Goal: Task Accomplishment & Management: Manage account settings

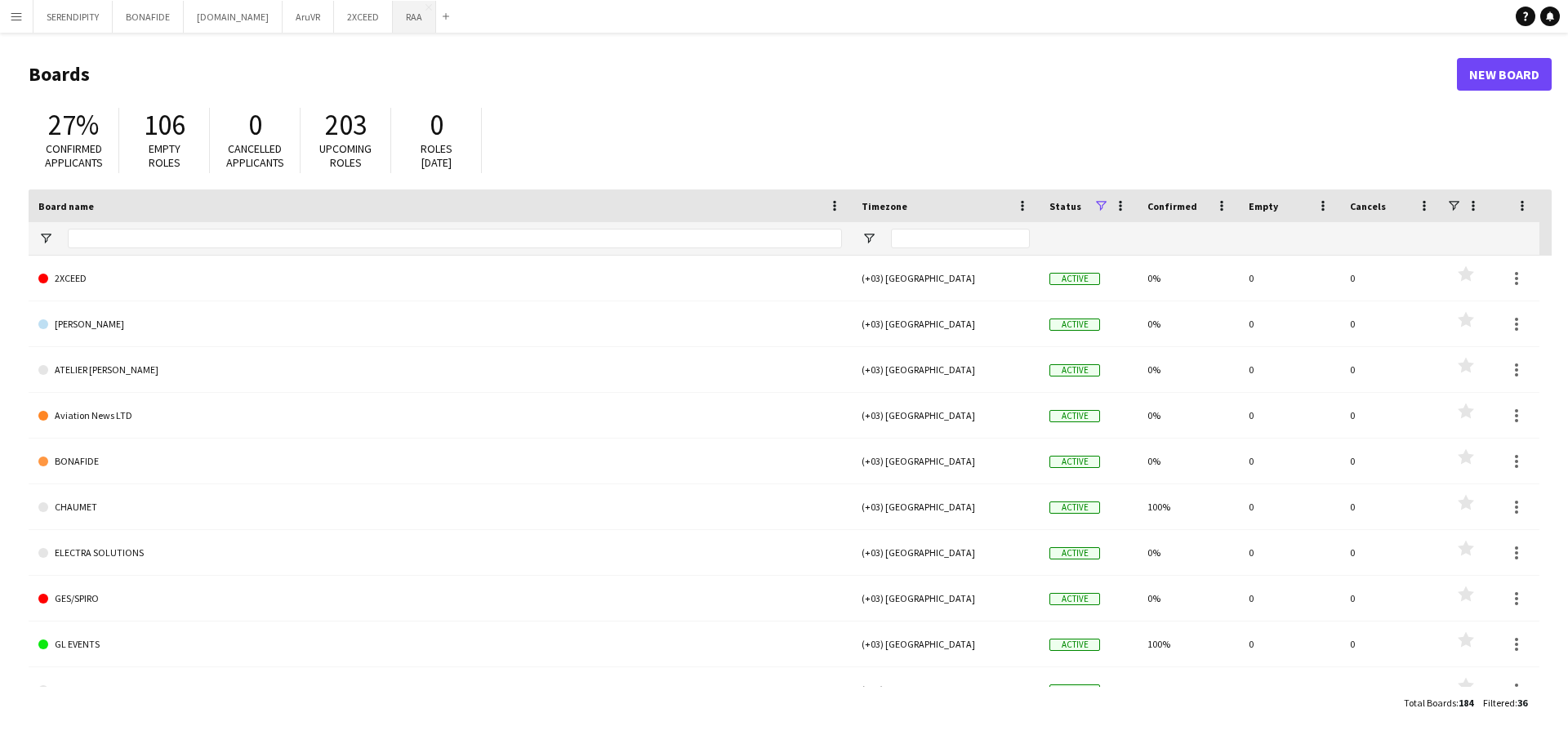
click at [393, 7] on button "RAA Close" at bounding box center [414, 17] width 43 height 32
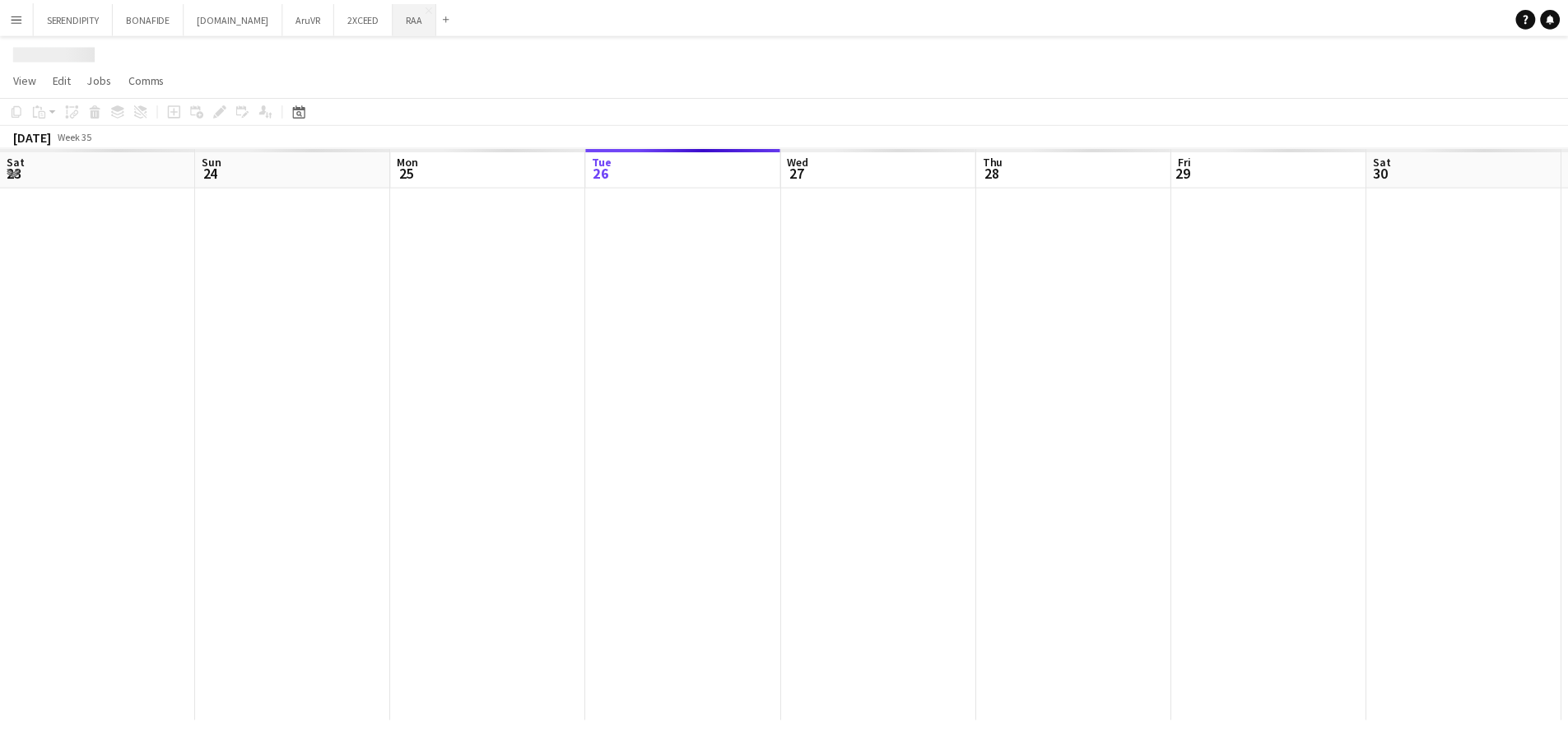
scroll to position [0, 393]
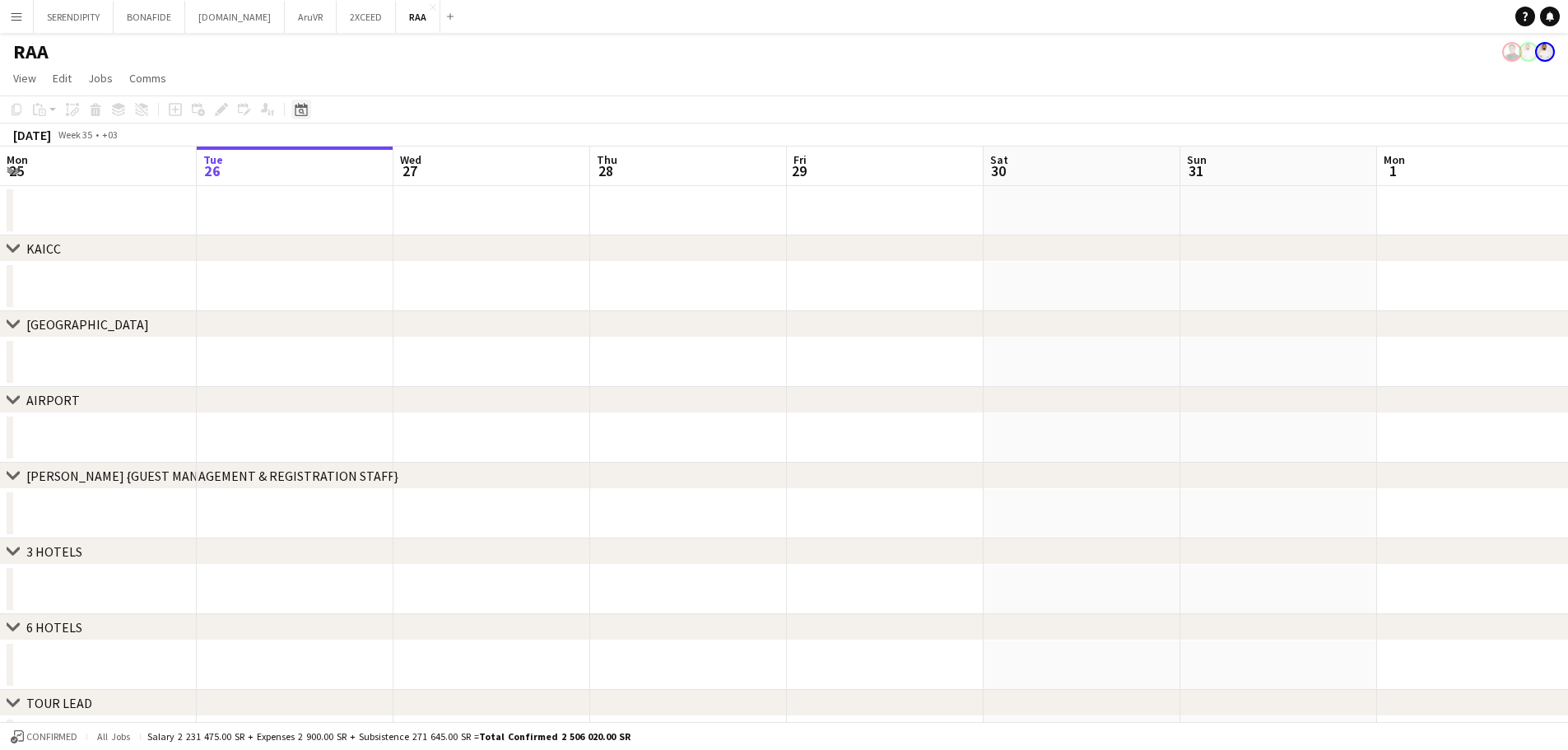
click at [298, 114] on icon "Date picker" at bounding box center [302, 109] width 14 height 14
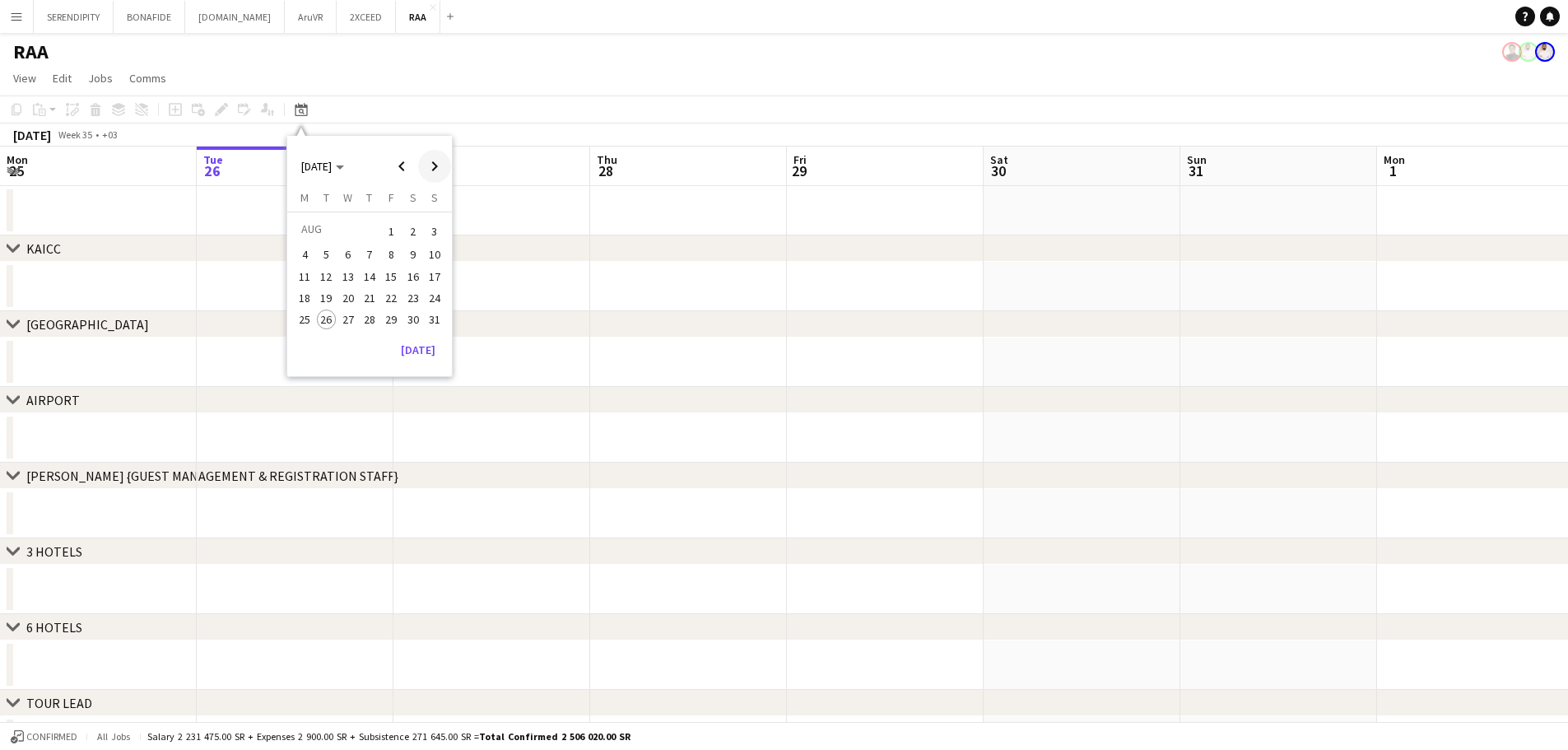
click at [428, 171] on span "Next month" at bounding box center [434, 166] width 33 height 33
click at [388, 316] on span "24" at bounding box center [390, 315] width 20 height 20
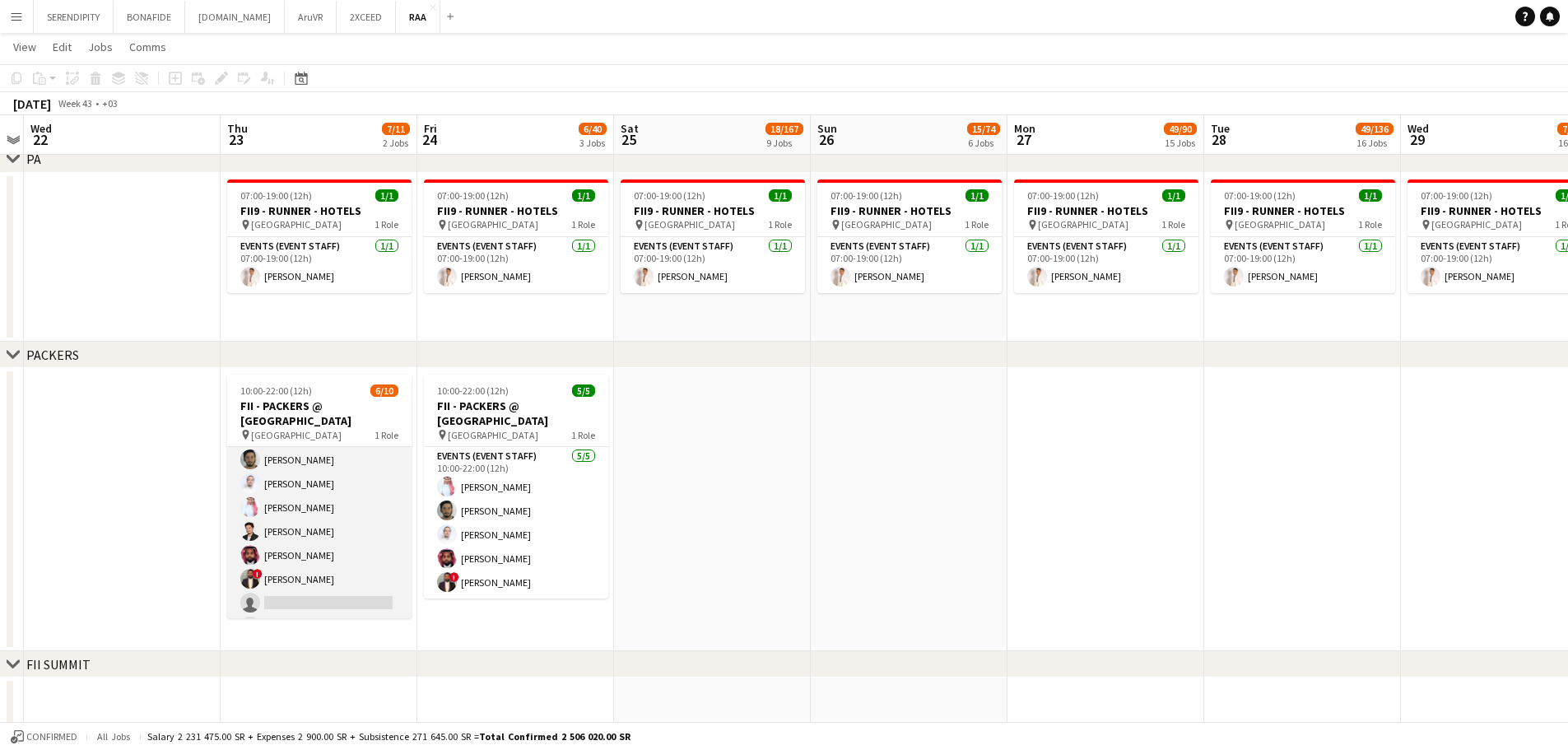
scroll to position [99, 0]
click at [343, 527] on app-card-role "Events (Event Staff) [DATE] 10:00-22:00 (12h) [PERSON_NAME] [PERSON_NAME] [PERS…" at bounding box center [319, 483] width 184 height 271
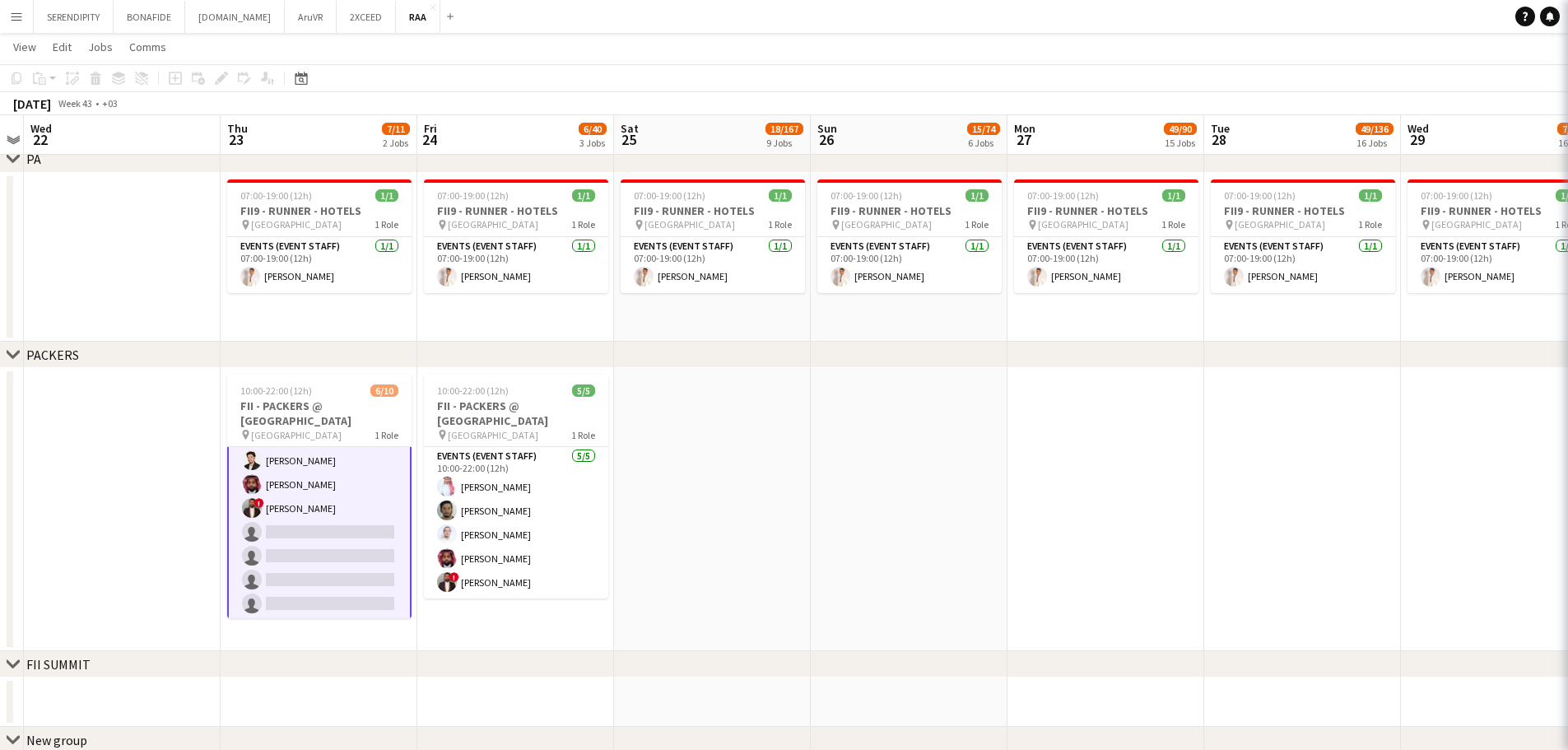
scroll to position [101, 0]
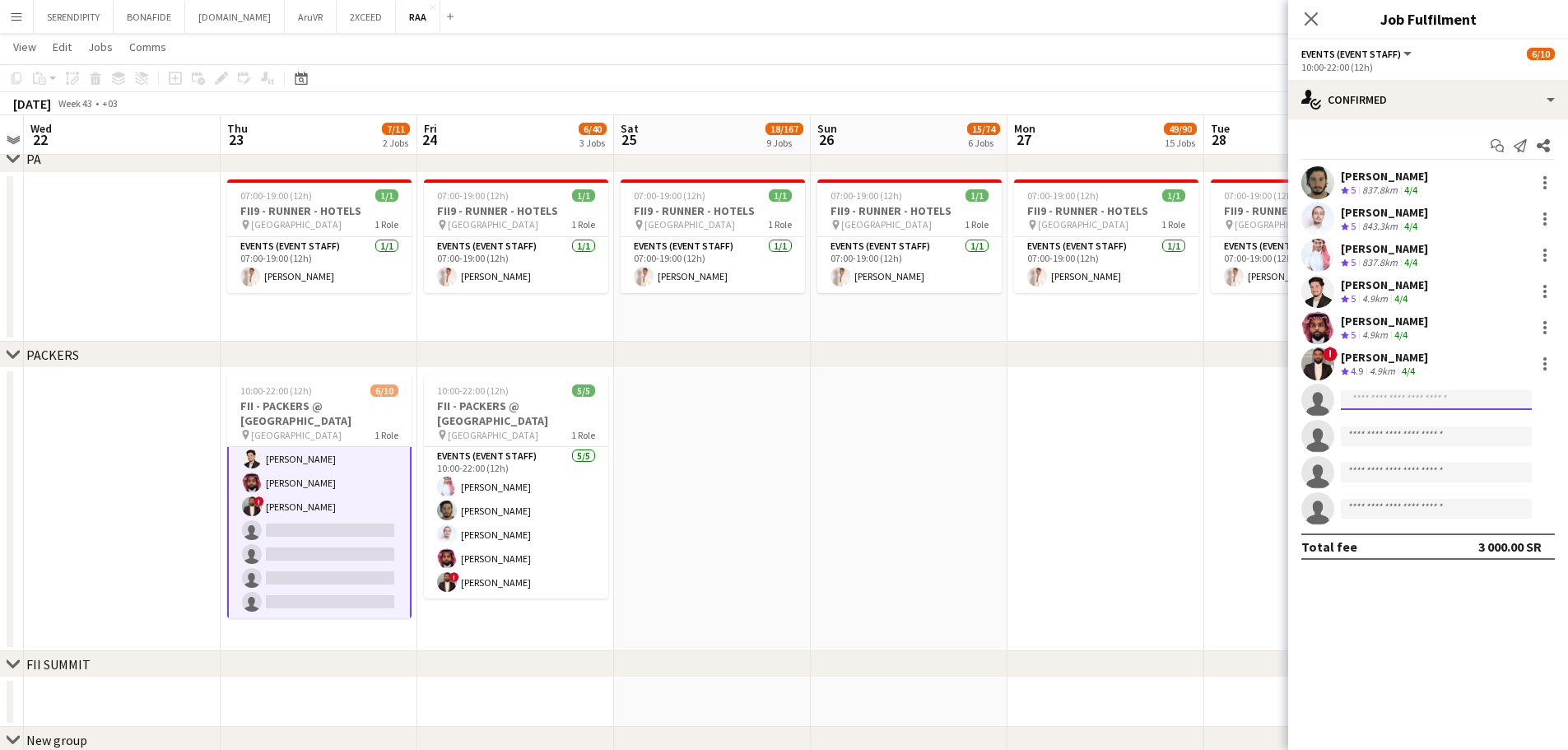
click at [1426, 404] on input at bounding box center [1436, 400] width 191 height 20
type input "*********"
click at [1432, 432] on span "[EMAIL_ADDRESS][DOMAIN_NAME]" at bounding box center [1437, 438] width 165 height 14
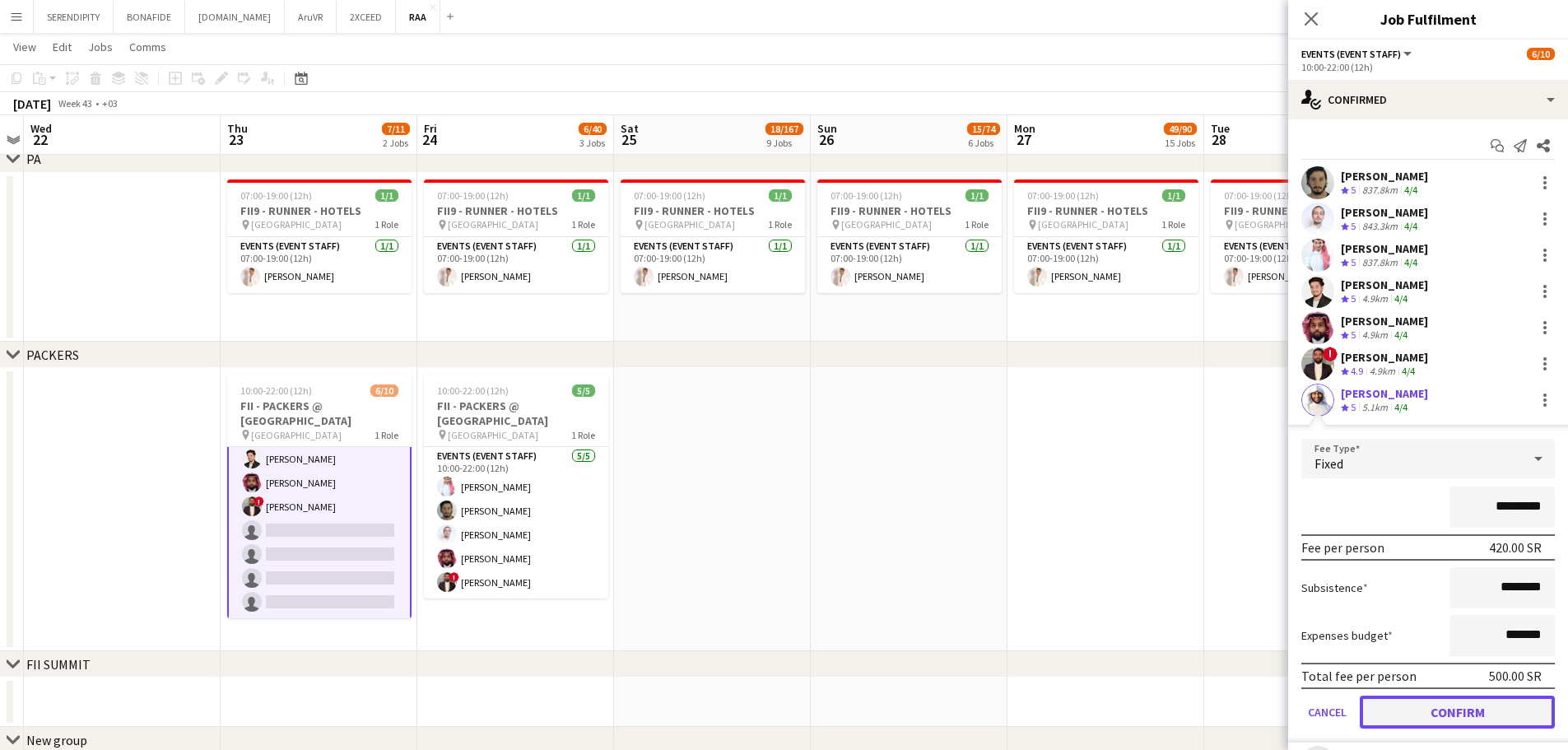
click at [1451, 715] on button "Confirm" at bounding box center [1458, 712] width 195 height 33
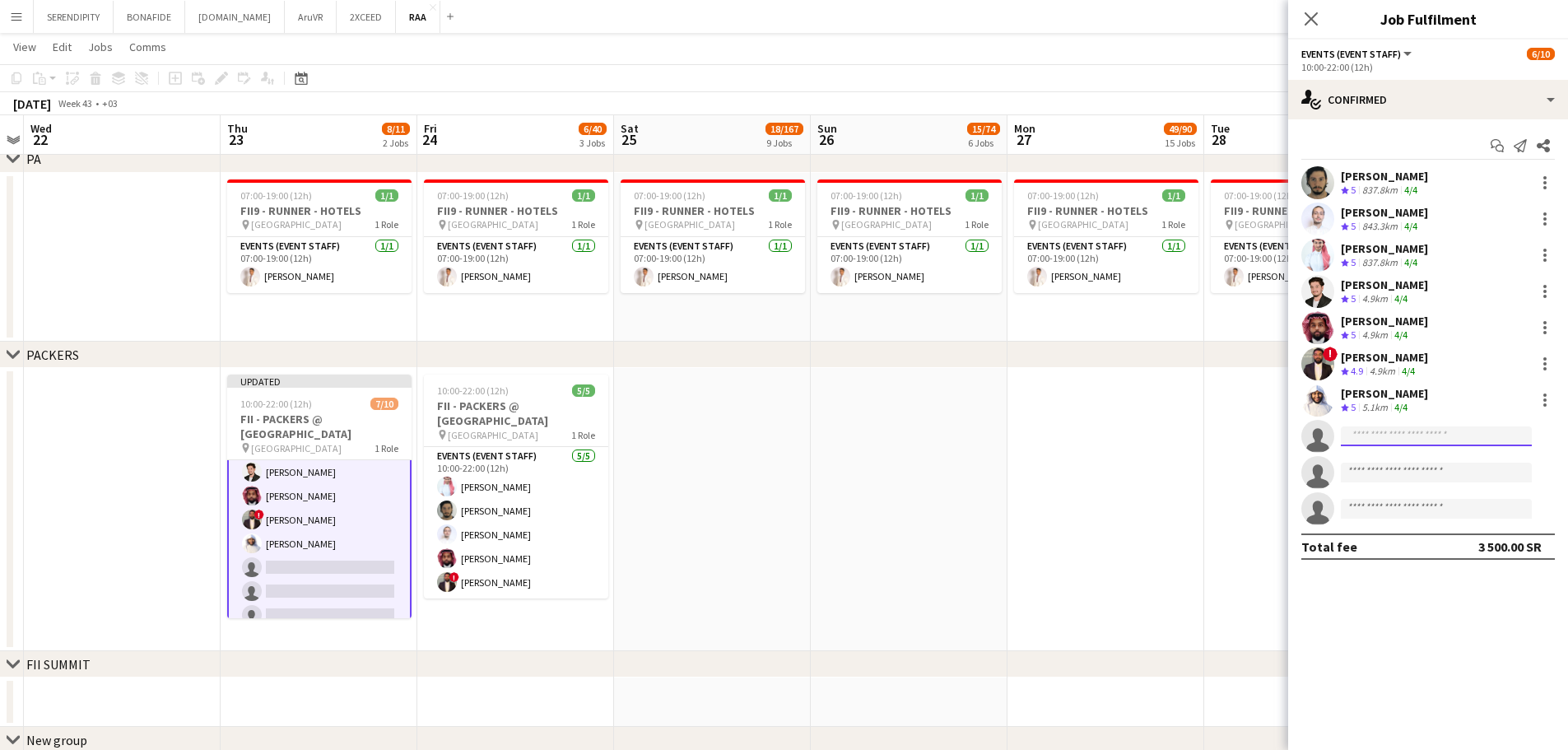
click at [1431, 441] on input at bounding box center [1436, 436] width 191 height 20
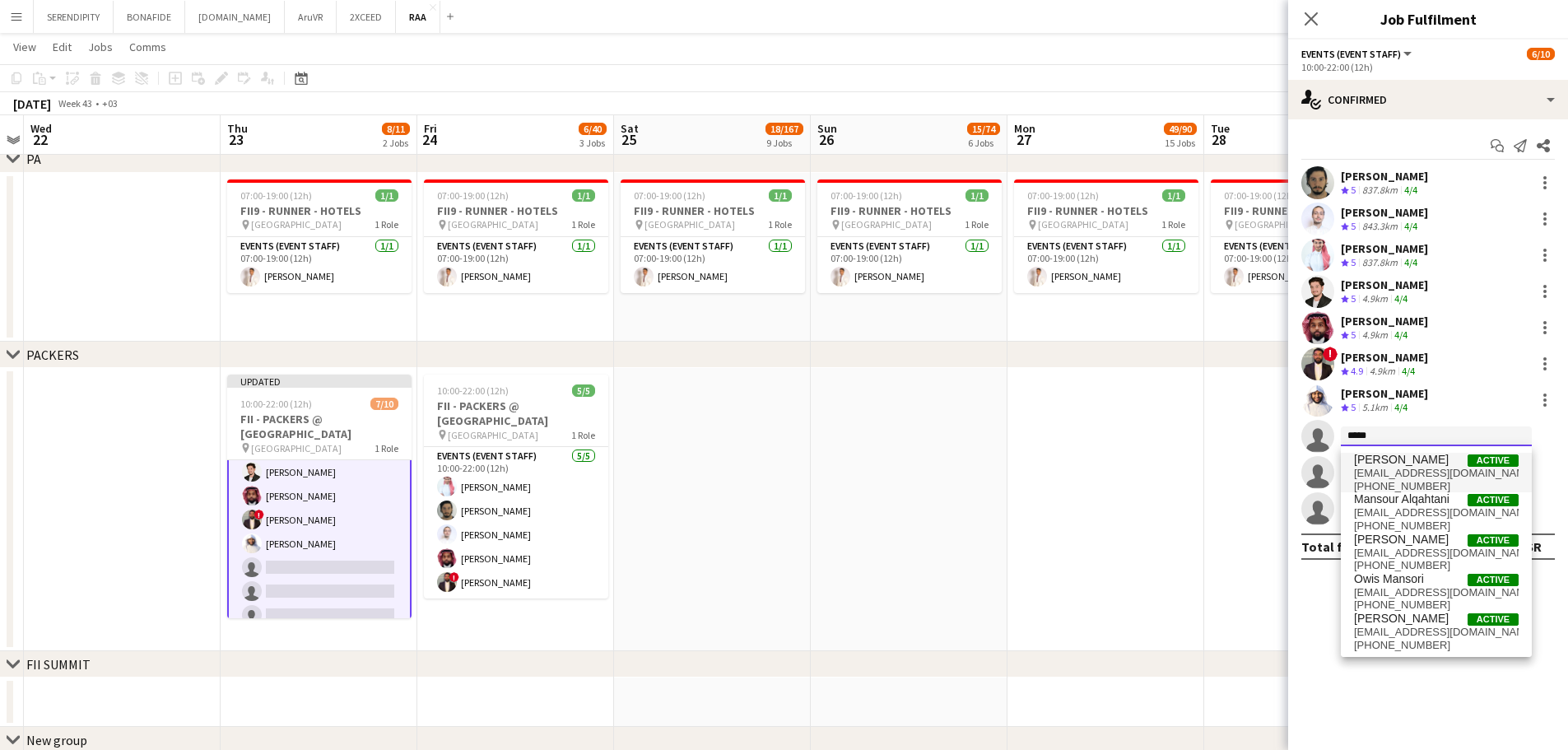
type input "*****"
click at [1408, 462] on span "[PERSON_NAME]" at bounding box center [1402, 460] width 95 height 14
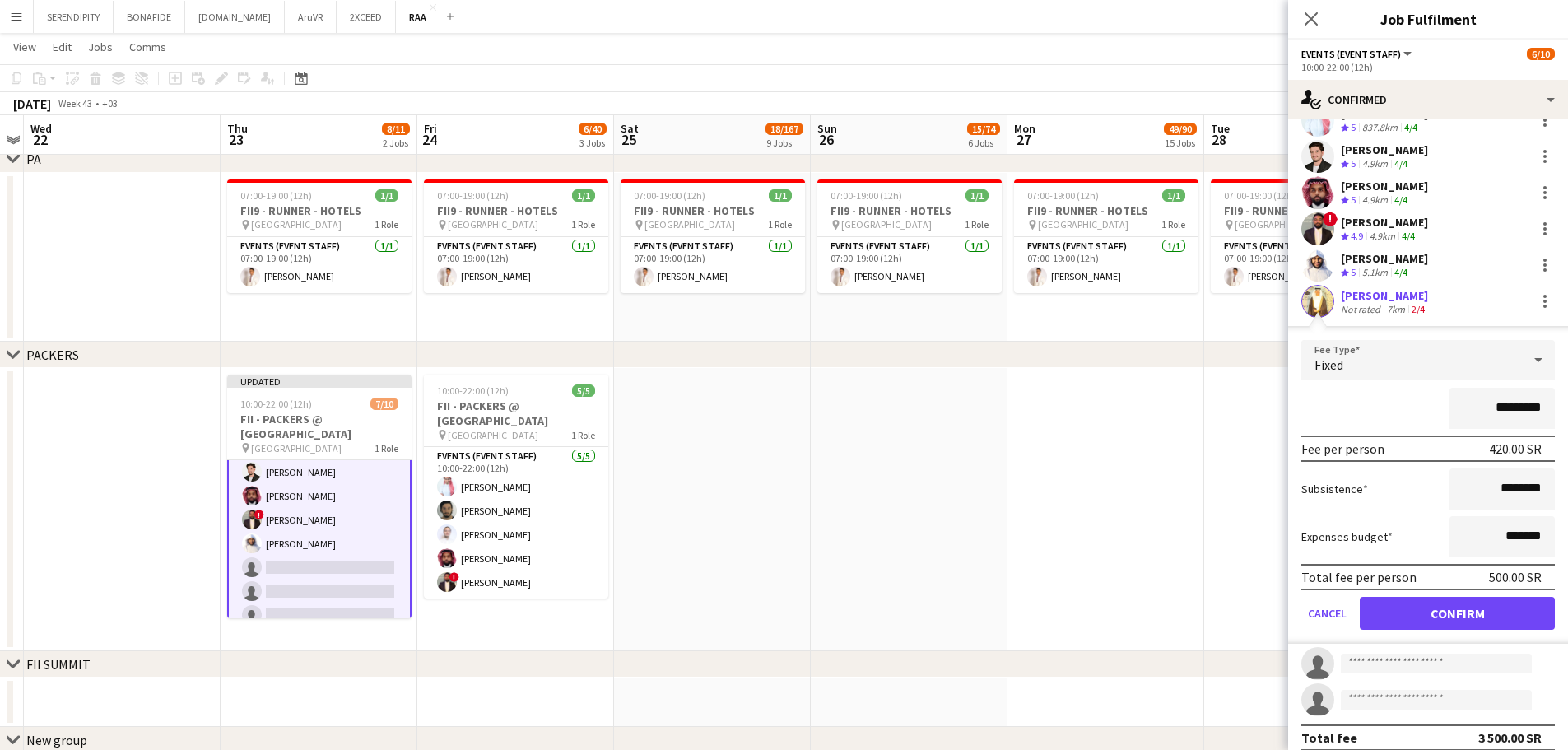
scroll to position [149, 0]
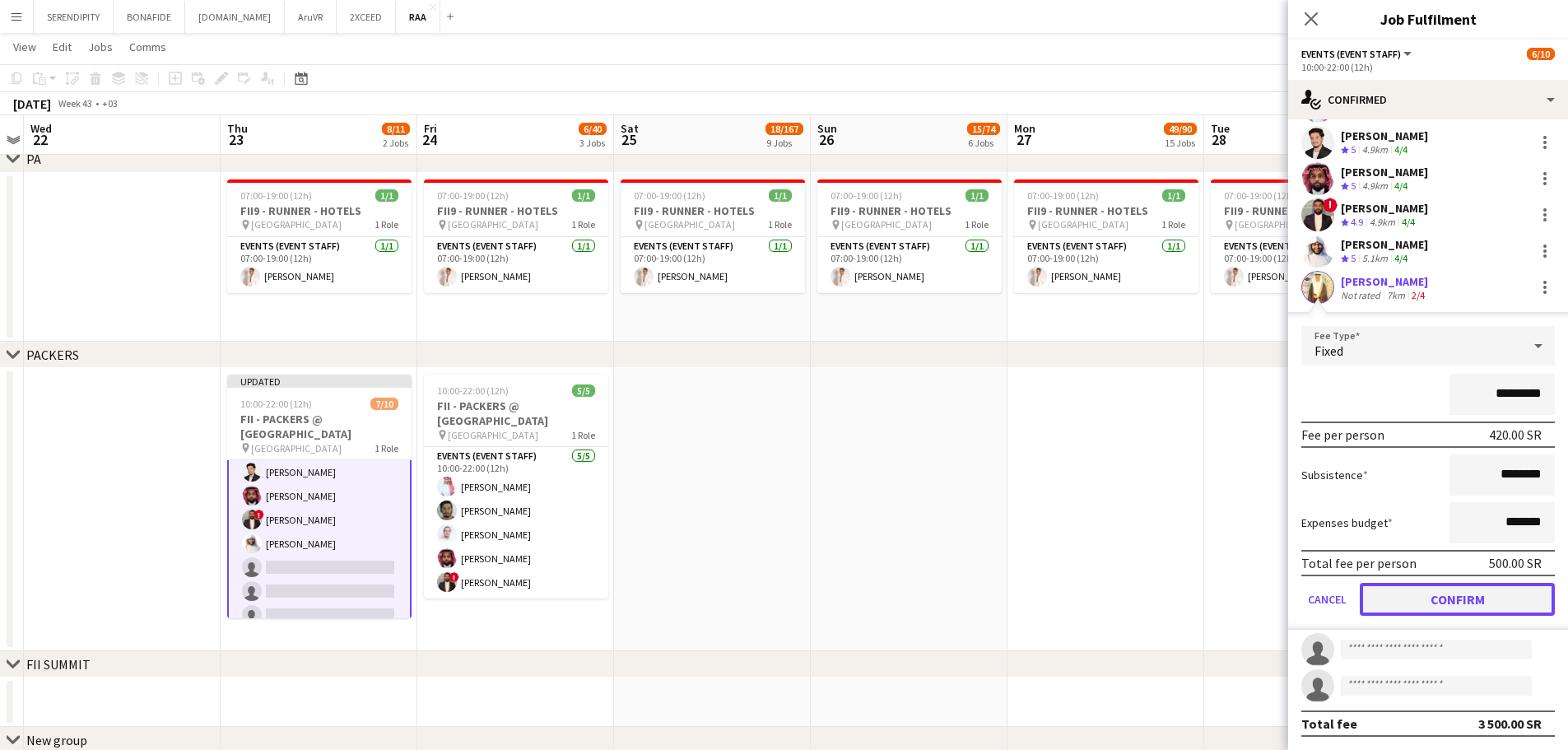
click at [1448, 604] on button "Confirm" at bounding box center [1458, 599] width 195 height 33
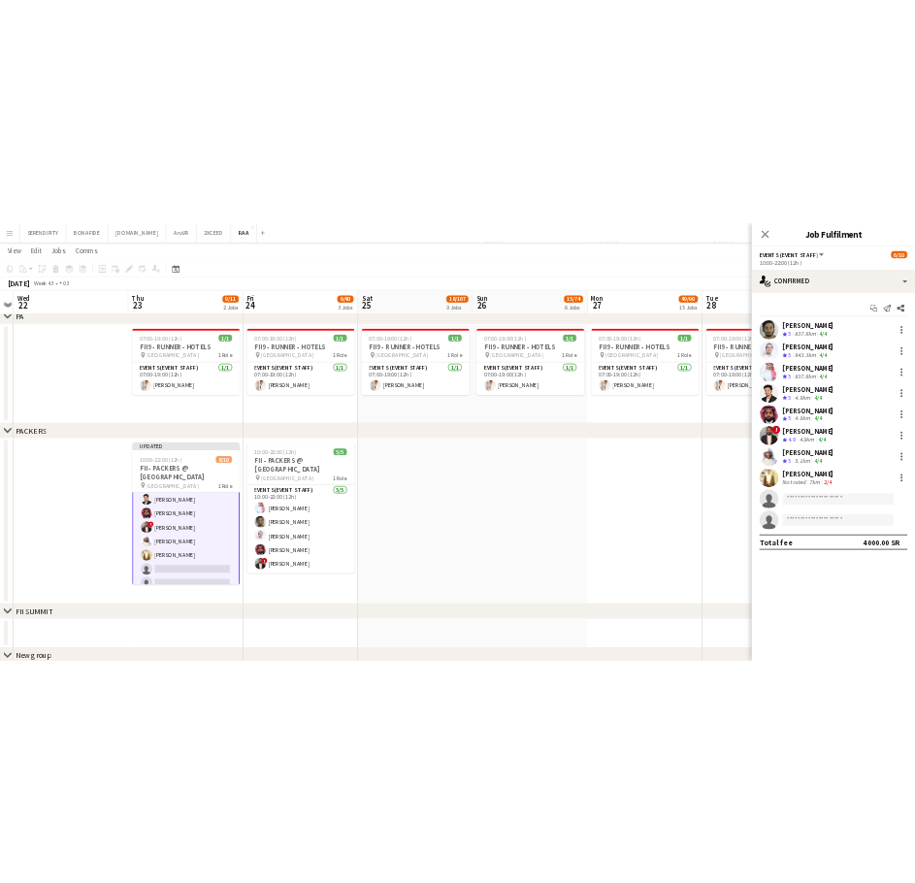
scroll to position [0, 0]
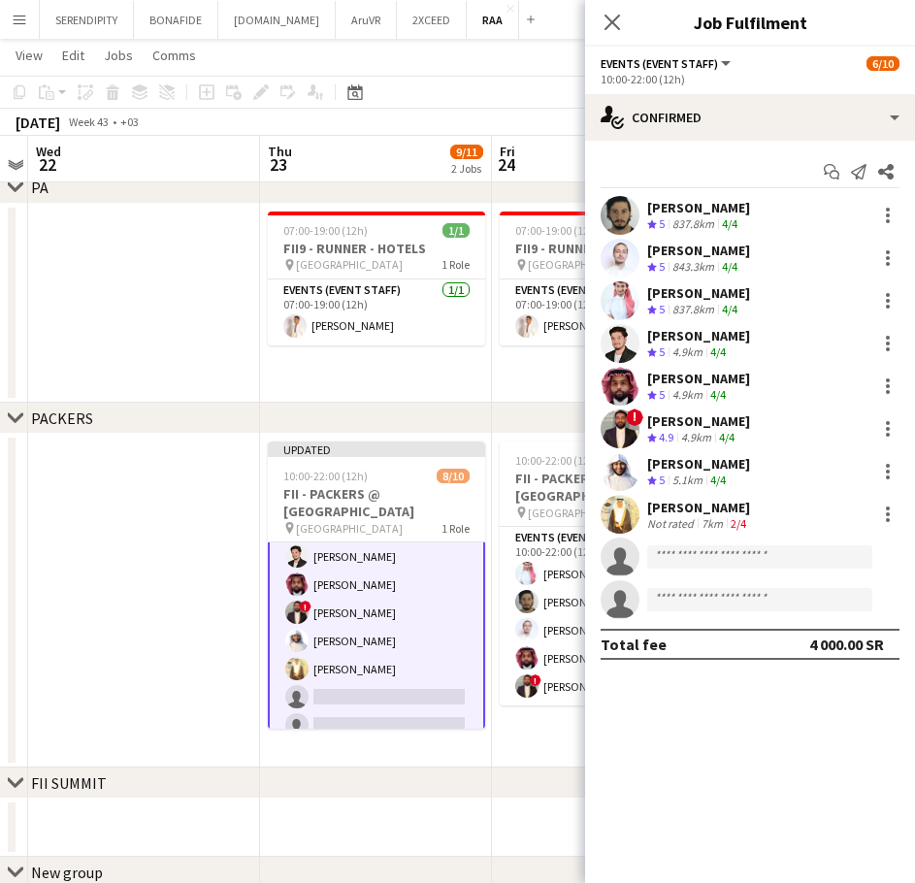
click at [741, 419] on div "[PERSON_NAME]" at bounding box center [699, 421] width 103 height 17
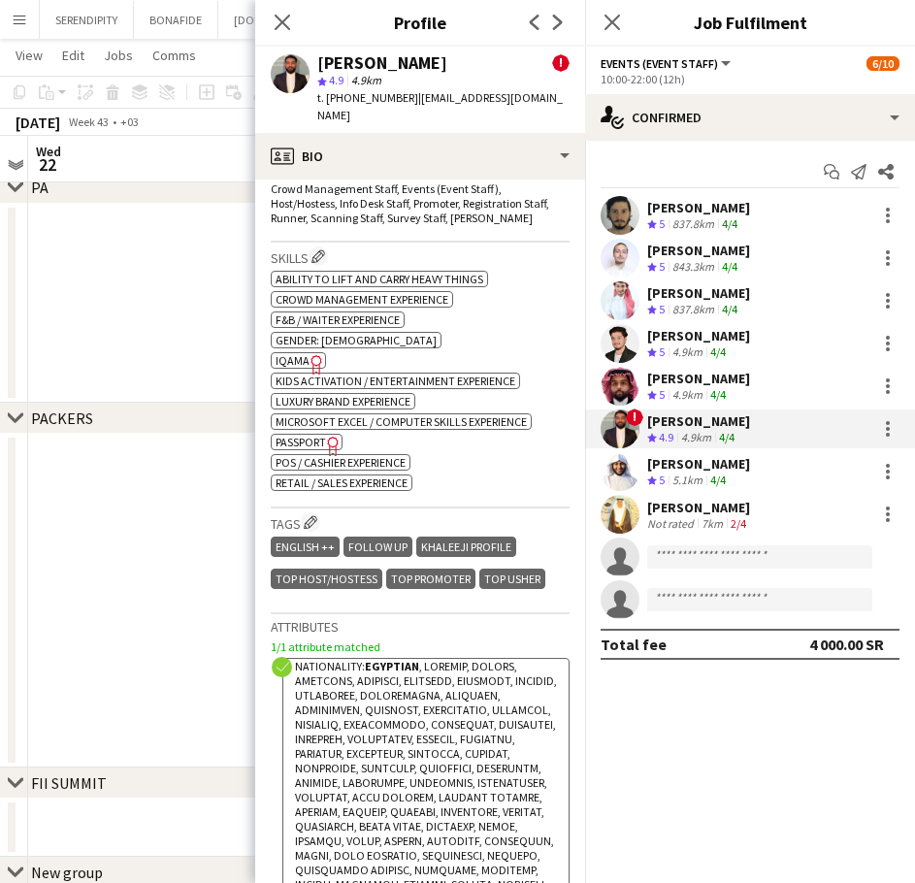
scroll to position [874, 0]
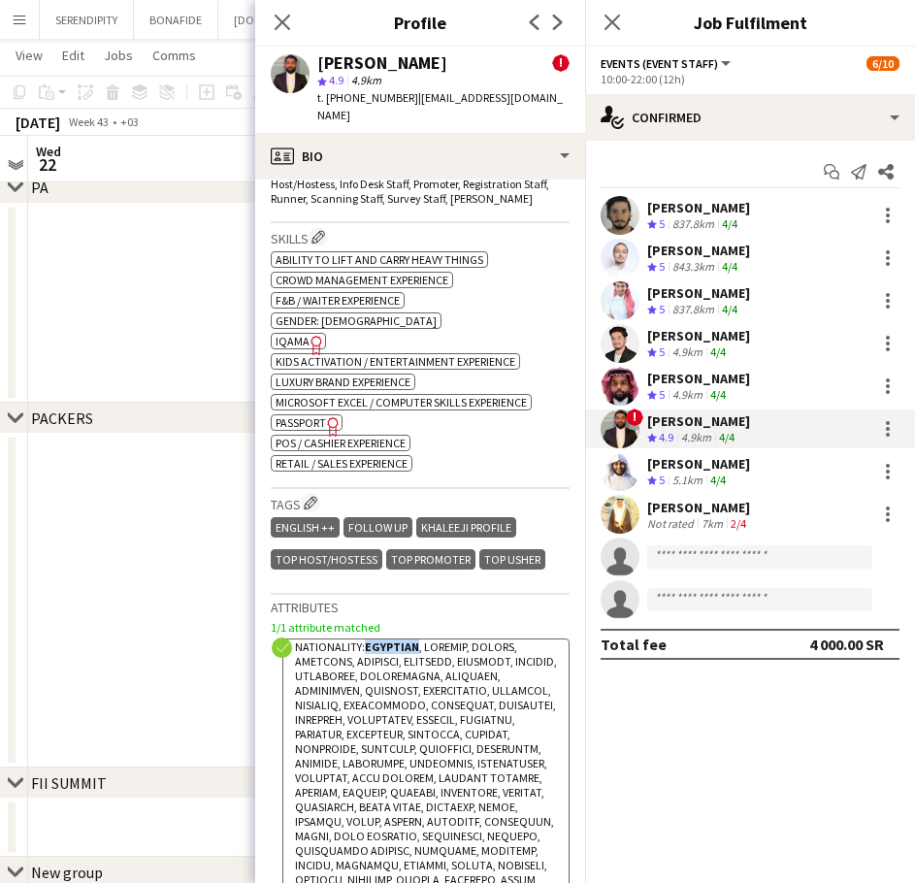
drag, startPoint x: 416, startPoint y: 631, endPoint x: 365, endPoint y: 629, distance: 50.5
copy strong "Egyptian"
click at [737, 470] on div "[PERSON_NAME] Crew rating 5 5.1km 4/4" at bounding box center [750, 471] width 330 height 39
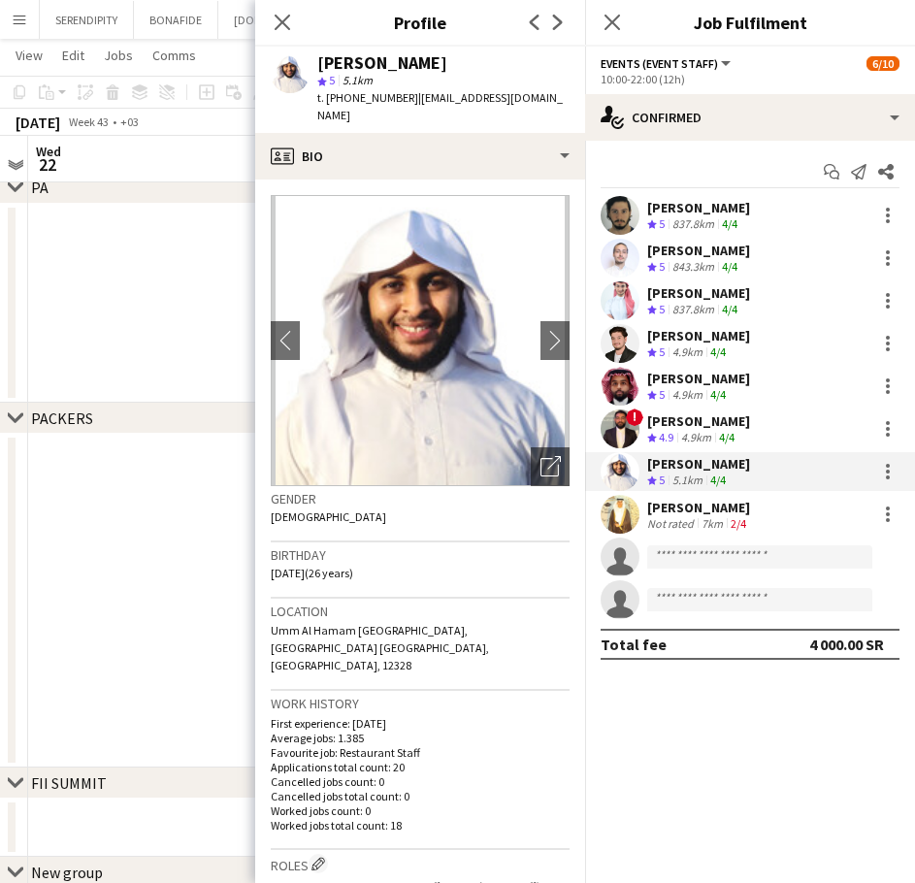
click at [745, 506] on div "[PERSON_NAME]" at bounding box center [699, 507] width 103 height 17
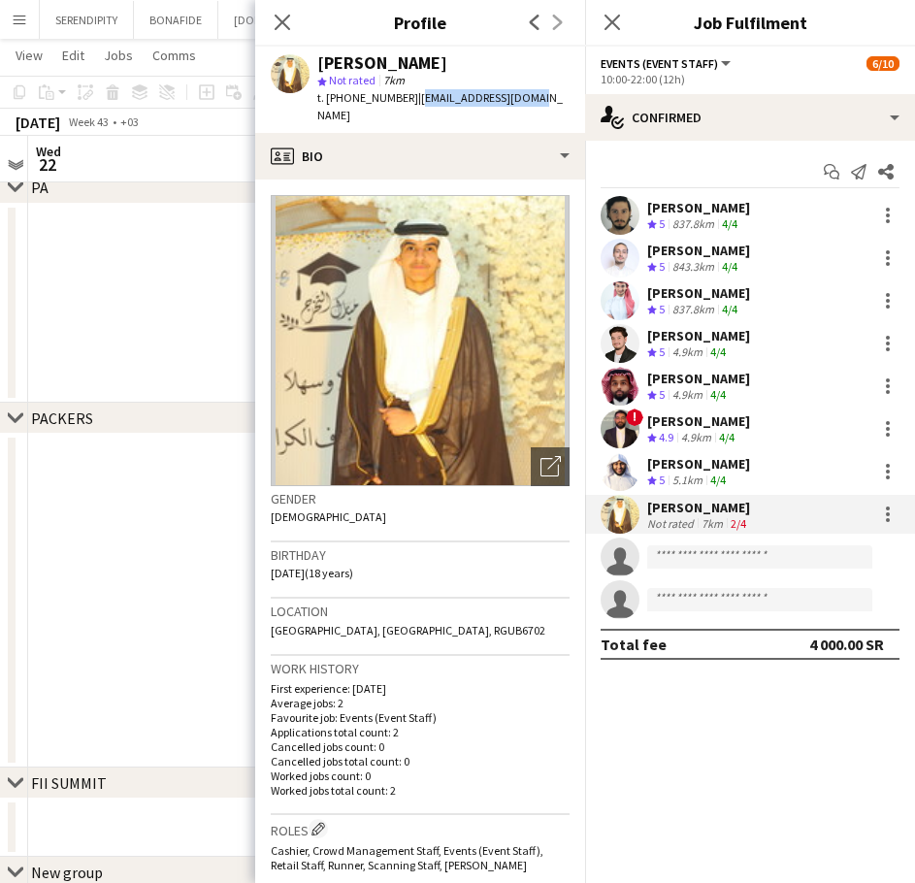
drag, startPoint x: 526, startPoint y: 95, endPoint x: 411, endPoint y: 103, distance: 115.8
click at [411, 103] on span "| [EMAIL_ADDRESS][DOMAIN_NAME]" at bounding box center [440, 106] width 246 height 32
copy span "[EMAIL_ADDRESS][DOMAIN_NAME]"
drag, startPoint x: 400, startPoint y: 100, endPoint x: 334, endPoint y: 104, distance: 66.1
click at [334, 104] on span "t. [PHONE_NUMBER]" at bounding box center [367, 97] width 101 height 15
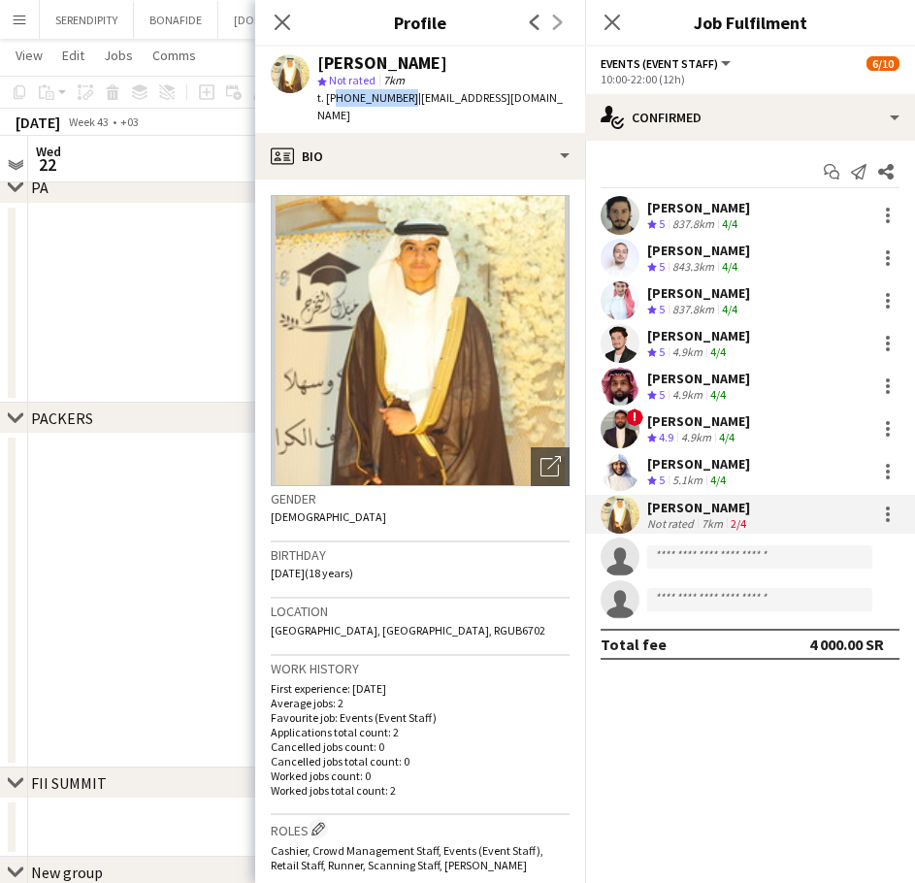
copy span "966558016631"
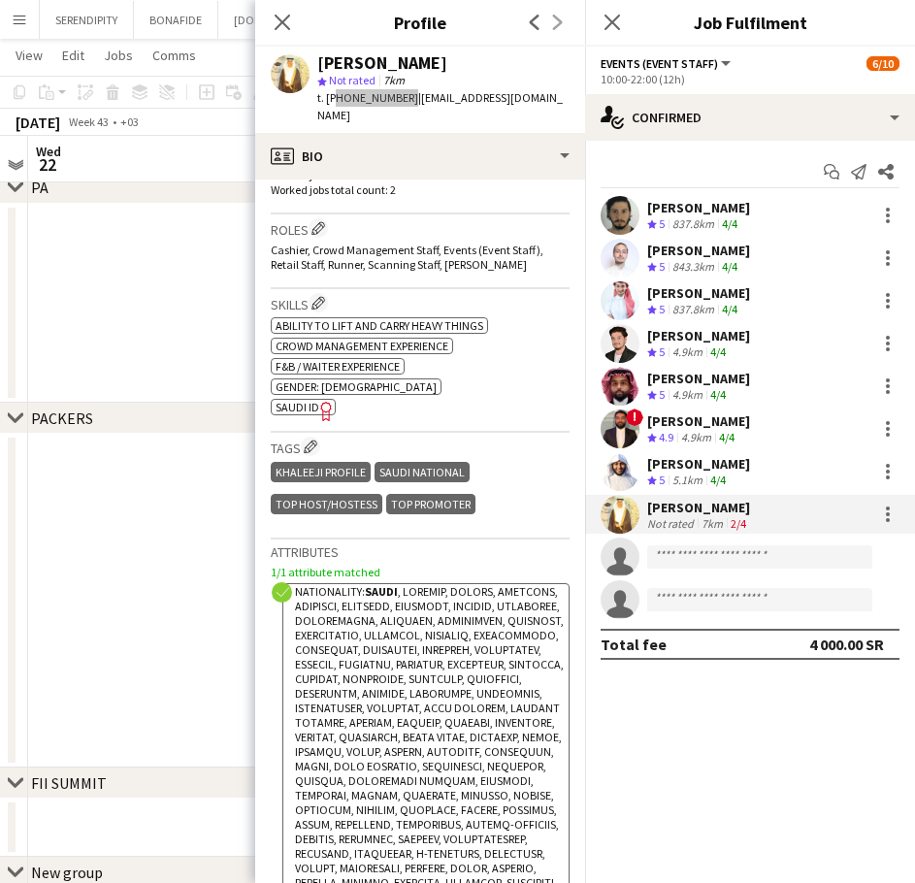
scroll to position [648, 0]
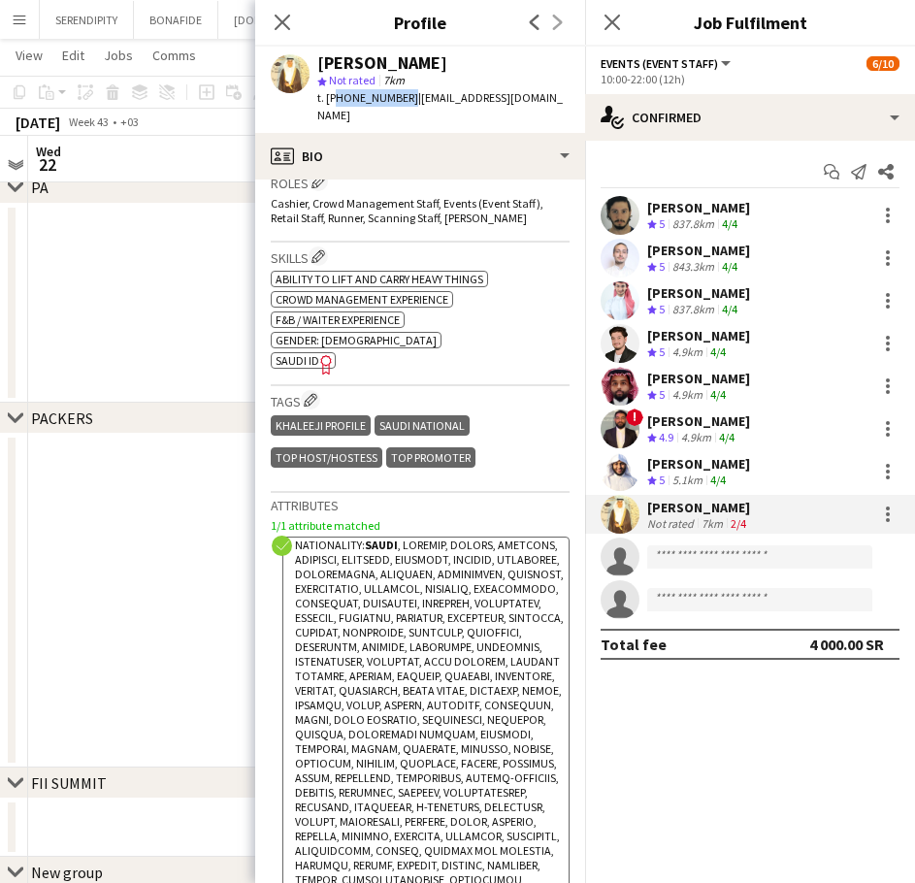
drag, startPoint x: 462, startPoint y: 62, endPoint x: 319, endPoint y: 69, distance: 142.9
click at [319, 69] on div "[PERSON_NAME]" at bounding box center [443, 62] width 252 height 17
copy div "[PERSON_NAME]"
click at [281, 31] on icon "Close pop-in" at bounding box center [282, 22] width 18 height 18
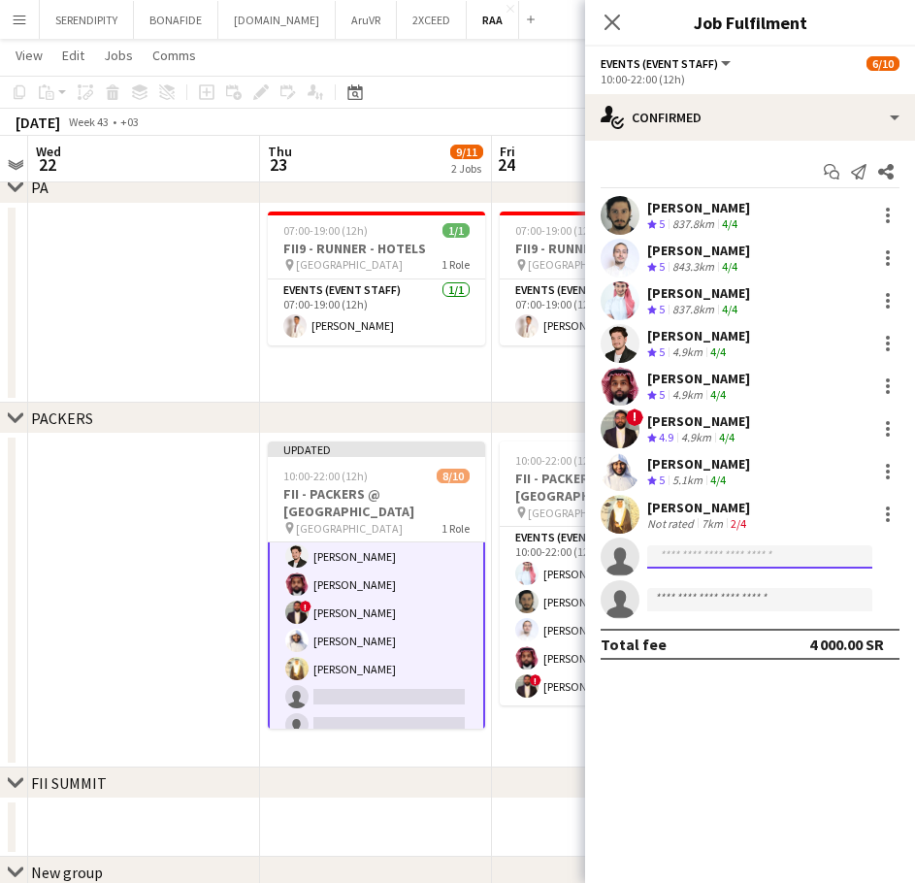
click at [753, 552] on input at bounding box center [760, 557] width 225 height 23
click at [117, 569] on app-date-cell at bounding box center [144, 601] width 232 height 334
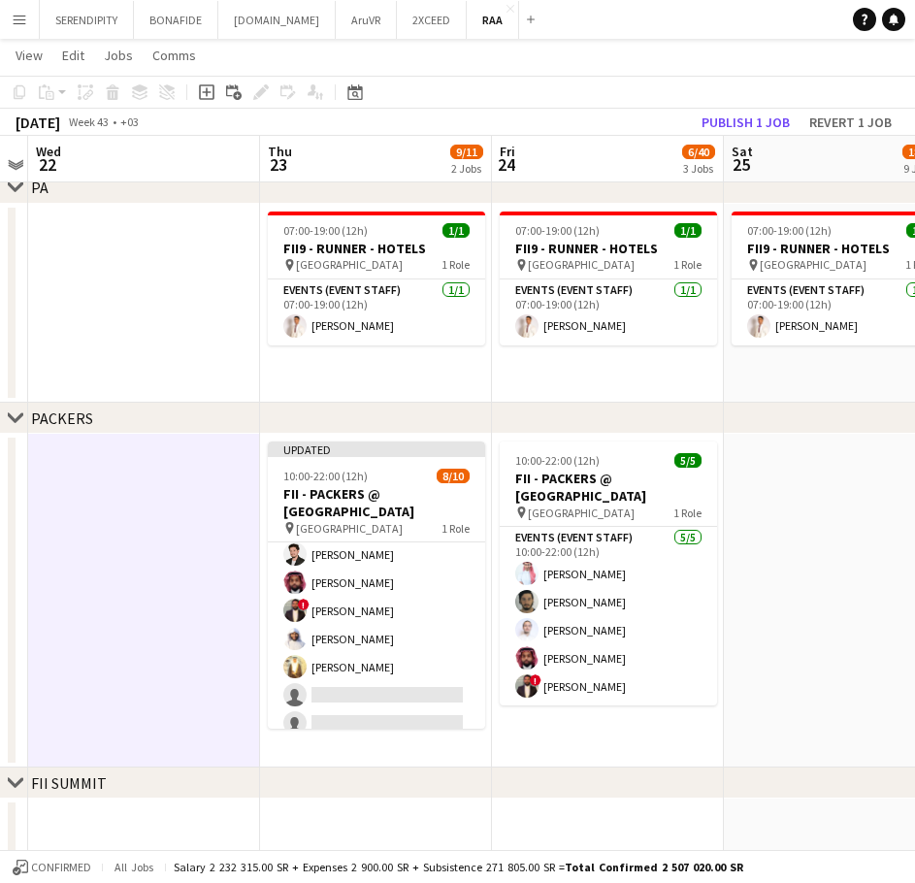
scroll to position [117, 0]
click at [754, 124] on button "Publish 1 job" at bounding box center [746, 122] width 104 height 25
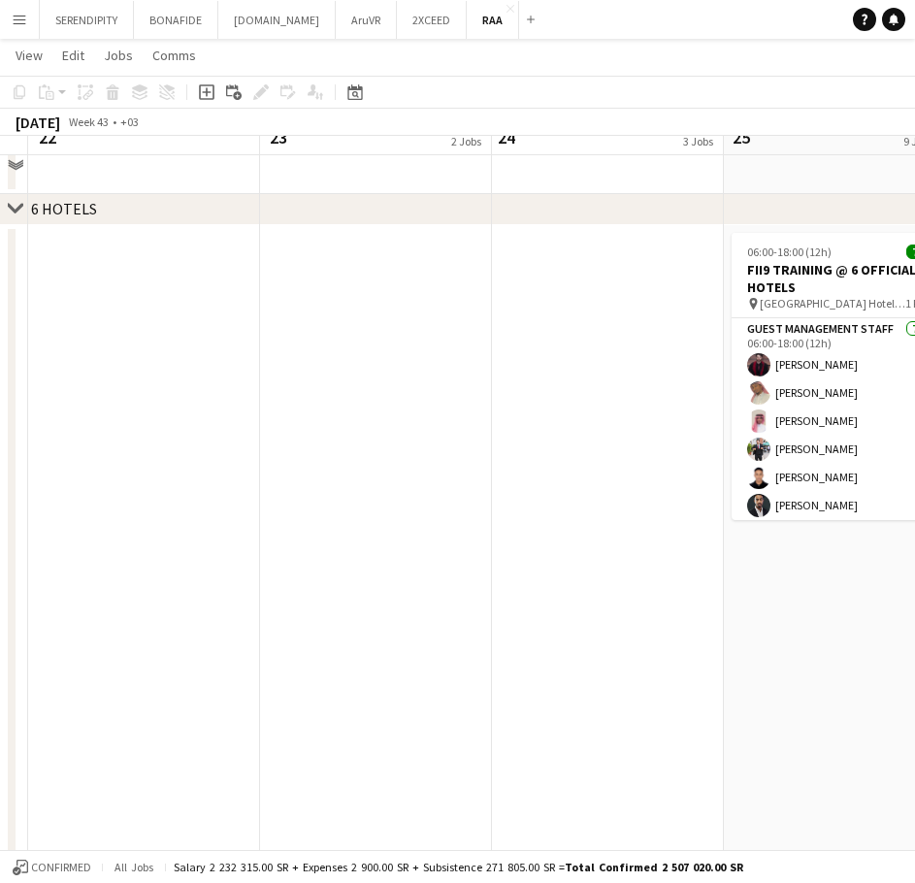
scroll to position [2265, 0]
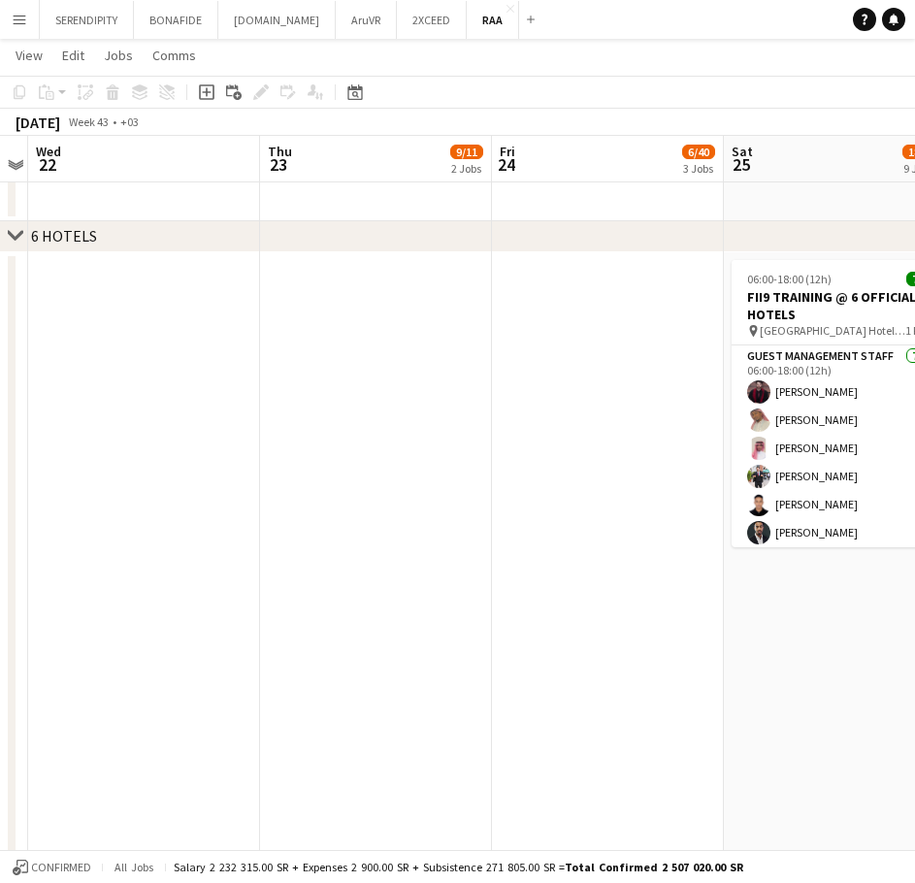
click at [15, 237] on icon at bounding box center [15, 236] width 15 height 8
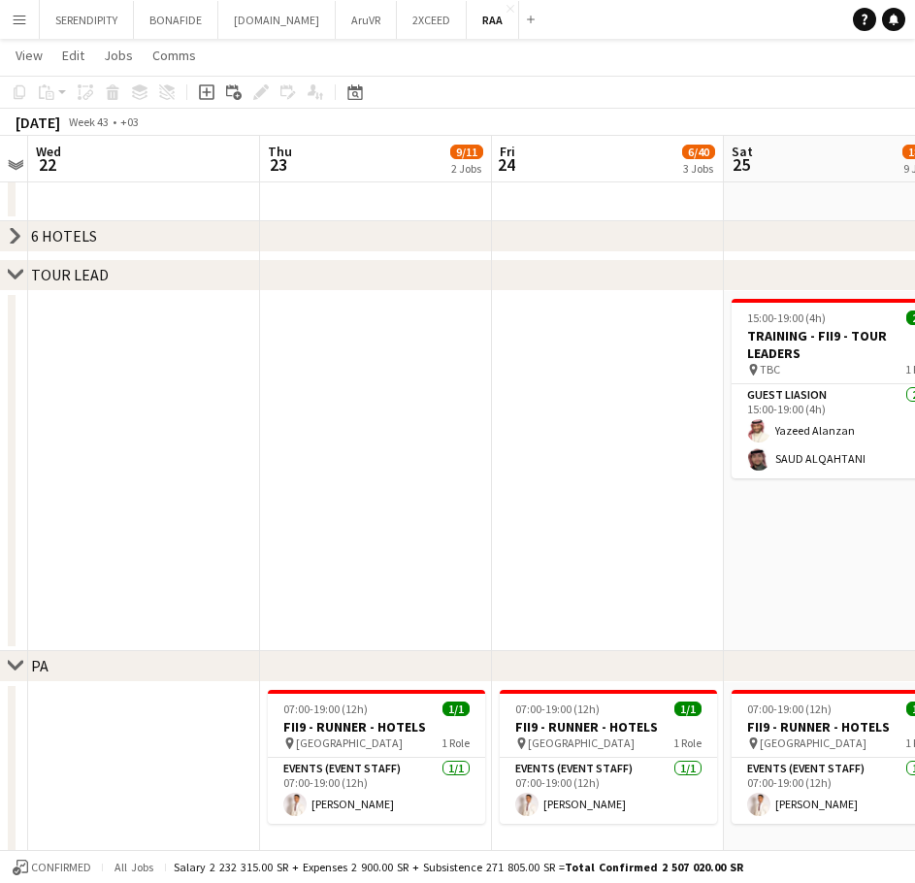
click at [16, 275] on icon "chevron-right" at bounding box center [16, 275] width 16 height 16
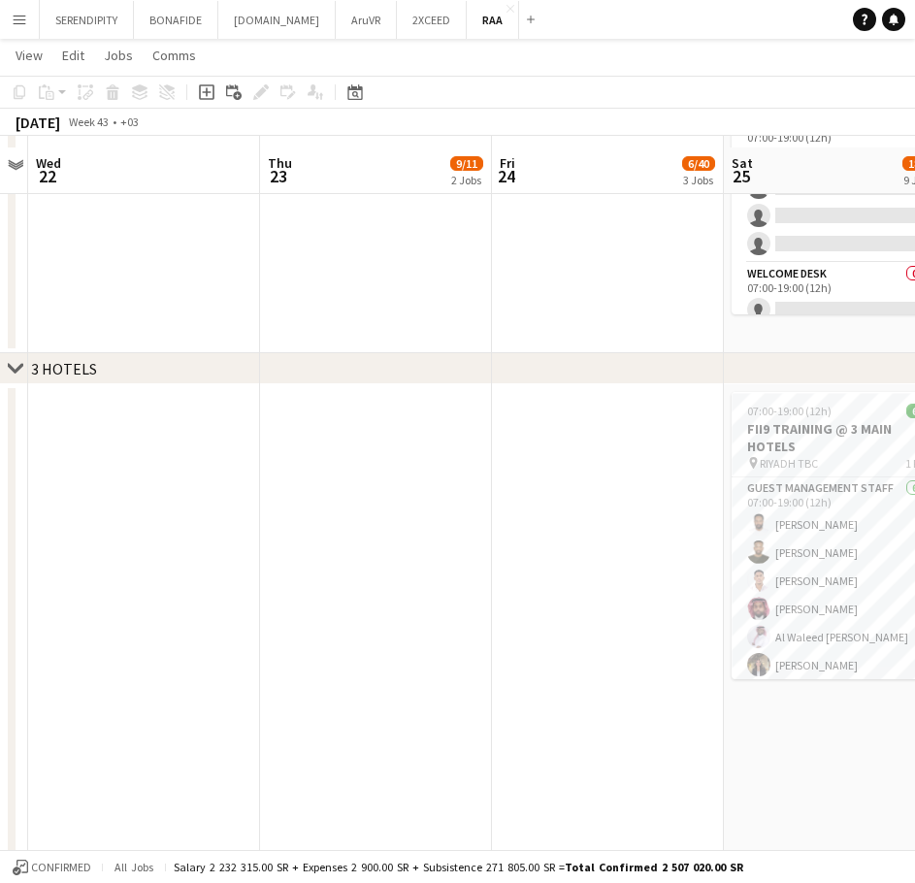
scroll to position [1359, 0]
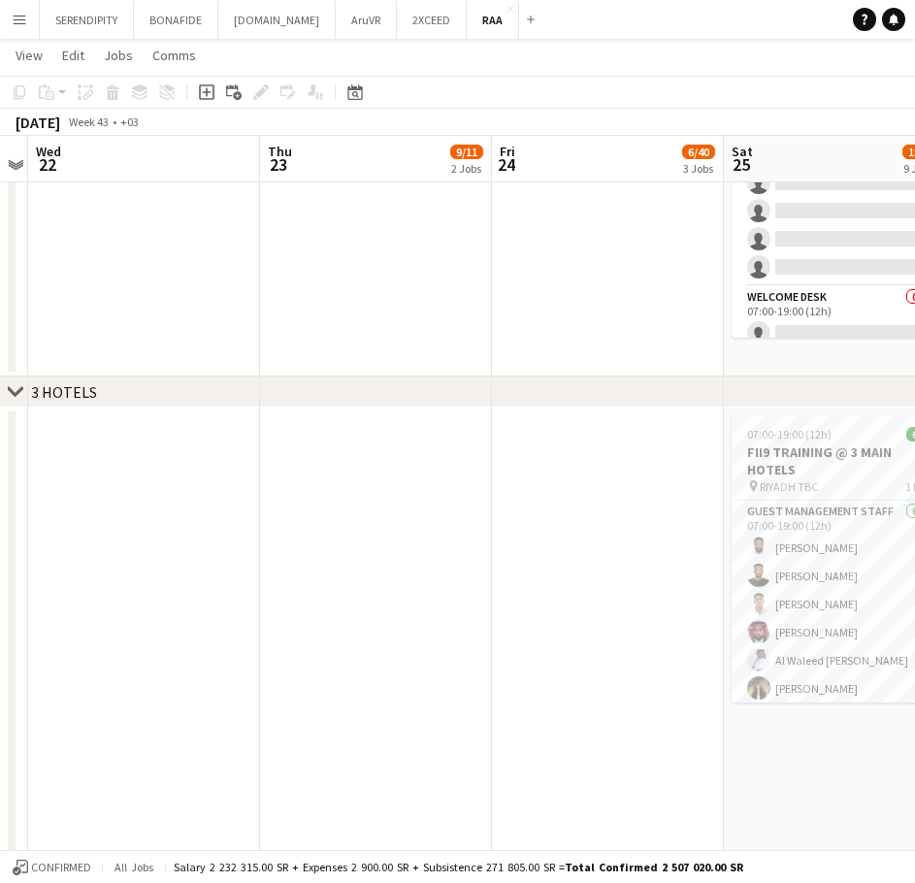
click at [18, 393] on icon at bounding box center [15, 391] width 15 height 8
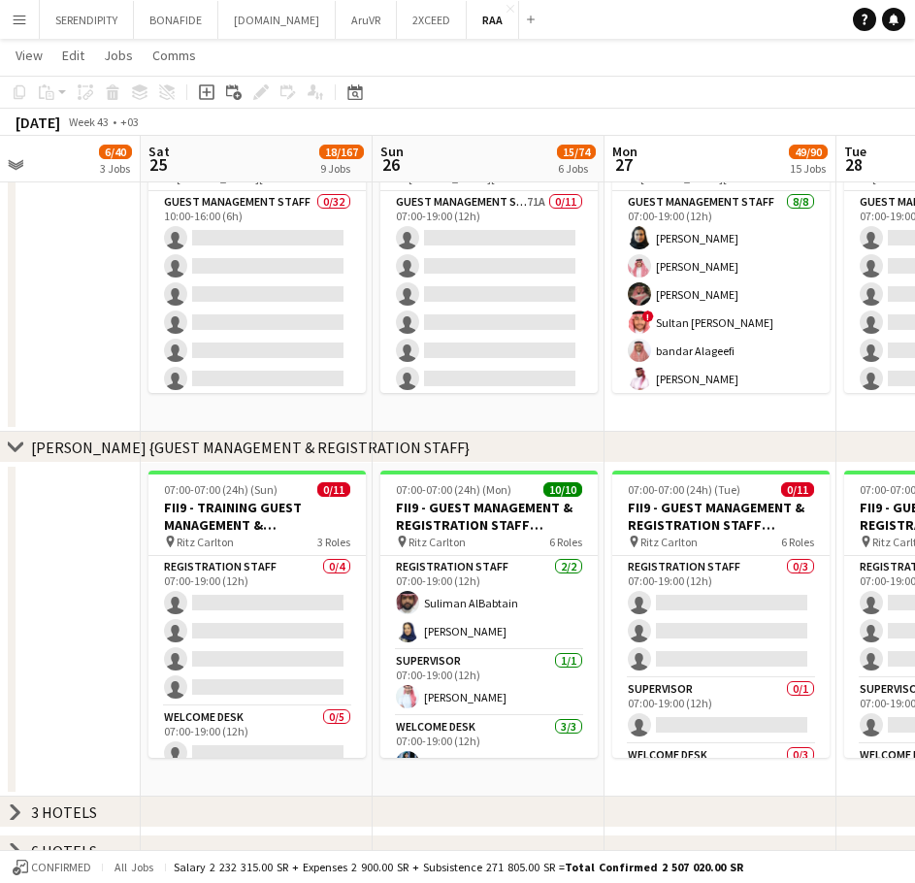
scroll to position [0, 570]
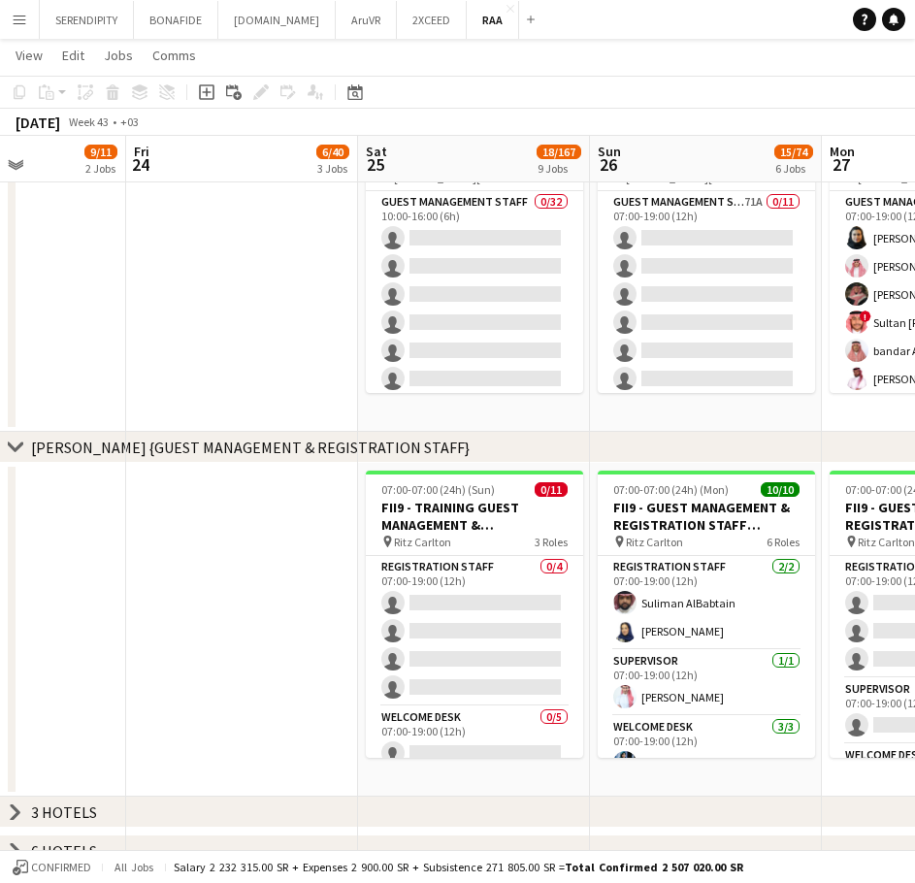
drag, startPoint x: 367, startPoint y: 574, endPoint x: 94, endPoint y: 560, distance: 273.1
click at [94, 560] on app-calendar-viewport "Tue 21 Wed 22 Thu 23 9/11 2 Jobs Fri 24 6/40 3 Jobs Sat 25 18/167 9 Jobs Sun 26…" at bounding box center [457, 550] width 915 height 2827
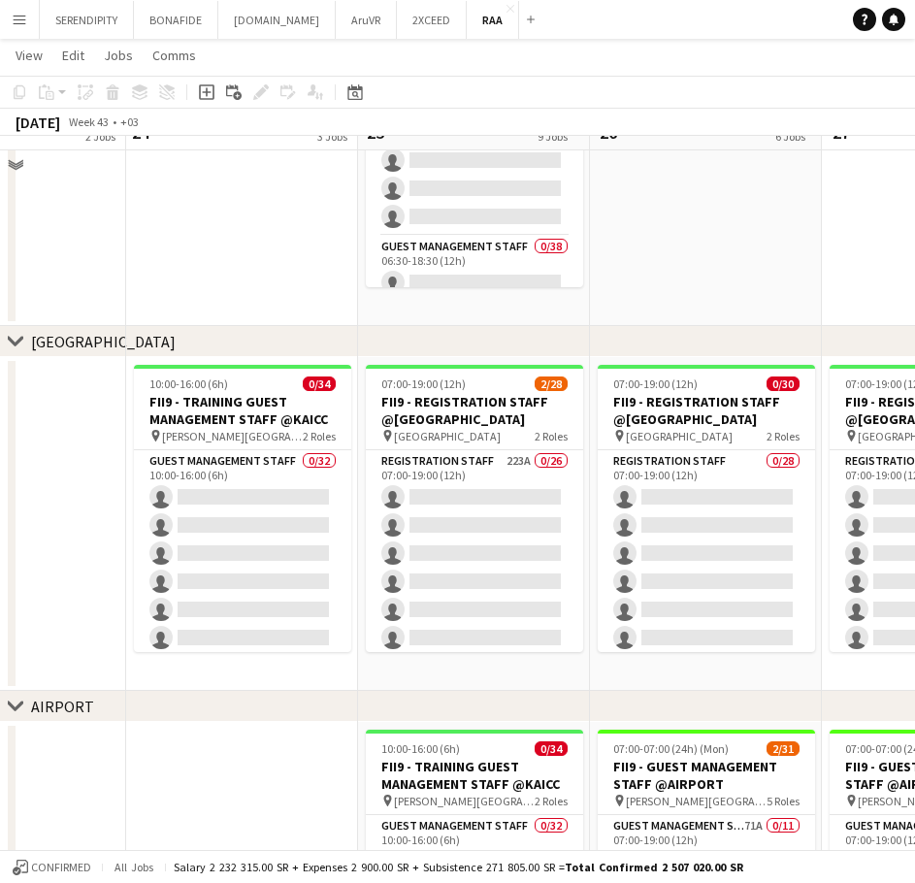
scroll to position [356, 0]
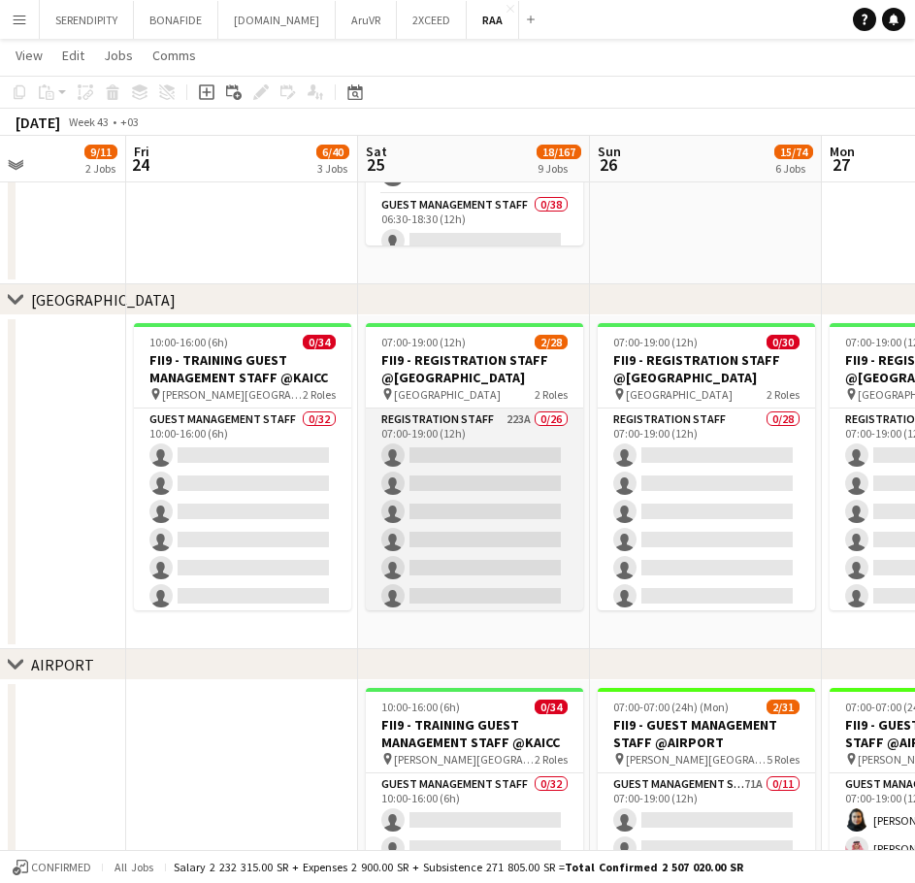
click at [493, 426] on app-card-role "Registration Staff 223A 0/26 07:00-19:00 (12h) single-neutral-actions single-ne…" at bounding box center [474, 794] width 217 height 770
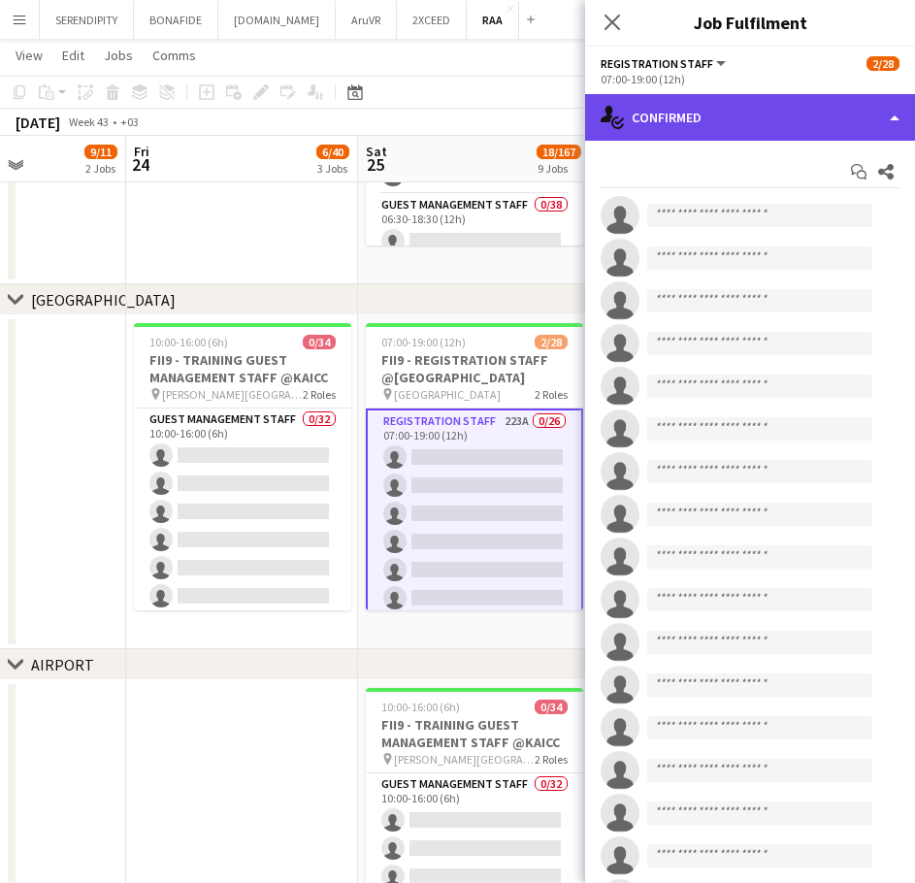
click at [738, 118] on div "single-neutral-actions-check-2 Confirmed" at bounding box center [750, 117] width 330 height 47
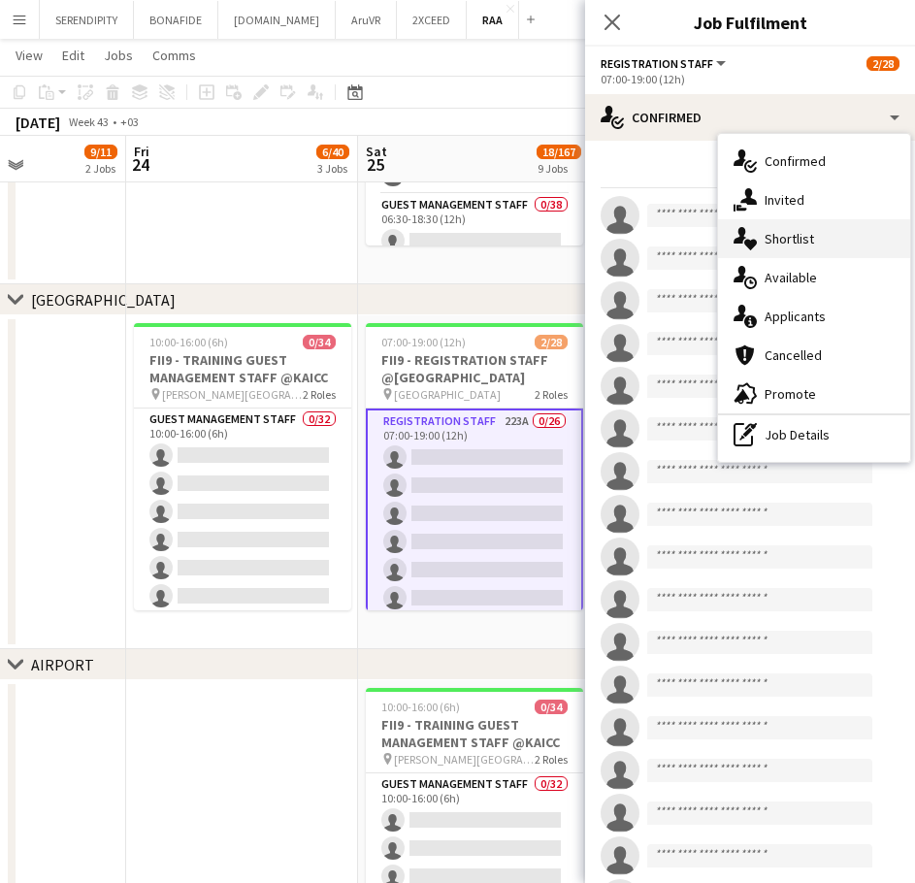
click at [834, 236] on div "single-neutral-actions-heart Shortlist" at bounding box center [814, 238] width 192 height 39
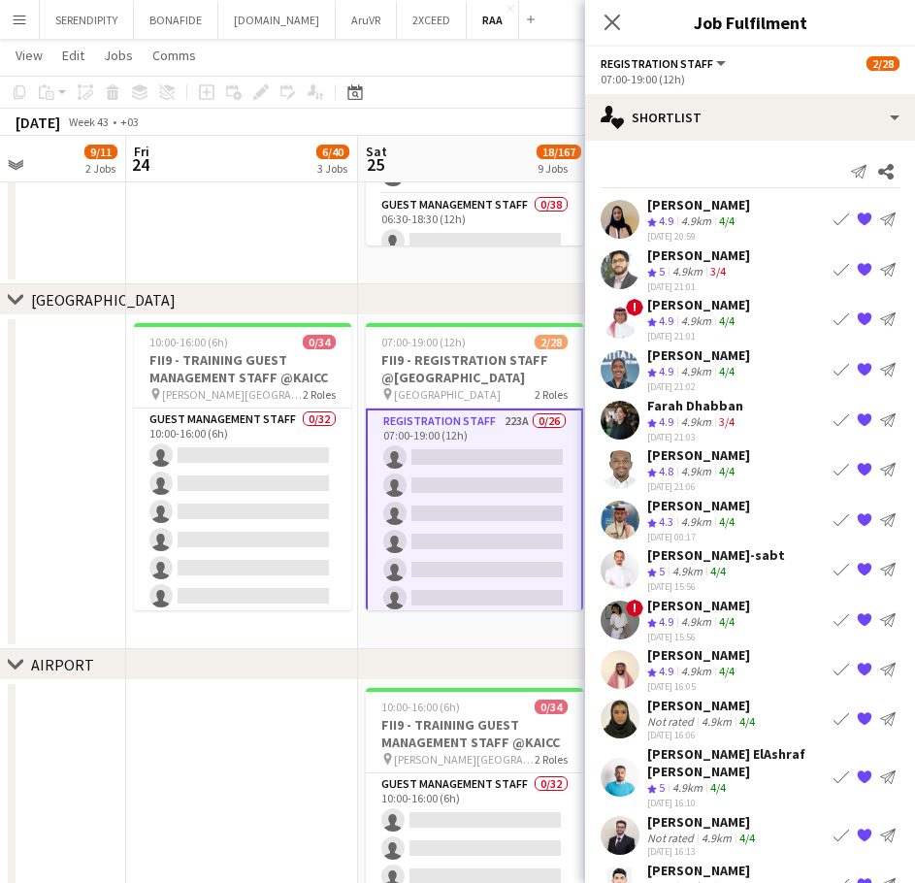
click at [834, 269] on app-icon "Book crew" at bounding box center [842, 269] width 16 height 16
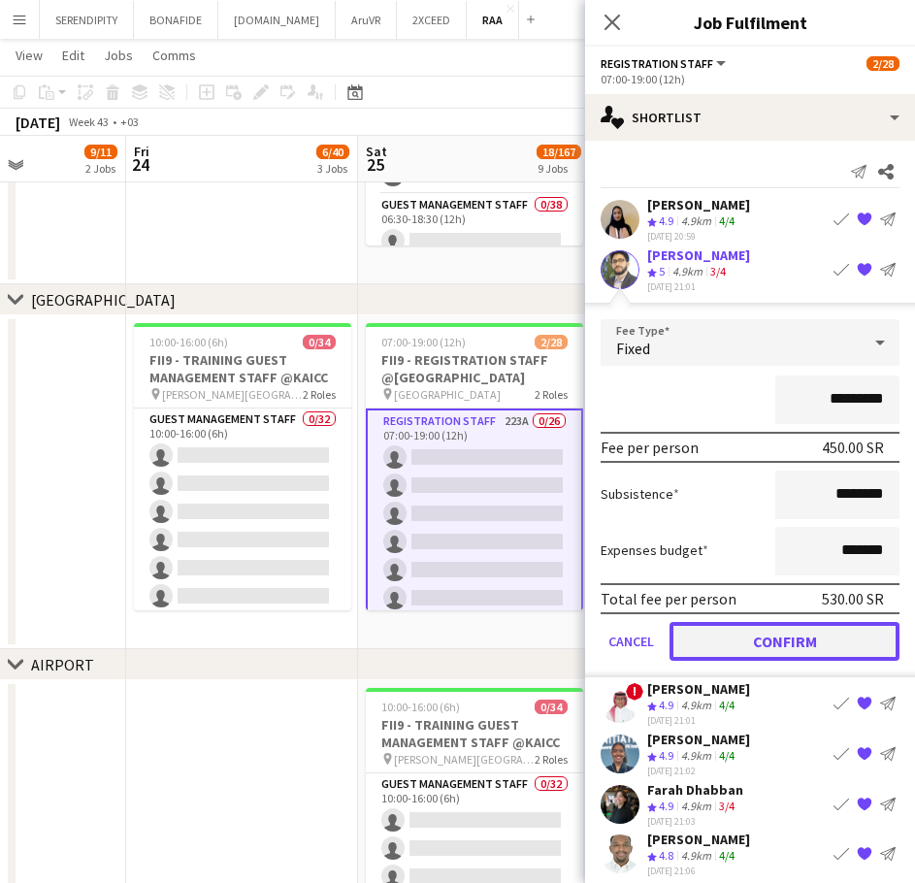
click at [810, 643] on button "Confirm" at bounding box center [785, 640] width 230 height 39
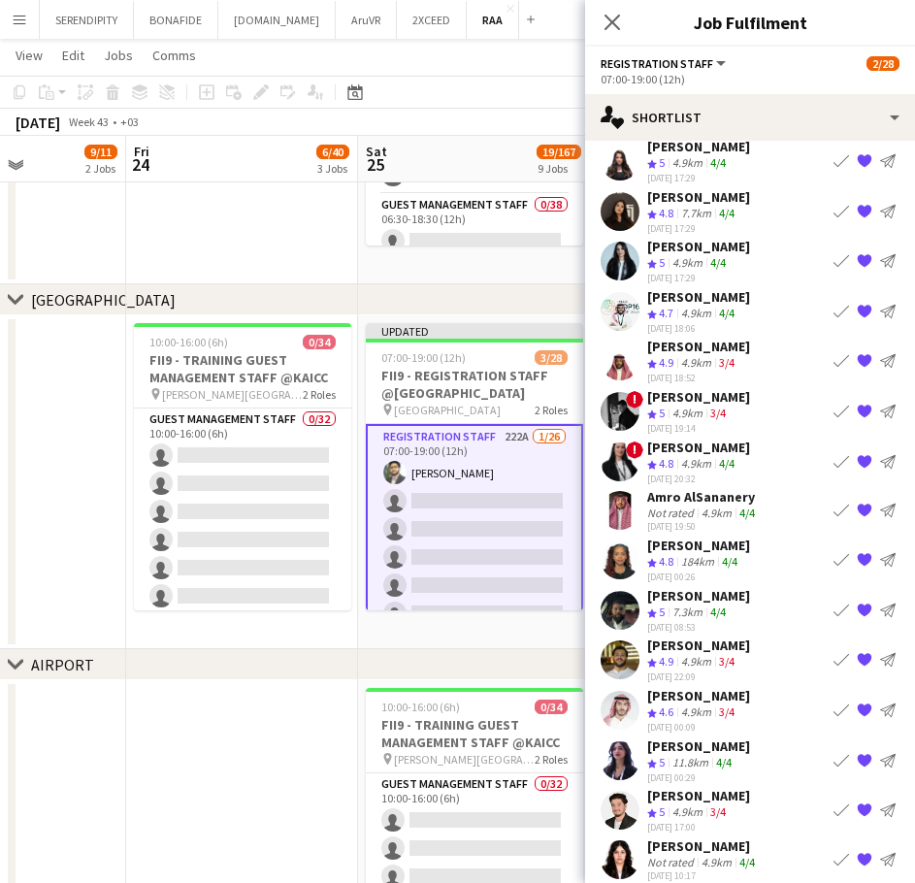
scroll to position [388, 0]
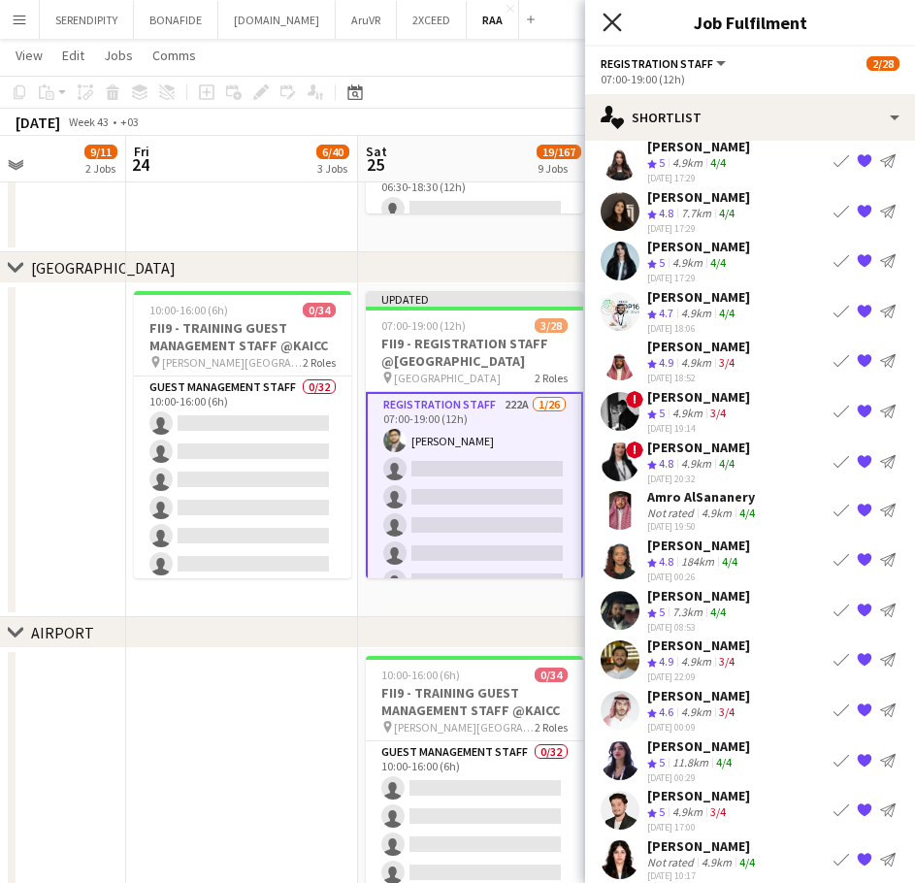
click at [616, 14] on icon "Close pop-in" at bounding box center [612, 22] width 18 height 18
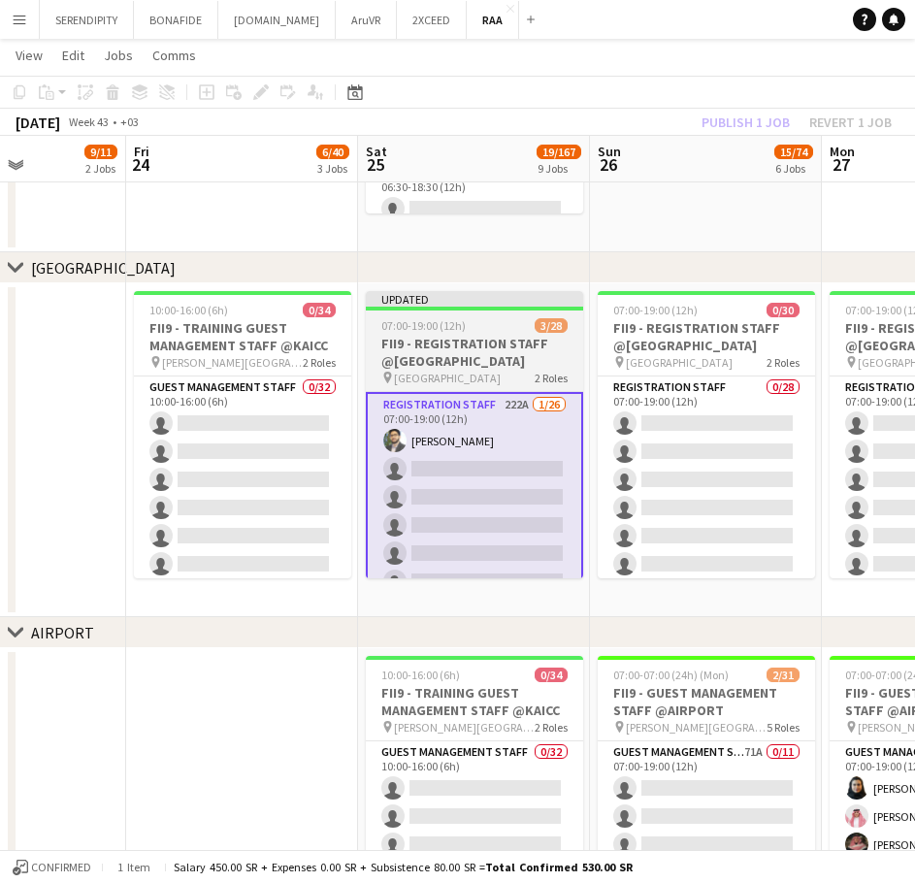
click at [465, 328] on div "07:00-19:00 (12h) 3/28" at bounding box center [474, 325] width 217 height 15
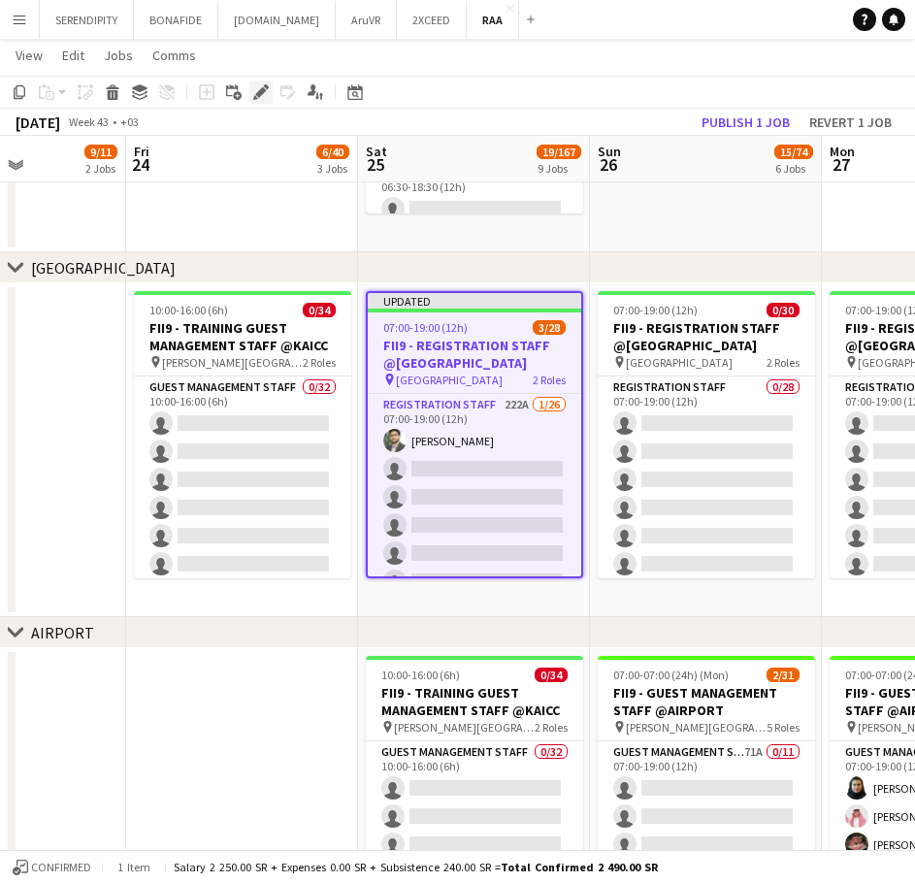
click at [261, 91] on icon at bounding box center [260, 92] width 11 height 11
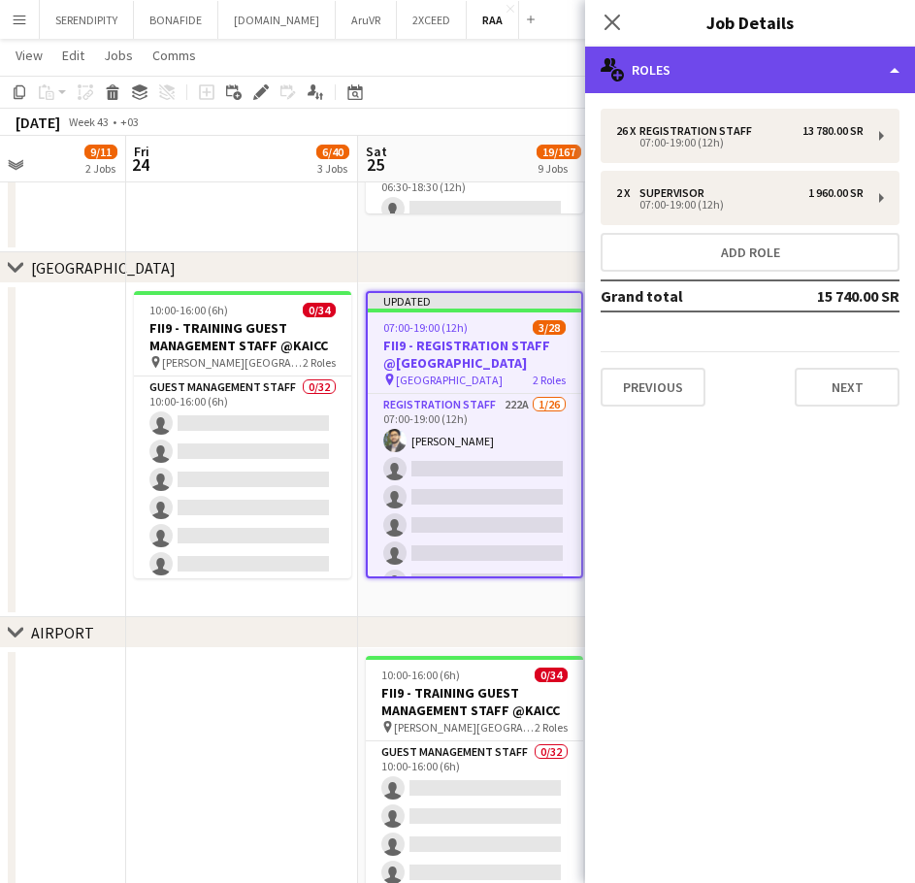
click at [820, 77] on div "multiple-users-add Roles" at bounding box center [750, 70] width 330 height 47
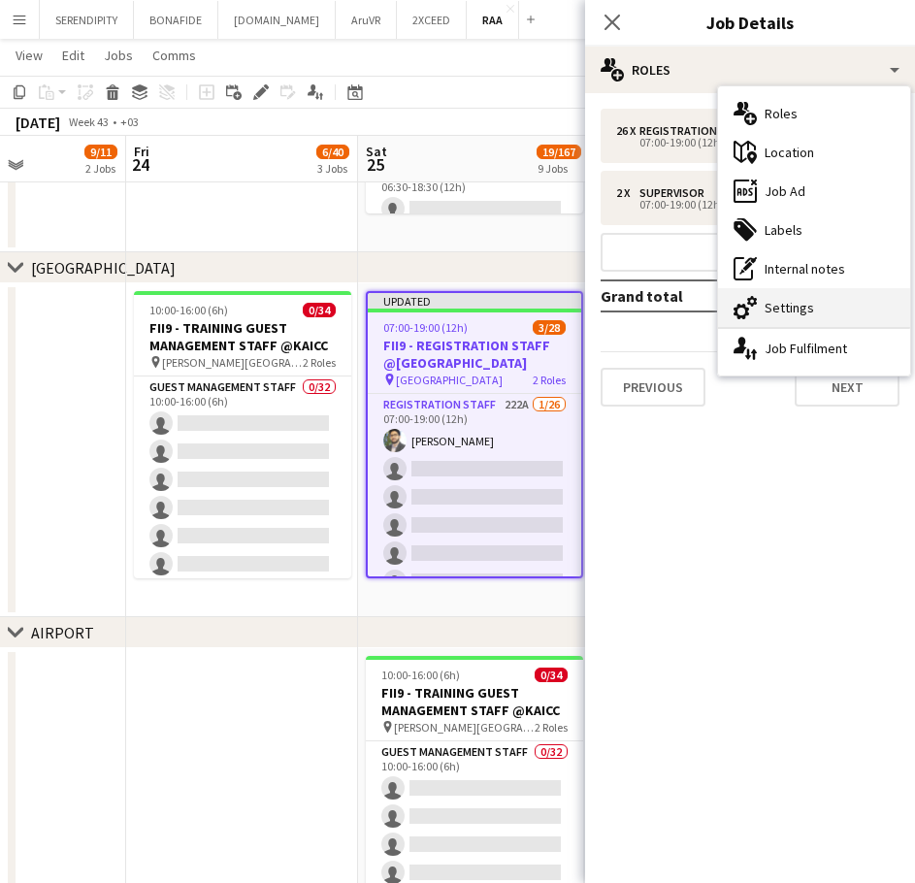
click at [825, 295] on div "cog-double-3 Settings" at bounding box center [814, 307] width 192 height 39
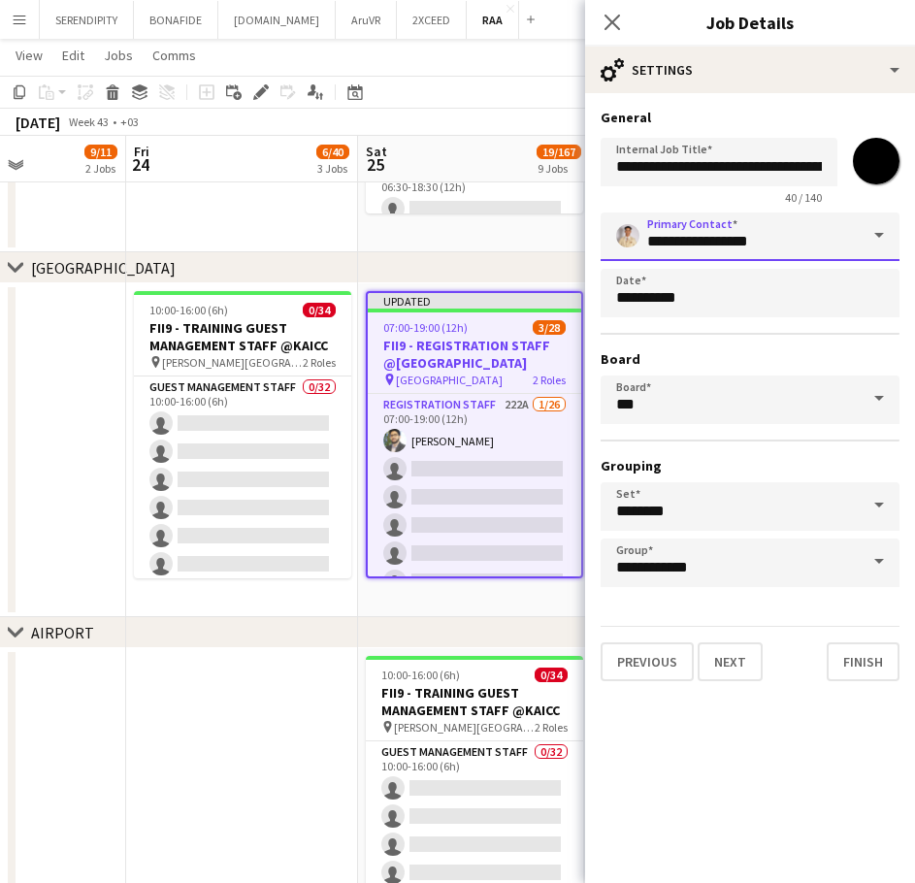
click at [806, 244] on input "**********" at bounding box center [750, 237] width 299 height 49
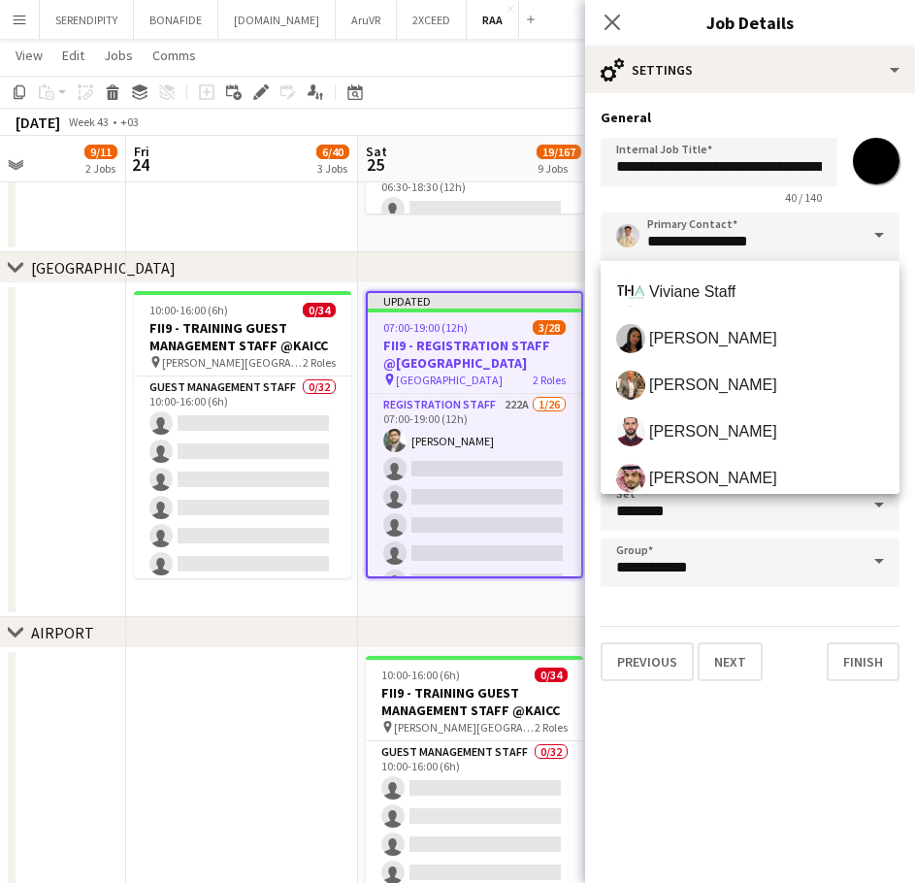
click at [875, 243] on span at bounding box center [879, 236] width 41 height 47
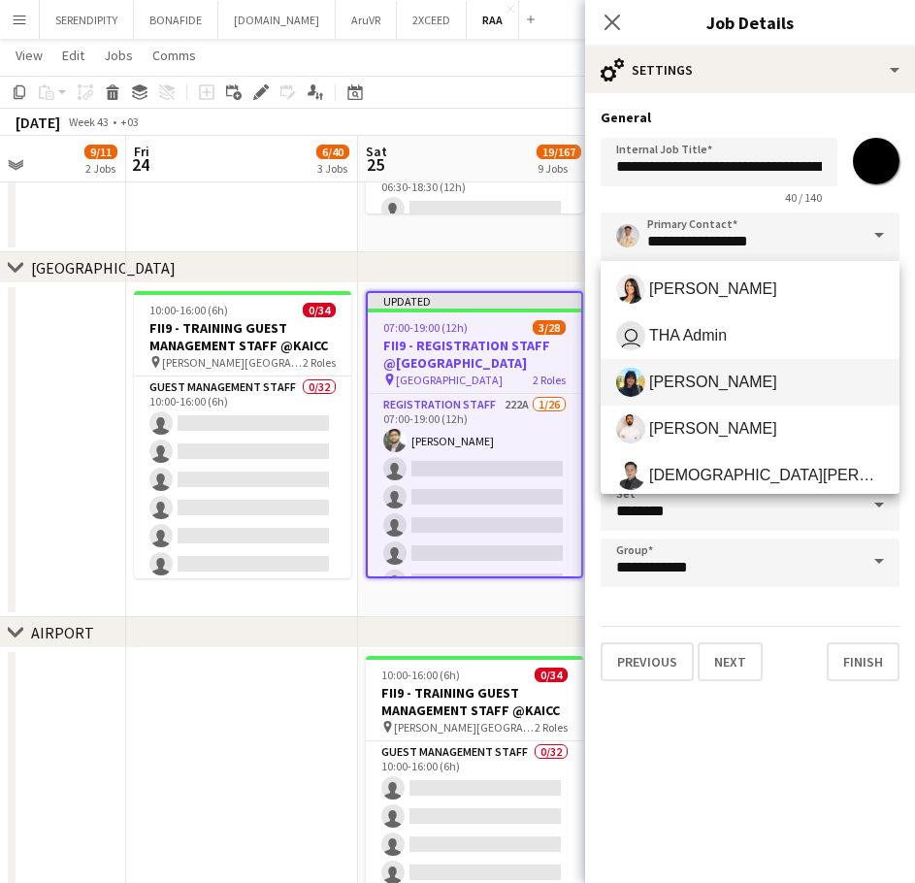
scroll to position [485, 0]
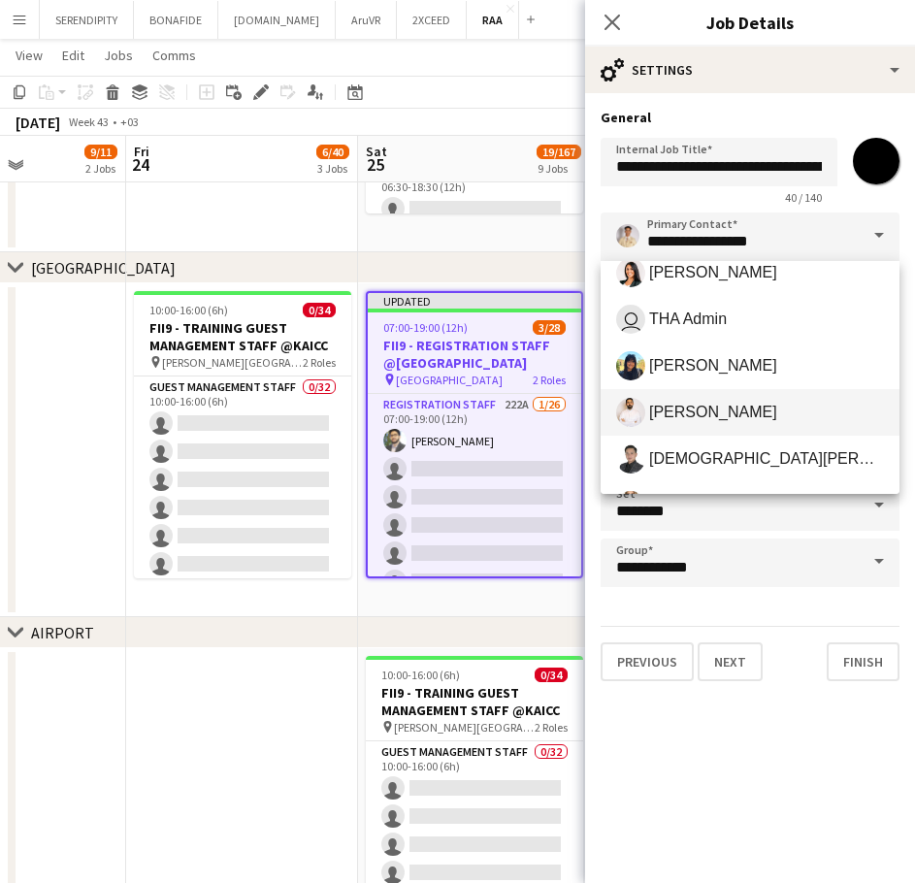
click at [777, 418] on span "[PERSON_NAME]" at bounding box center [750, 412] width 268 height 29
type input "**********"
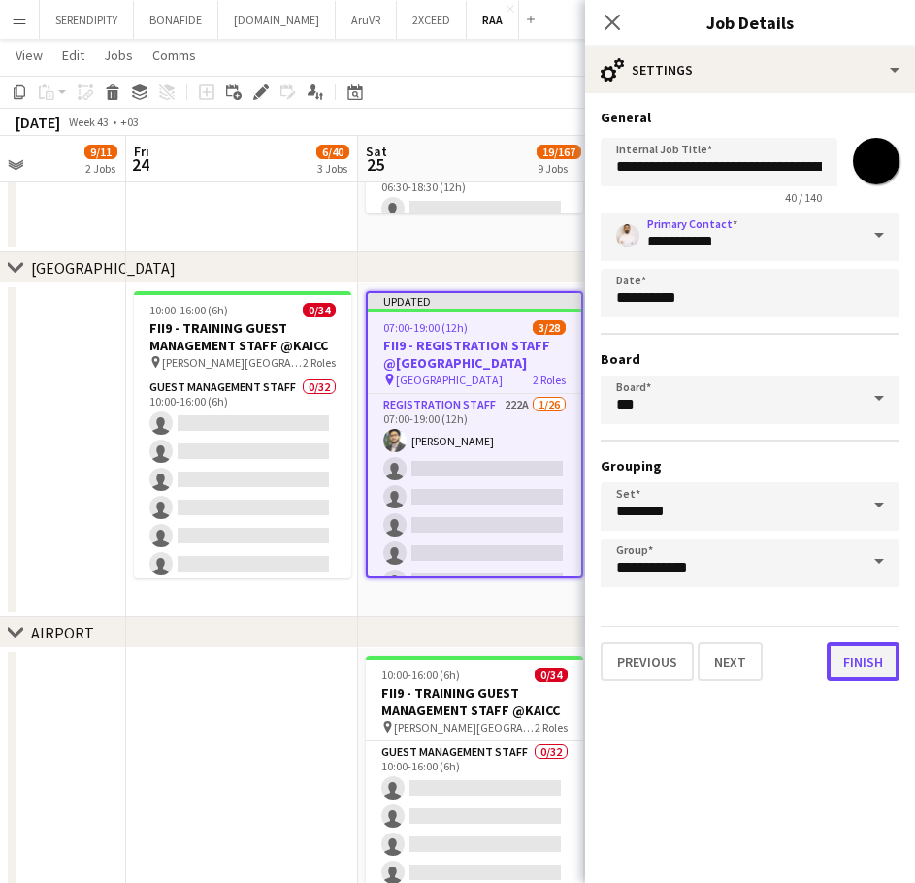
click at [874, 662] on button "Finish" at bounding box center [863, 662] width 73 height 39
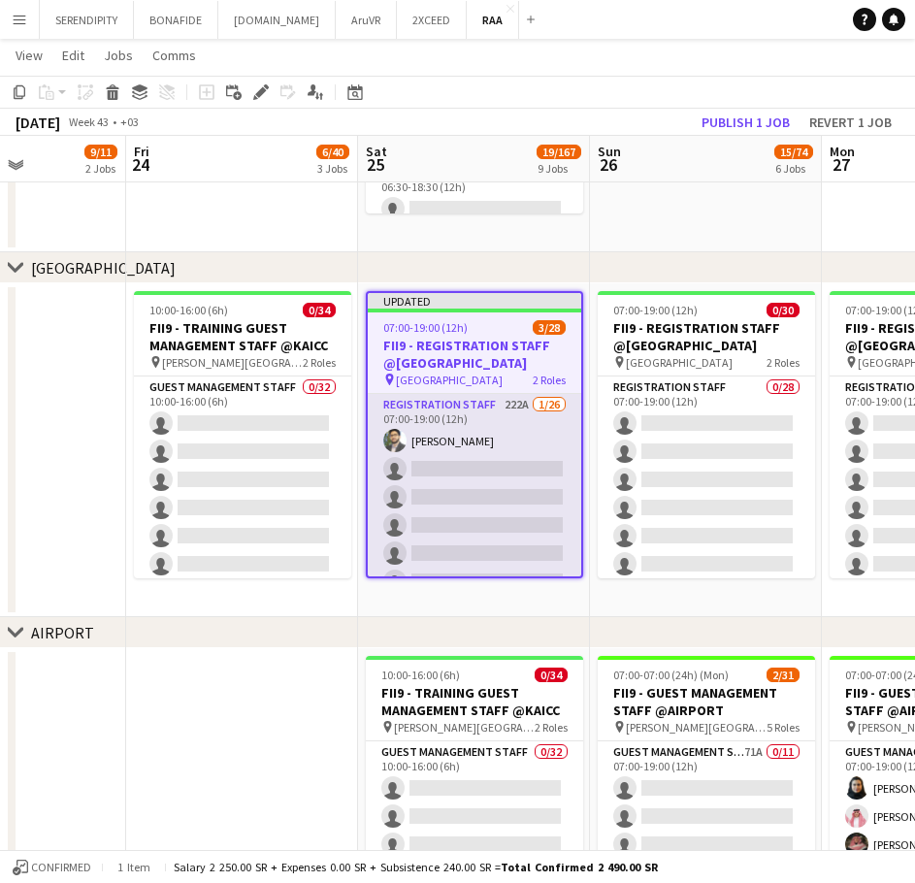
scroll to position [0, 567]
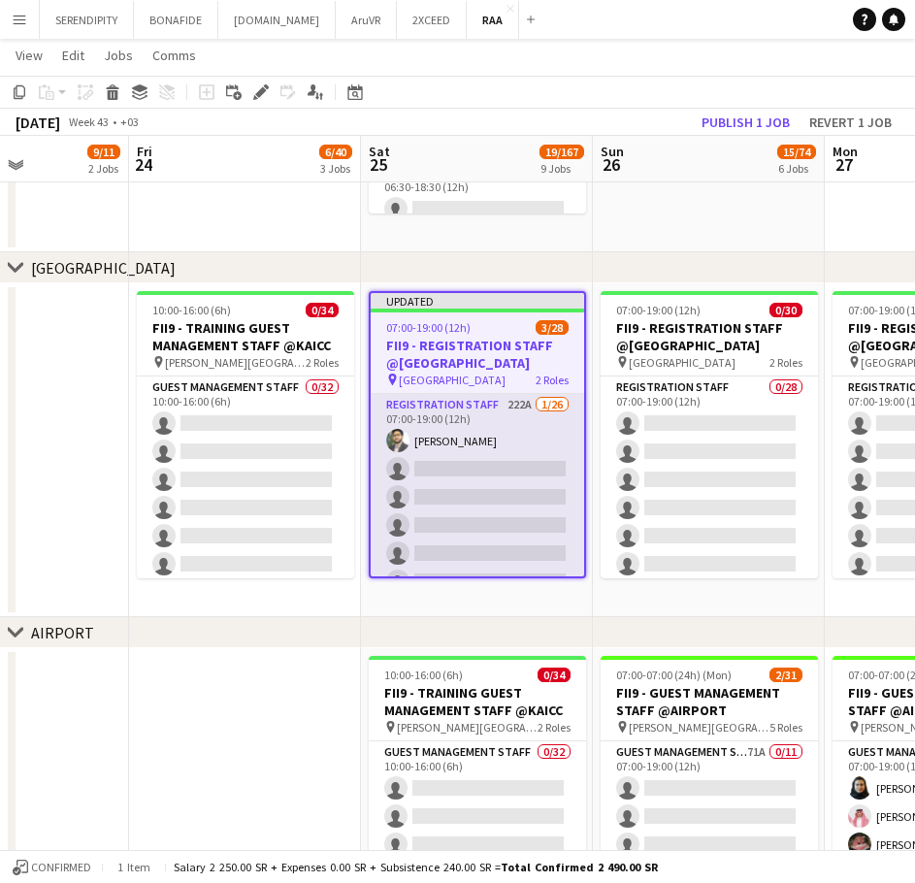
click at [498, 450] on app-card-role "Registration Staff 222A [DATE] 07:00-19:00 (12h) [PERSON_NAME] single-neutral-a…" at bounding box center [478, 779] width 214 height 770
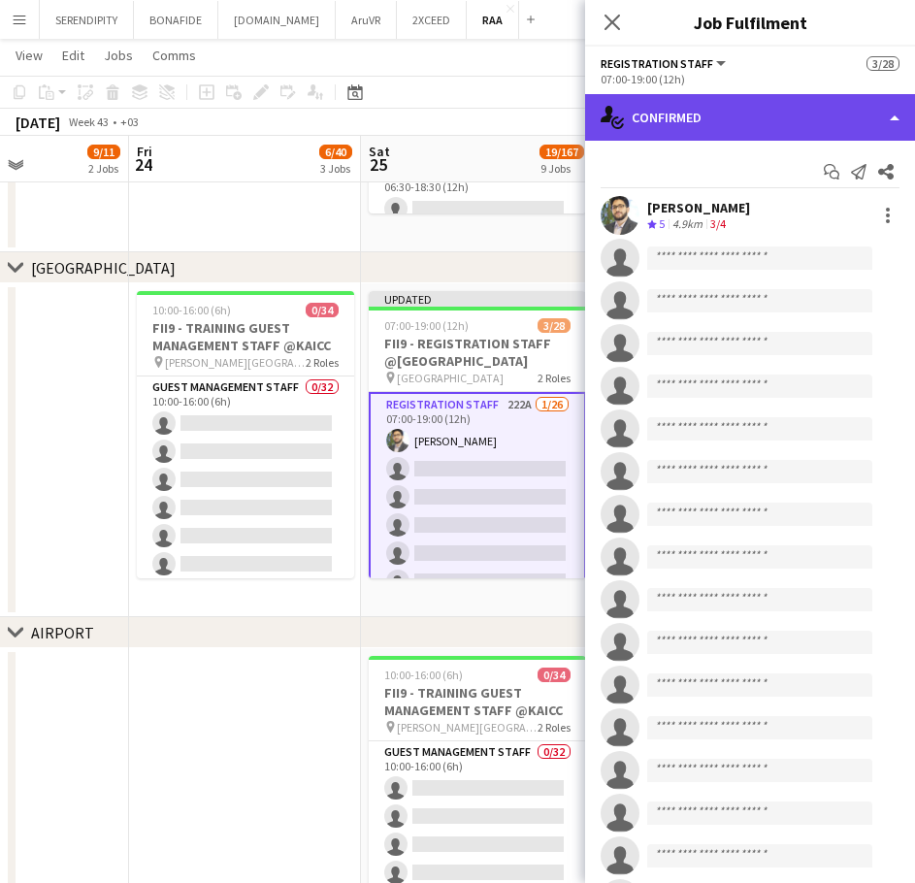
click at [771, 120] on div "single-neutral-actions-check-2 Confirmed" at bounding box center [750, 117] width 330 height 47
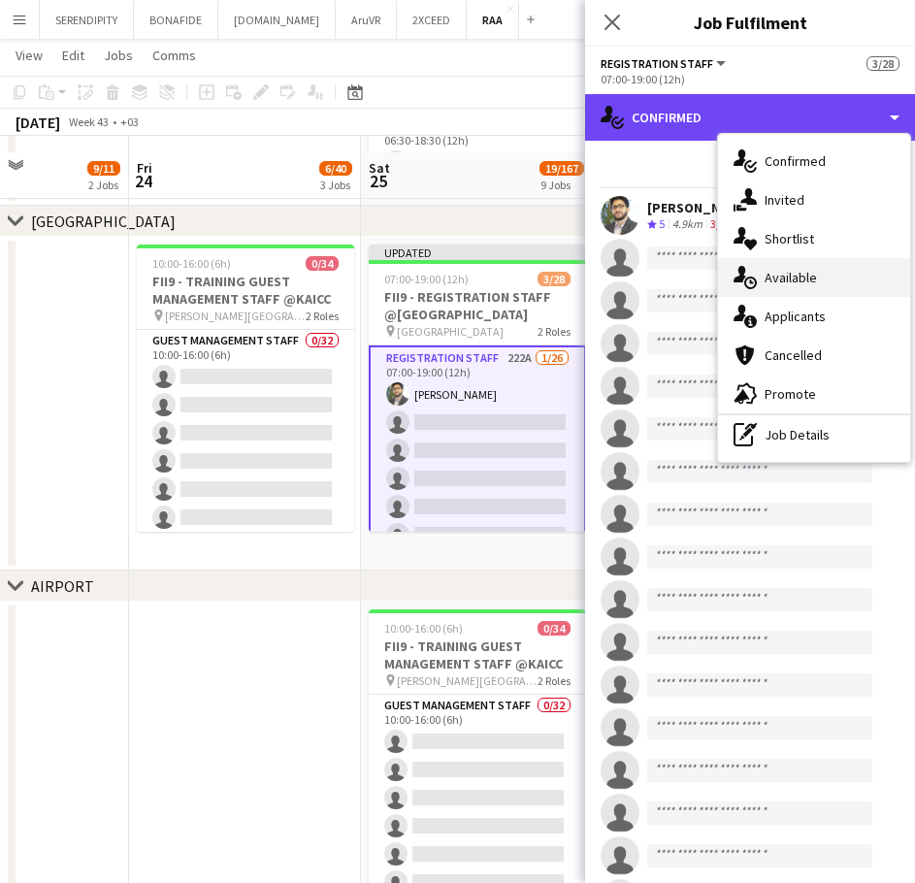
scroll to position [453, 0]
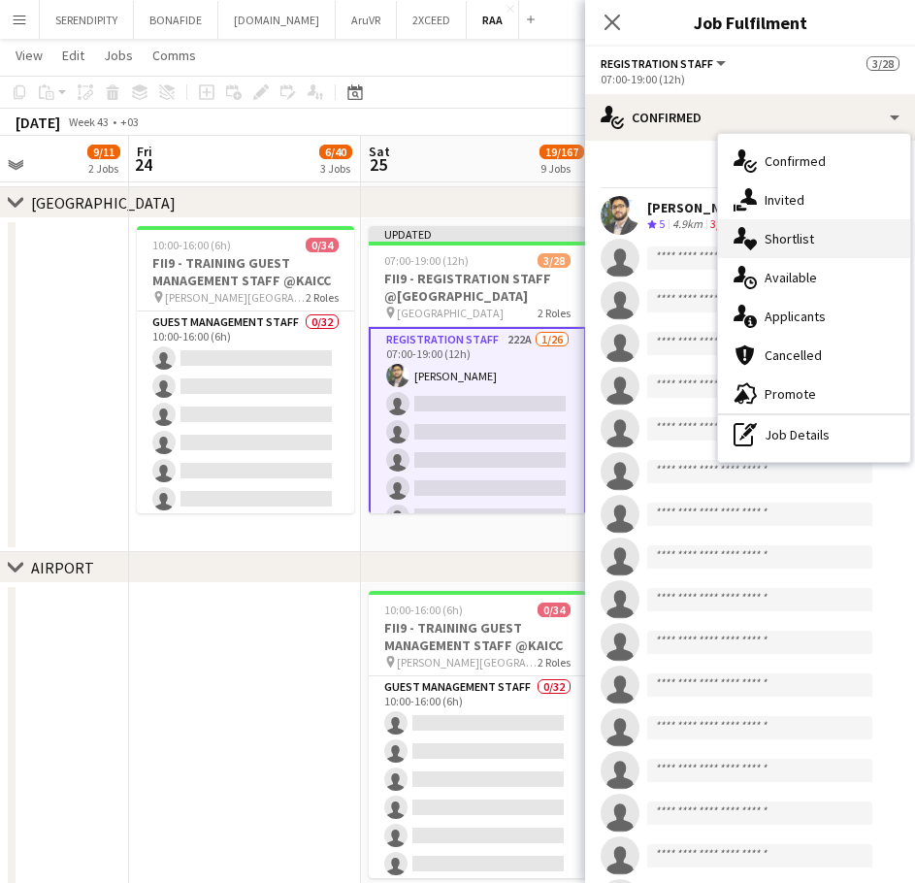
click at [831, 244] on div "single-neutral-actions-heart Shortlist" at bounding box center [814, 238] width 192 height 39
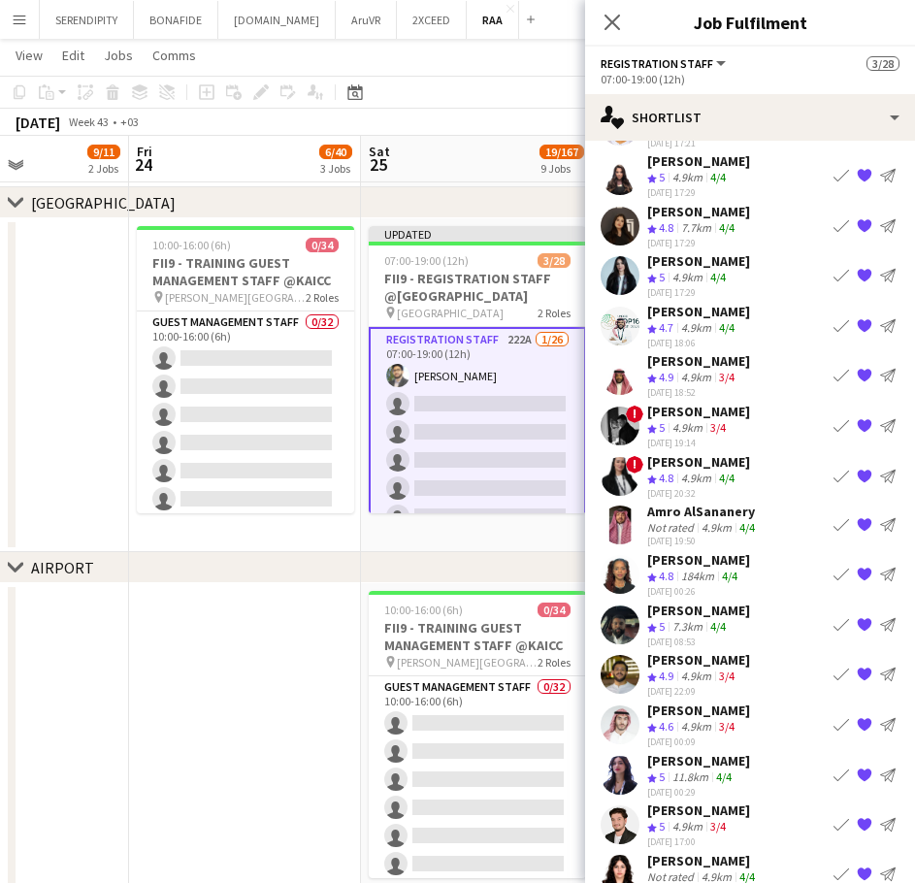
scroll to position [774, 0]
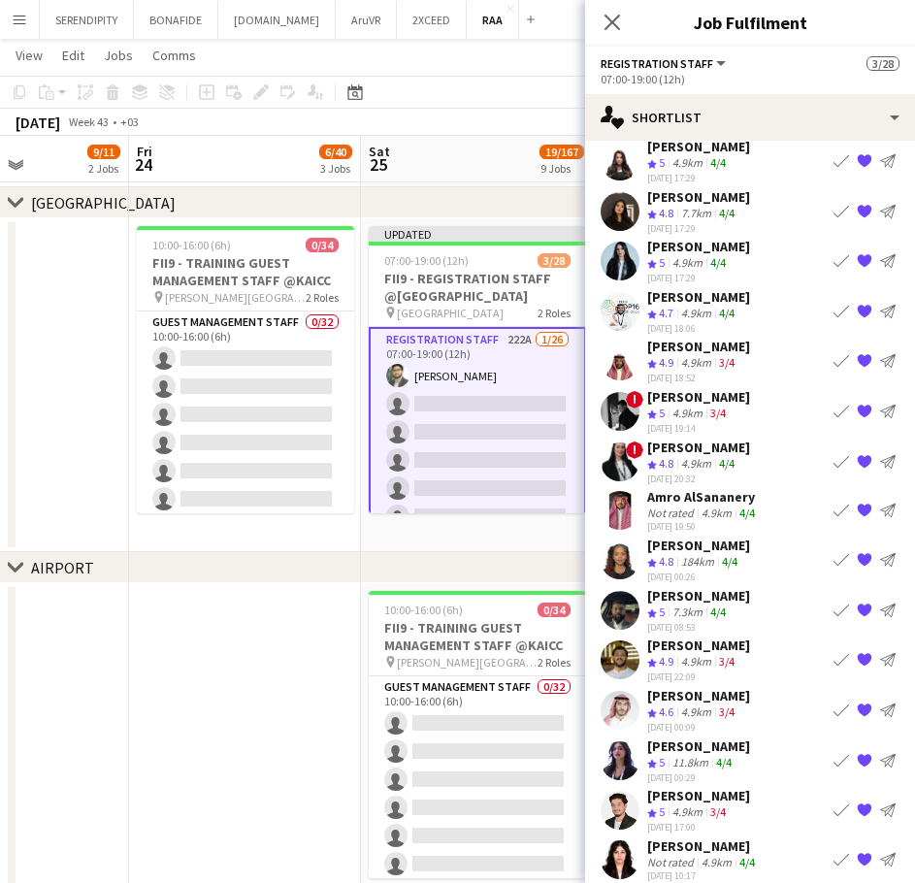
click at [834, 803] on app-icon "Book crew" at bounding box center [842, 811] width 16 height 16
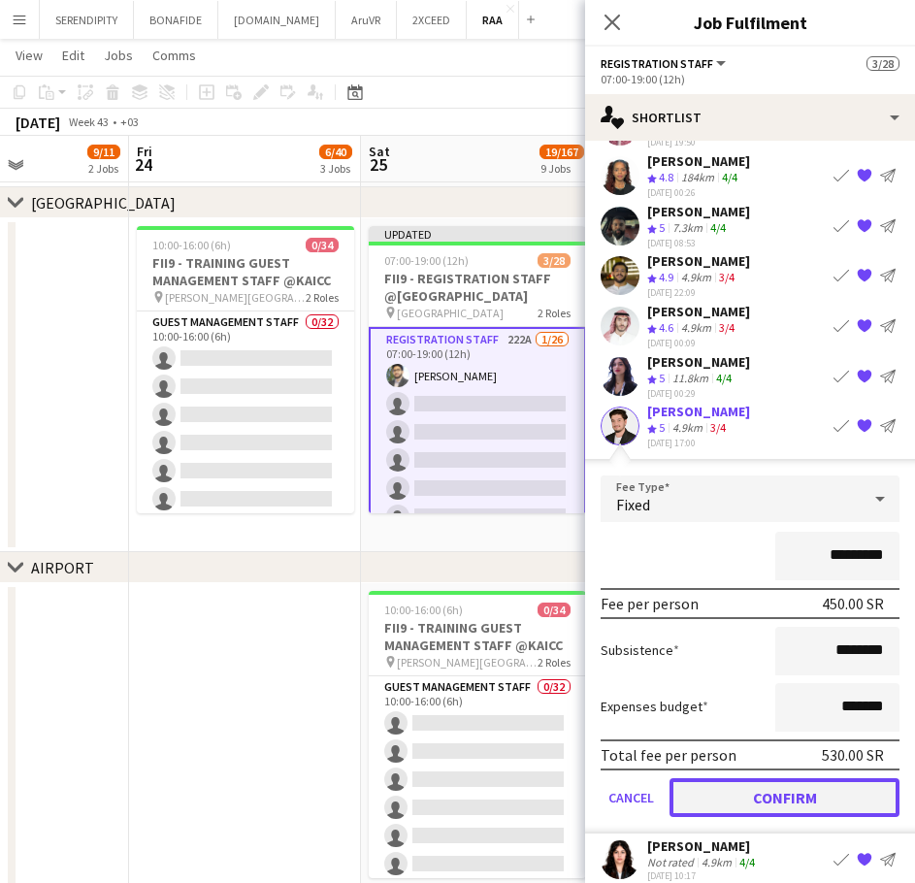
click at [780, 779] on button "Confirm" at bounding box center [785, 798] width 230 height 39
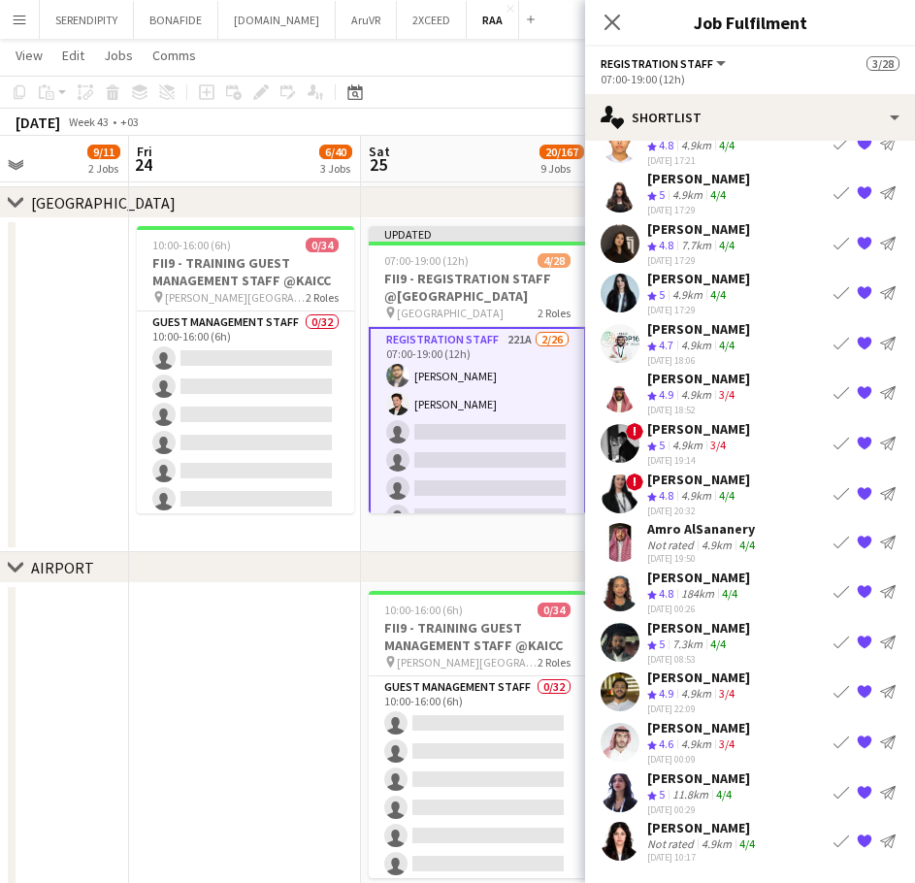
scroll to position [724, 0]
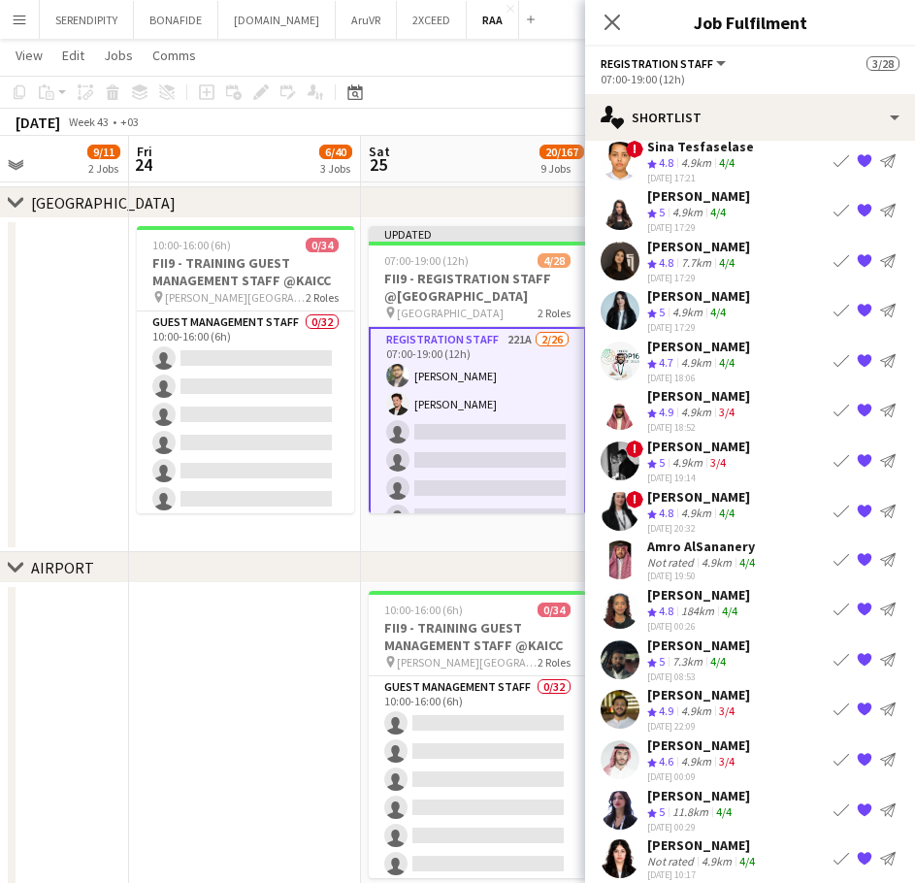
click at [834, 752] on app-icon "Book crew" at bounding box center [842, 760] width 16 height 16
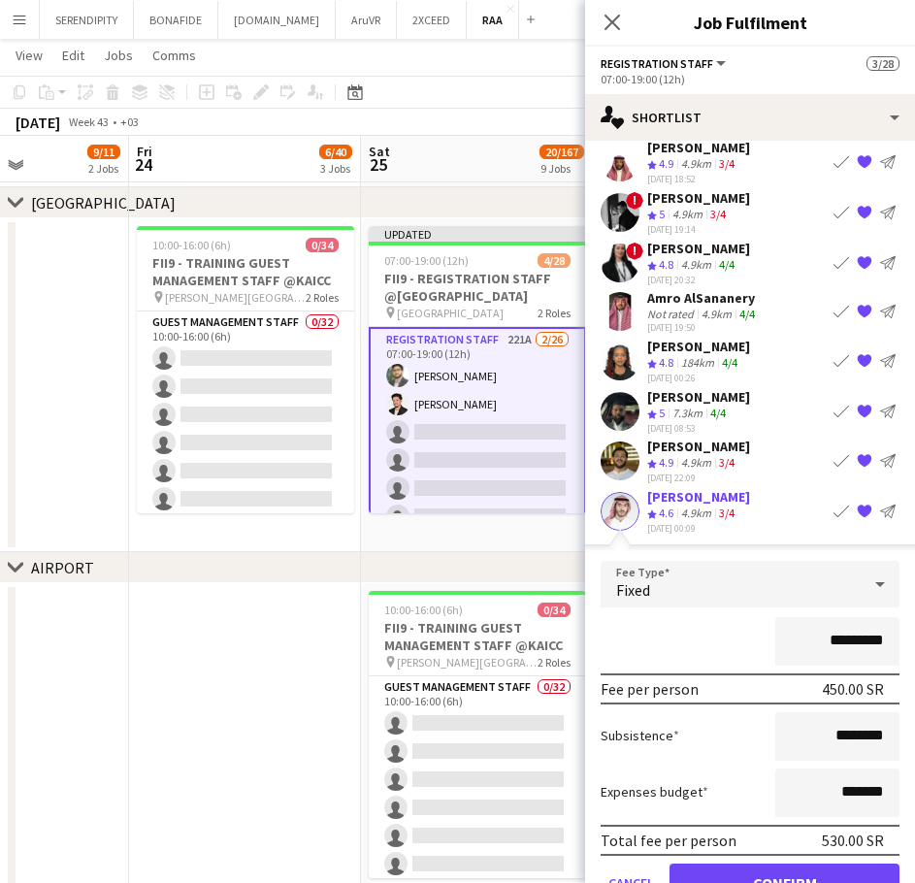
scroll to position [997, 0]
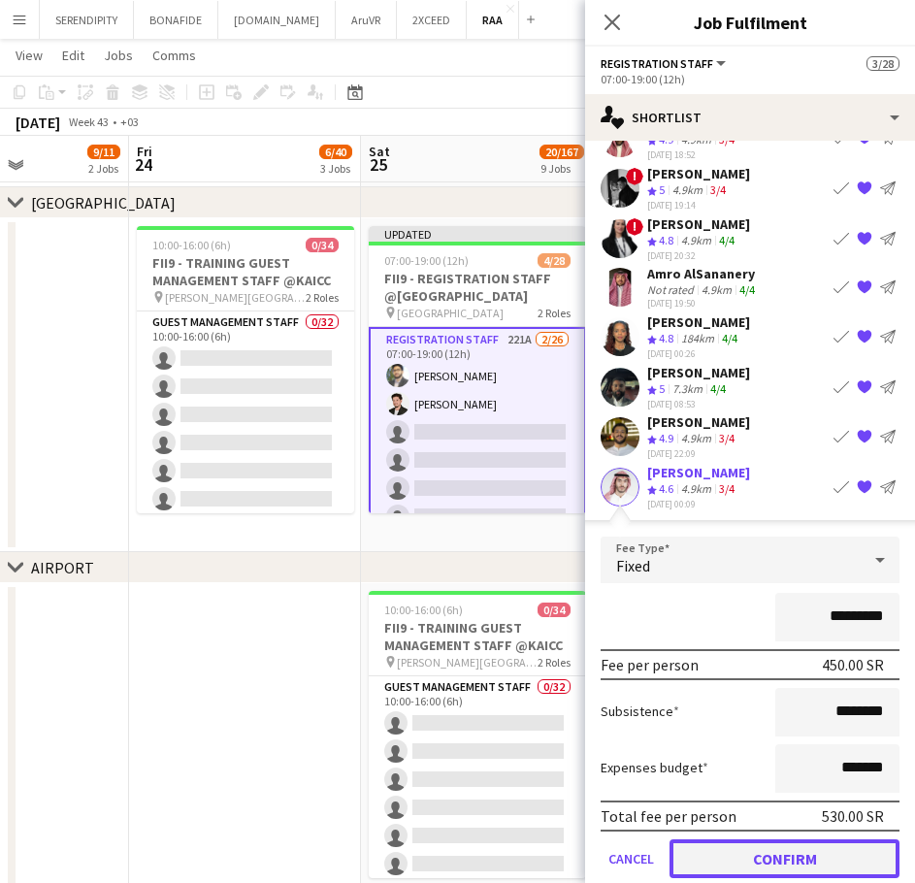
click at [764, 847] on button "Confirm" at bounding box center [785, 859] width 230 height 39
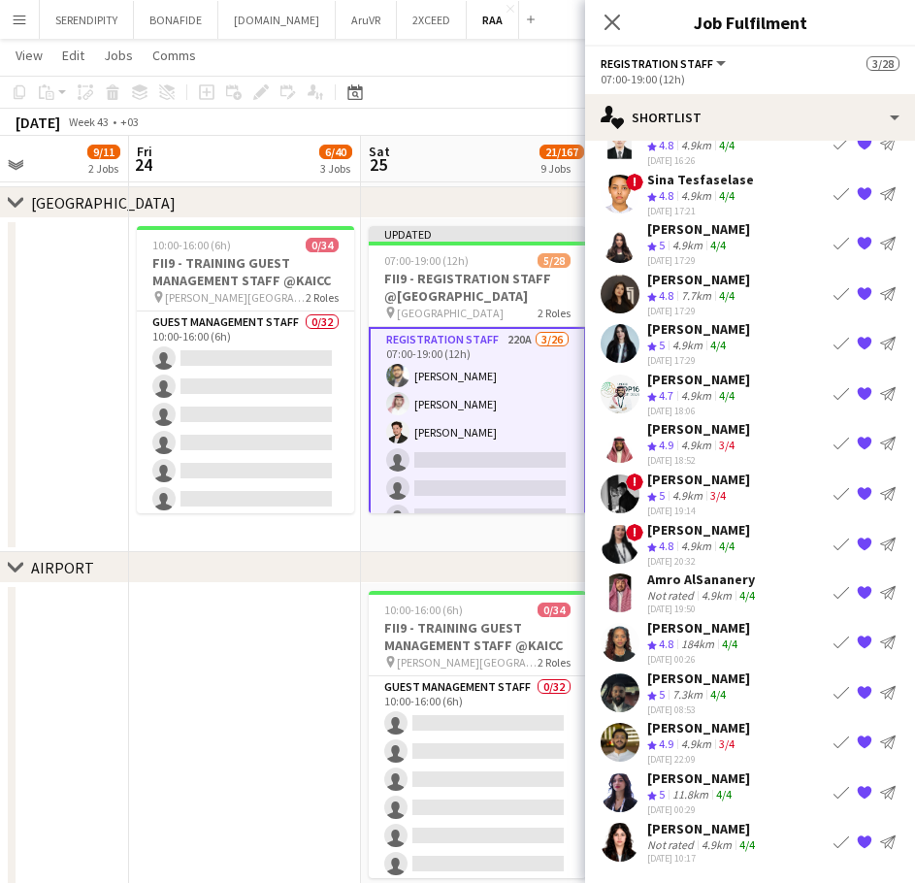
scroll to position [674, 0]
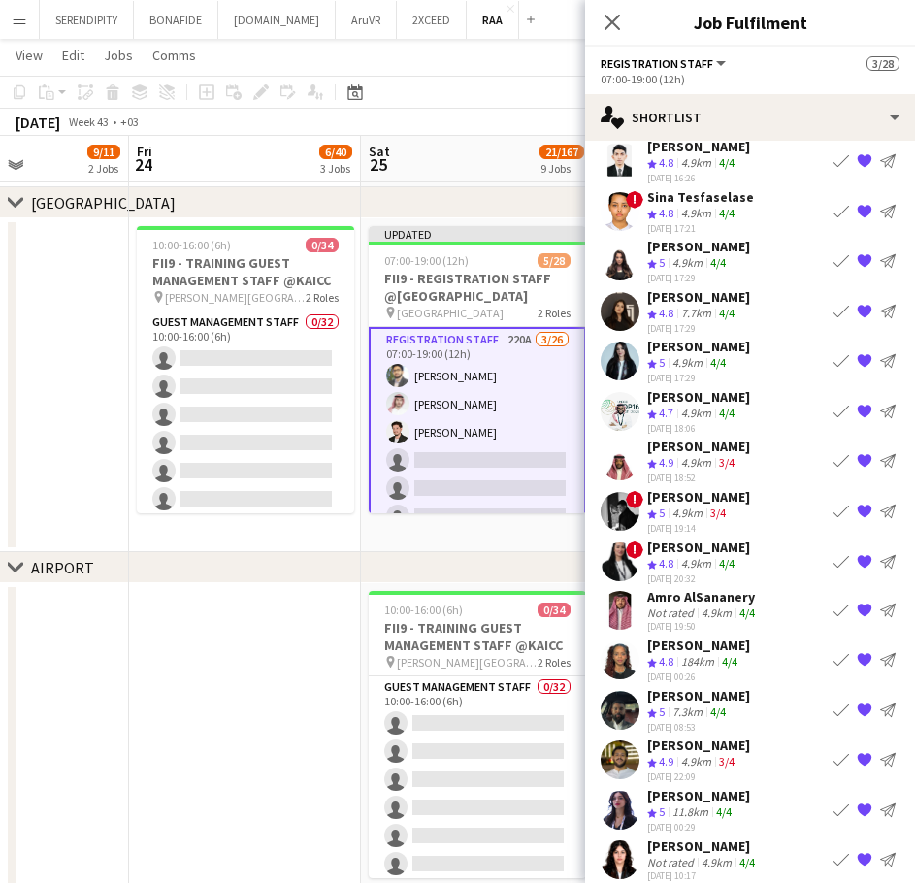
click at [834, 504] on app-icon "Book crew" at bounding box center [842, 512] width 16 height 16
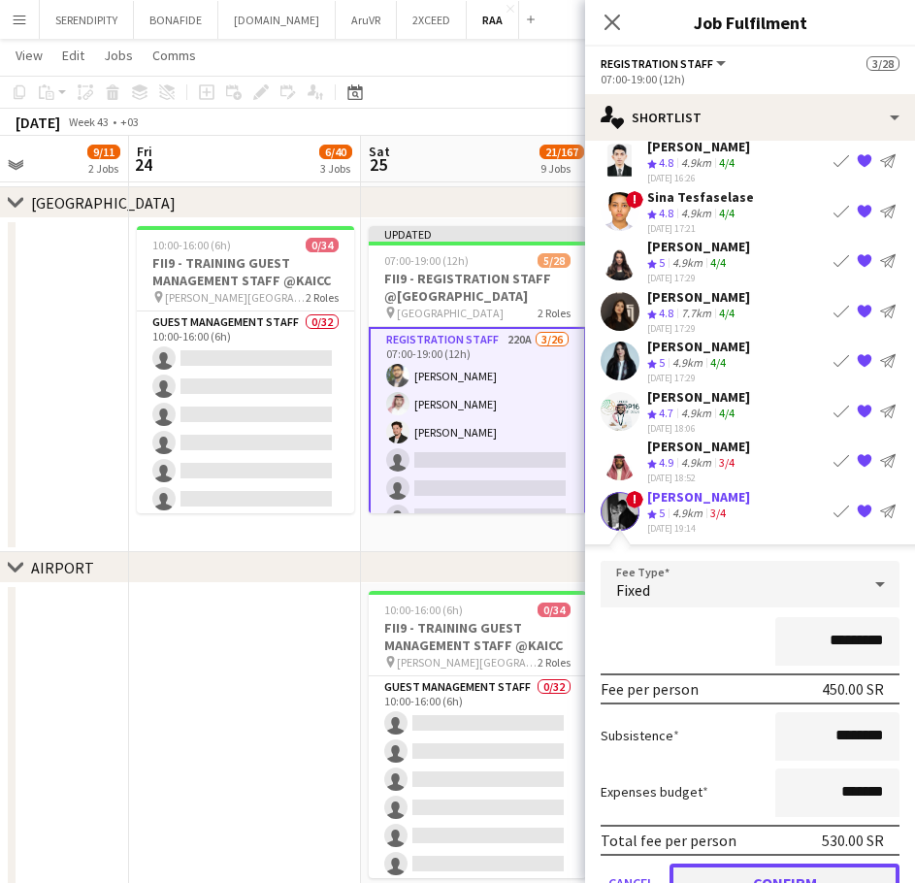
click at [761, 867] on button "Confirm" at bounding box center [785, 883] width 230 height 39
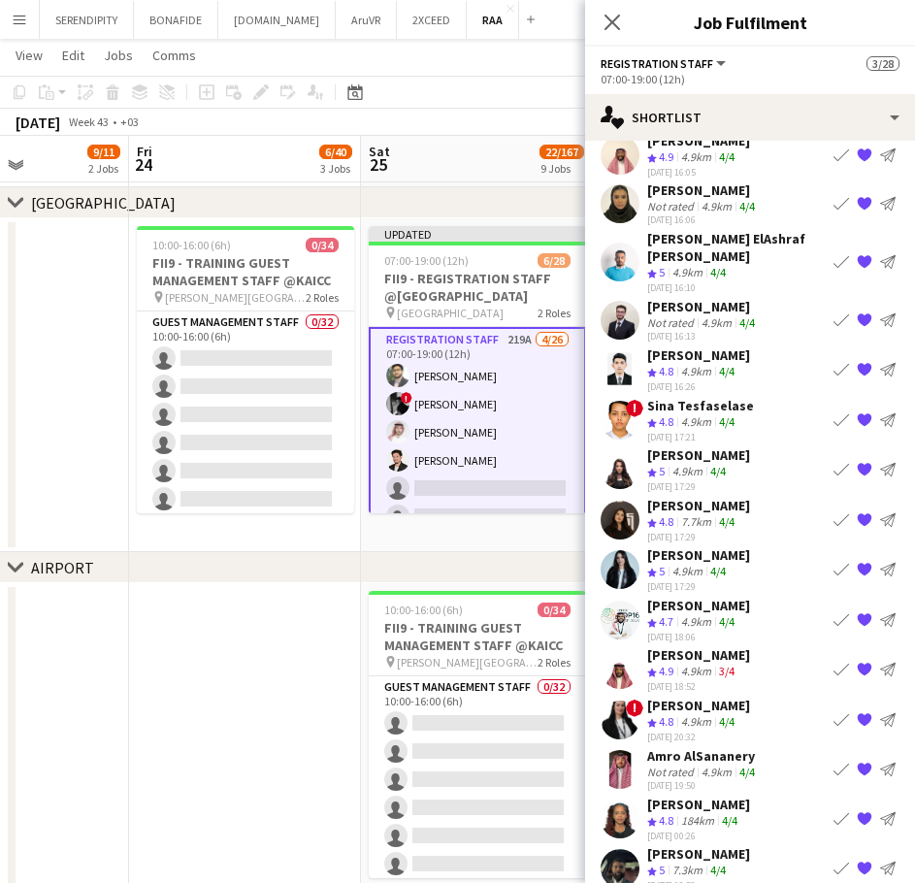
scroll to position [462, 0]
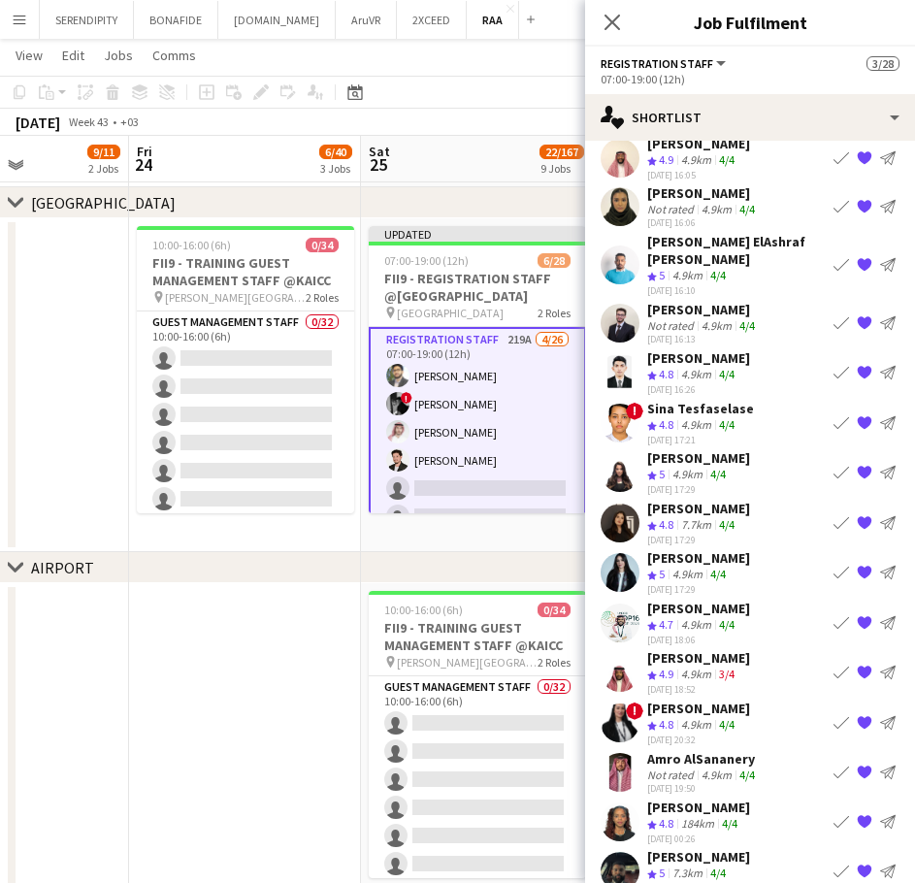
click at [834, 415] on app-icon "Book crew" at bounding box center [842, 423] width 16 height 16
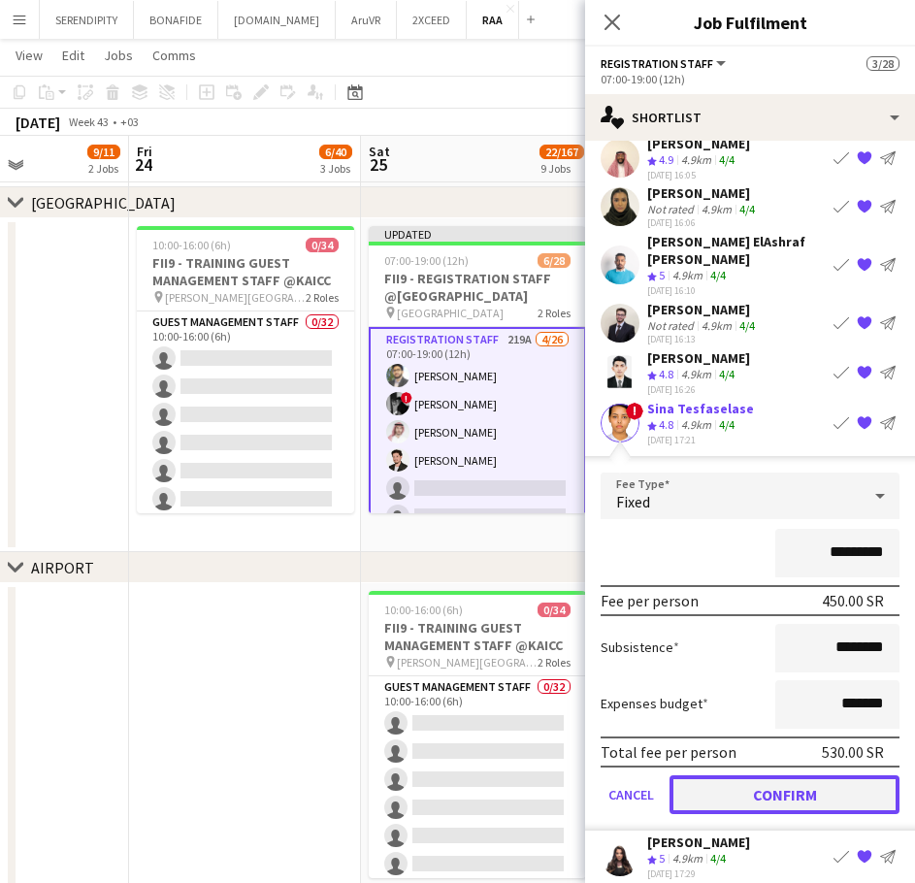
click at [723, 775] on button "Confirm" at bounding box center [785, 794] width 230 height 39
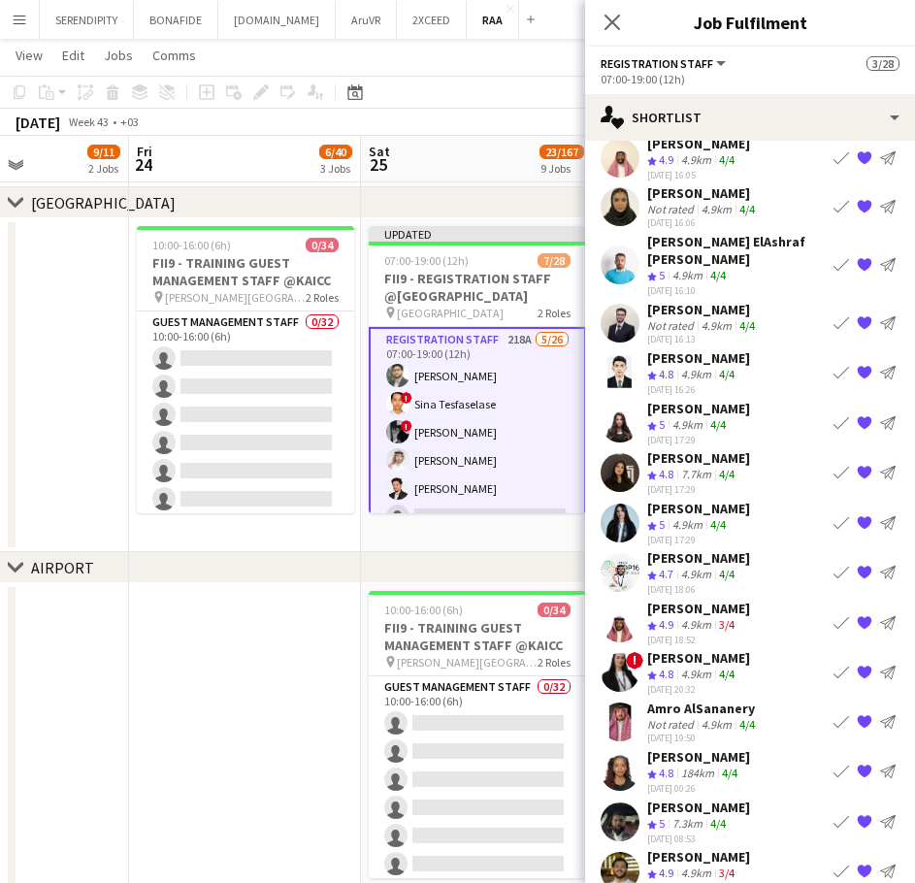
click at [834, 365] on app-icon "Book crew" at bounding box center [842, 373] width 16 height 16
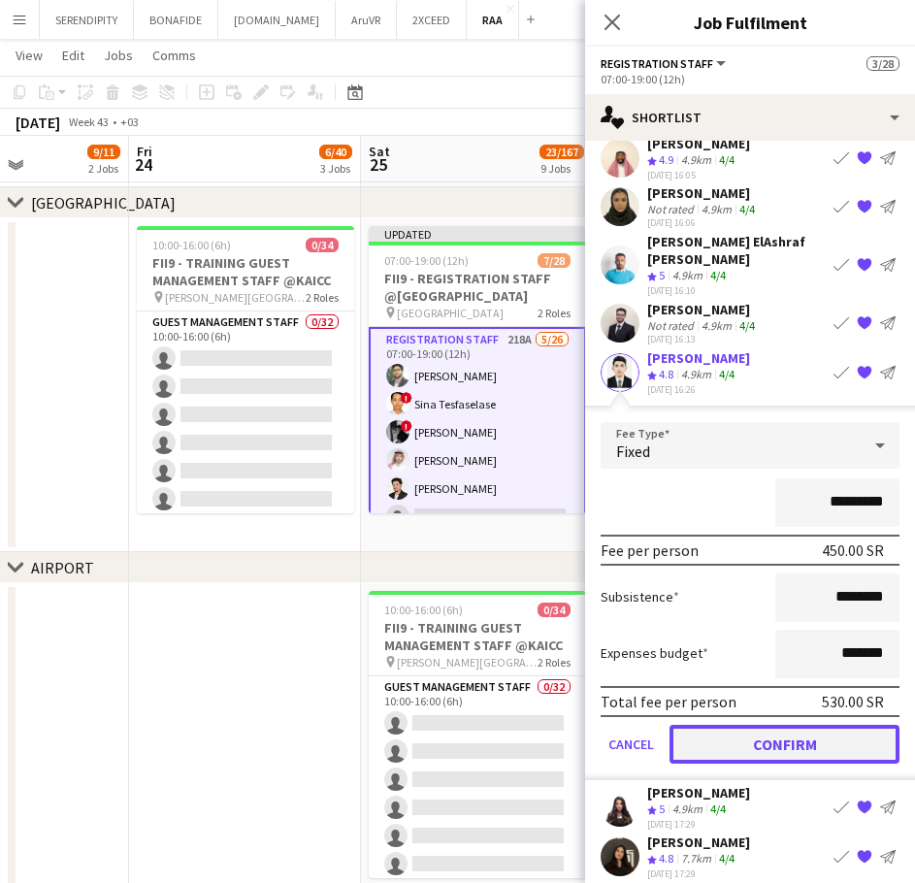
click at [741, 728] on button "Confirm" at bounding box center [785, 744] width 230 height 39
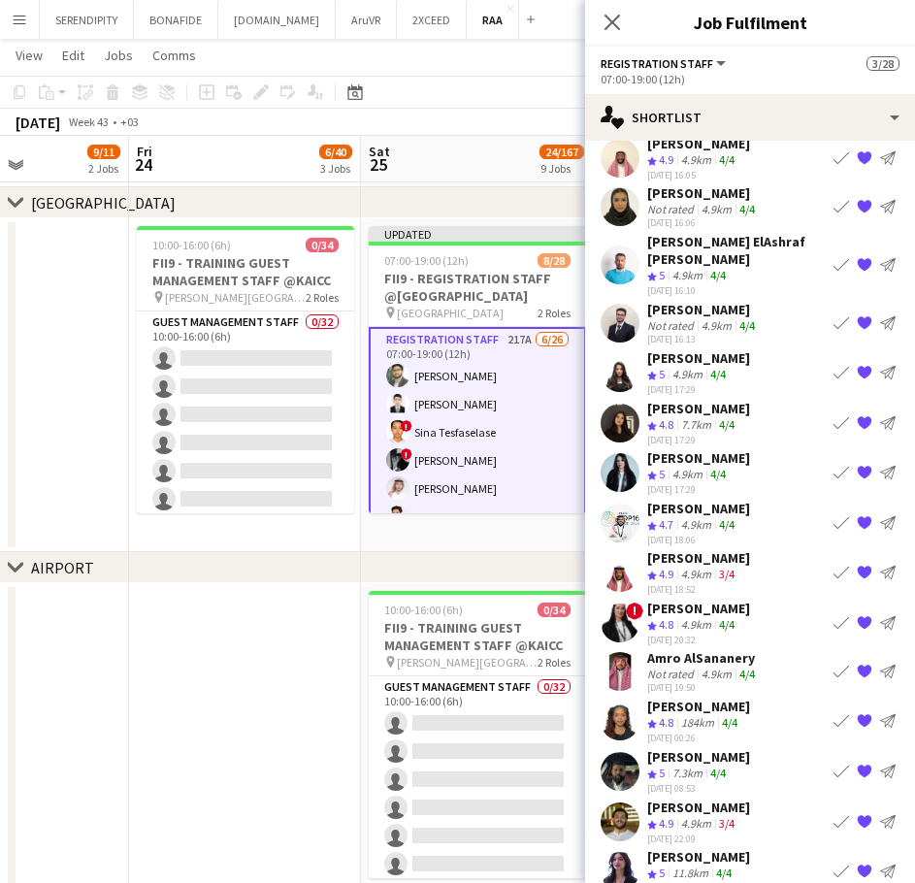
click at [834, 365] on app-icon "Book crew" at bounding box center [842, 373] width 16 height 16
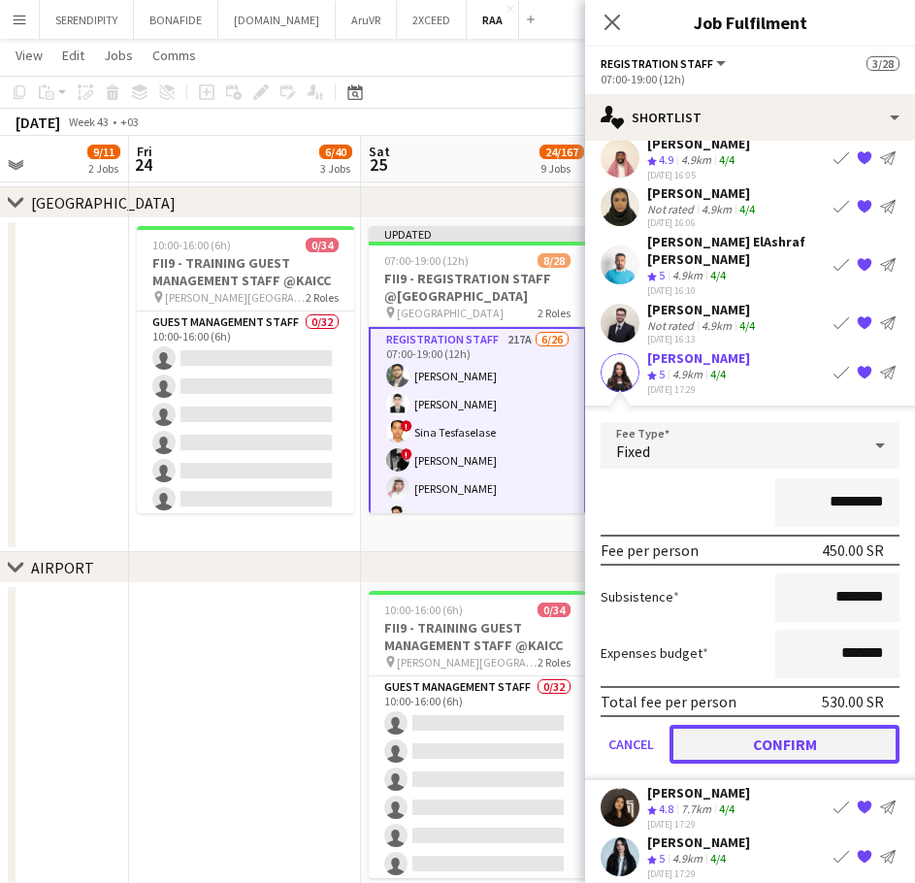
click at [772, 739] on button "Confirm" at bounding box center [785, 744] width 230 height 39
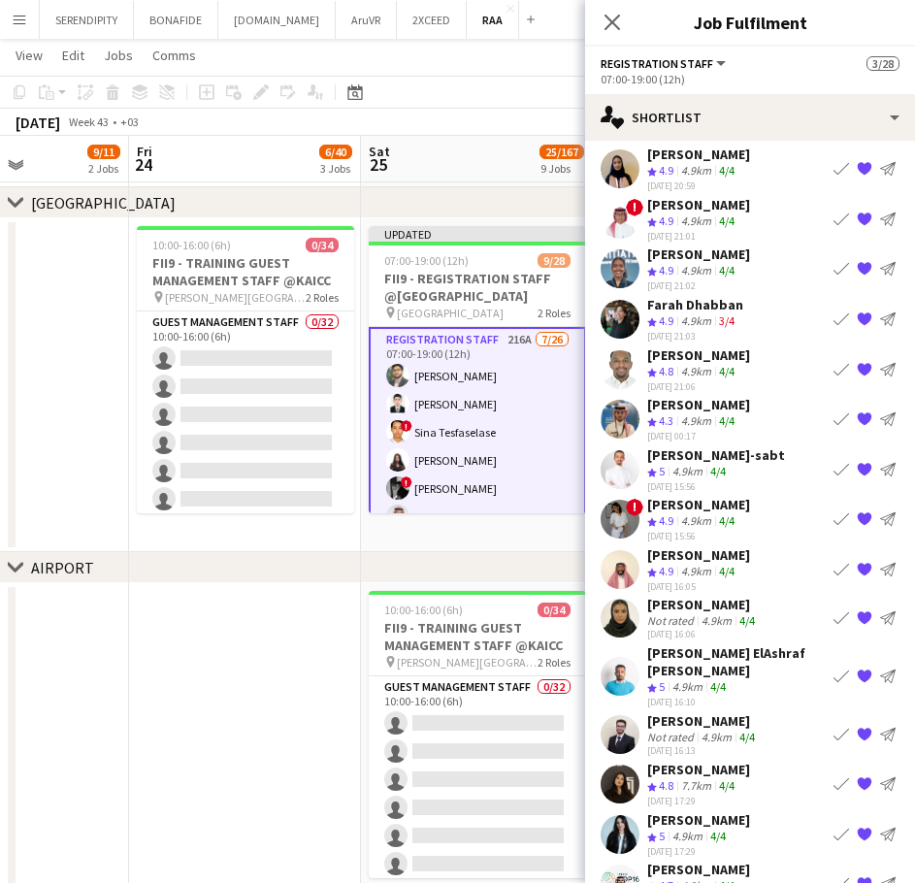
scroll to position [42, 0]
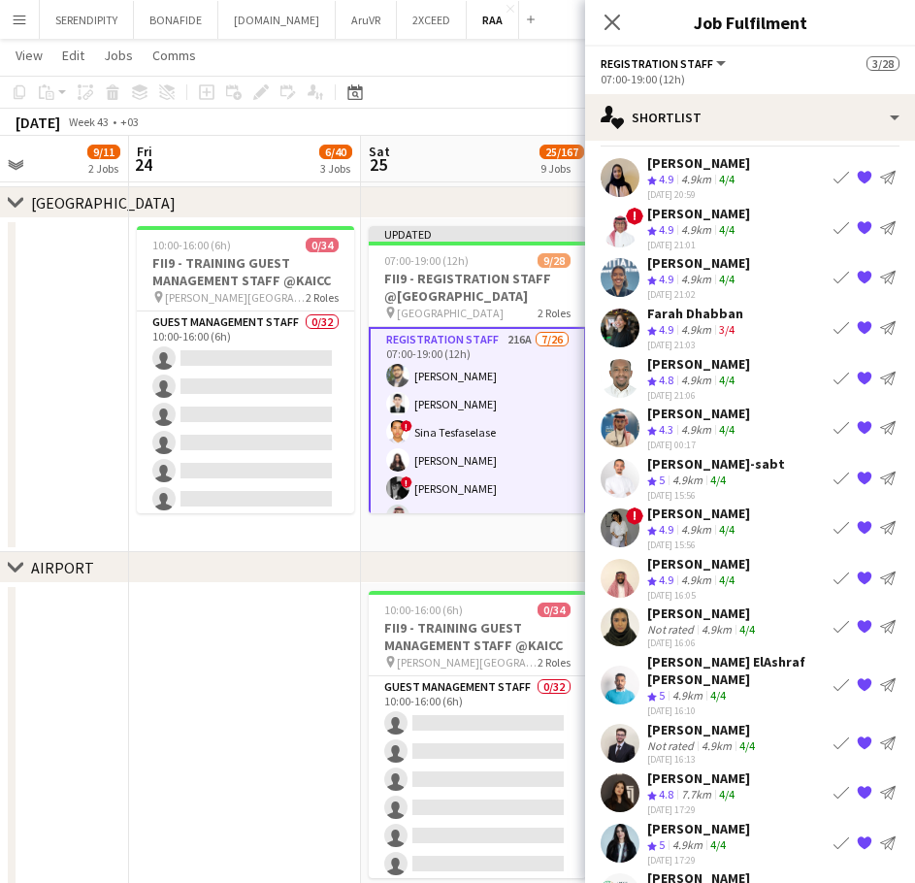
click at [834, 681] on app-icon "Book crew" at bounding box center [842, 686] width 16 height 16
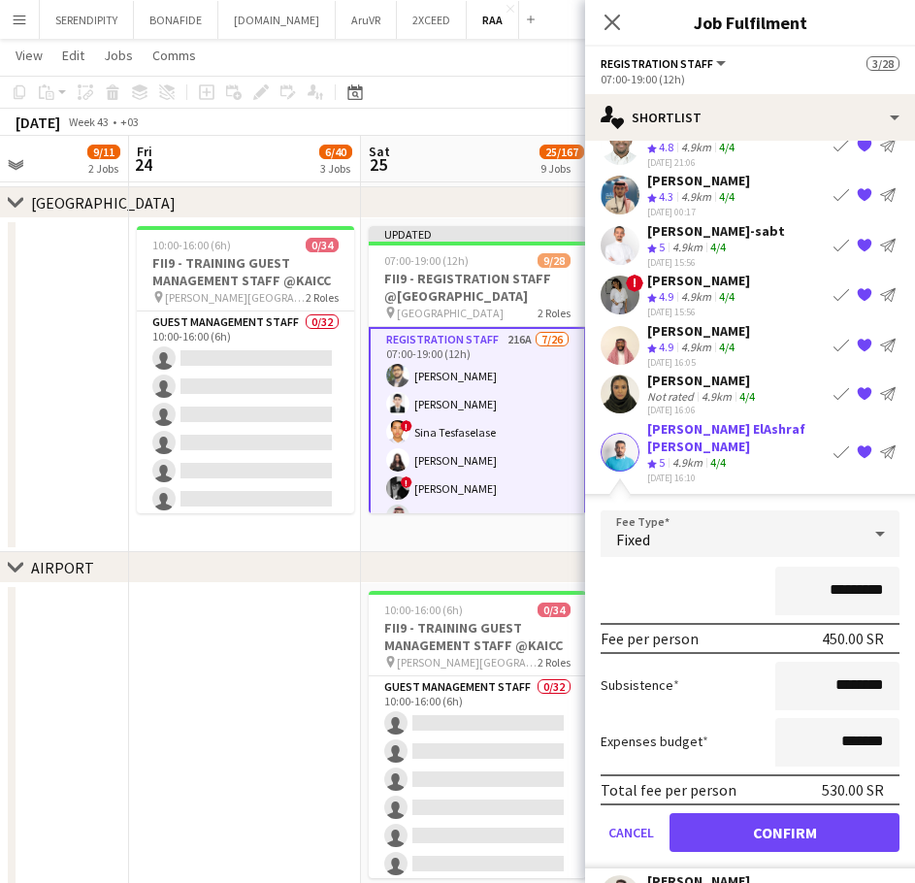
scroll to position [300, 0]
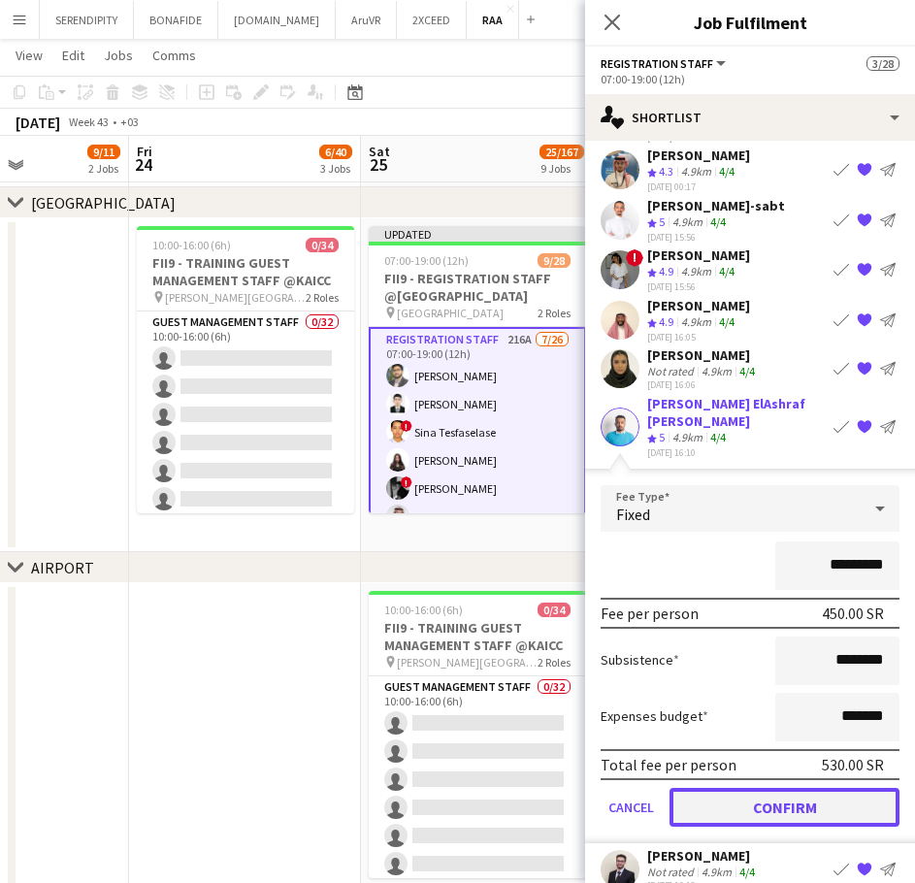
click at [754, 788] on button "Confirm" at bounding box center [785, 807] width 230 height 39
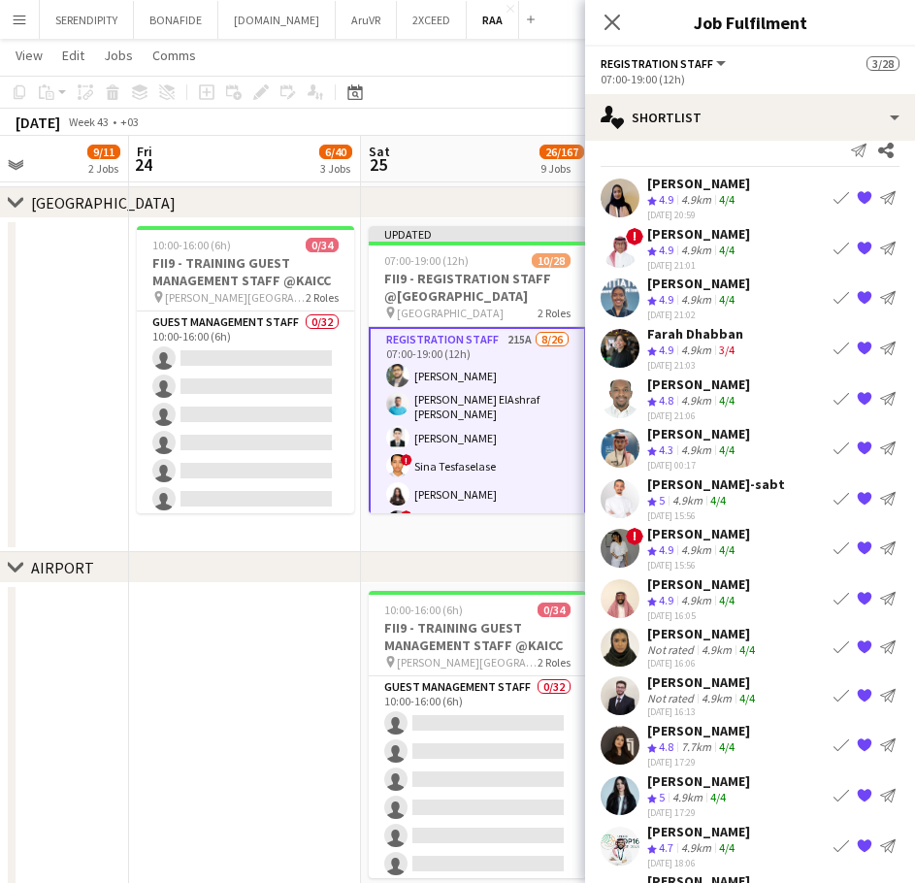
scroll to position [0, 0]
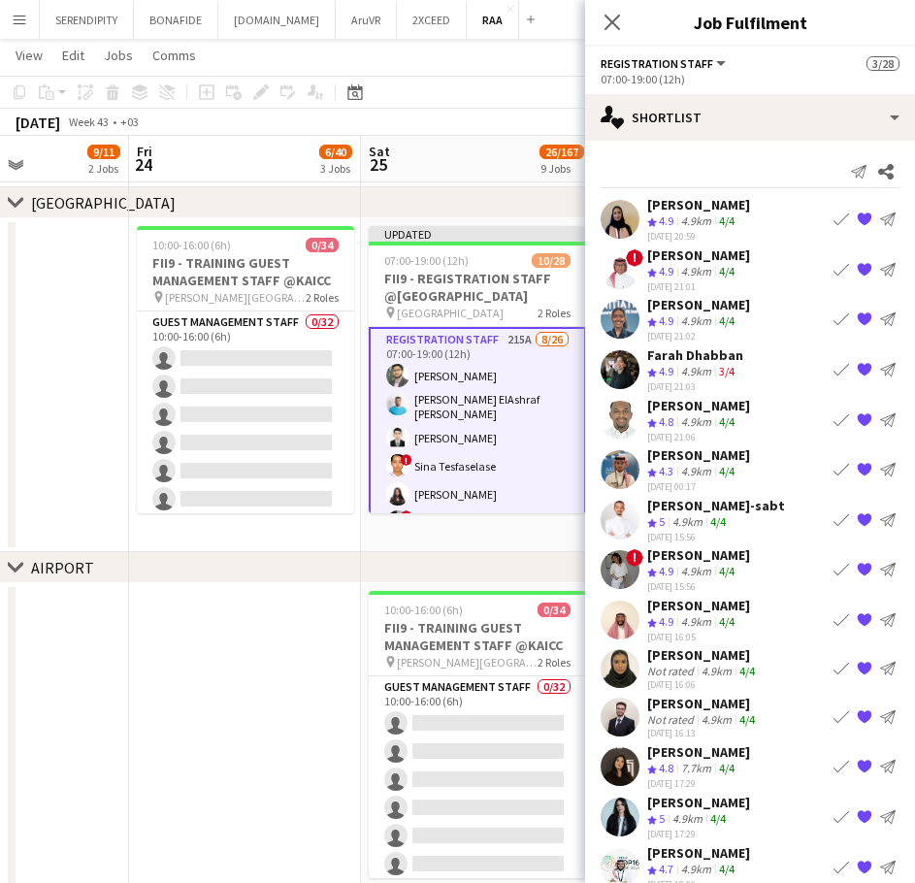
click at [834, 369] on app-icon "Book crew" at bounding box center [842, 370] width 16 height 16
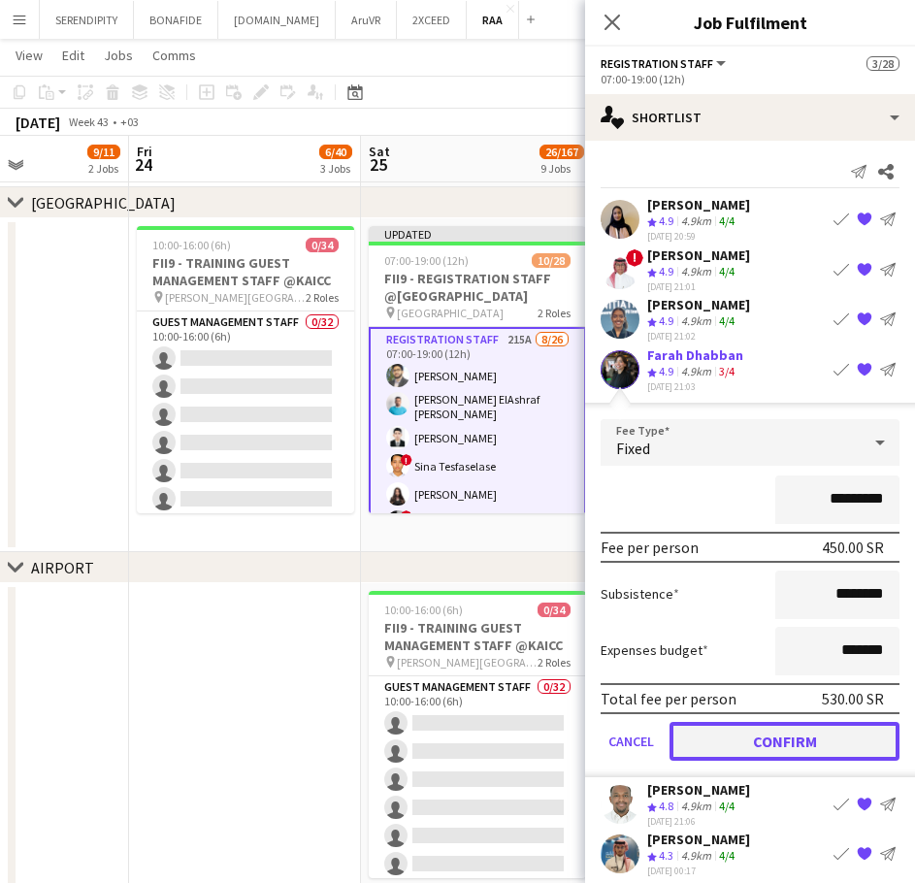
click at [758, 737] on button "Confirm" at bounding box center [785, 741] width 230 height 39
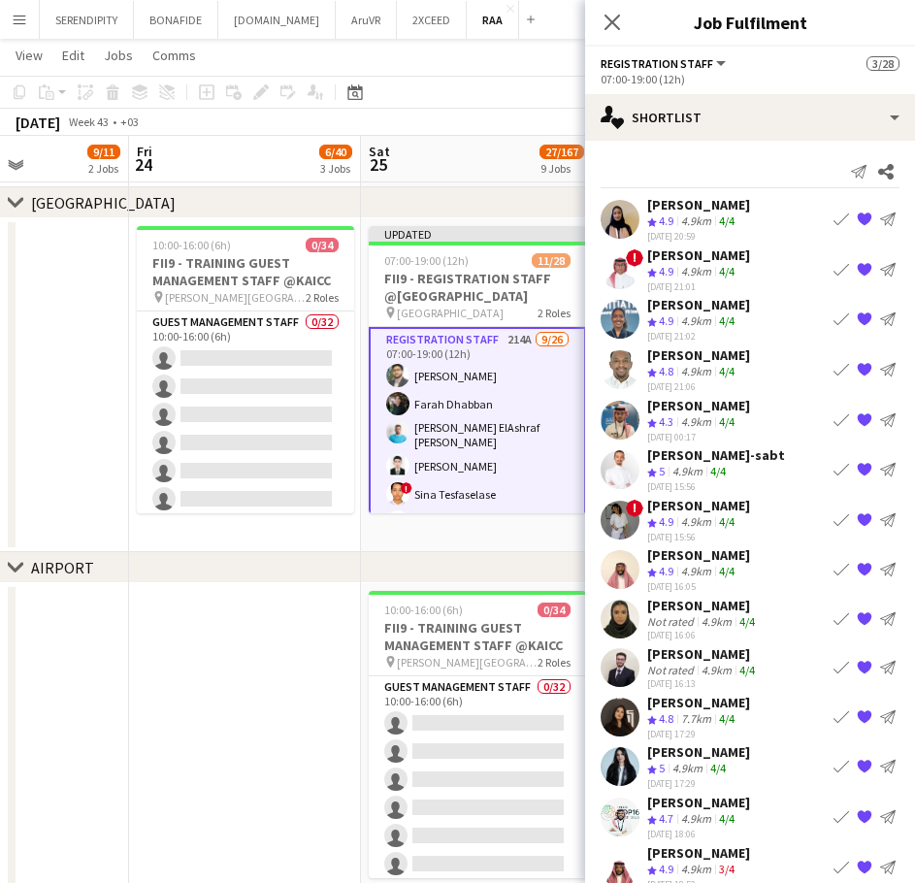
click at [834, 318] on app-icon "Book crew" at bounding box center [842, 320] width 16 height 16
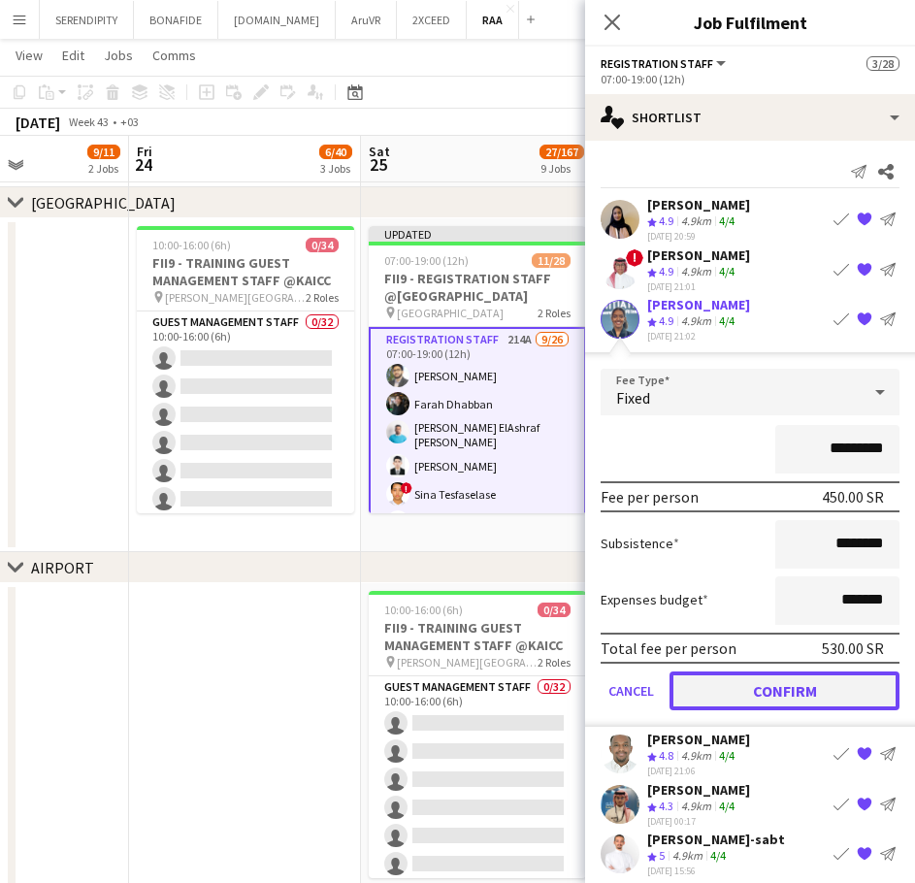
click at [745, 700] on button "Confirm" at bounding box center [785, 691] width 230 height 39
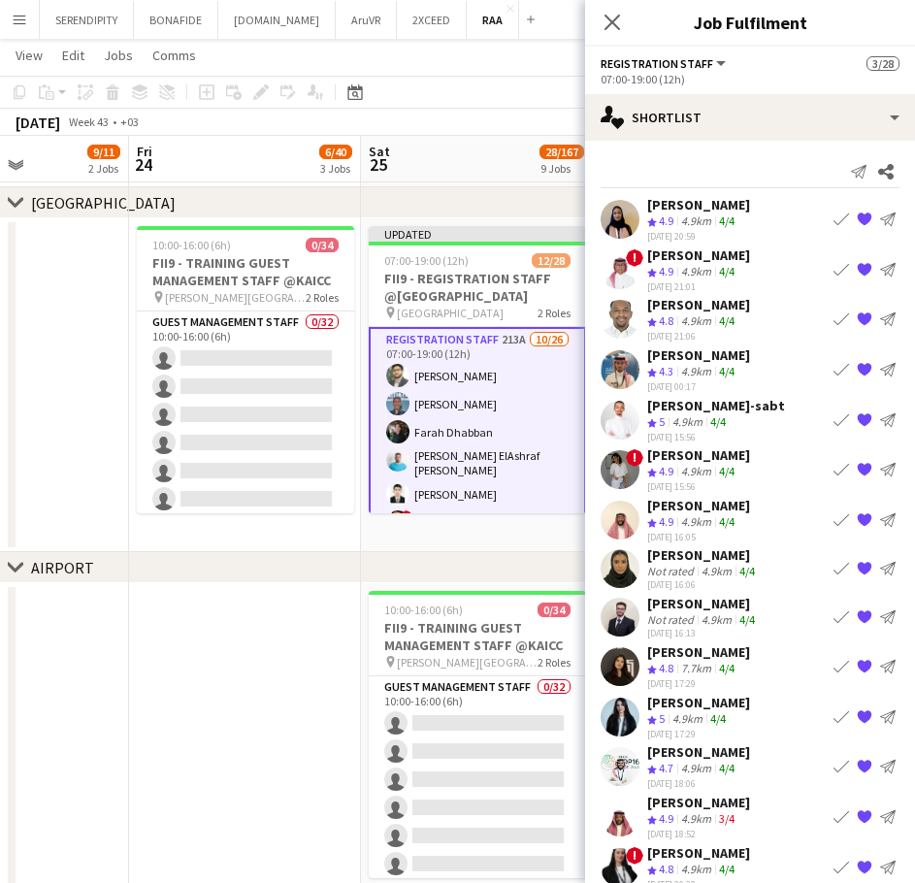
click at [834, 371] on app-icon "Book crew" at bounding box center [842, 370] width 16 height 16
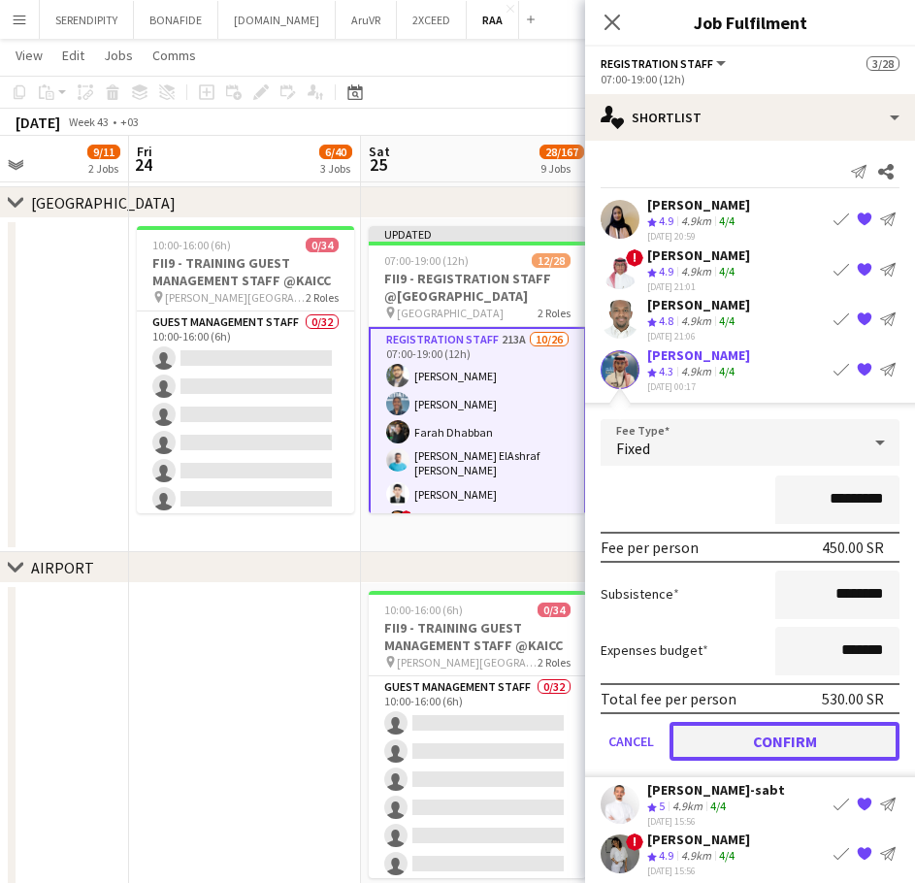
click at [745, 738] on button "Confirm" at bounding box center [785, 741] width 230 height 39
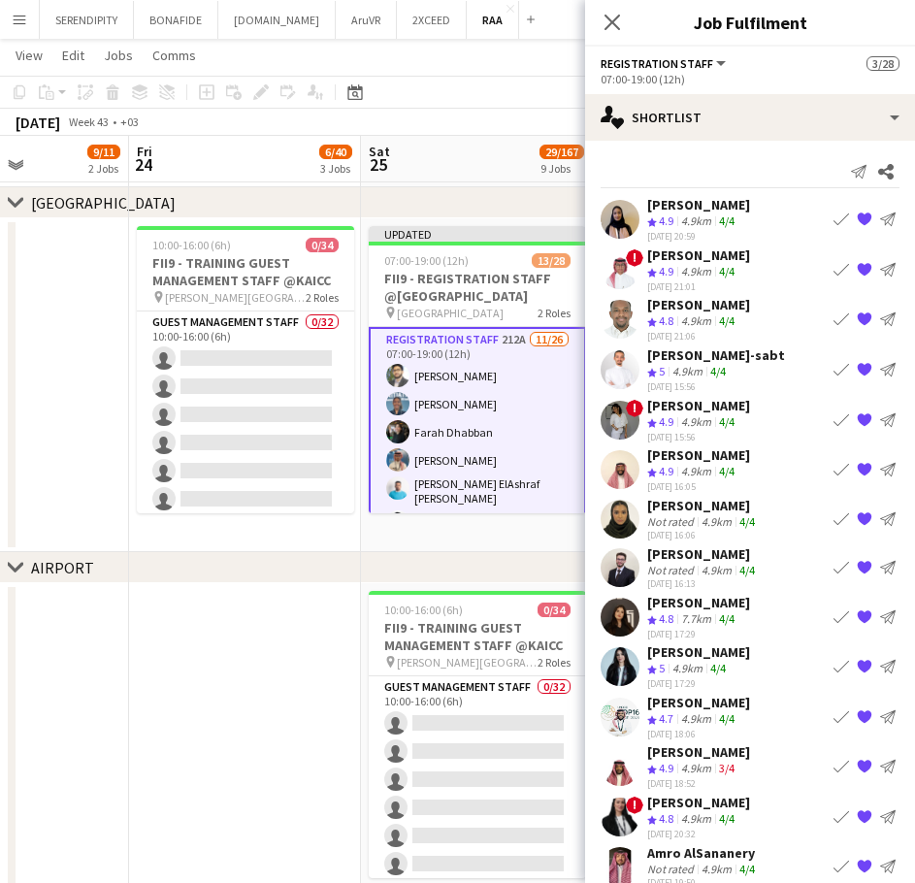
click at [830, 369] on button "Book crew" at bounding box center [841, 369] width 23 height 23
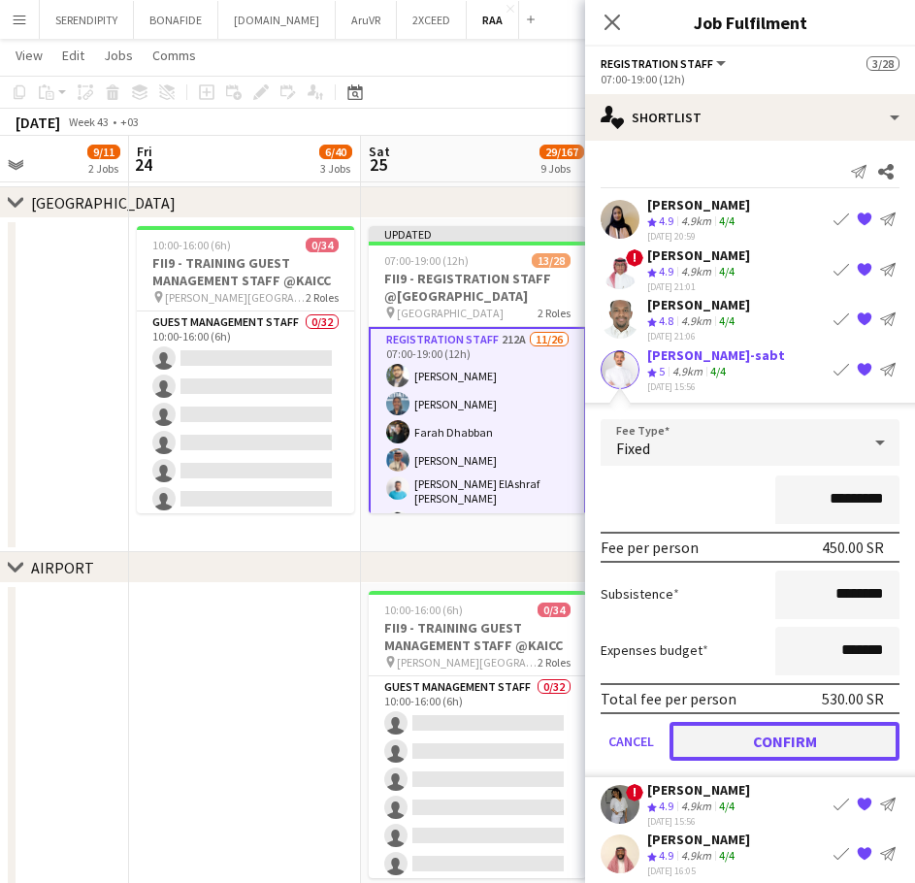
click at [738, 737] on button "Confirm" at bounding box center [785, 741] width 230 height 39
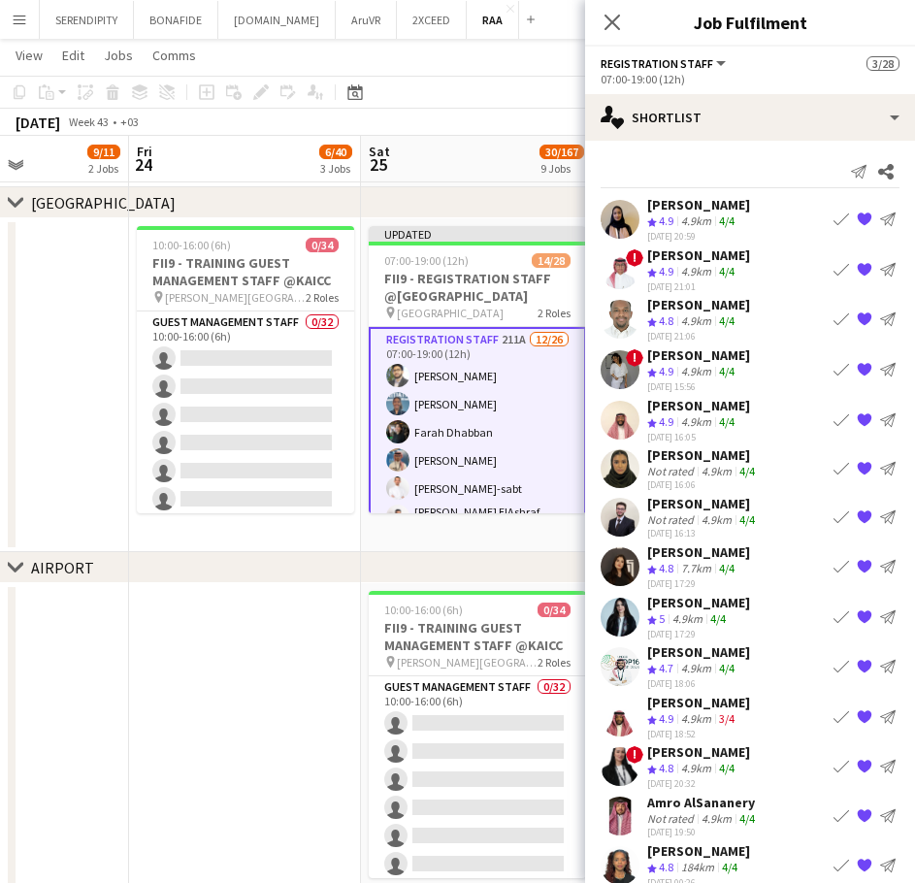
click at [834, 418] on app-icon "Book crew" at bounding box center [842, 420] width 16 height 16
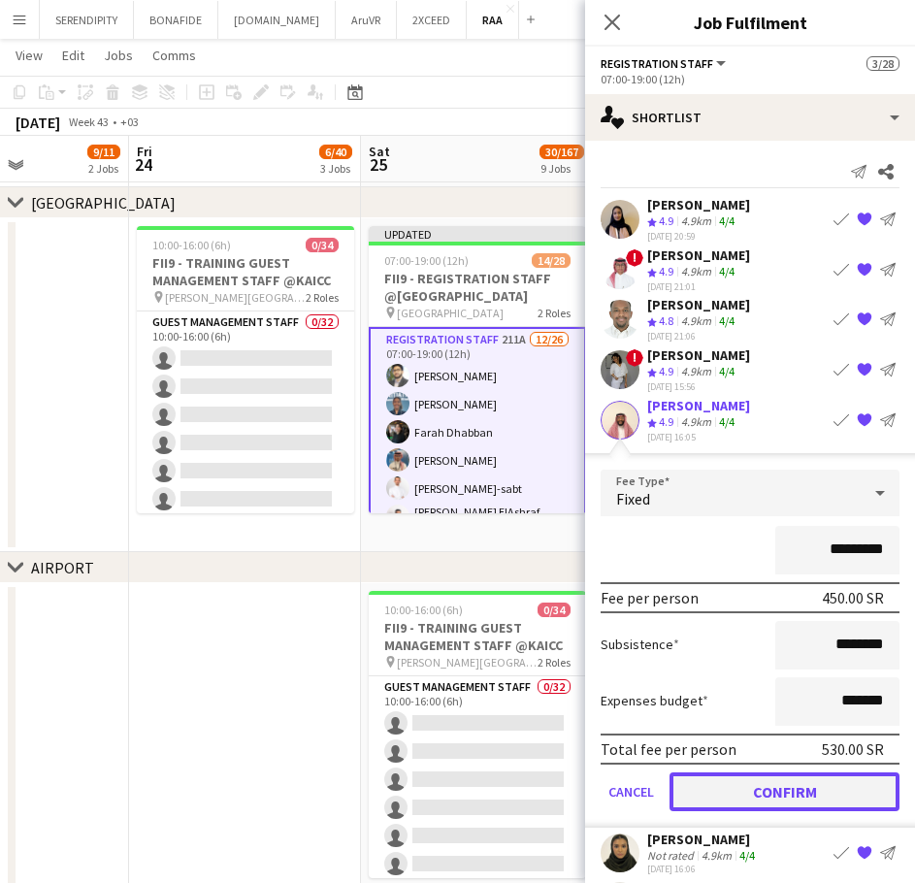
click at [759, 795] on button "Confirm" at bounding box center [785, 791] width 230 height 39
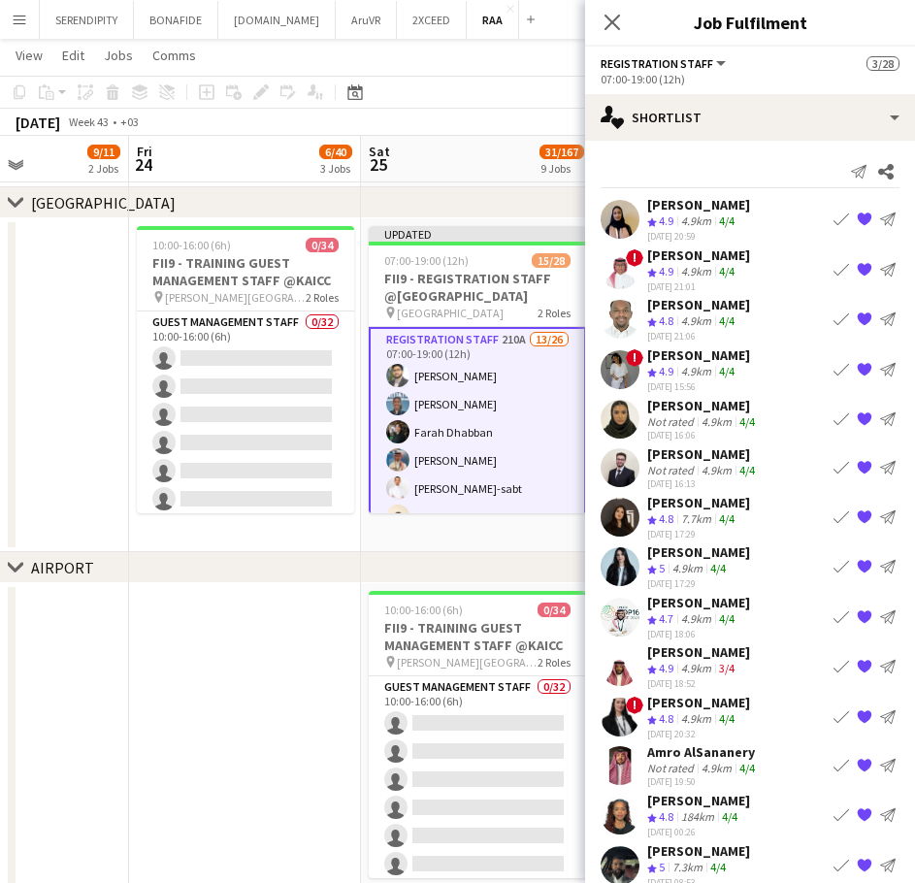
click at [834, 416] on app-icon "Book crew" at bounding box center [842, 419] width 16 height 16
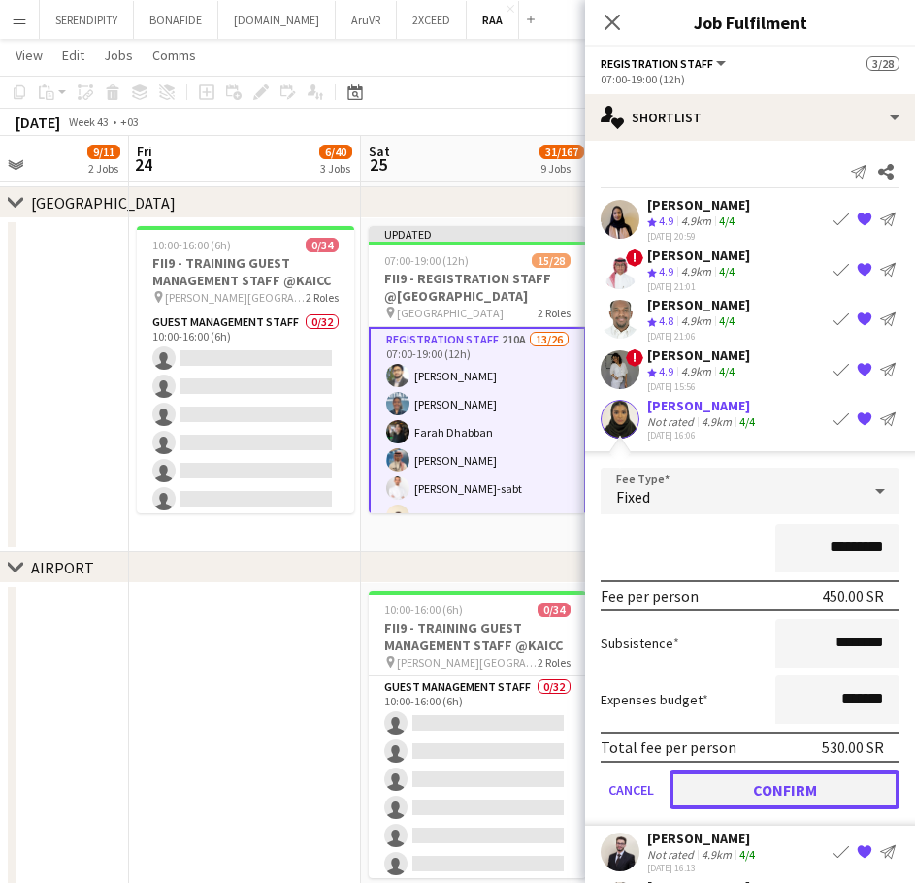
click at [764, 779] on button "Confirm" at bounding box center [785, 790] width 230 height 39
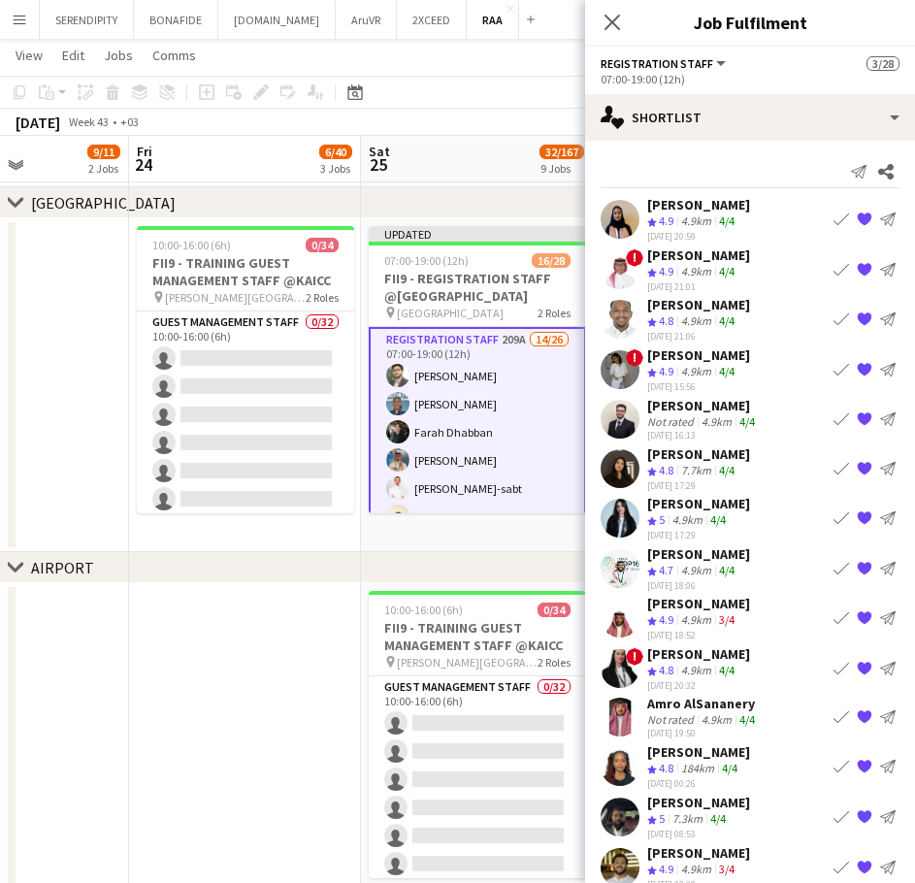
click at [694, 359] on div "[PERSON_NAME]" at bounding box center [699, 355] width 103 height 17
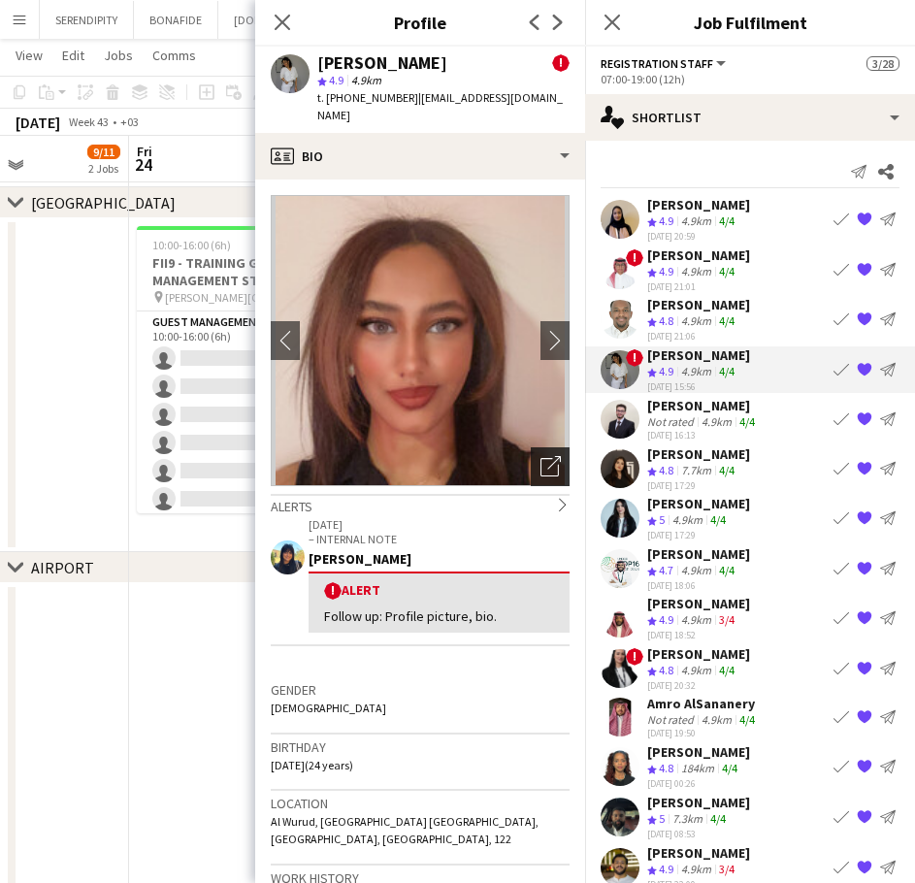
click at [548, 456] on icon at bounding box center [555, 463] width 14 height 14
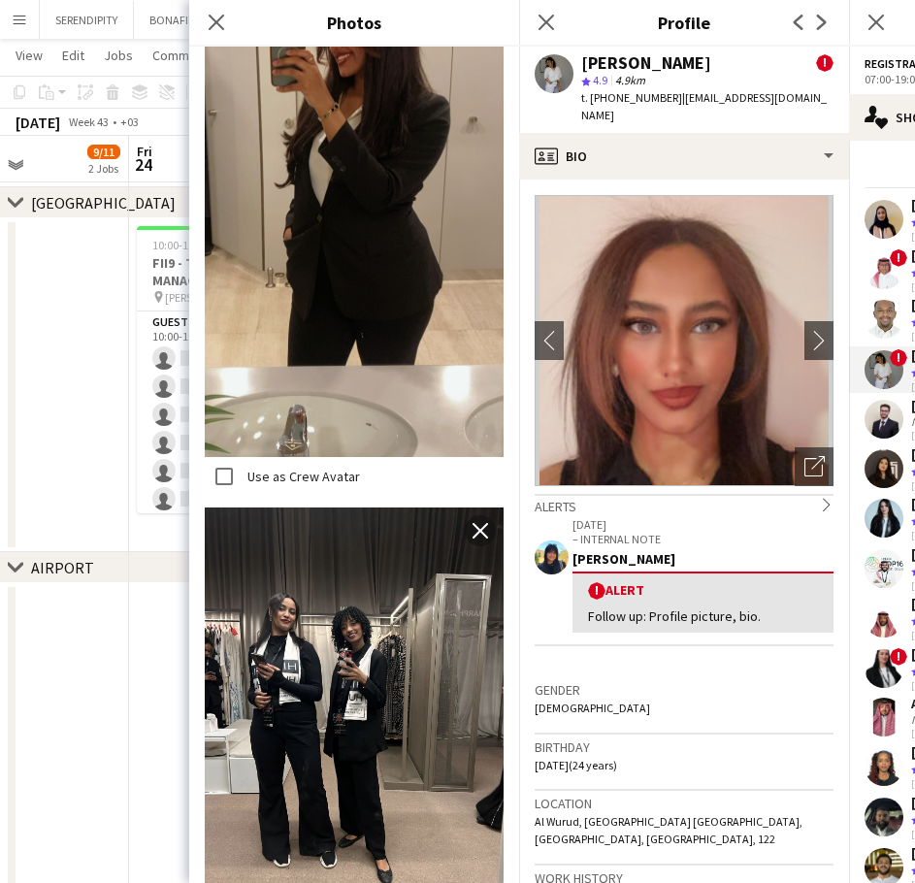
scroll to position [3042, 0]
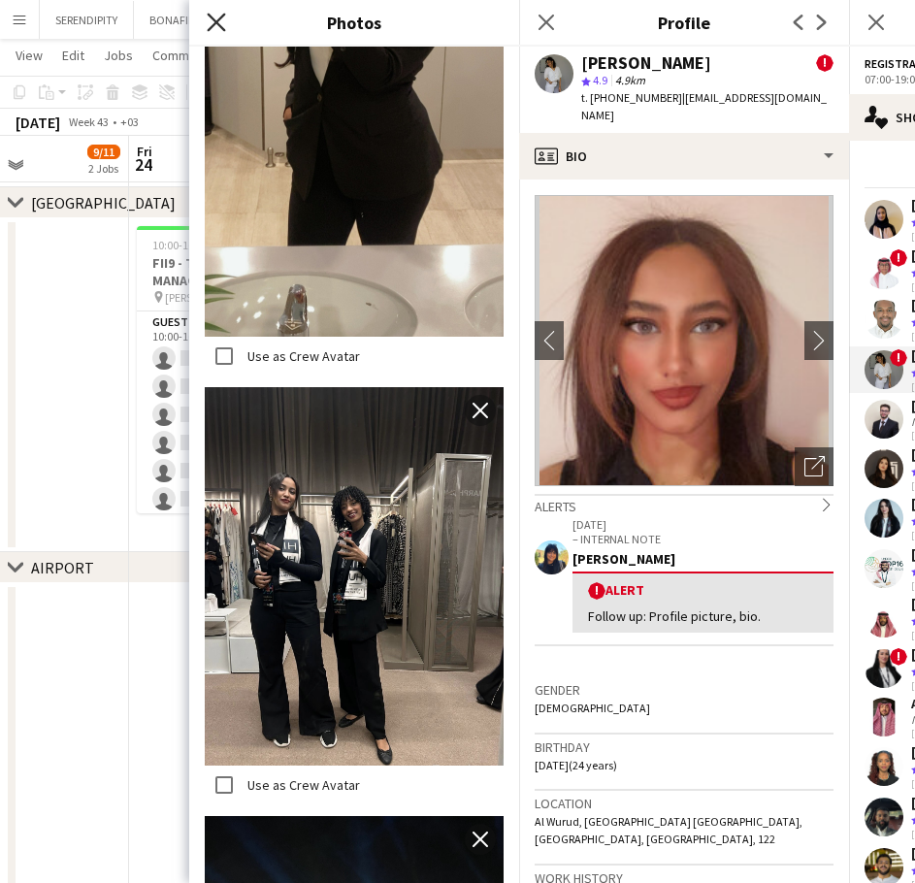
click at [216, 23] on icon at bounding box center [216, 22] width 18 height 18
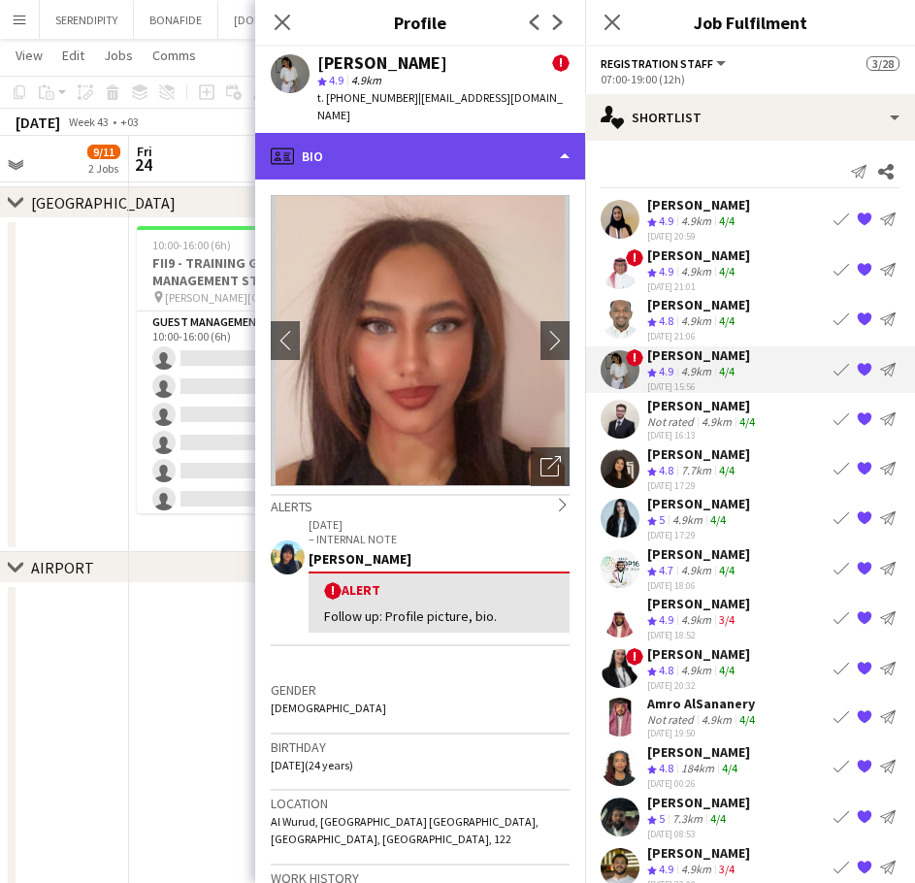
click at [492, 133] on div "profile Bio" at bounding box center [420, 156] width 330 height 47
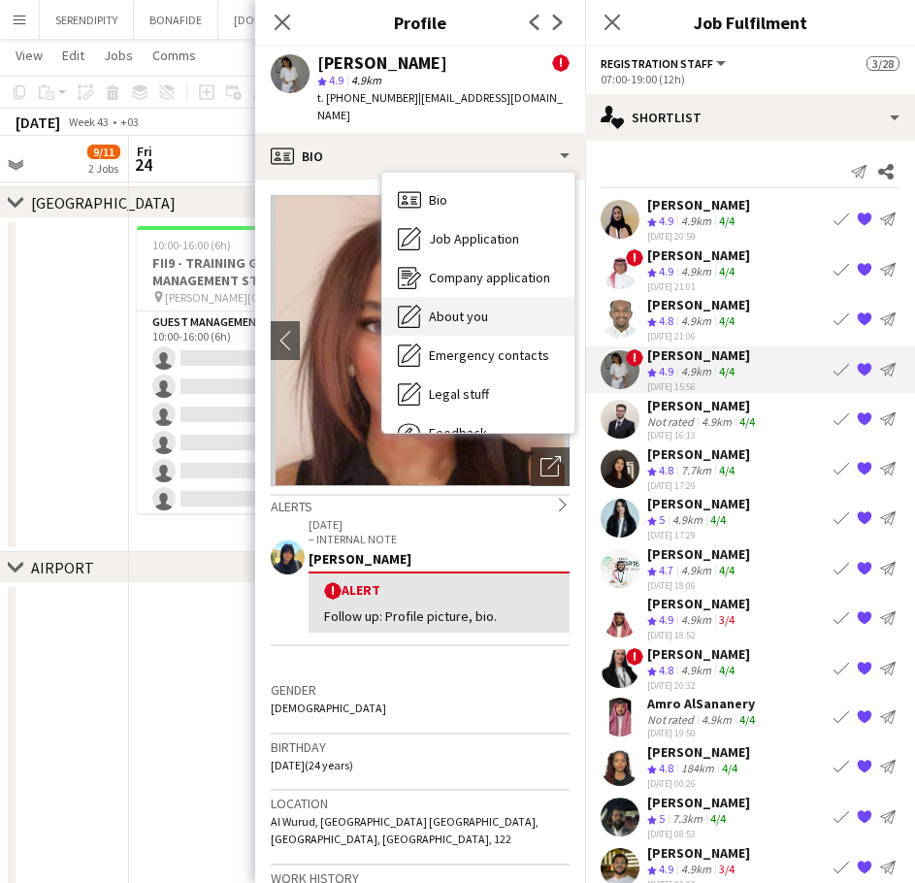
click at [516, 301] on div "About you About you" at bounding box center [479, 316] width 192 height 39
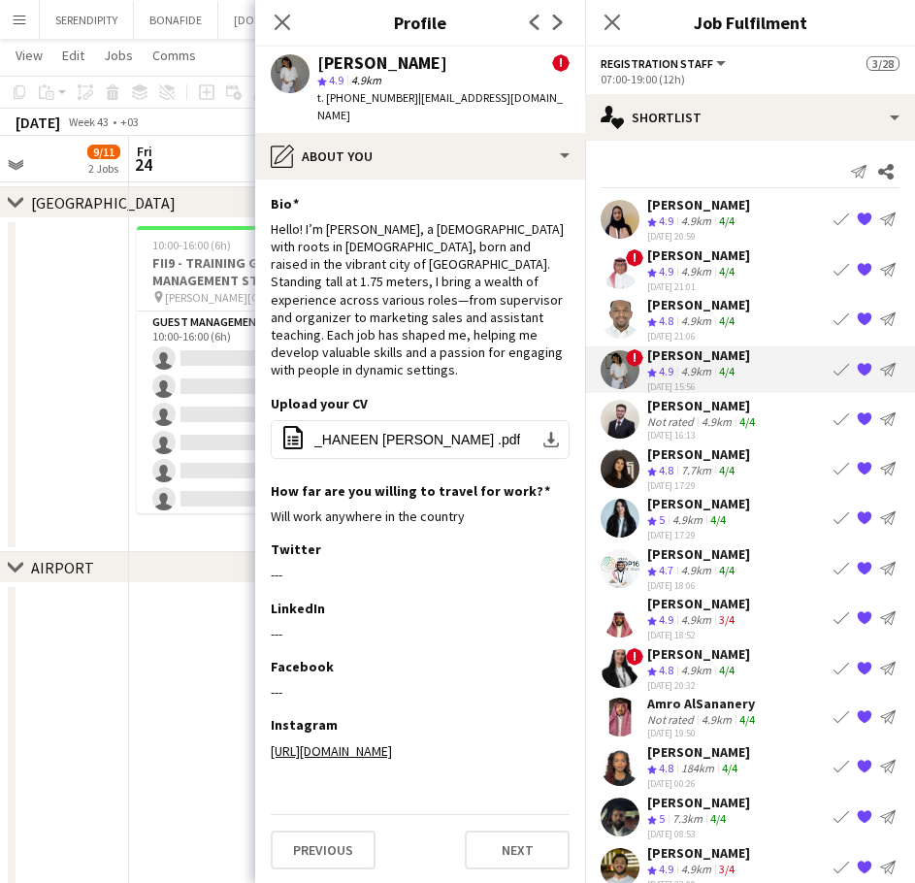
click at [834, 369] on app-icon "Book crew" at bounding box center [842, 370] width 16 height 16
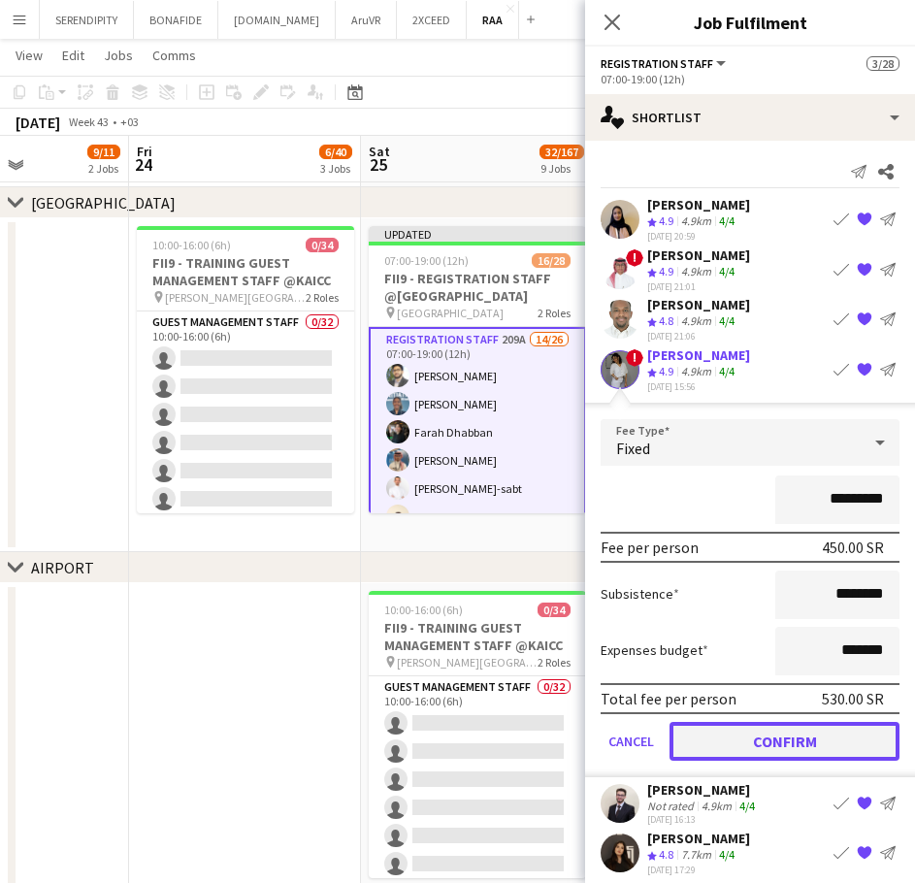
click at [801, 739] on button "Confirm" at bounding box center [785, 741] width 230 height 39
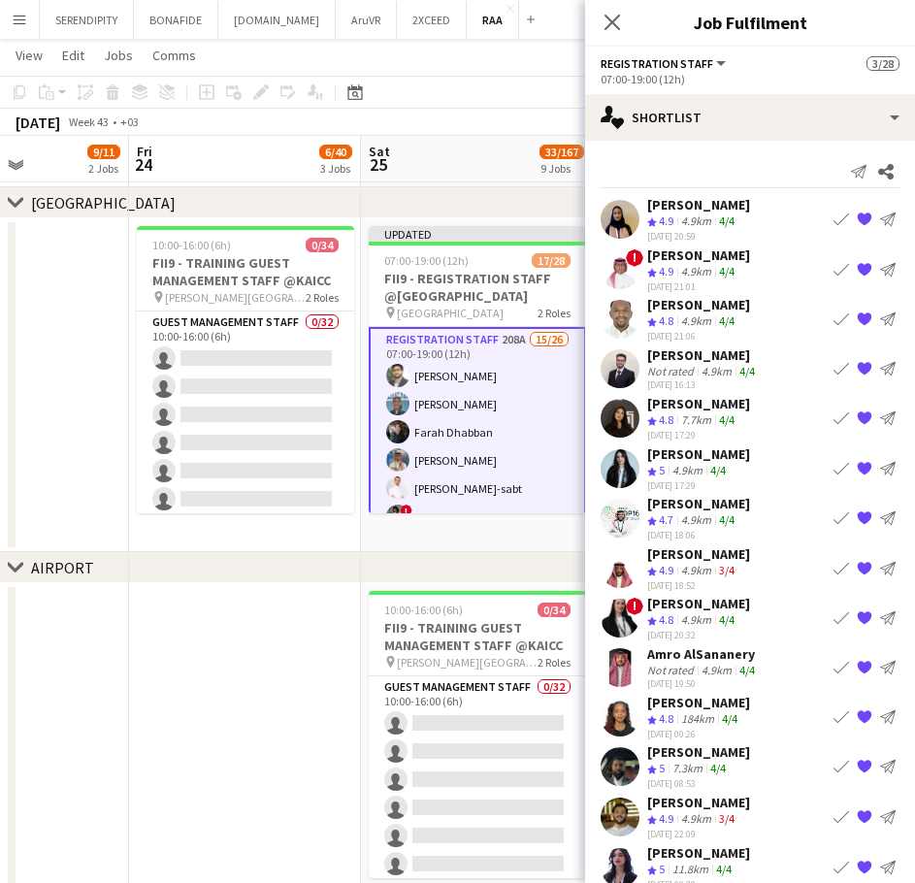
click at [732, 304] on div "[PERSON_NAME]" at bounding box center [699, 304] width 103 height 17
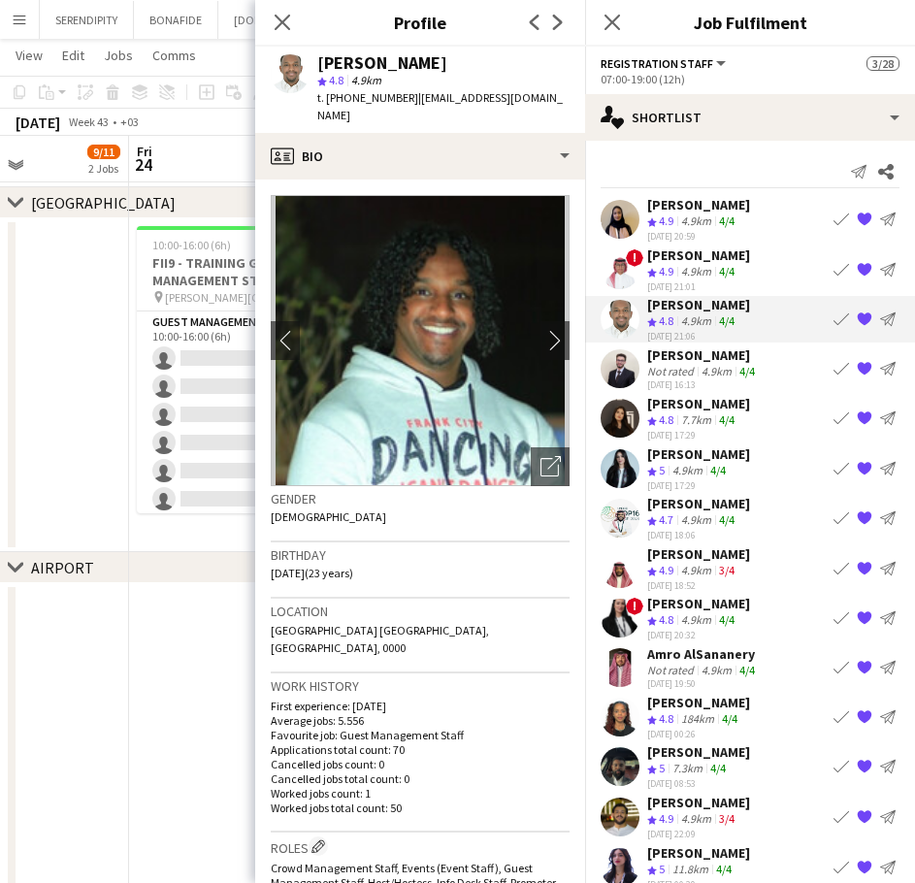
click at [834, 319] on app-icon "Book crew" at bounding box center [842, 320] width 16 height 16
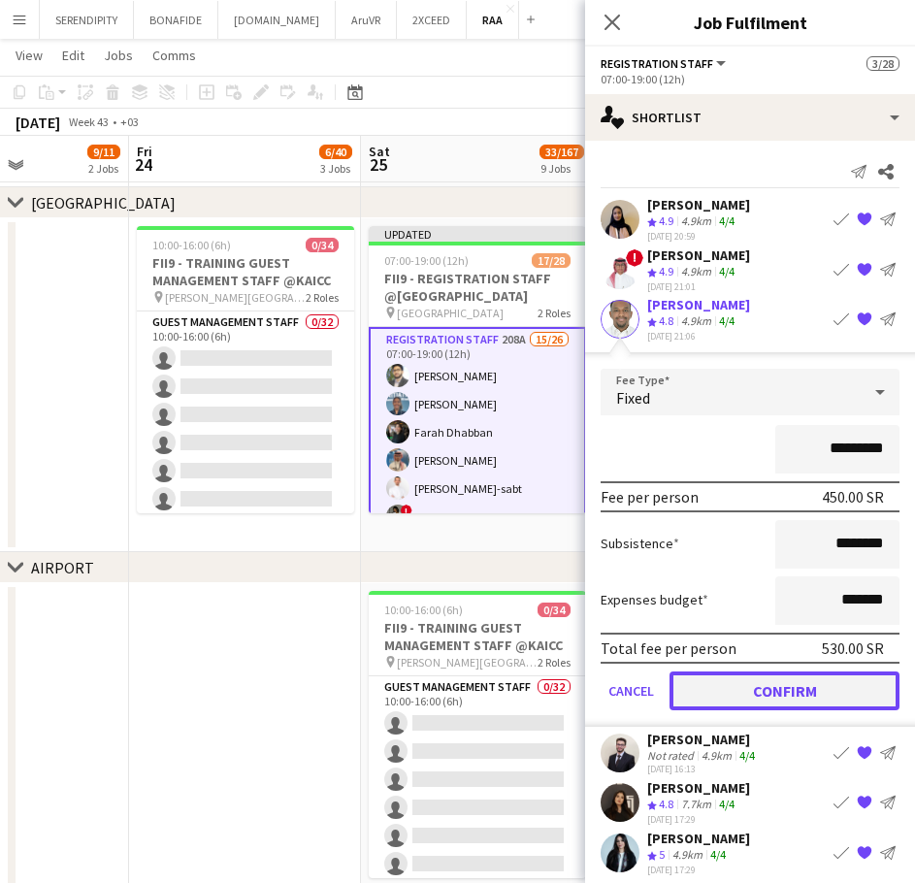
click at [747, 683] on button "Confirm" at bounding box center [785, 691] width 230 height 39
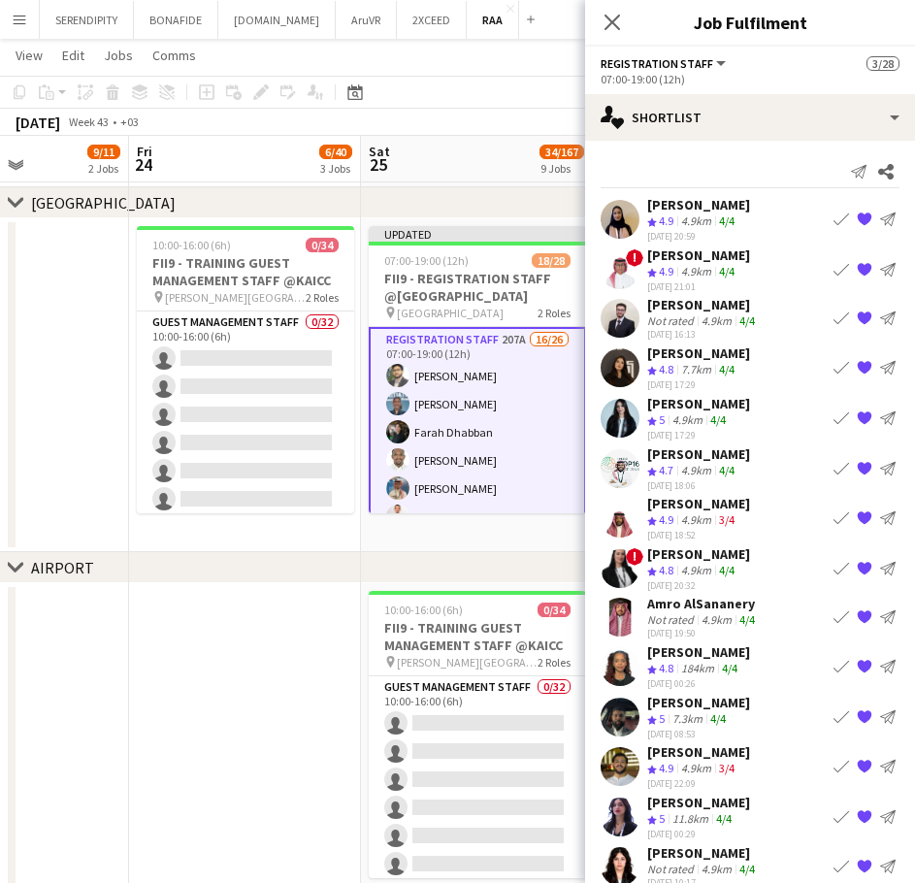
click at [741, 309] on div "[PERSON_NAME]" at bounding box center [704, 304] width 112 height 17
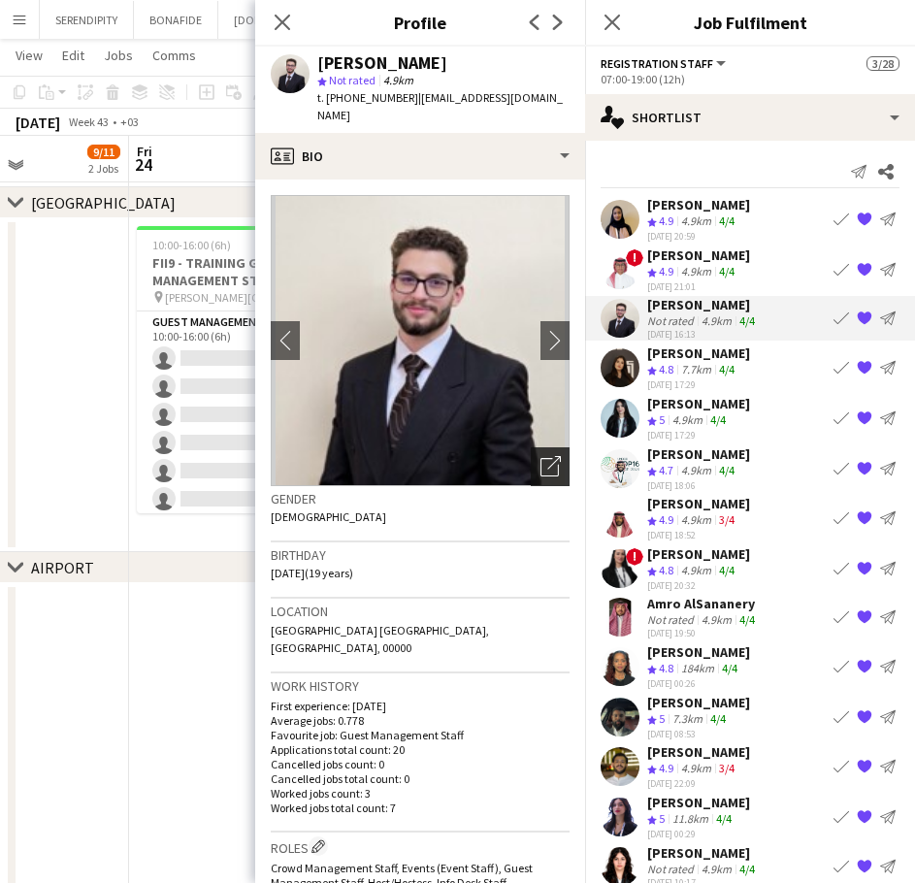
click at [541, 456] on icon "Open photos pop-in" at bounding box center [551, 466] width 20 height 20
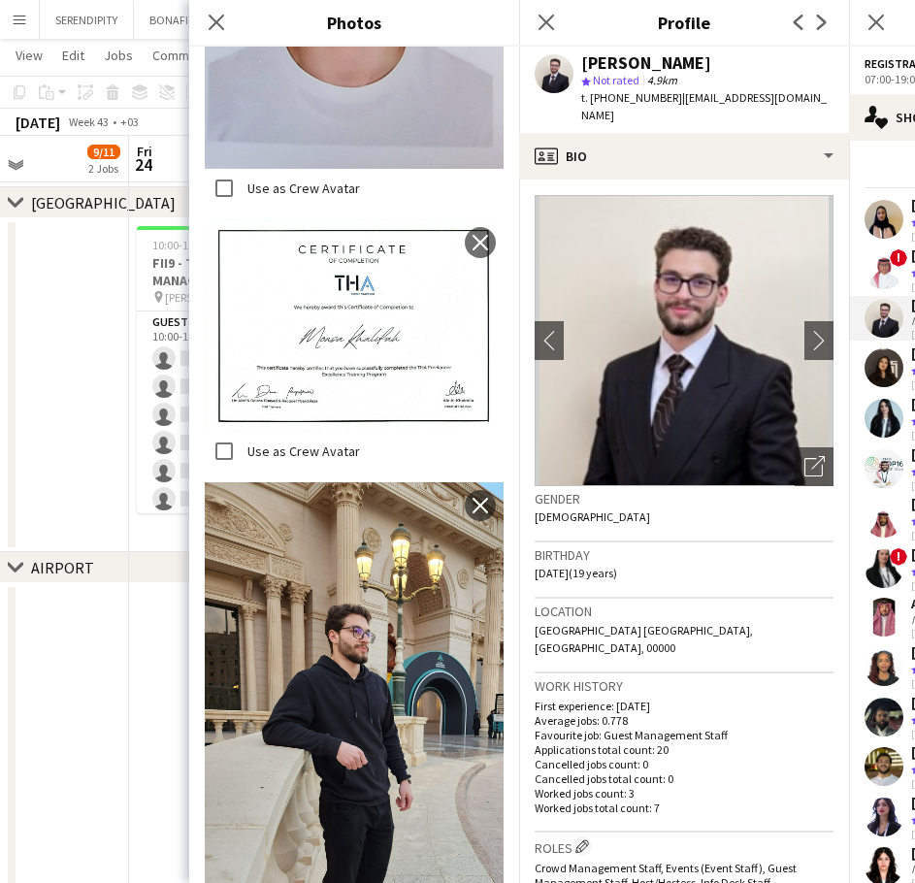
scroll to position [712, 0]
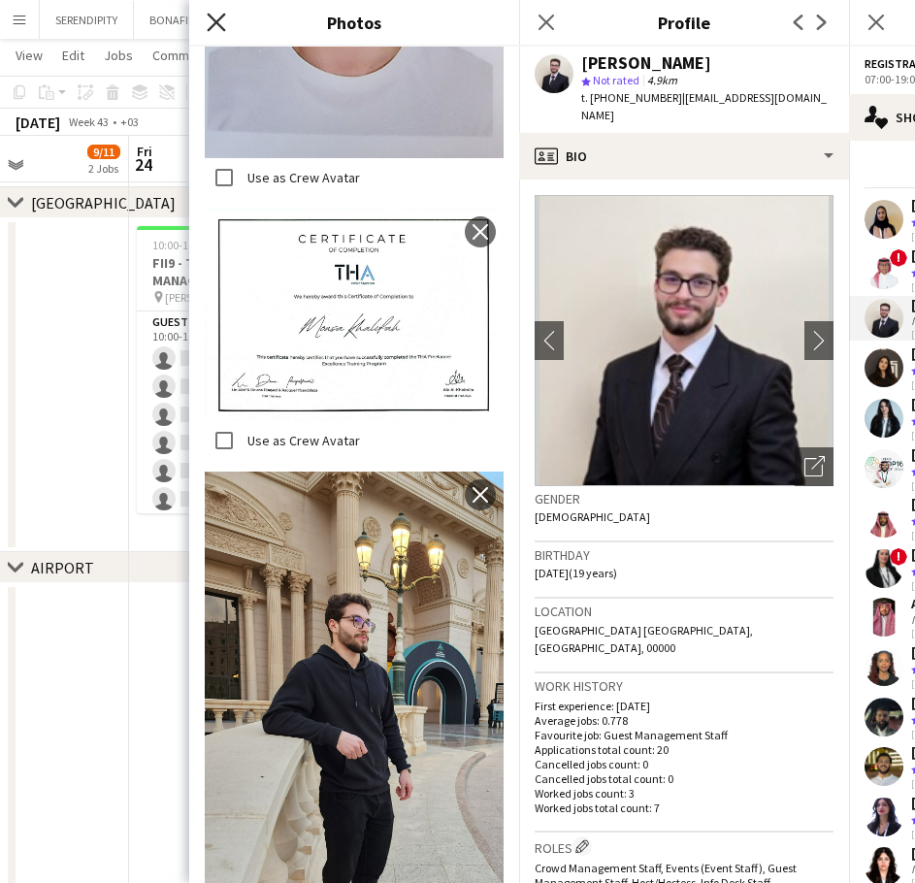
click at [219, 19] on icon at bounding box center [216, 22] width 18 height 18
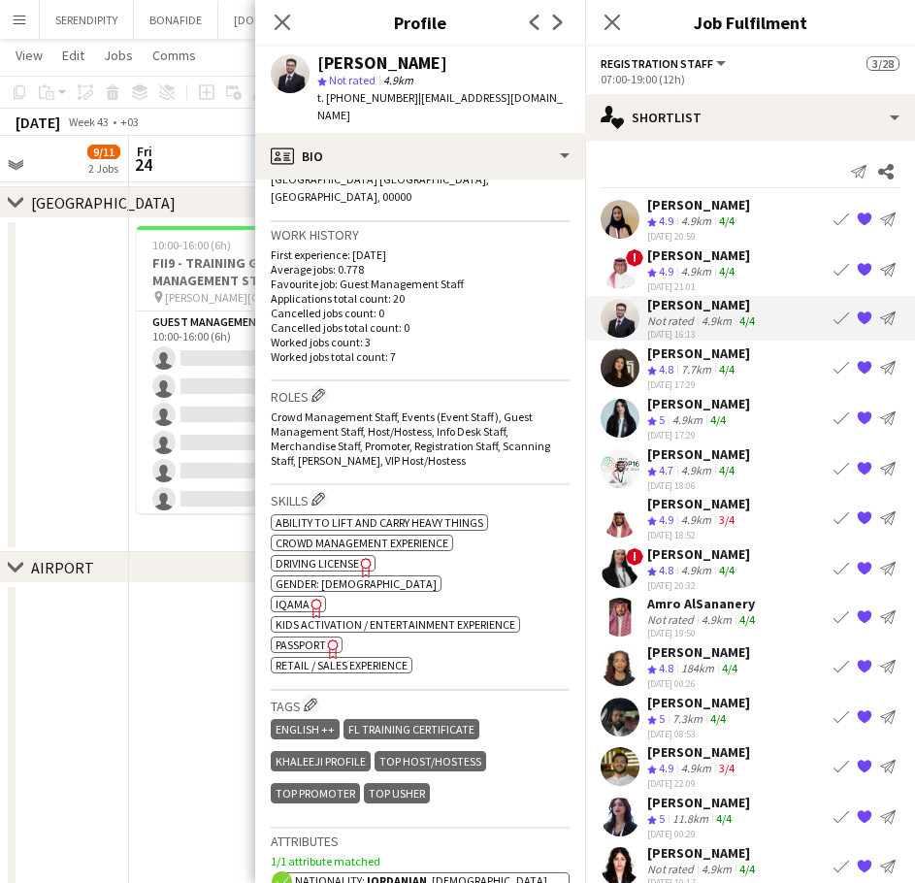
scroll to position [453, 0]
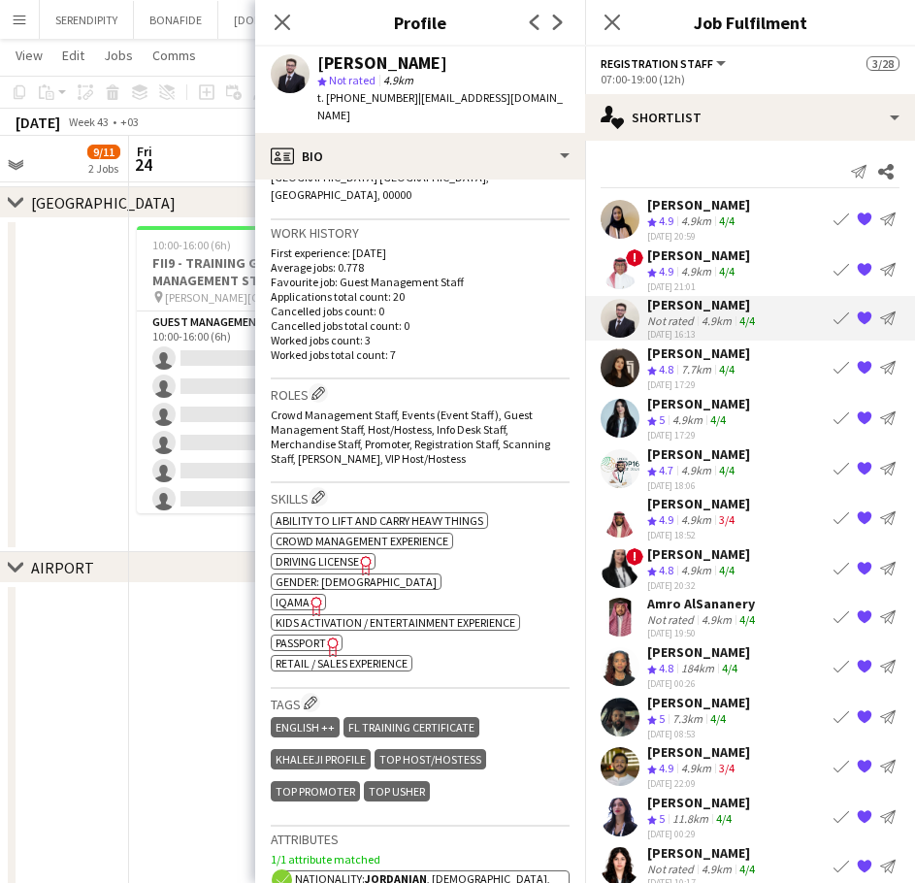
click at [834, 319] on app-icon "Book crew" at bounding box center [842, 319] width 16 height 16
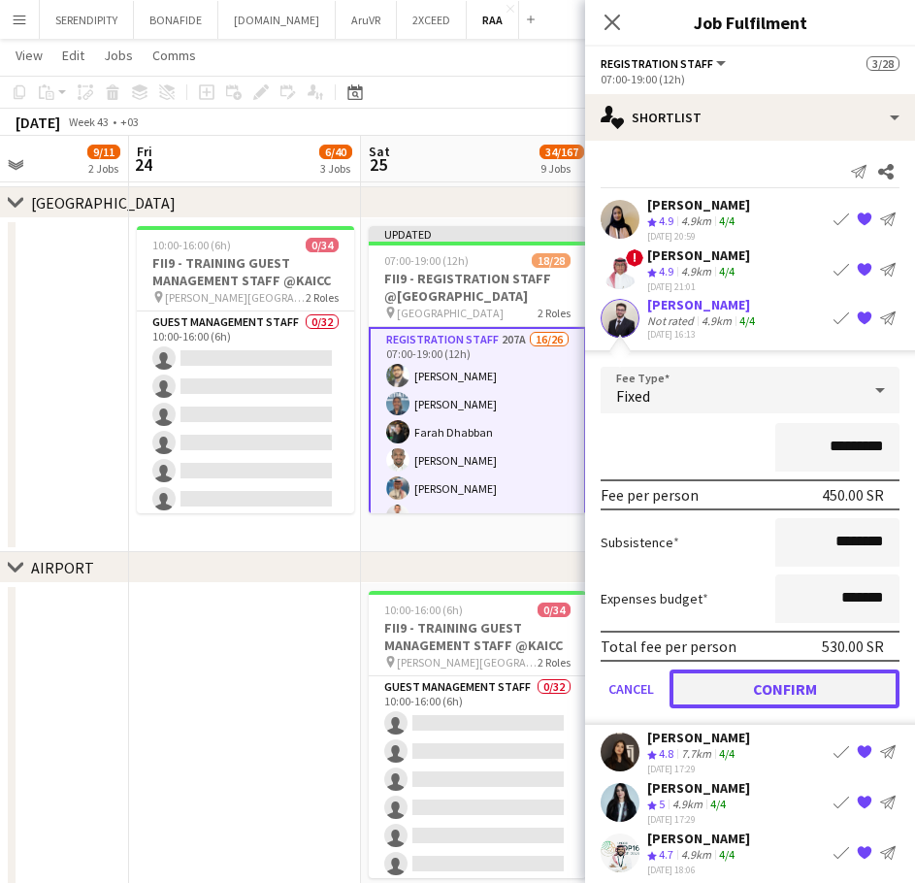
click at [741, 677] on button "Confirm" at bounding box center [785, 689] width 230 height 39
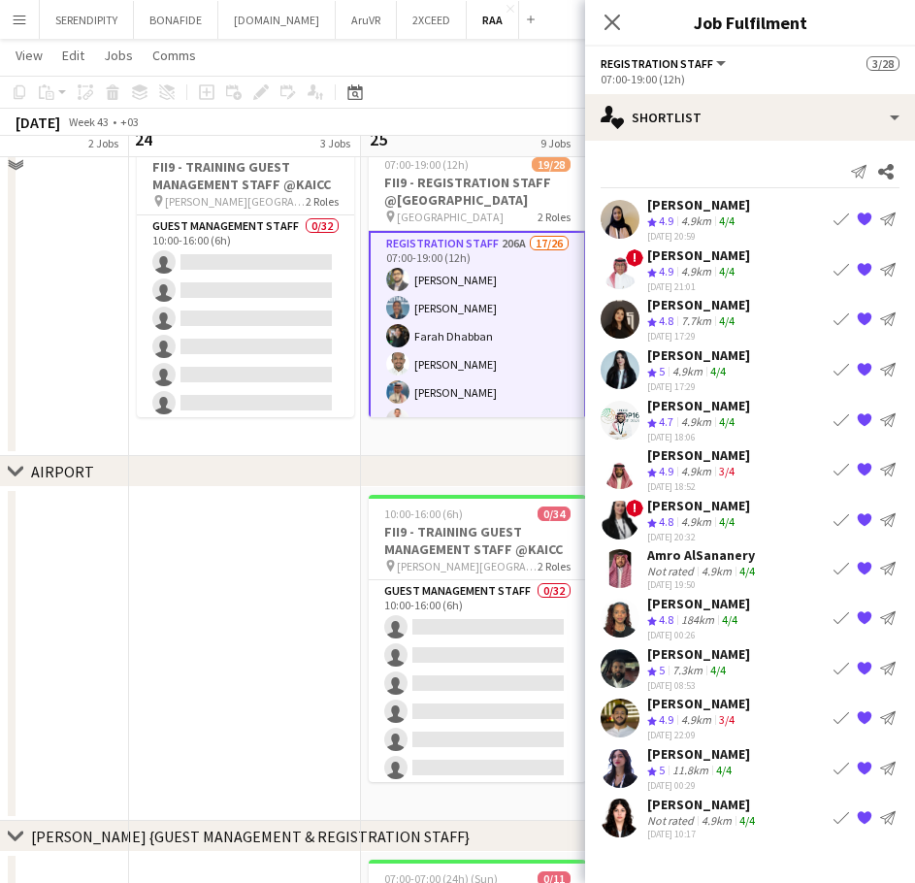
scroll to position [550, 0]
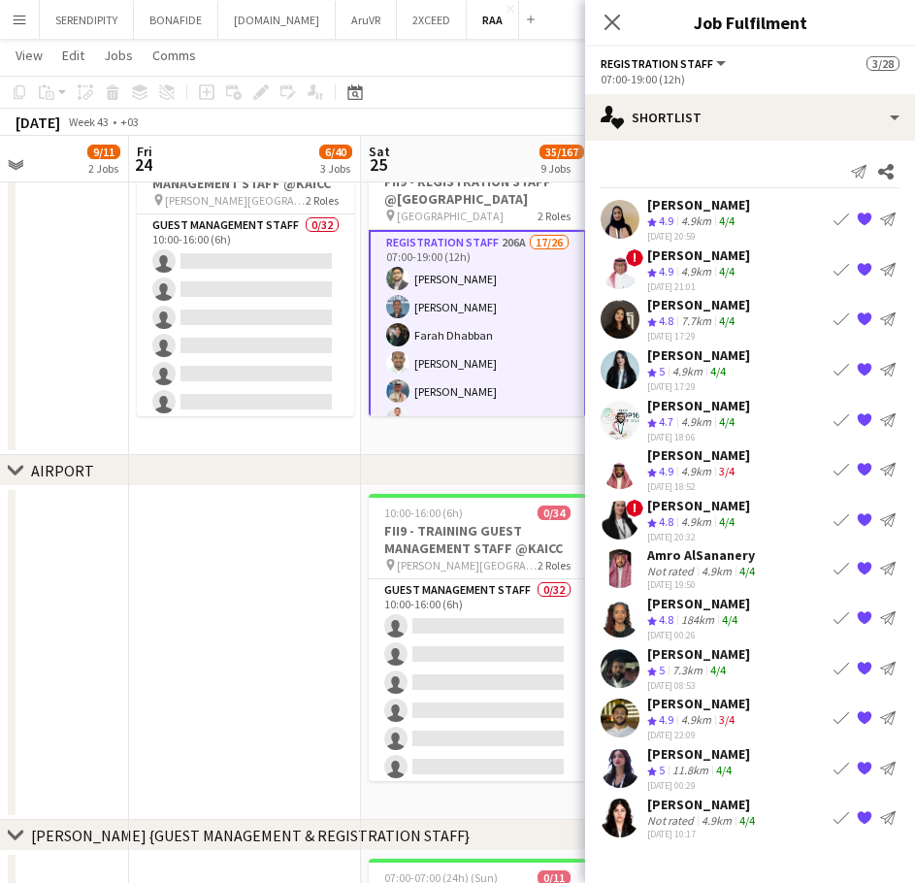
click at [742, 556] on div "Amro AlSananery" at bounding box center [704, 555] width 112 height 17
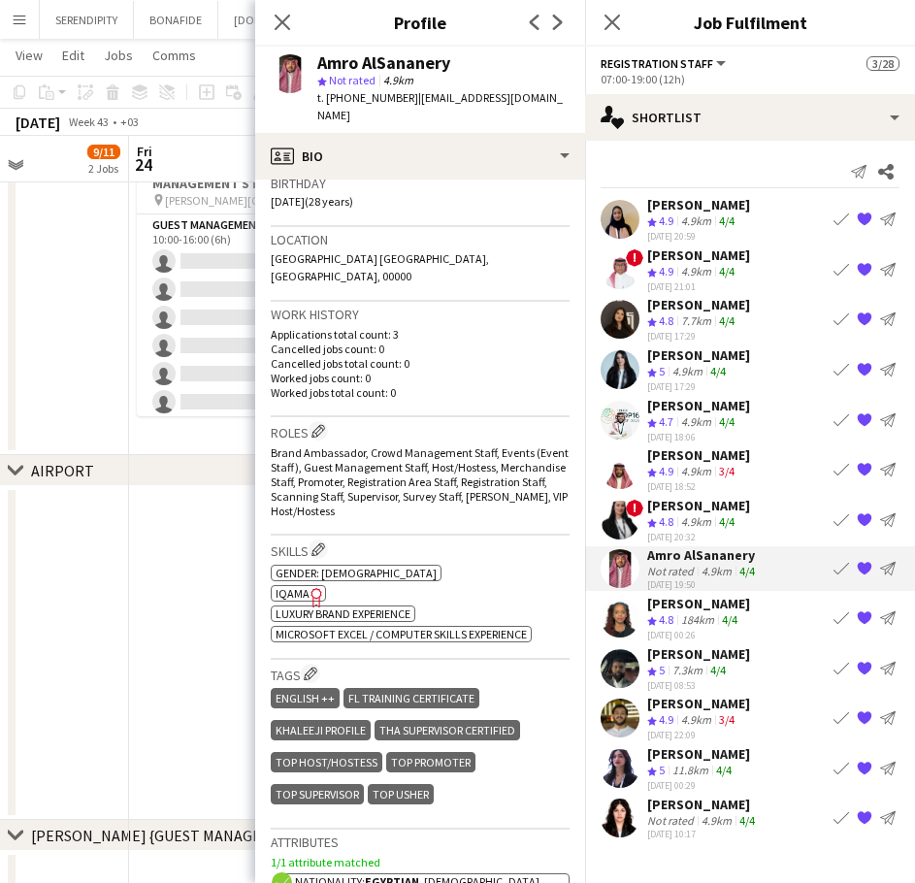
scroll to position [388, 0]
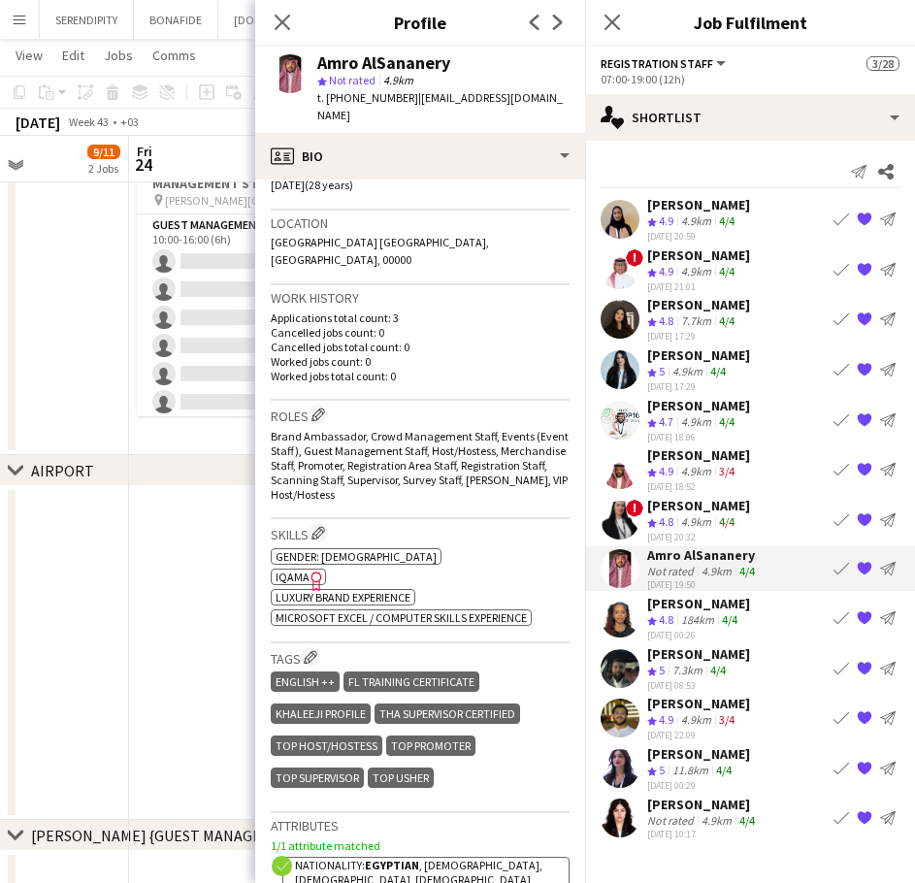
click at [839, 570] on app-icon "Book crew" at bounding box center [842, 569] width 16 height 16
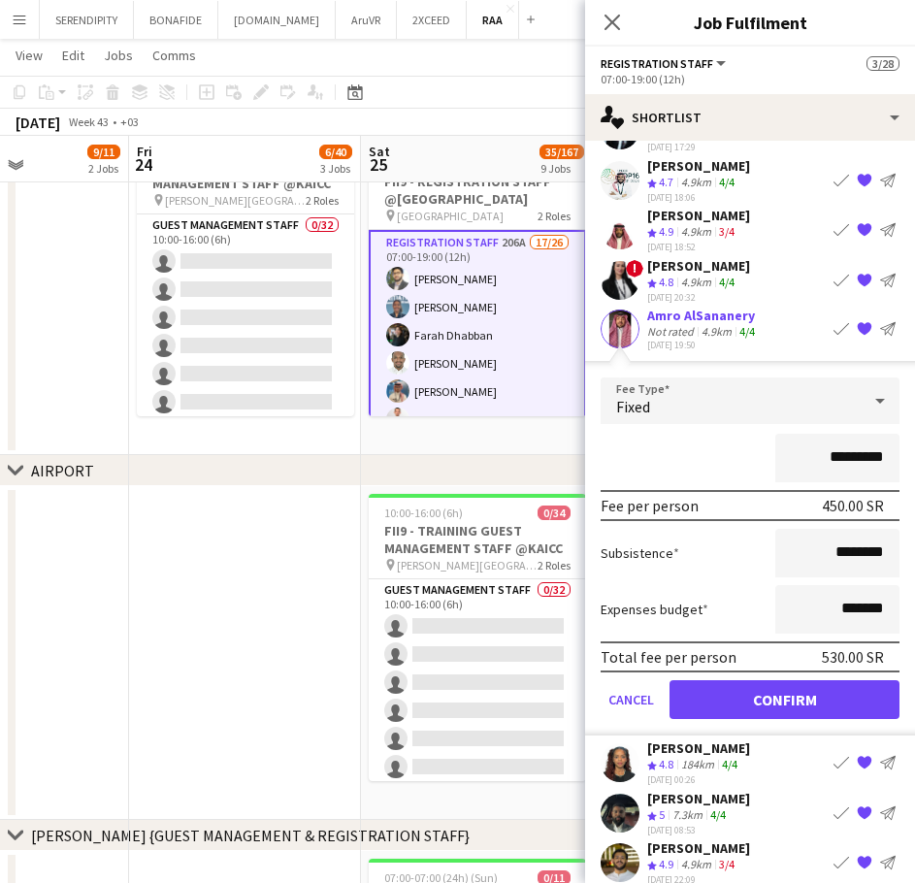
scroll to position [356, 0]
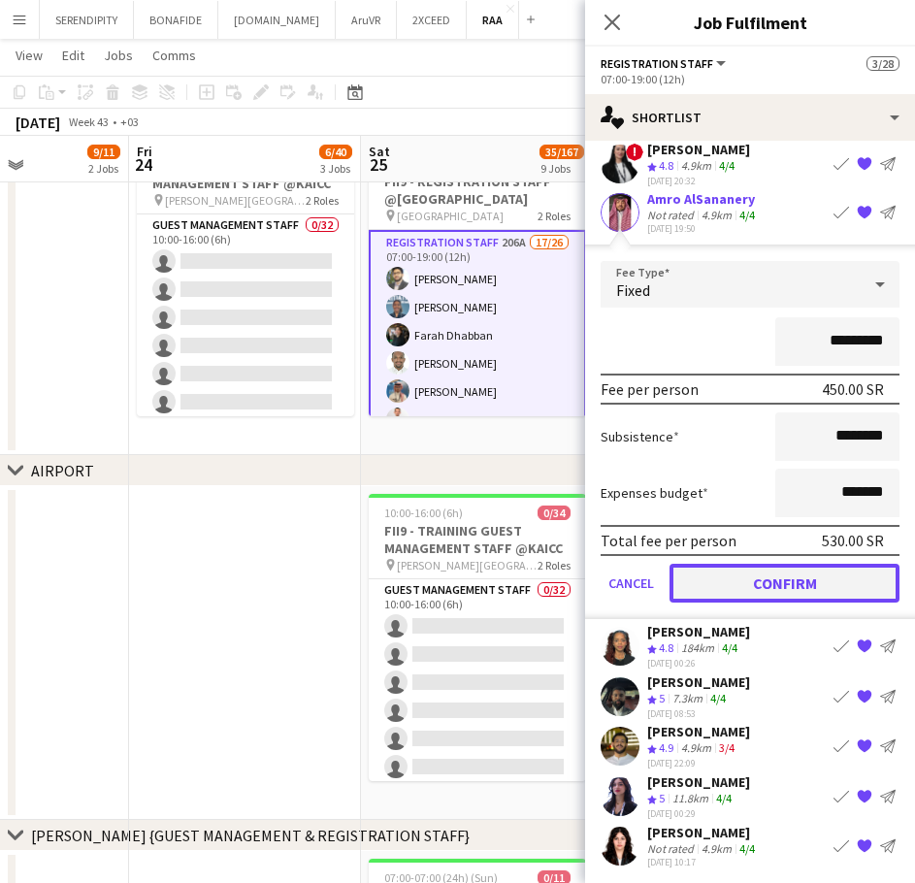
click at [785, 588] on button "Confirm" at bounding box center [785, 583] width 230 height 39
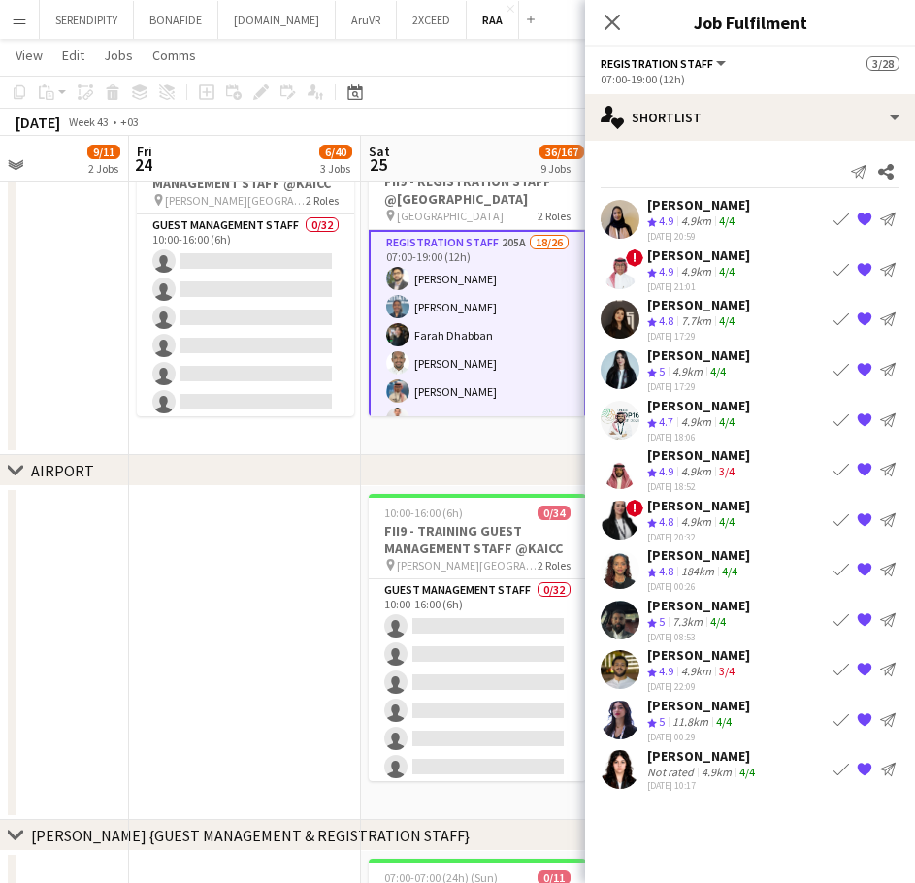
scroll to position [0, 0]
click at [749, 761] on div "[PERSON_NAME]" at bounding box center [704, 756] width 112 height 17
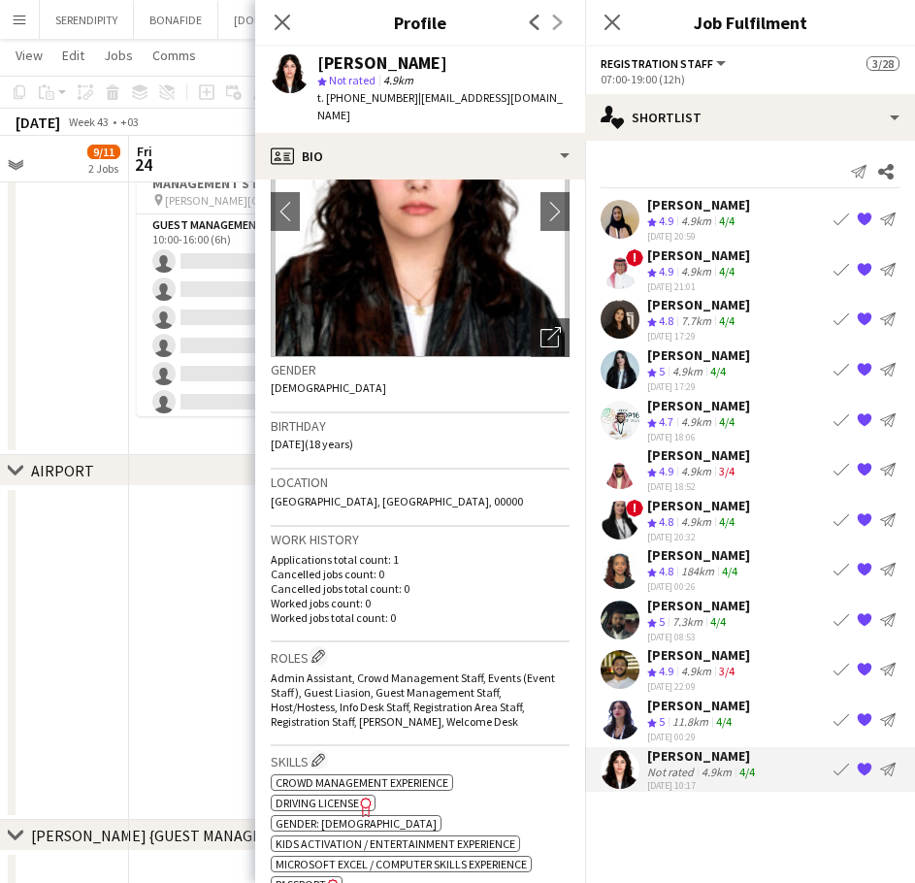
scroll to position [65, 0]
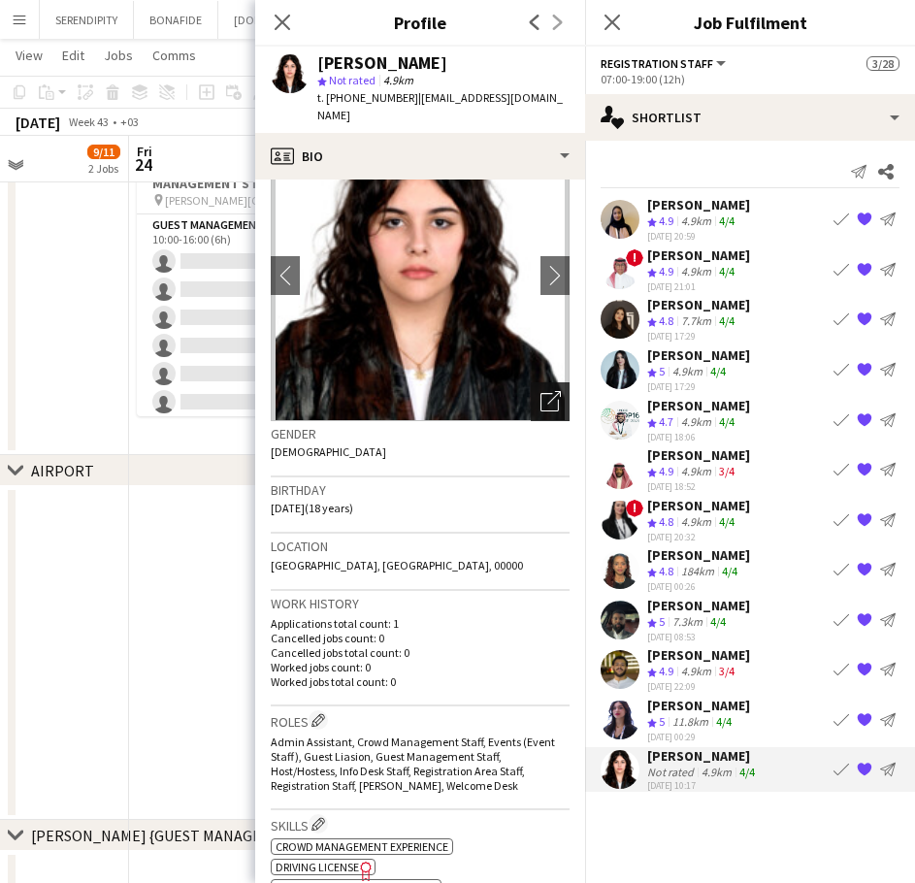
click at [541, 399] on icon "Open photos pop-in" at bounding box center [551, 401] width 20 height 20
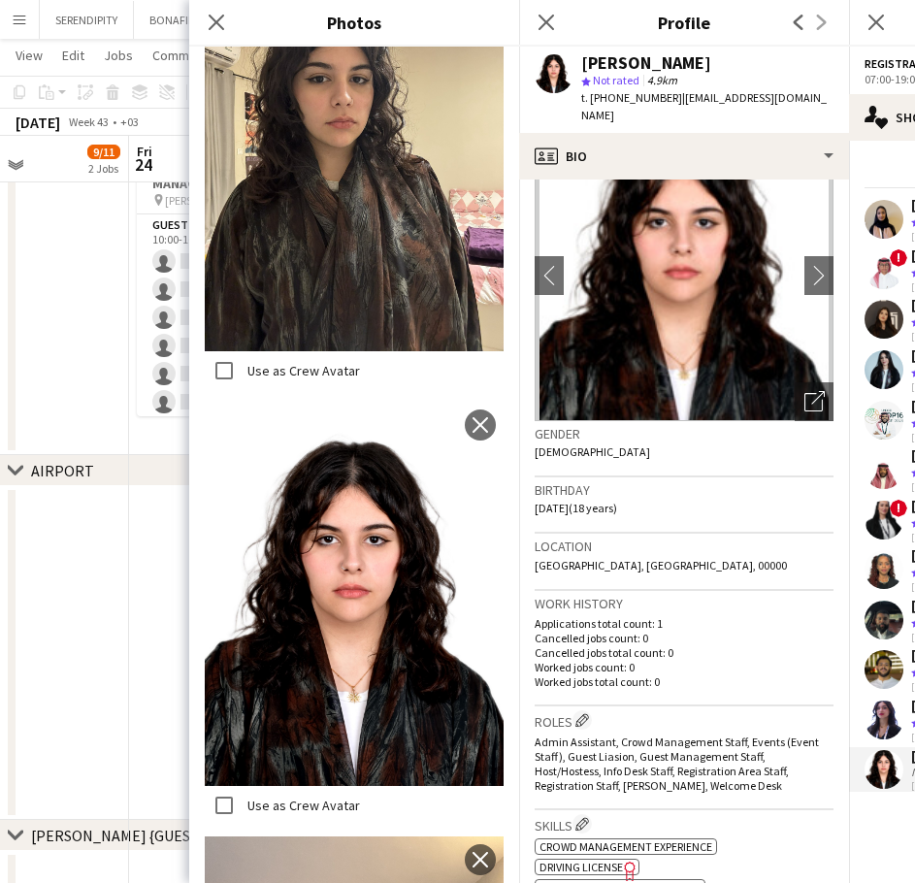
scroll to position [1910, 0]
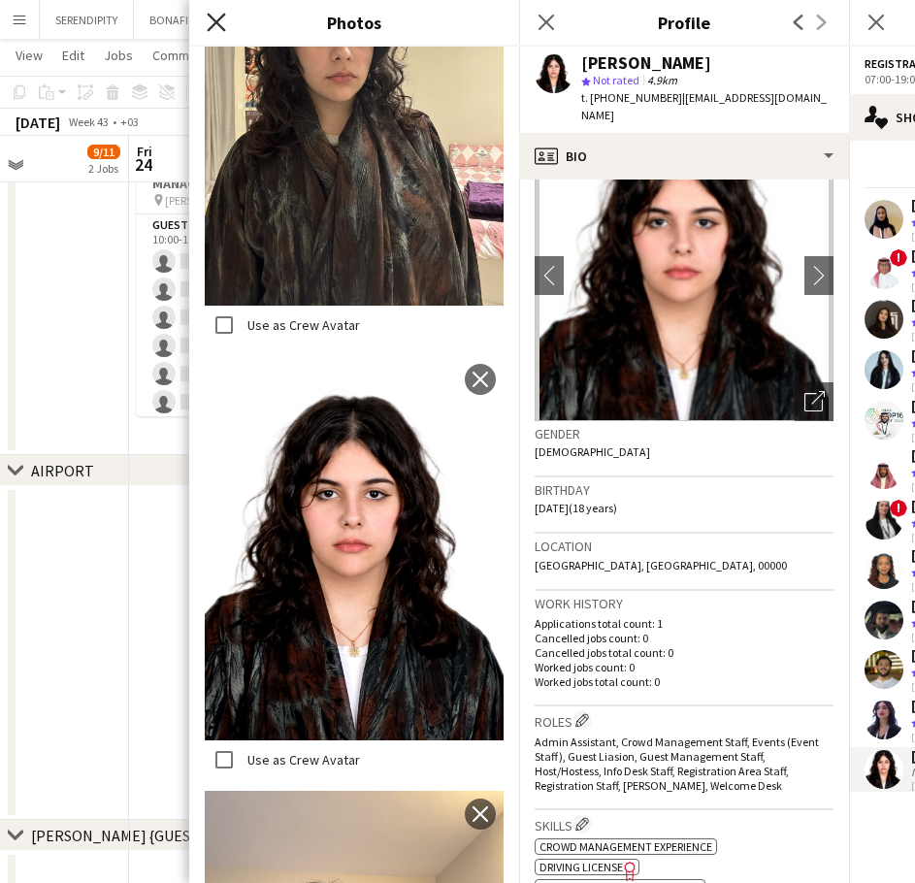
click at [217, 23] on icon at bounding box center [216, 22] width 18 height 18
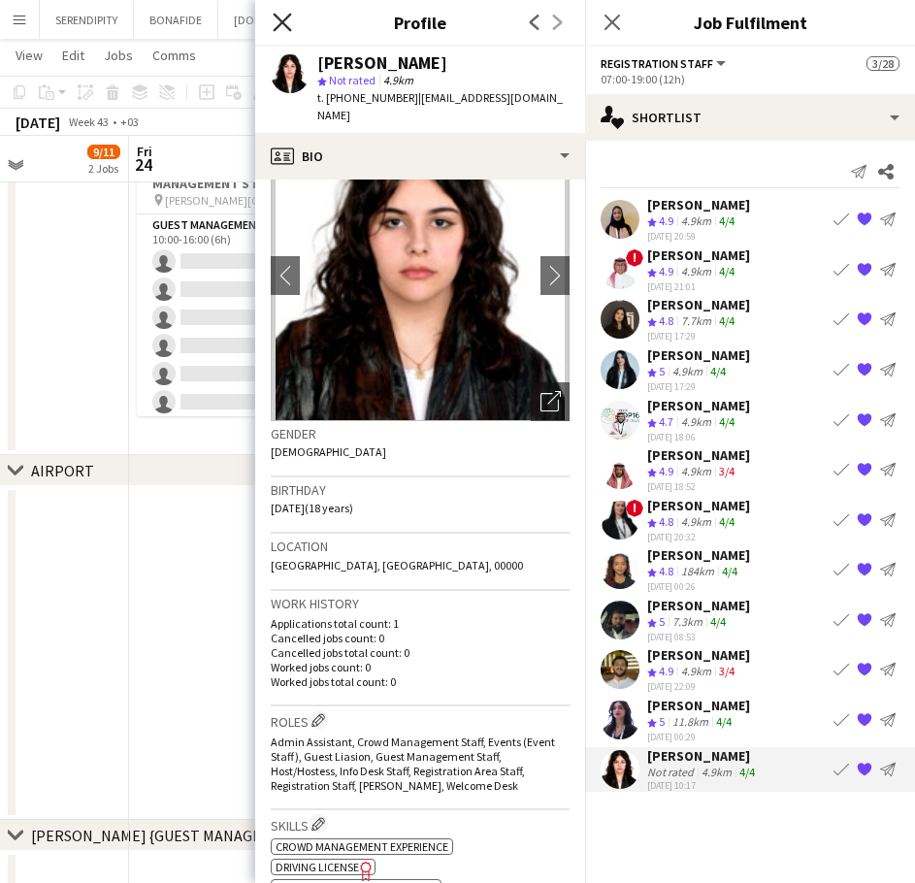
click at [283, 23] on icon at bounding box center [282, 22] width 18 height 18
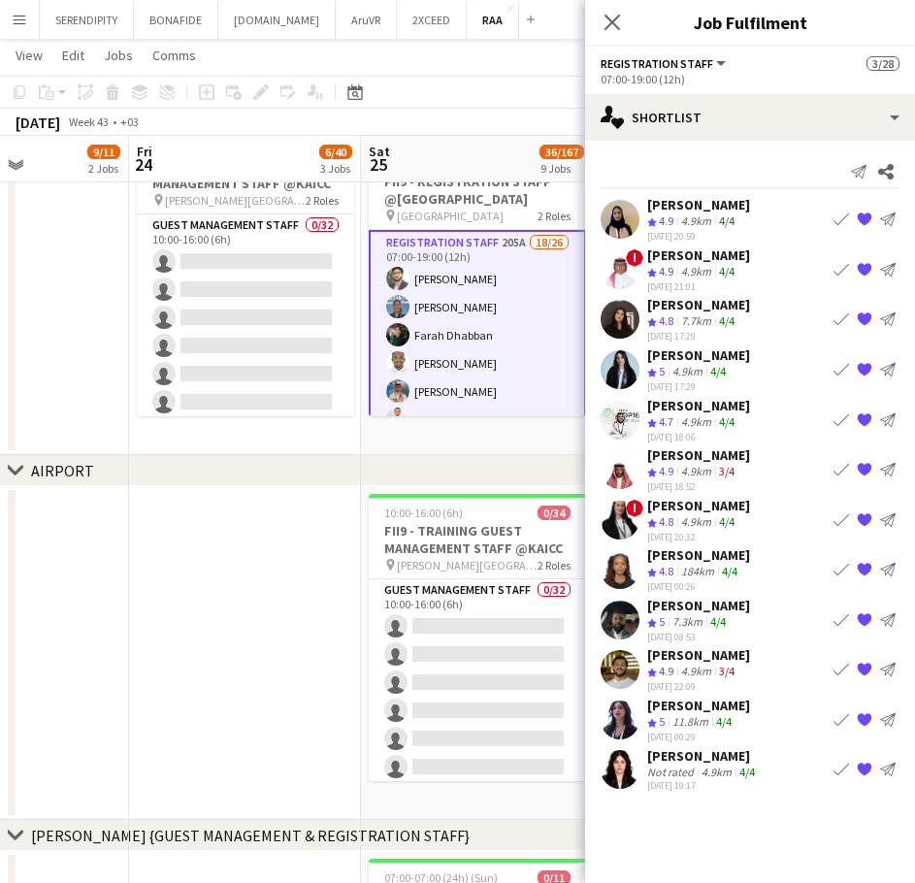
click at [842, 270] on app-icon "Book crew" at bounding box center [842, 269] width 16 height 16
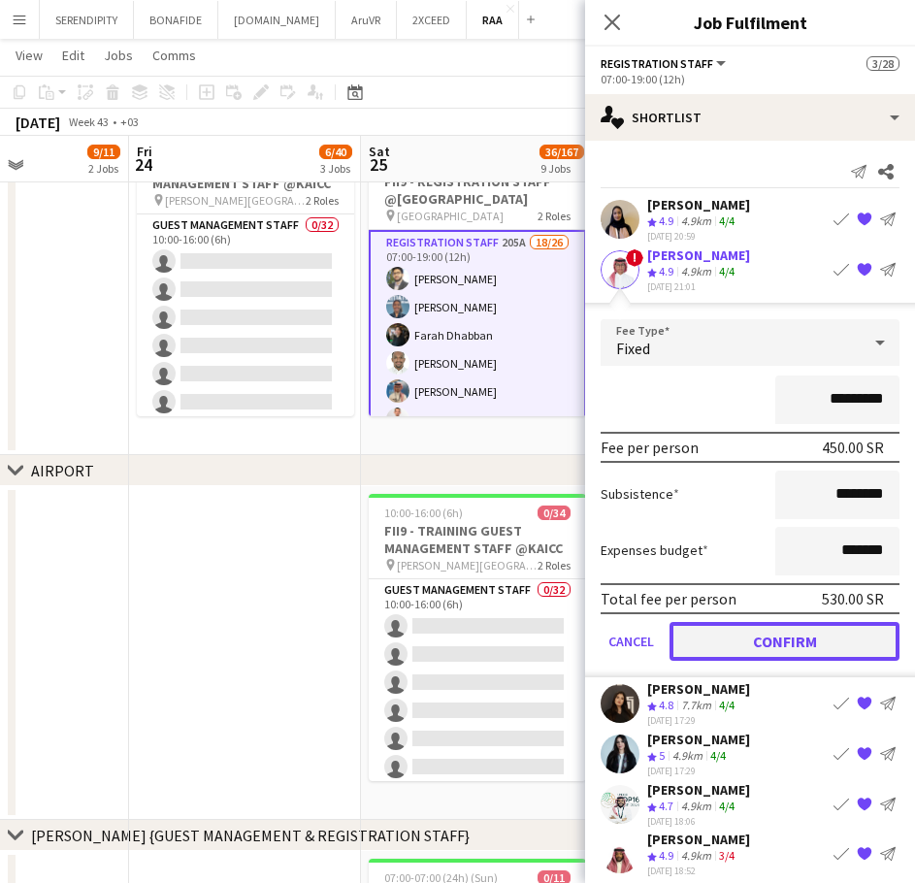
click at [769, 631] on button "Confirm" at bounding box center [785, 640] width 230 height 39
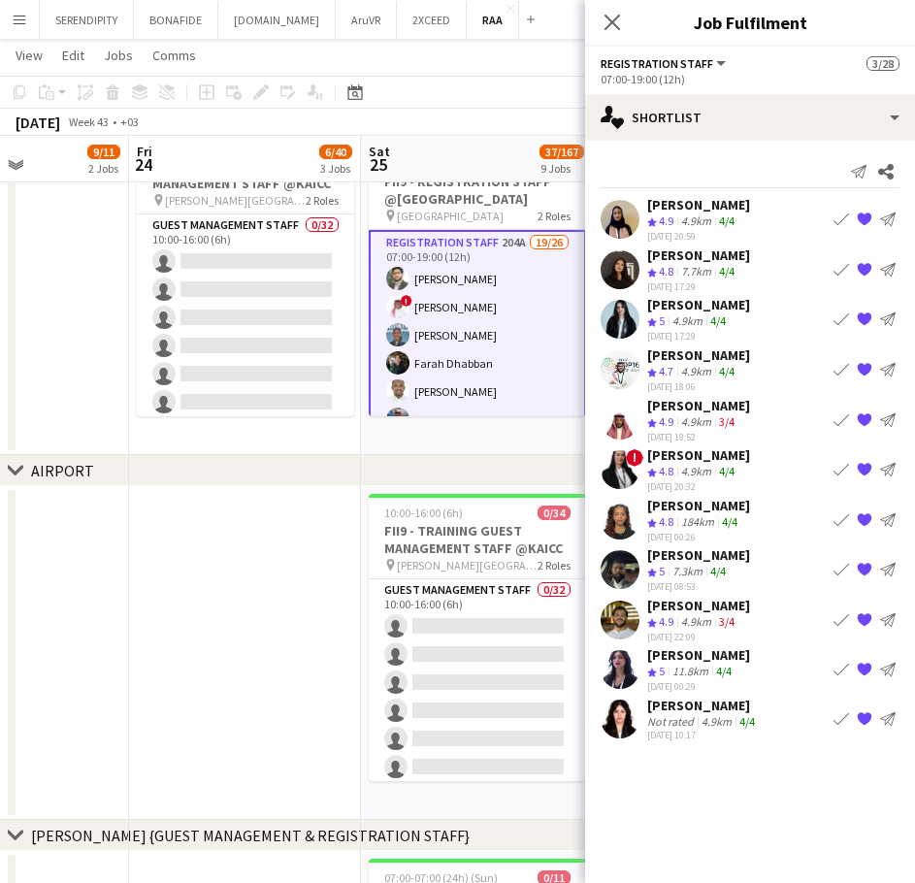
click at [839, 318] on app-icon "Book crew" at bounding box center [842, 320] width 16 height 16
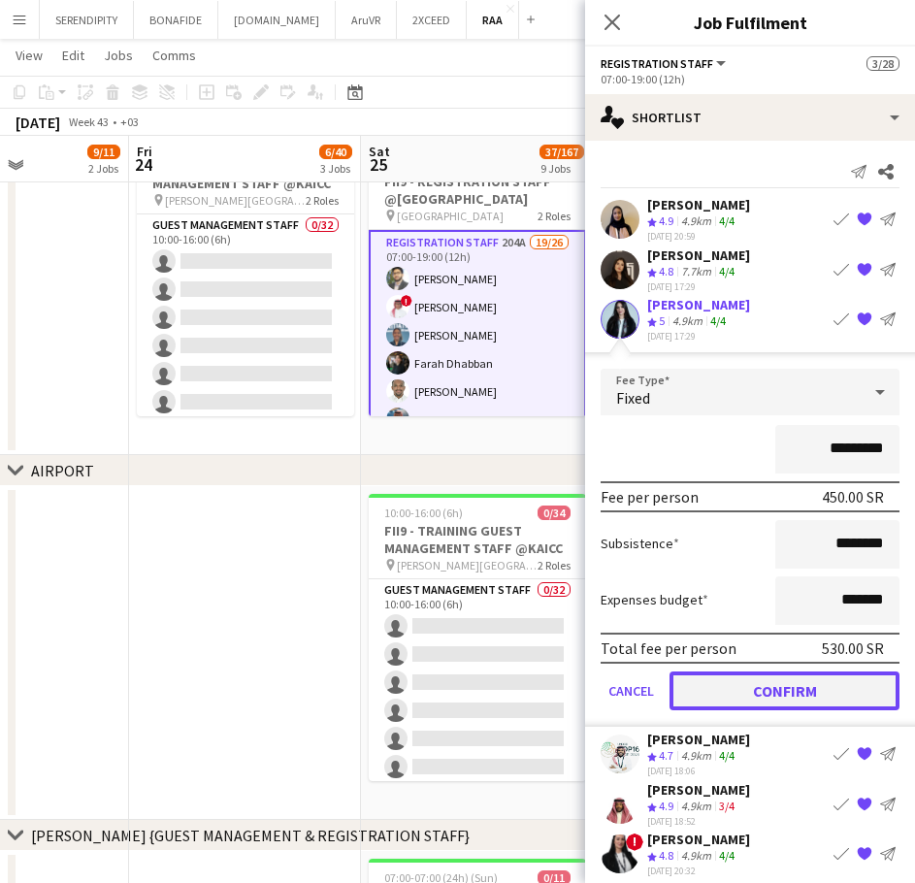
click at [736, 695] on button "Confirm" at bounding box center [785, 691] width 230 height 39
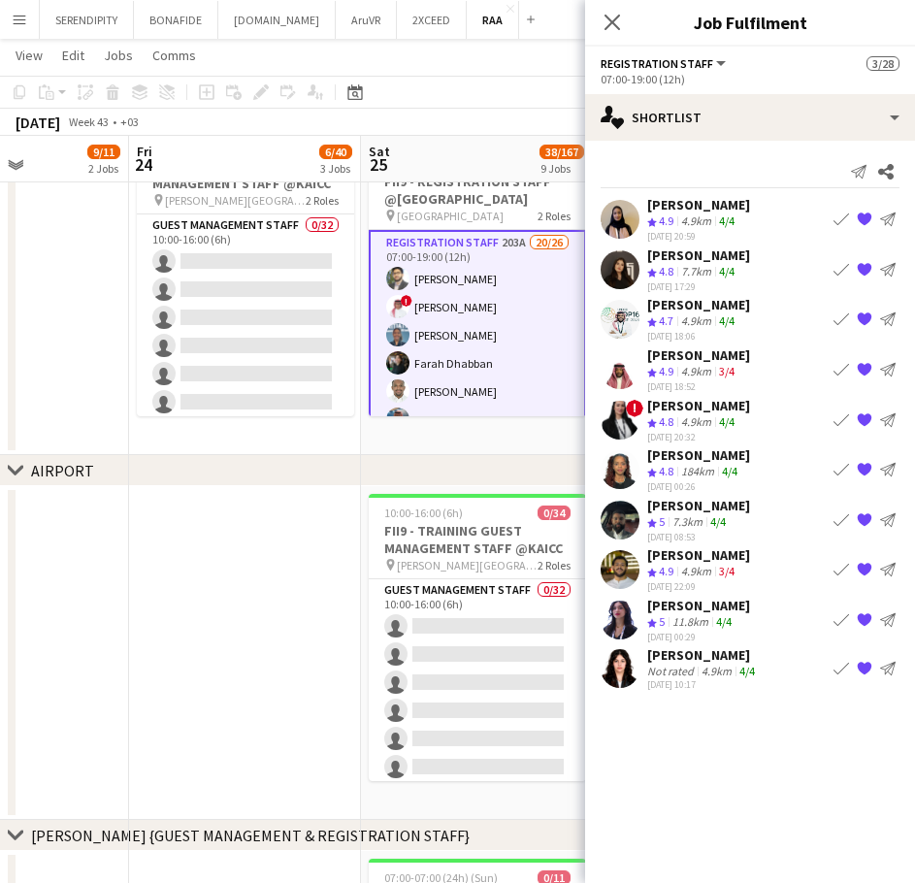
click at [833, 471] on button "Book crew" at bounding box center [841, 469] width 23 height 23
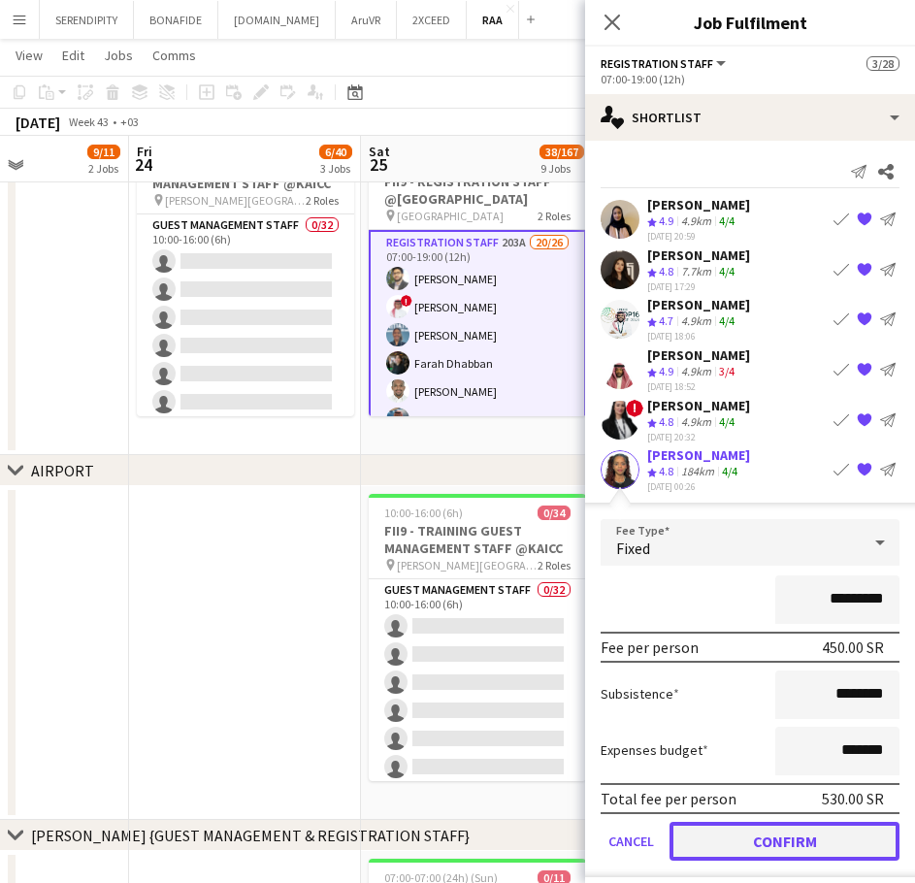
click at [738, 832] on button "Confirm" at bounding box center [785, 841] width 230 height 39
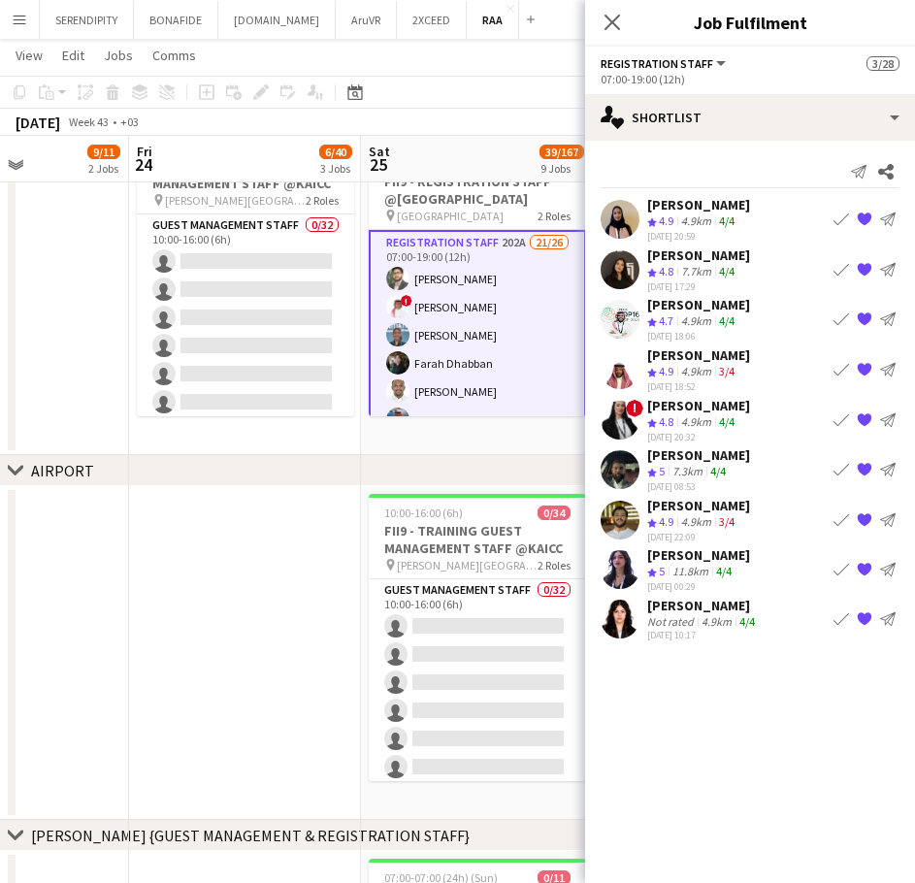
click at [840, 421] on app-icon "Book crew" at bounding box center [842, 420] width 16 height 16
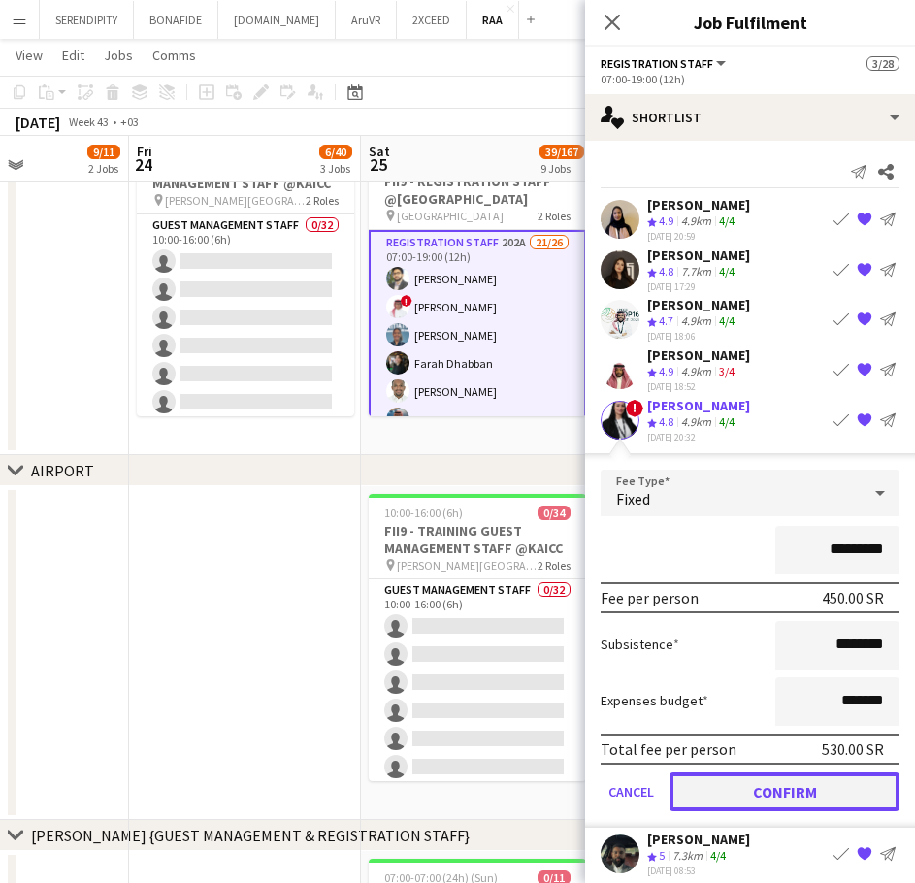
click at [728, 776] on button "Confirm" at bounding box center [785, 791] width 230 height 39
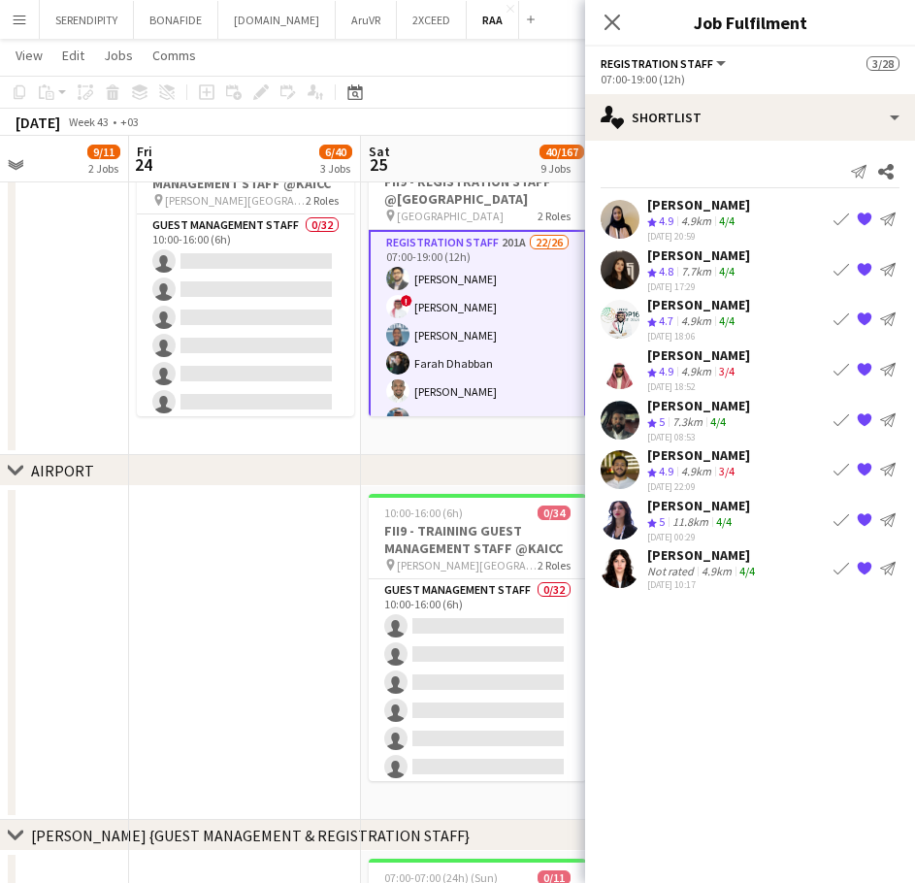
click at [837, 463] on app-icon "Book crew" at bounding box center [842, 470] width 16 height 16
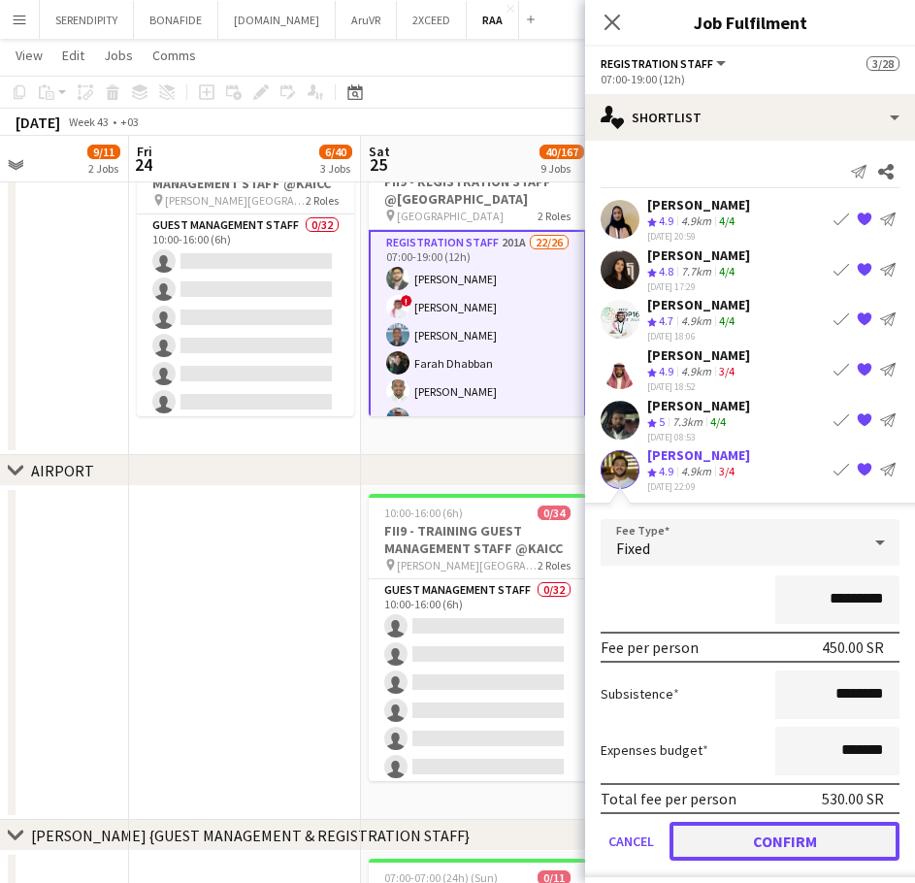
click at [714, 844] on button "Confirm" at bounding box center [785, 841] width 230 height 39
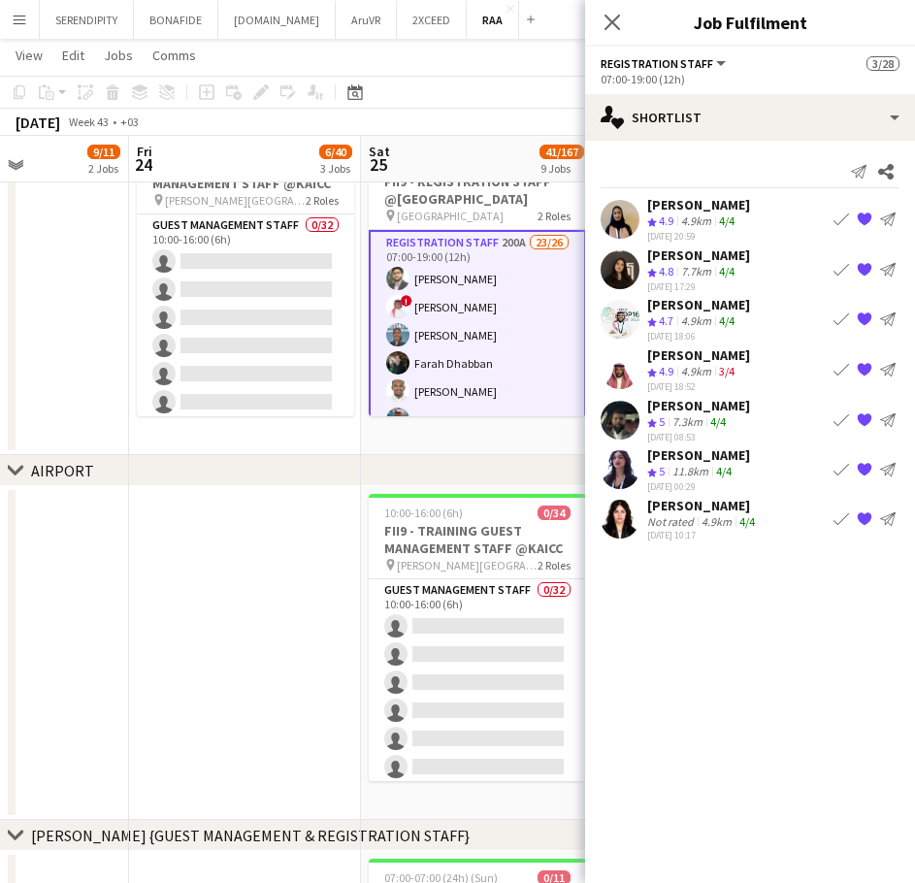
click at [843, 362] on app-icon "Book crew" at bounding box center [842, 370] width 16 height 16
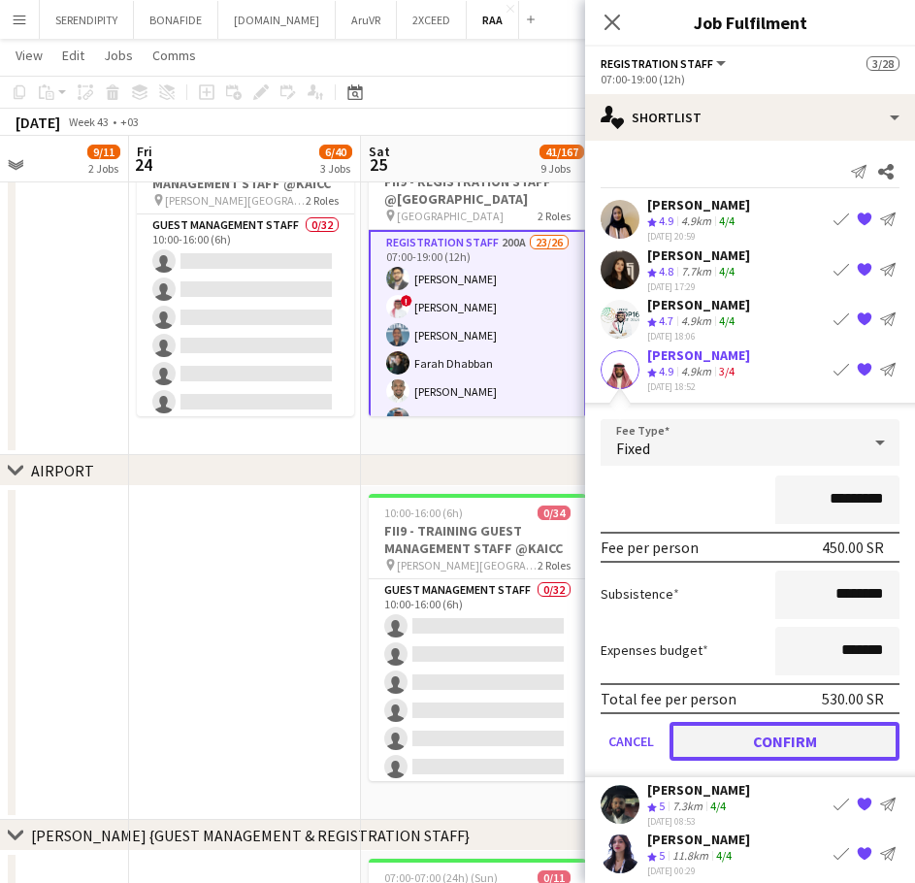
click at [738, 746] on button "Confirm" at bounding box center [785, 741] width 230 height 39
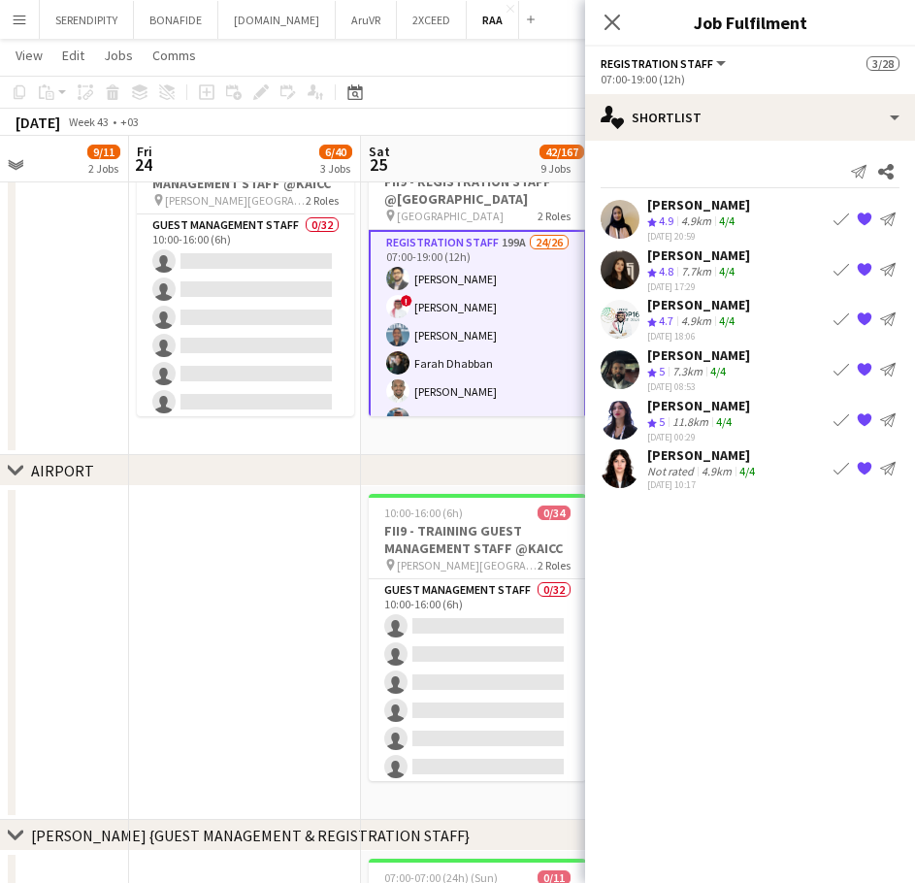
click at [833, 316] on button "Book crew" at bounding box center [841, 319] width 23 height 23
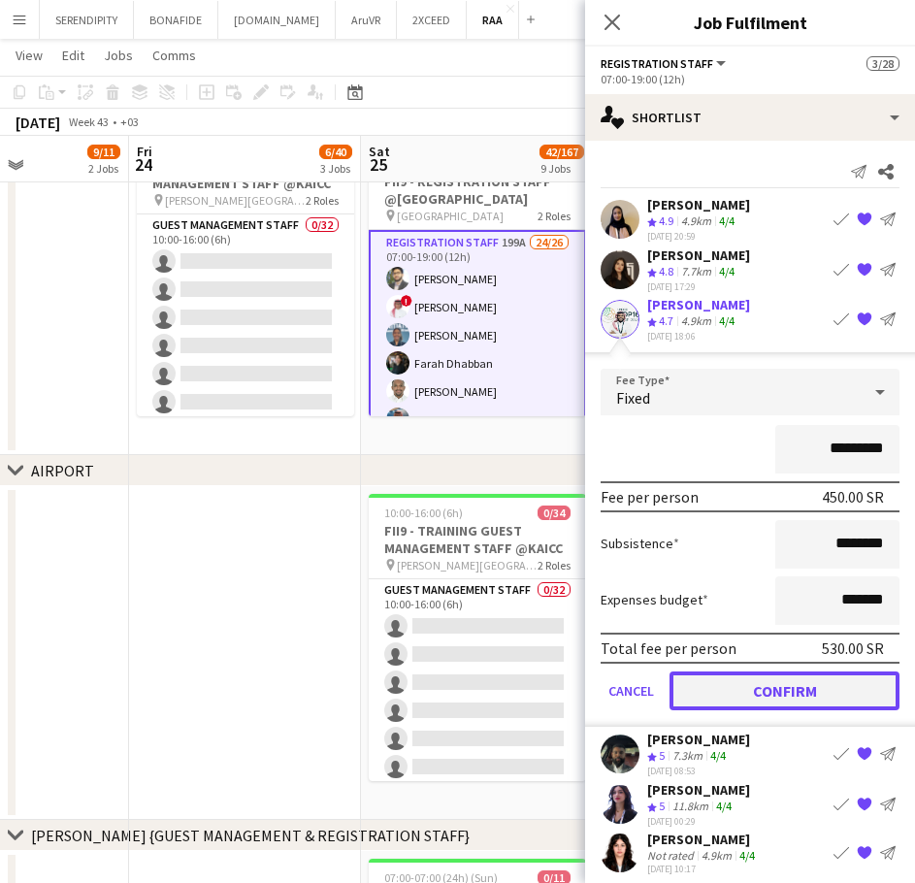
click at [750, 682] on button "Confirm" at bounding box center [785, 691] width 230 height 39
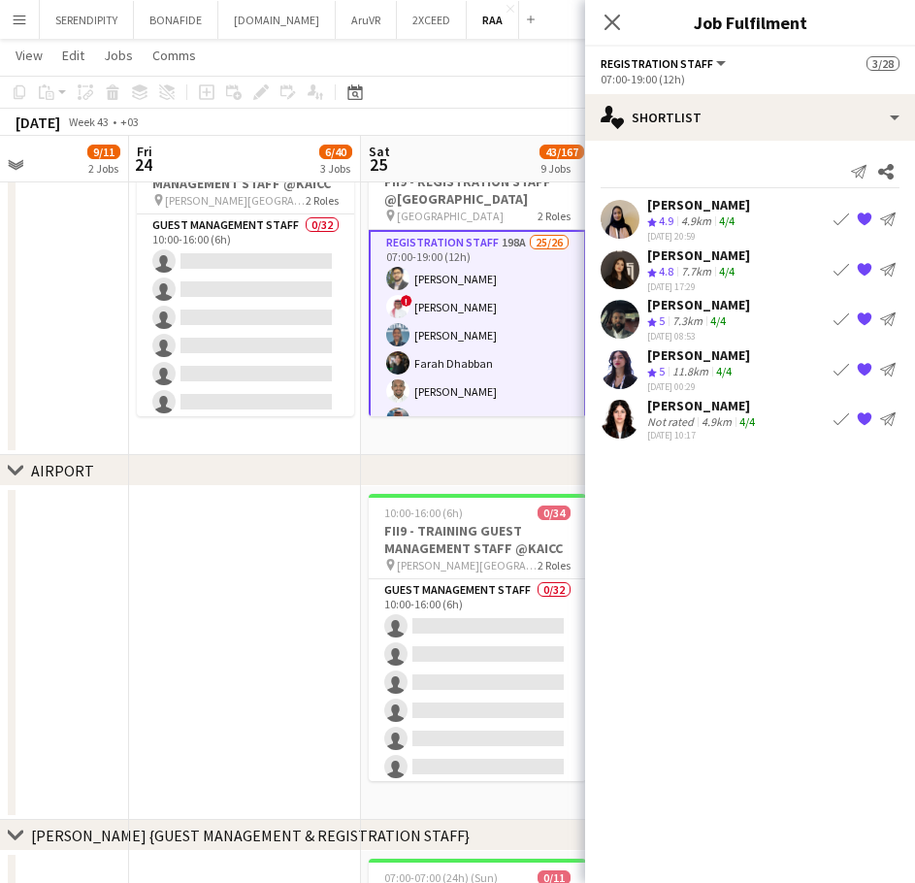
click at [841, 321] on app-icon "Book crew" at bounding box center [842, 320] width 16 height 16
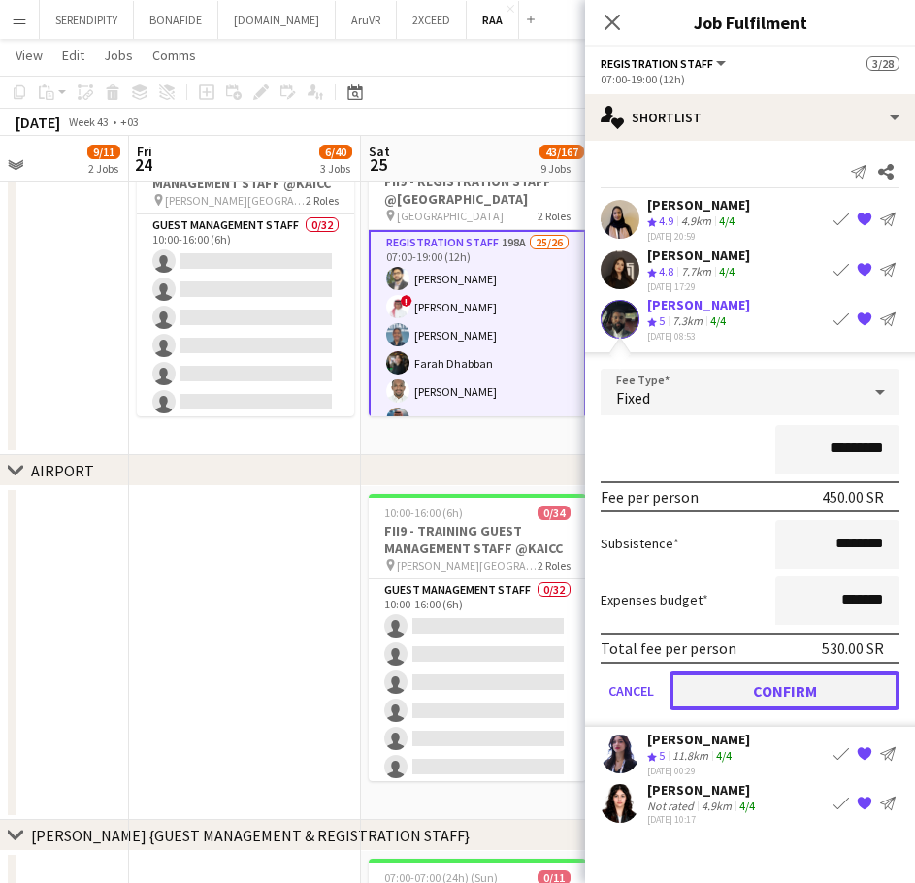
click at [782, 694] on button "Confirm" at bounding box center [785, 691] width 230 height 39
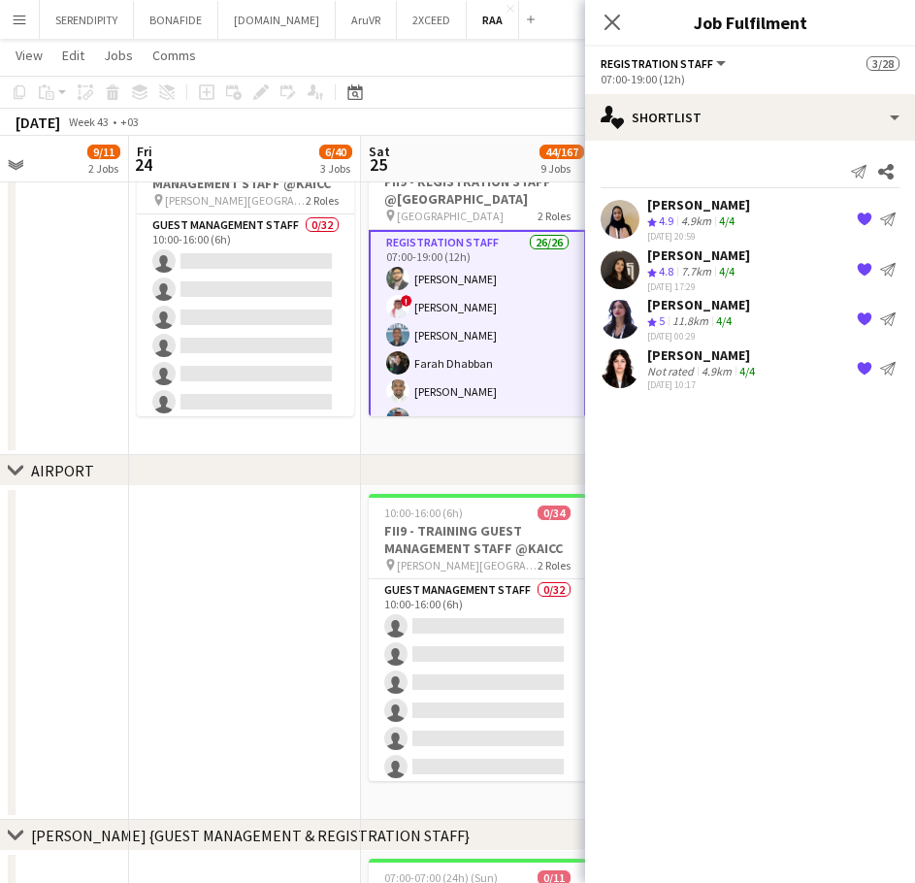
click at [703, 252] on div "[PERSON_NAME]" at bounding box center [699, 255] width 103 height 17
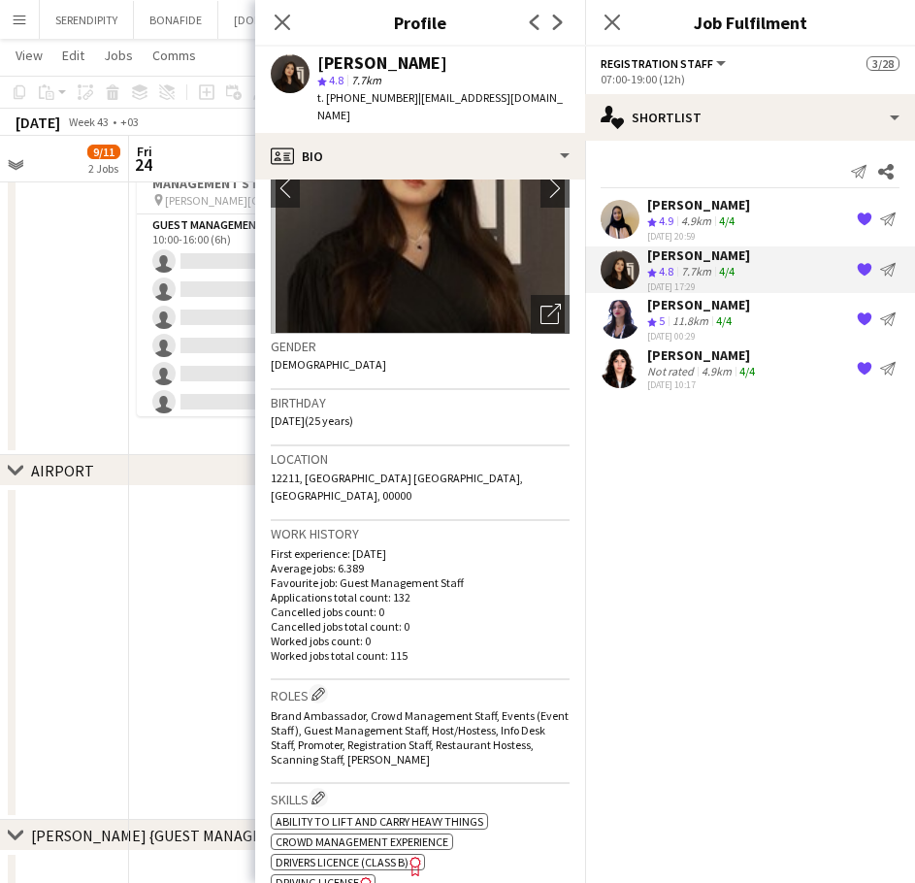
scroll to position [129, 0]
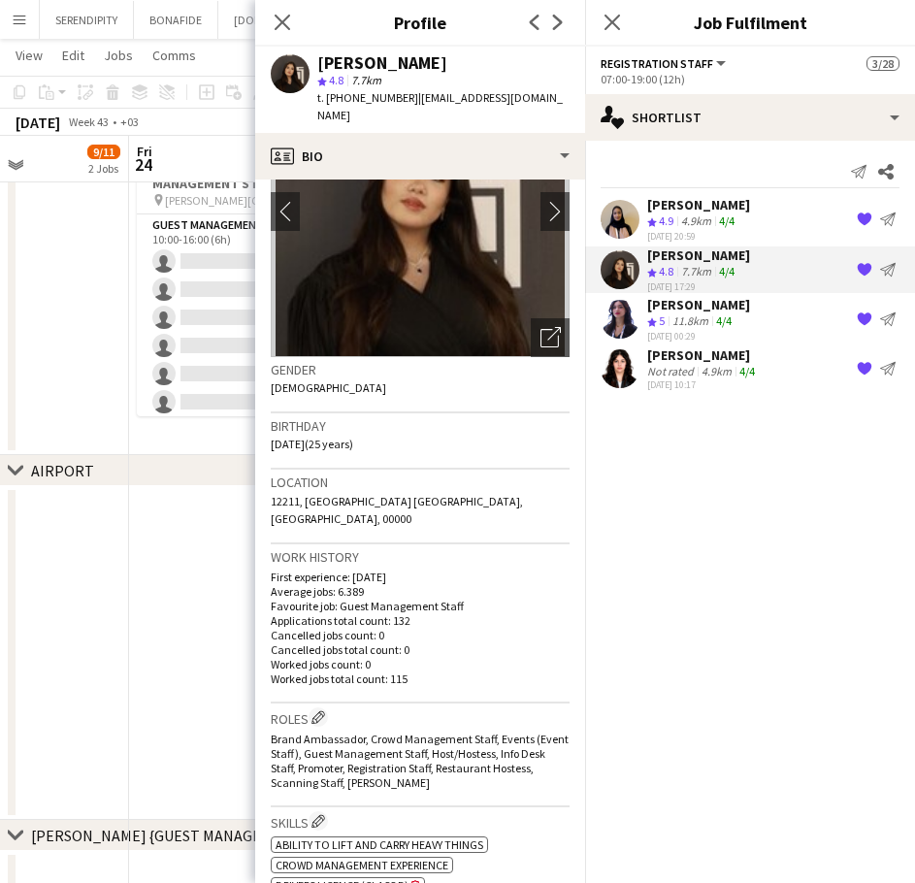
click at [702, 205] on div "[PERSON_NAME]" at bounding box center [699, 204] width 103 height 17
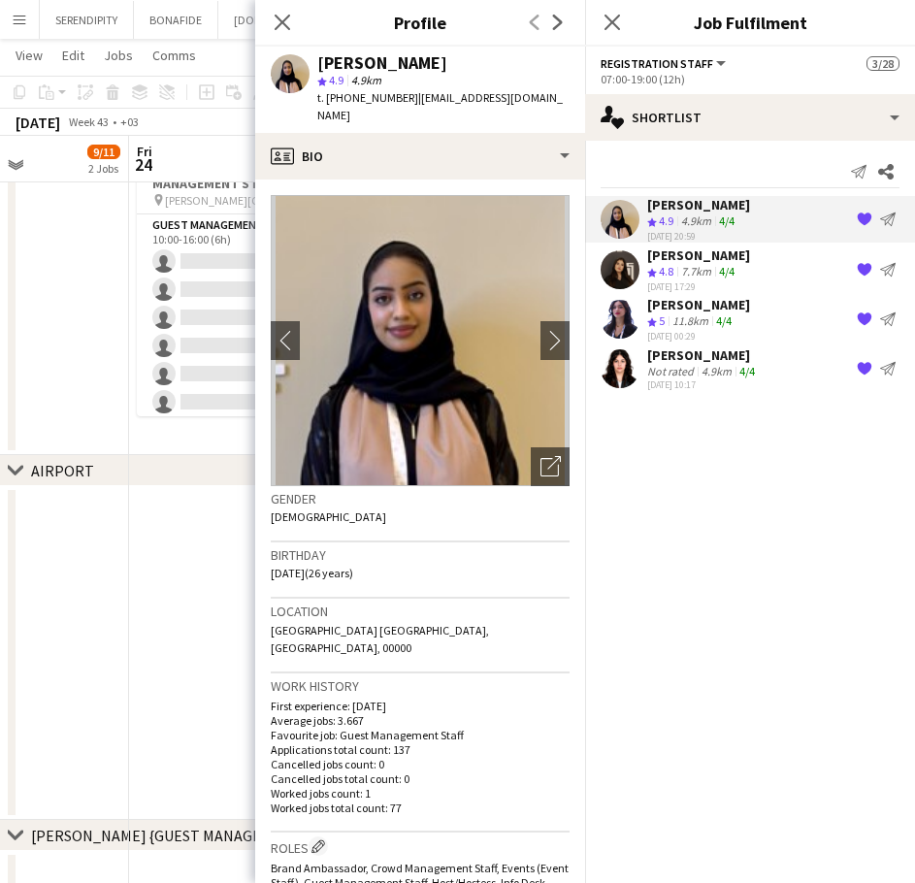
click at [693, 312] on div "[PERSON_NAME]" at bounding box center [699, 304] width 103 height 17
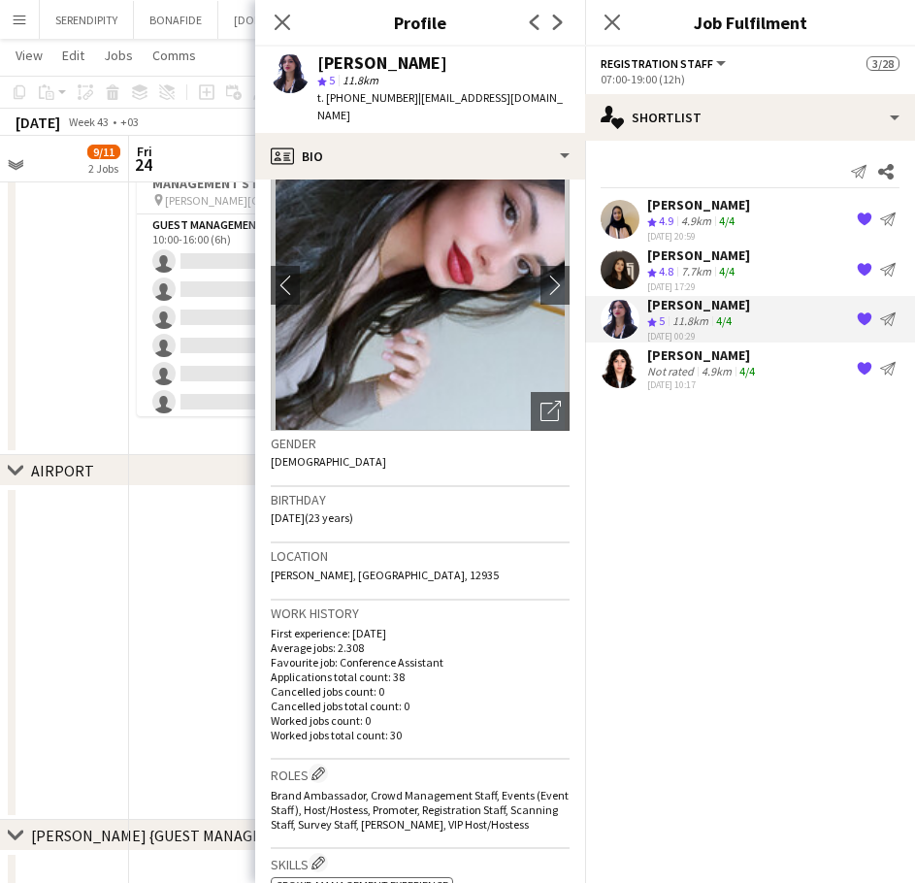
scroll to position [32, 0]
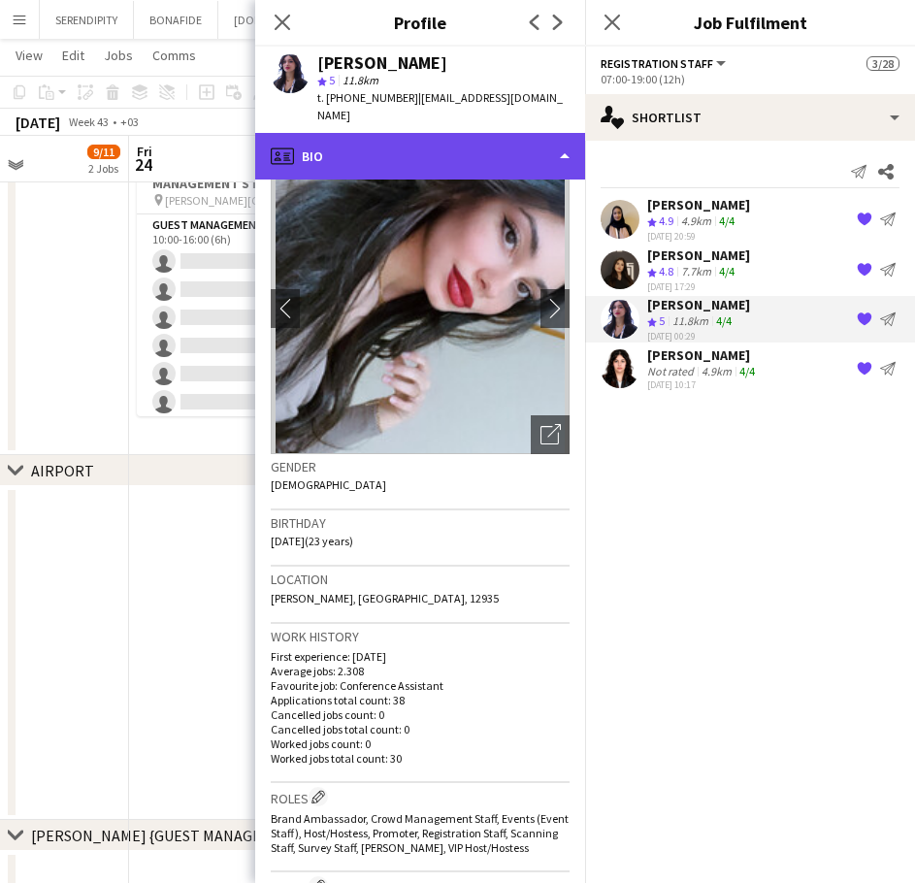
click at [437, 152] on div "profile Bio" at bounding box center [420, 156] width 330 height 47
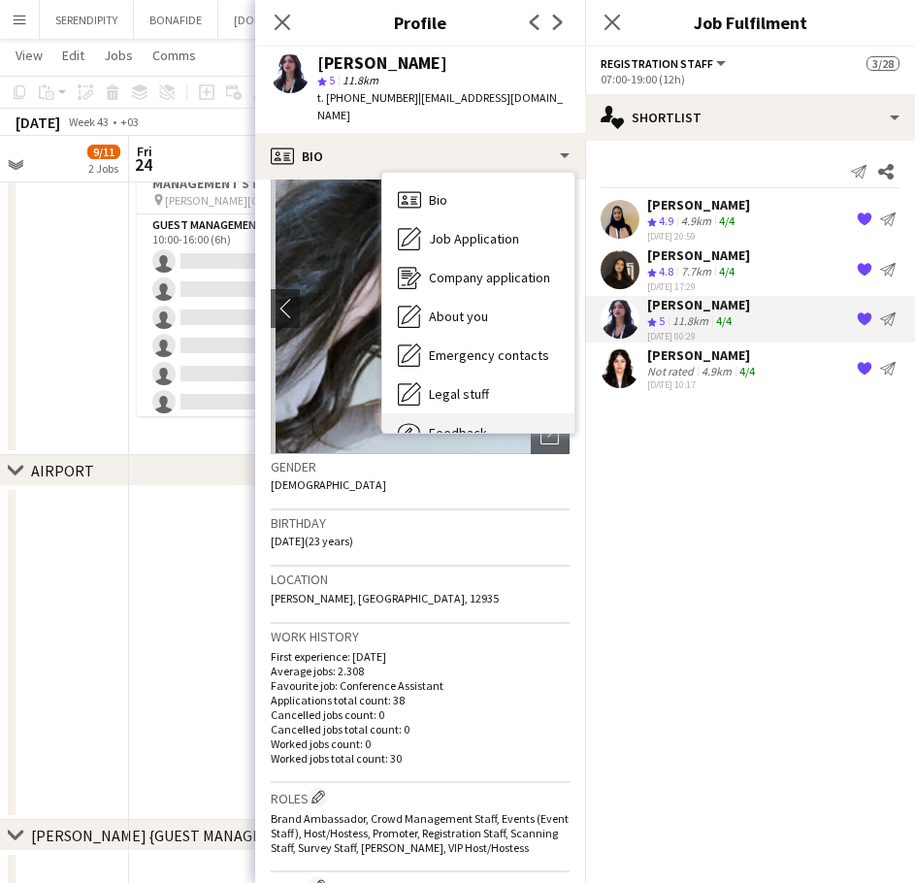
click at [498, 416] on div "Feedback Feedback" at bounding box center [479, 433] width 192 height 39
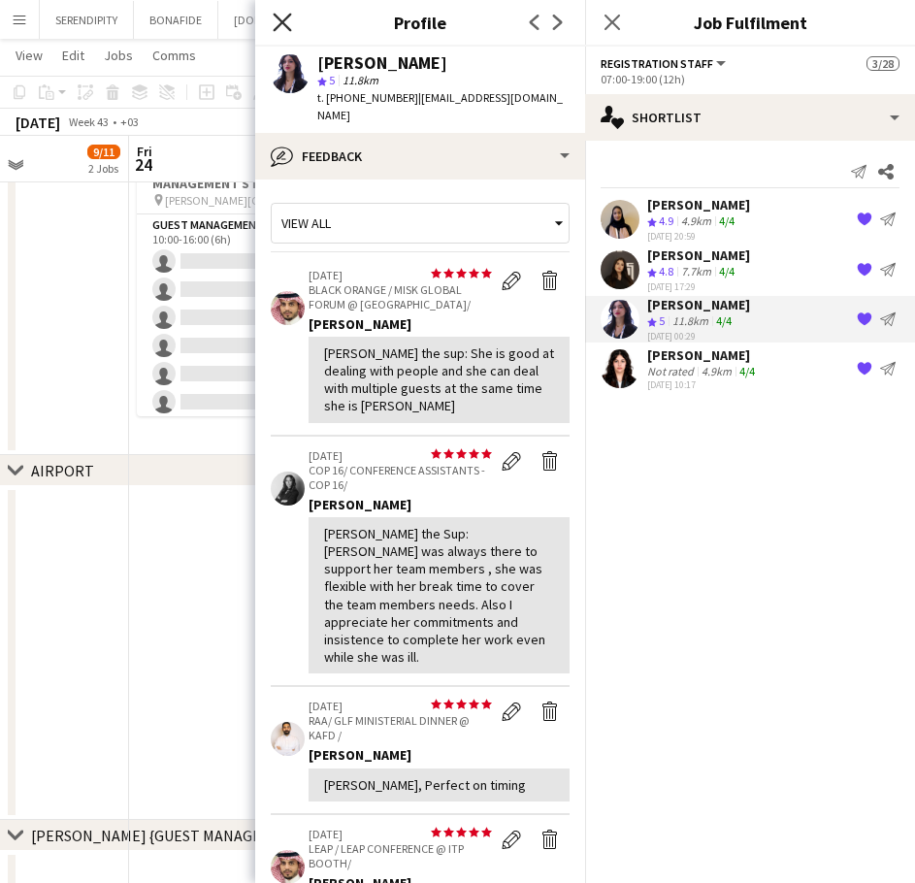
click at [283, 23] on icon at bounding box center [282, 22] width 18 height 18
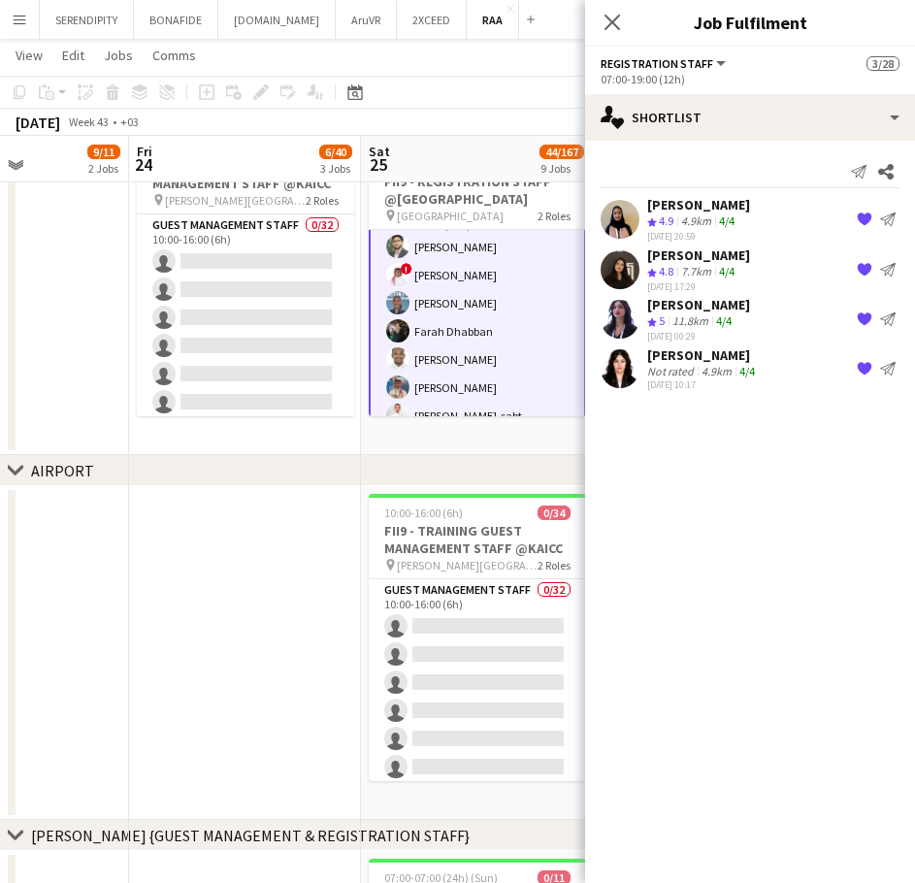
scroll to position [0, 0]
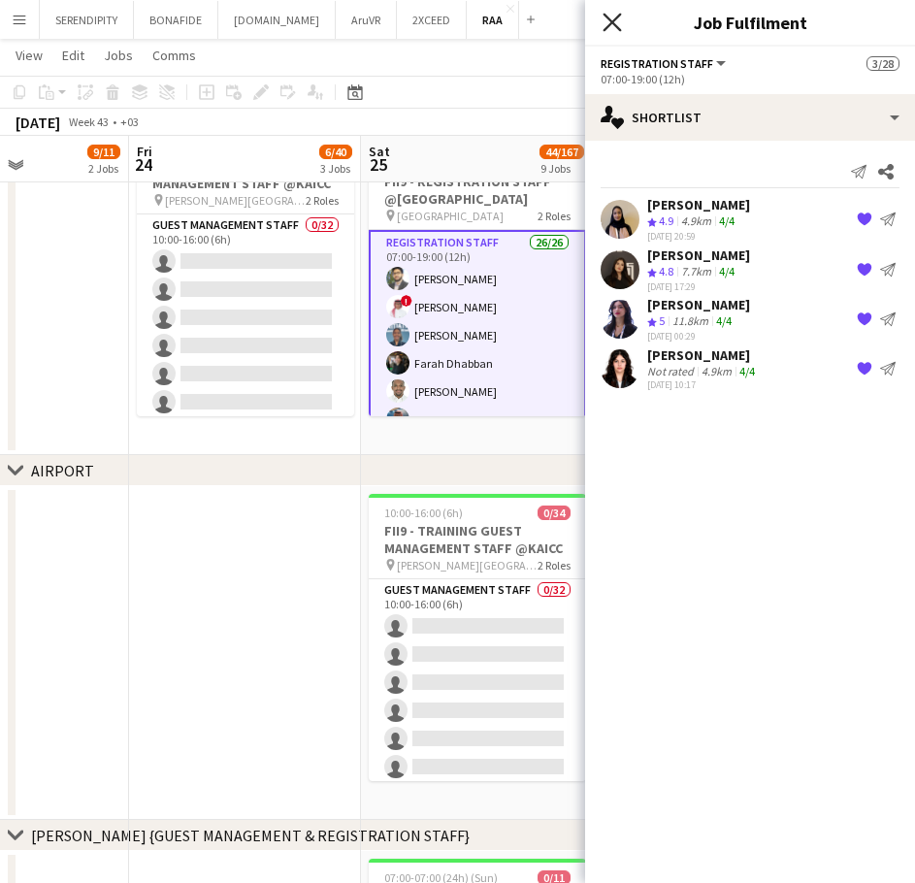
click at [611, 20] on icon at bounding box center [612, 22] width 18 height 18
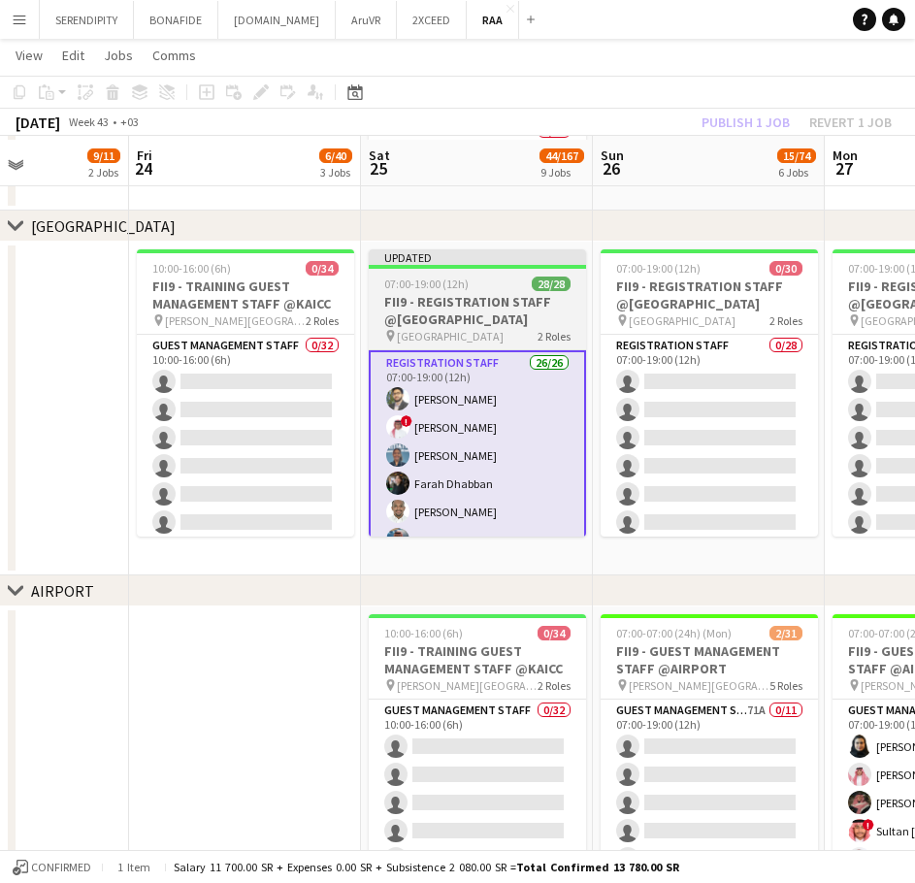
scroll to position [388, 0]
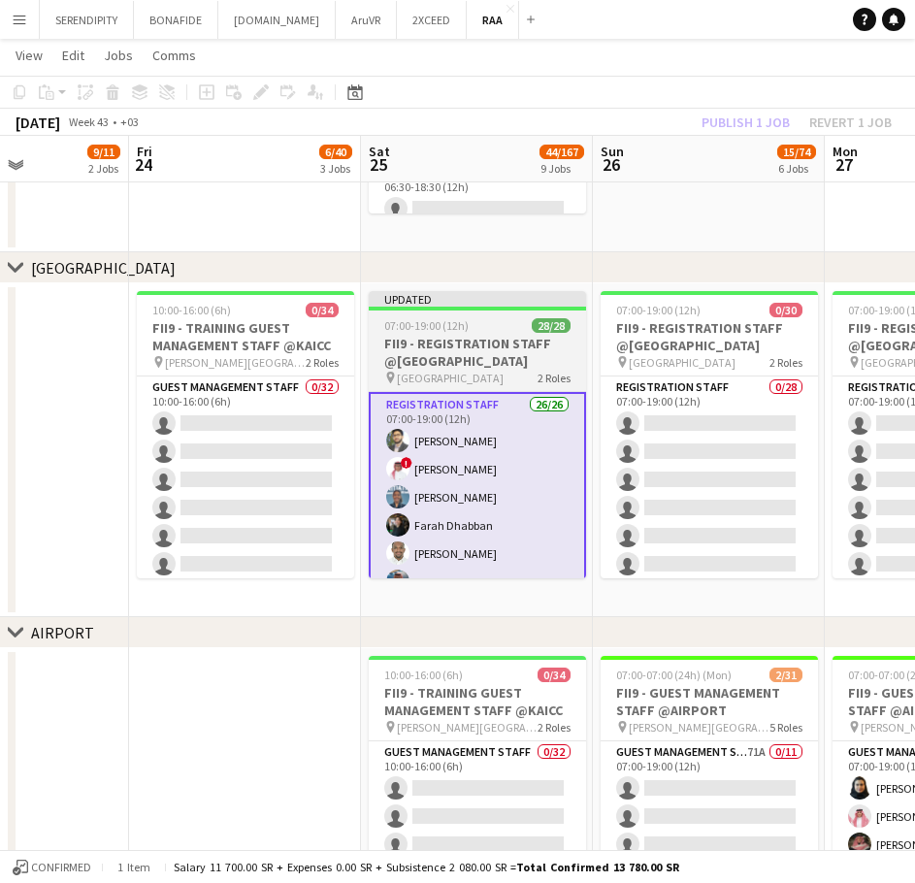
click at [500, 350] on h3 "FII9 - REGISTRATION STAFF @[GEOGRAPHIC_DATA]" at bounding box center [477, 352] width 217 height 35
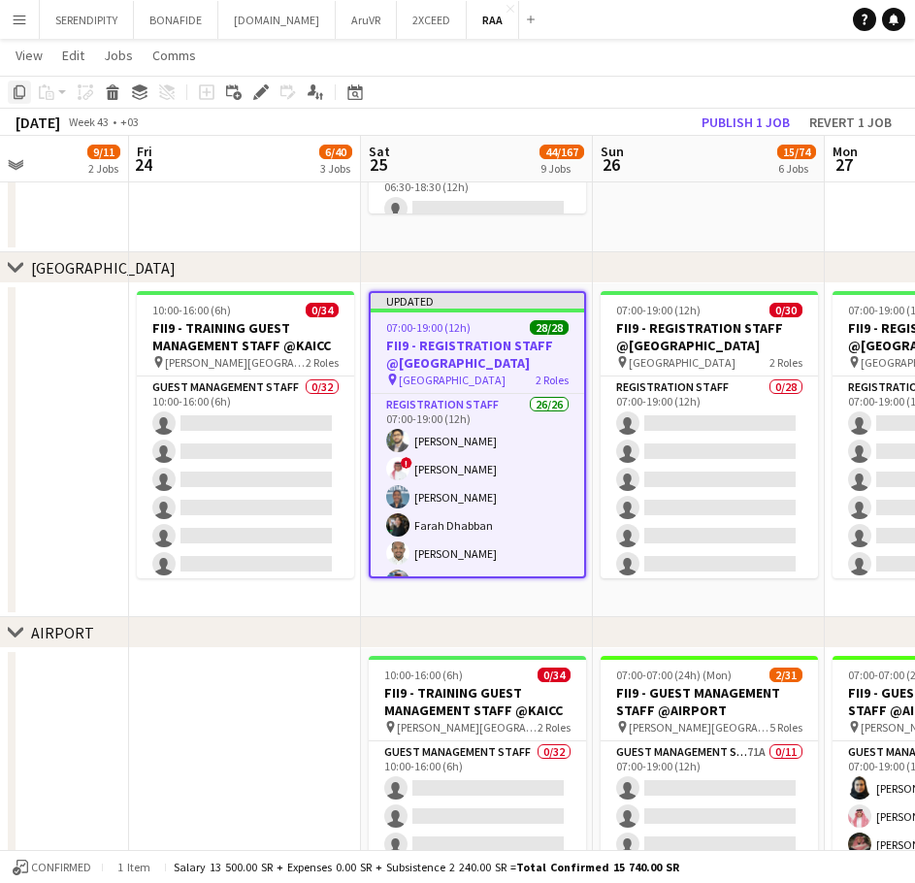
click at [13, 89] on icon "Copy" at bounding box center [20, 92] width 16 height 16
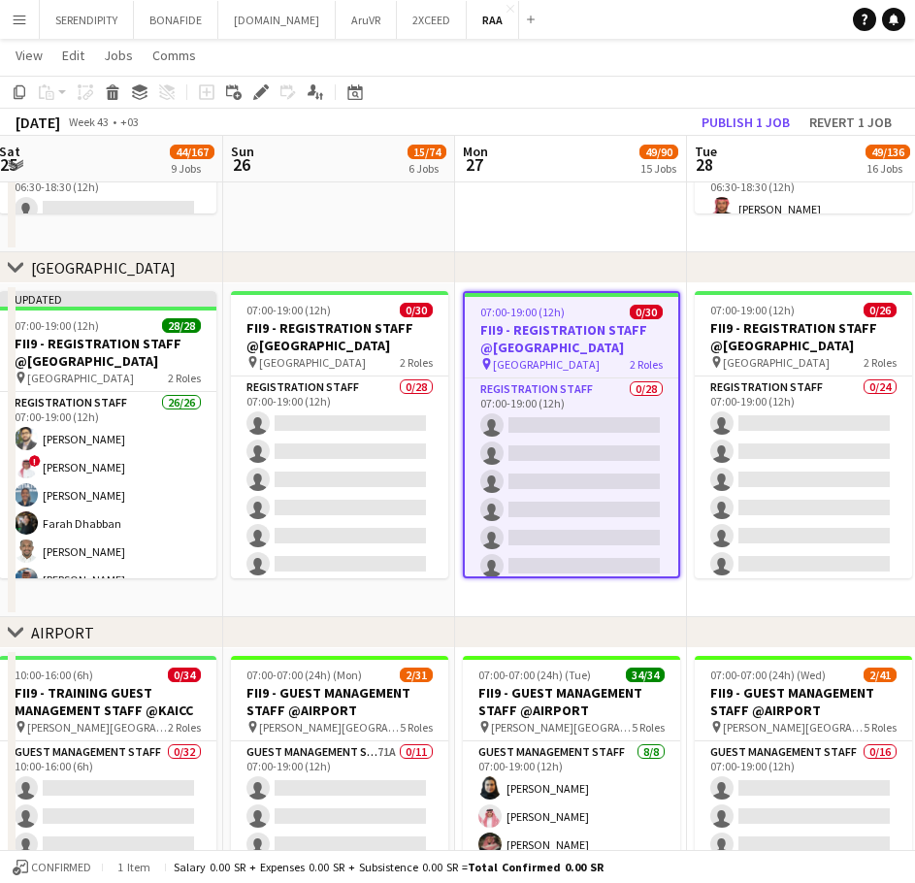
scroll to position [0, 730]
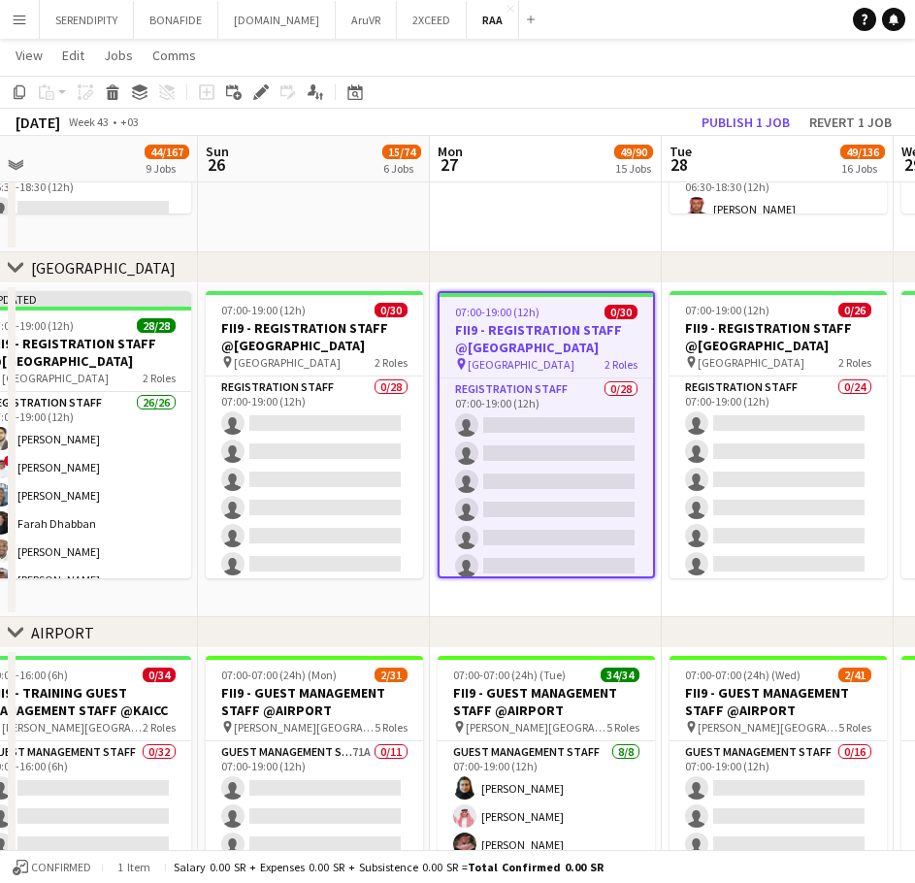
drag, startPoint x: 800, startPoint y: 604, endPoint x: 405, endPoint y: 612, distance: 395.2
click at [559, 272] on div "chevron-right [GEOGRAPHIC_DATA]" at bounding box center [457, 267] width 915 height 31
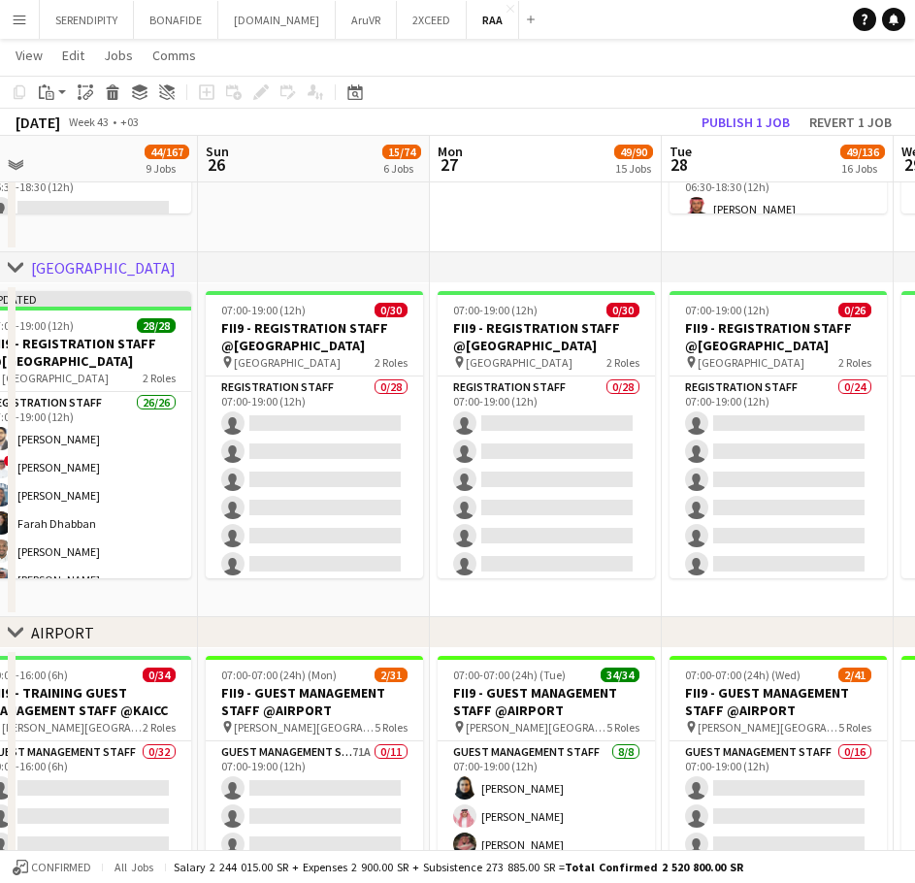
click at [545, 280] on div "chevron-right [GEOGRAPHIC_DATA]" at bounding box center [457, 267] width 915 height 31
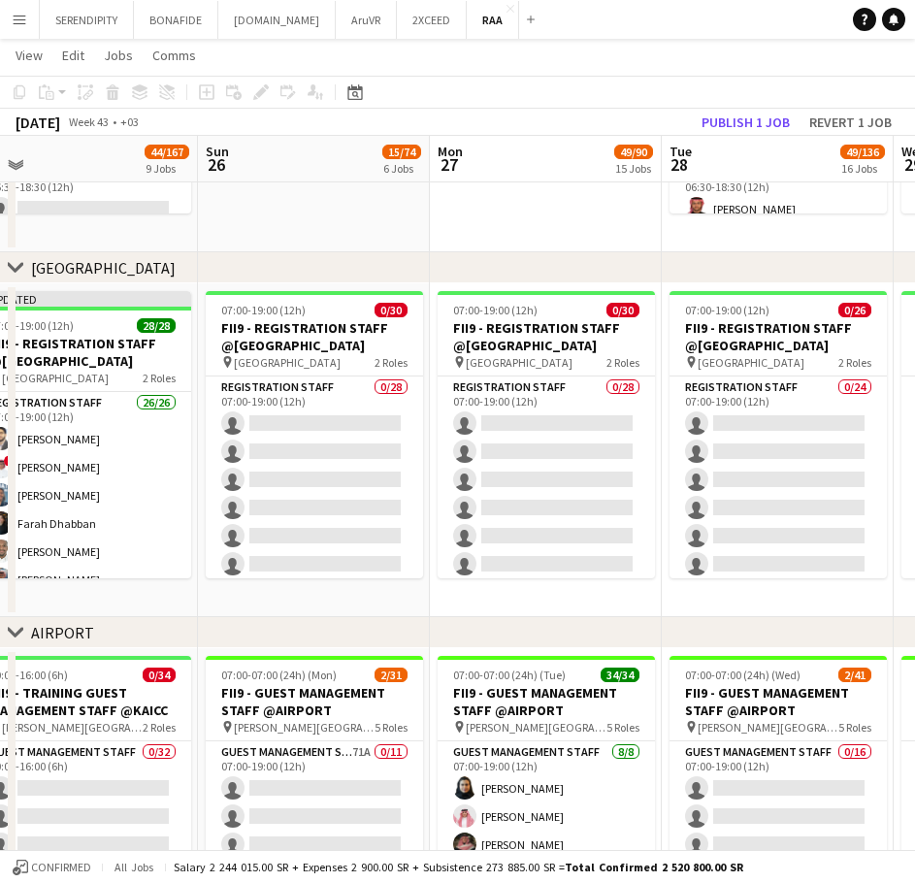
click at [572, 599] on app-date-cell "07:00-19:00 (12h) 0/30 FII9 - REGISTRATION STAFF @[GEOGRAPHIC_DATA] pin [GEOGRA…" at bounding box center [546, 450] width 232 height 334
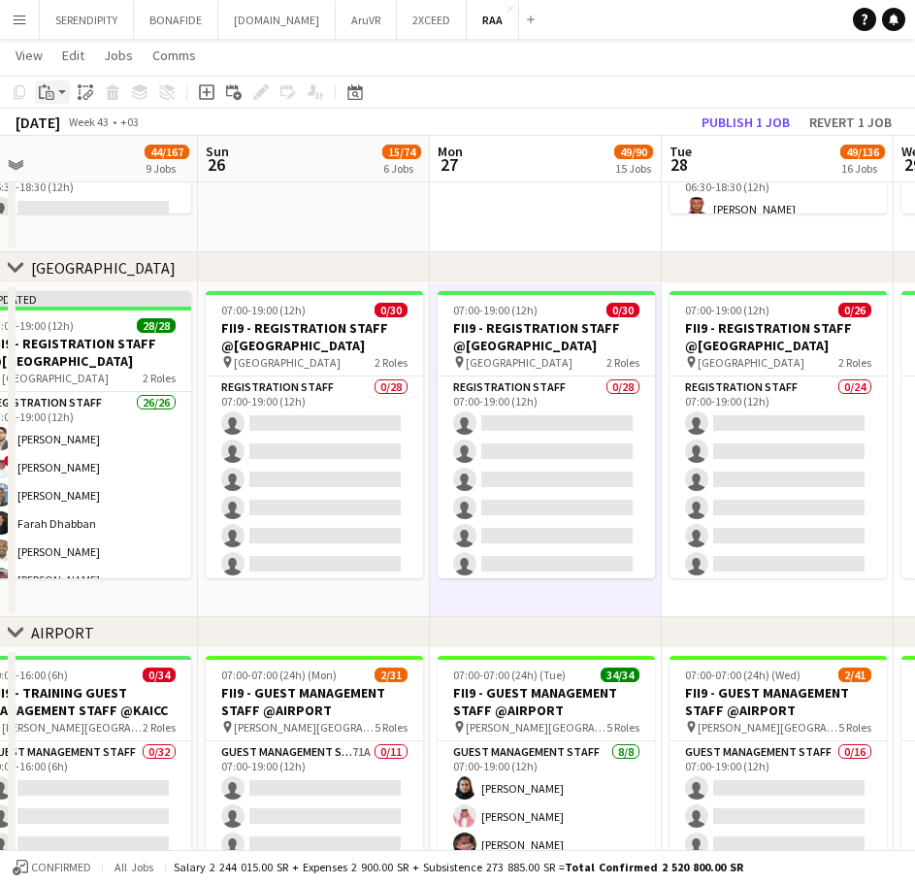
click at [53, 90] on icon "Paste" at bounding box center [47, 92] width 16 height 16
click at [109, 163] on link "Paste with crew Ctrl+Shift+V" at bounding box center [142, 161] width 183 height 17
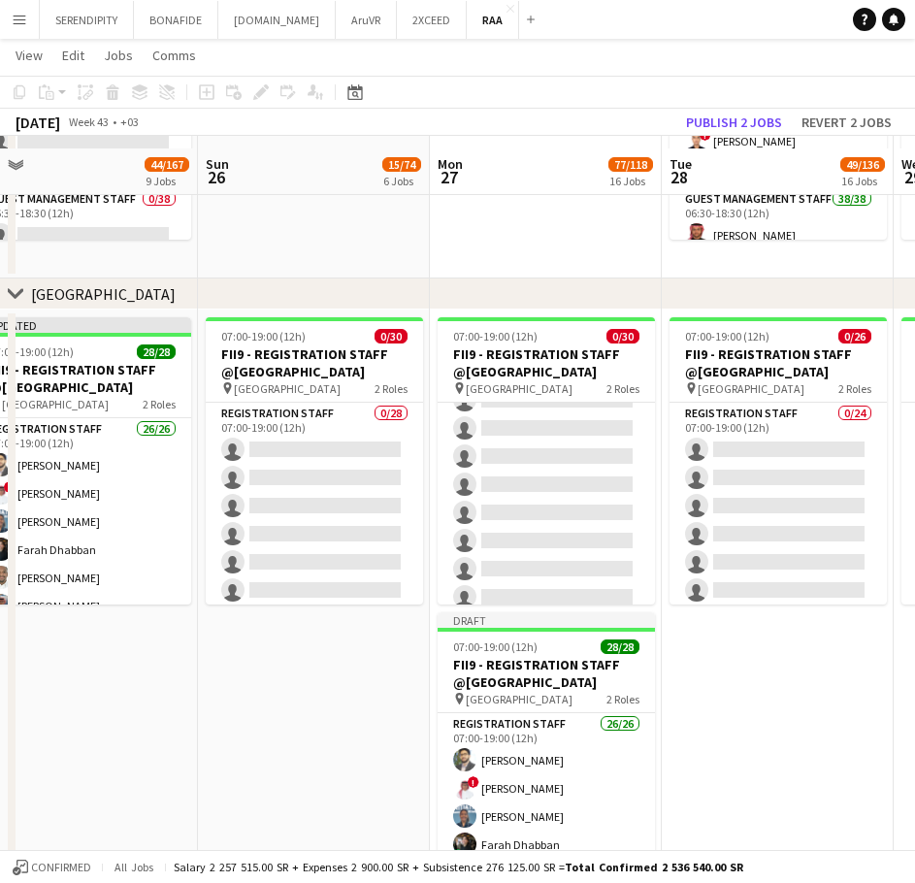
scroll to position [356, 0]
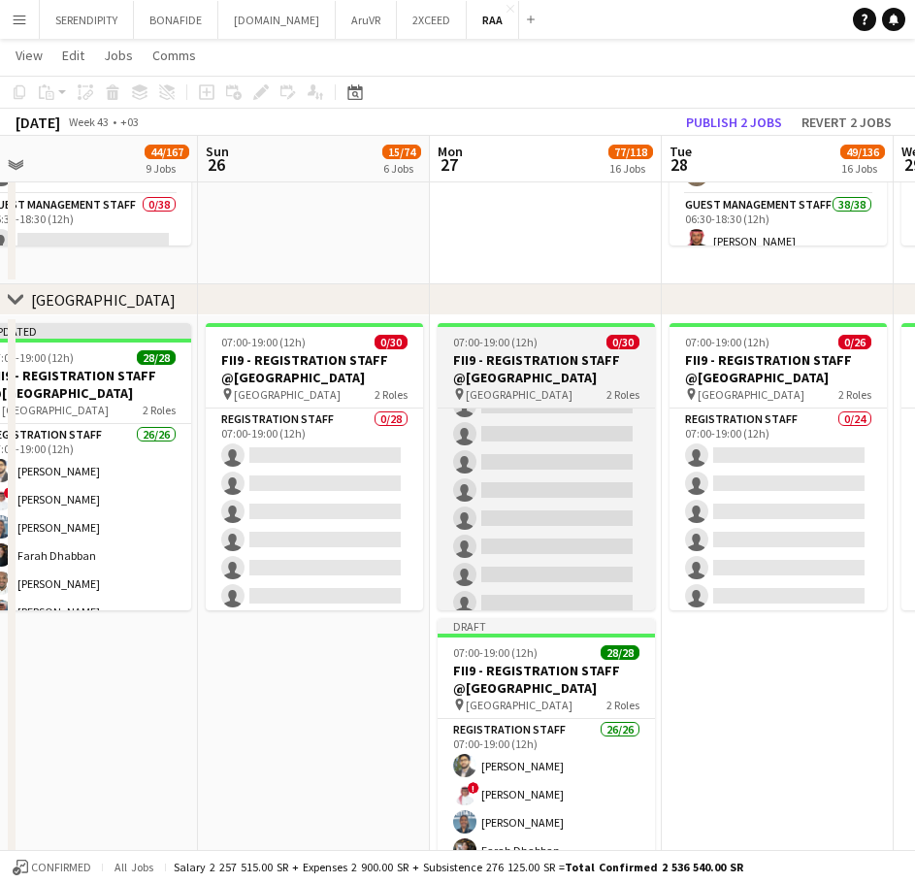
drag, startPoint x: 530, startPoint y: 363, endPoint x: 509, endPoint y: 356, distance: 22.4
click at [509, 356] on h3 "FII9 - REGISTRATION STAFF @[GEOGRAPHIC_DATA]" at bounding box center [546, 368] width 217 height 35
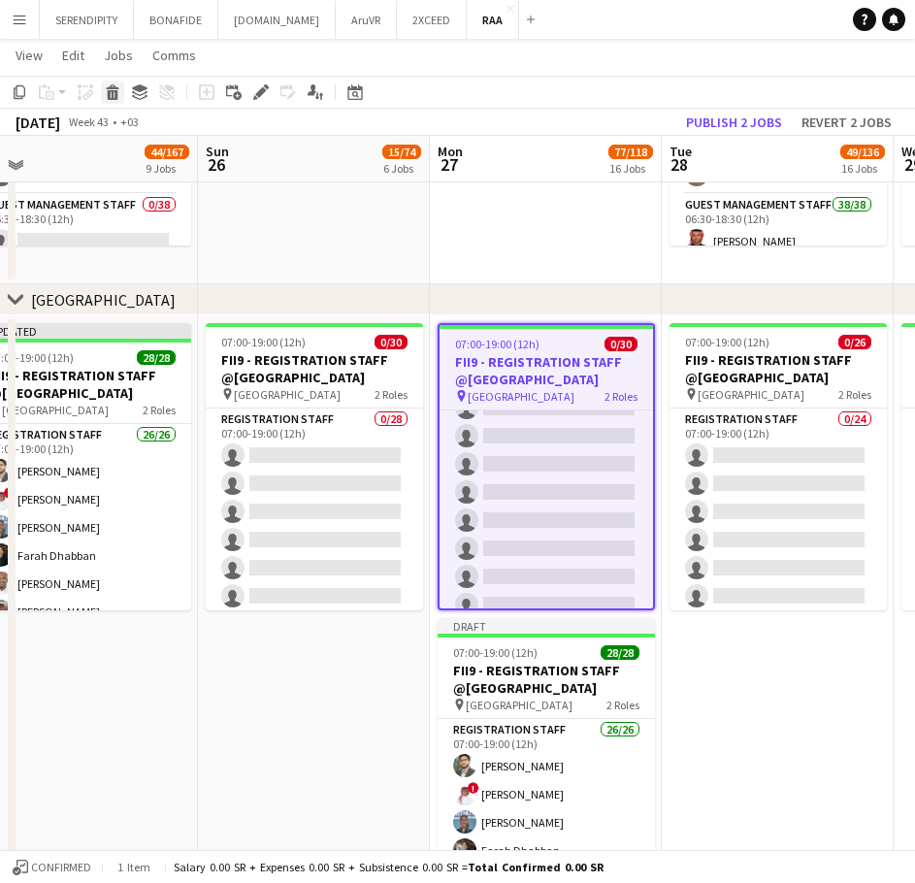
click at [113, 94] on icon at bounding box center [113, 95] width 11 height 10
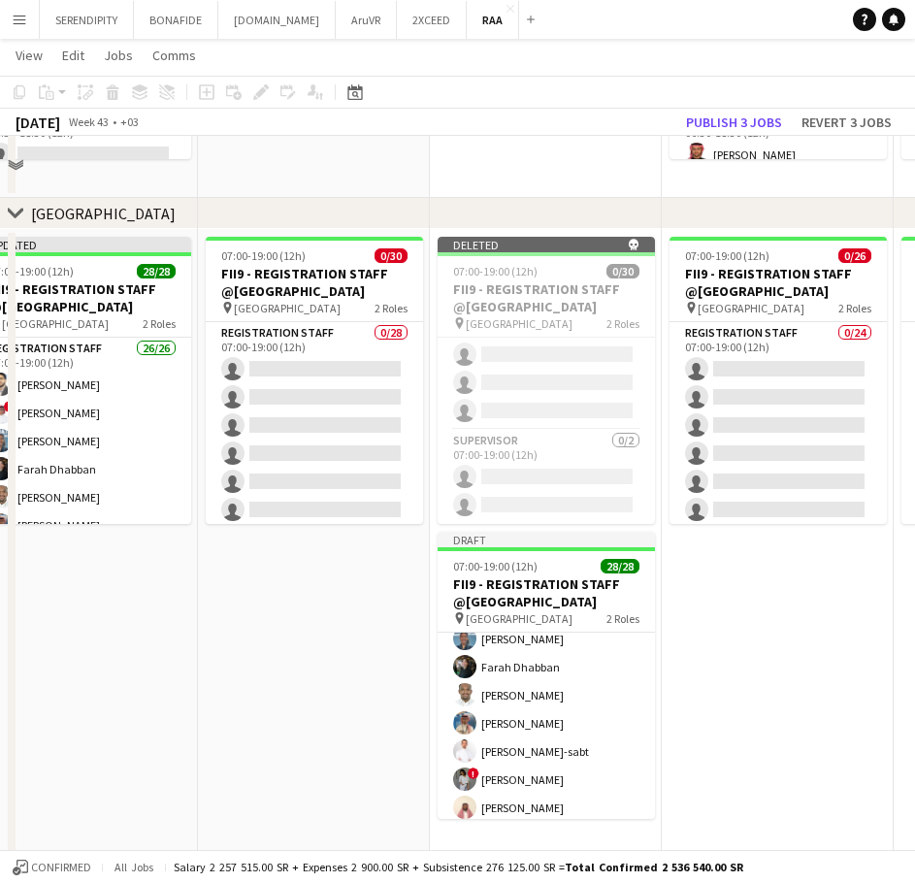
scroll to position [485, 0]
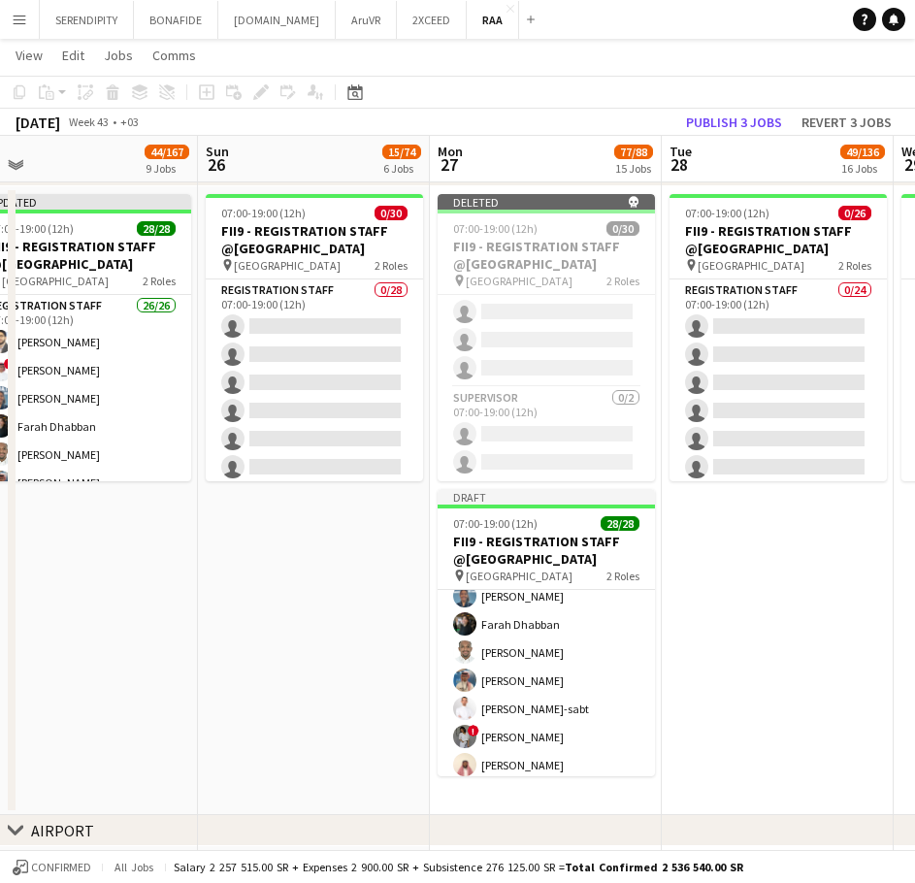
drag, startPoint x: 535, startPoint y: 230, endPoint x: 375, endPoint y: 570, distance: 375.7
click at [375, 570] on app-date-cell "07:00-19:00 (12h) 0/30 FII9 - REGISTRATION STAFF @[GEOGRAPHIC_DATA] pin [GEOGRA…" at bounding box center [314, 500] width 232 height 629
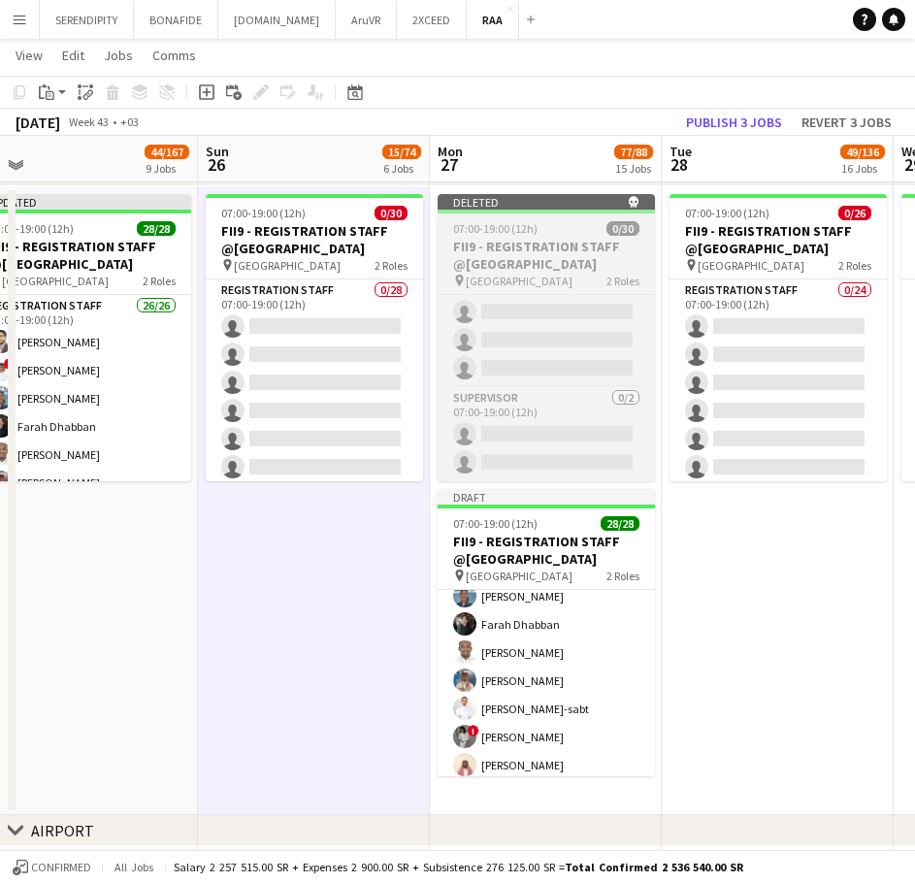
click at [588, 238] on h3 "FII9 - REGISTRATION STAFF @[GEOGRAPHIC_DATA]" at bounding box center [546, 255] width 217 height 35
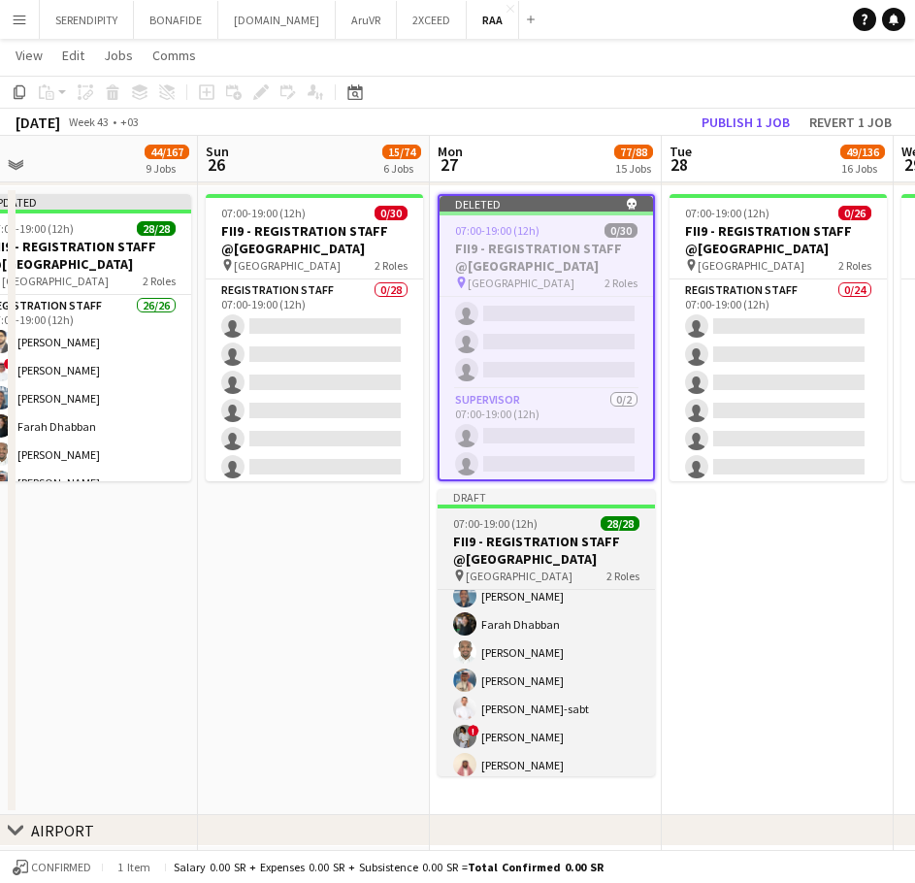
click at [572, 549] on h3 "FII9 - REGISTRATION STAFF @[GEOGRAPHIC_DATA]" at bounding box center [546, 550] width 217 height 35
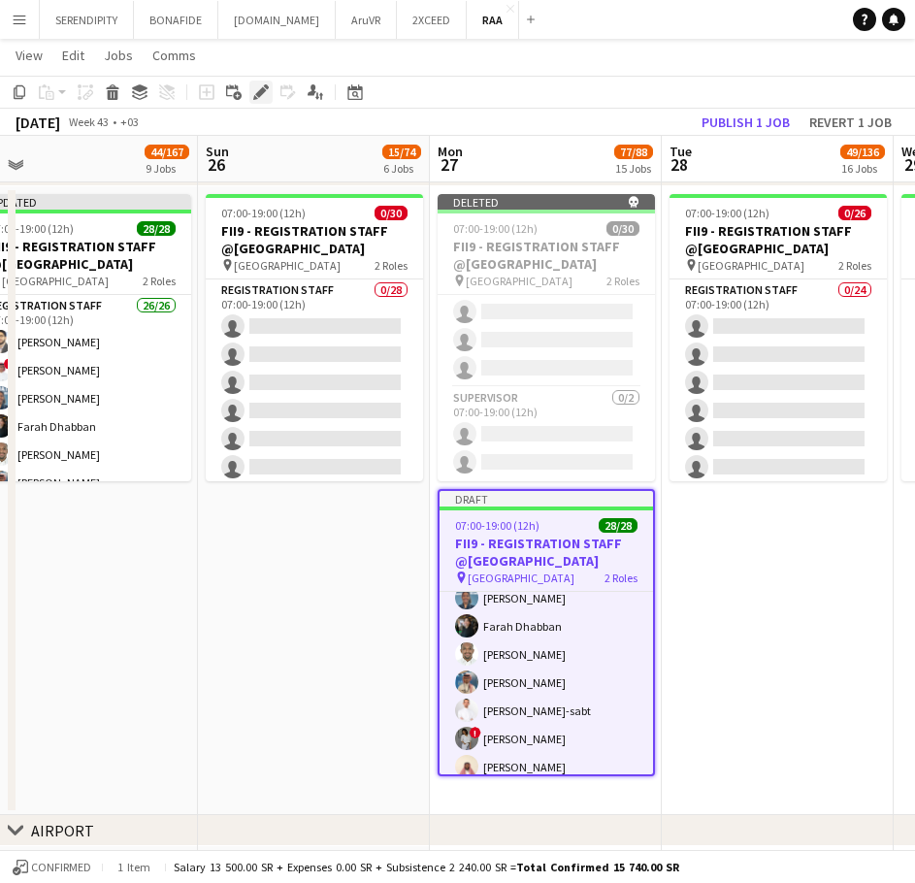
click at [260, 91] on icon at bounding box center [260, 92] width 11 height 11
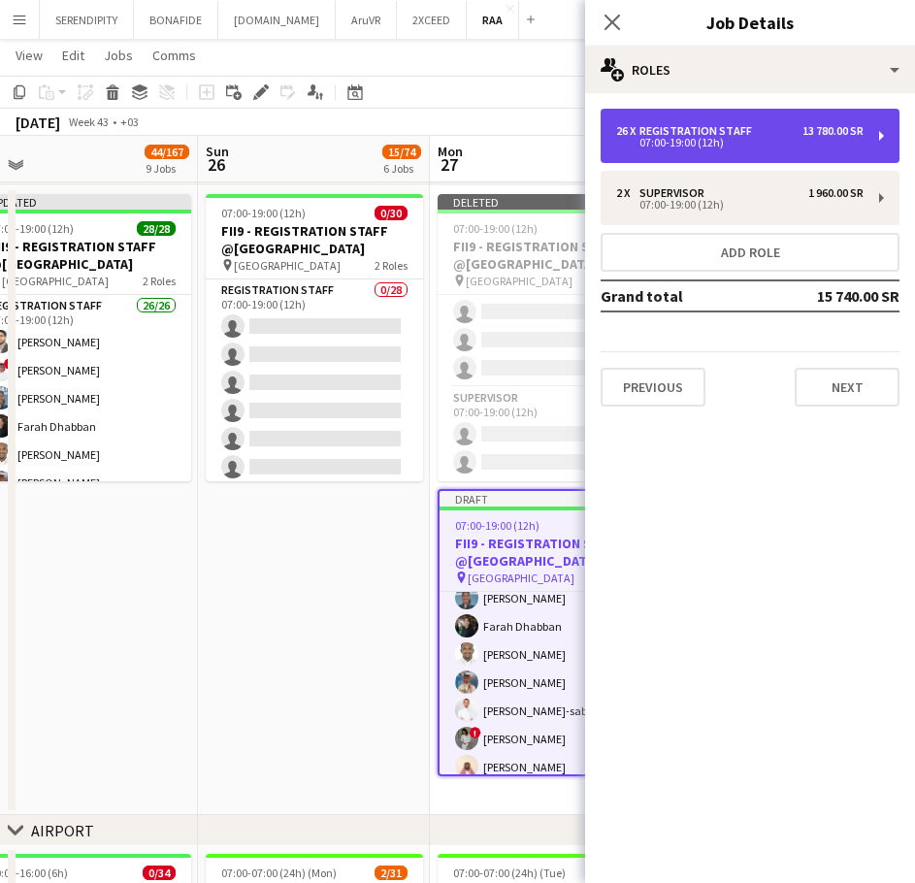
click at [753, 138] on div "07:00-19:00 (12h)" at bounding box center [740, 143] width 248 height 10
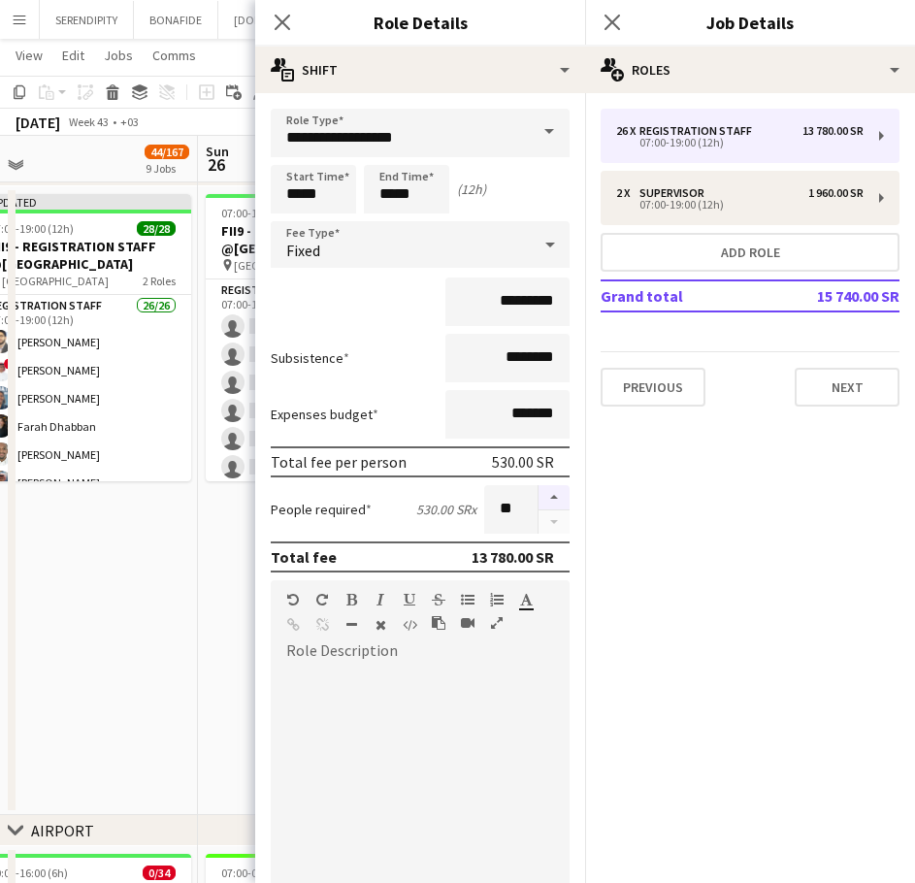
click at [545, 495] on button "button" at bounding box center [554, 497] width 31 height 25
type input "**"
click at [227, 561] on app-date-cell "07:00-19:00 (12h) 0/30 FII9 - REGISTRATION STAFF @[GEOGRAPHIC_DATA] pin [GEOGRA…" at bounding box center [314, 500] width 232 height 629
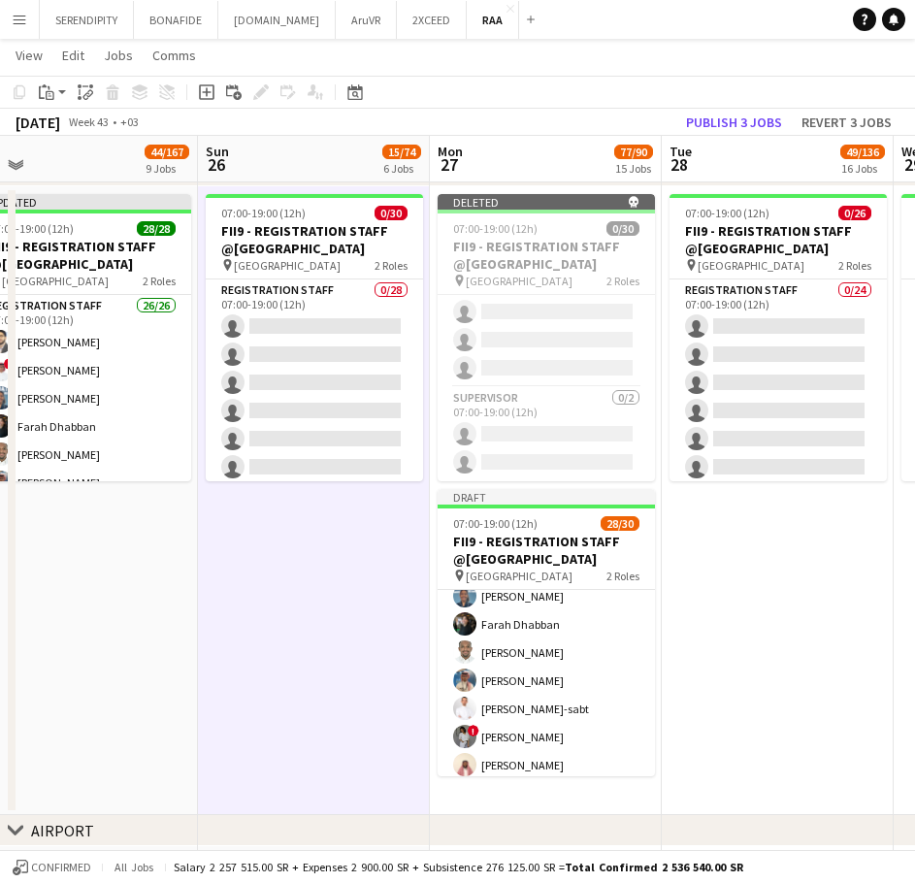
click at [753, 562] on app-date-cell "07:00-19:00 (12h) 0/26 FII9 - REGISTRATION STAFF @[GEOGRAPHIC_DATA] pin [GEOGRA…" at bounding box center [778, 500] width 232 height 629
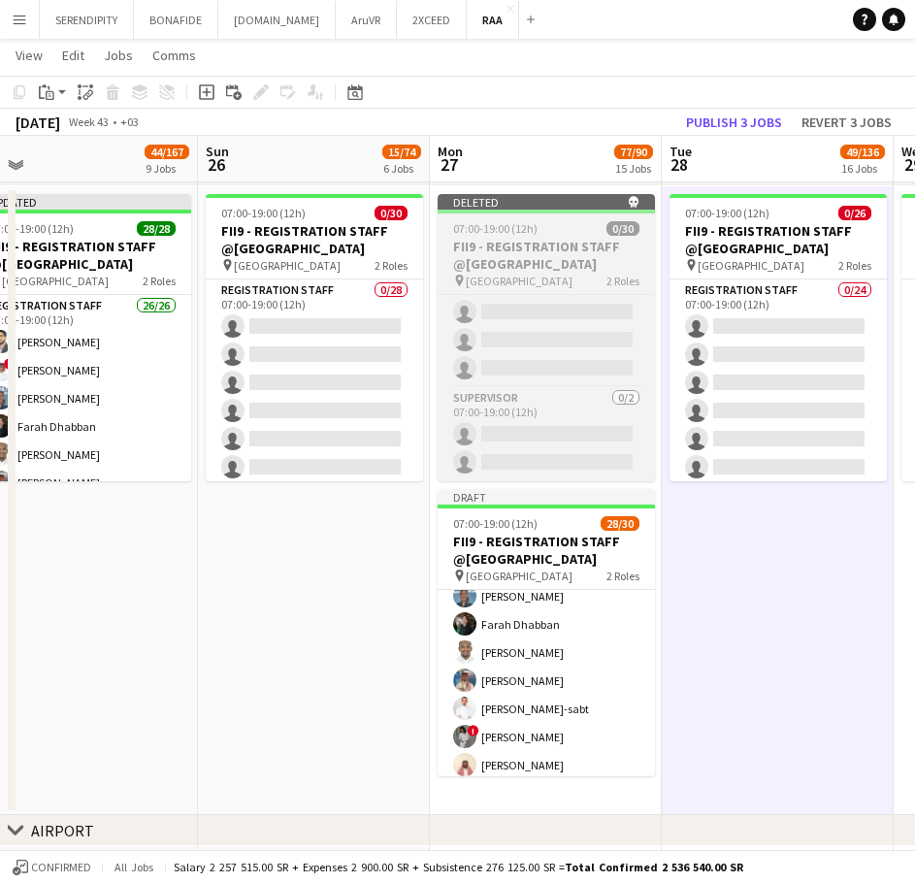
click at [528, 253] on h3 "FII9 - REGISTRATION STAFF @[GEOGRAPHIC_DATA]" at bounding box center [546, 255] width 217 height 35
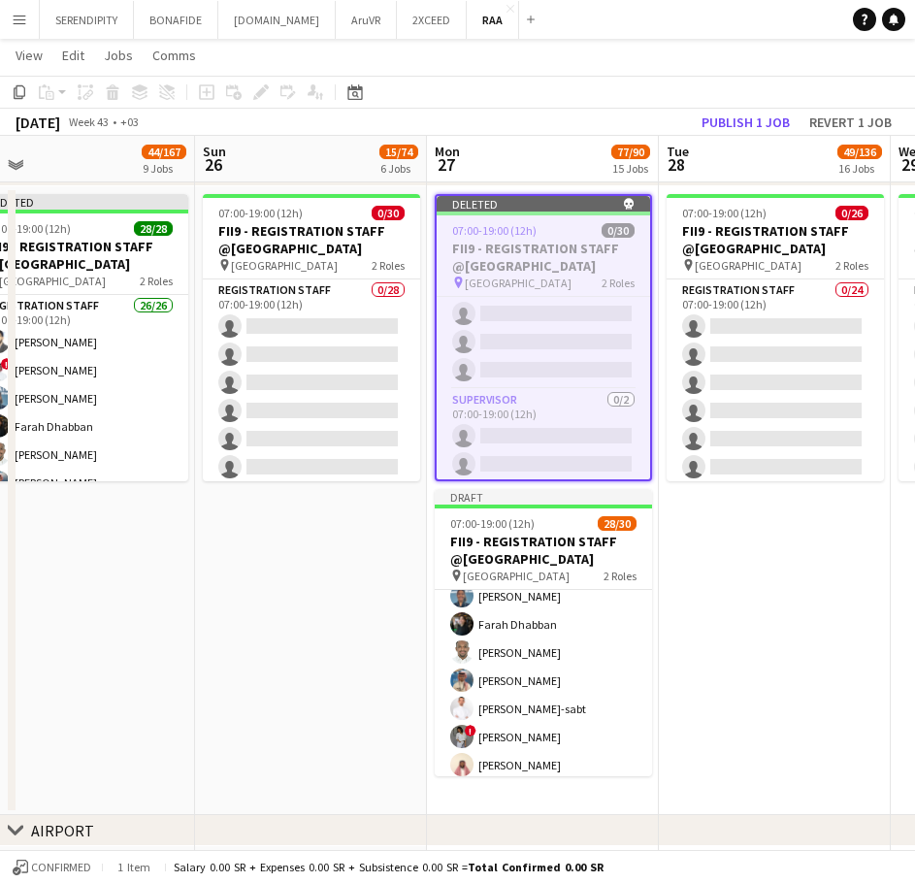
click at [754, 543] on app-date-cell "07:00-19:00 (12h) 0/26 FII9 - REGISTRATION STAFF @[GEOGRAPHIC_DATA] pin [GEOGRA…" at bounding box center [775, 500] width 232 height 629
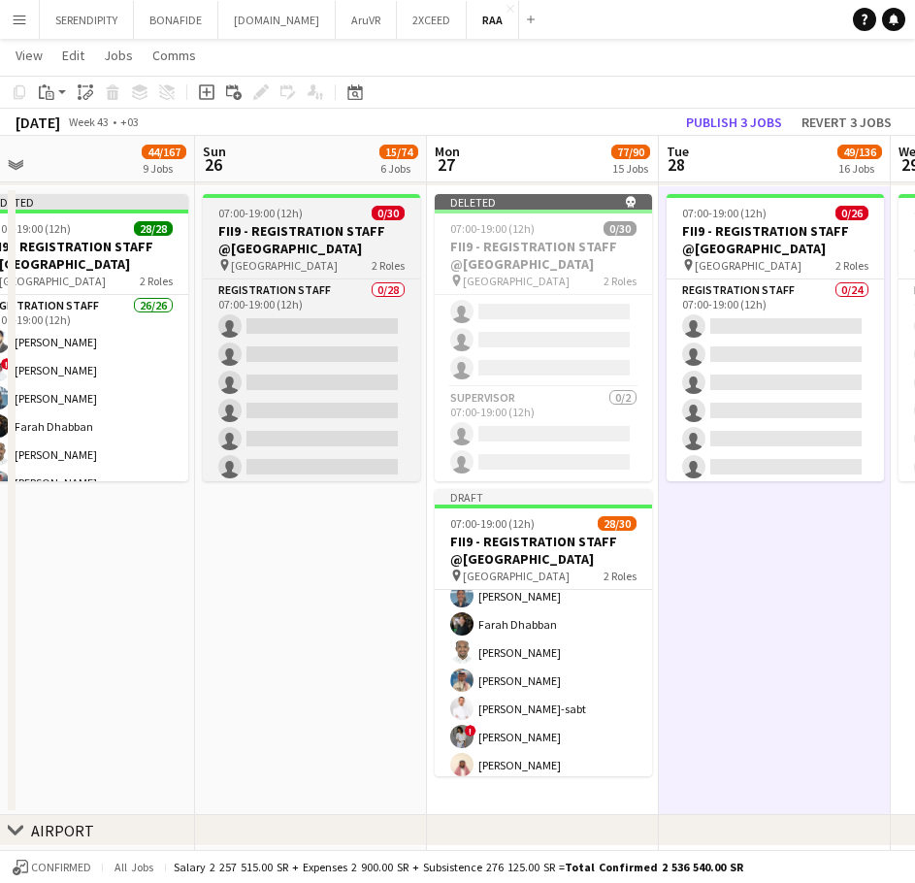
click at [316, 243] on h3 "FII9 - REGISTRATION STAFF @[GEOGRAPHIC_DATA]" at bounding box center [311, 239] width 217 height 35
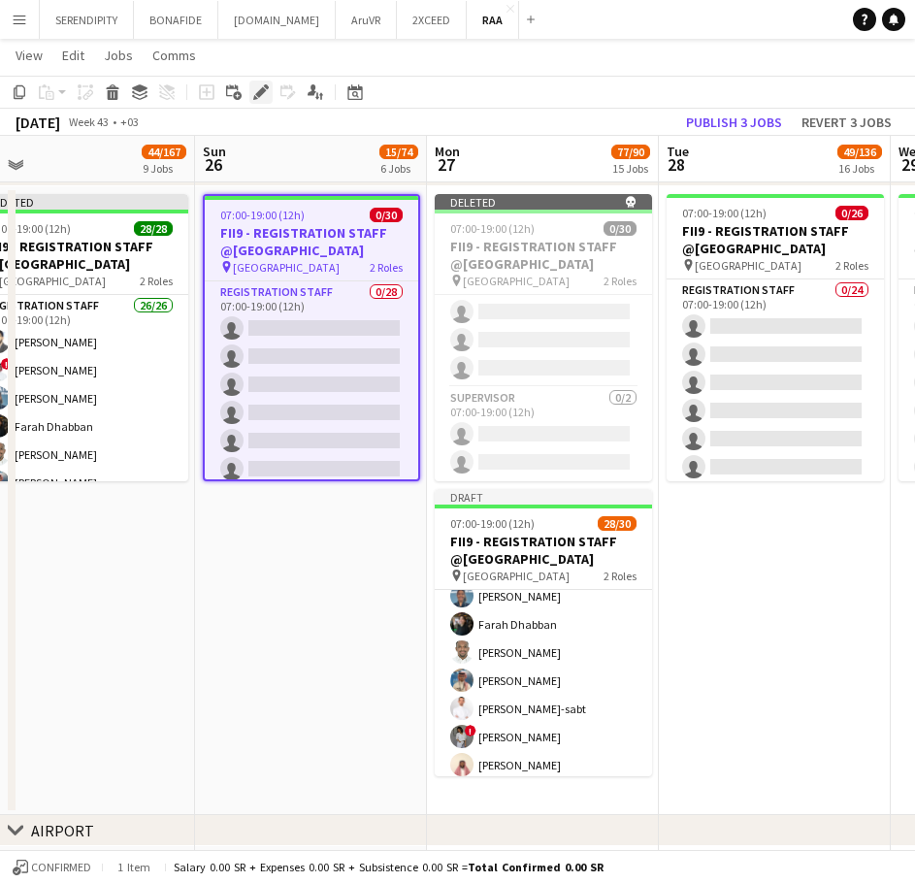
click at [262, 87] on icon "Edit" at bounding box center [261, 92] width 16 height 16
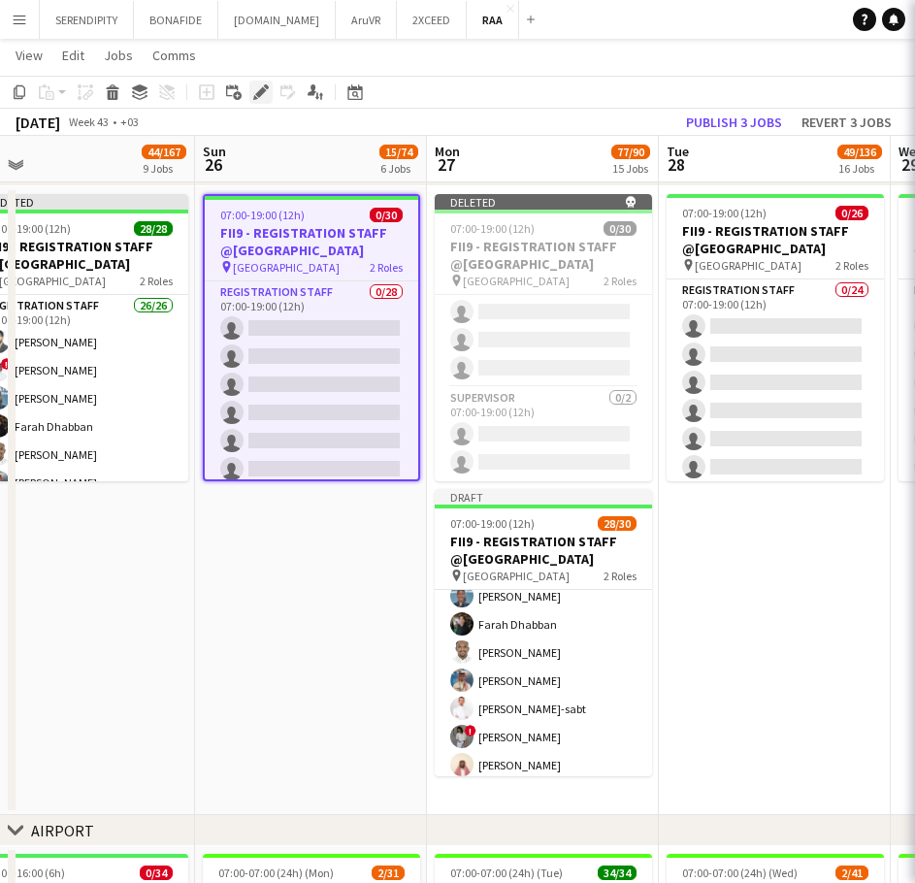
type input "**********"
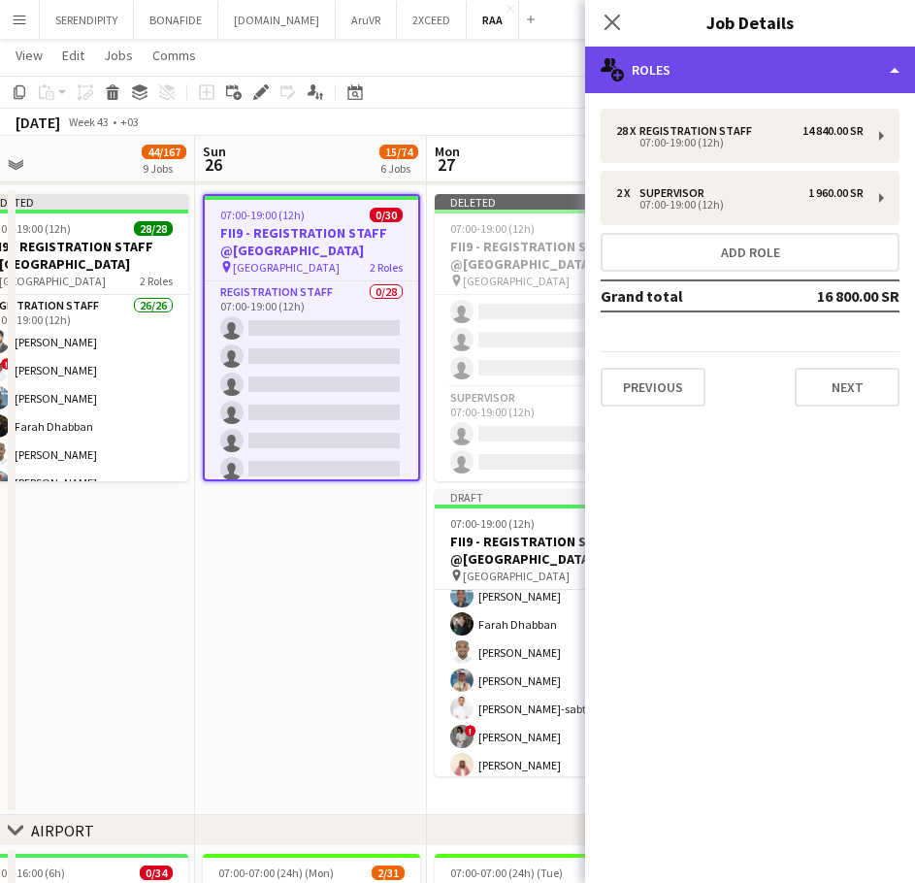
click at [776, 62] on div "multiple-users-add Roles" at bounding box center [750, 70] width 330 height 47
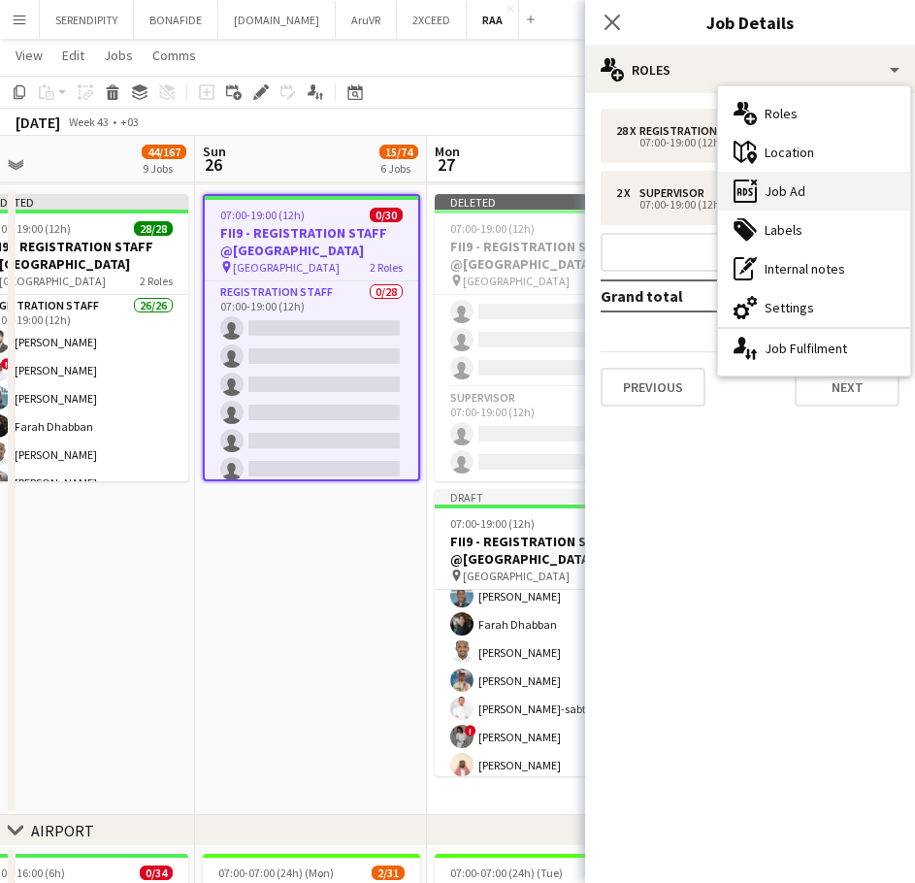
click at [824, 201] on div "ads-window Job Ad" at bounding box center [814, 191] width 192 height 39
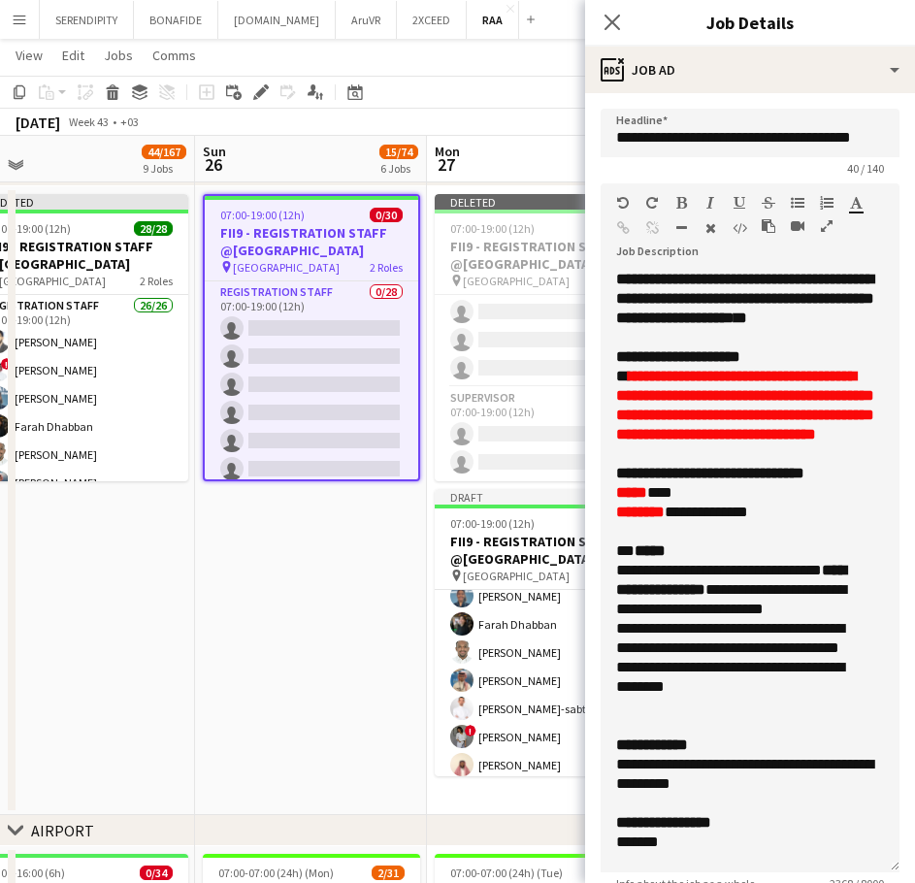
drag, startPoint x: 880, startPoint y: 375, endPoint x: 863, endPoint y: 861, distance: 486.7
click at [863, 861] on div "**********" at bounding box center [750, 571] width 299 height 603
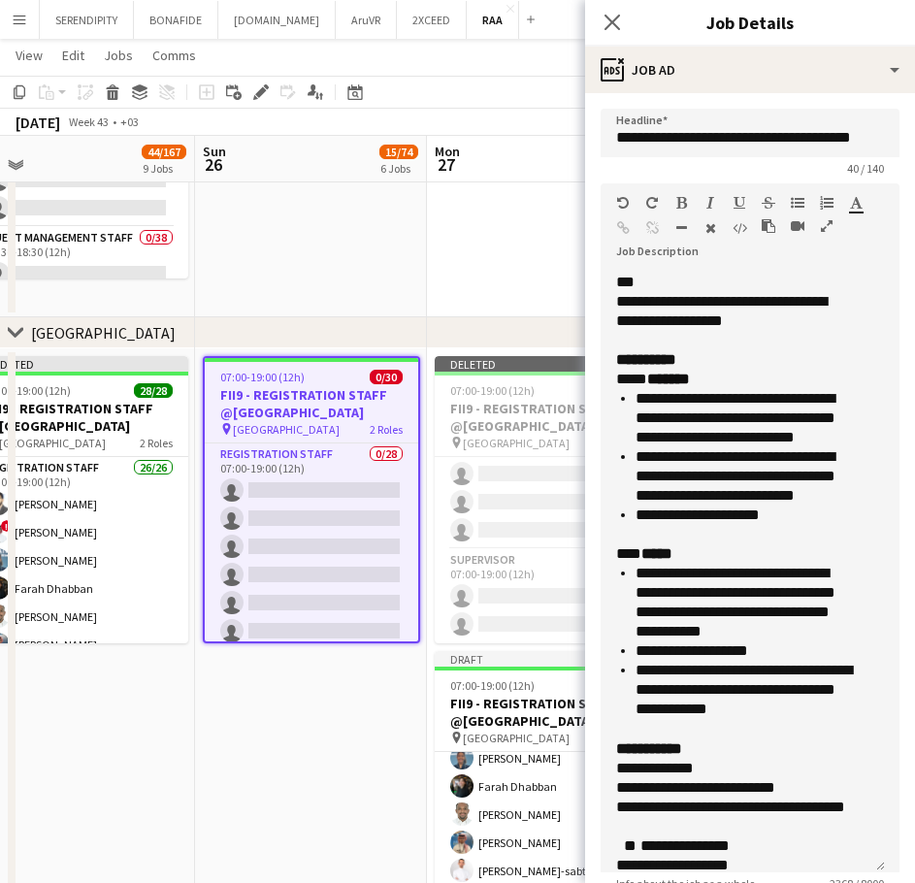
scroll to position [1036, 0]
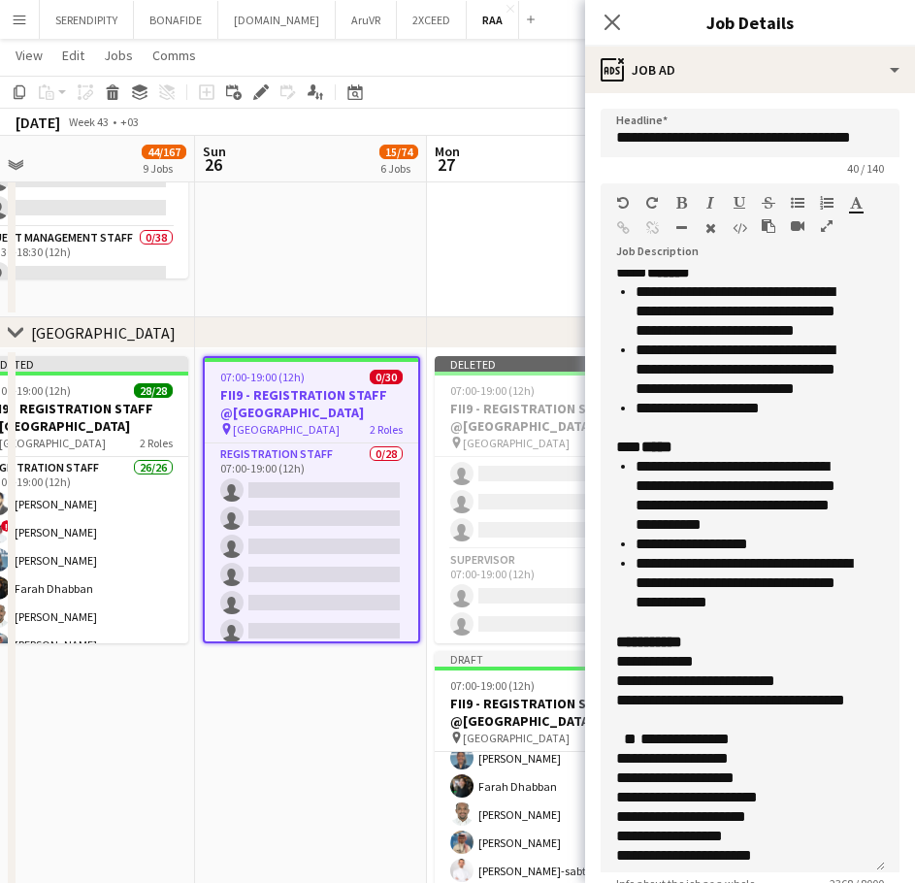
click at [361, 731] on app-date-cell "07:00-19:00 (12h) 0/30 FII9 - REGISTRATION STAFF @[GEOGRAPHIC_DATA] pin [GEOGRA…" at bounding box center [311, 663] width 232 height 629
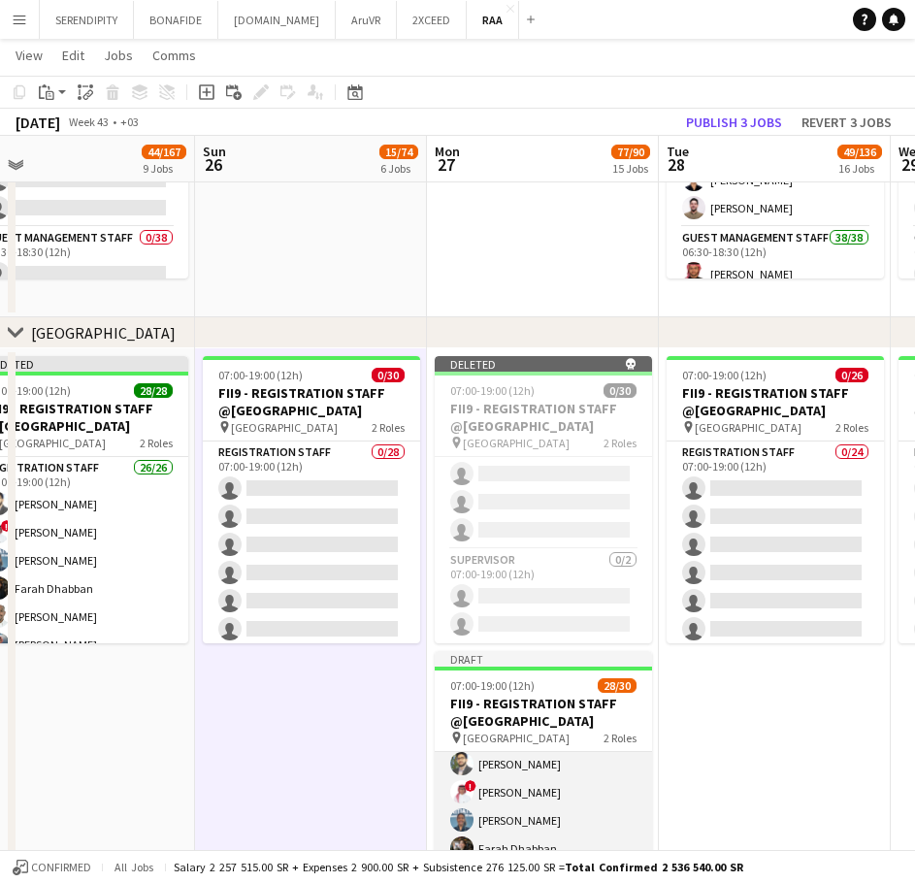
scroll to position [0, 0]
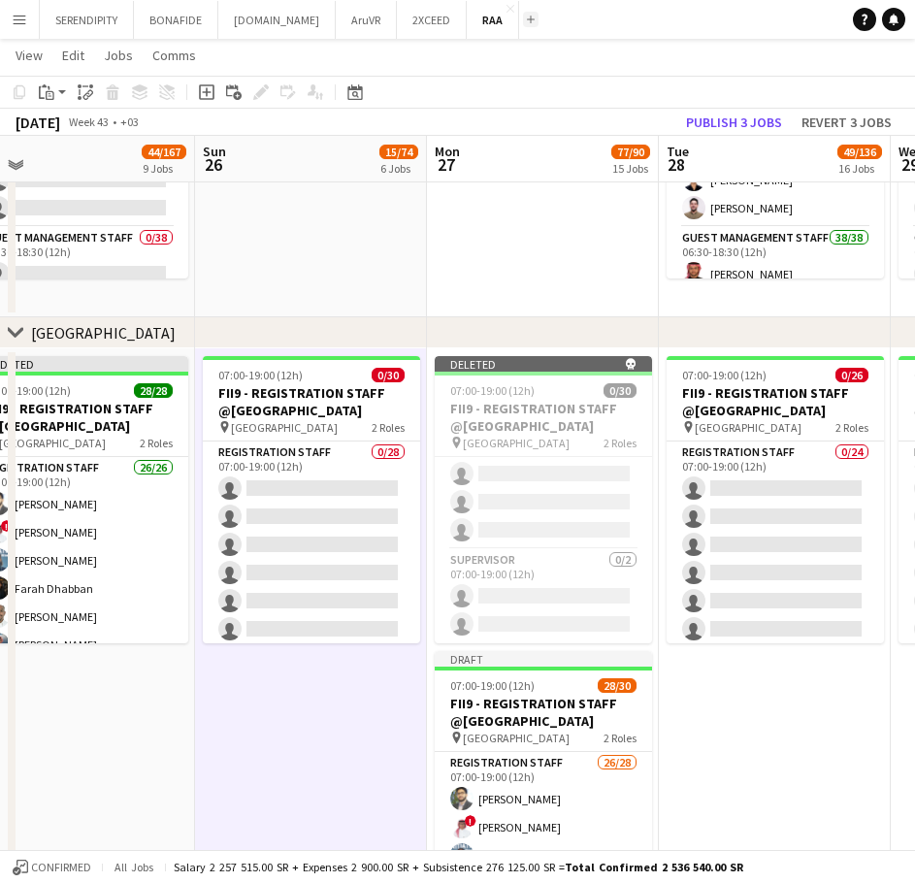
click at [527, 18] on app-icon "Add" at bounding box center [531, 20] width 8 height 8
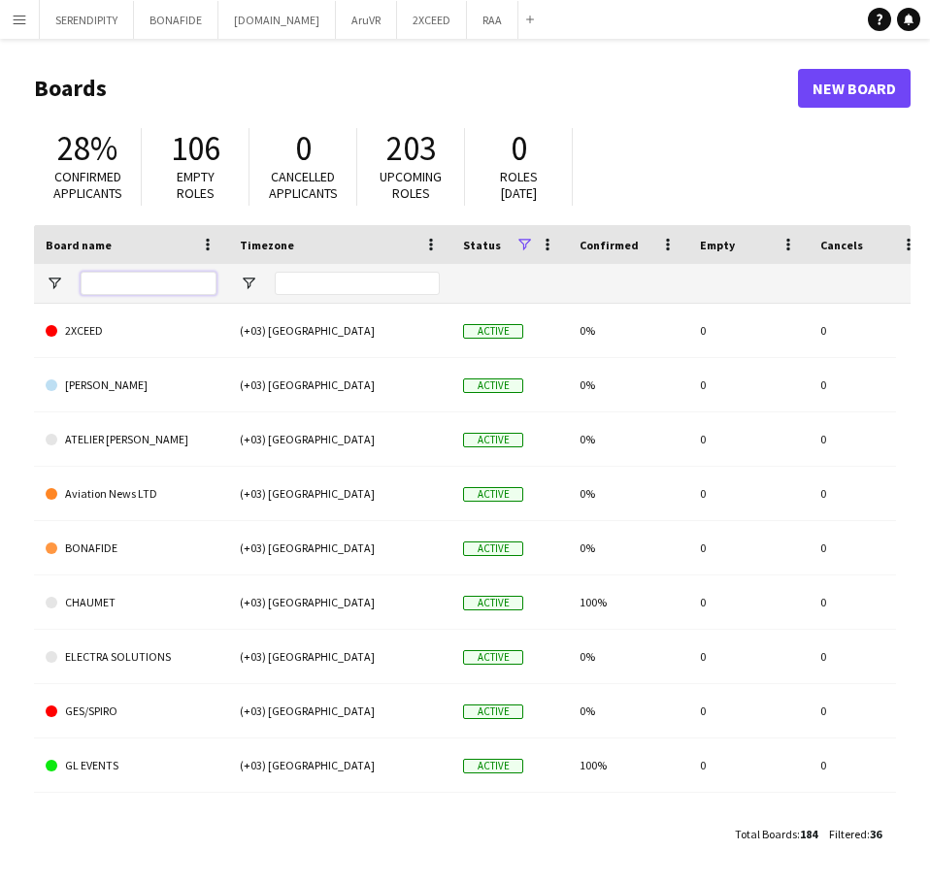
click at [116, 295] on input "Board name Filter Input" at bounding box center [149, 283] width 136 height 23
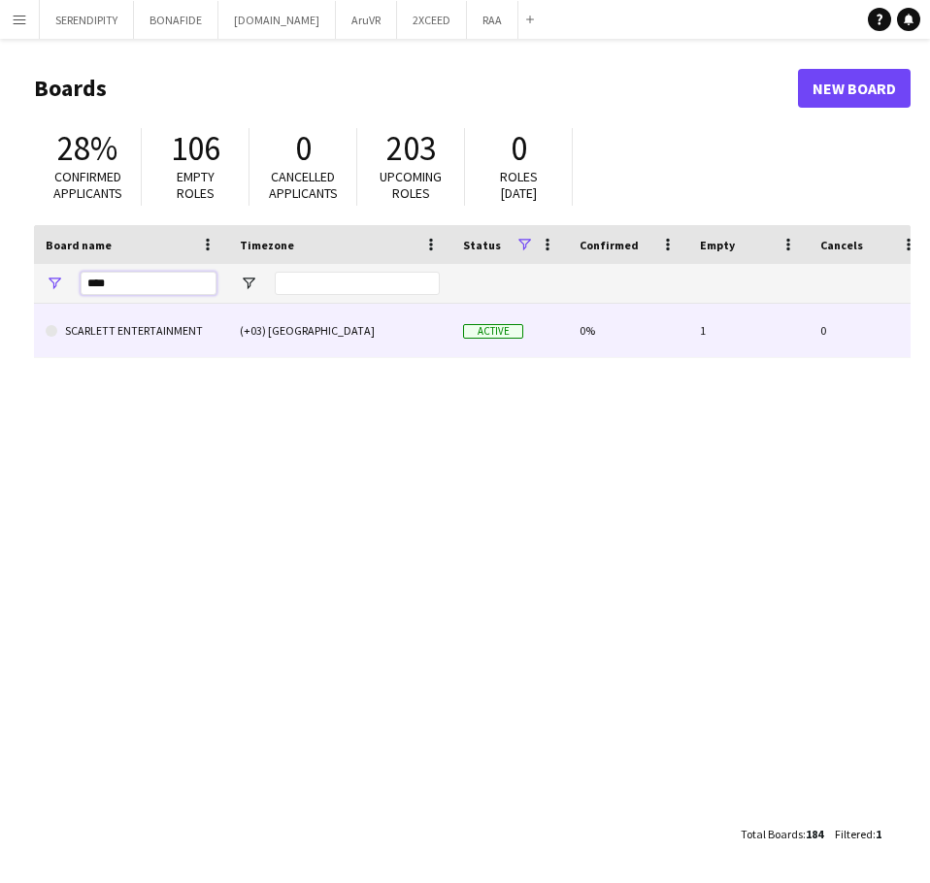
type input "****"
click at [285, 327] on div "(+03) [GEOGRAPHIC_DATA]" at bounding box center [339, 330] width 223 height 53
click at [287, 327] on div "(+03) [GEOGRAPHIC_DATA]" at bounding box center [339, 330] width 223 height 53
click at [79, 328] on link "SCARLETT ENTERTAINMENT" at bounding box center [131, 331] width 171 height 54
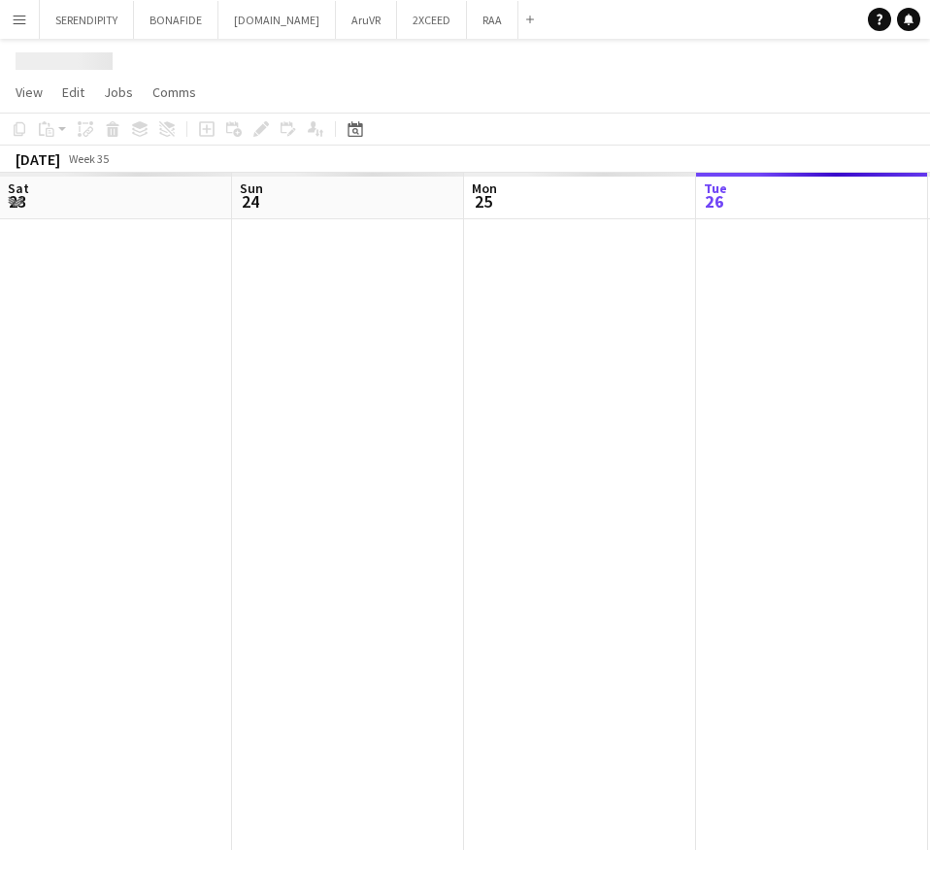
scroll to position [0, 464]
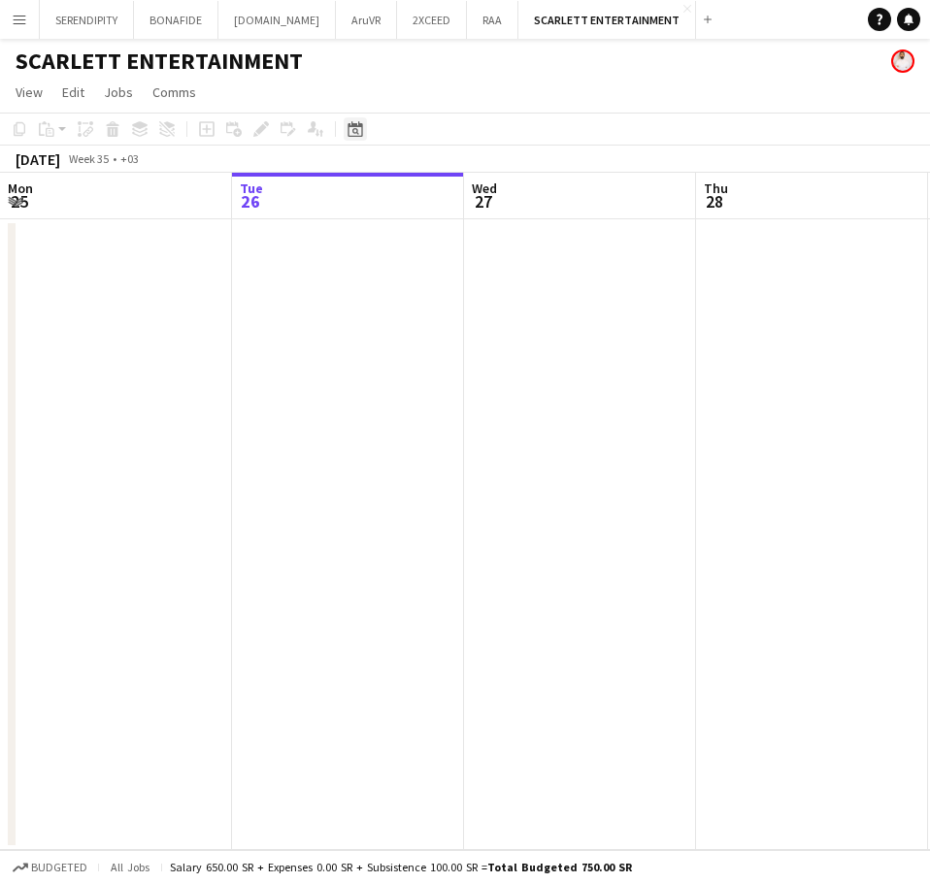
click at [359, 138] on div "Date picker" at bounding box center [355, 128] width 23 height 23
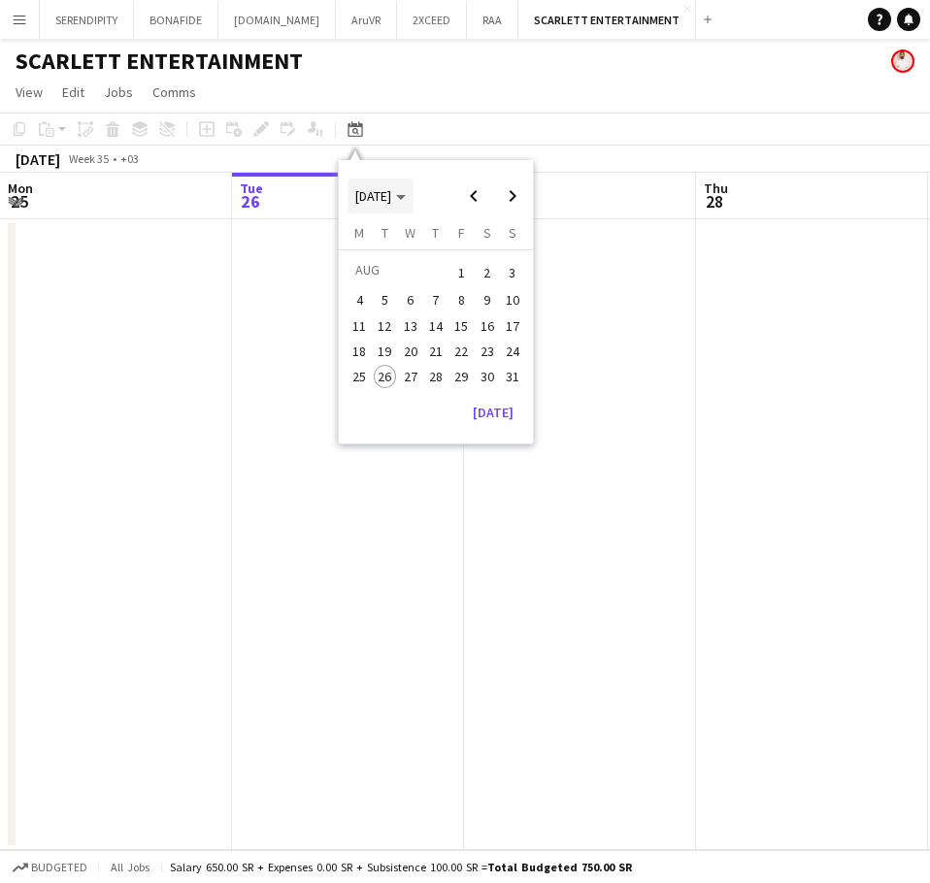
click at [391, 196] on span "[DATE]" at bounding box center [373, 195] width 36 height 17
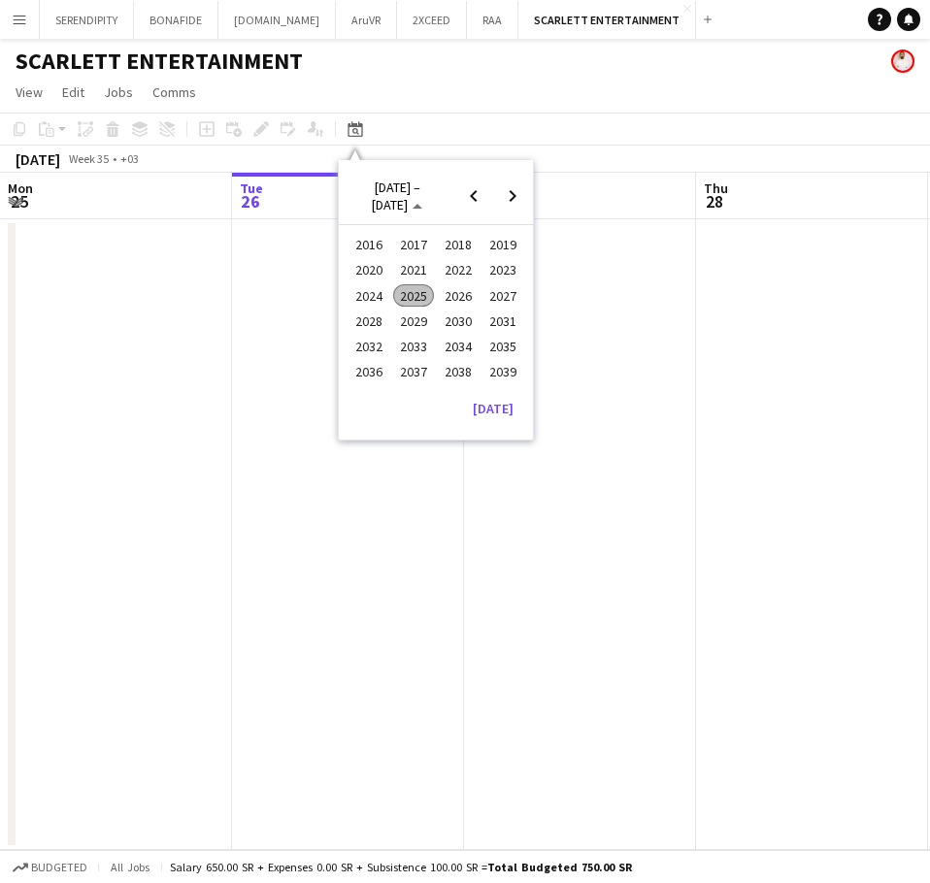
click at [418, 295] on span "2025" at bounding box center [413, 295] width 40 height 23
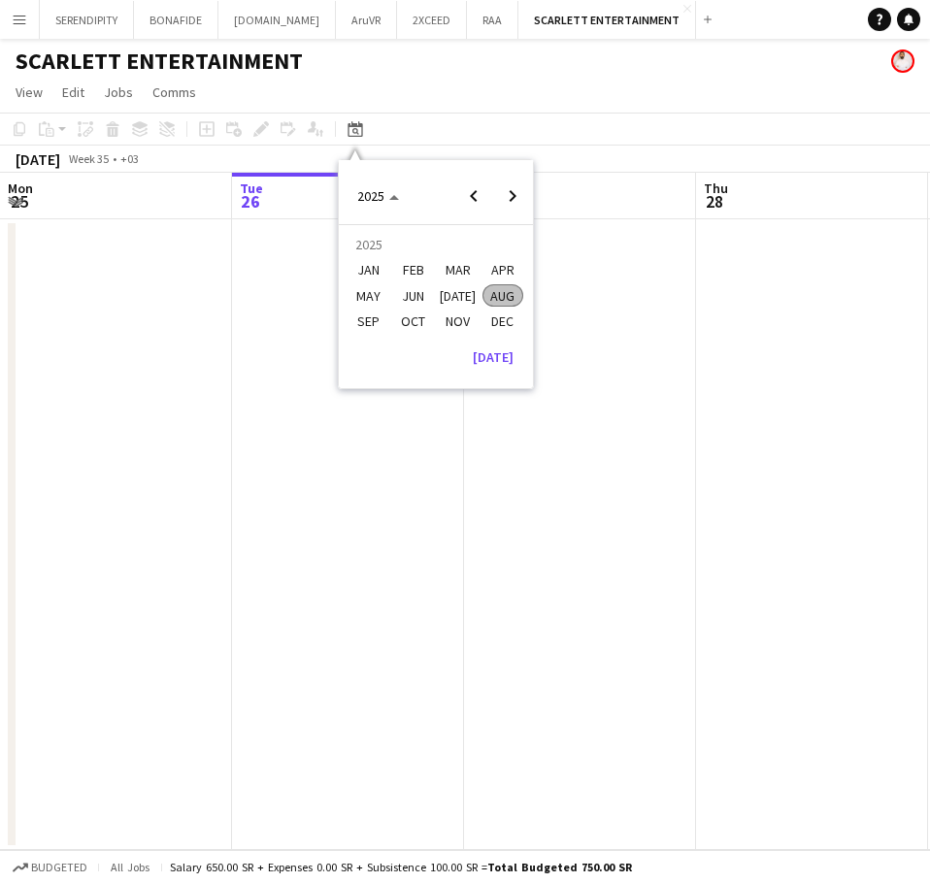
click at [368, 324] on span "SEP" at bounding box center [369, 321] width 40 height 23
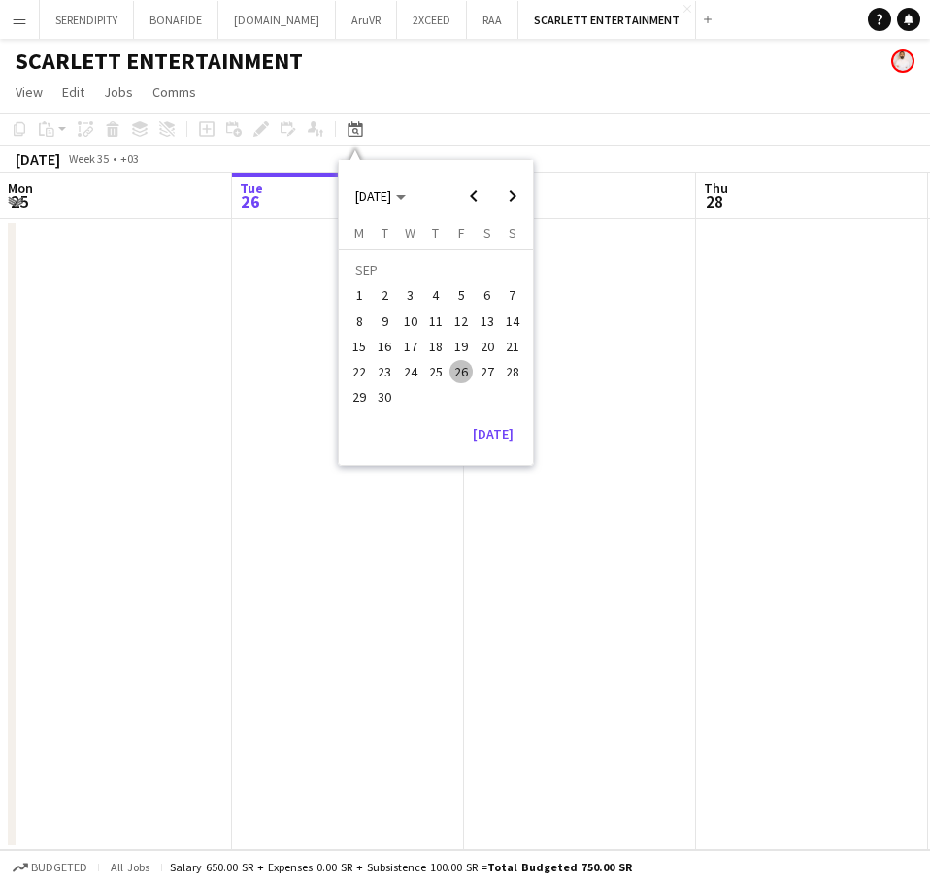
click at [440, 326] on span "11" at bounding box center [435, 321] width 23 height 23
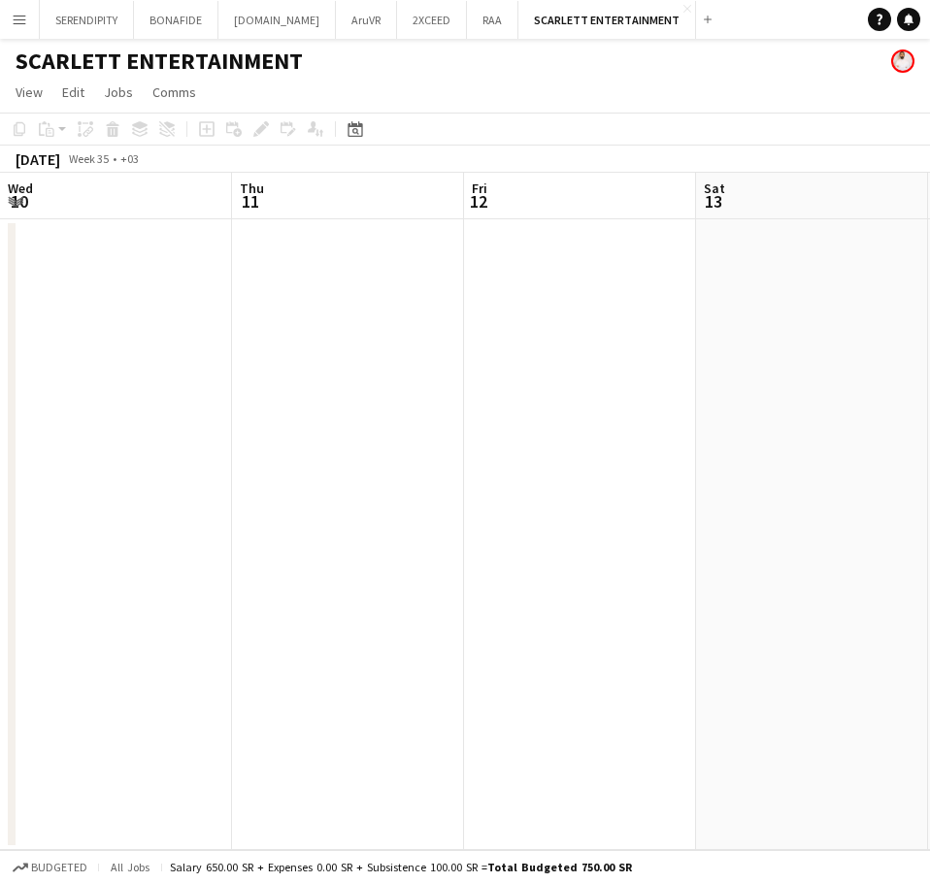
scroll to position [0, 668]
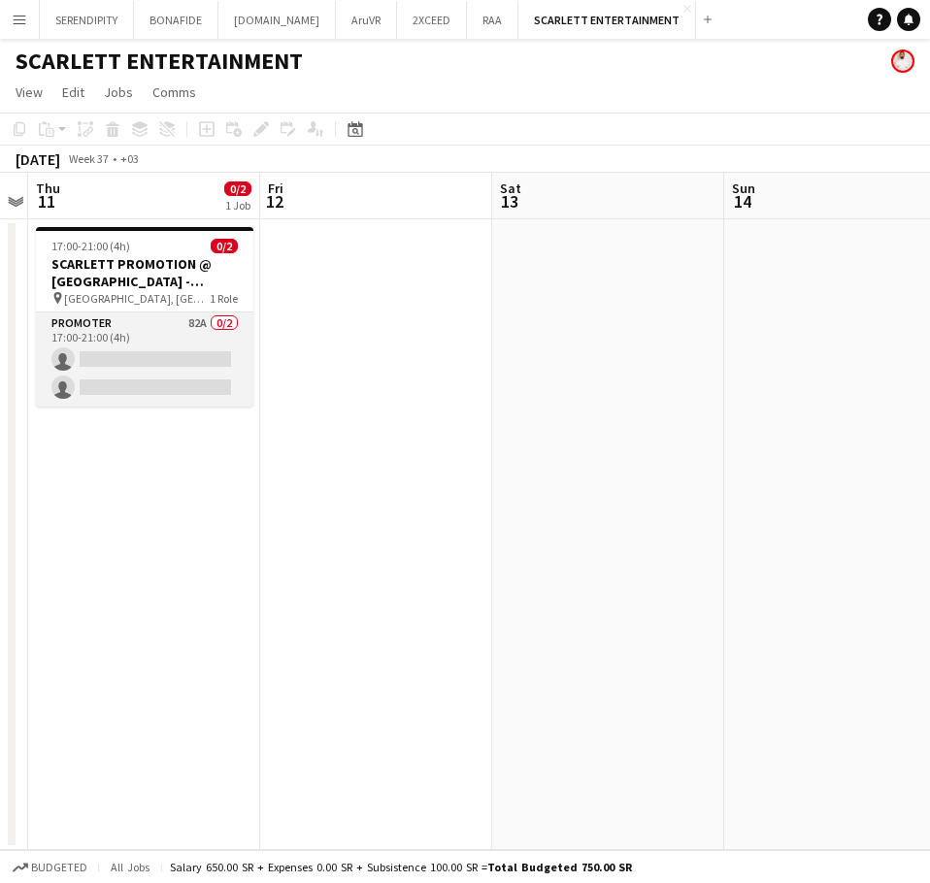
click at [150, 336] on app-card-role "Promoter 82A 0/2 17:00-21:00 (4h) single-neutral-actions single-neutral-actions" at bounding box center [144, 360] width 217 height 94
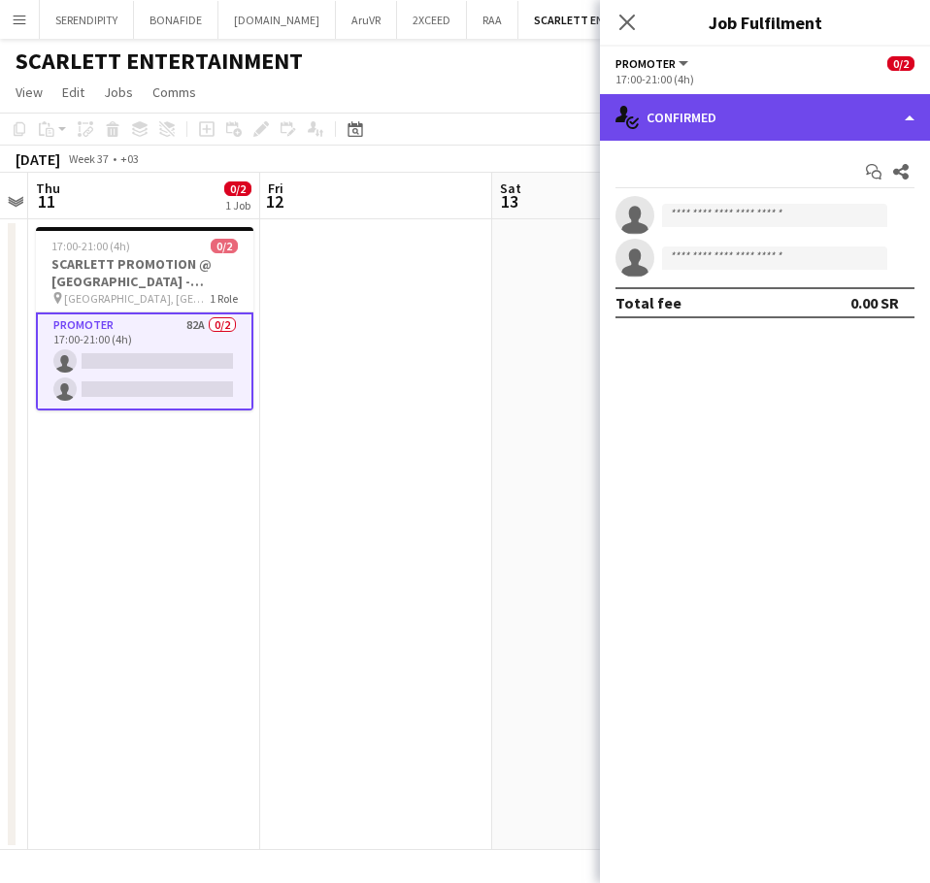
click at [785, 120] on div "single-neutral-actions-check-2 Confirmed" at bounding box center [765, 117] width 330 height 47
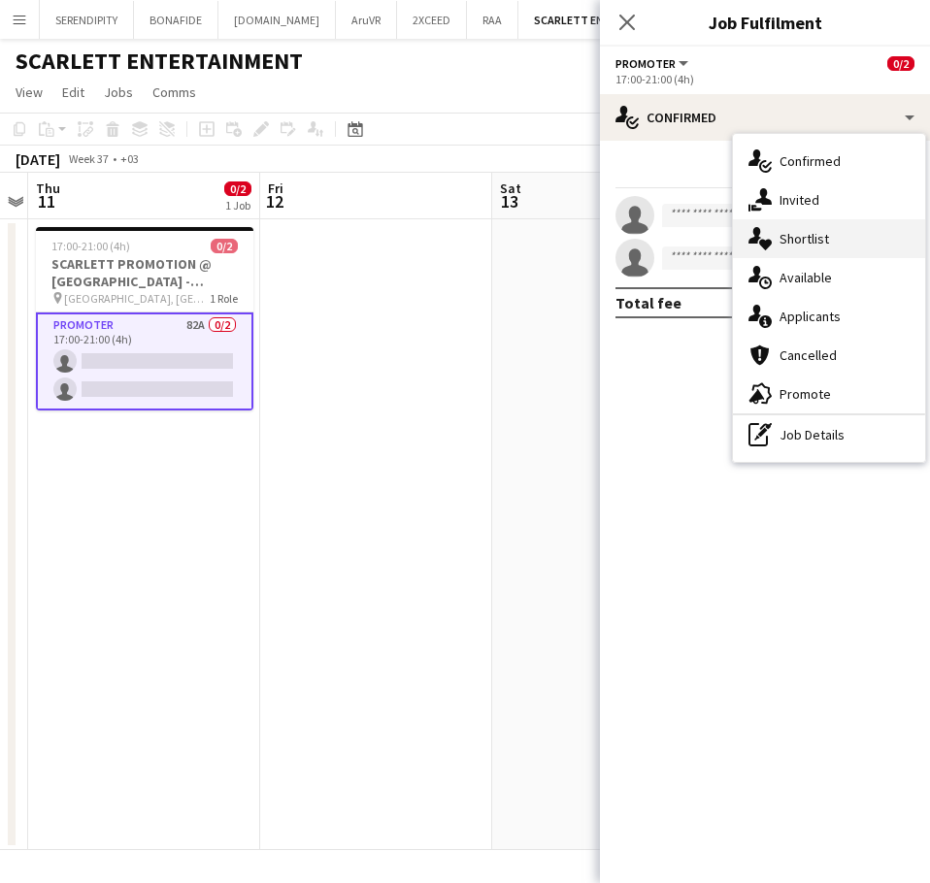
click at [843, 235] on div "single-neutral-actions-heart Shortlist" at bounding box center [829, 238] width 192 height 39
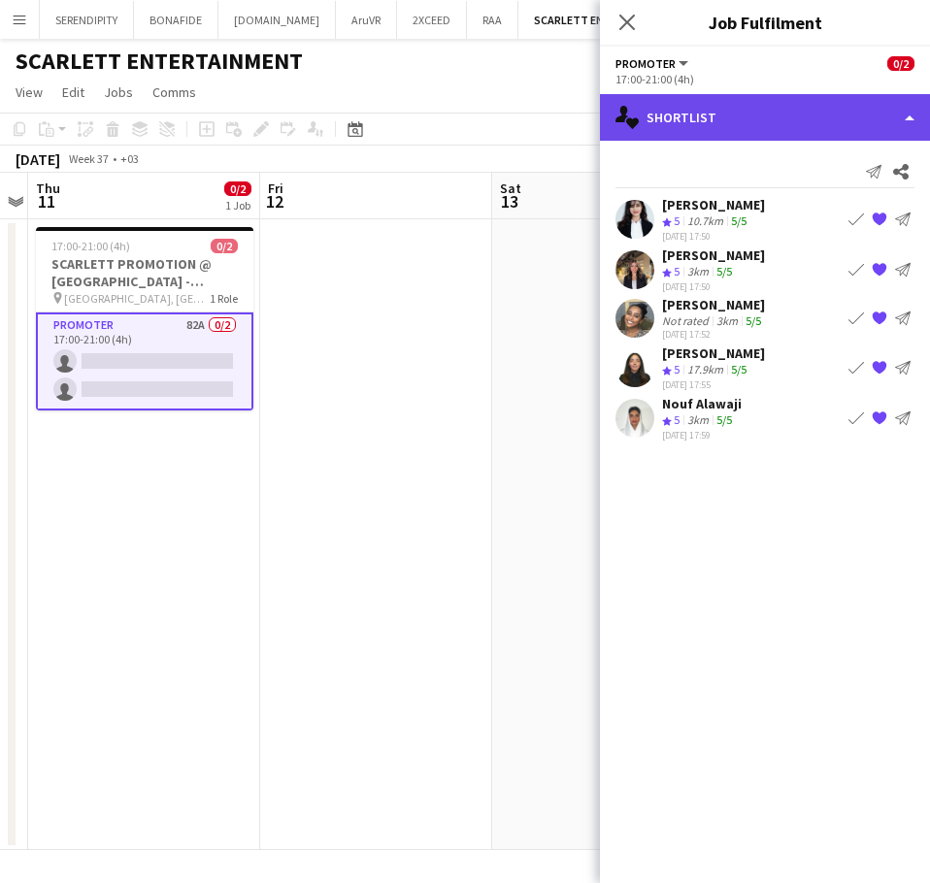
click at [752, 105] on div "single-neutral-actions-heart Shortlist" at bounding box center [765, 117] width 330 height 47
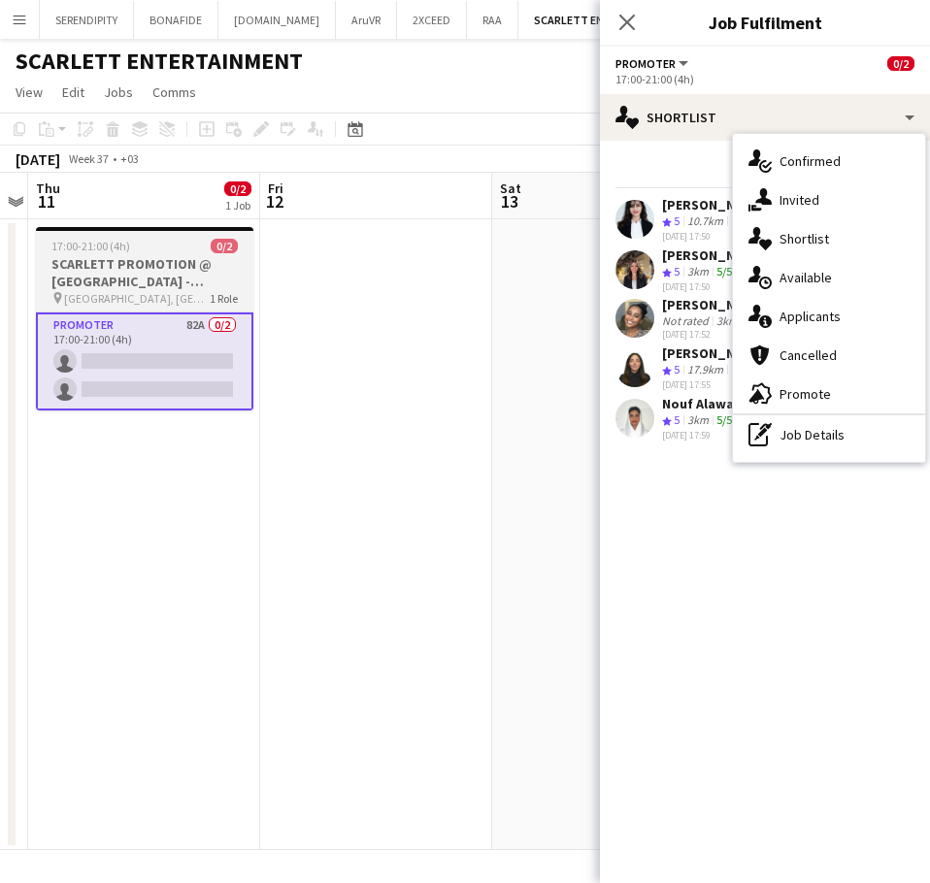
click at [185, 284] on h3 "SCARLETT PROMOTION @ [GEOGRAPHIC_DATA] - [GEOGRAPHIC_DATA]" at bounding box center [144, 272] width 217 height 35
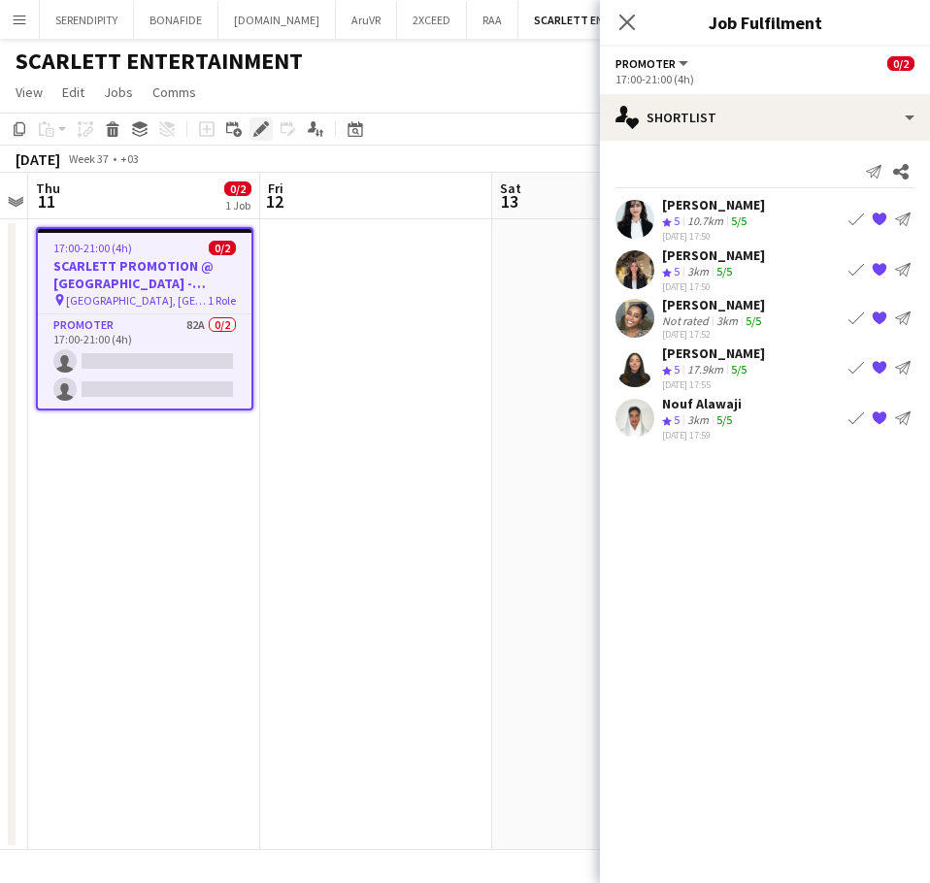
click at [259, 128] on icon at bounding box center [260, 129] width 11 height 11
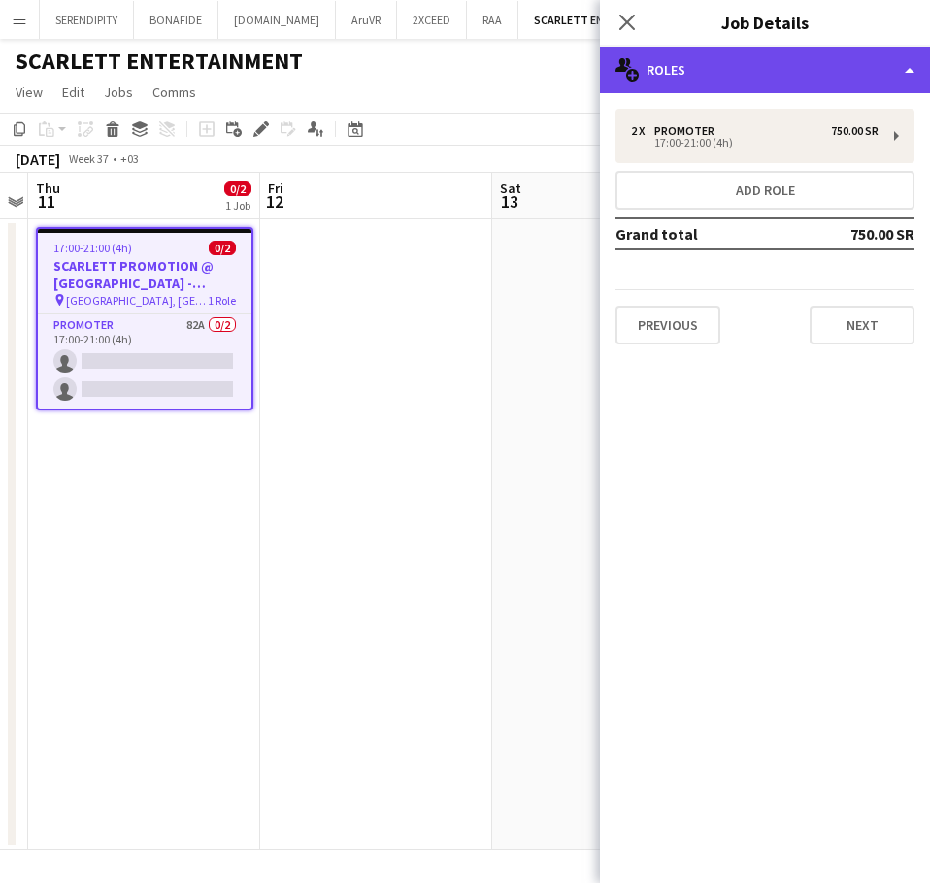
click at [786, 71] on div "multiple-users-add Roles" at bounding box center [765, 70] width 330 height 47
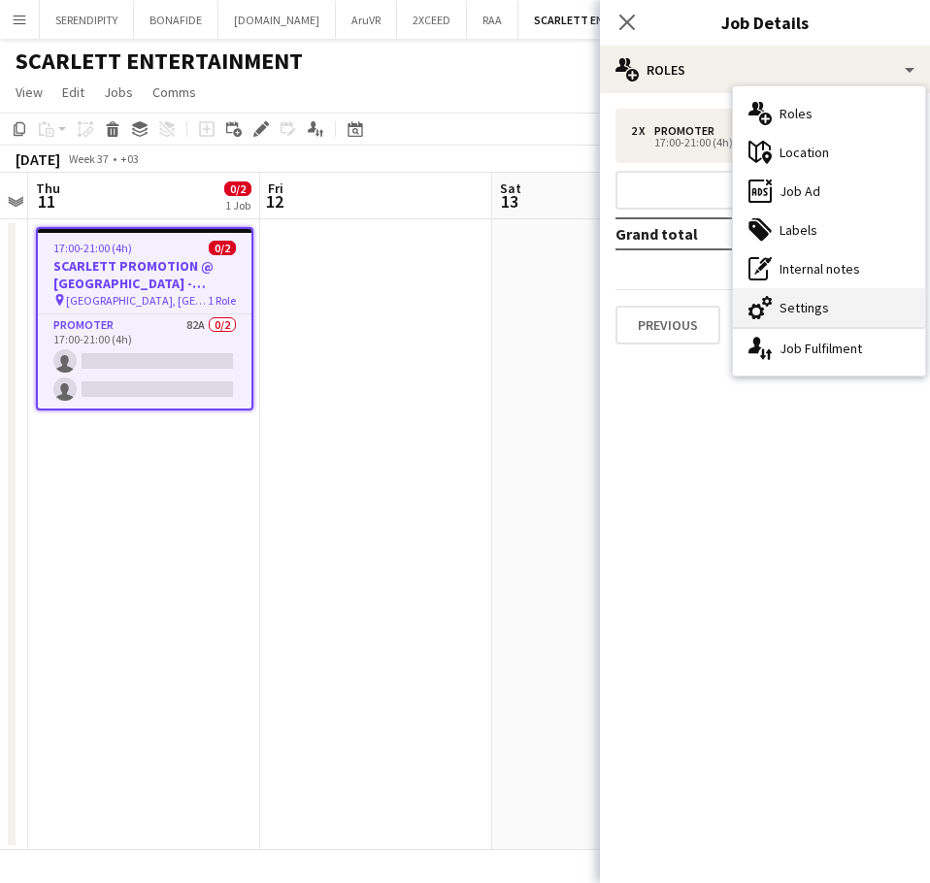
click at [840, 302] on div "cog-double-3 Settings" at bounding box center [829, 307] width 192 height 39
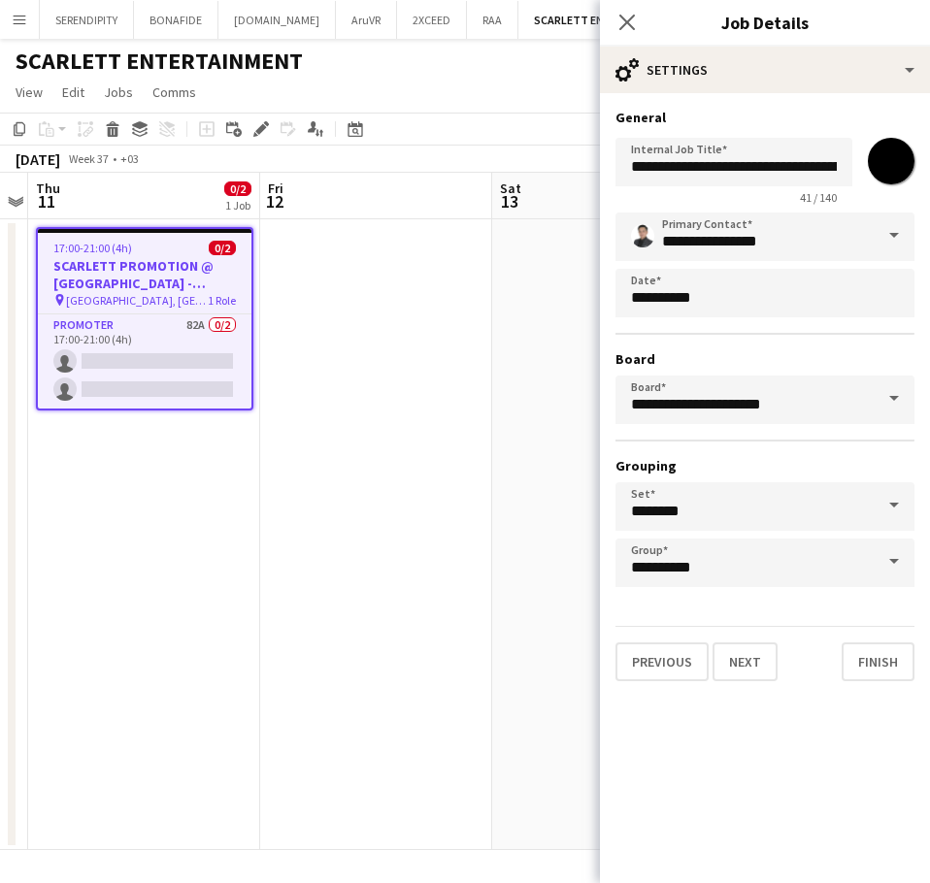
click at [890, 231] on span at bounding box center [894, 236] width 41 height 47
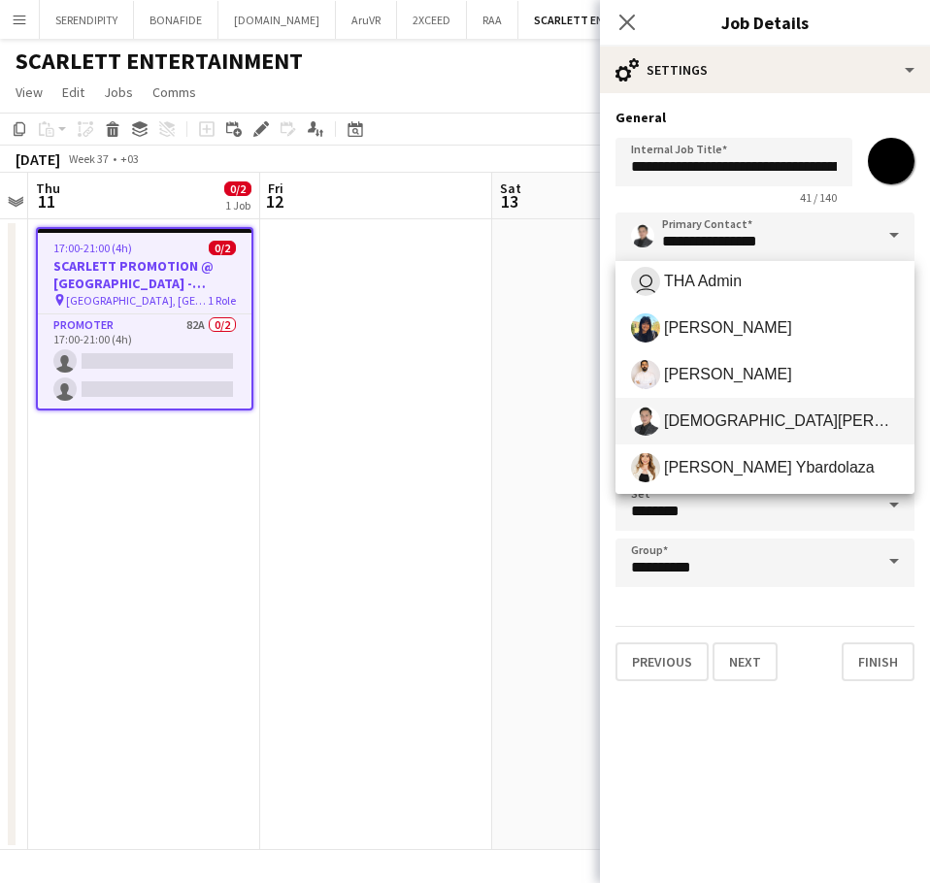
scroll to position [550, 0]
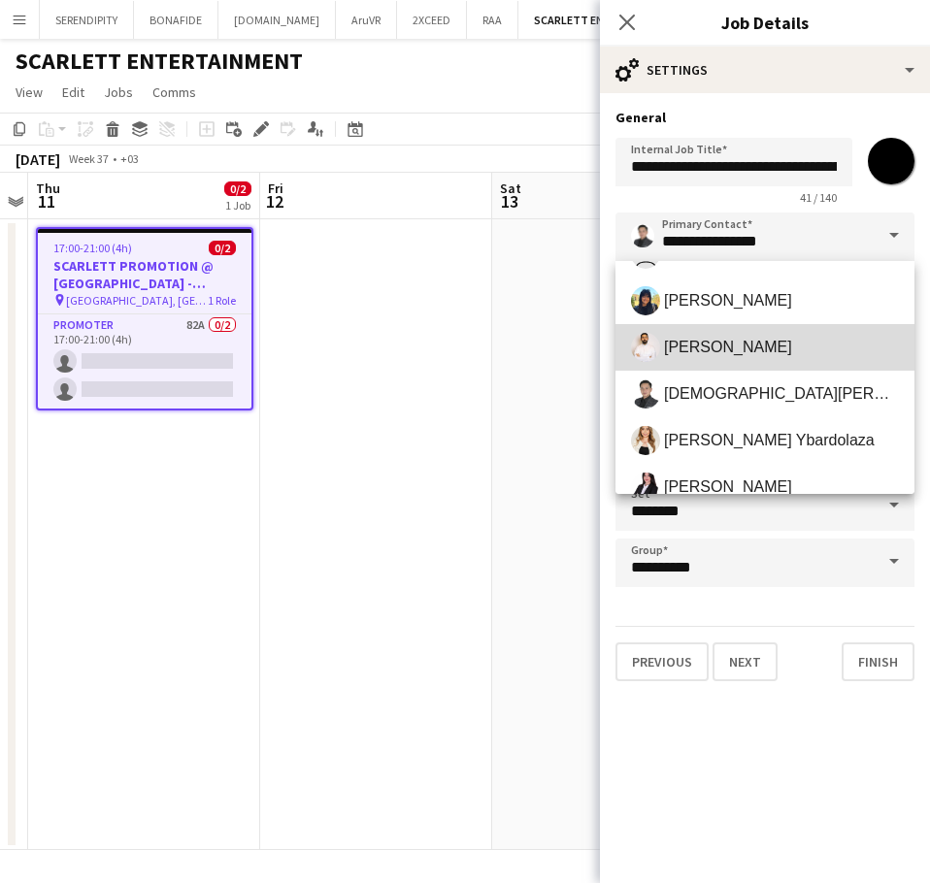
click at [781, 353] on span "[PERSON_NAME]" at bounding box center [765, 347] width 268 height 29
type input "**********"
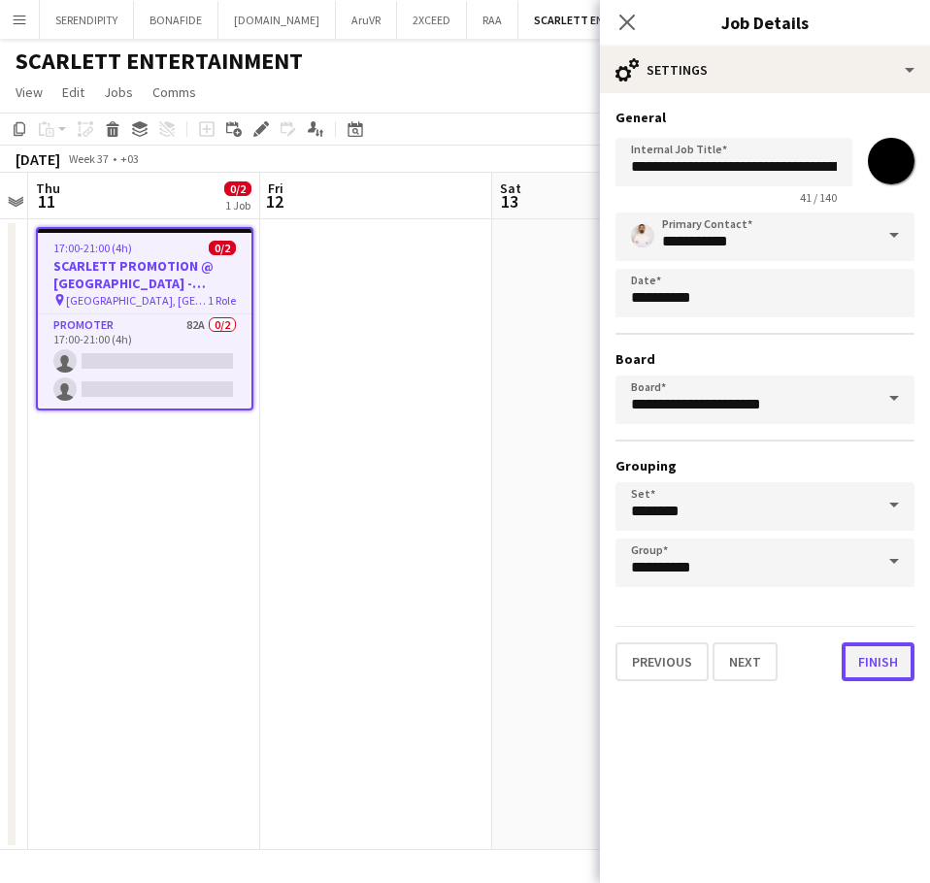
click at [883, 660] on button "Finish" at bounding box center [878, 662] width 73 height 39
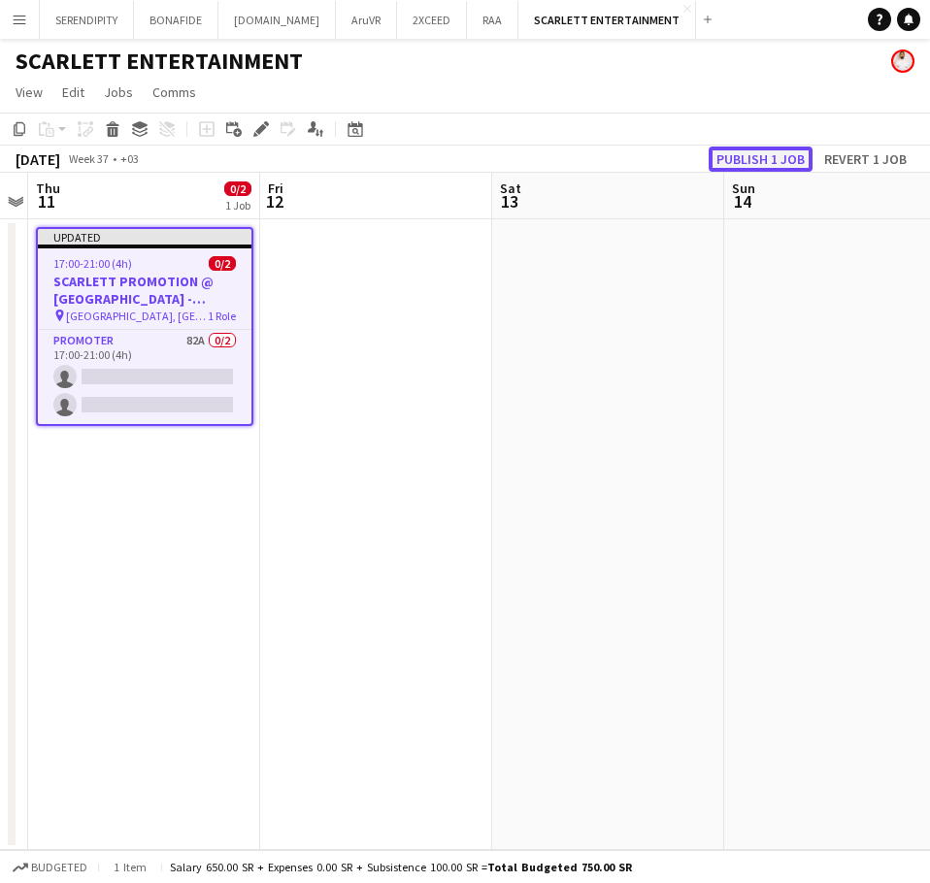
click at [753, 156] on button "Publish 1 job" at bounding box center [761, 159] width 104 height 25
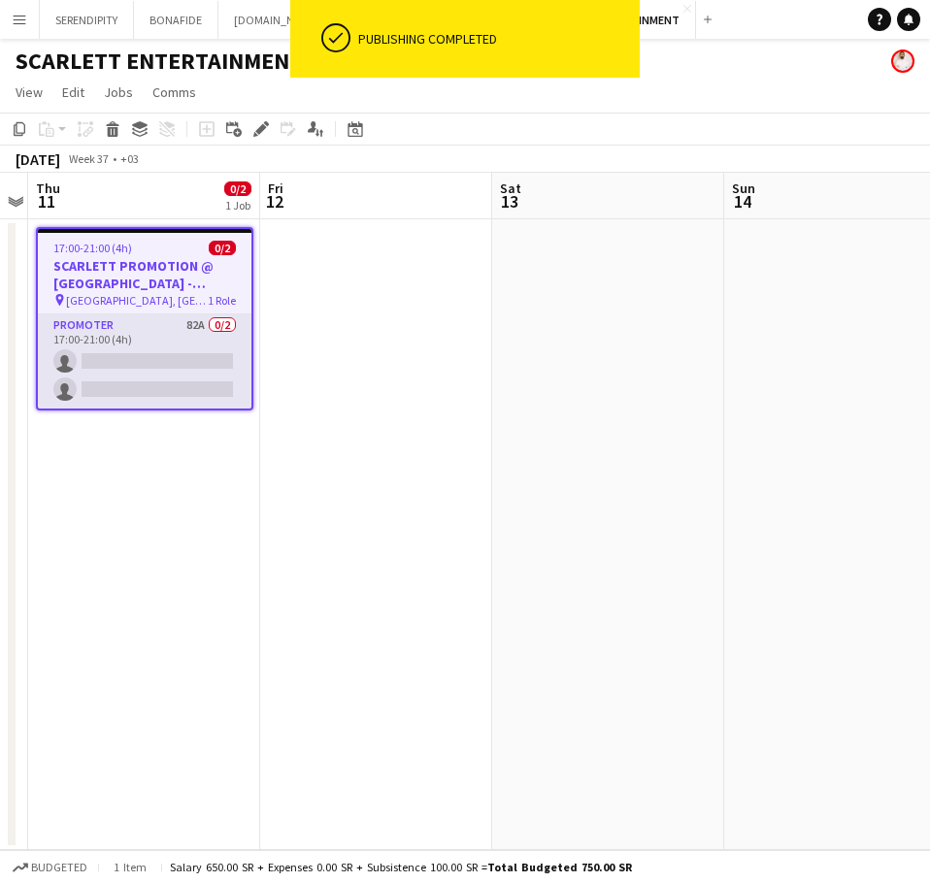
click at [156, 340] on app-card-role "Promoter 82A 0/2 17:00-21:00 (4h) single-neutral-actions single-neutral-actions" at bounding box center [145, 362] width 214 height 94
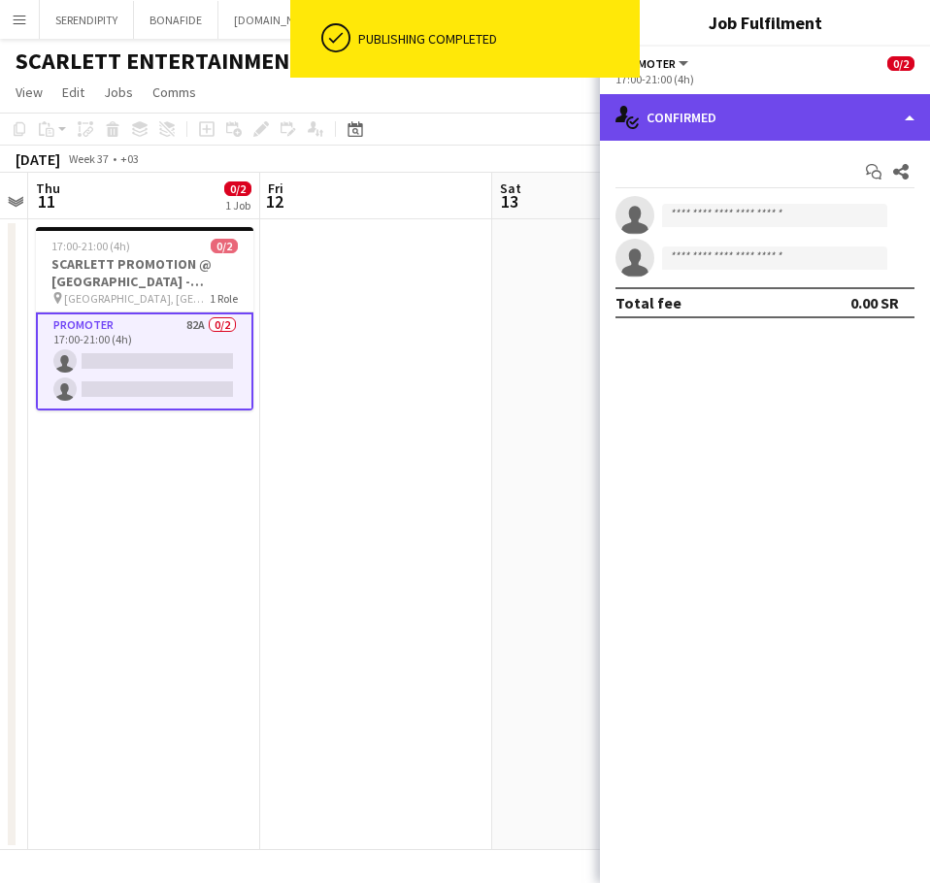
click at [831, 122] on div "single-neutral-actions-check-2 Confirmed" at bounding box center [765, 117] width 330 height 47
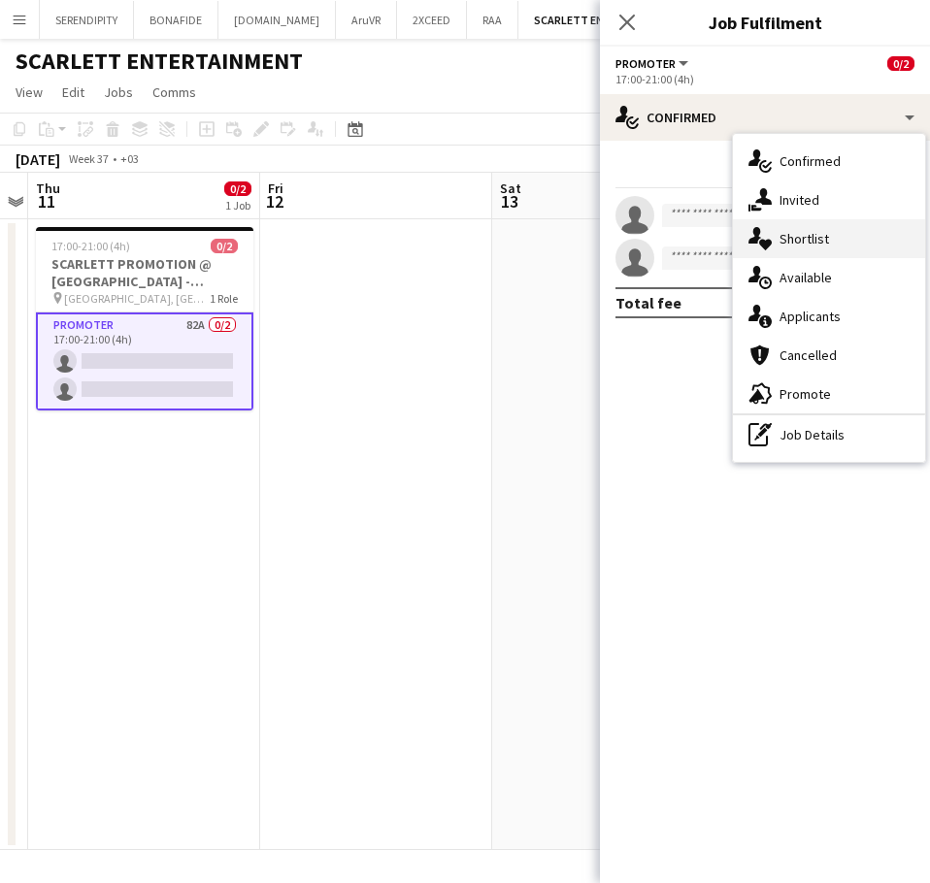
click at [846, 230] on div "single-neutral-actions-heart Shortlist" at bounding box center [829, 238] width 192 height 39
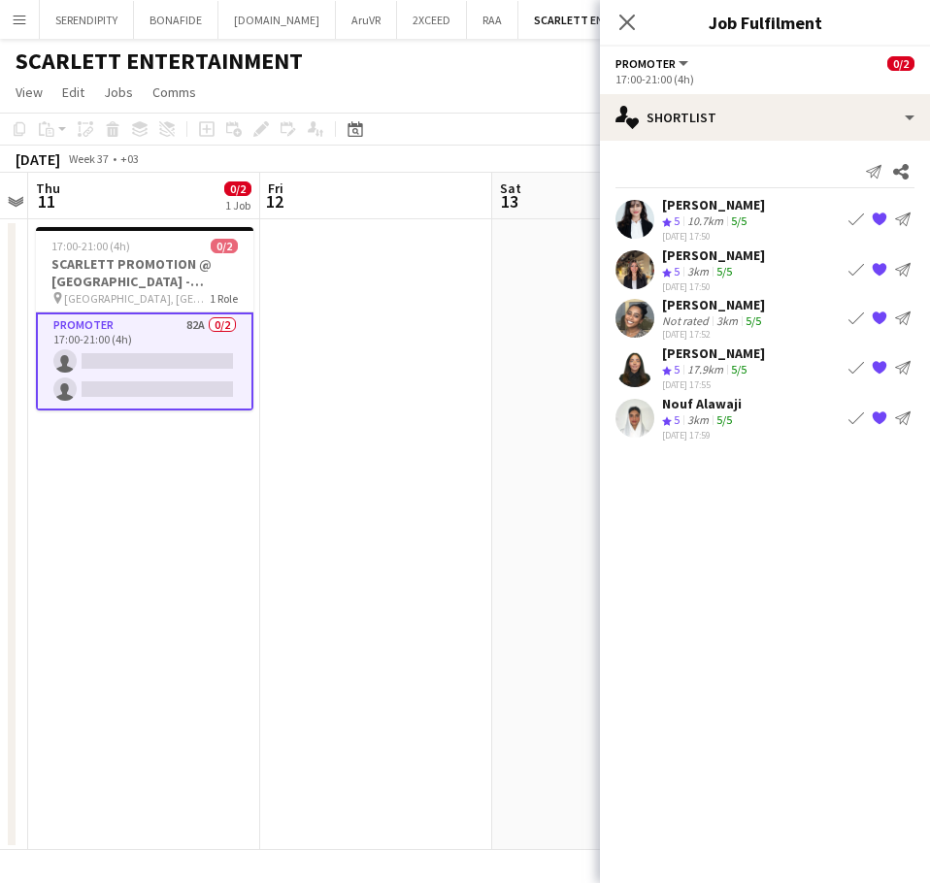
click at [855, 268] on app-icon "Book crew" at bounding box center [857, 269] width 16 height 16
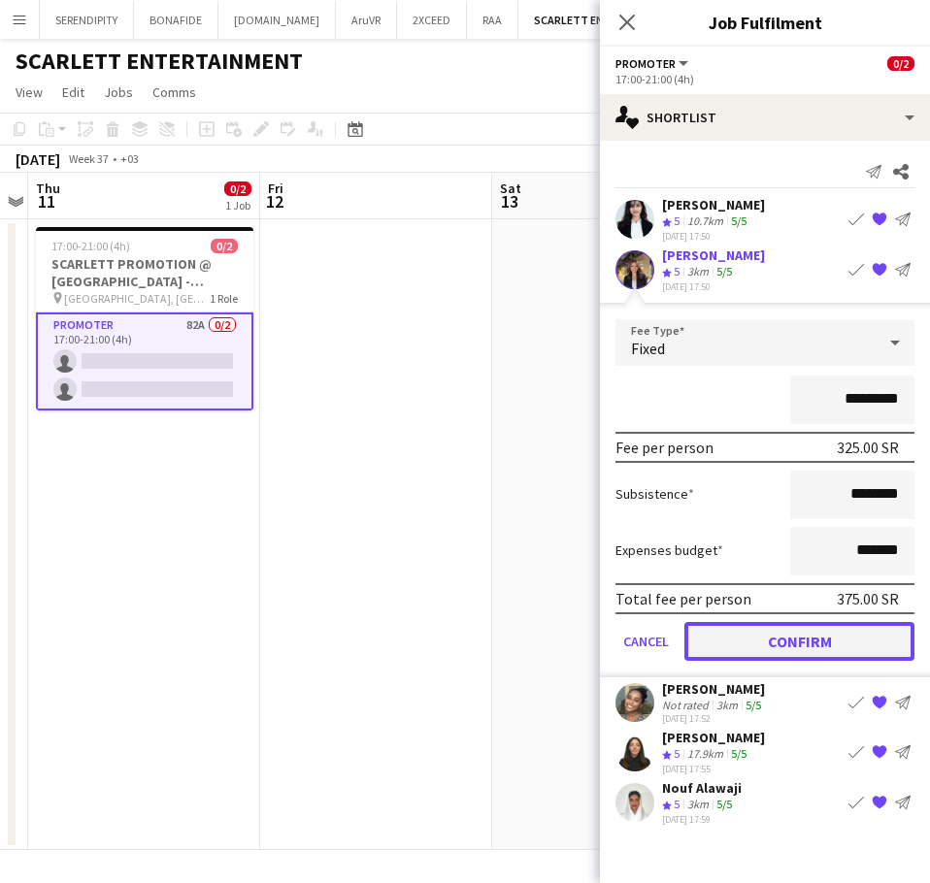
click at [798, 634] on button "Confirm" at bounding box center [799, 640] width 230 height 39
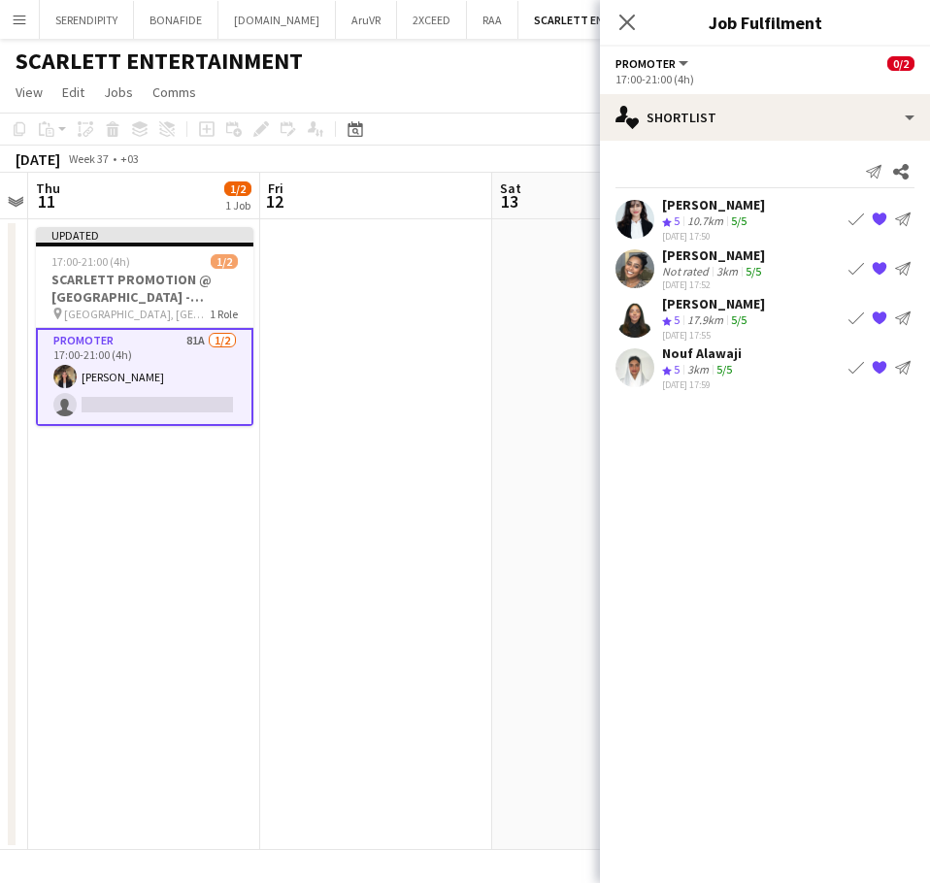
click at [855, 316] on app-icon "Book crew" at bounding box center [857, 318] width 16 height 16
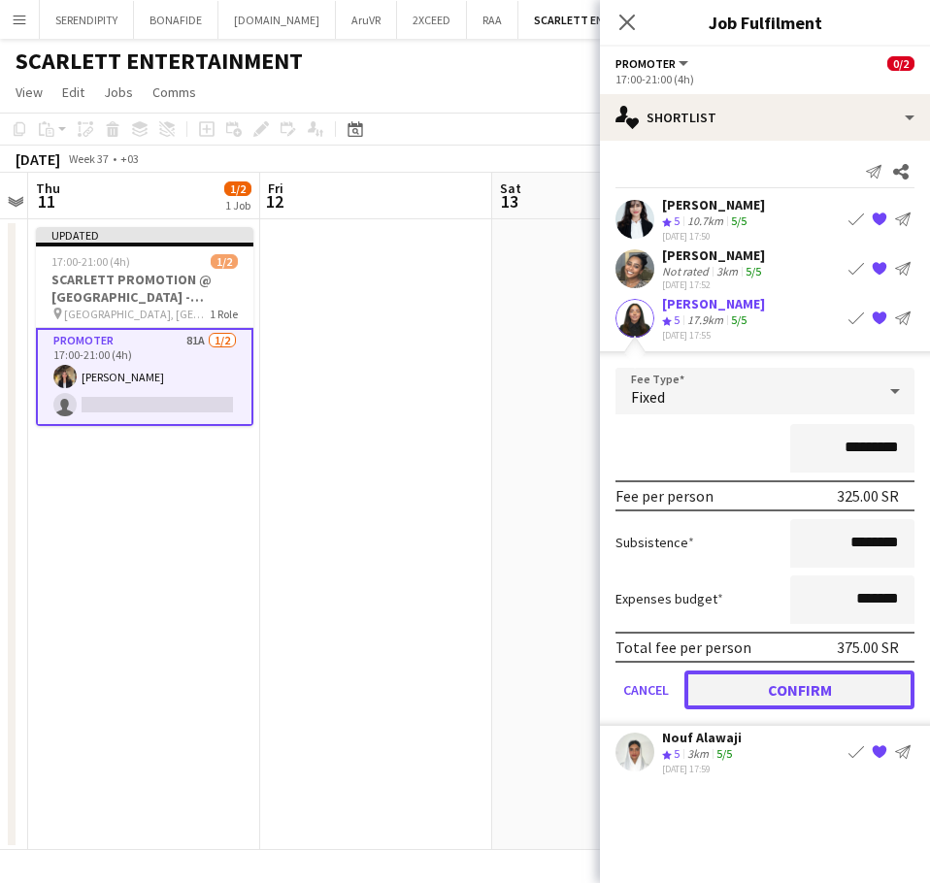
click at [789, 686] on button "Confirm" at bounding box center [799, 689] width 230 height 39
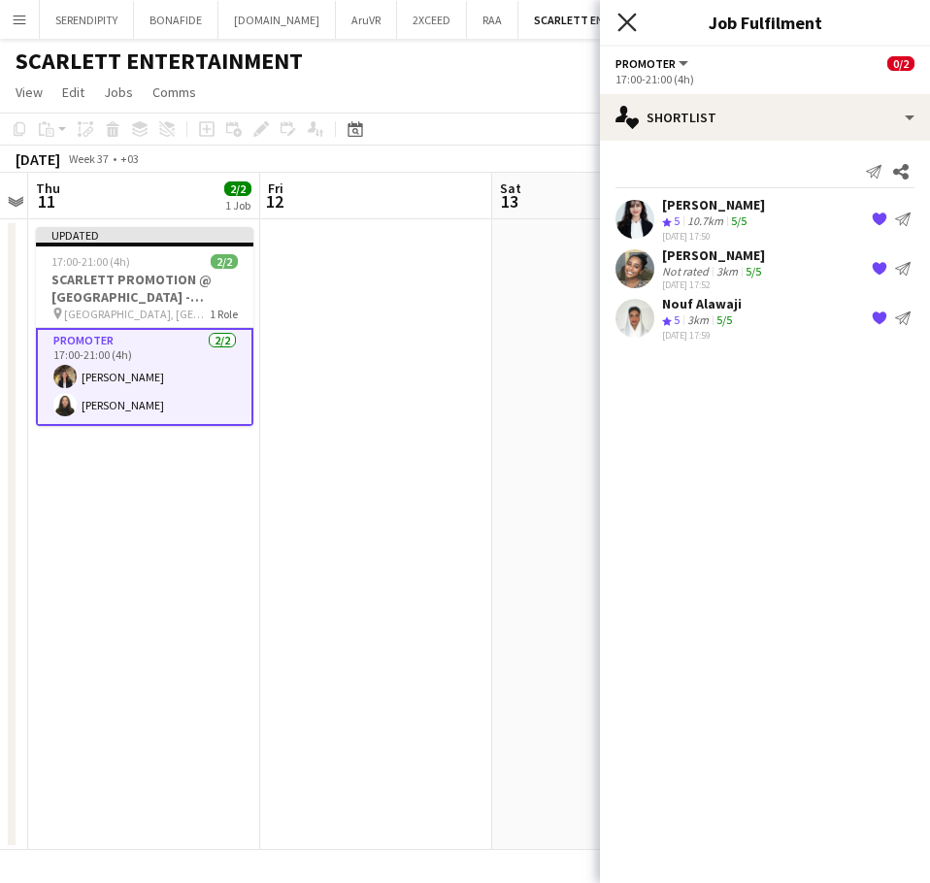
click at [625, 17] on icon "Close pop-in" at bounding box center [626, 22] width 18 height 18
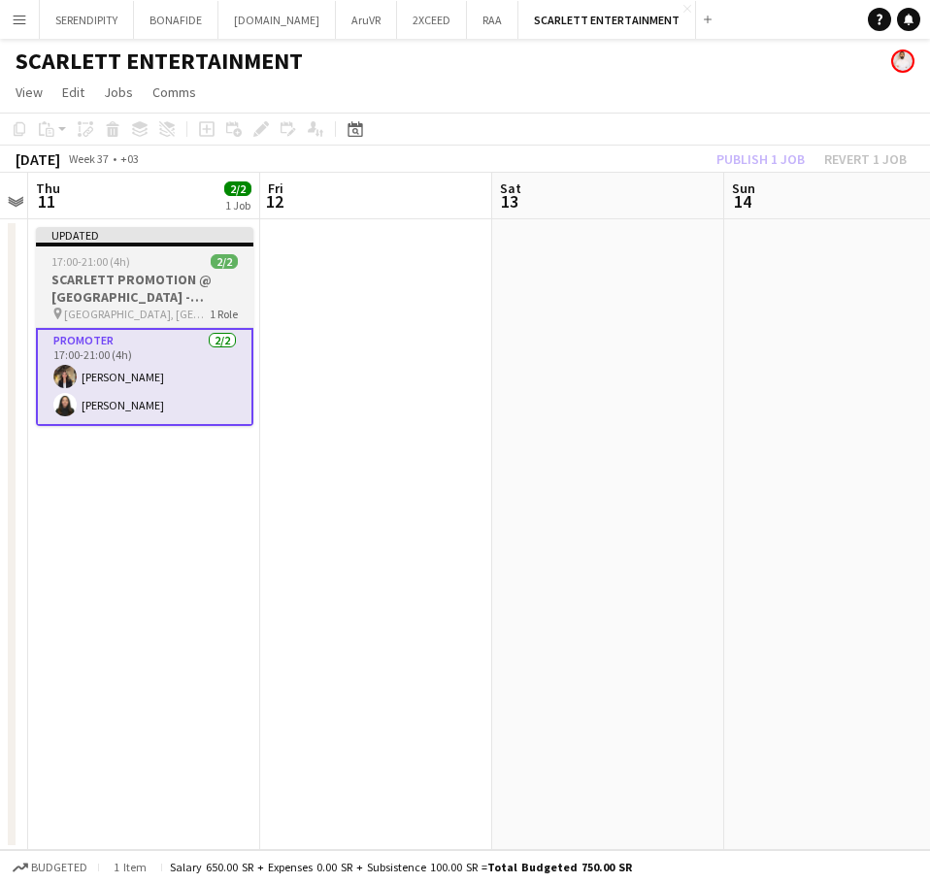
click at [124, 281] on h3 "SCARLETT PROMOTION @ [GEOGRAPHIC_DATA] - [GEOGRAPHIC_DATA]" at bounding box center [144, 288] width 217 height 35
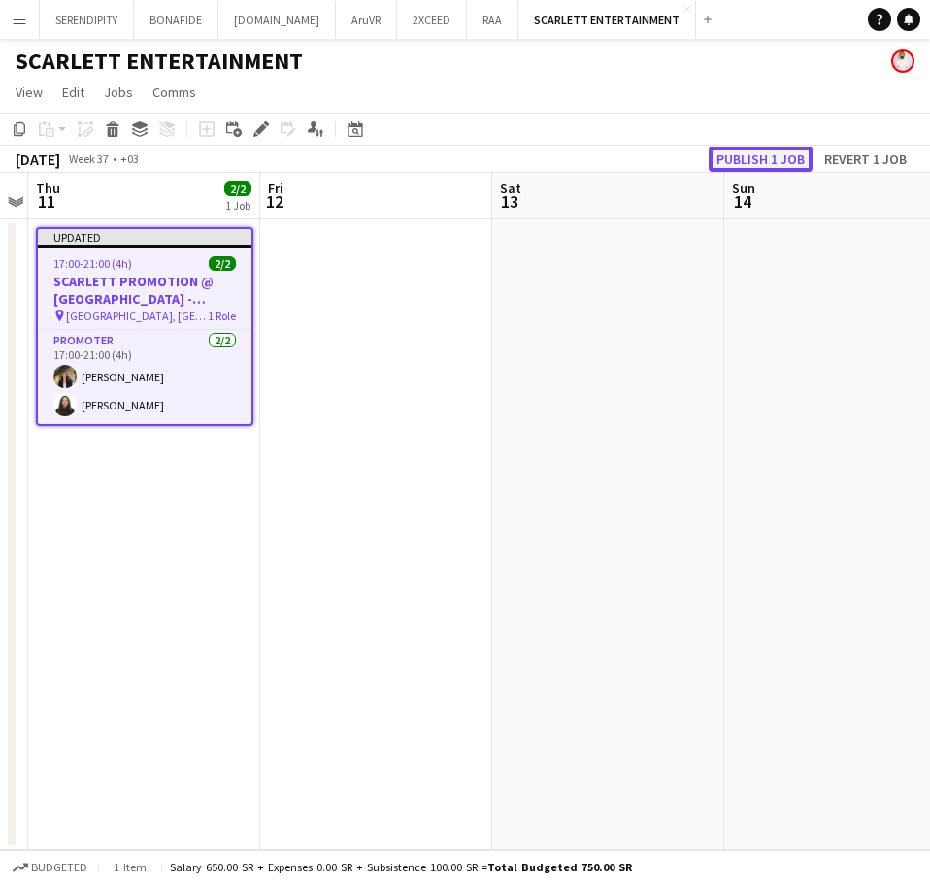
click at [765, 151] on button "Publish 1 job" at bounding box center [761, 159] width 104 height 25
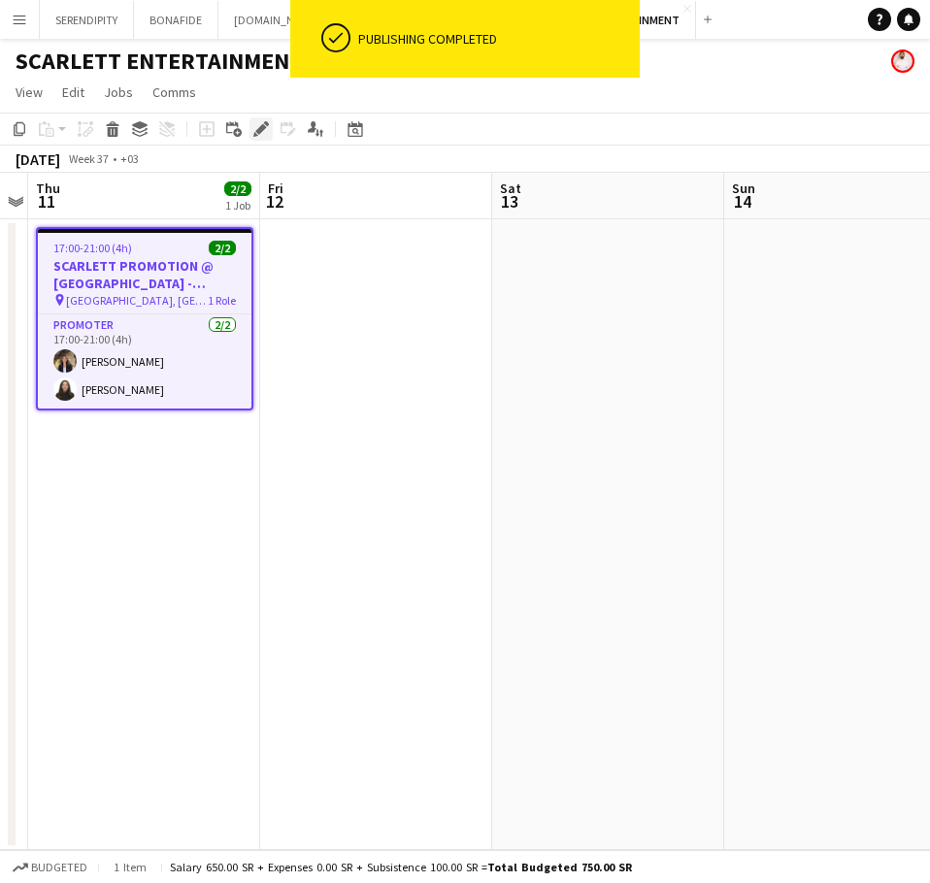
click at [256, 132] on icon at bounding box center [260, 129] width 11 height 11
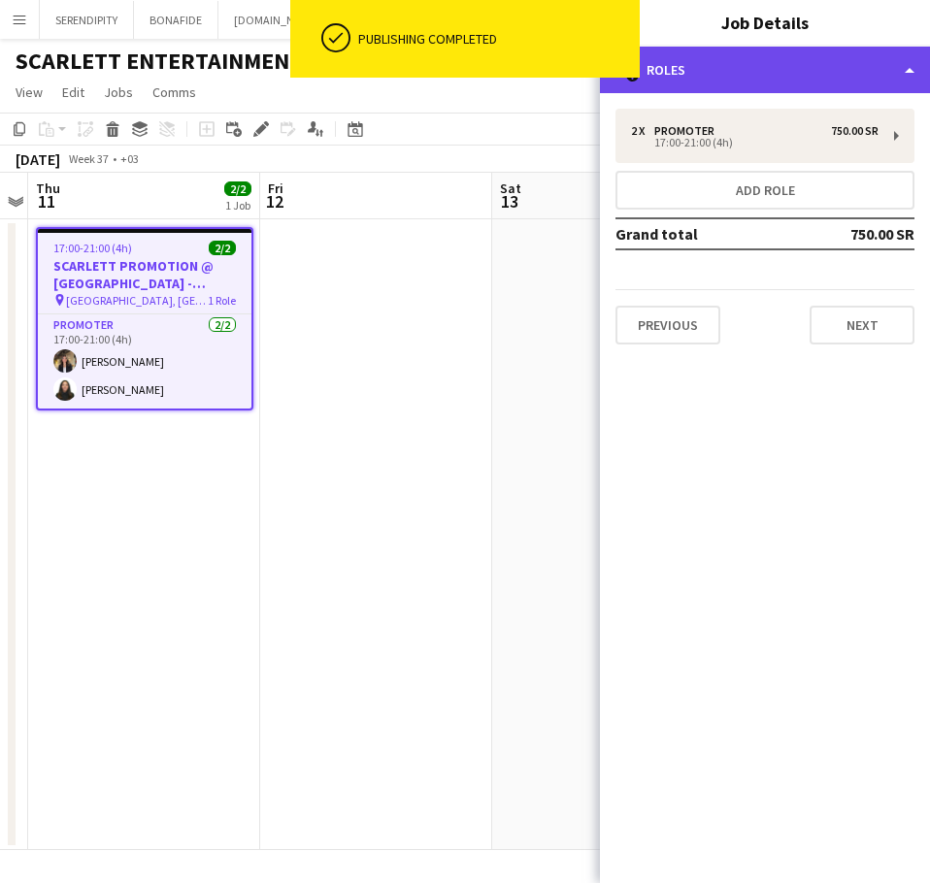
click at [821, 70] on div "multiple-users-add Roles" at bounding box center [765, 70] width 330 height 47
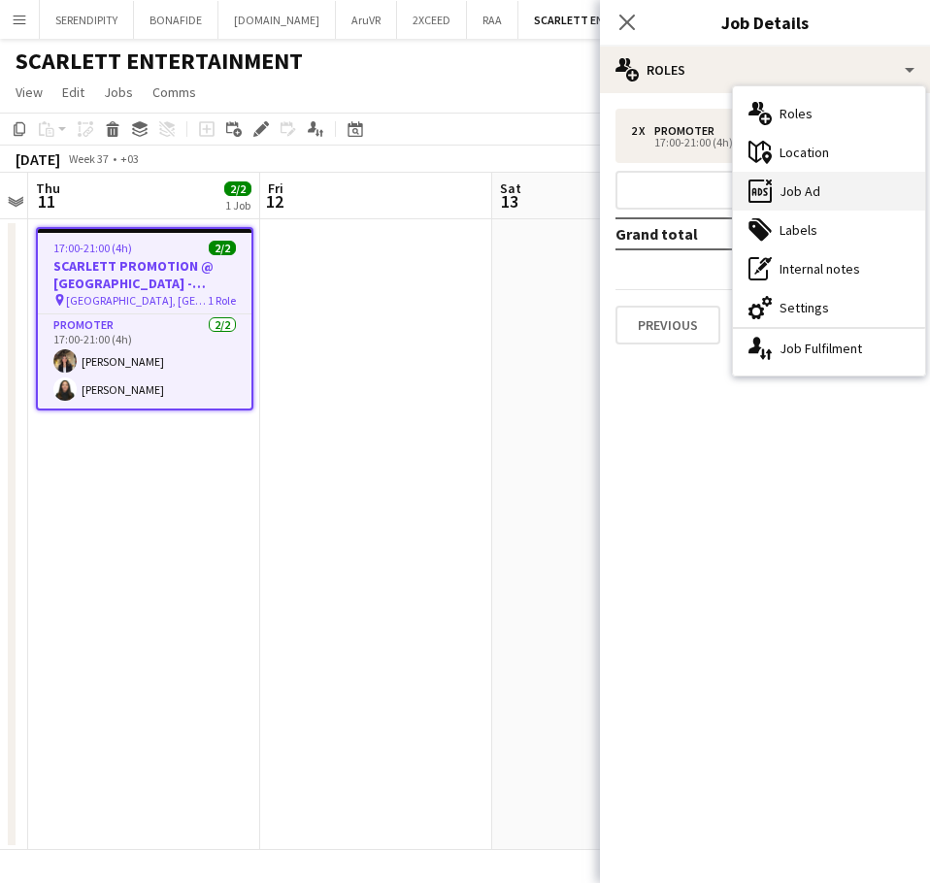
click at [833, 190] on div "ads-window Job Ad" at bounding box center [829, 191] width 192 height 39
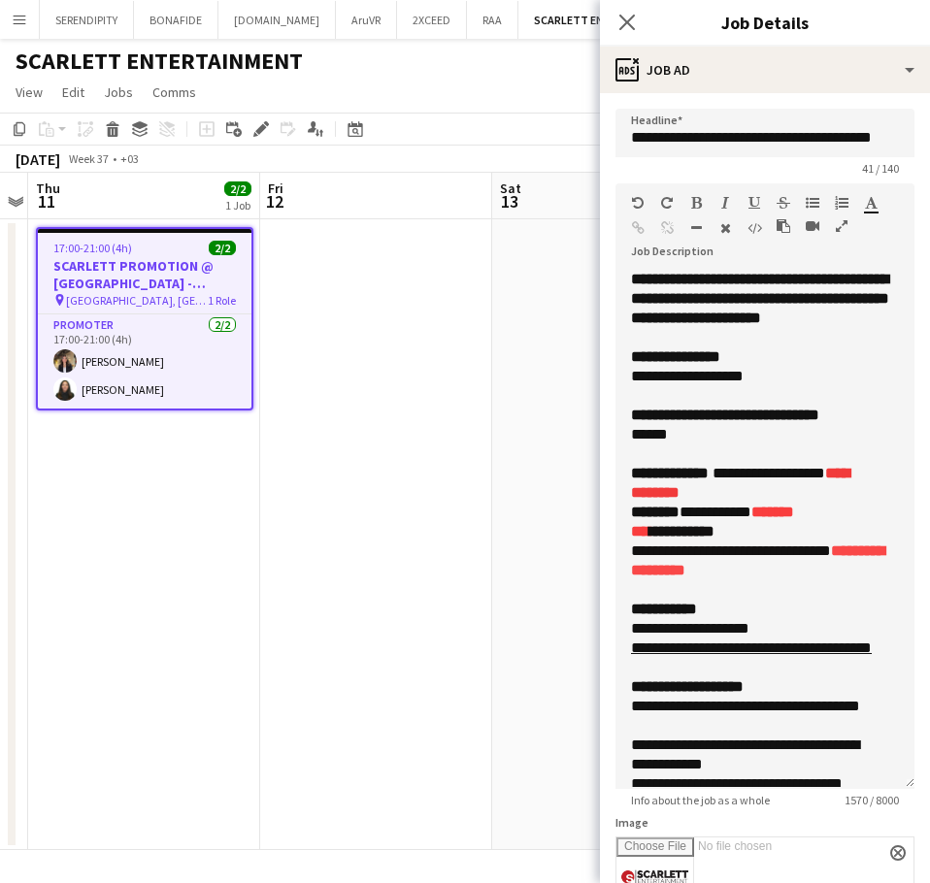
drag, startPoint x: 898, startPoint y: 380, endPoint x: 890, endPoint y: 783, distance: 403.9
click at [890, 783] on div "**********" at bounding box center [765, 529] width 299 height 519
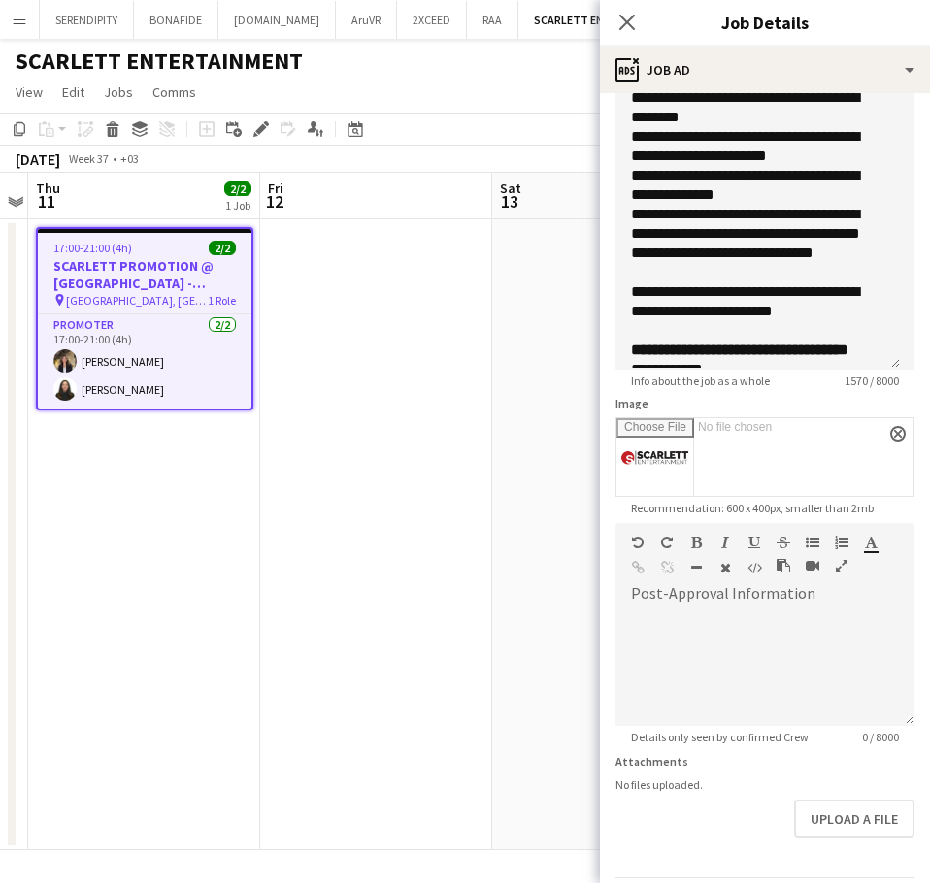
scroll to position [311, 0]
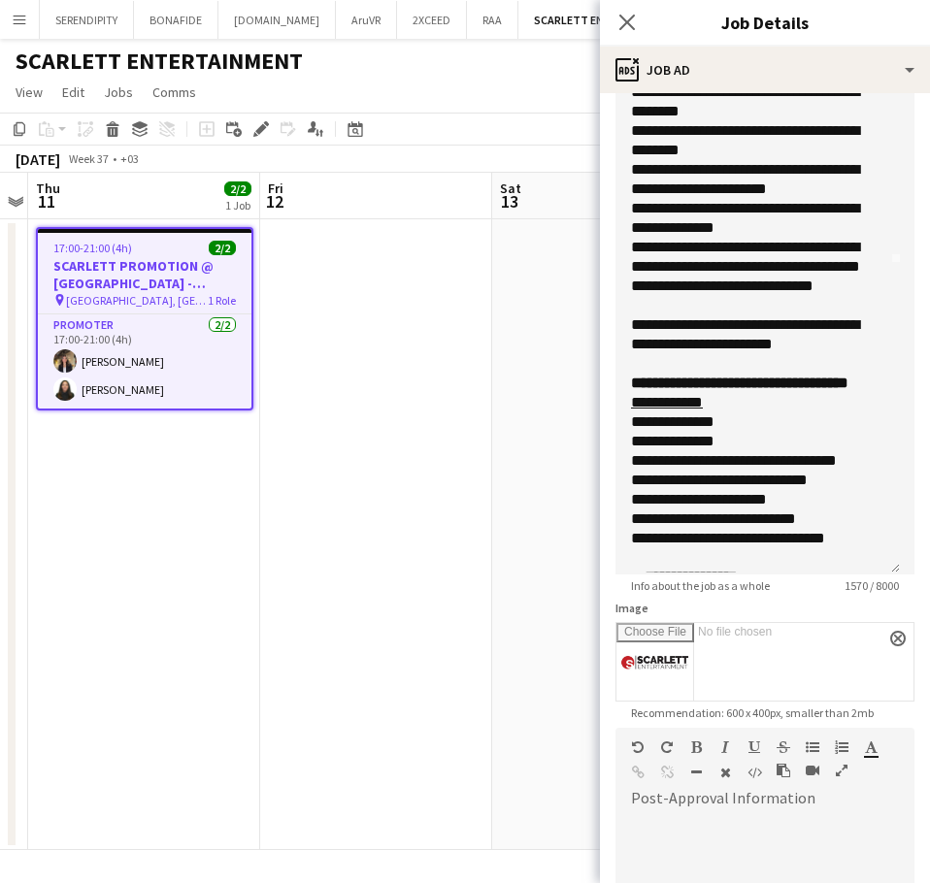
drag, startPoint x: 896, startPoint y: 360, endPoint x: 903, endPoint y: 565, distance: 205.0
click at [903, 565] on form "**********" at bounding box center [765, 412] width 330 height 1449
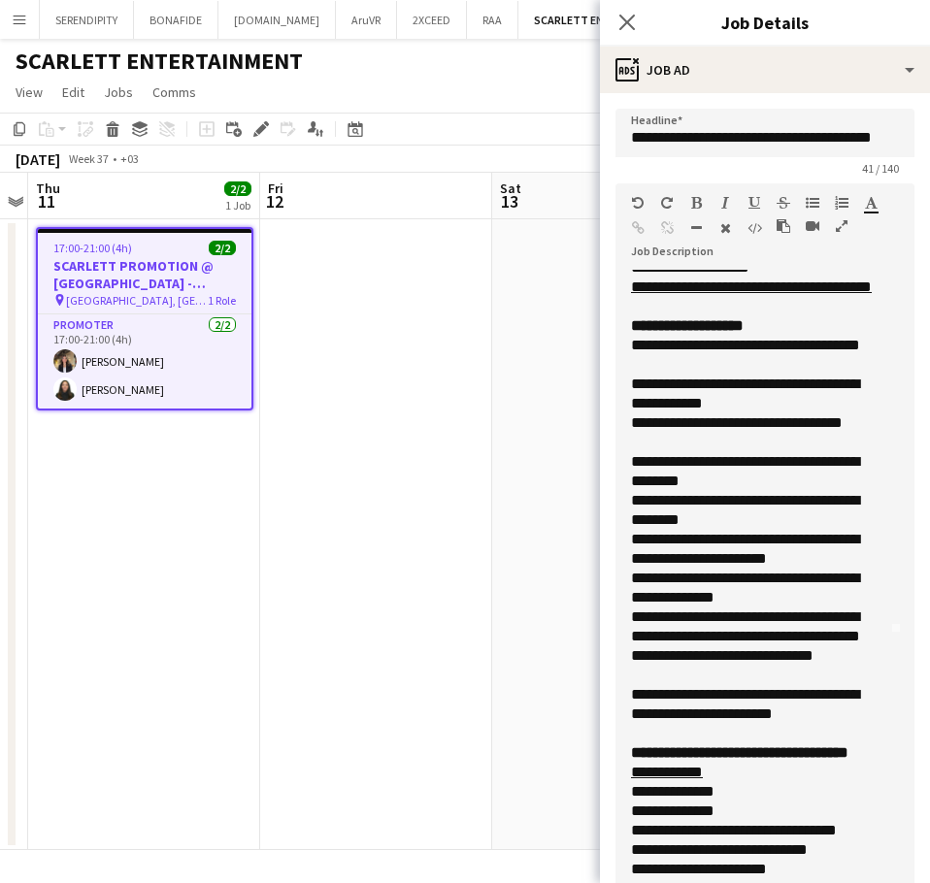
scroll to position [259, 0]
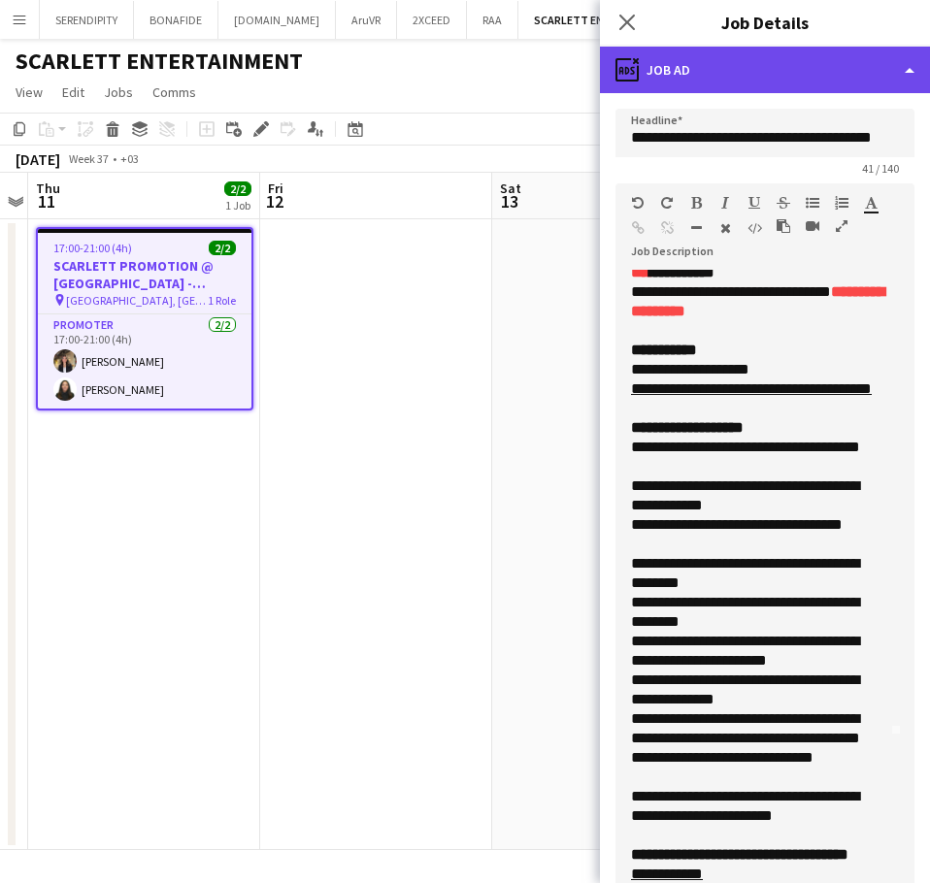
click at [770, 76] on div "ads-window Job Ad" at bounding box center [765, 70] width 330 height 47
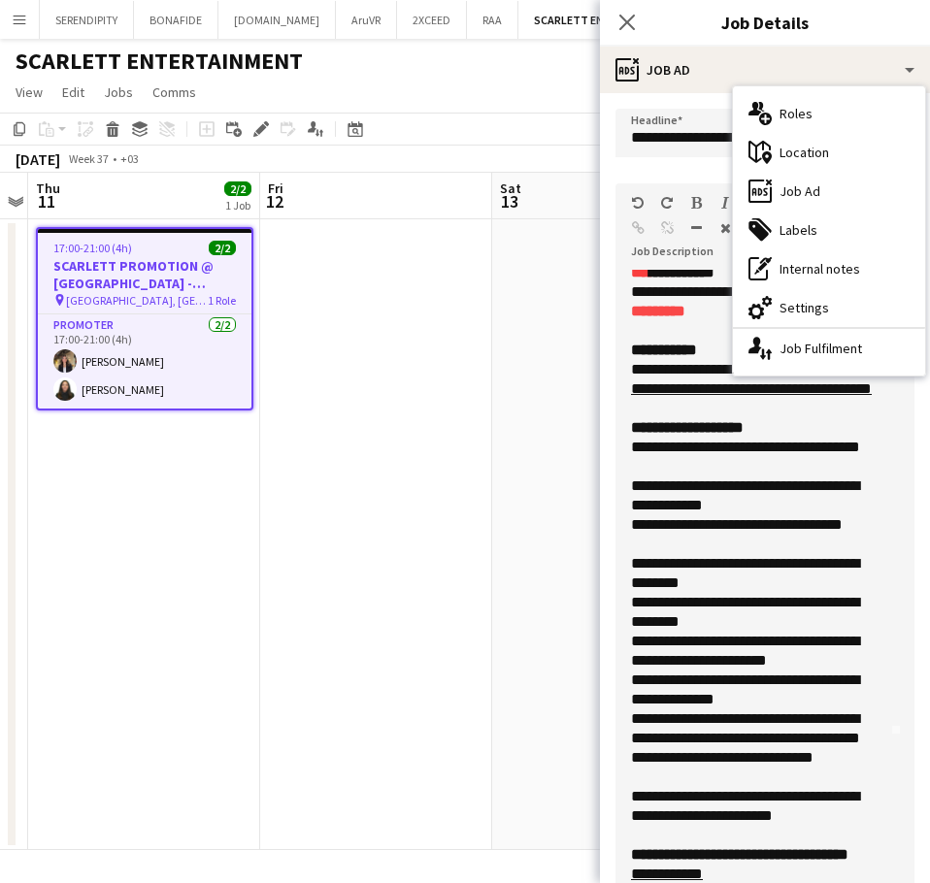
click at [809, 152] on div "maps-pin-1 Location" at bounding box center [829, 152] width 192 height 39
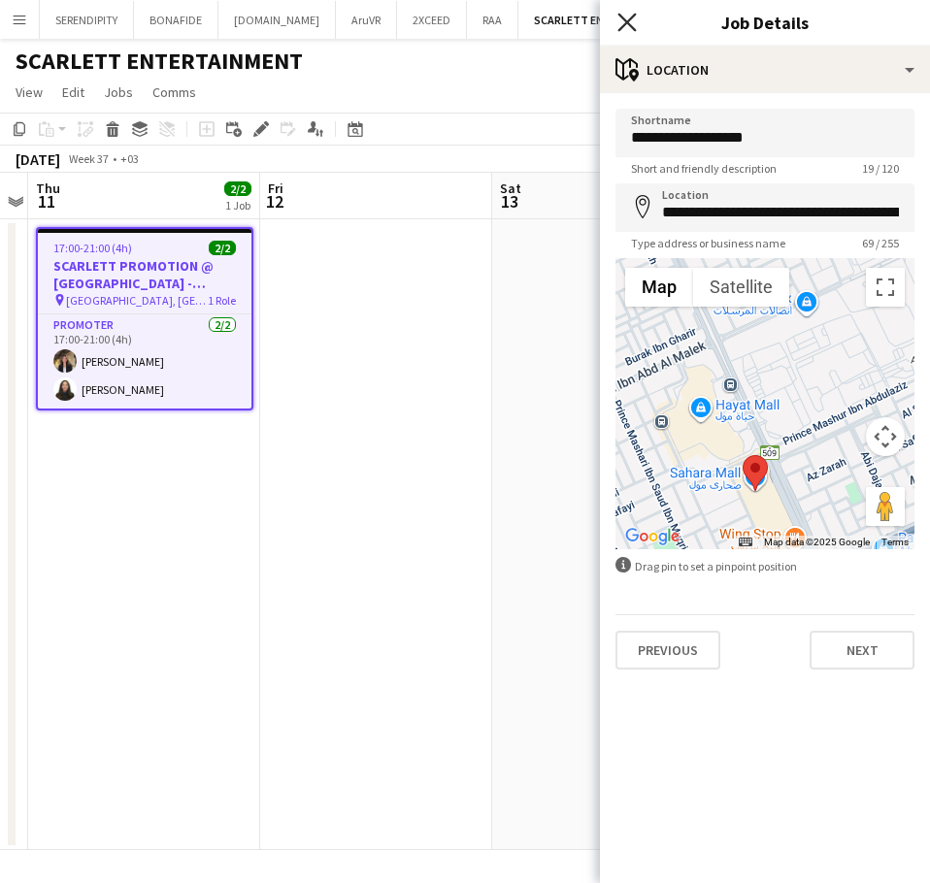
click at [630, 20] on icon at bounding box center [626, 22] width 18 height 18
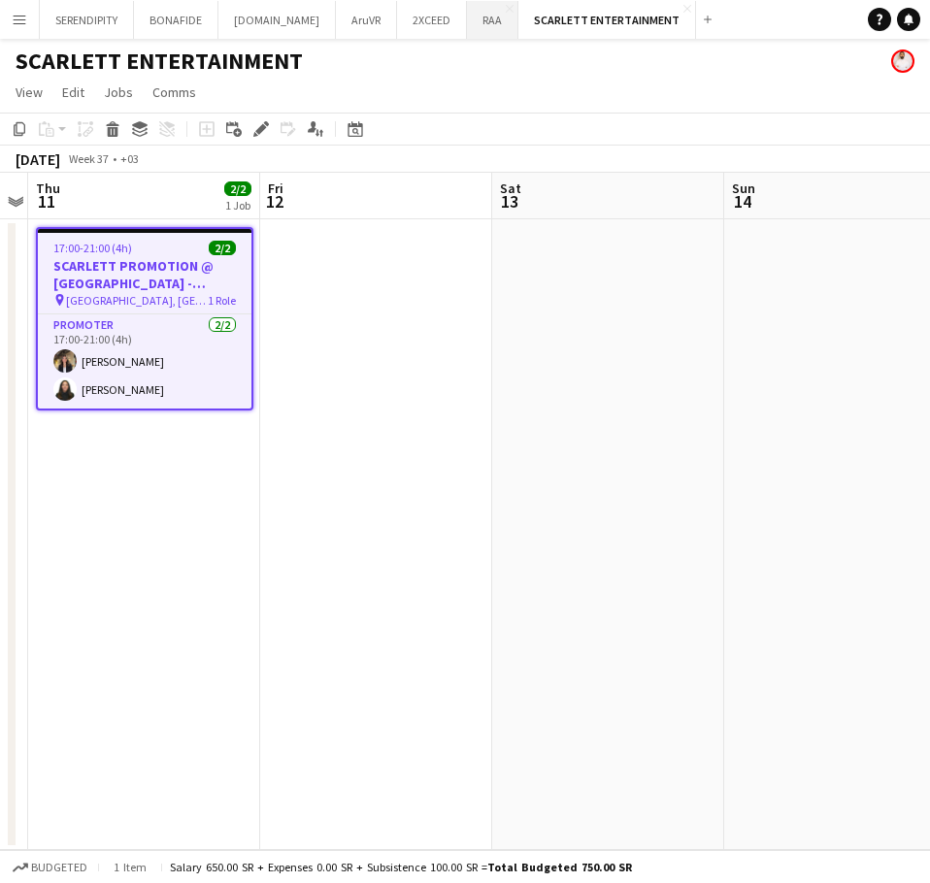
click at [467, 21] on button "RAA Close" at bounding box center [492, 20] width 51 height 38
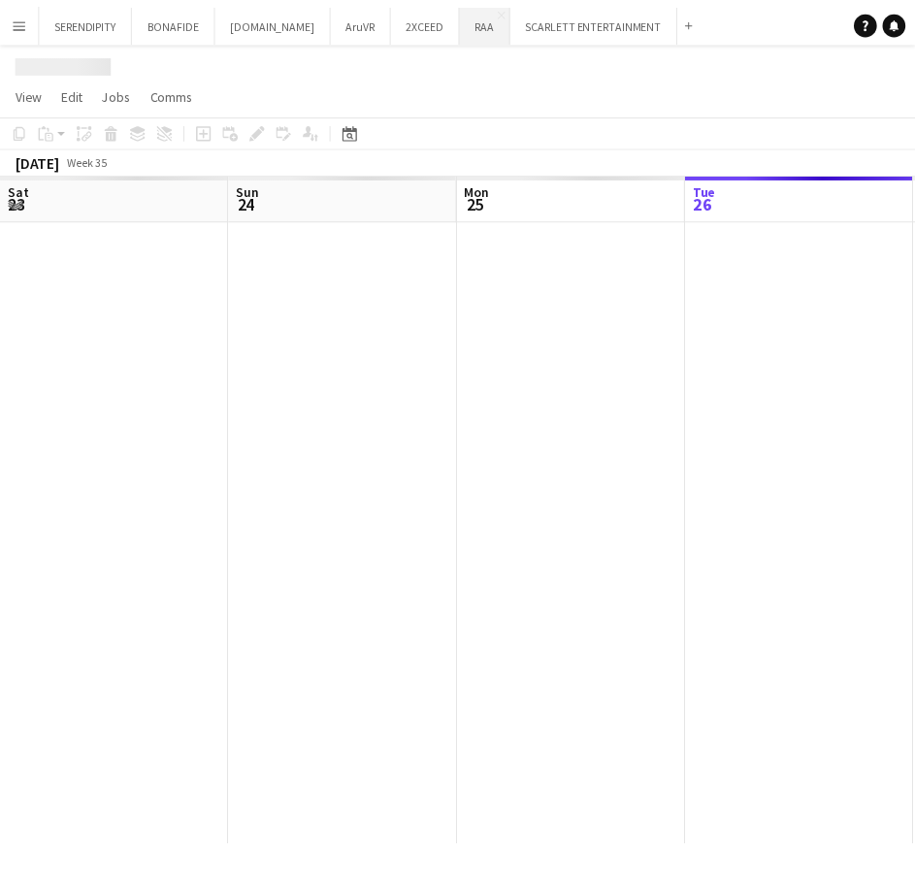
scroll to position [0, 464]
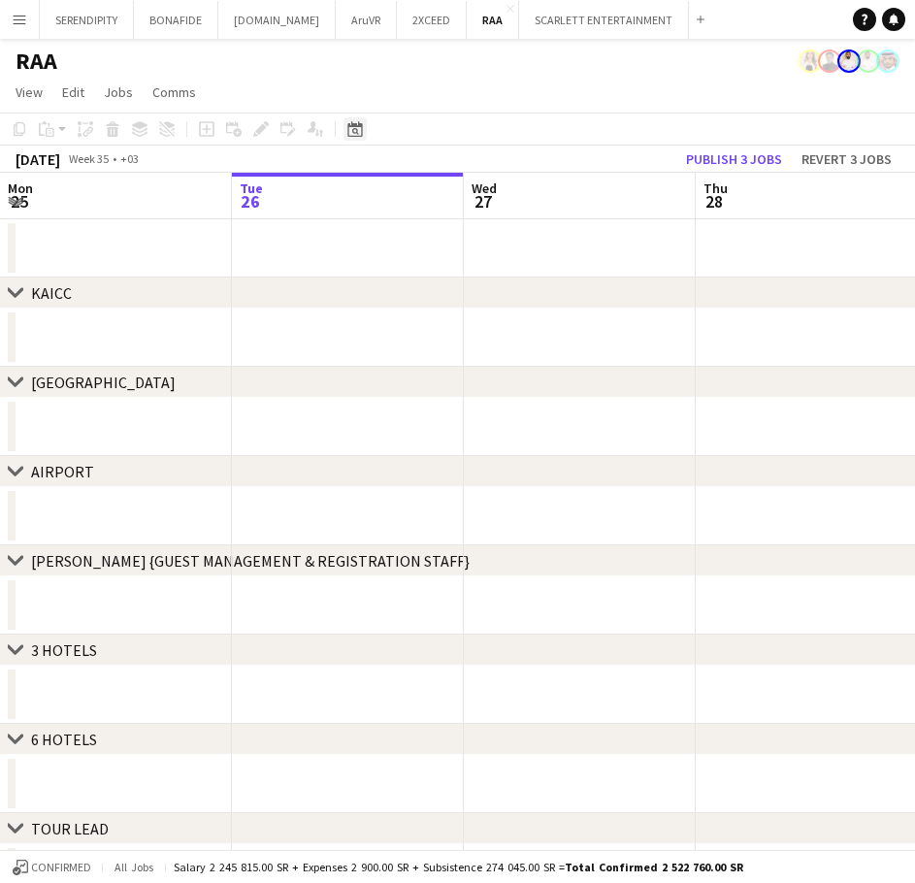
click at [349, 128] on icon at bounding box center [355, 129] width 15 height 16
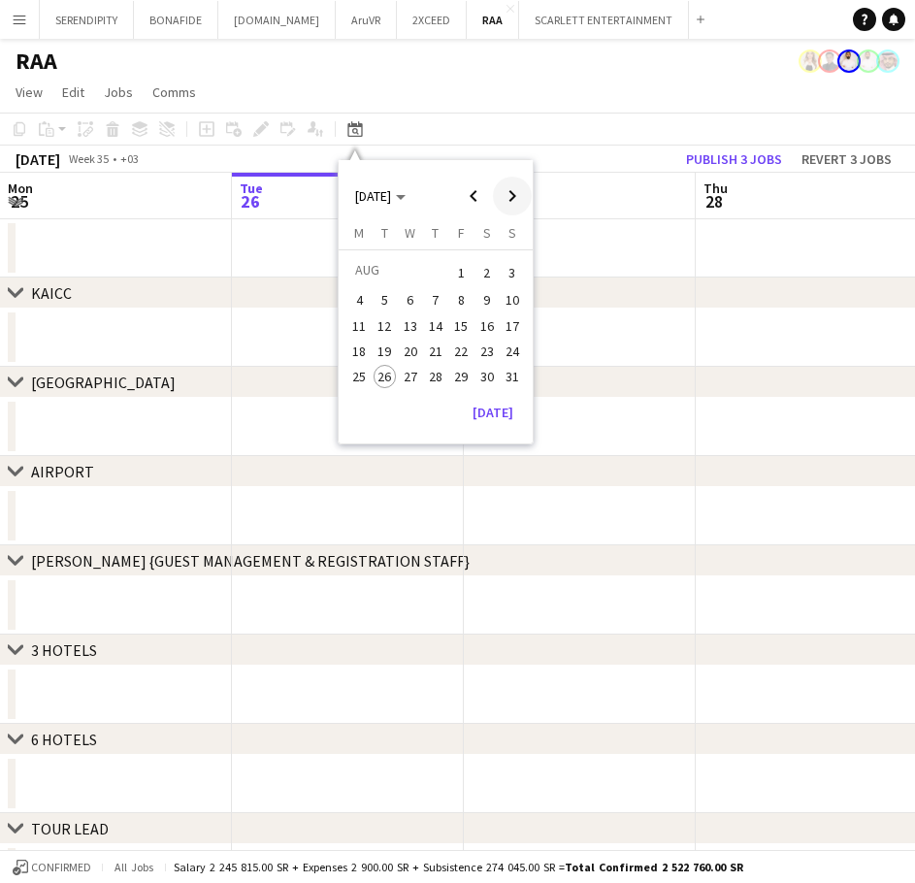
click at [510, 191] on span "Next month" at bounding box center [512, 196] width 39 height 39
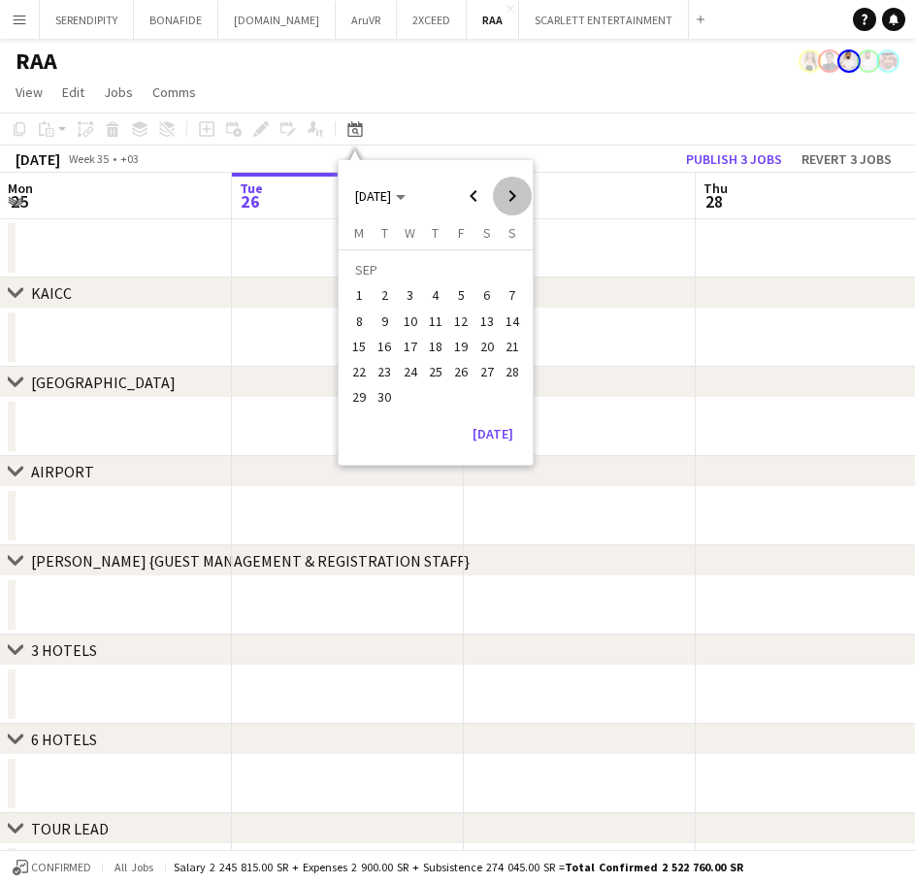
click at [510, 191] on span "Next month" at bounding box center [512, 196] width 39 height 39
click at [378, 399] on span "28" at bounding box center [385, 397] width 23 height 23
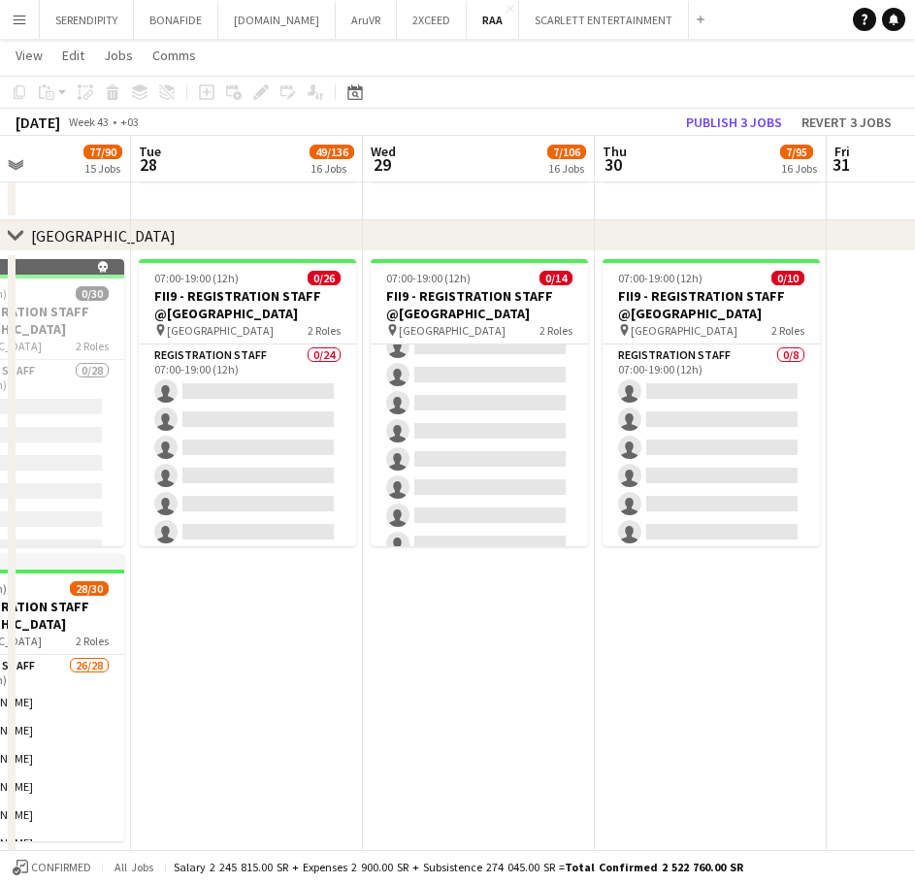
scroll to position [0, 570]
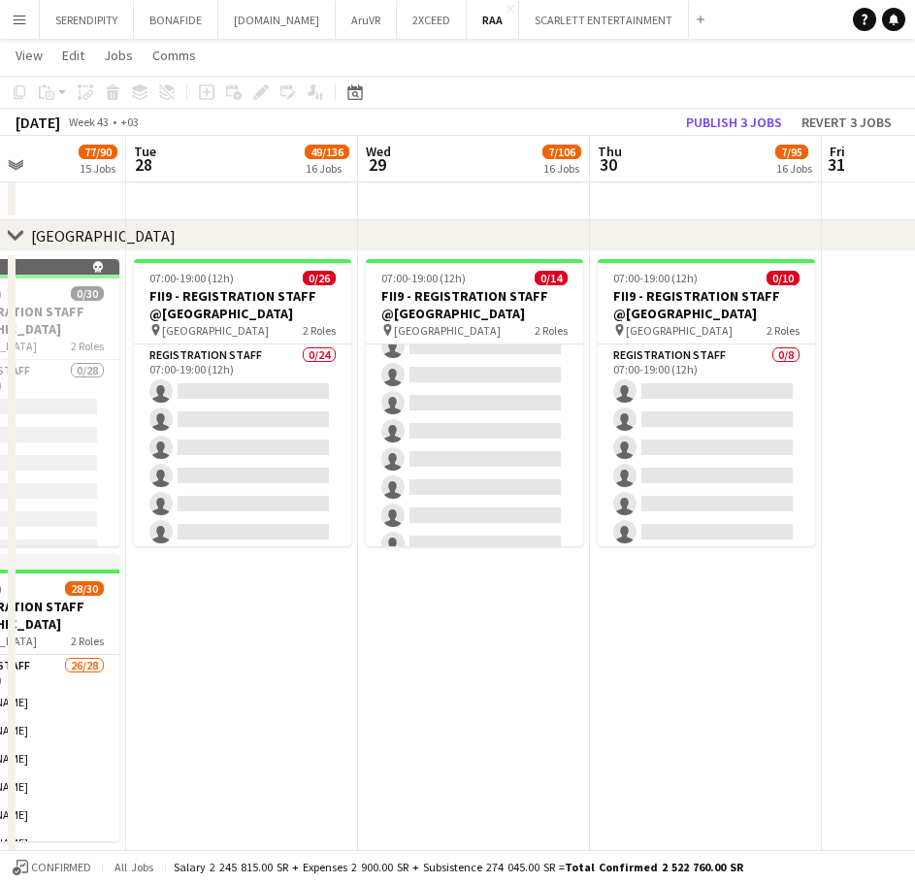
drag, startPoint x: 267, startPoint y: 682, endPoint x: 361, endPoint y: 686, distance: 94.3
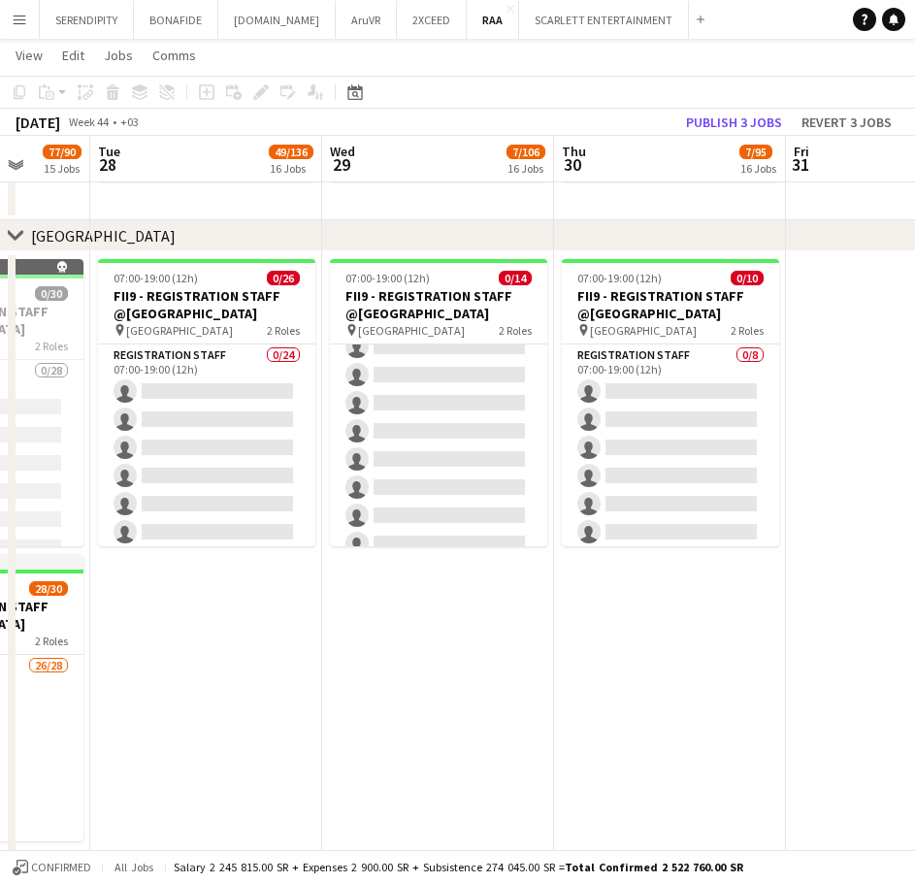
drag, startPoint x: 277, startPoint y: 672, endPoint x: 240, endPoint y: 677, distance: 37.2
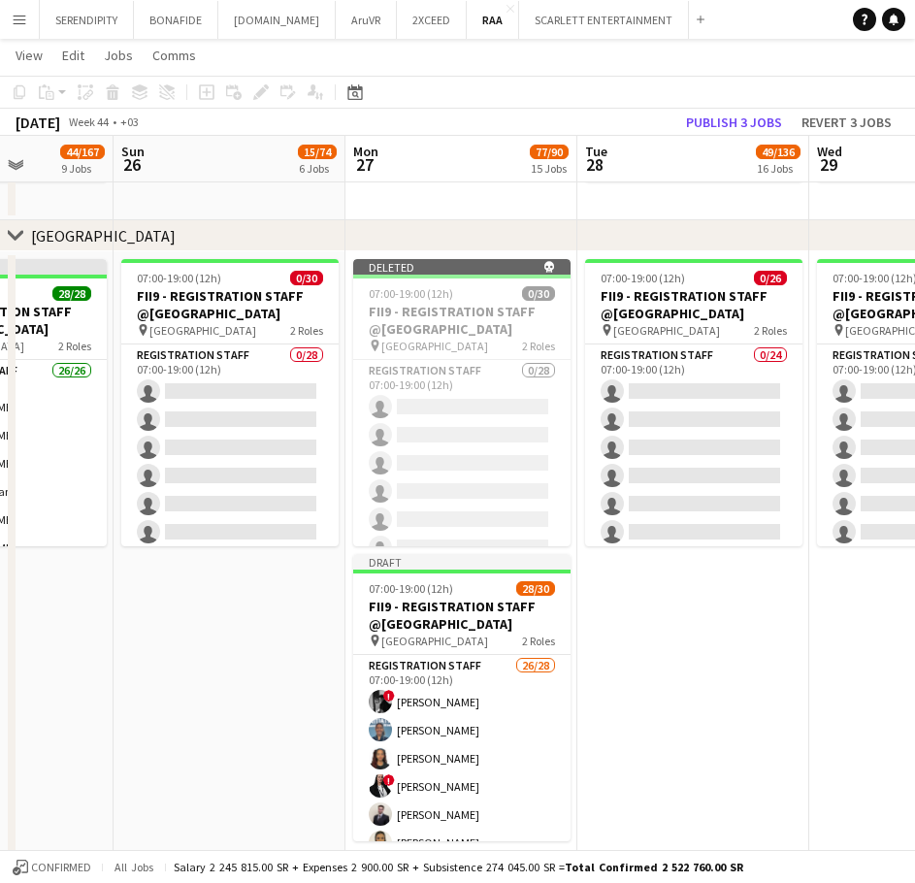
scroll to position [0, 544]
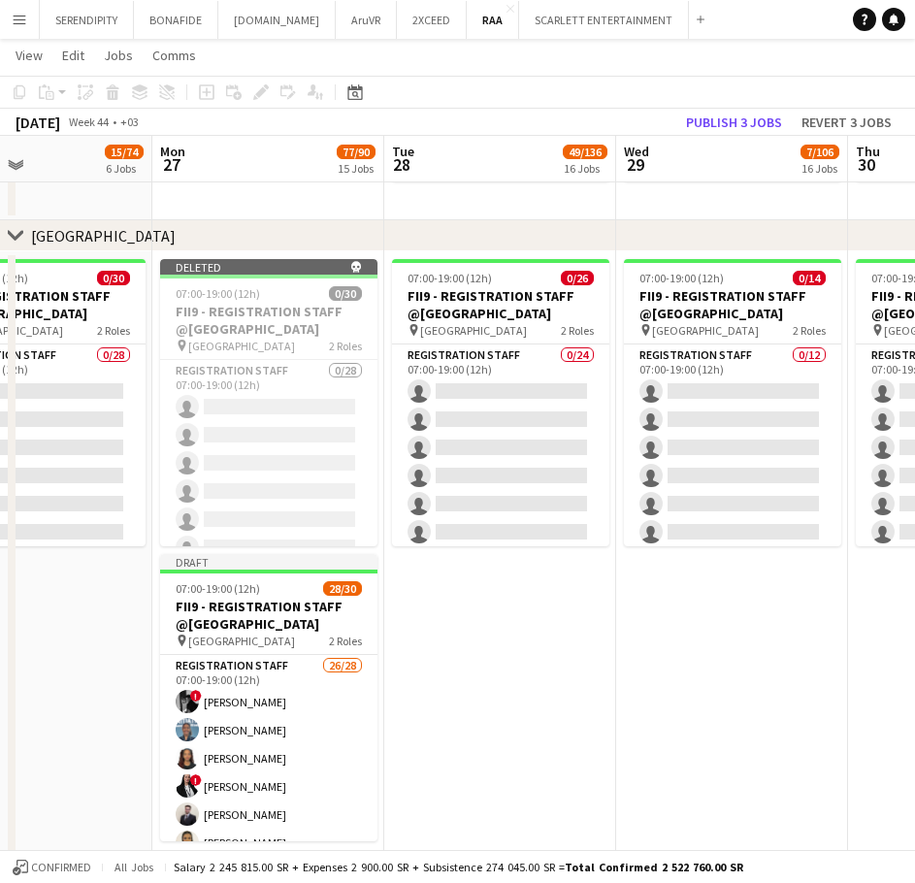
drag, startPoint x: 228, startPoint y: 668, endPoint x: 755, endPoint y: 644, distance: 527.7
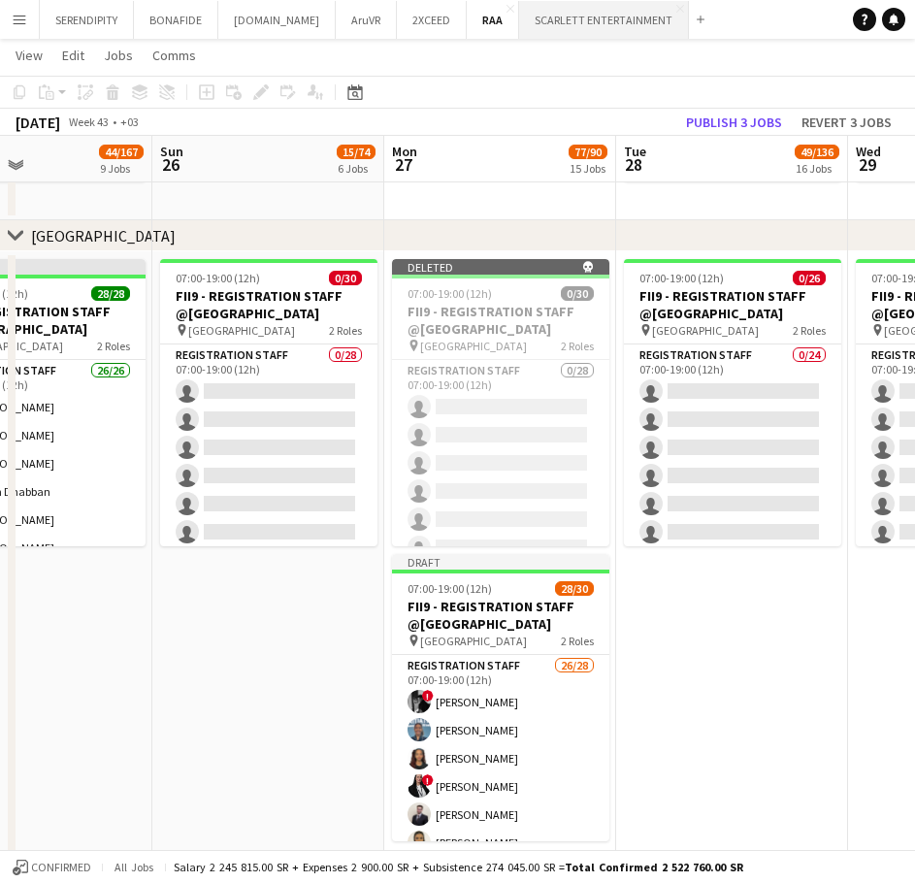
click at [519, 11] on button "SCARLETT ENTERTAINMENT Close" at bounding box center [604, 20] width 170 height 38
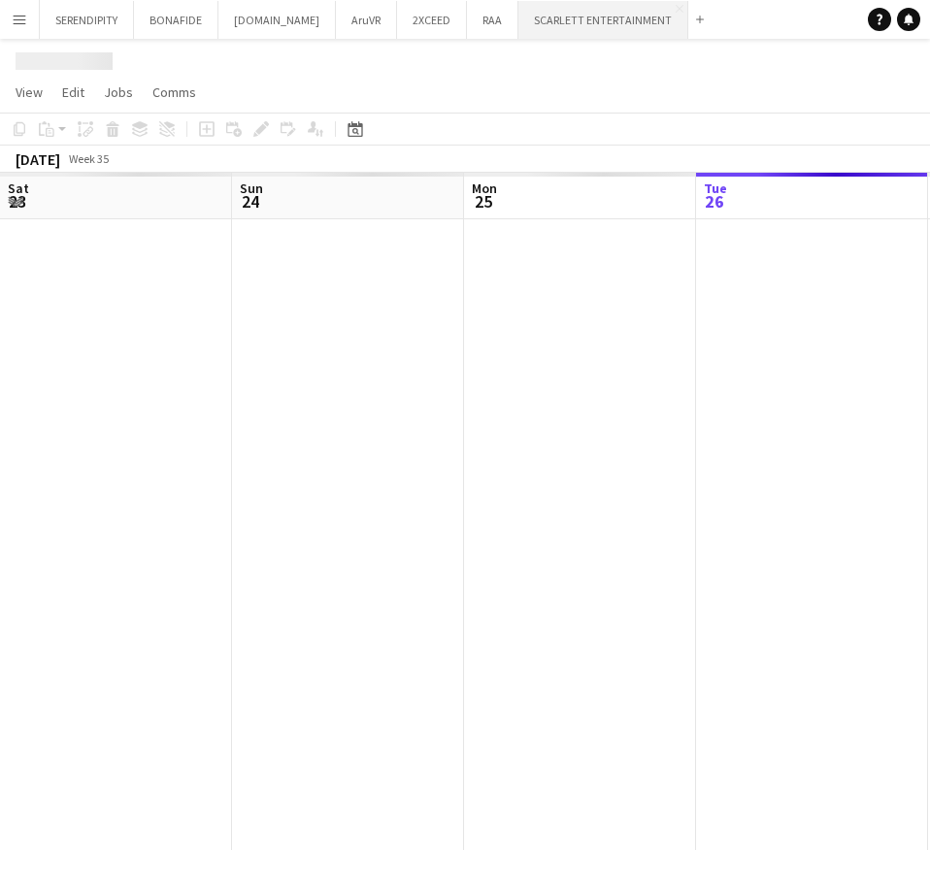
scroll to position [0, 464]
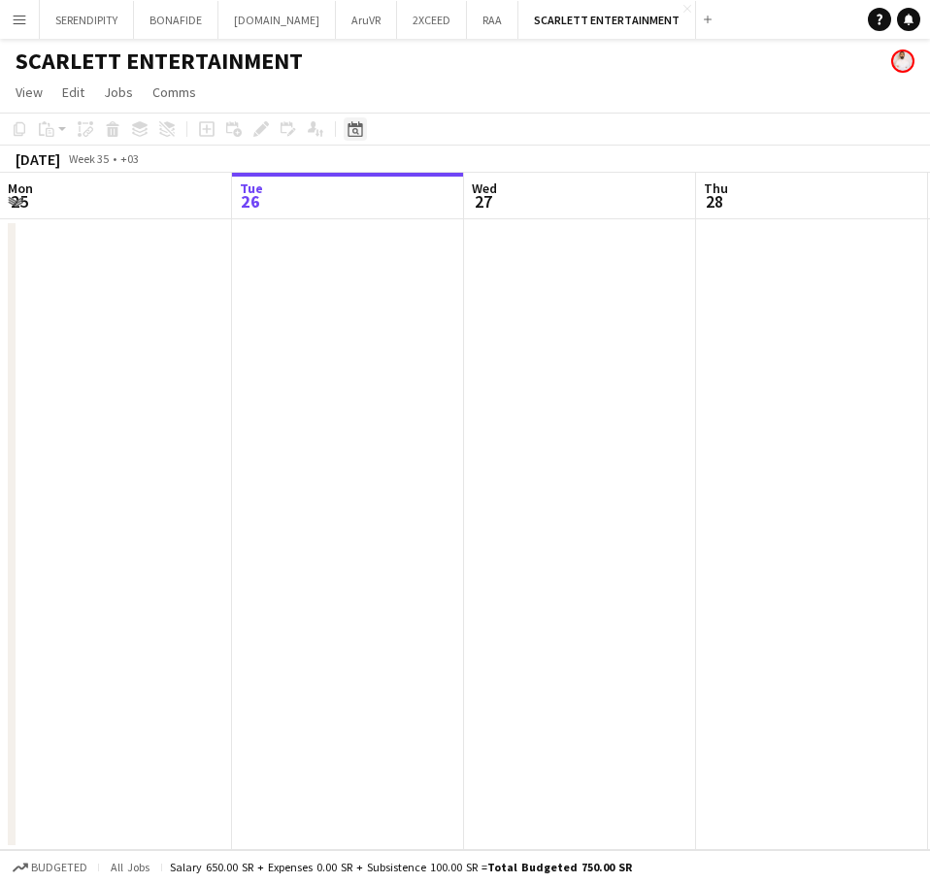
click at [350, 130] on icon "Date picker" at bounding box center [356, 129] width 16 height 16
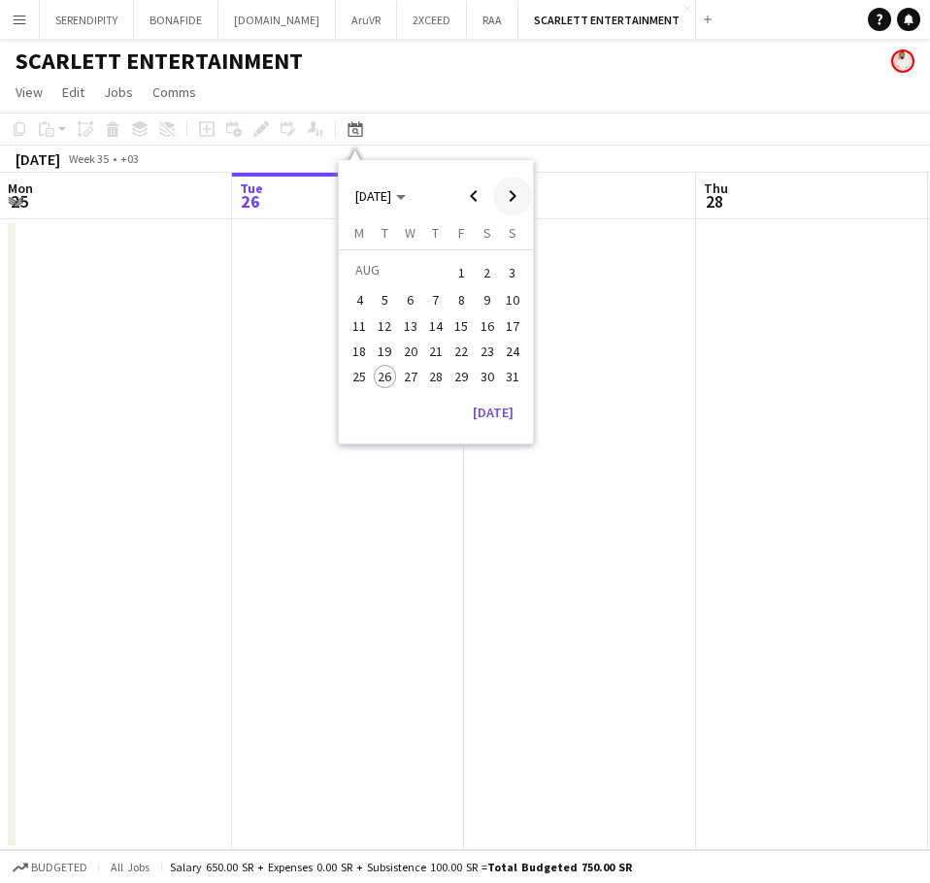
click at [509, 194] on span "Next month" at bounding box center [512, 196] width 39 height 39
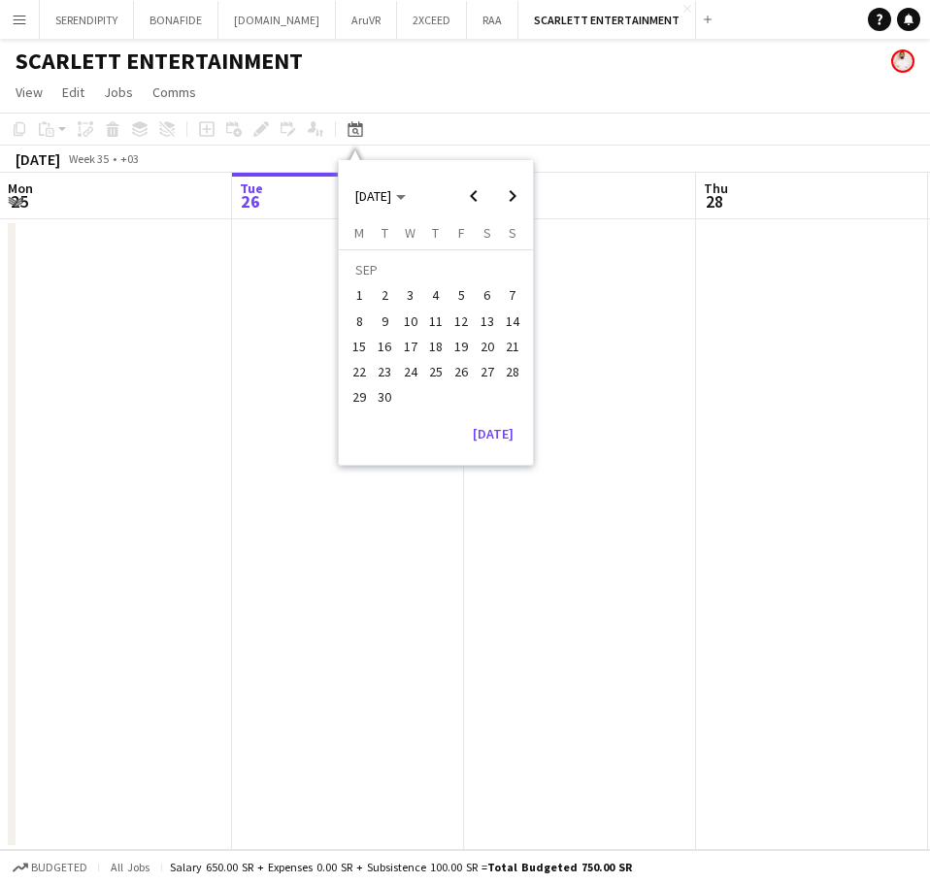
click at [434, 322] on span "11" at bounding box center [435, 321] width 23 height 23
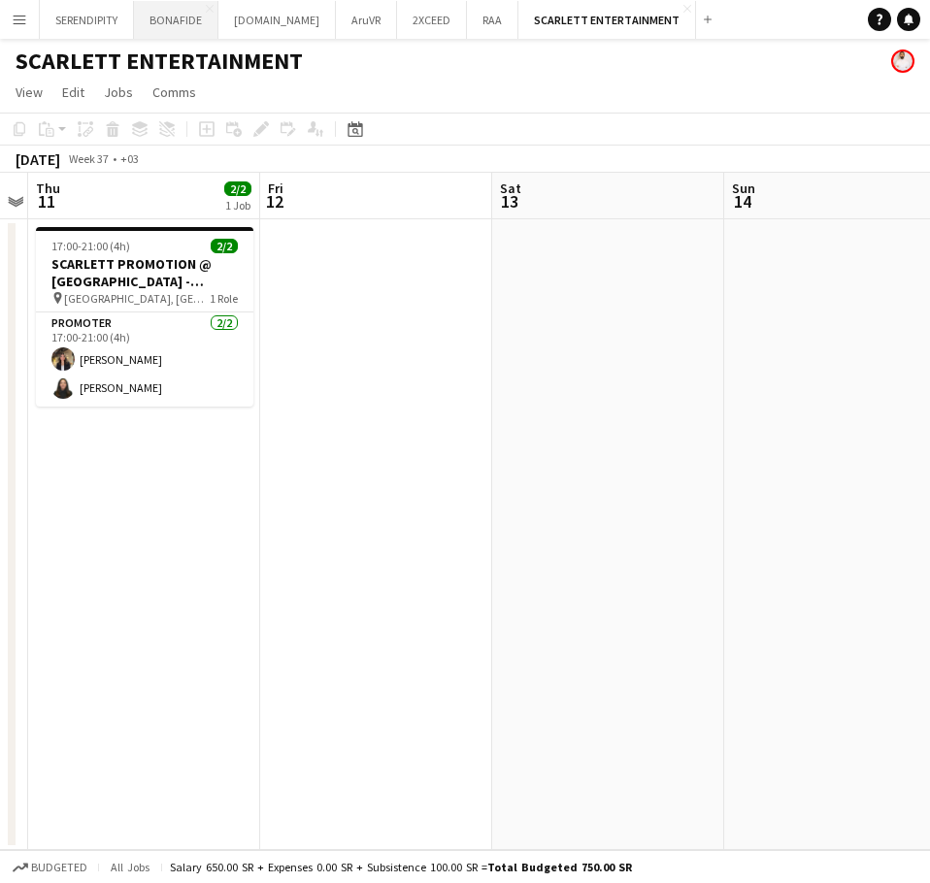
click at [187, 16] on button "BONAFIDE Close" at bounding box center [176, 20] width 84 height 38
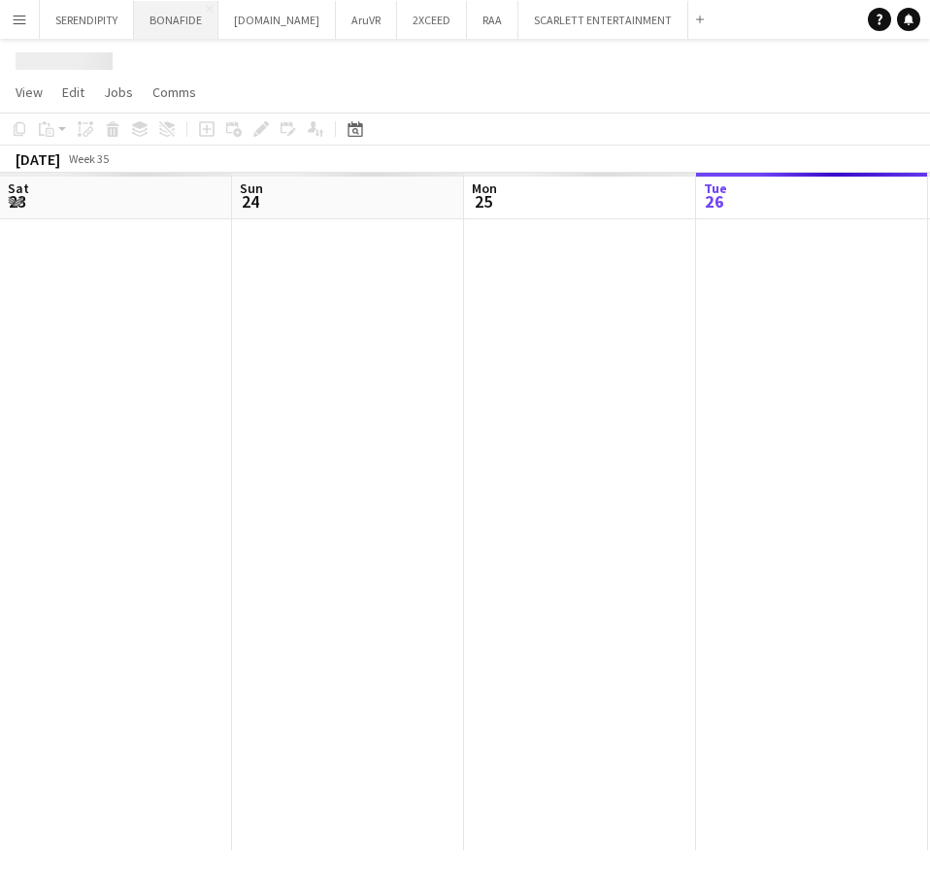
scroll to position [0, 464]
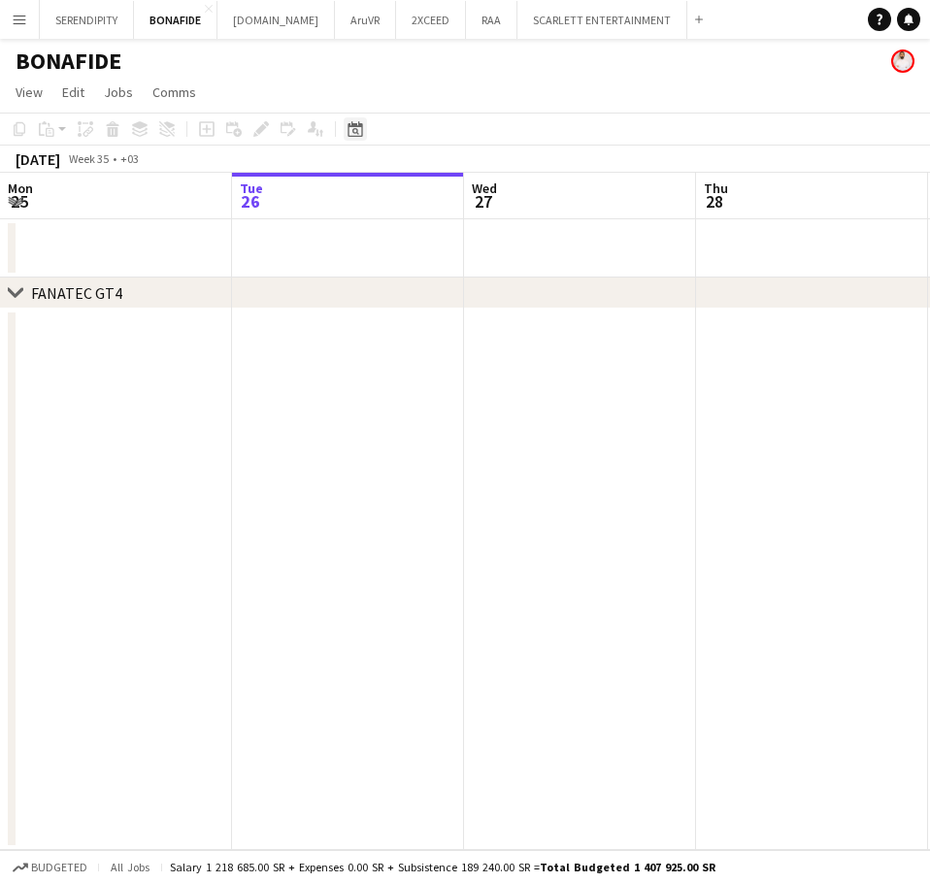
click at [351, 123] on icon "Date picker" at bounding box center [356, 129] width 16 height 16
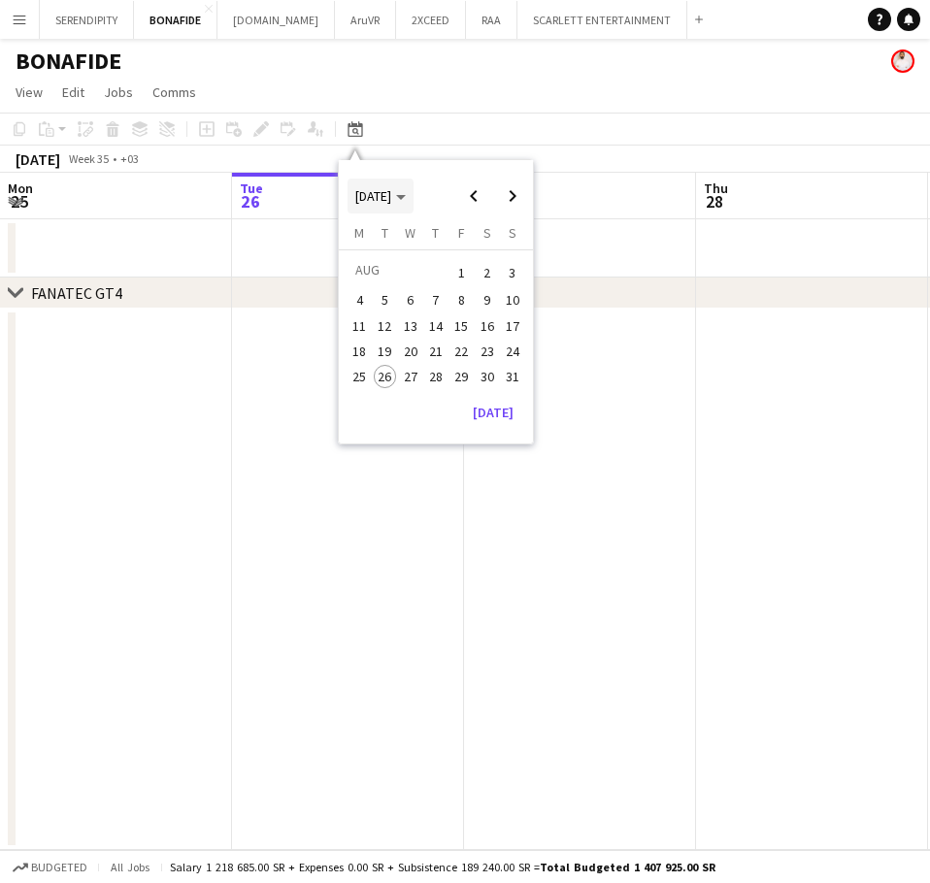
click at [391, 197] on span "[DATE]" at bounding box center [373, 195] width 36 height 17
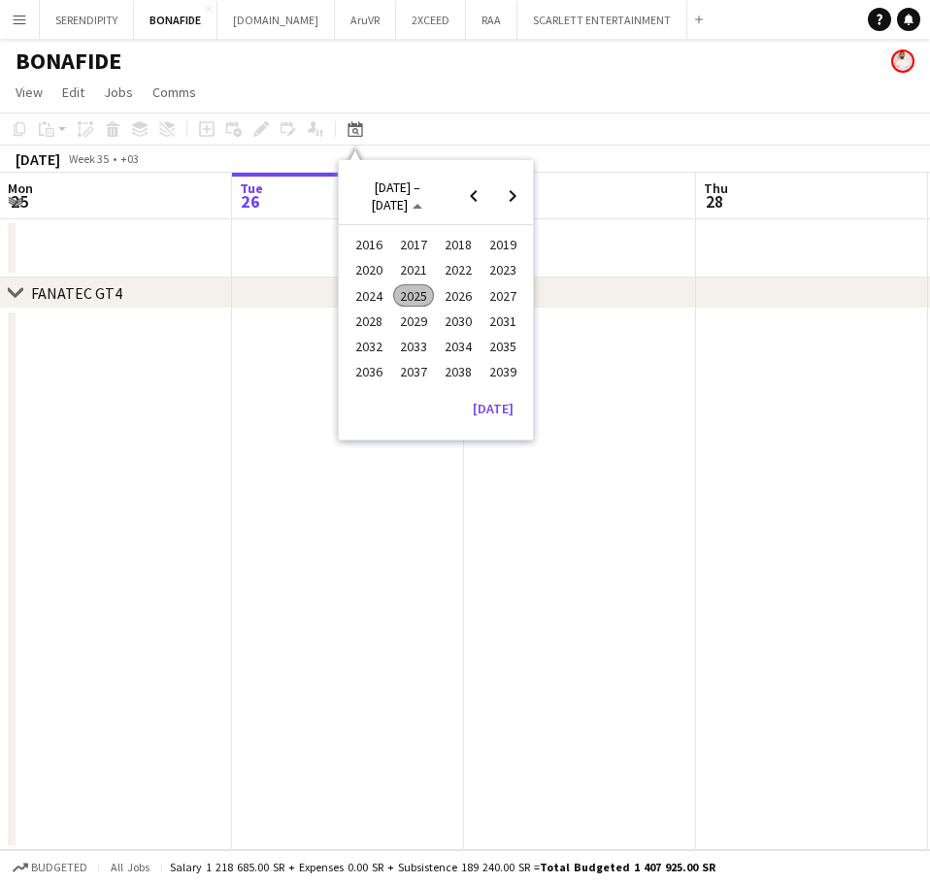
click at [374, 288] on span "2024" at bounding box center [369, 295] width 40 height 23
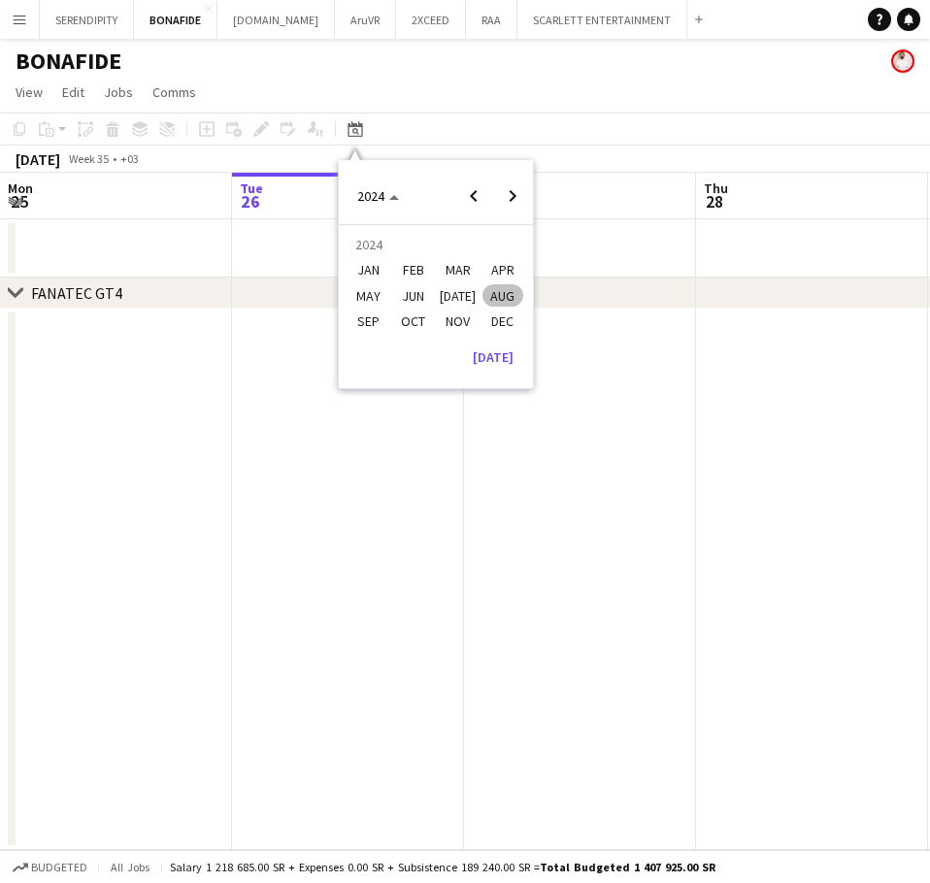
click at [496, 318] on span "DEC" at bounding box center [503, 321] width 40 height 23
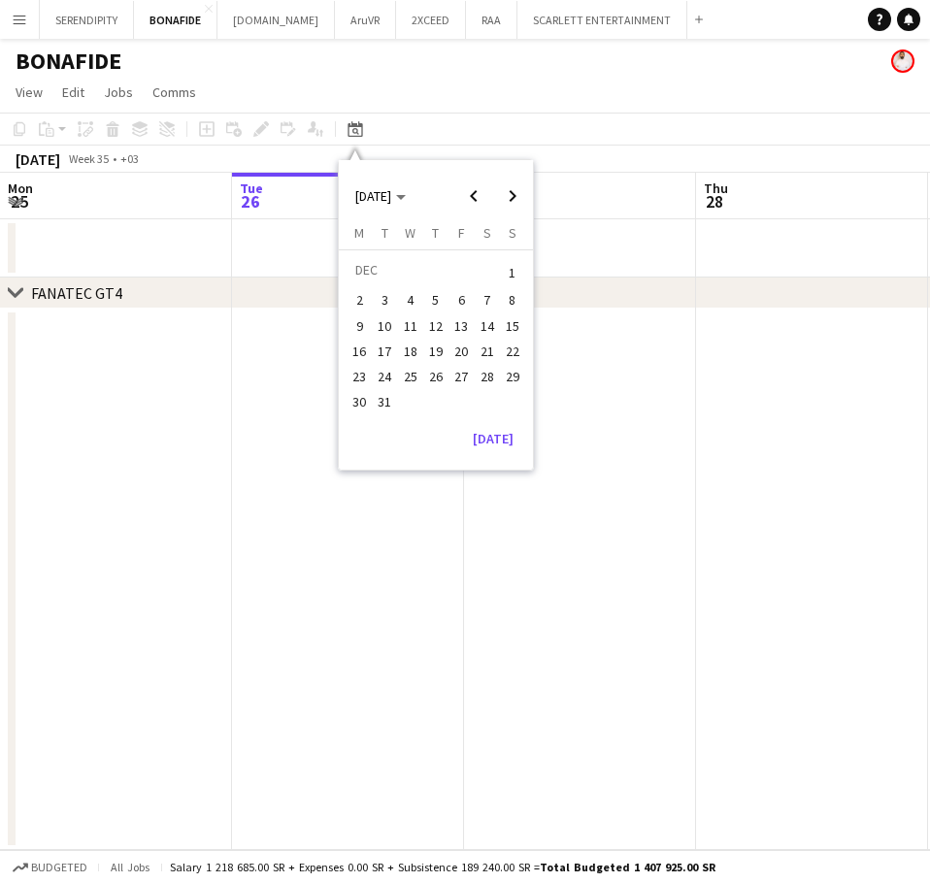
click at [413, 329] on span "11" at bounding box center [410, 326] width 23 height 23
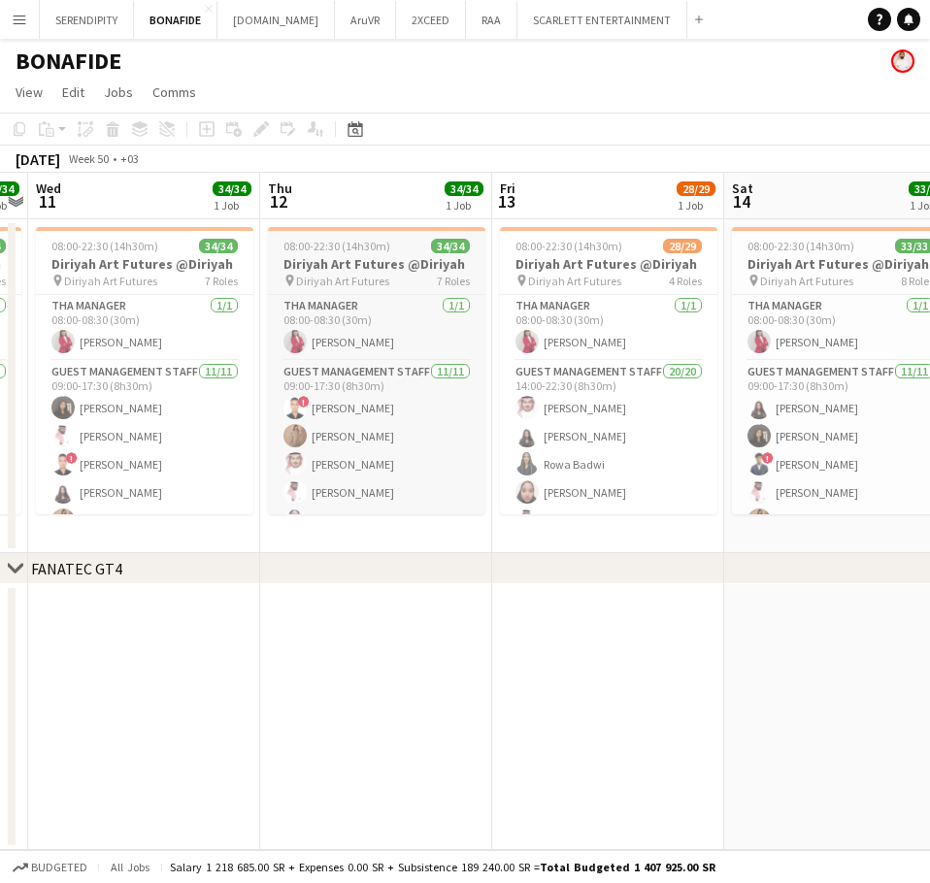
click at [365, 255] on h3 "Diriyah Art Futures @Diriyah" at bounding box center [376, 263] width 217 height 17
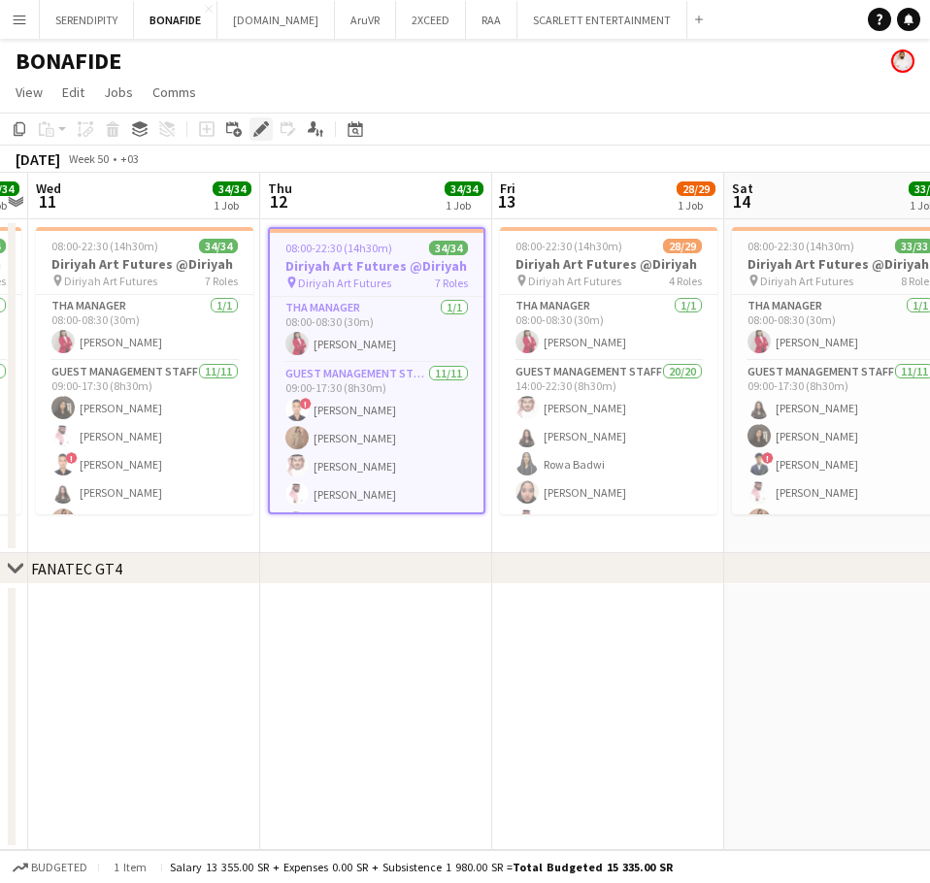
click at [258, 134] on icon at bounding box center [260, 129] width 11 height 11
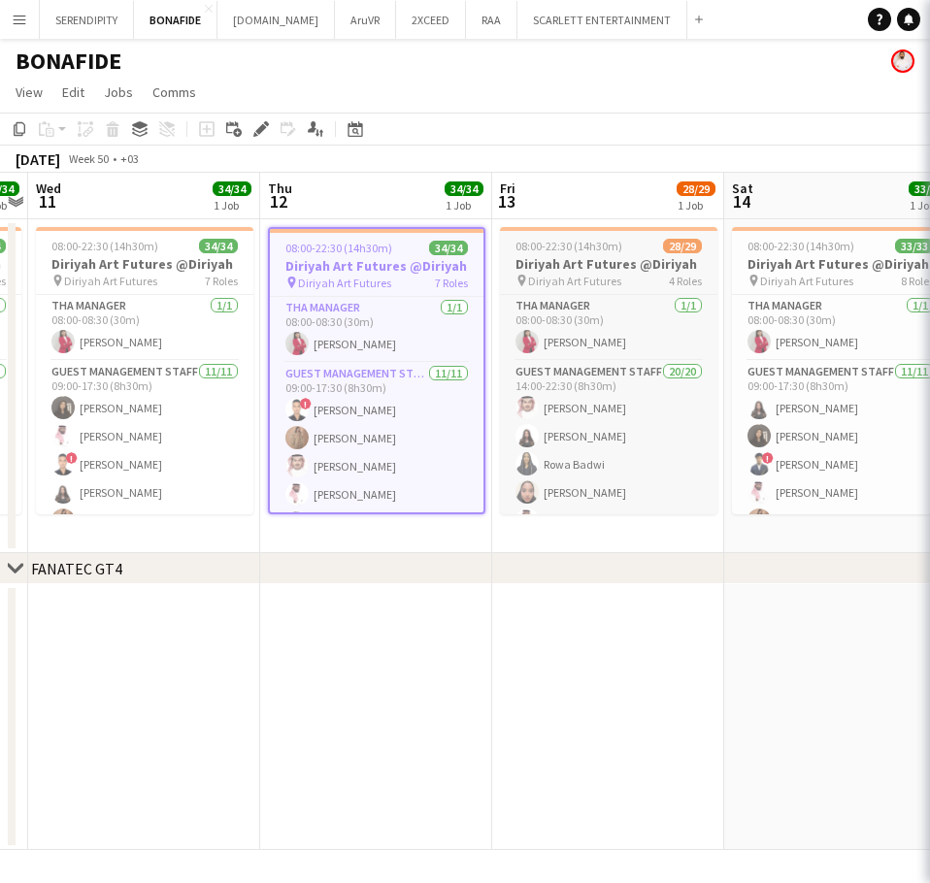
type input "**********"
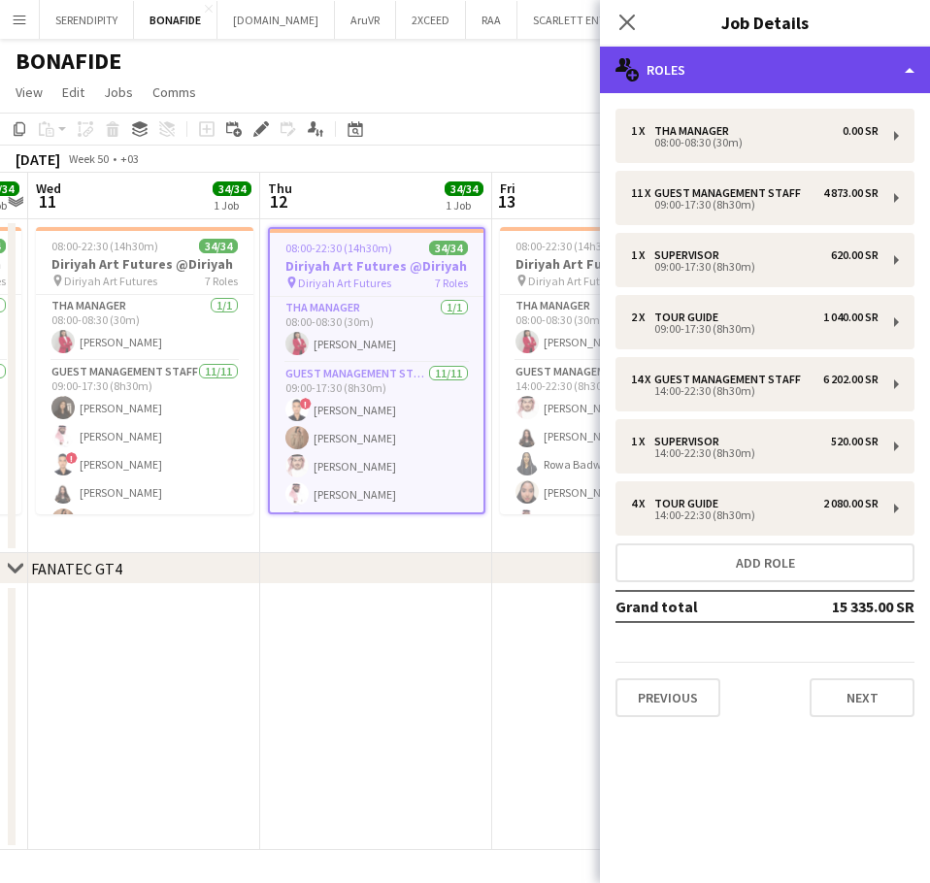
click at [722, 71] on div "multiple-users-add Roles" at bounding box center [765, 70] width 330 height 47
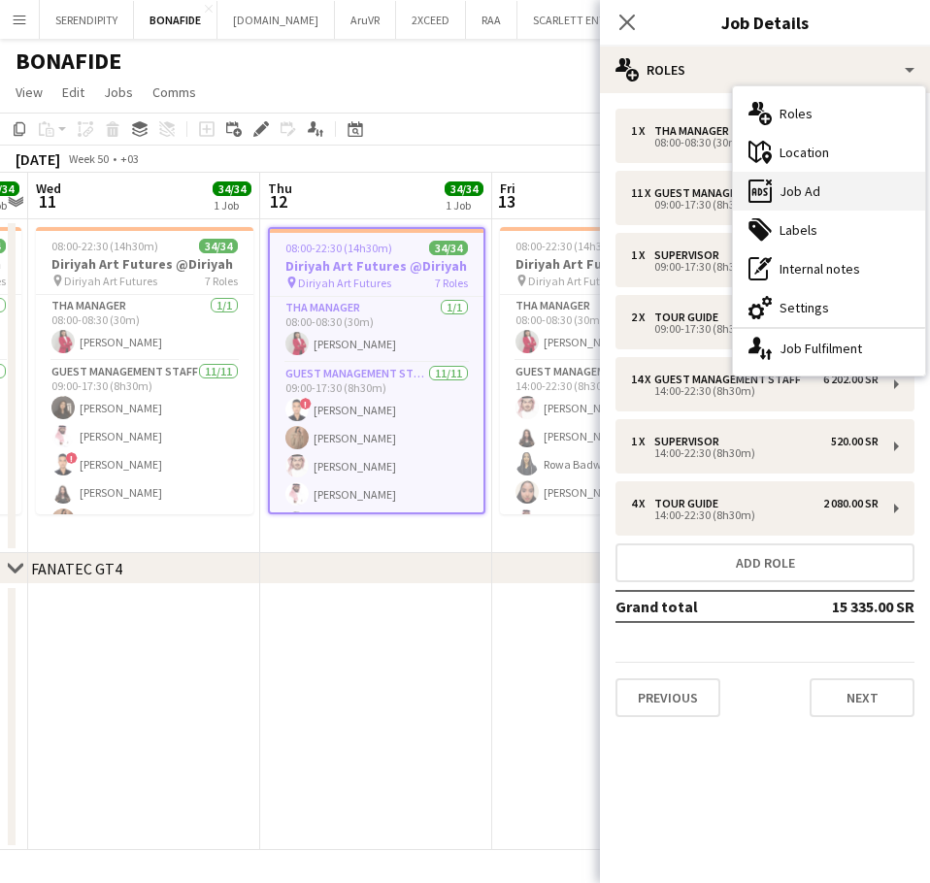
click at [845, 193] on div "ads-window Job Ad" at bounding box center [829, 191] width 192 height 39
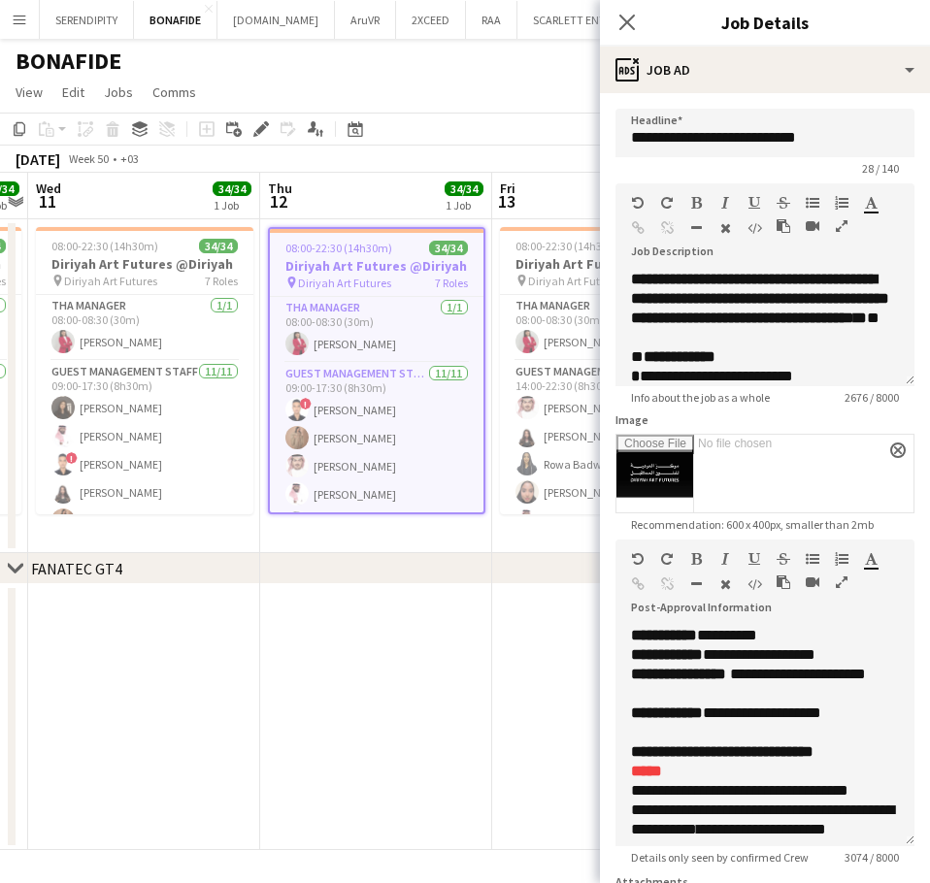
drag, startPoint x: 896, startPoint y: 739, endPoint x: 889, endPoint y: 845, distance: 106.0
click at [890, 847] on div "**********" at bounding box center [765, 736] width 299 height 220
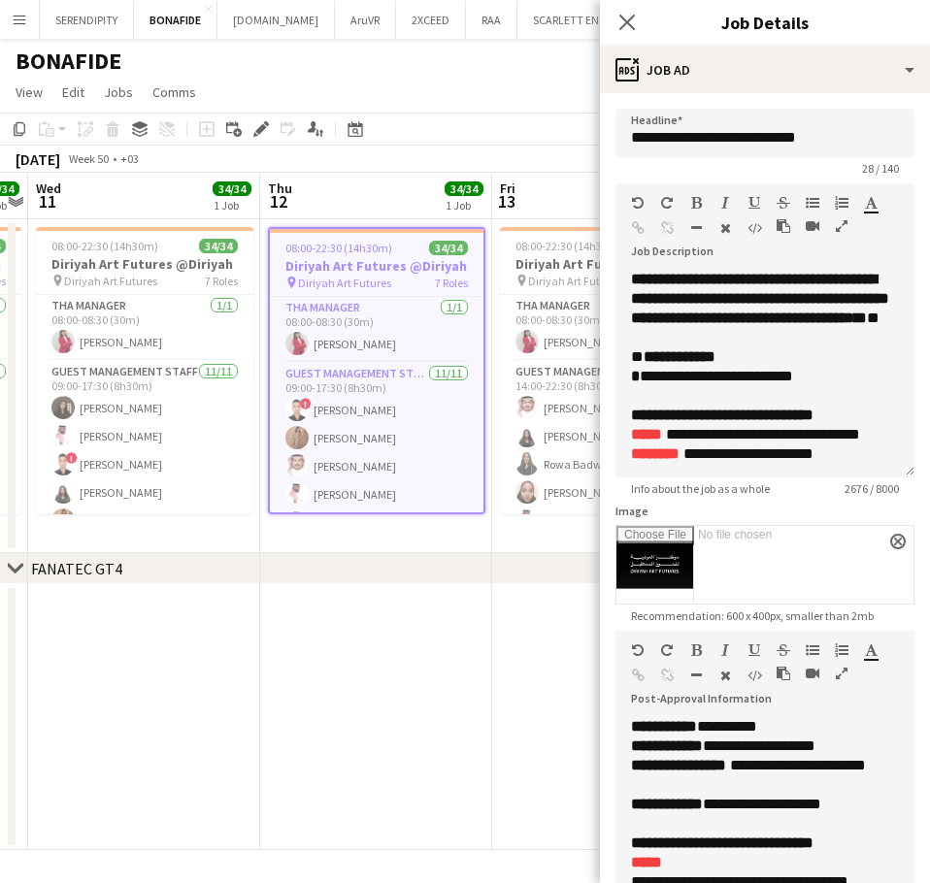
drag, startPoint x: 897, startPoint y: 379, endPoint x: 872, endPoint y: 425, distance: 53.0
click at [872, 425] on div "**********" at bounding box center [765, 374] width 299 height 208
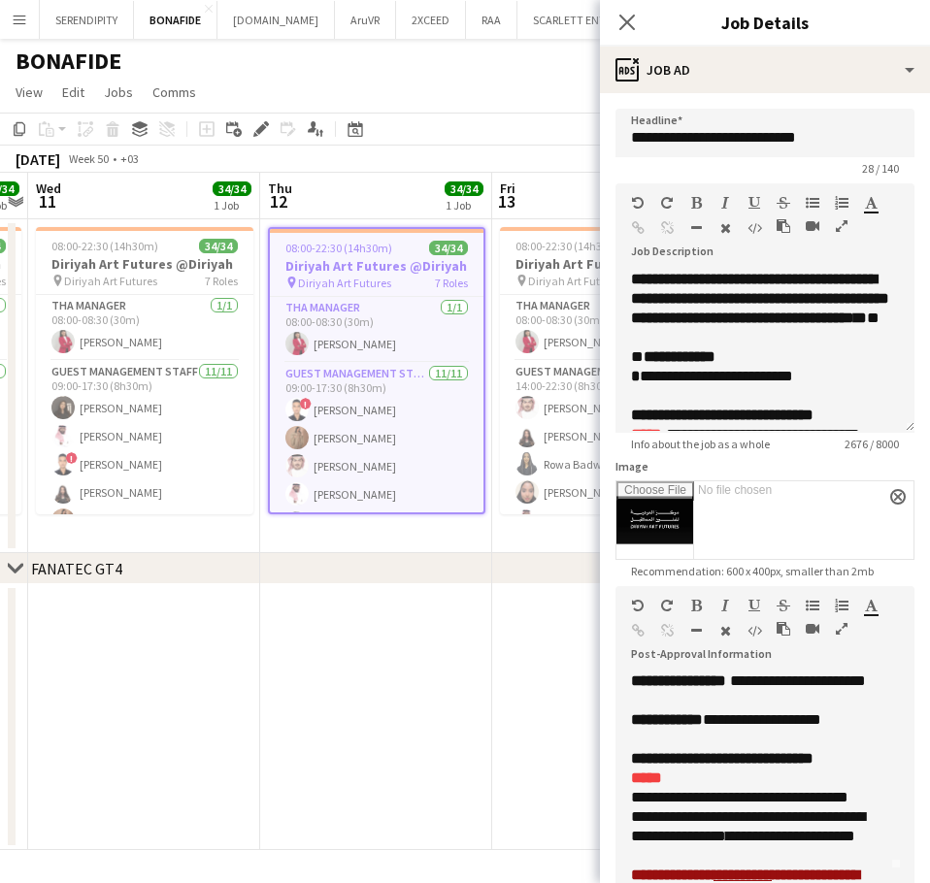
scroll to position [32, 0]
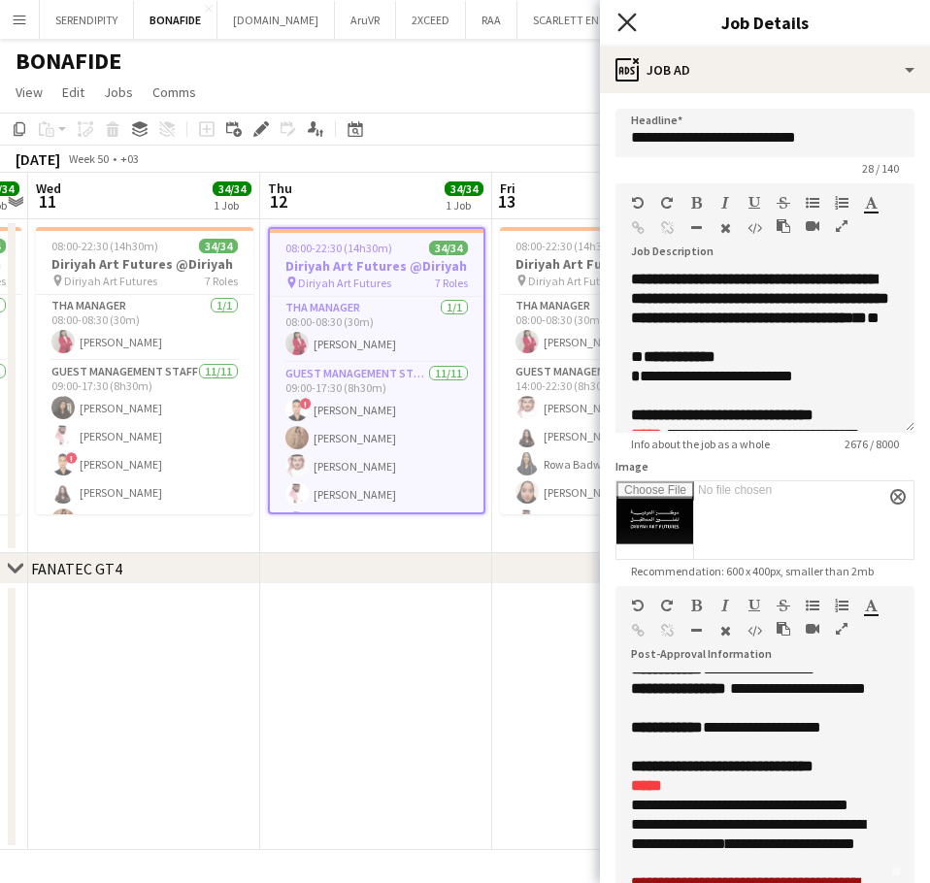
click at [633, 14] on icon "Close pop-in" at bounding box center [626, 22] width 18 height 18
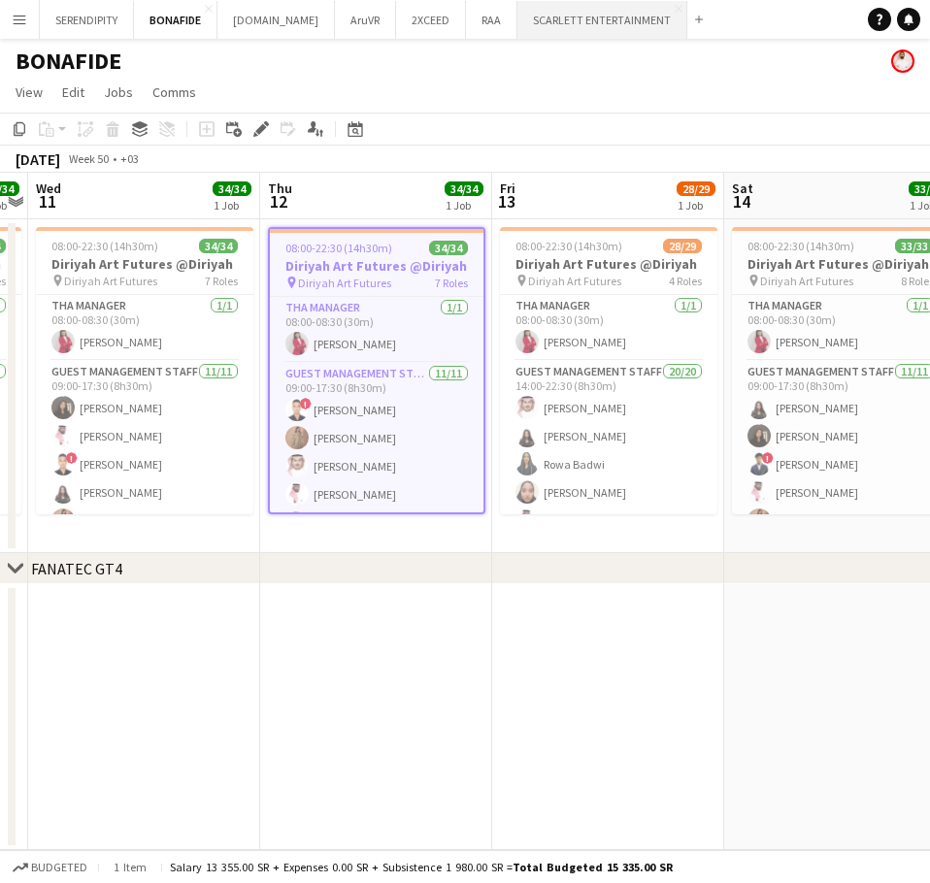
click at [554, 17] on button "SCARLETT ENTERTAINMENT Close" at bounding box center [602, 20] width 170 height 38
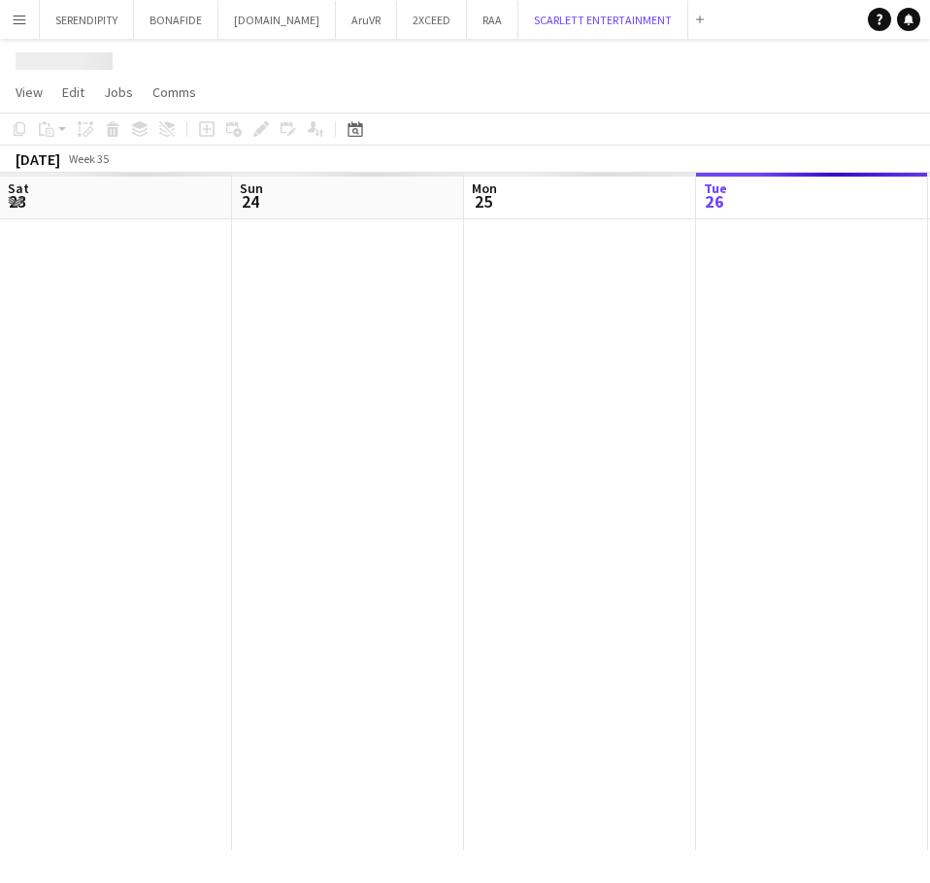
scroll to position [0, 464]
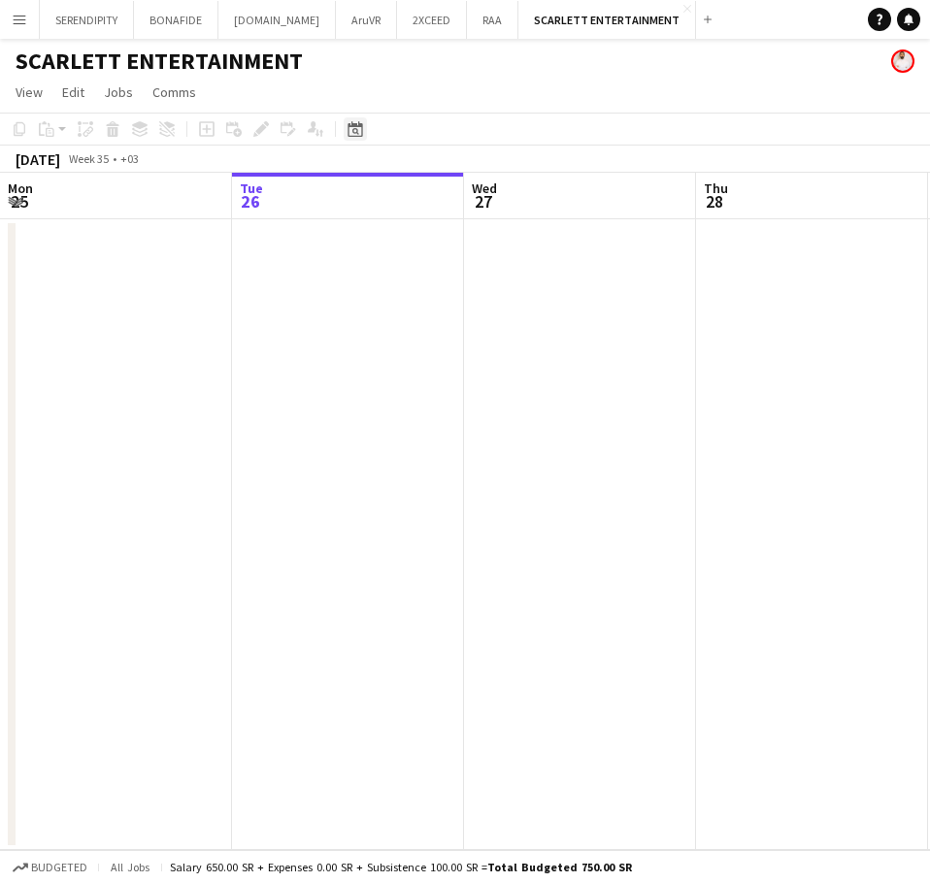
click at [357, 127] on icon at bounding box center [355, 129] width 15 height 16
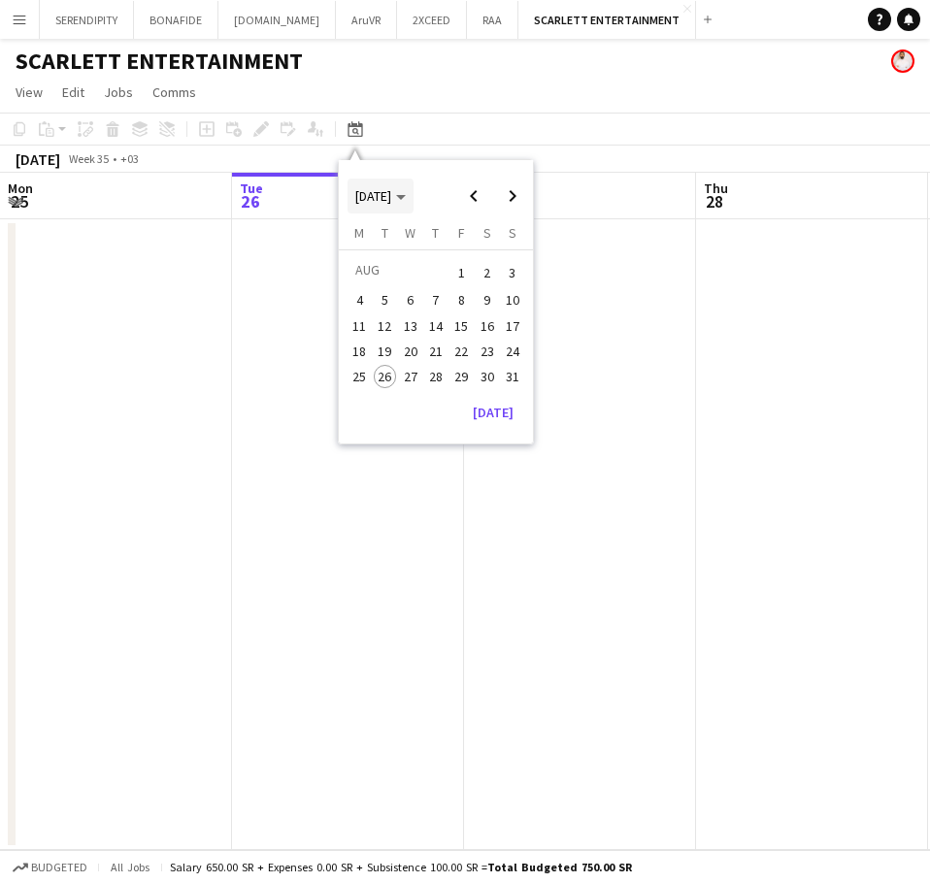
click at [391, 197] on span "[DATE]" at bounding box center [373, 195] width 36 height 17
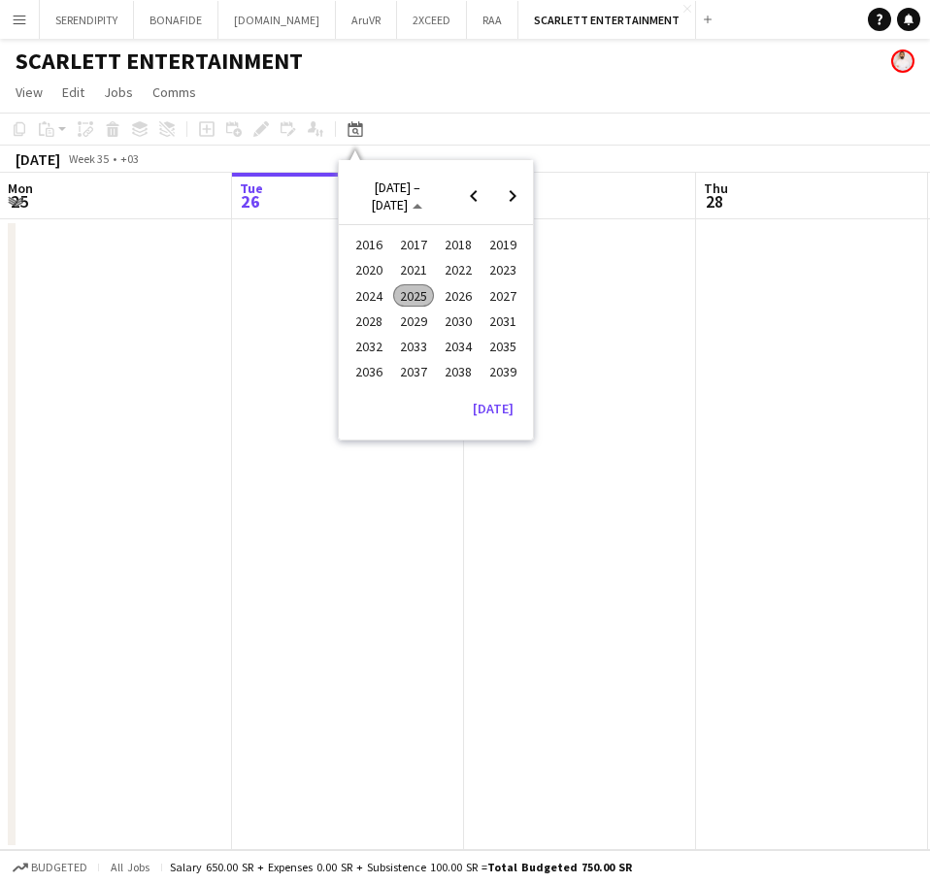
click at [414, 292] on span "2025" at bounding box center [413, 295] width 40 height 23
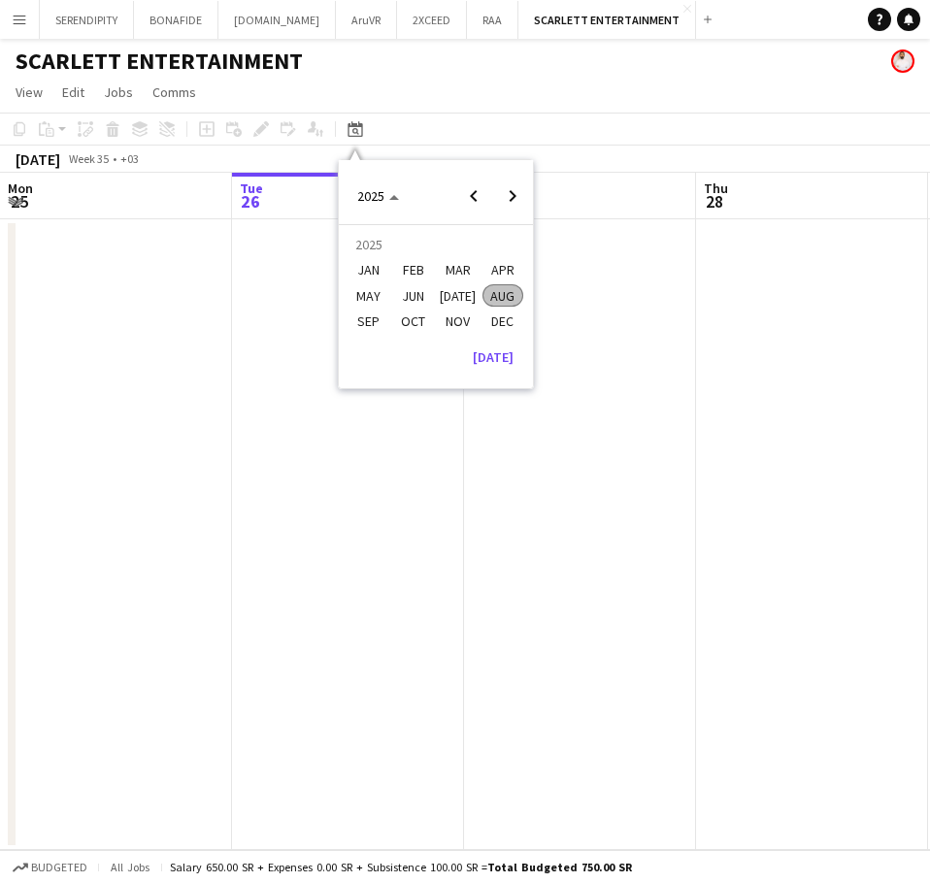
click at [402, 320] on span "OCT" at bounding box center [413, 321] width 40 height 23
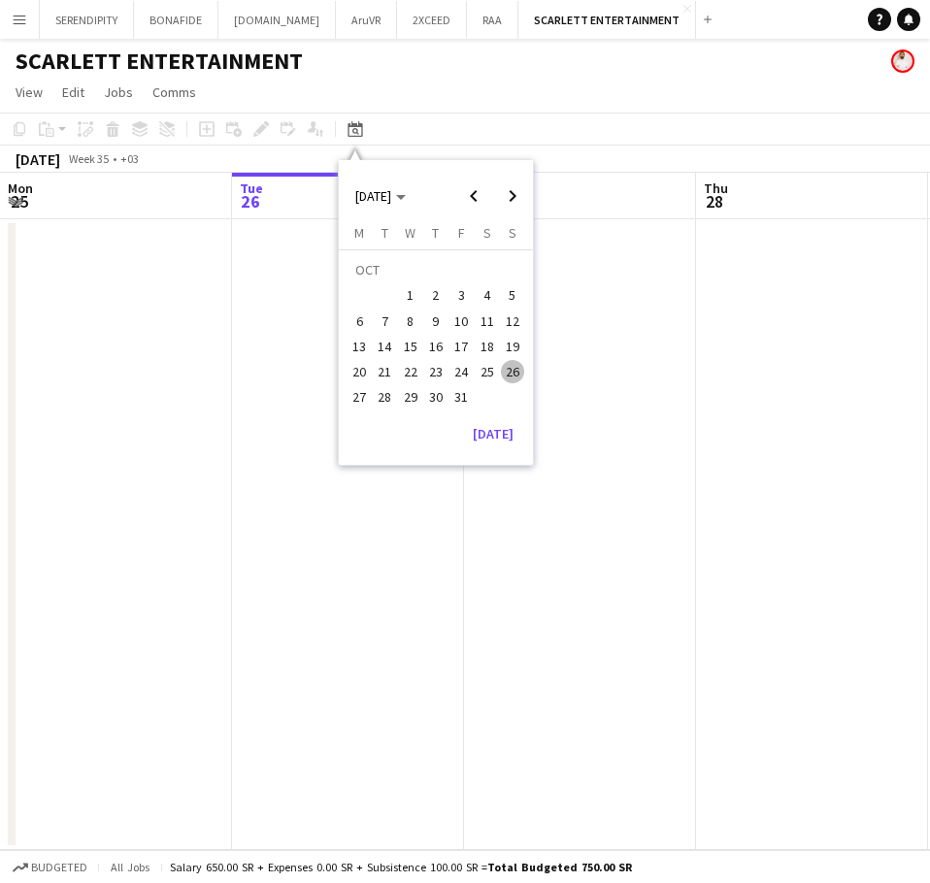
click at [375, 395] on span "28" at bounding box center [385, 397] width 23 height 23
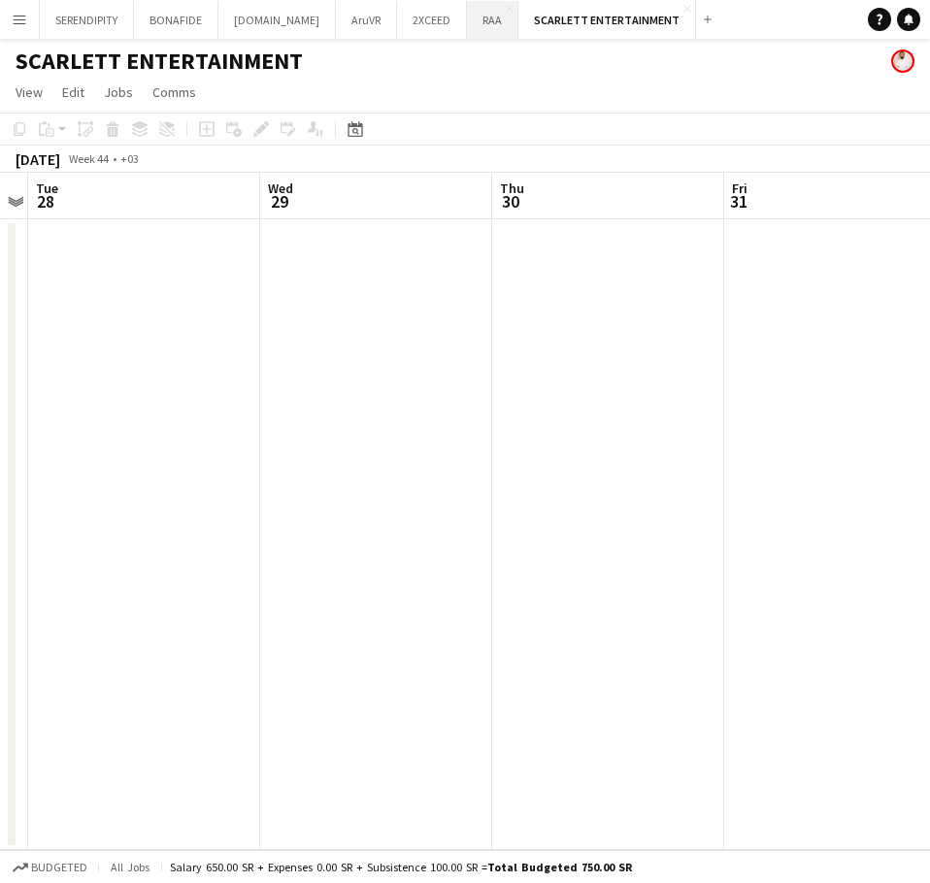
click at [467, 20] on button "RAA Close" at bounding box center [492, 20] width 51 height 38
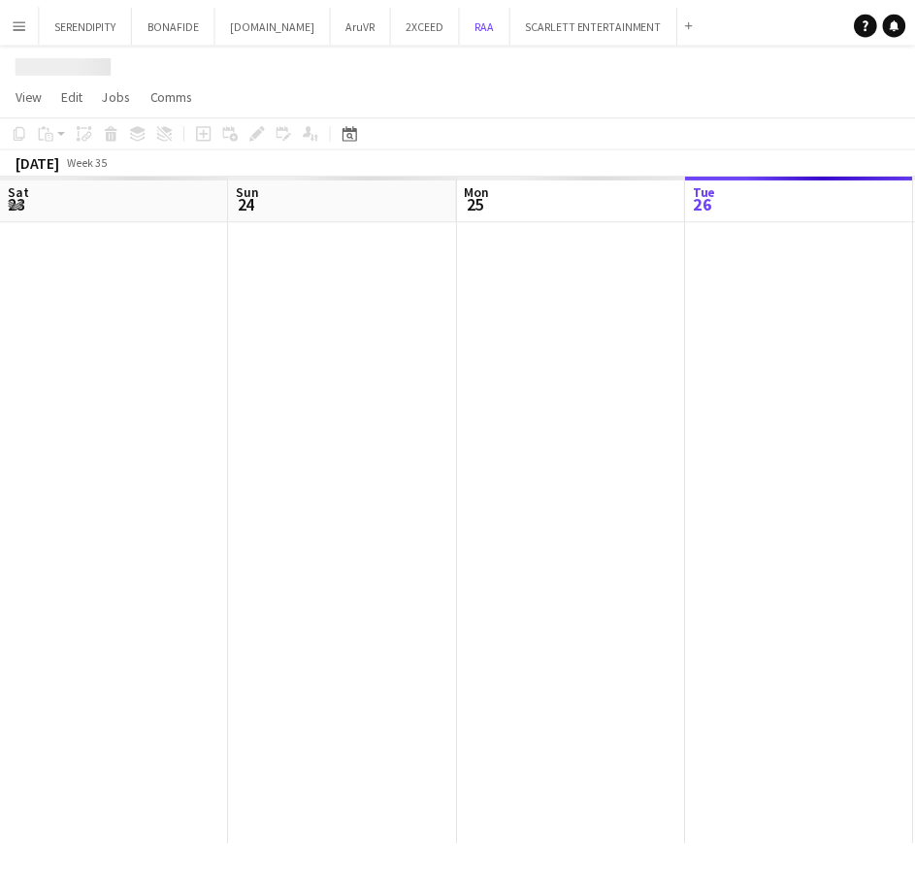
scroll to position [0, 464]
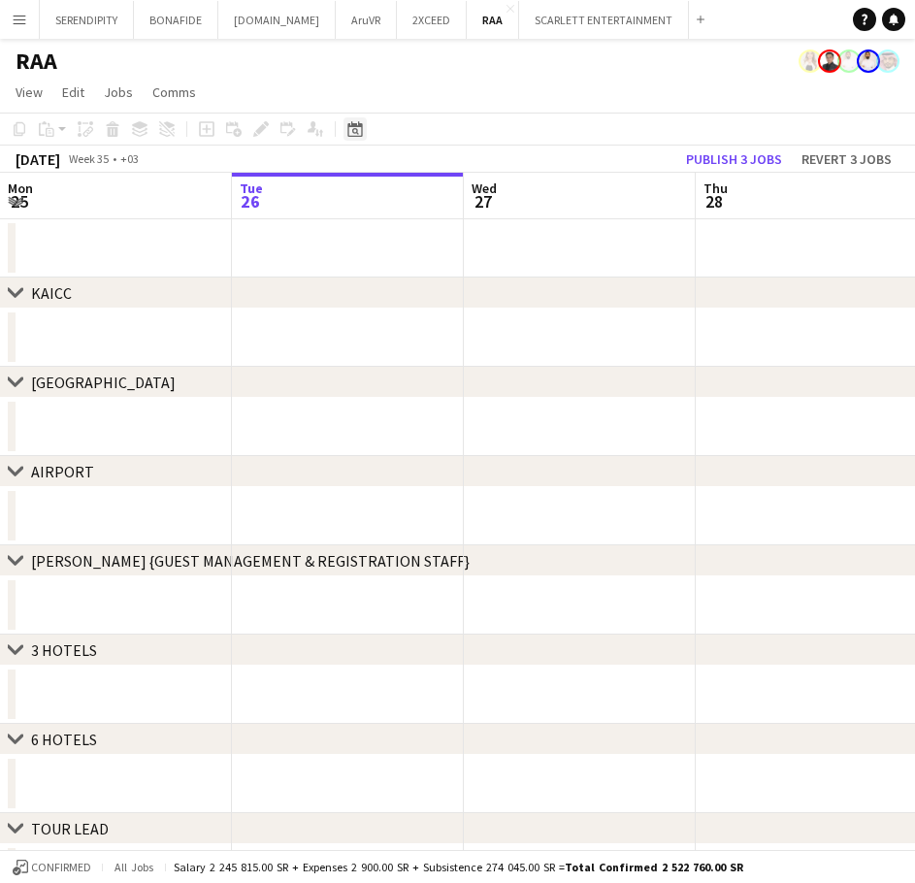
click at [353, 128] on icon "Date picker" at bounding box center [356, 129] width 16 height 16
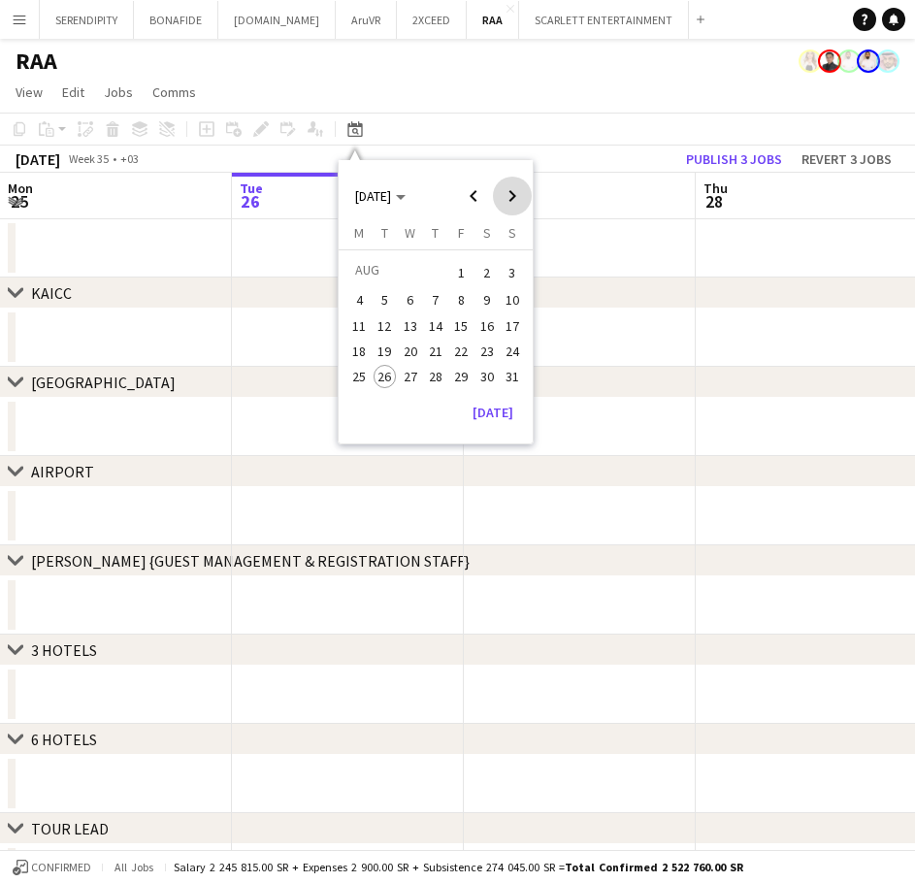
click at [520, 199] on span "Next month" at bounding box center [512, 196] width 39 height 39
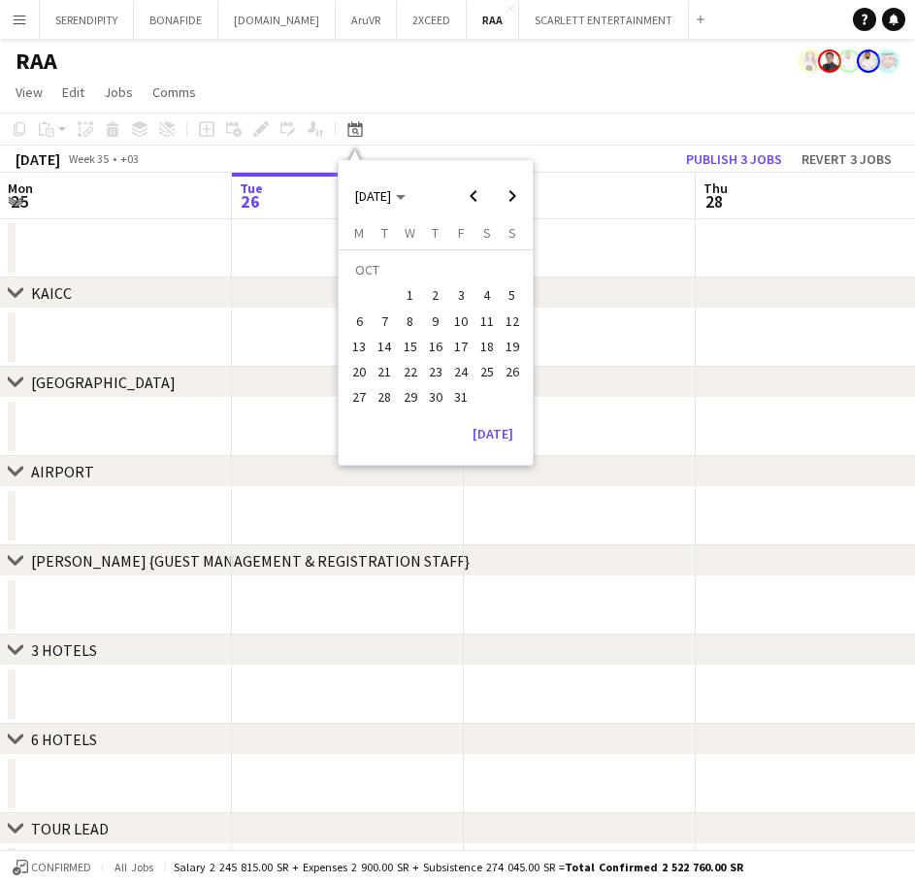
click at [380, 394] on span "28" at bounding box center [385, 397] width 23 height 23
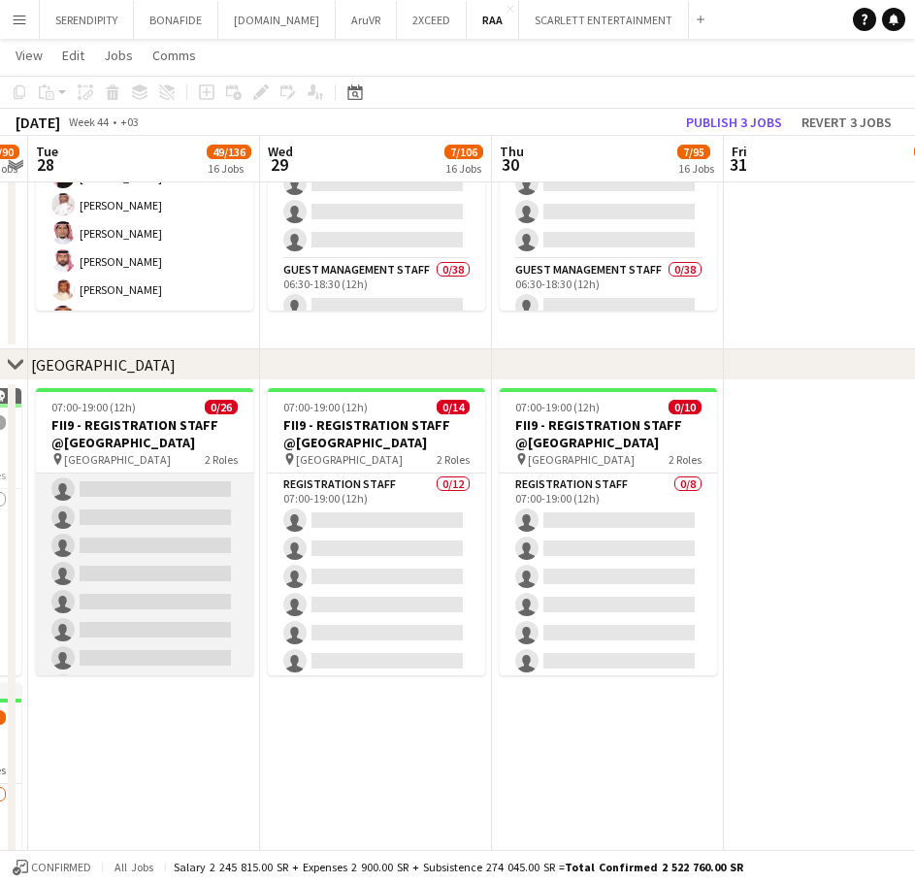
scroll to position [129, 0]
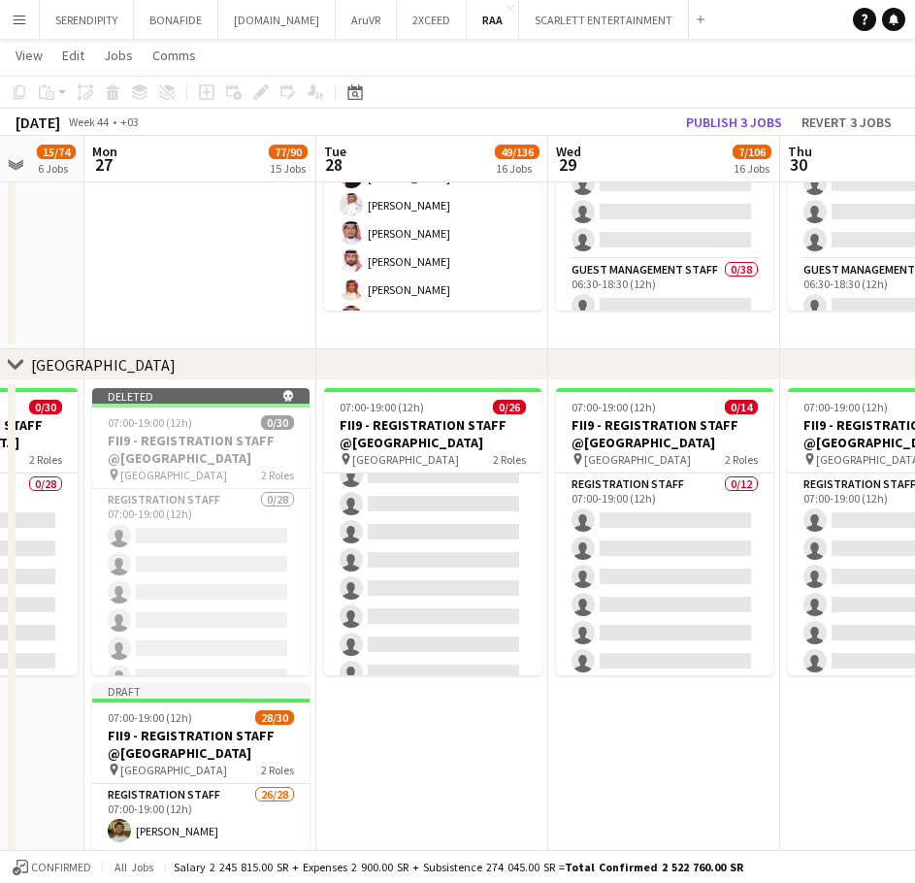
drag, startPoint x: 153, startPoint y: 742, endPoint x: 681, endPoint y: 716, distance: 527.8
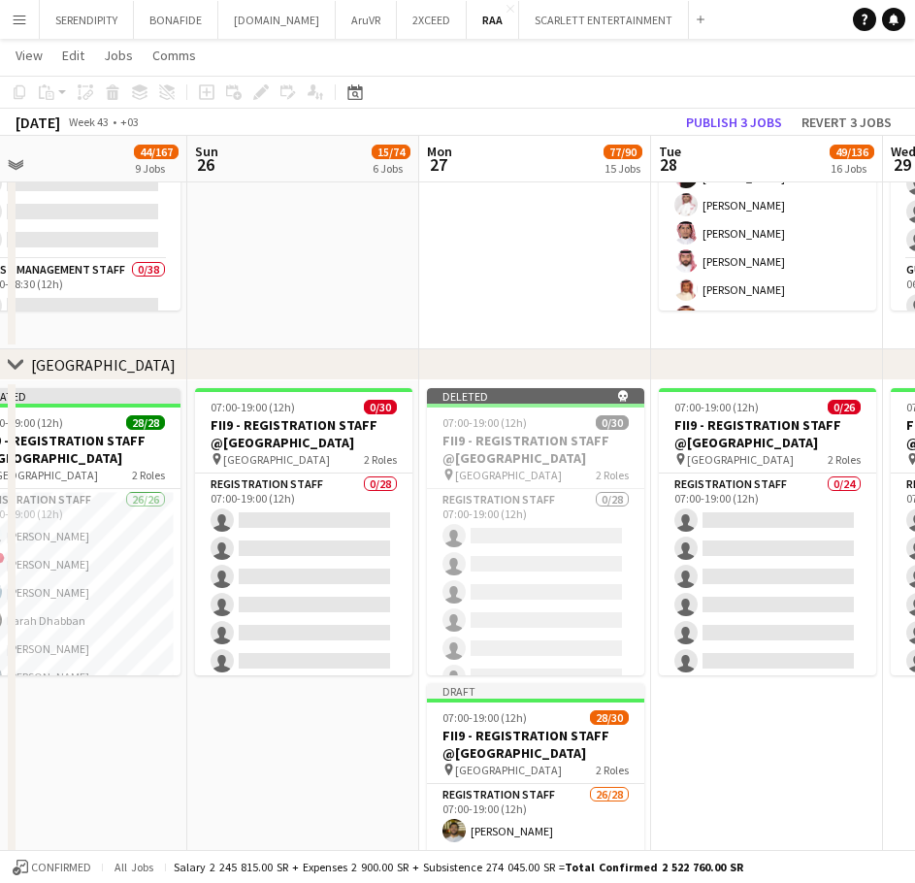
scroll to position [0, 435]
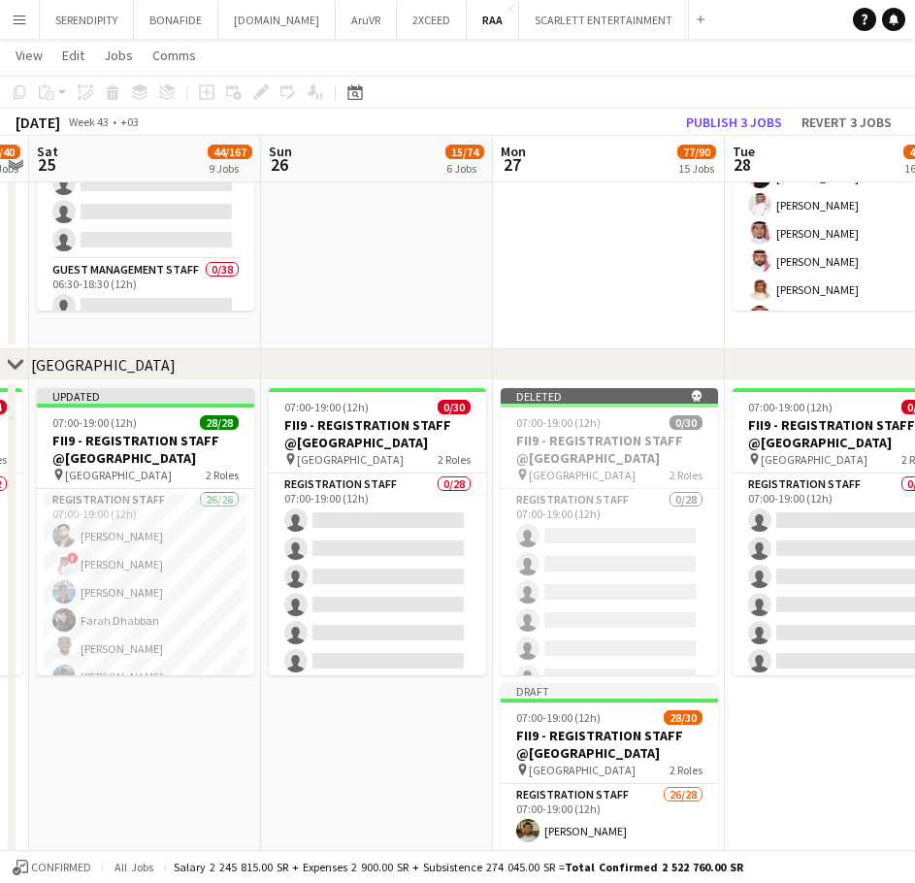
drag, startPoint x: 675, startPoint y: 694, endPoint x: 806, endPoint y: 672, distance: 133.0
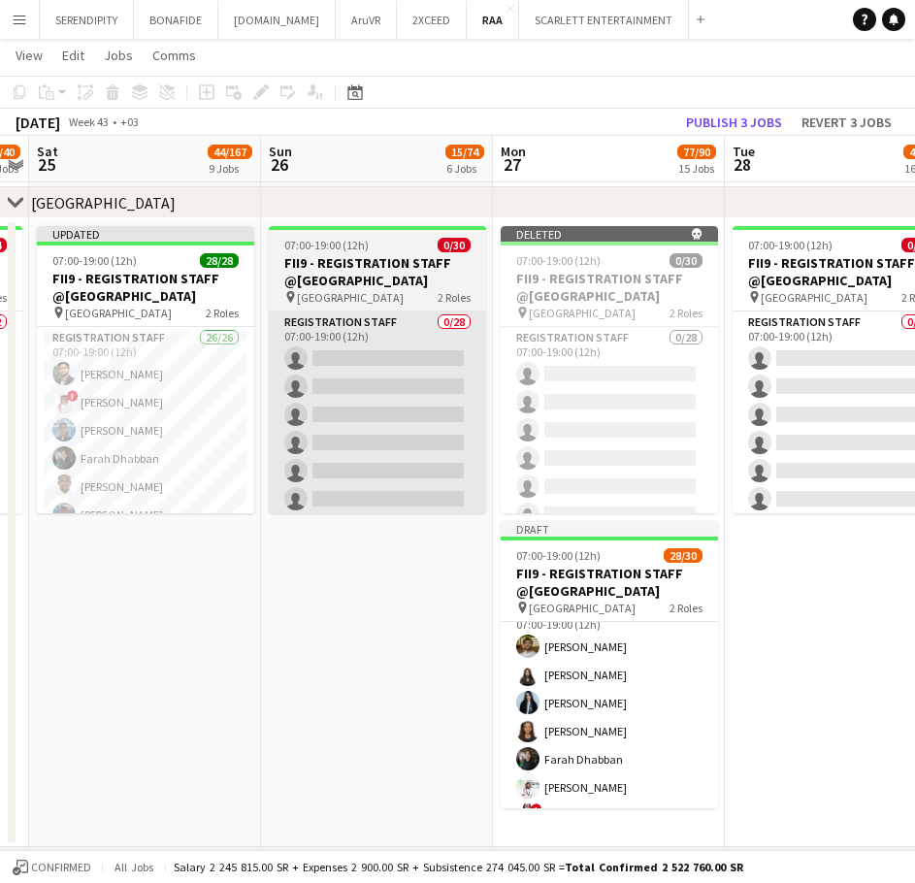
scroll to position [32, 0]
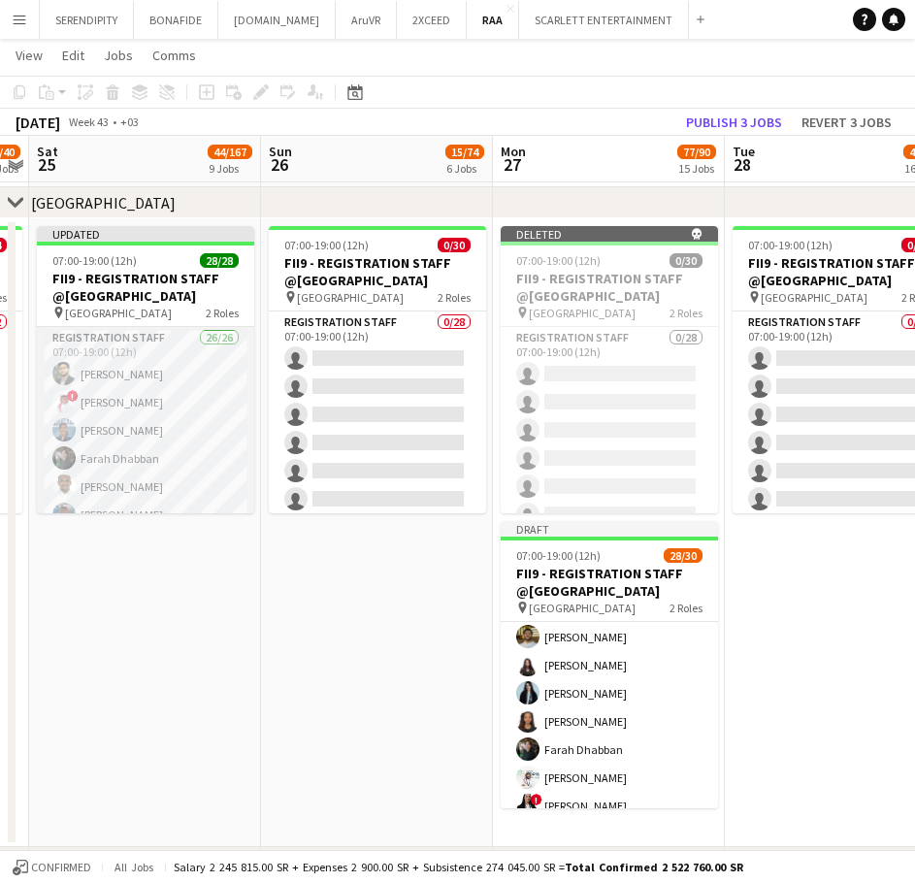
click at [164, 363] on app-card-role "Registration Staff 26/26 07:00-19:00 (12h) [PERSON_NAME] ! [PERSON_NAME] Elhill…" at bounding box center [145, 715] width 217 height 776
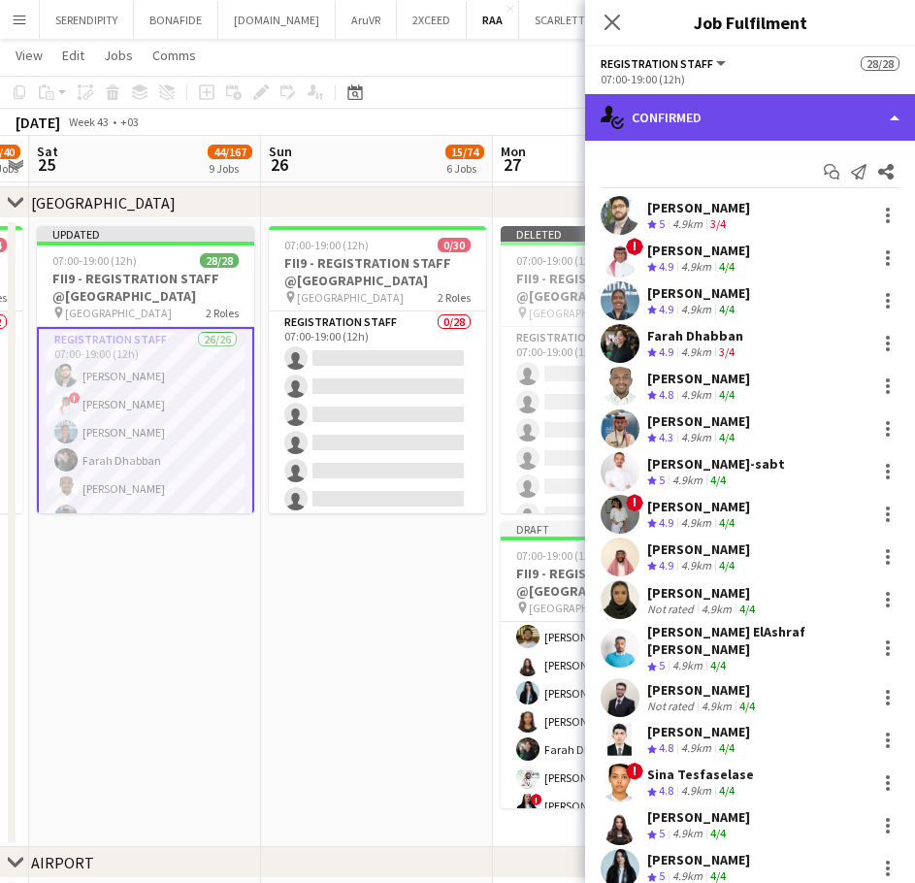
click at [749, 116] on div "single-neutral-actions-check-2 Confirmed" at bounding box center [750, 117] width 330 height 47
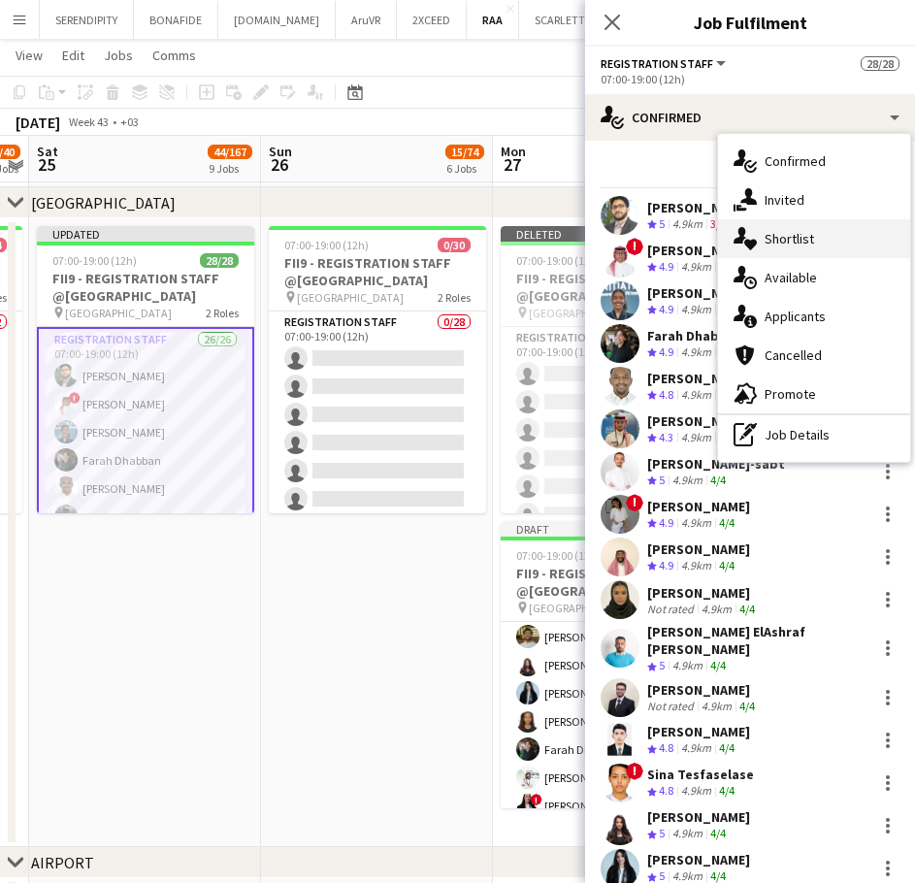
click at [823, 246] on div "single-neutral-actions-heart Shortlist" at bounding box center [814, 238] width 192 height 39
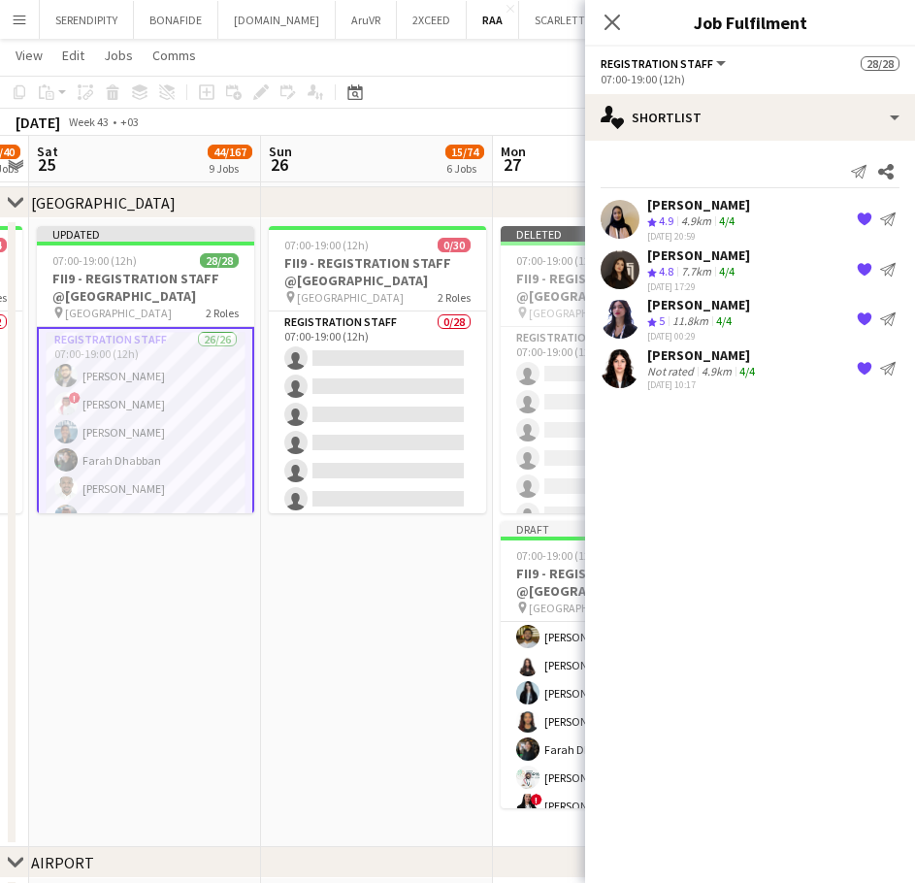
click at [398, 619] on app-date-cell "07:00-19:00 (12h) 0/30 FII9 - REGISTRATION STAFF @[GEOGRAPHIC_DATA] pin [GEOGRA…" at bounding box center [377, 532] width 232 height 629
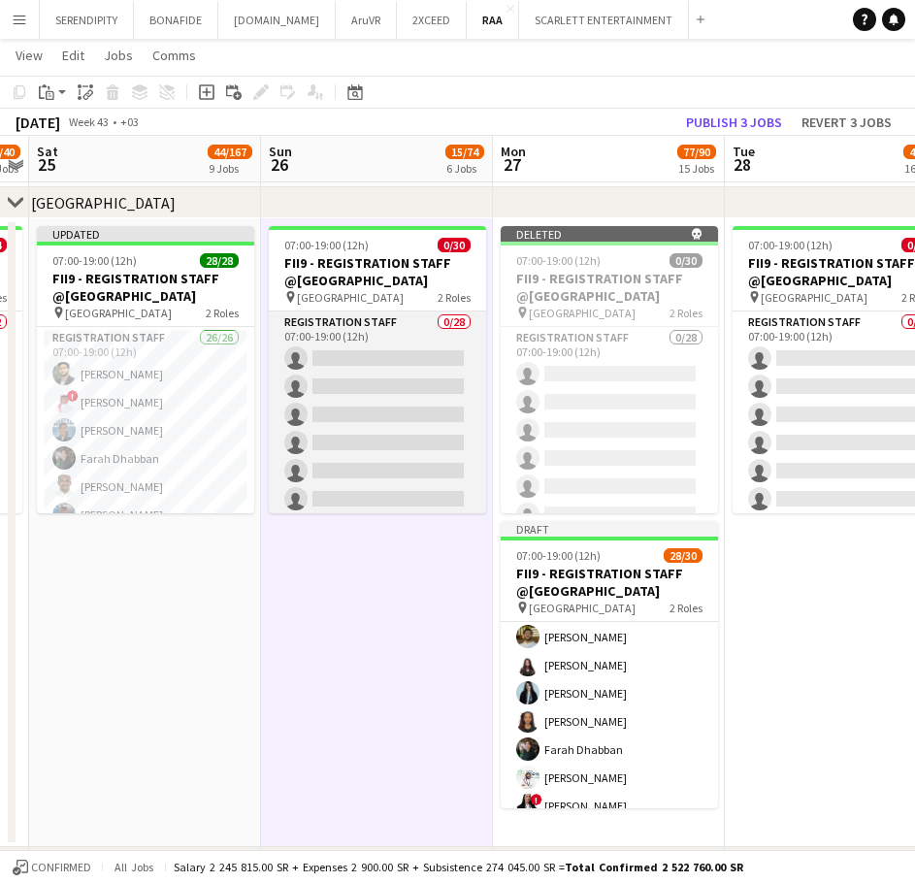
click at [383, 380] on app-card-role "Registration Staff 0/28 07:00-19:00 (12h) single-neutral-actions single-neutral…" at bounding box center [377, 725] width 217 height 826
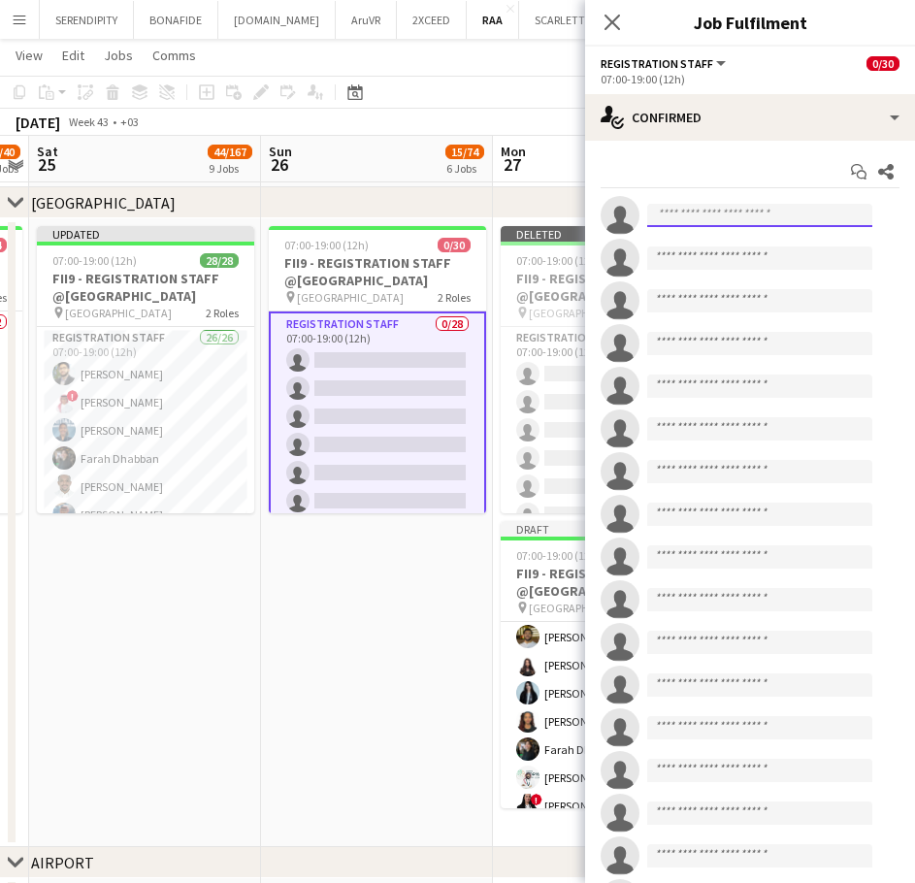
click at [740, 222] on input at bounding box center [760, 215] width 225 height 23
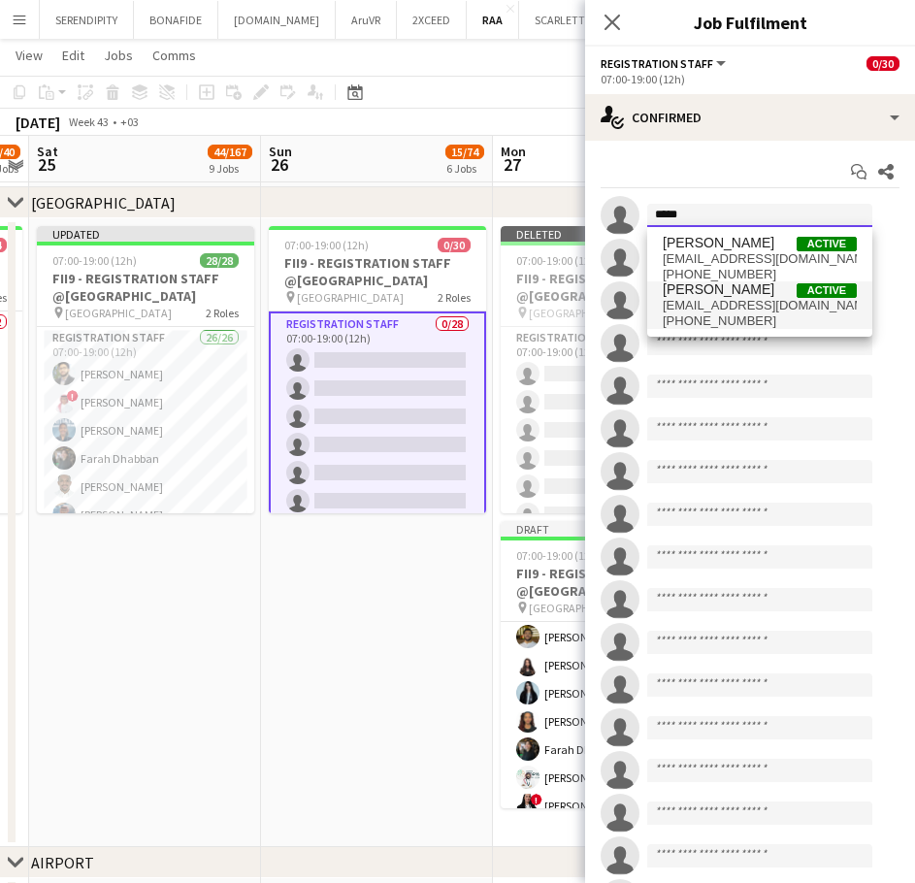
type input "*****"
click at [744, 314] on span "[PHONE_NUMBER]" at bounding box center [760, 322] width 194 height 16
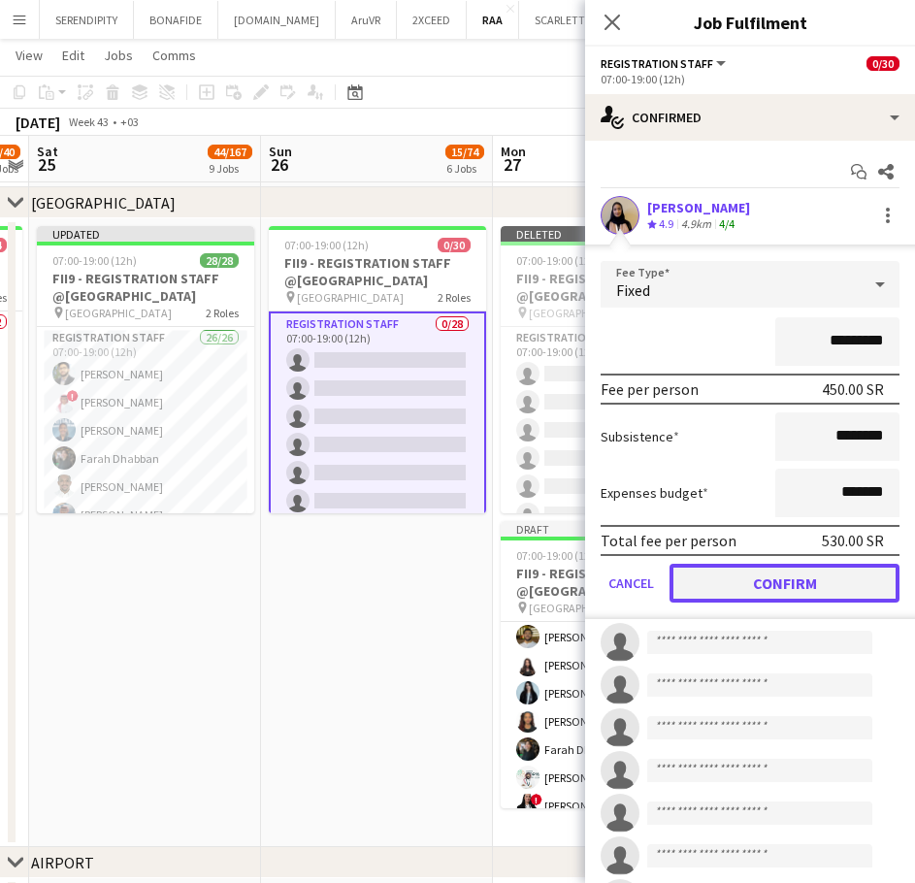
click at [803, 578] on button "Confirm" at bounding box center [785, 583] width 230 height 39
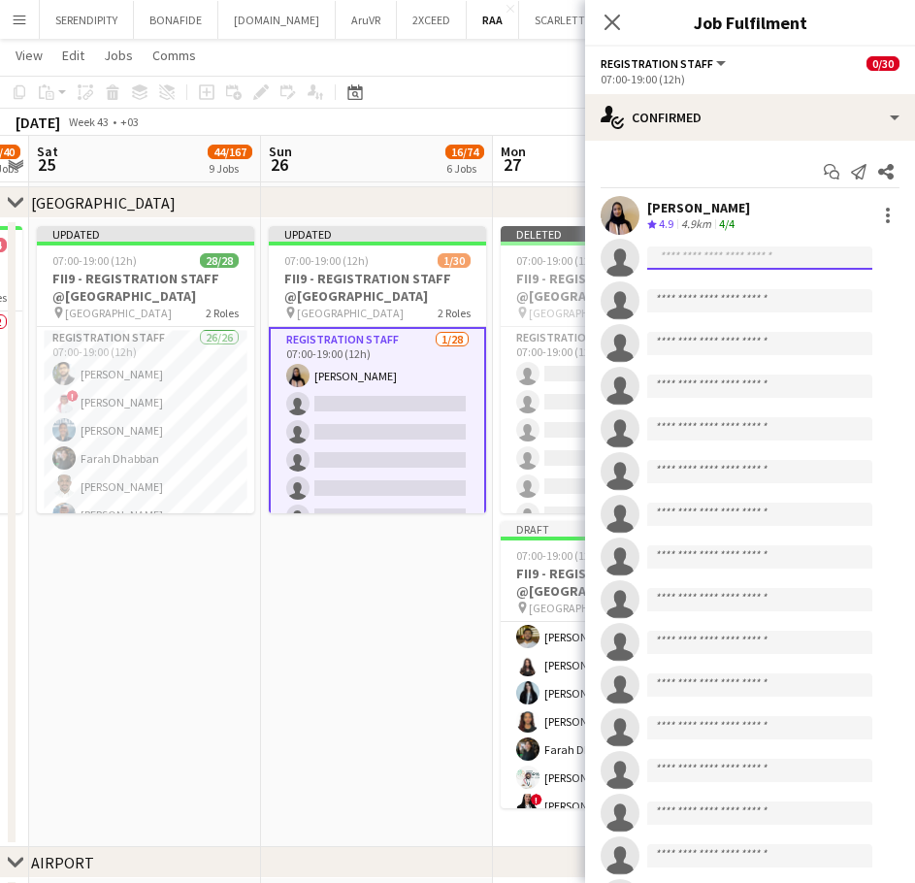
click at [737, 261] on input at bounding box center [760, 258] width 225 height 23
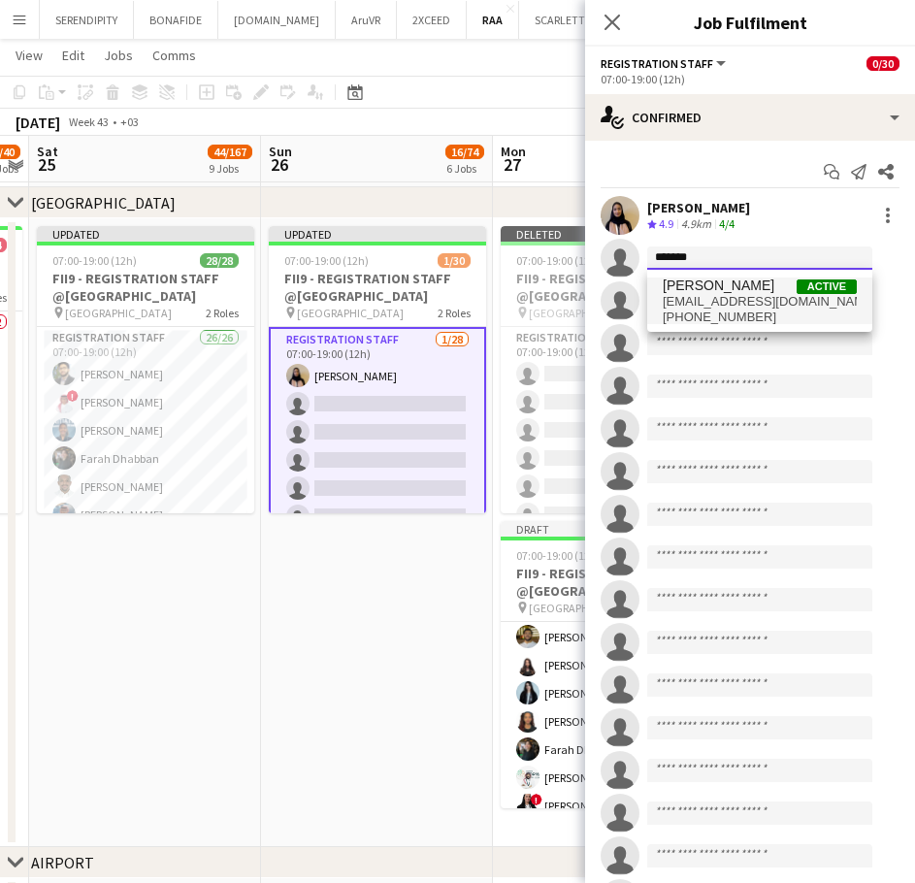
type input "*******"
click at [732, 298] on span "[EMAIL_ADDRESS][DOMAIN_NAME]" at bounding box center [760, 302] width 194 height 16
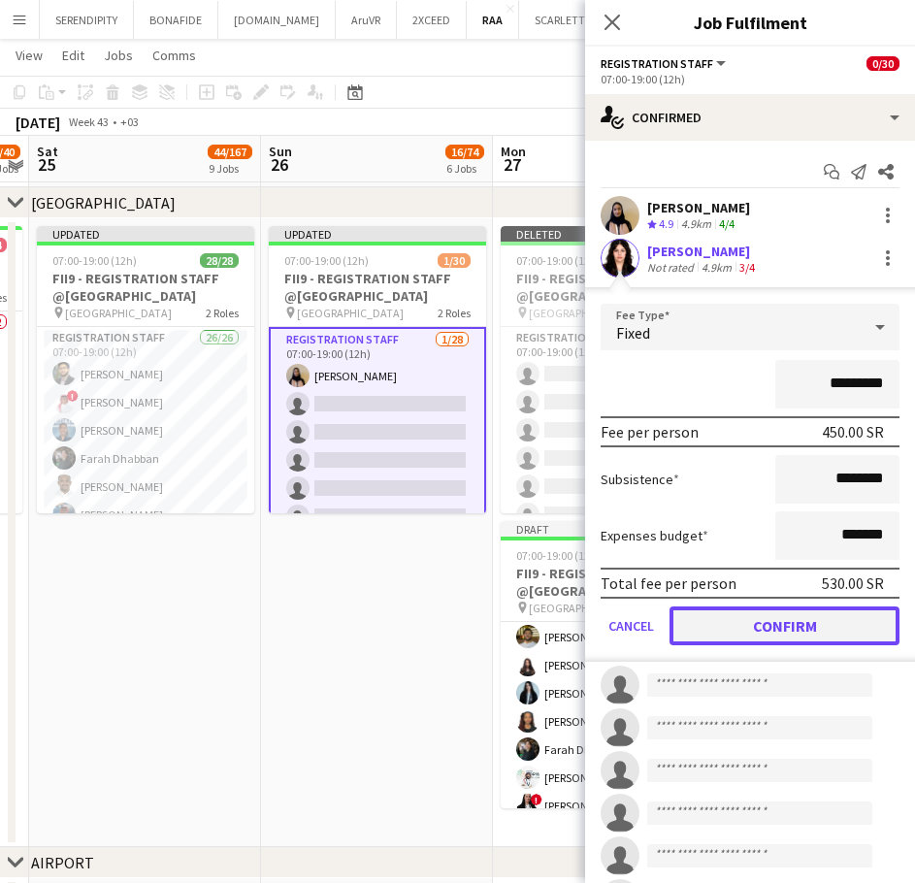
click at [801, 622] on button "Confirm" at bounding box center [785, 626] width 230 height 39
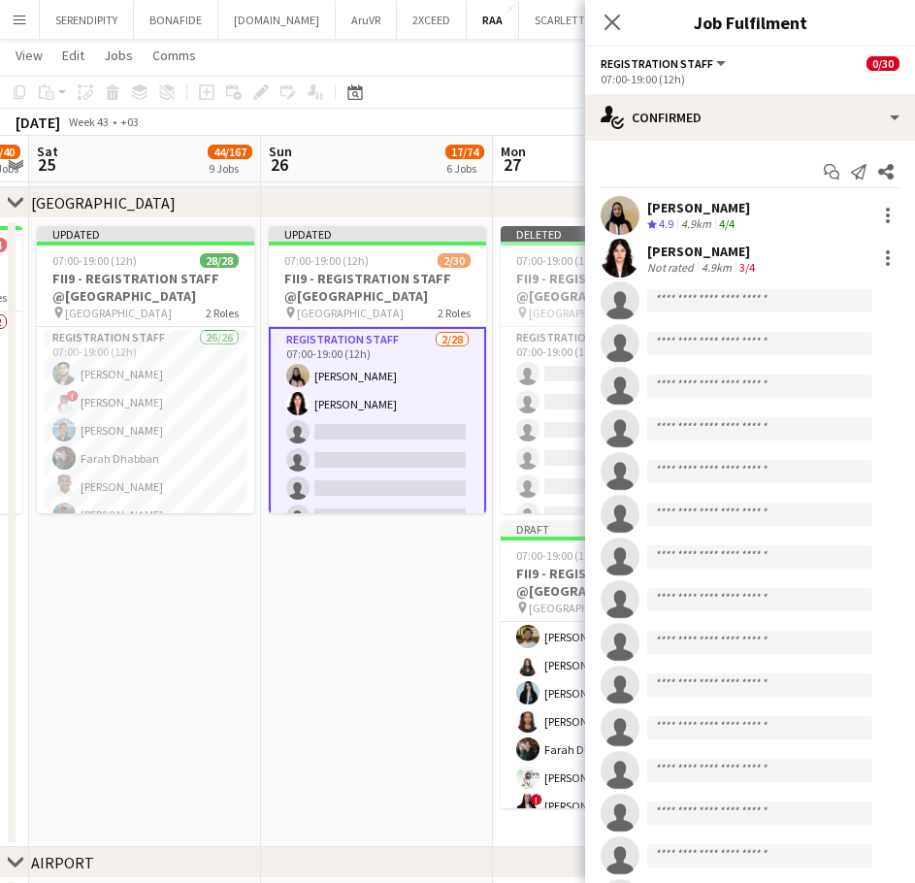
click at [364, 641] on app-date-cell "Updated 07:00-19:00 (12h) 2/30 FII9 - REGISTRATION STAFF @[GEOGRAPHIC_DATA] pin…" at bounding box center [377, 532] width 232 height 629
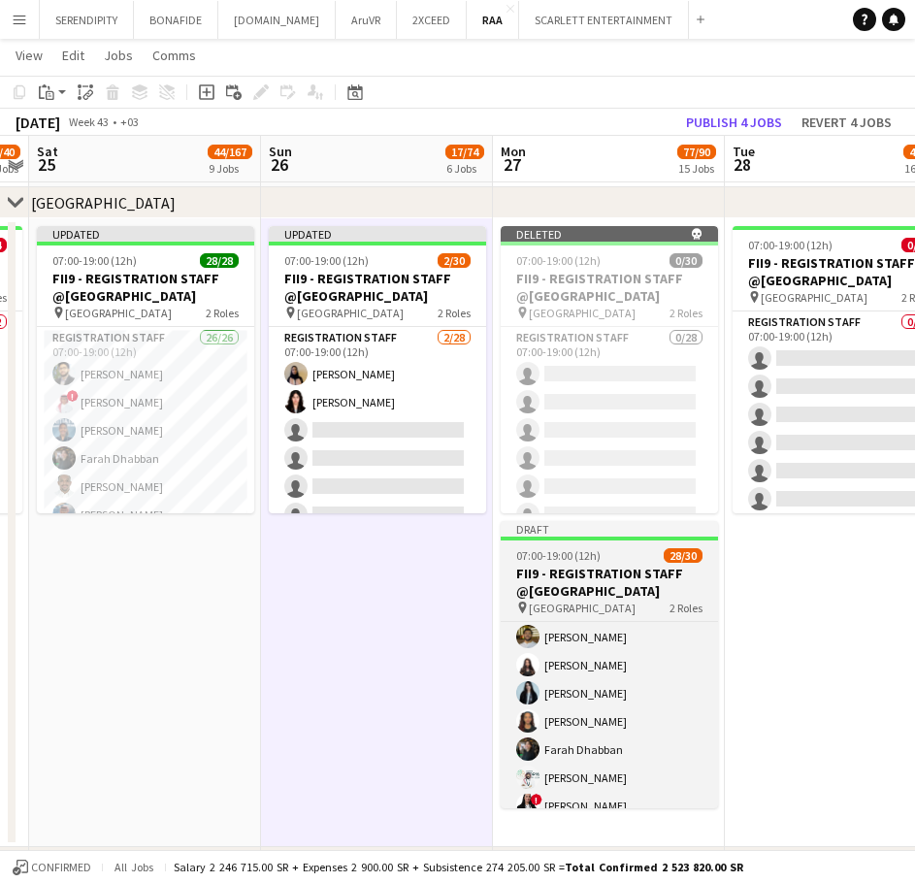
click at [596, 597] on h3 "FII9 - REGISTRATION STAFF @[GEOGRAPHIC_DATA]" at bounding box center [609, 582] width 217 height 35
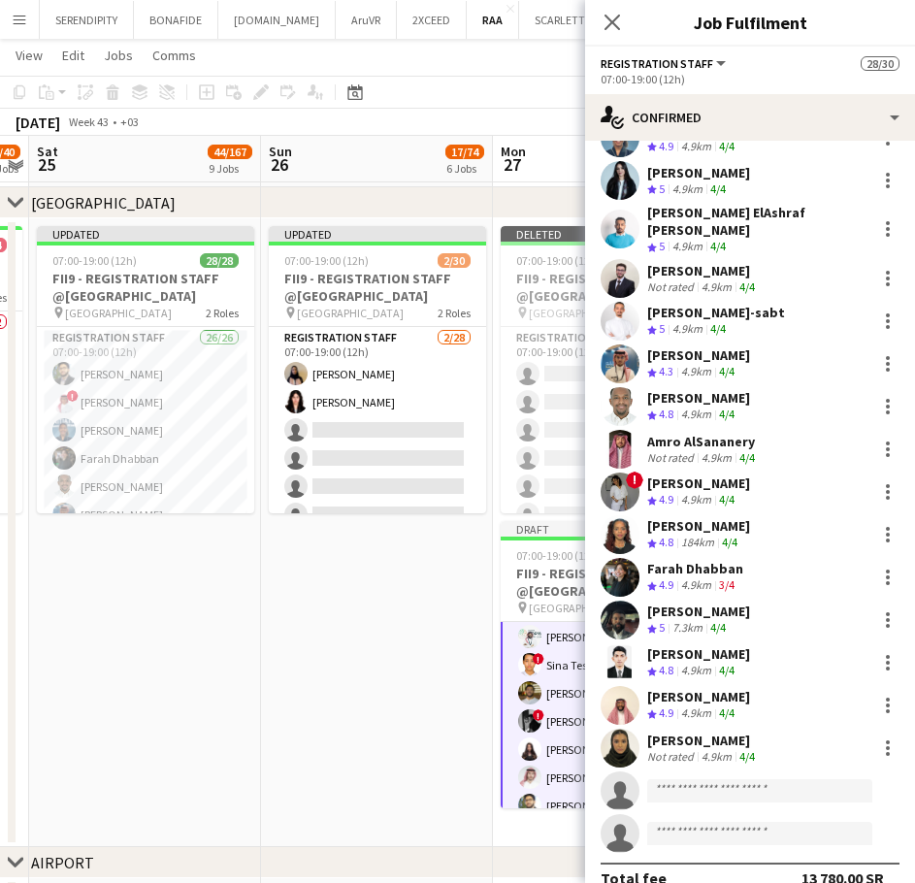
scroll to position [561, 0]
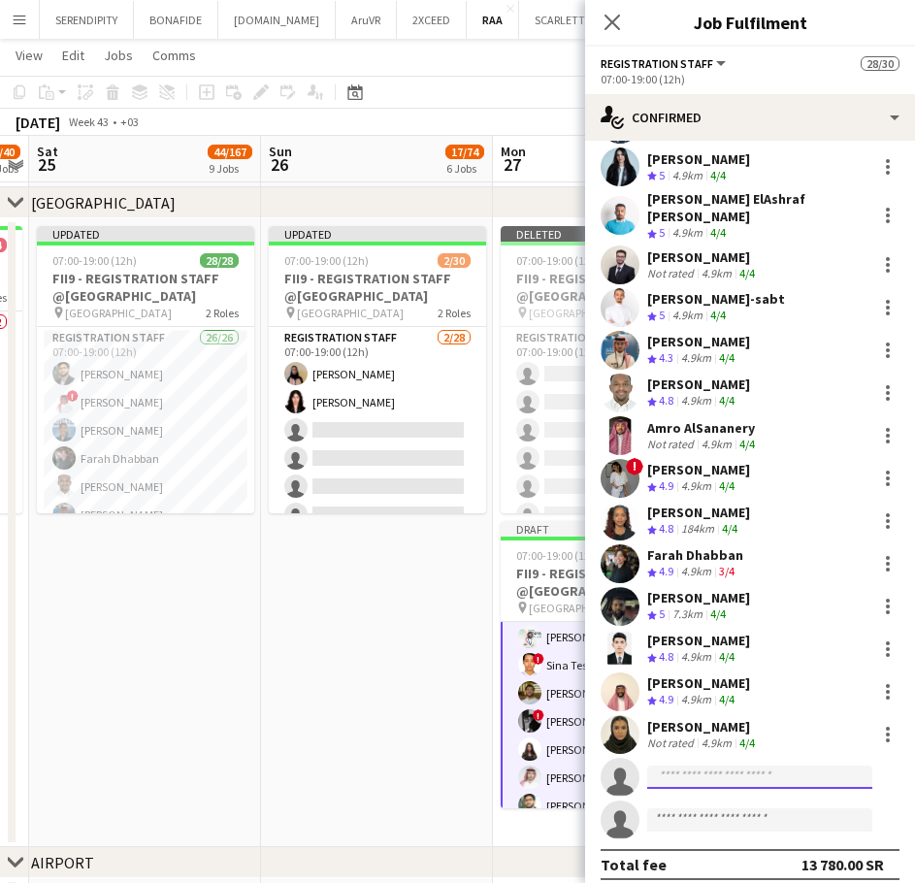
click at [773, 769] on input at bounding box center [760, 777] width 225 height 23
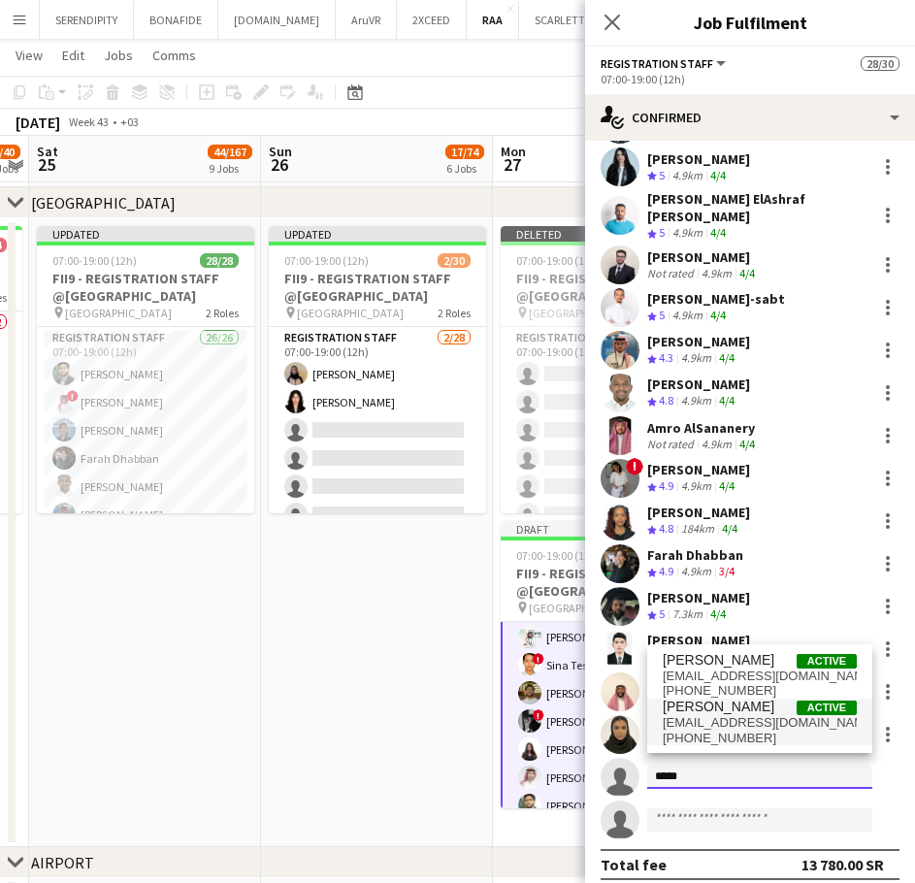
type input "*****"
click at [751, 726] on span "[EMAIL_ADDRESS][DOMAIN_NAME]" at bounding box center [760, 724] width 194 height 16
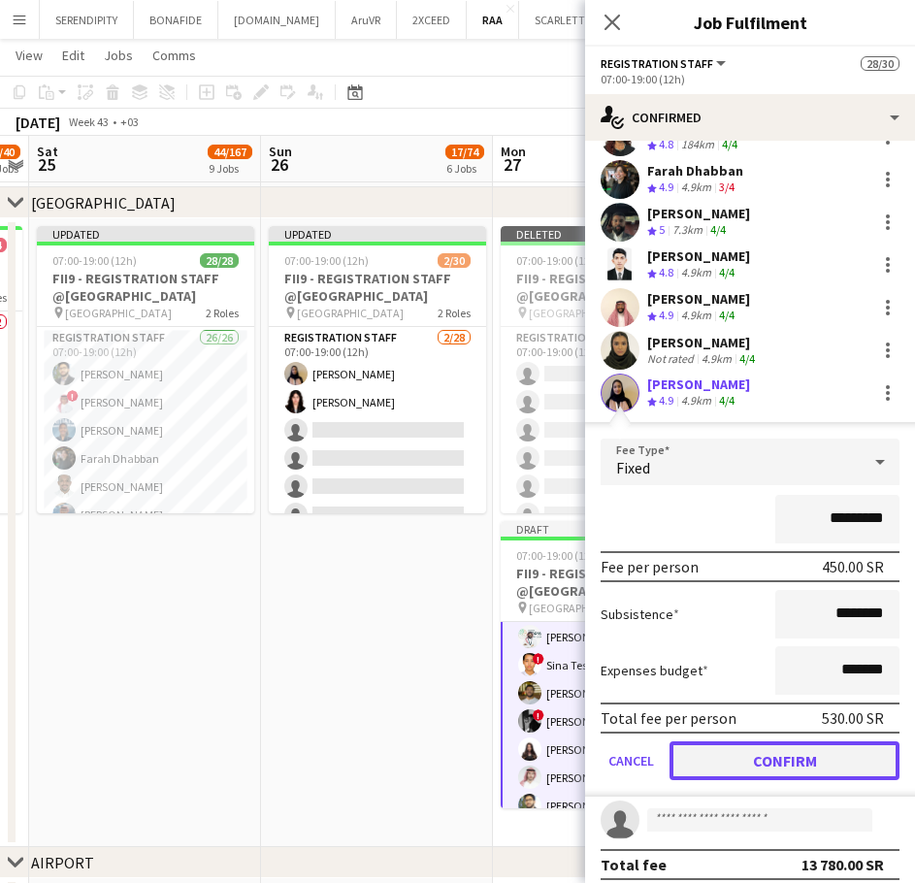
click at [786, 751] on button "Confirm" at bounding box center [785, 761] width 230 height 39
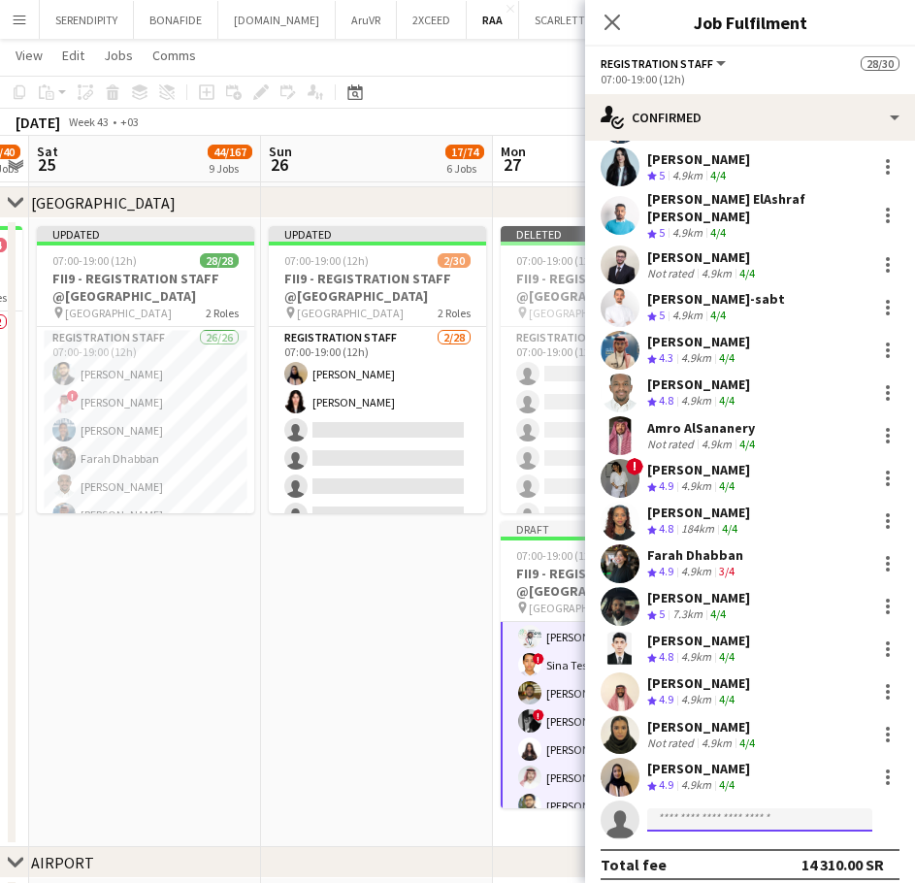
click at [737, 812] on input at bounding box center [760, 820] width 225 height 23
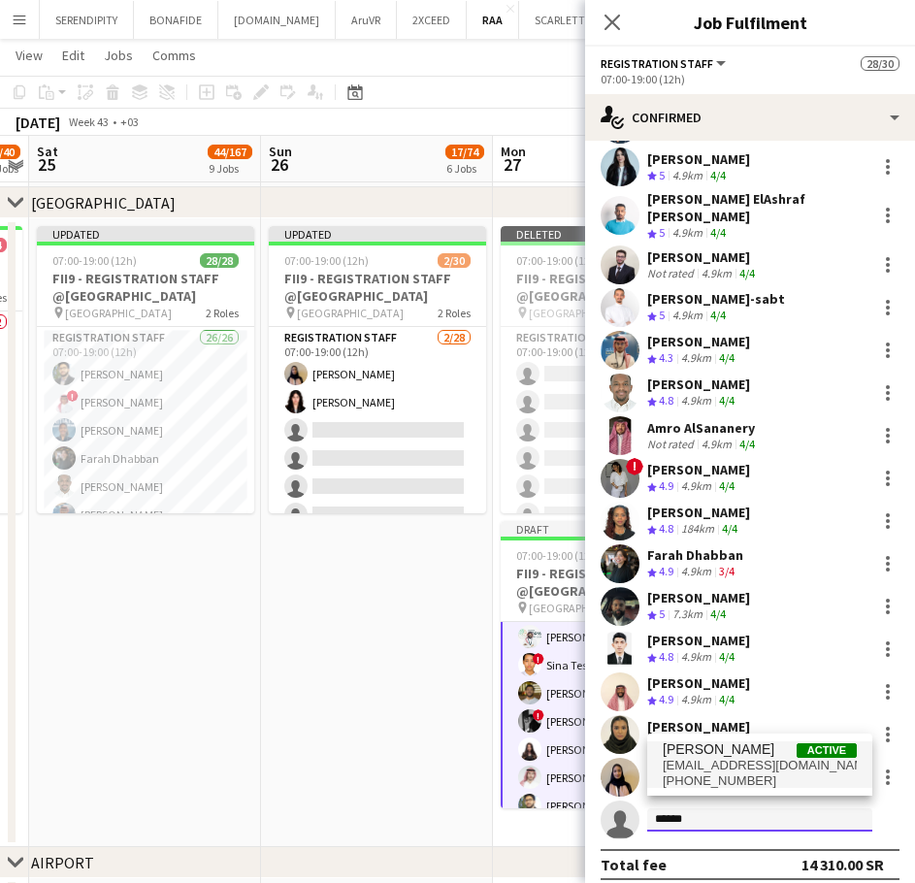
type input "******"
click at [757, 765] on span "[EMAIL_ADDRESS][DOMAIN_NAME]" at bounding box center [760, 766] width 194 height 16
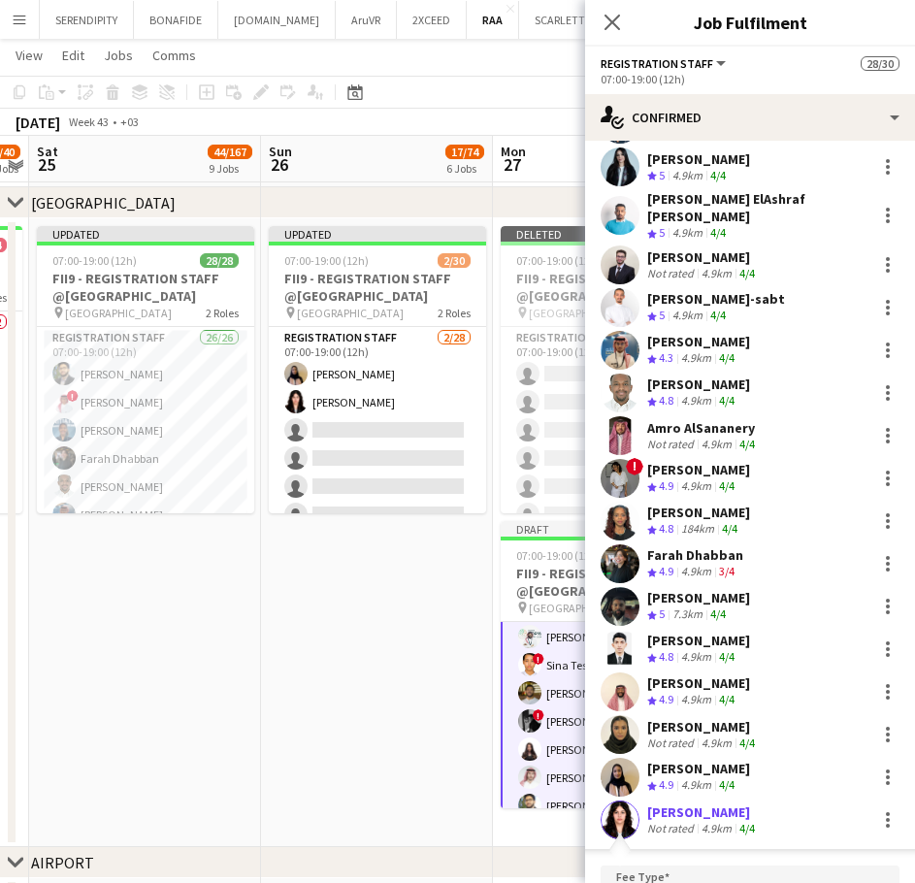
scroll to position [946, 0]
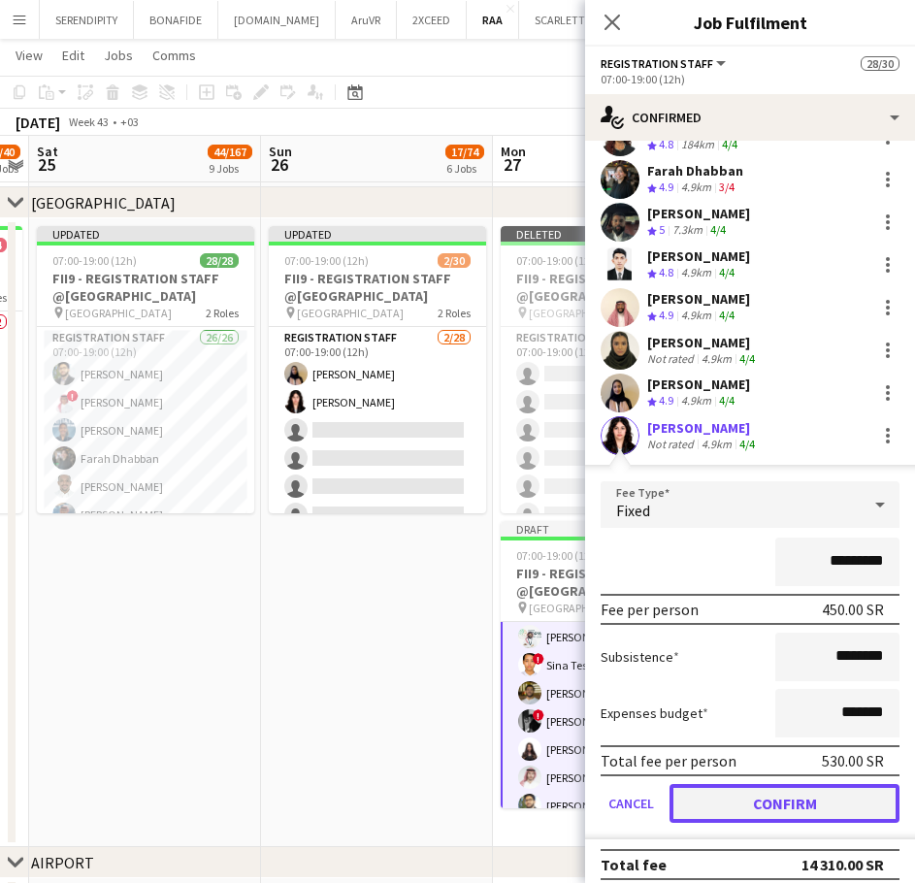
click at [771, 784] on button "Confirm" at bounding box center [785, 803] width 230 height 39
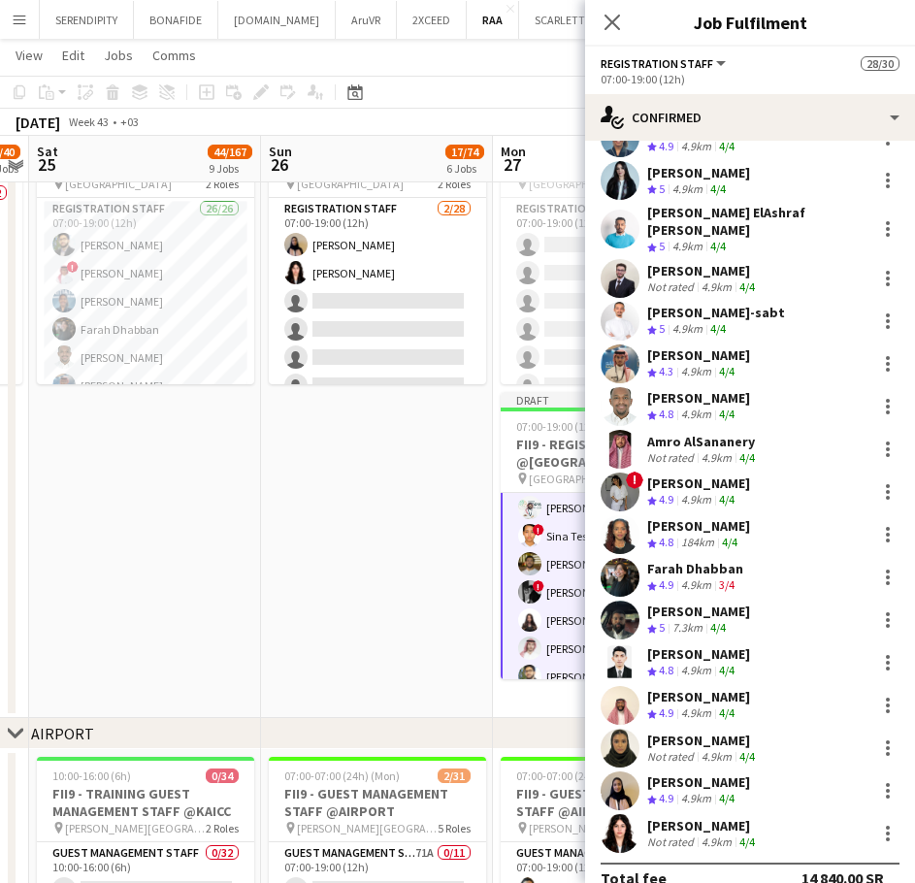
scroll to position [561, 0]
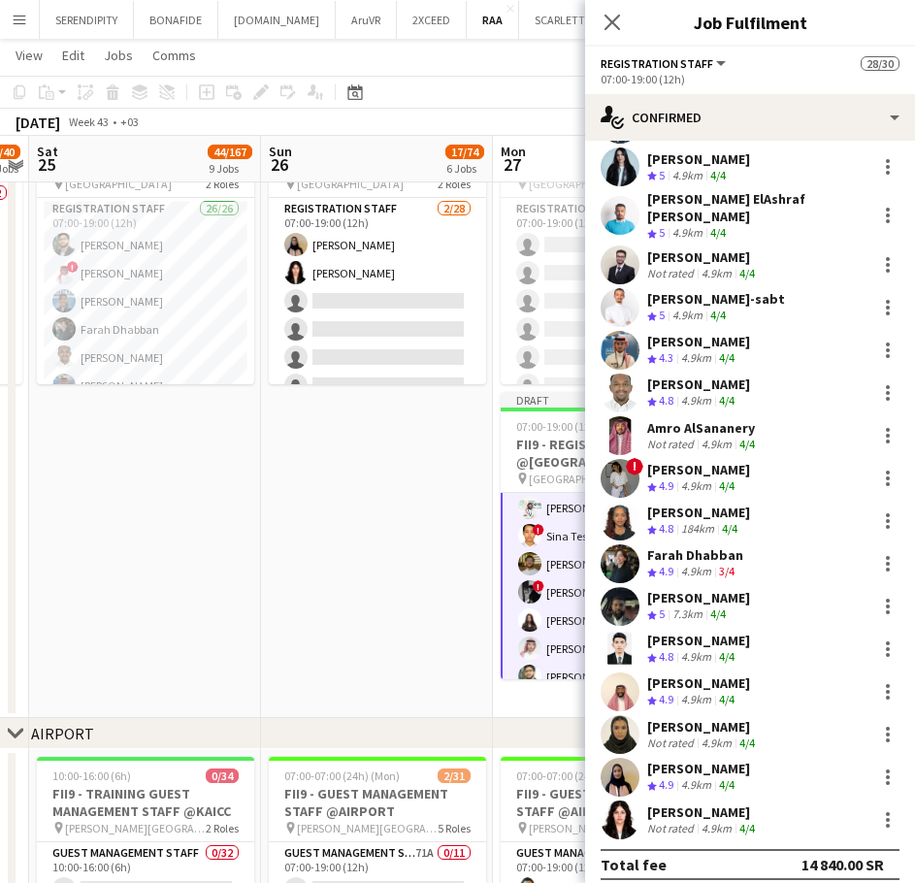
click at [383, 532] on app-date-cell "Updated 07:00-19:00 (12h) 2/30 FII9 - REGISTRATION STAFF @[GEOGRAPHIC_DATA] pin…" at bounding box center [377, 403] width 232 height 629
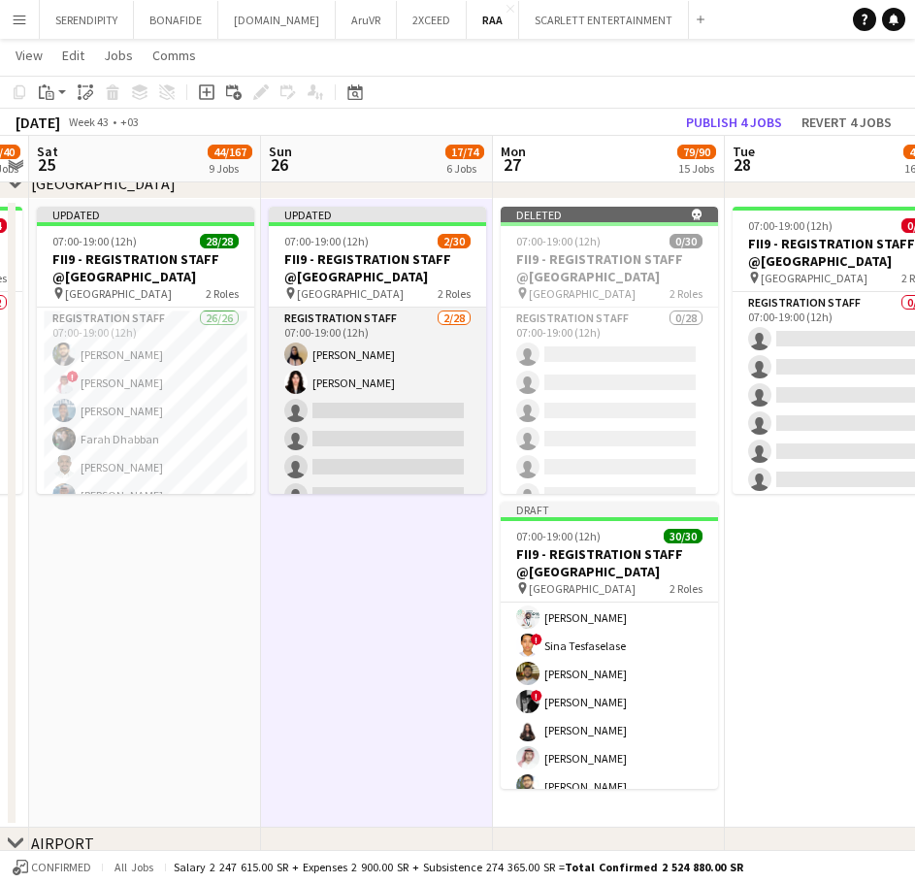
scroll to position [453, 0]
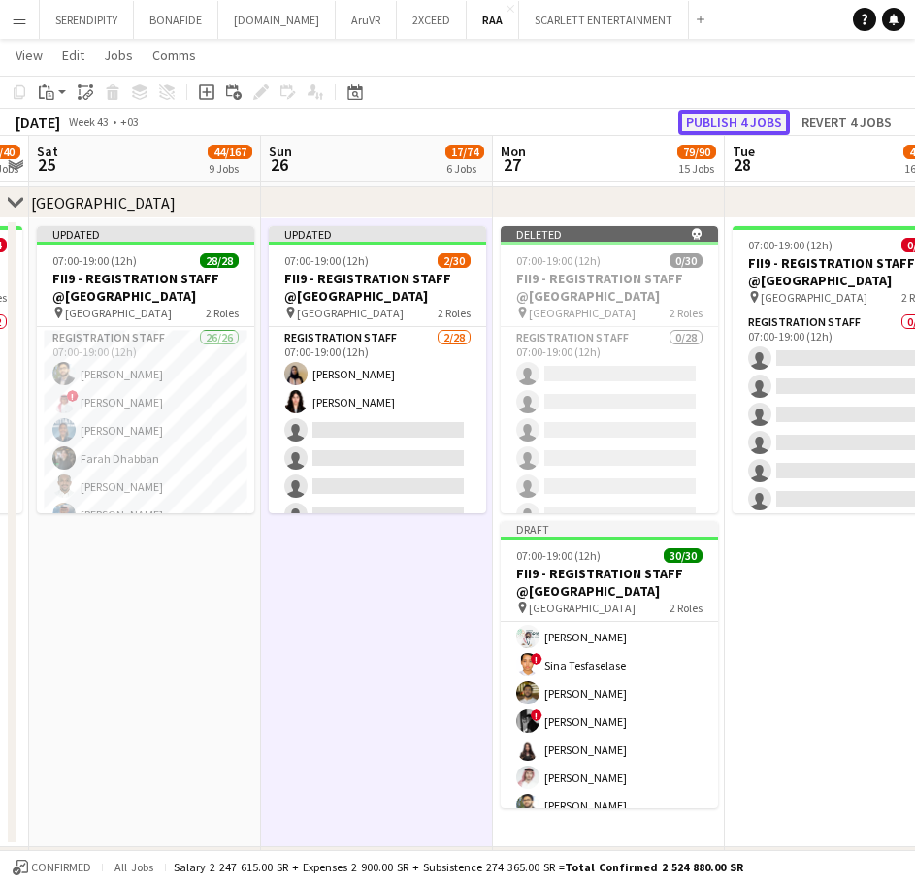
click at [738, 115] on button "Publish 4 jobs" at bounding box center [735, 122] width 112 height 25
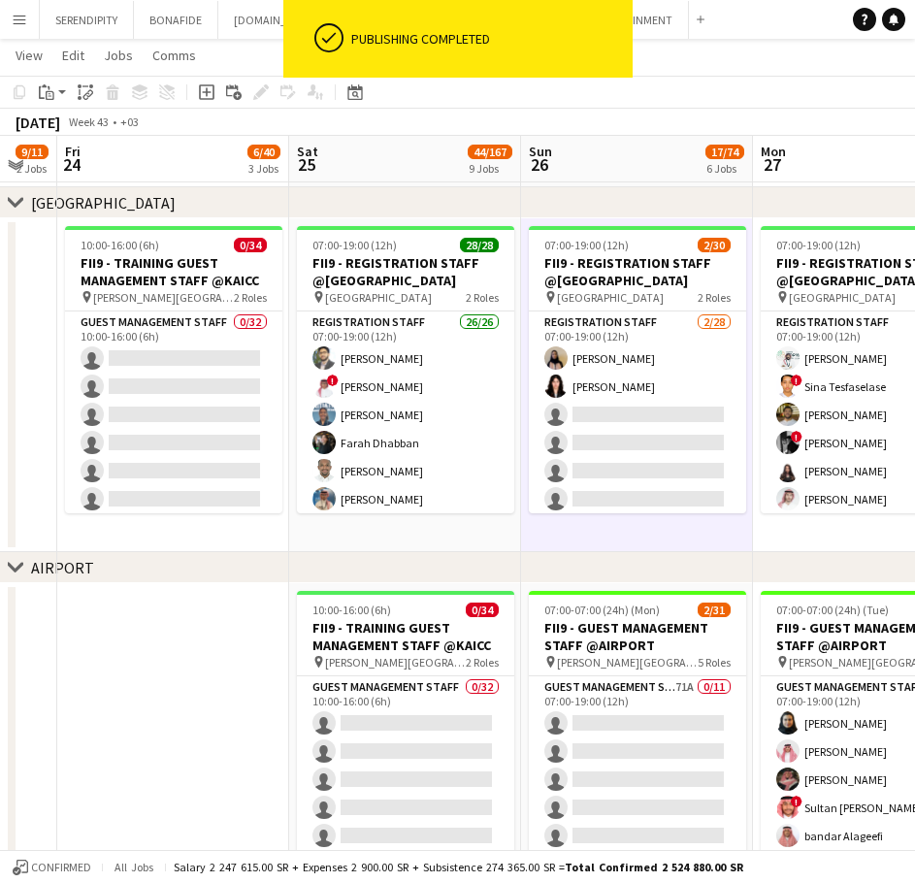
scroll to position [0, 682]
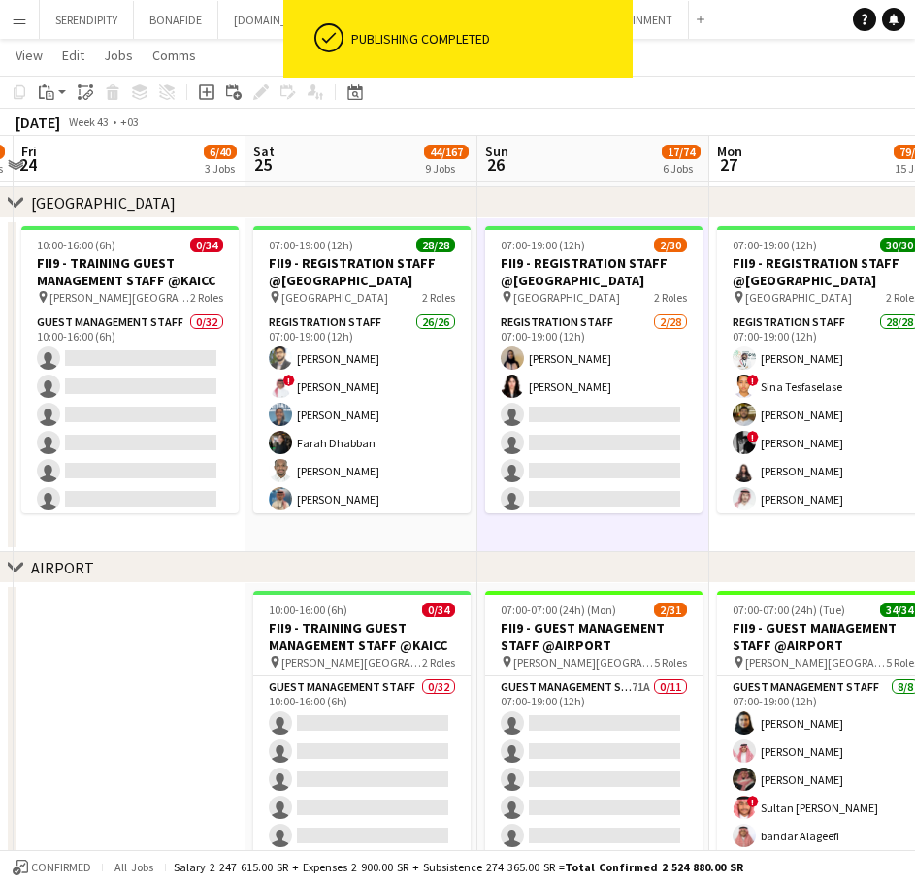
drag, startPoint x: 389, startPoint y: 538, endPoint x: 606, endPoint y: 534, distance: 216.5
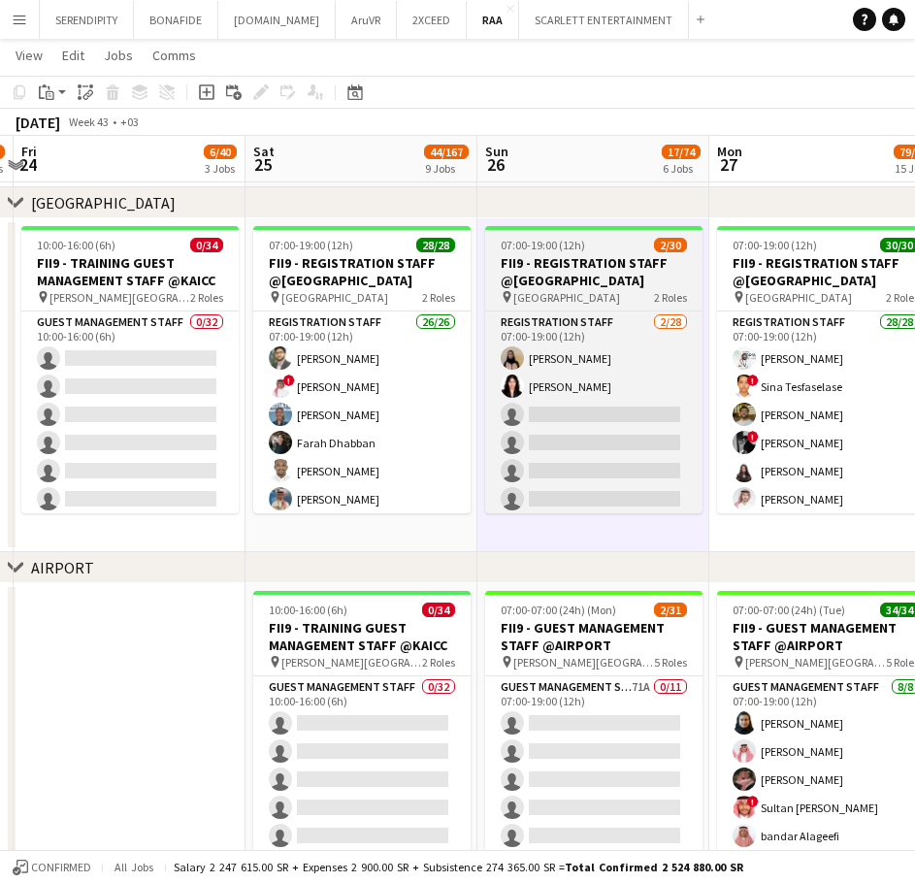
click at [612, 265] on h3 "FII9 - REGISTRATION STAFF @[GEOGRAPHIC_DATA]" at bounding box center [593, 271] width 217 height 35
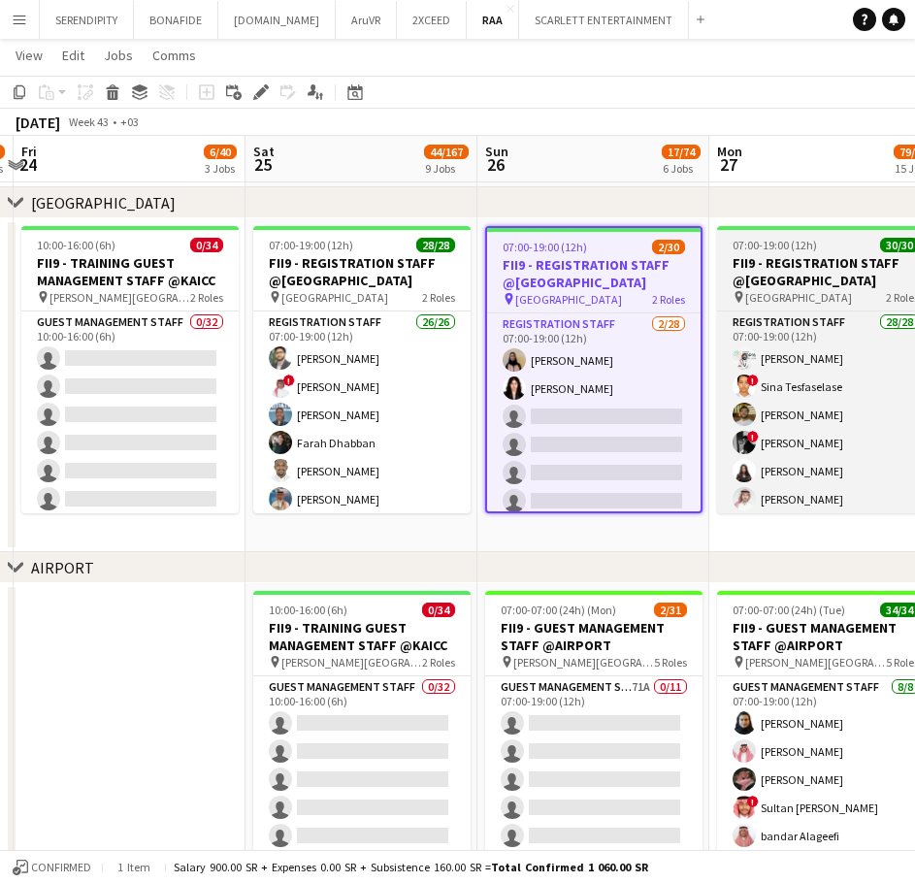
click at [773, 257] on h3 "FII9 - REGISTRATION STAFF @[GEOGRAPHIC_DATA]" at bounding box center [825, 271] width 217 height 35
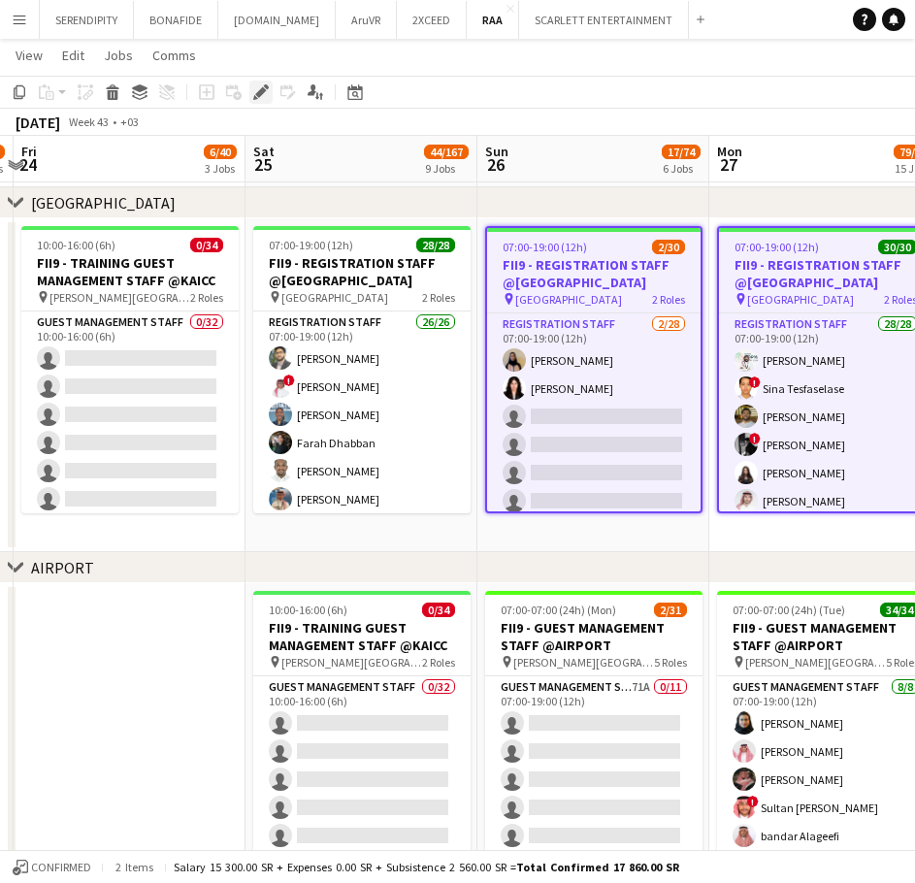
click at [258, 92] on icon at bounding box center [260, 92] width 11 height 11
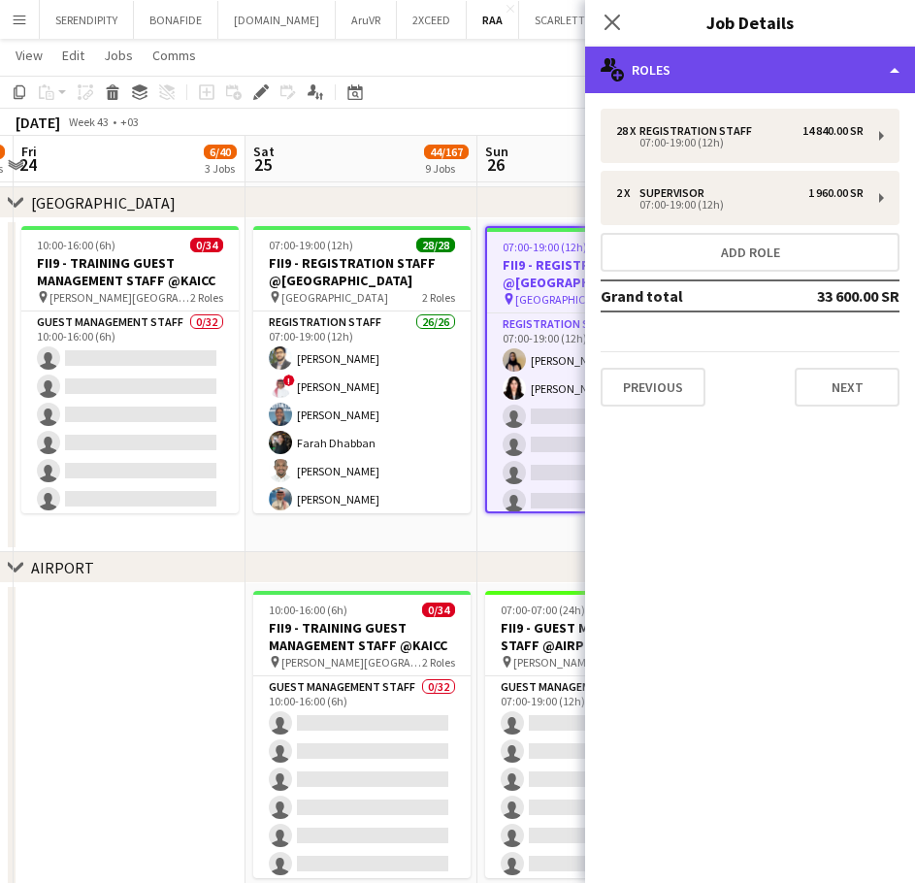
click at [761, 64] on div "multiple-users-add Roles" at bounding box center [750, 70] width 330 height 47
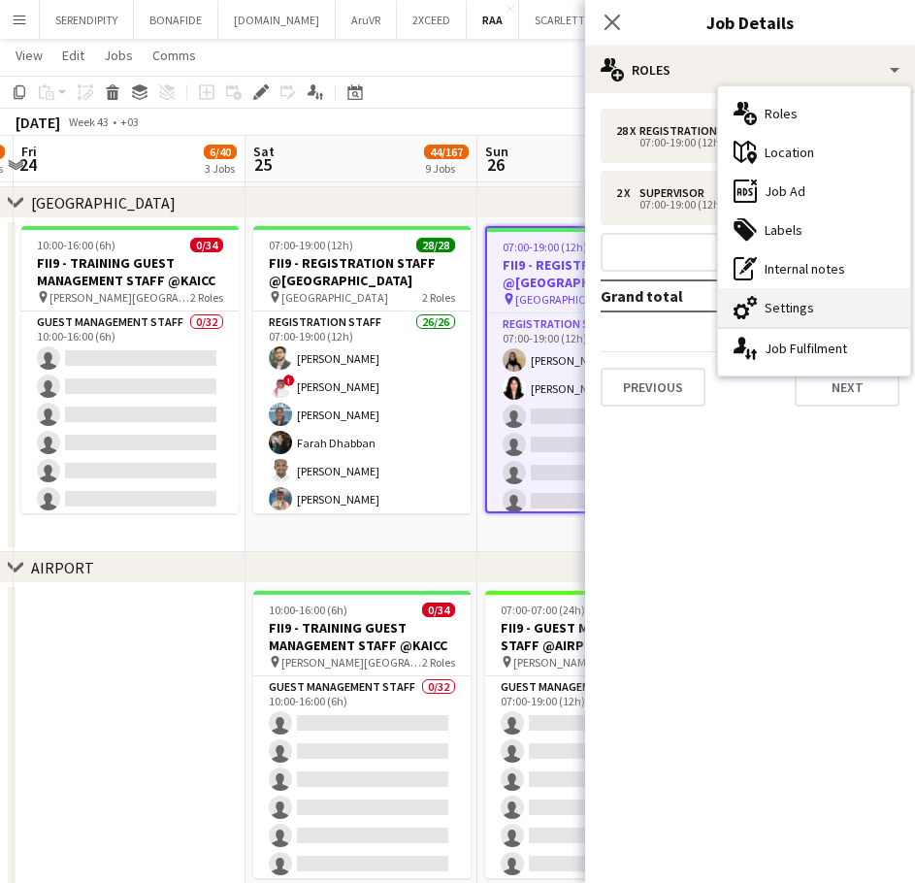
click at [817, 301] on div "cog-double-3 Settings" at bounding box center [814, 307] width 192 height 39
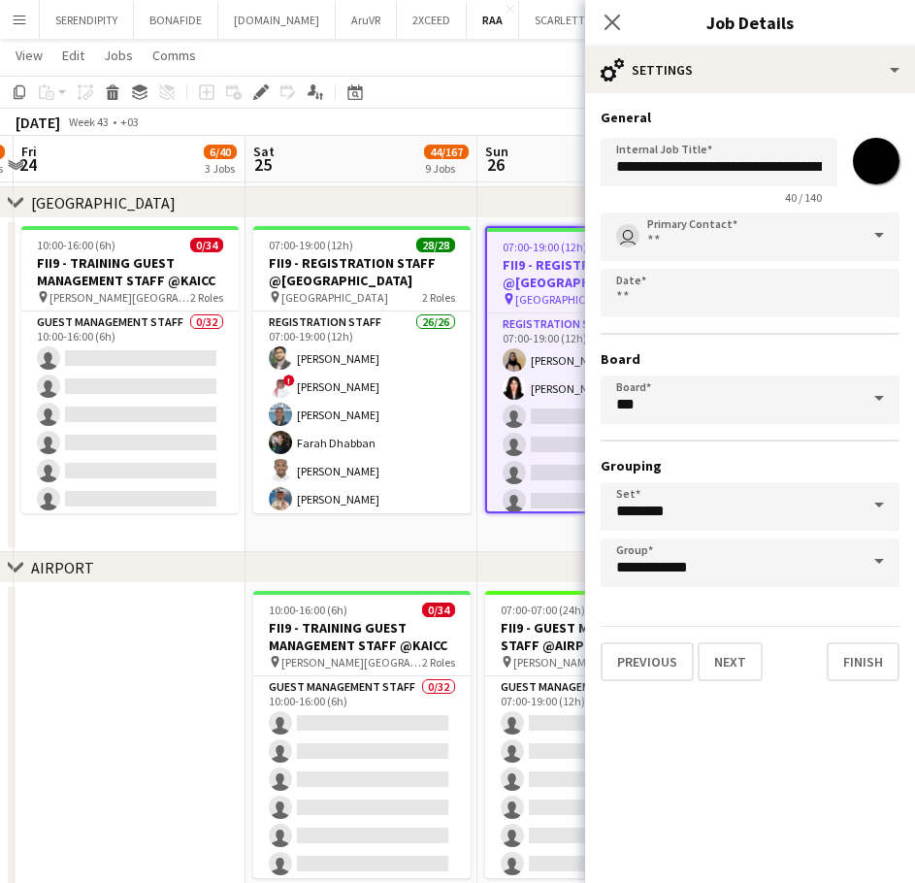
click at [874, 236] on span at bounding box center [879, 236] width 41 height 47
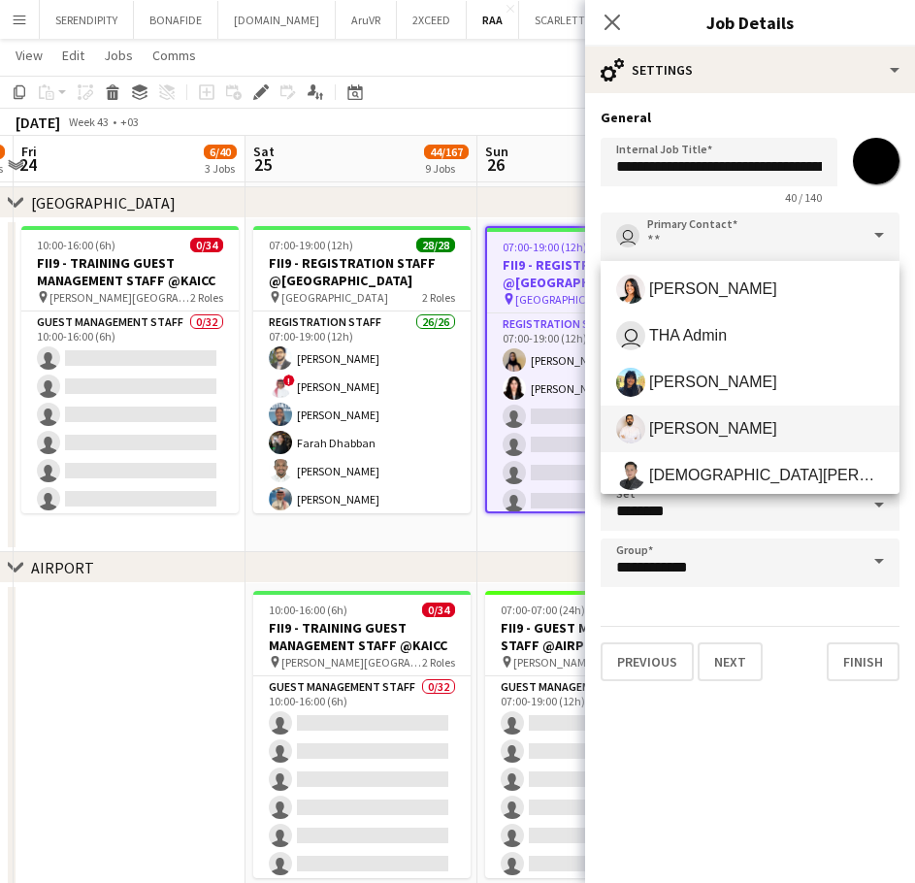
scroll to position [485, 0]
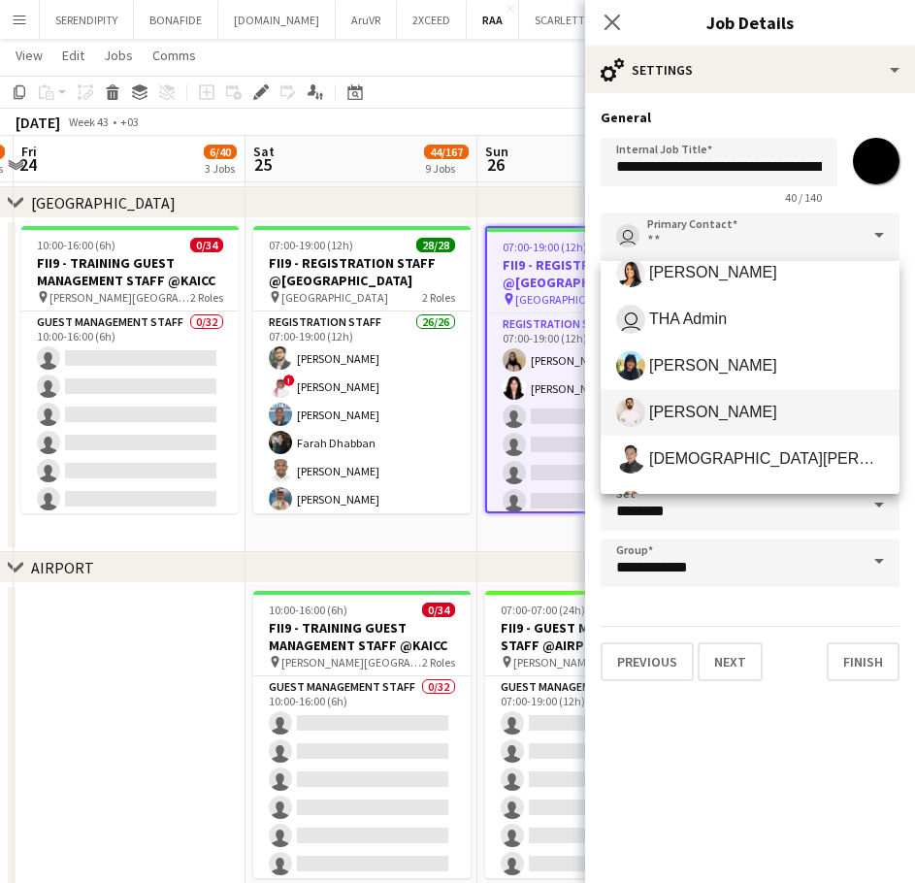
click at [768, 428] on mat-option "[PERSON_NAME]" at bounding box center [750, 412] width 299 height 47
type input "**********"
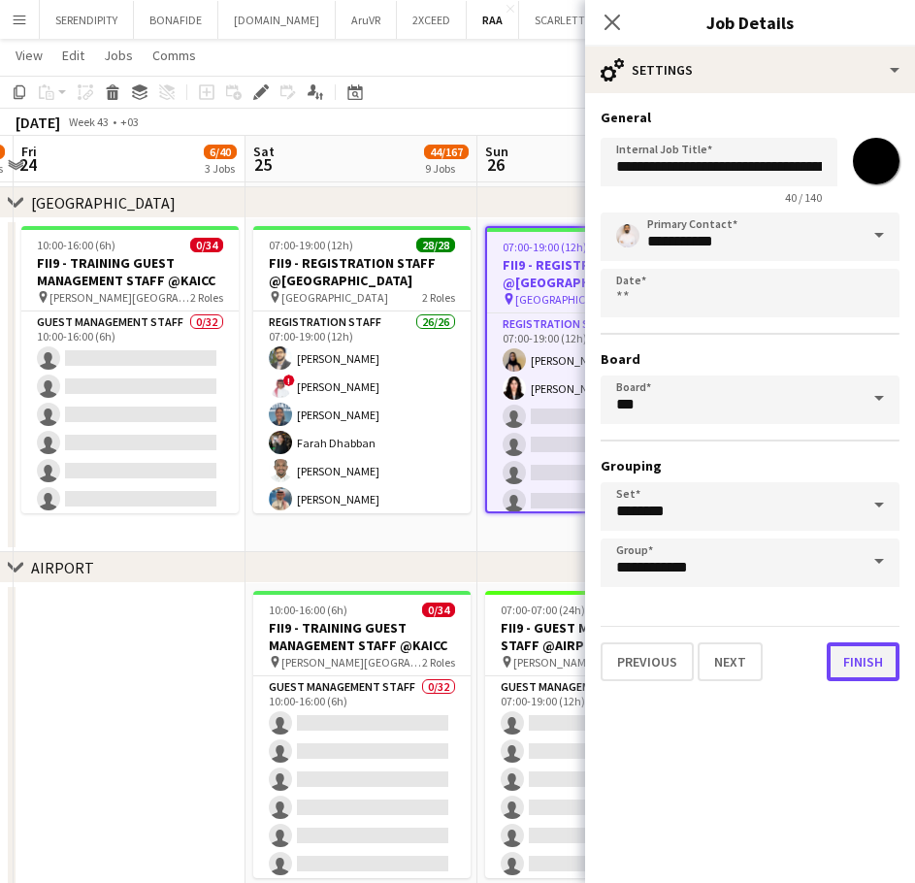
click at [874, 677] on button "Finish" at bounding box center [863, 662] width 73 height 39
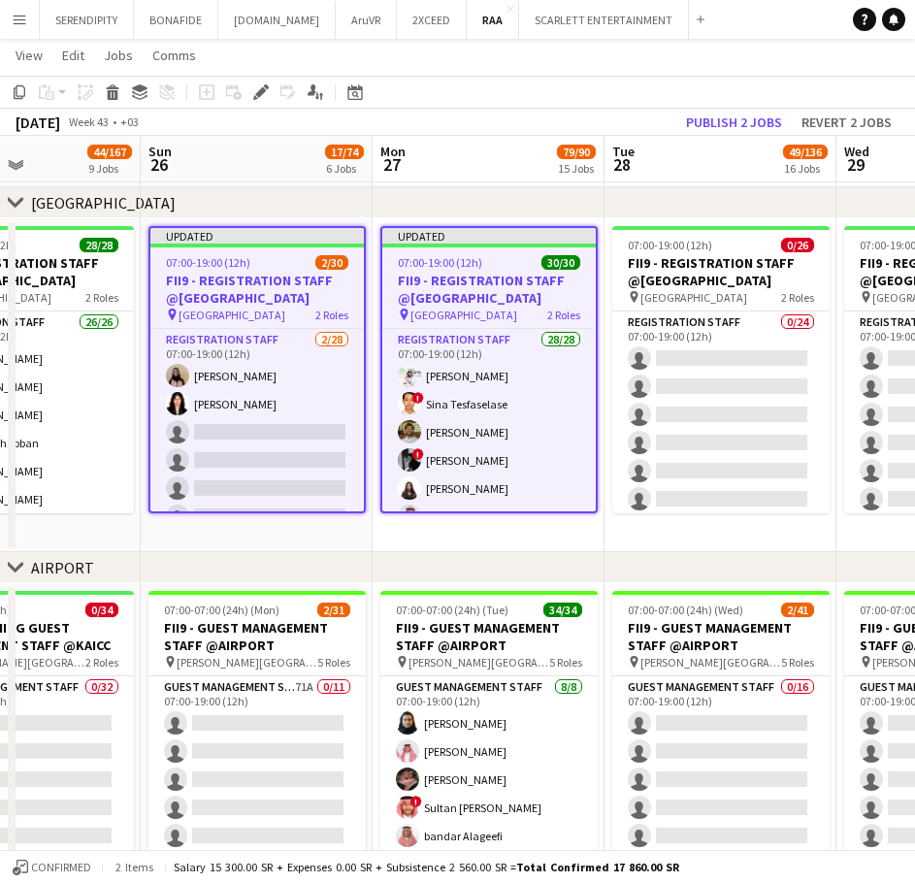
scroll to position [0, 555]
drag, startPoint x: 760, startPoint y: 547, endPoint x: 146, endPoint y: 559, distance: 614.7
click at [730, 123] on button "Publish 2 jobs" at bounding box center [735, 122] width 112 height 25
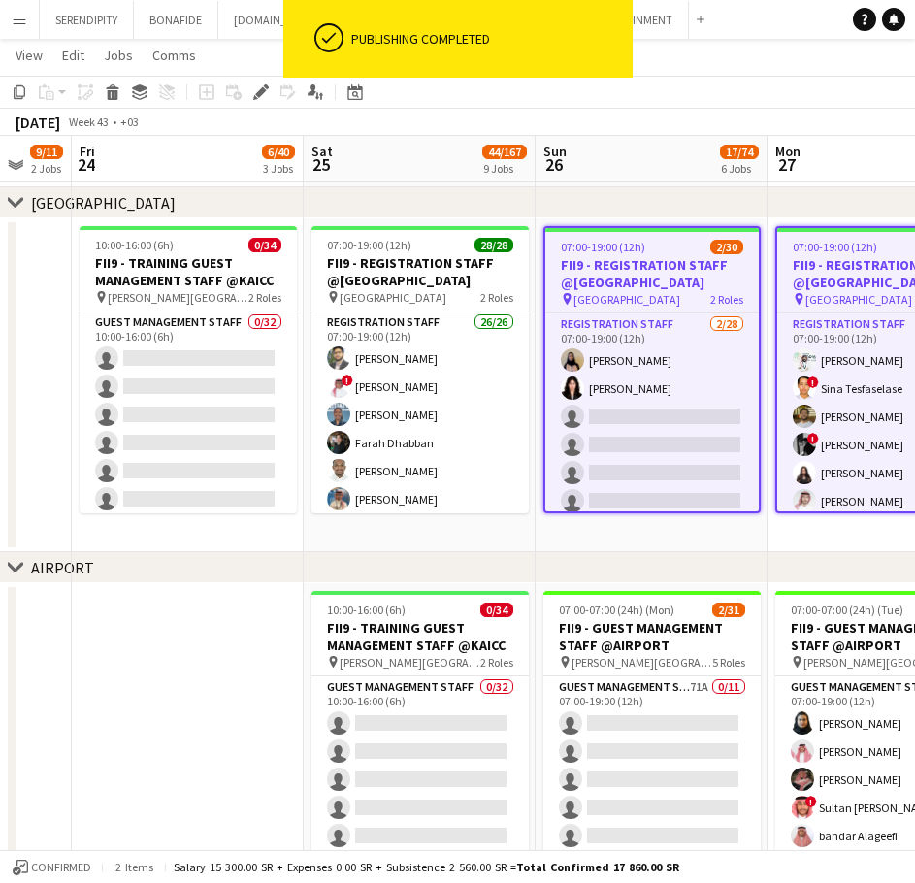
scroll to position [0, 467]
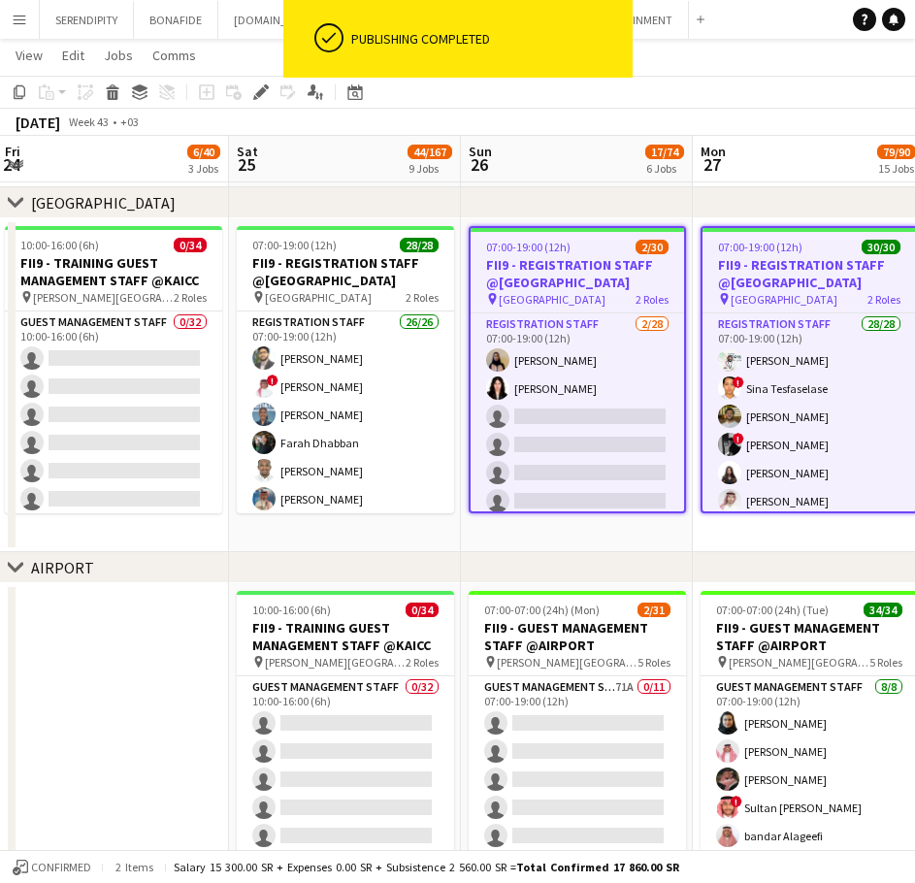
drag, startPoint x: 352, startPoint y: 533, endPoint x: 809, endPoint y: 554, distance: 456.8
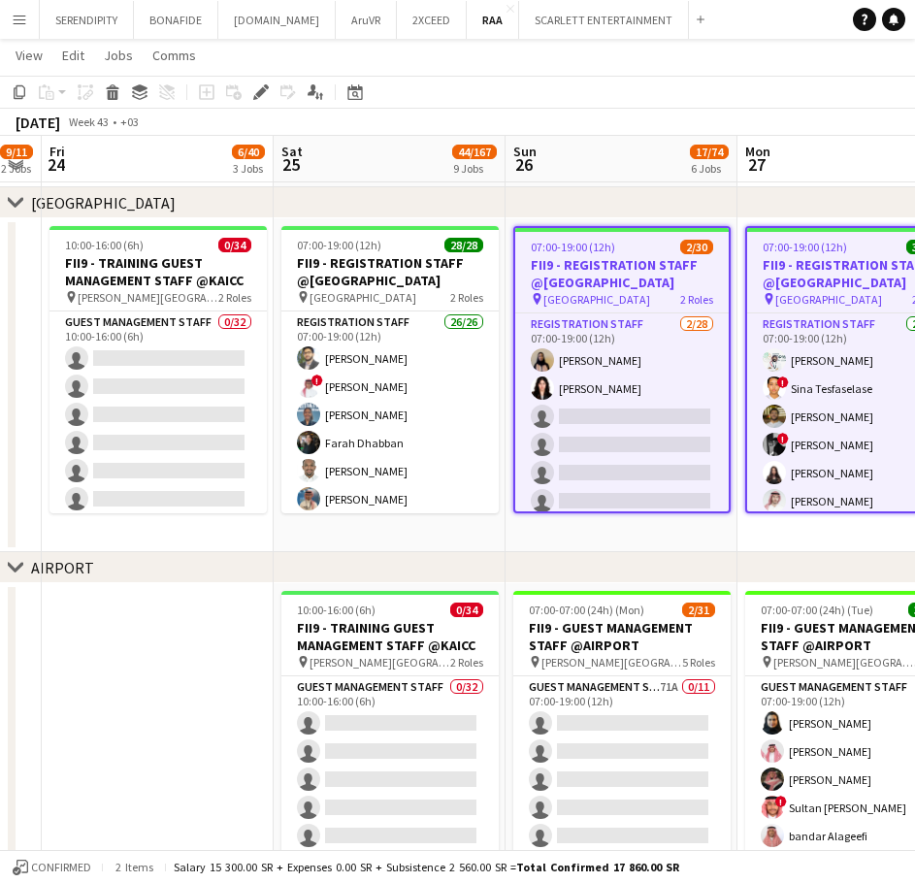
scroll to position [0, 405]
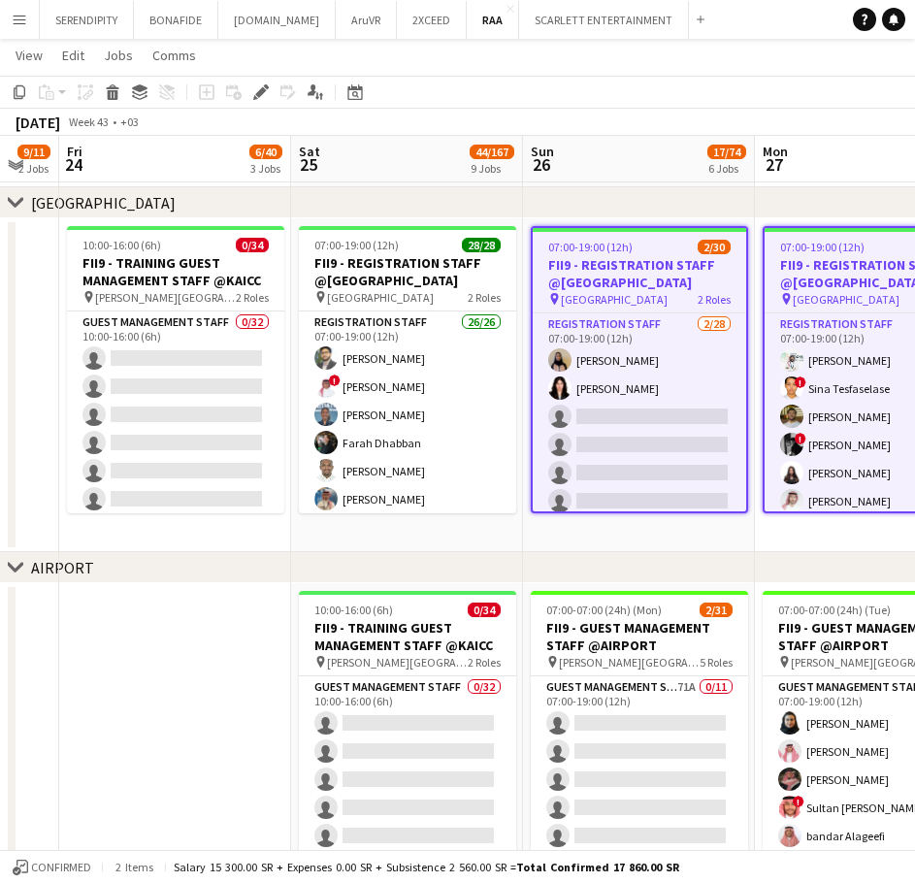
drag, startPoint x: 641, startPoint y: 547, endPoint x: 703, endPoint y: 528, distance: 64.8
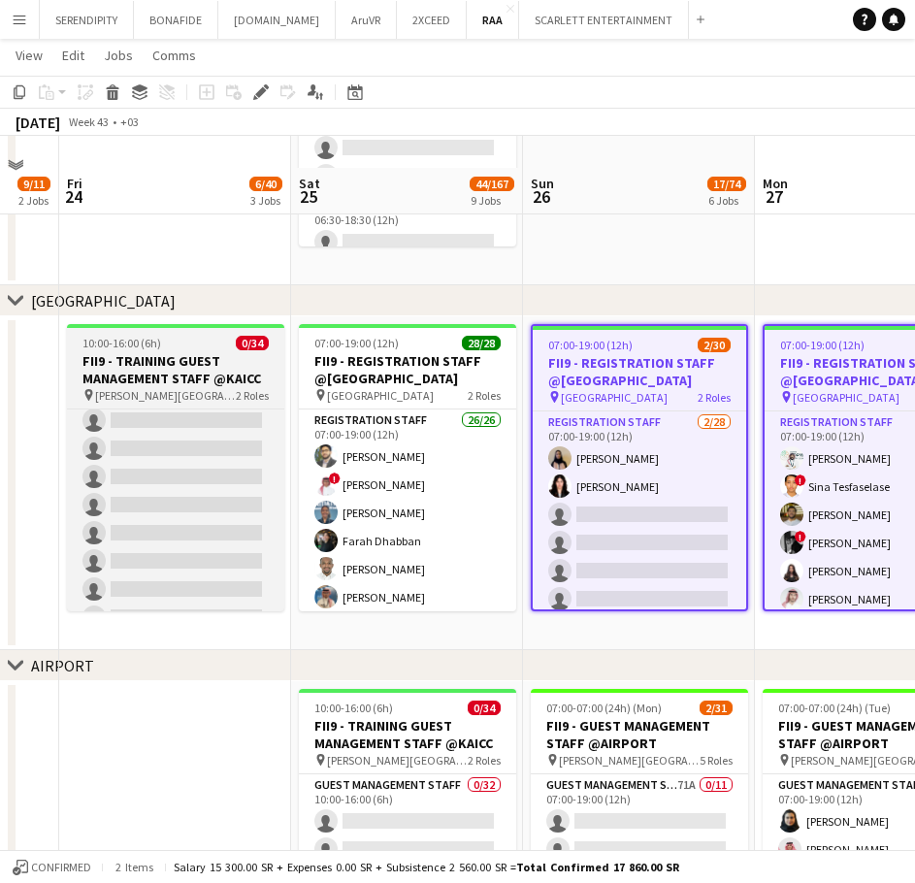
scroll to position [291, 0]
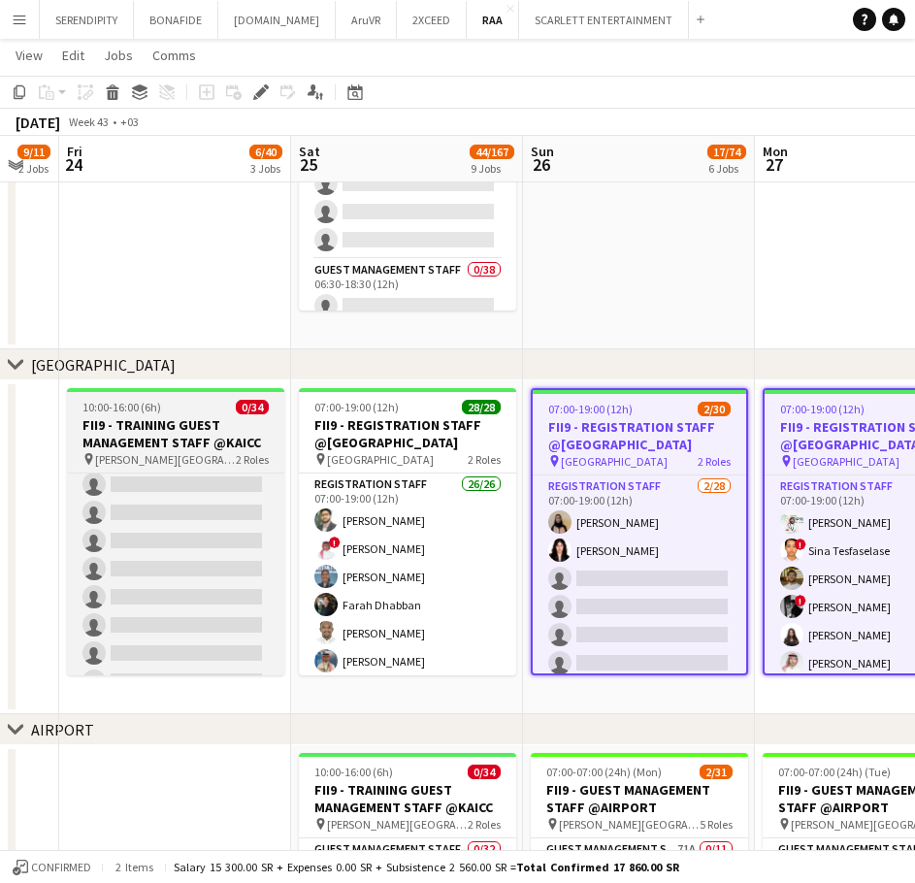
click at [206, 471] on app-job-card "10:00-16:00 (6h) 0/34 FII9 - TRAINING GUEST MANAGEMENT STAFF @KAICC pin [PERSON…" at bounding box center [175, 531] width 217 height 287
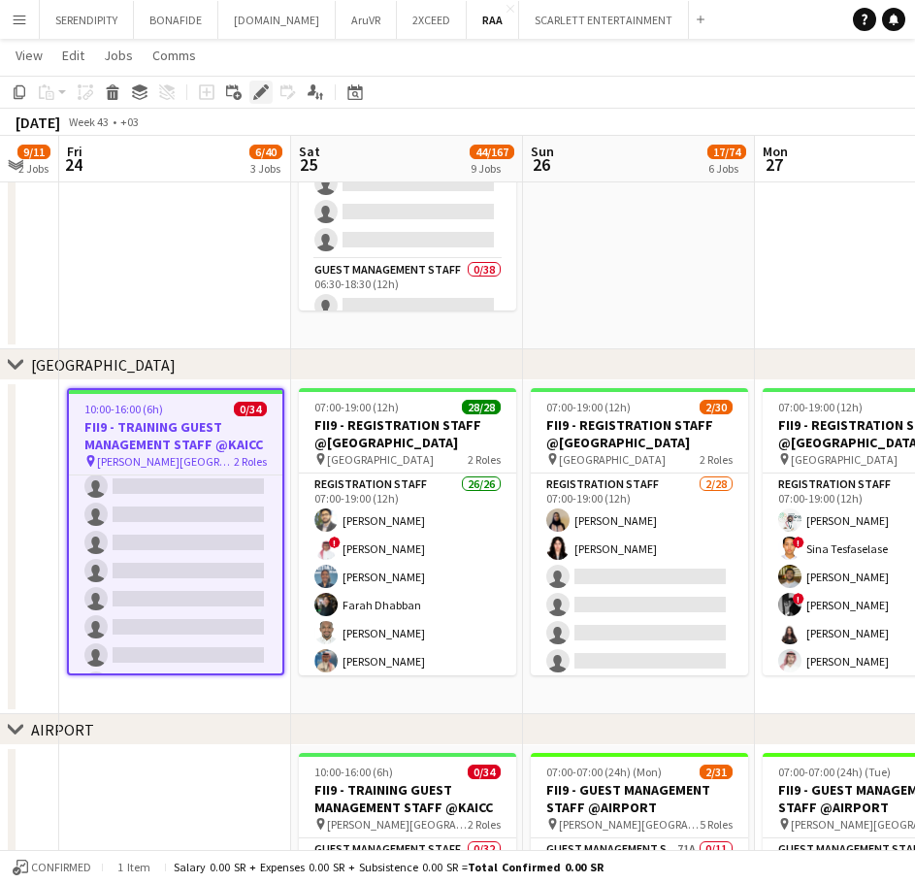
click at [257, 93] on icon at bounding box center [260, 92] width 11 height 11
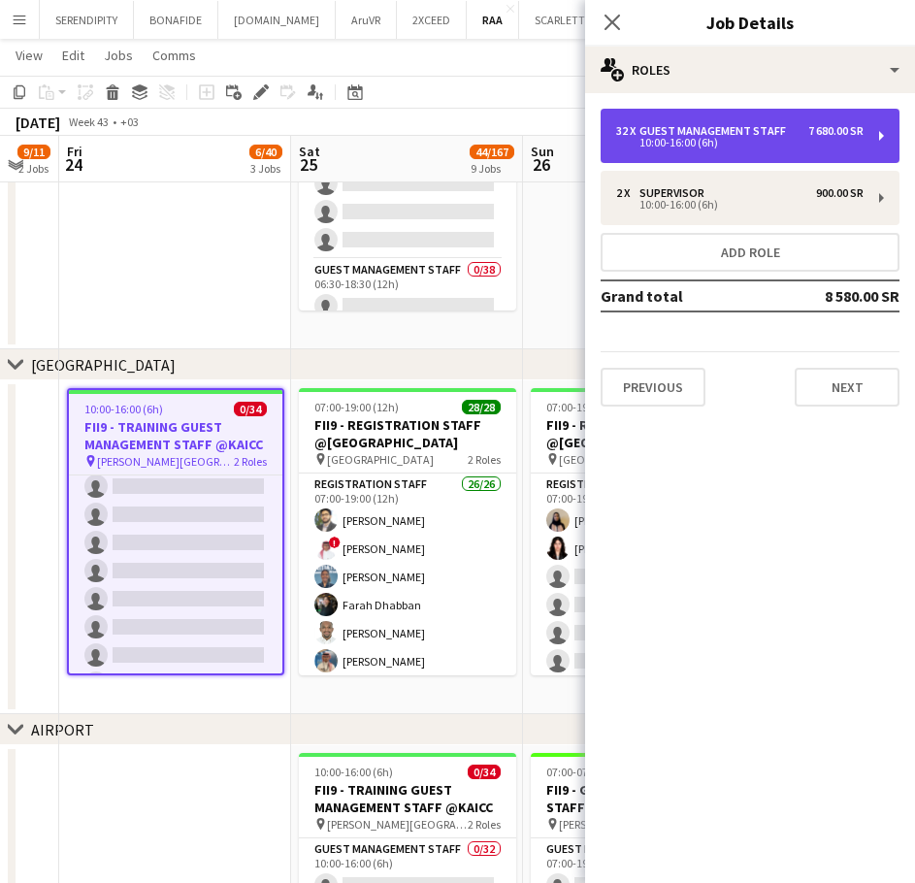
click at [786, 123] on div "32 x Guest Management Staff 7 680.00 SR 10:00-16:00 (6h)" at bounding box center [750, 136] width 299 height 54
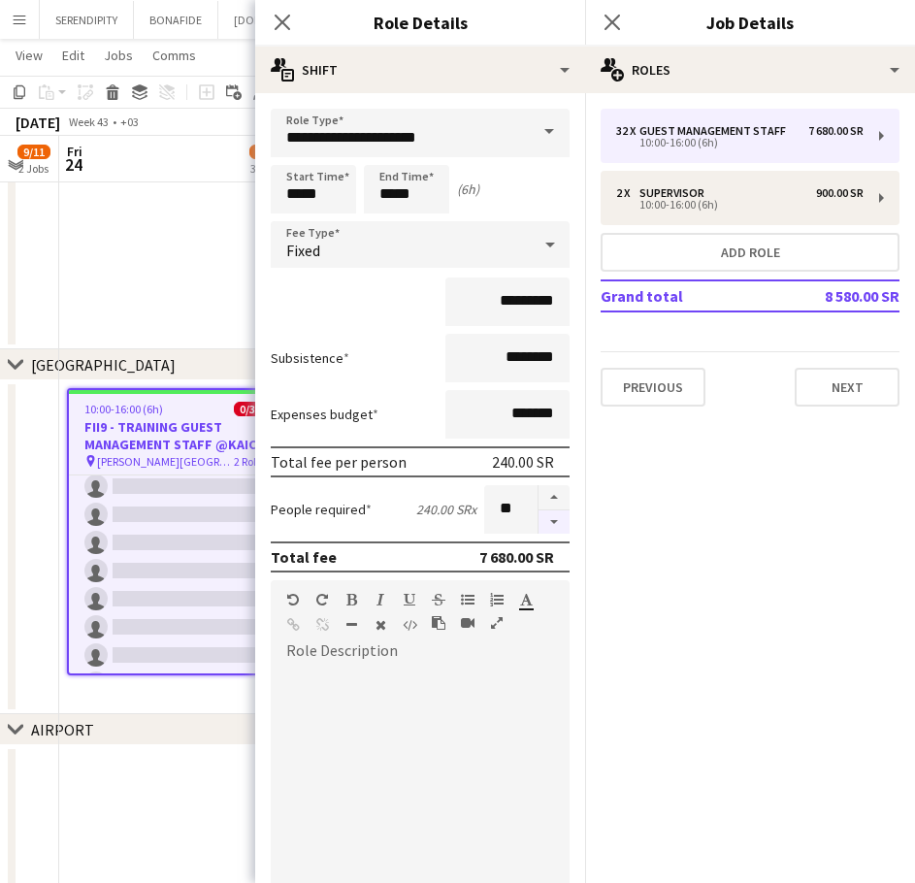
click at [545, 524] on button "button" at bounding box center [554, 523] width 31 height 24
type input "**"
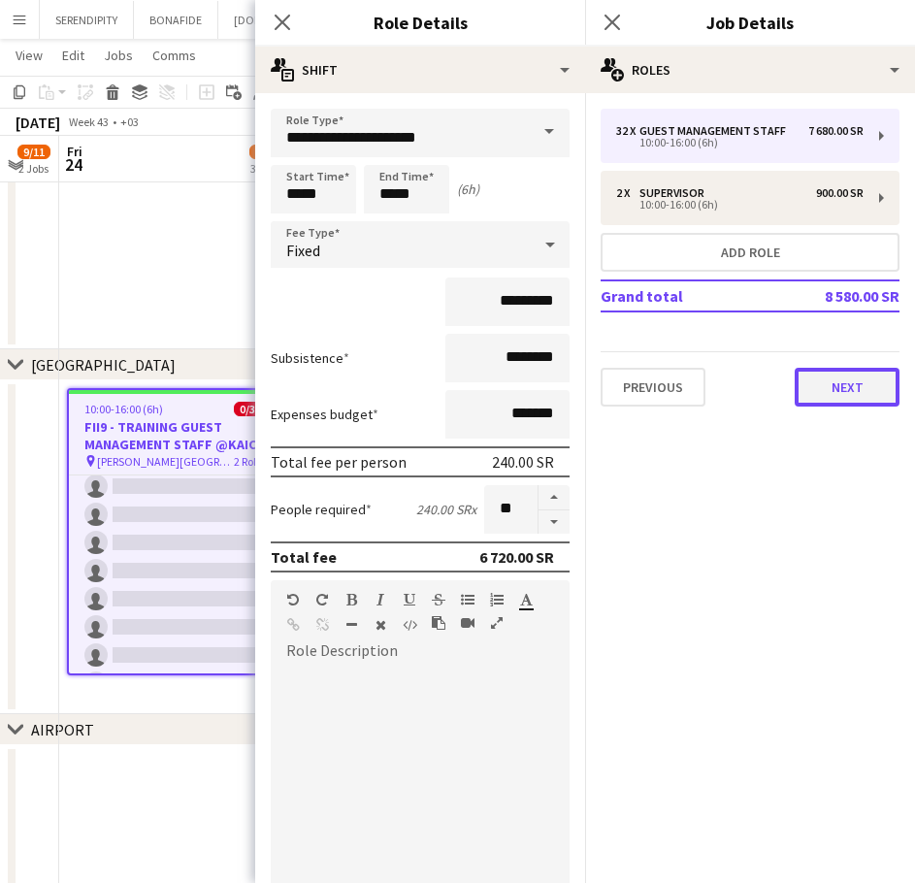
click at [861, 385] on button "Next" at bounding box center [847, 387] width 105 height 39
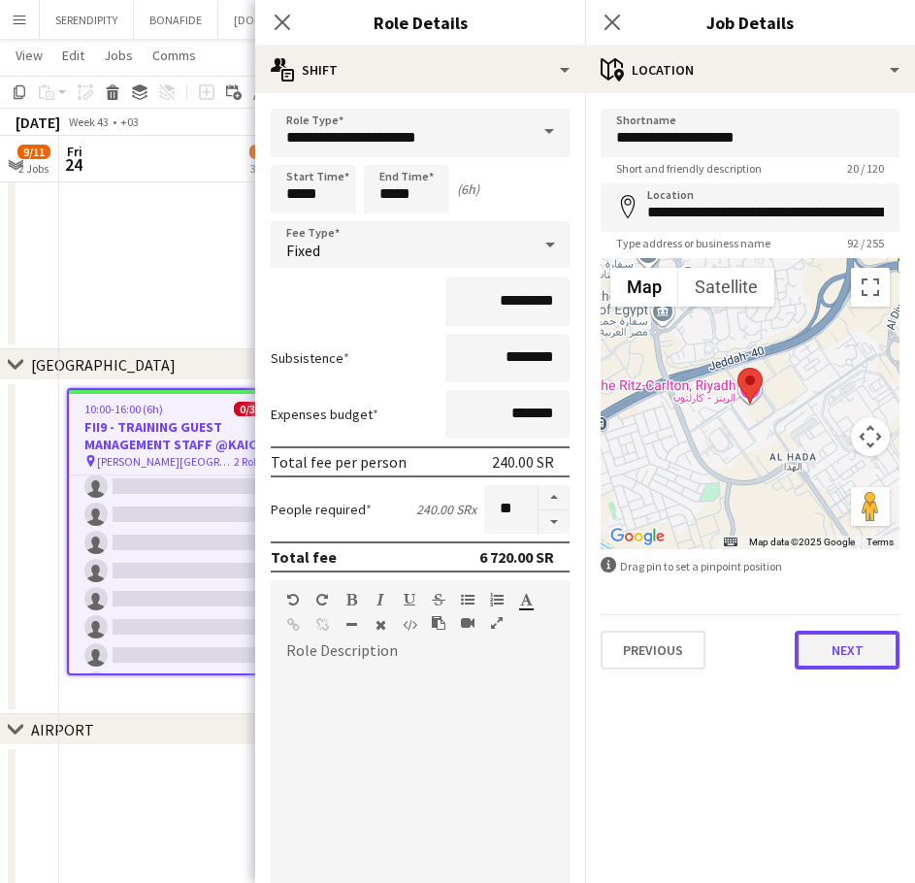
click at [854, 648] on button "Next" at bounding box center [847, 650] width 105 height 39
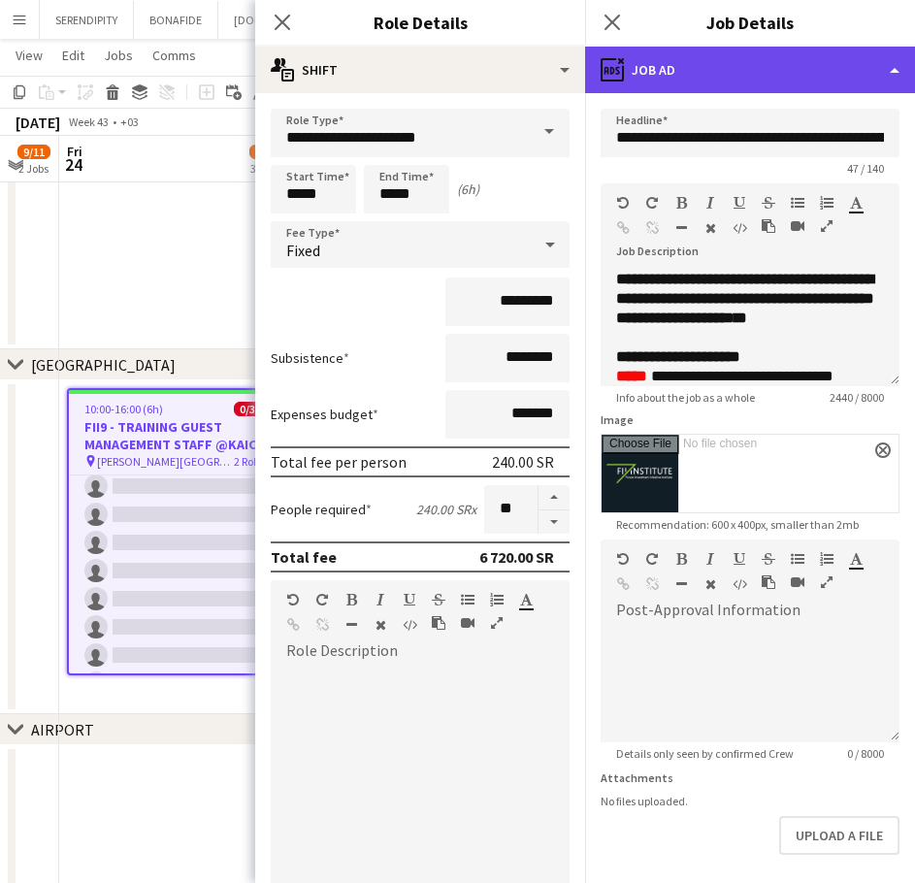
click at [770, 60] on div "ads-window Job Ad" at bounding box center [750, 70] width 330 height 47
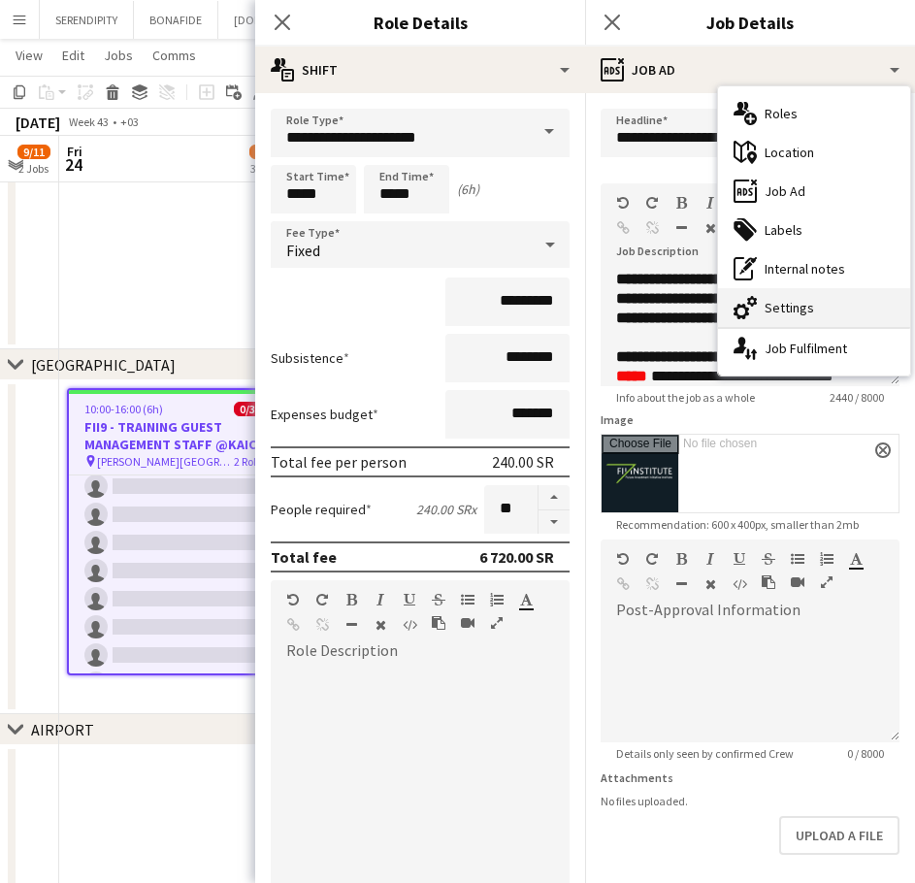
click at [808, 299] on div "cog-double-3 Settings" at bounding box center [814, 307] width 192 height 39
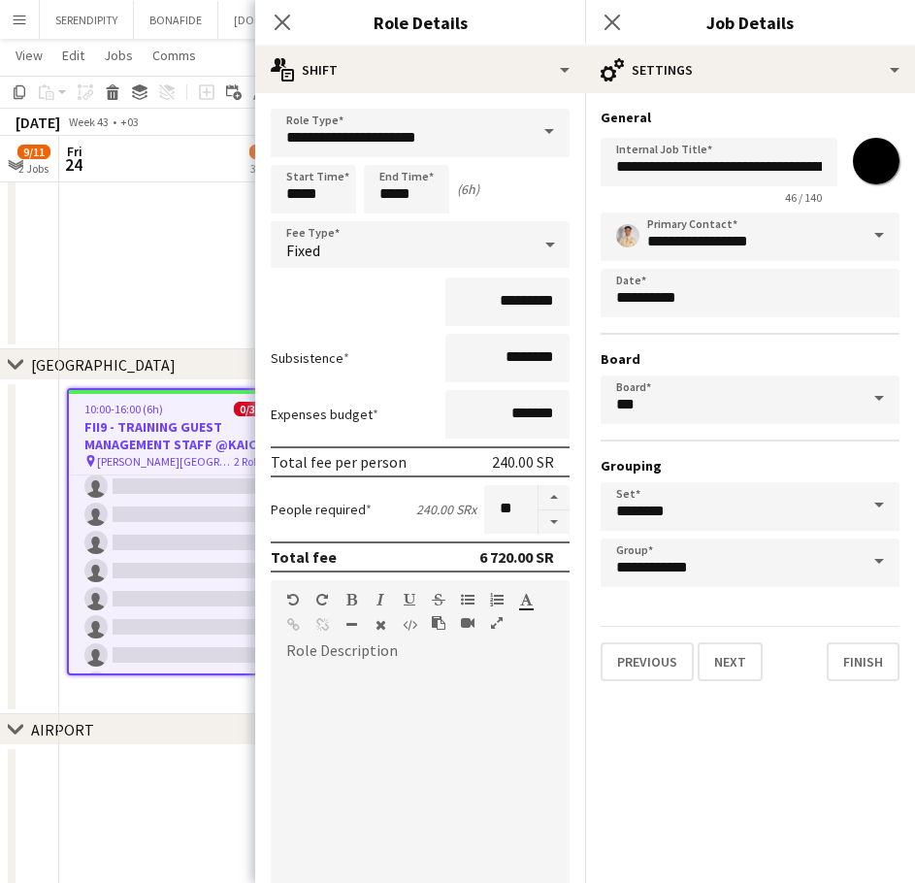
click at [881, 233] on span at bounding box center [879, 236] width 41 height 47
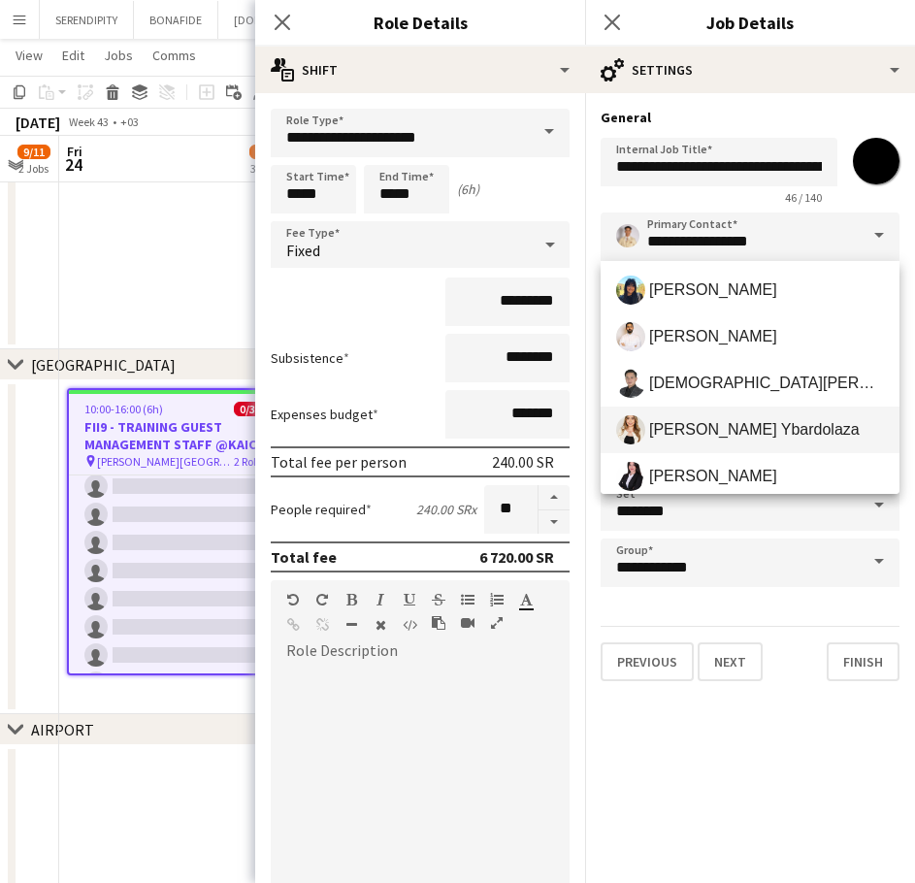
scroll to position [583, 0]
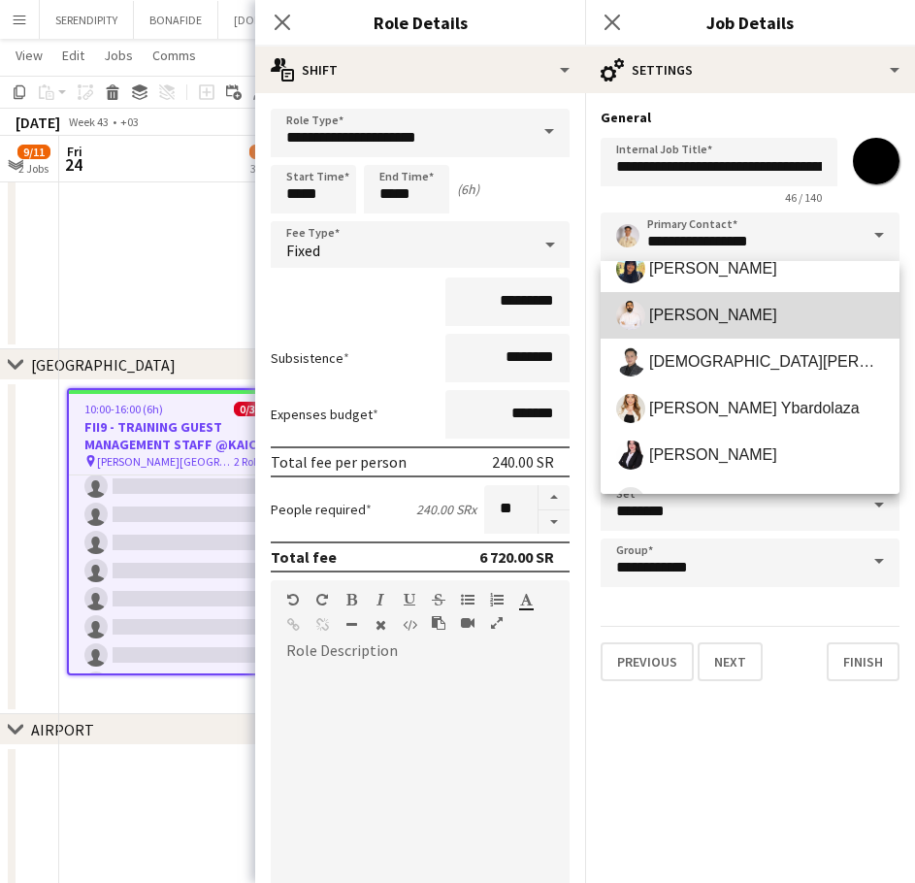
click at [782, 323] on span "[PERSON_NAME]" at bounding box center [750, 315] width 268 height 29
type input "**********"
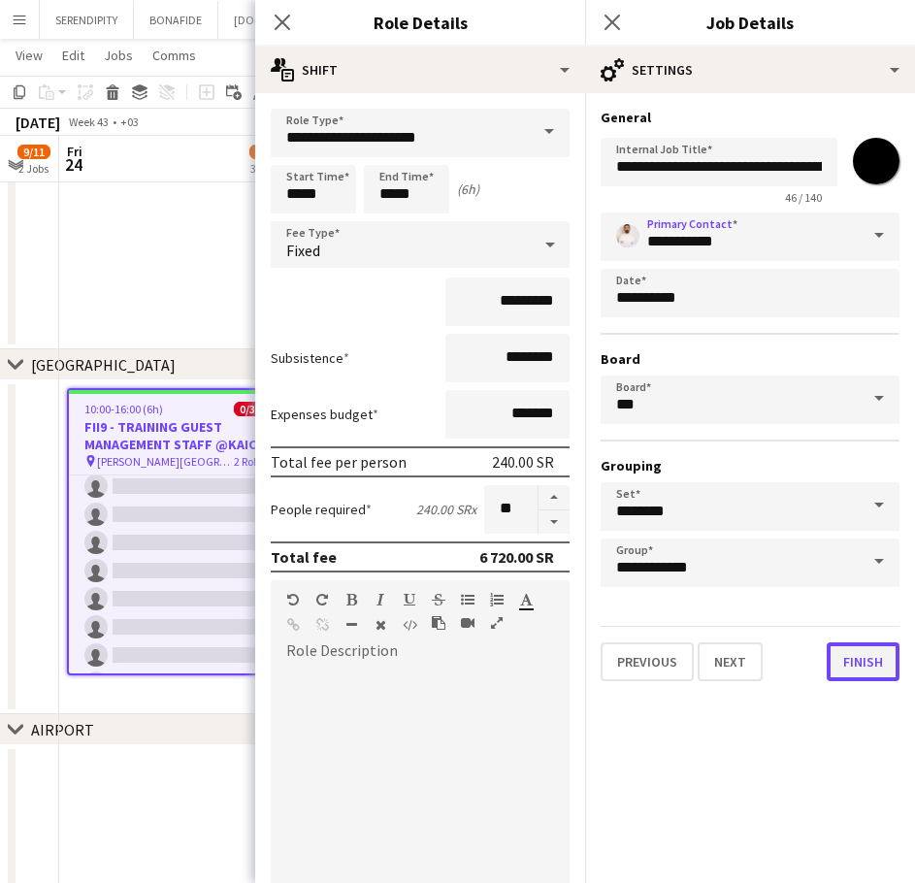
click at [872, 663] on button "Finish" at bounding box center [863, 662] width 73 height 39
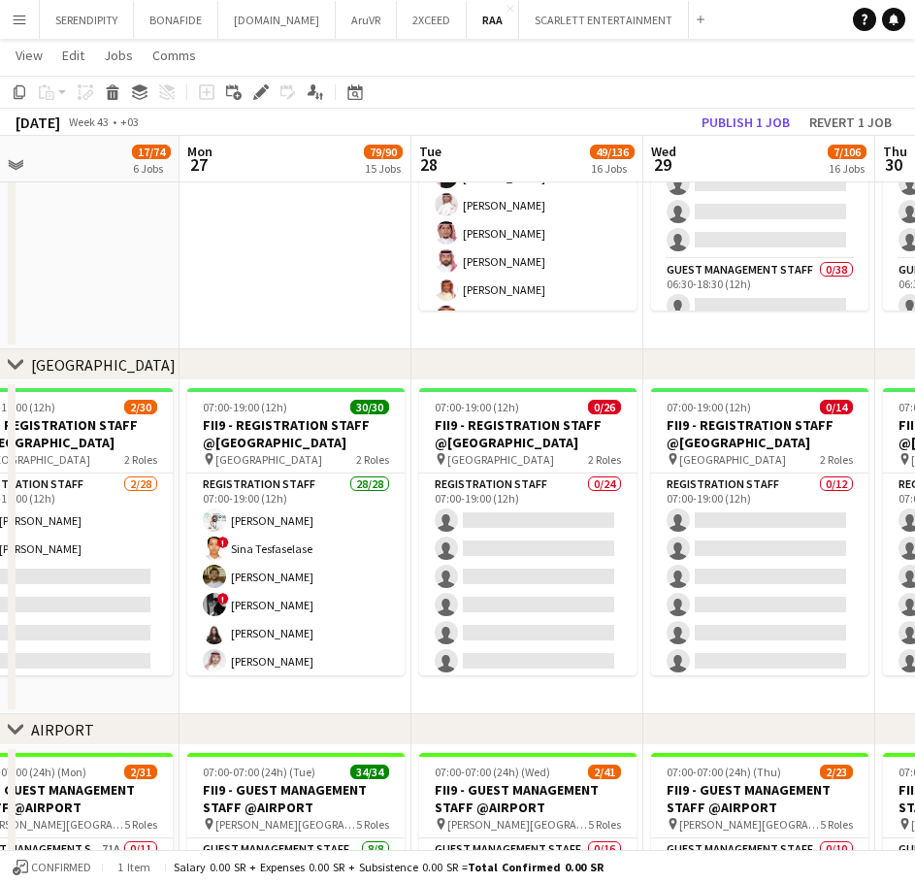
scroll to position [0, 651]
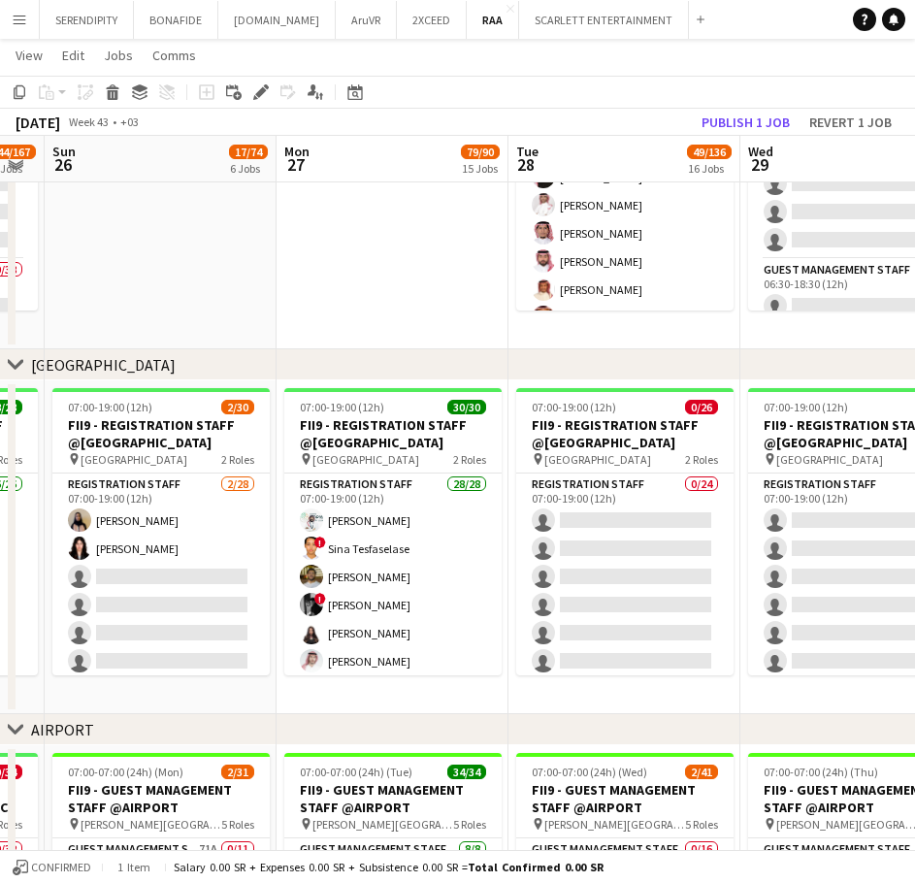
drag, startPoint x: 522, startPoint y: 434, endPoint x: 188, endPoint y: 493, distance: 339.2
drag, startPoint x: 639, startPoint y: 372, endPoint x: 538, endPoint y: 375, distance: 101.0
click at [538, 375] on div "chevron-right [GEOGRAPHIC_DATA]" at bounding box center [457, 365] width 915 height 31
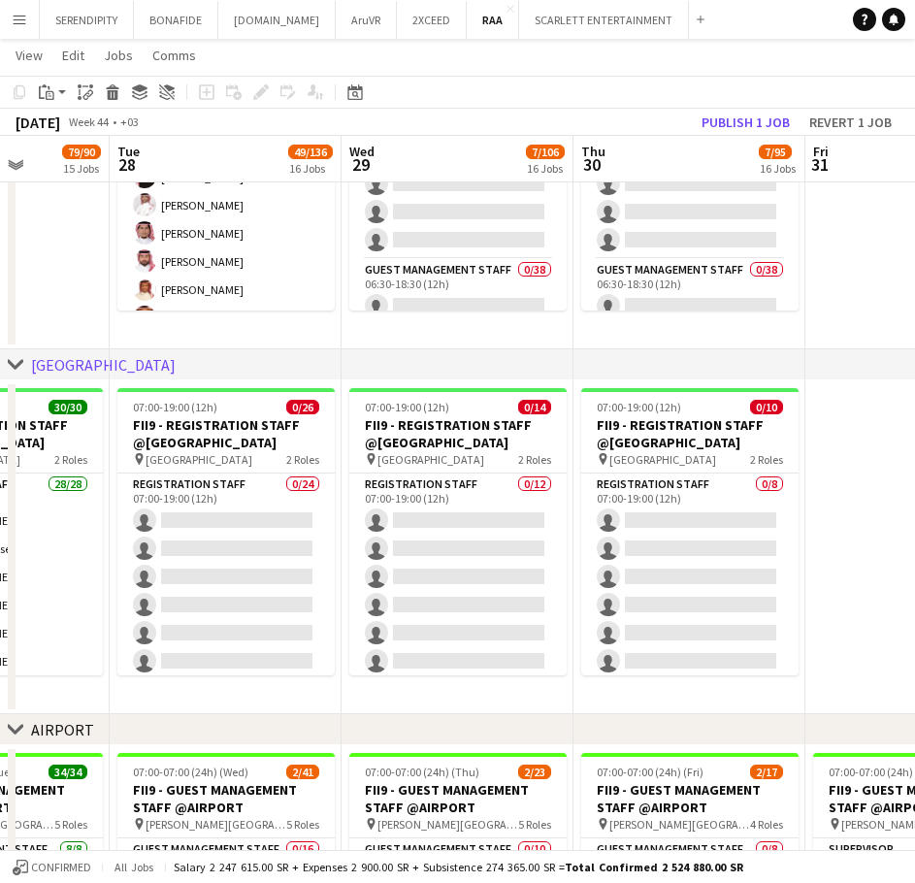
drag, startPoint x: 471, startPoint y: 470, endPoint x: 260, endPoint y: 471, distance: 210.7
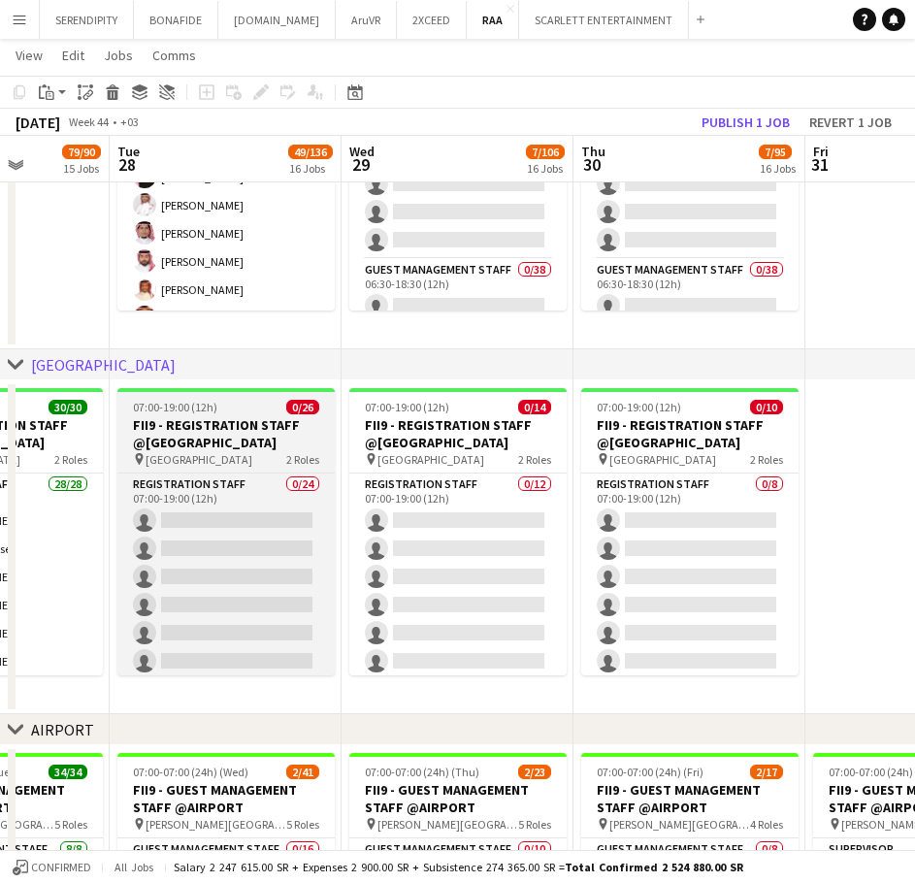
click at [255, 427] on h3 "FII9 - REGISTRATION STAFF @[GEOGRAPHIC_DATA]" at bounding box center [225, 433] width 217 height 35
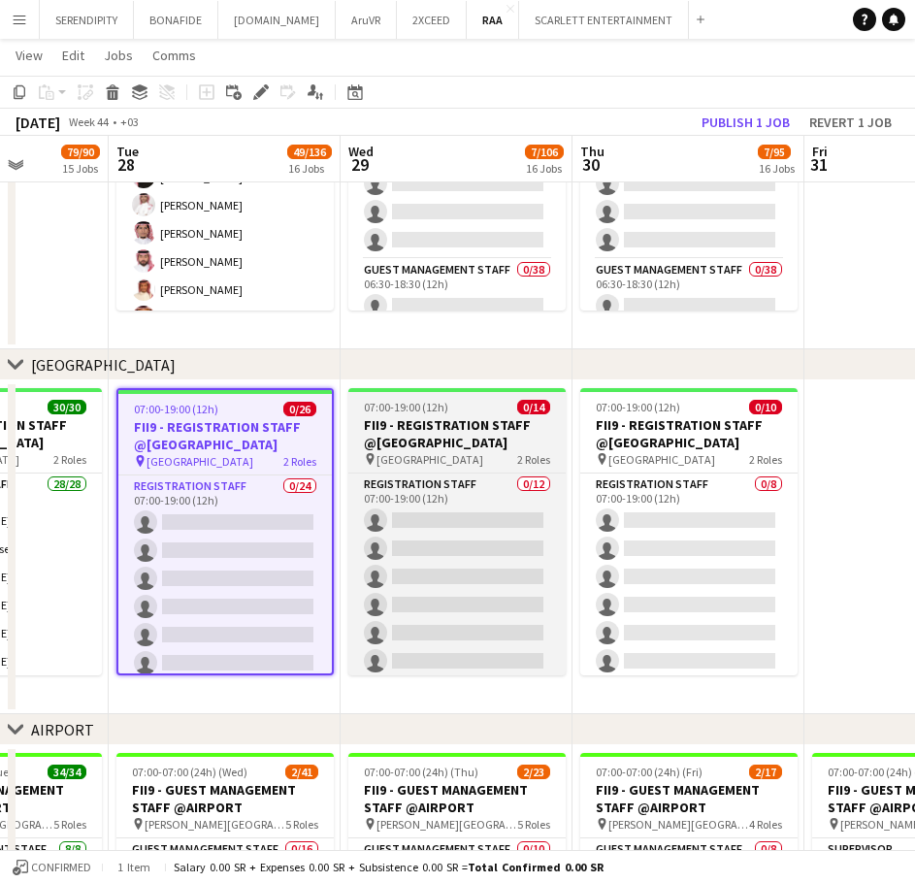
click at [438, 423] on h3 "FII9 - REGISTRATION STAFF @[GEOGRAPHIC_DATA]" at bounding box center [457, 433] width 217 height 35
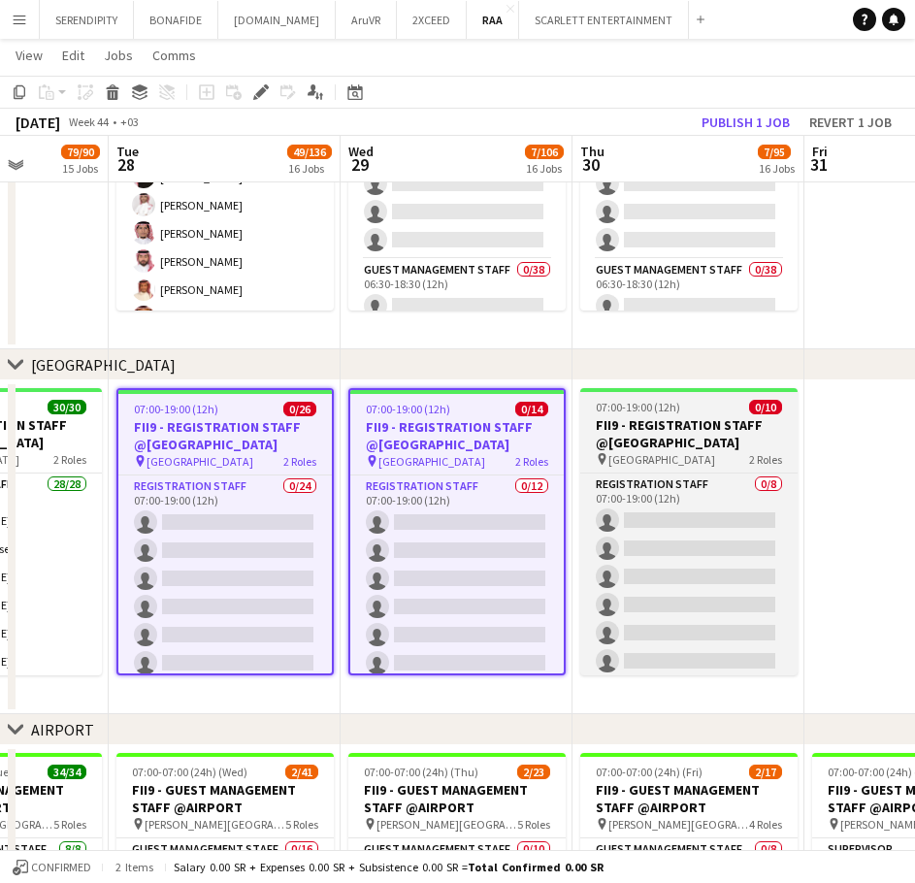
scroll to position [0, 588]
click at [682, 432] on h3 "FII9 - REGISTRATION STAFF @[GEOGRAPHIC_DATA]" at bounding box center [688, 433] width 217 height 35
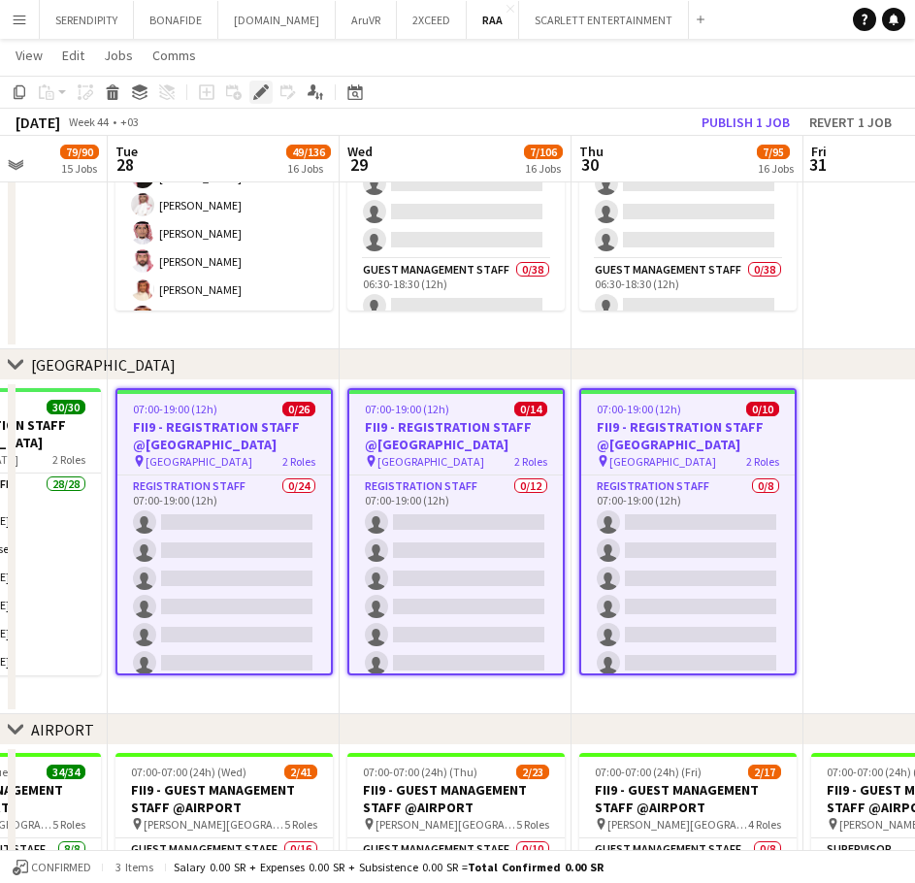
click at [250, 89] on div "Edit" at bounding box center [261, 92] width 23 height 23
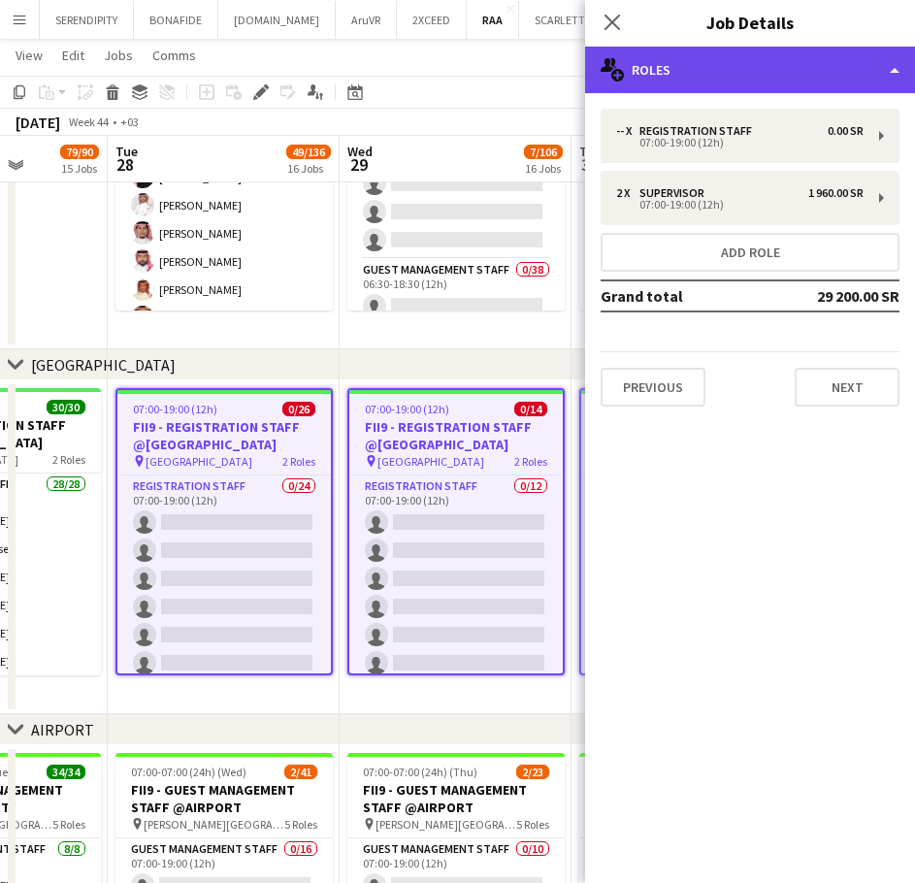
click at [809, 66] on div "multiple-users-add Roles" at bounding box center [750, 70] width 330 height 47
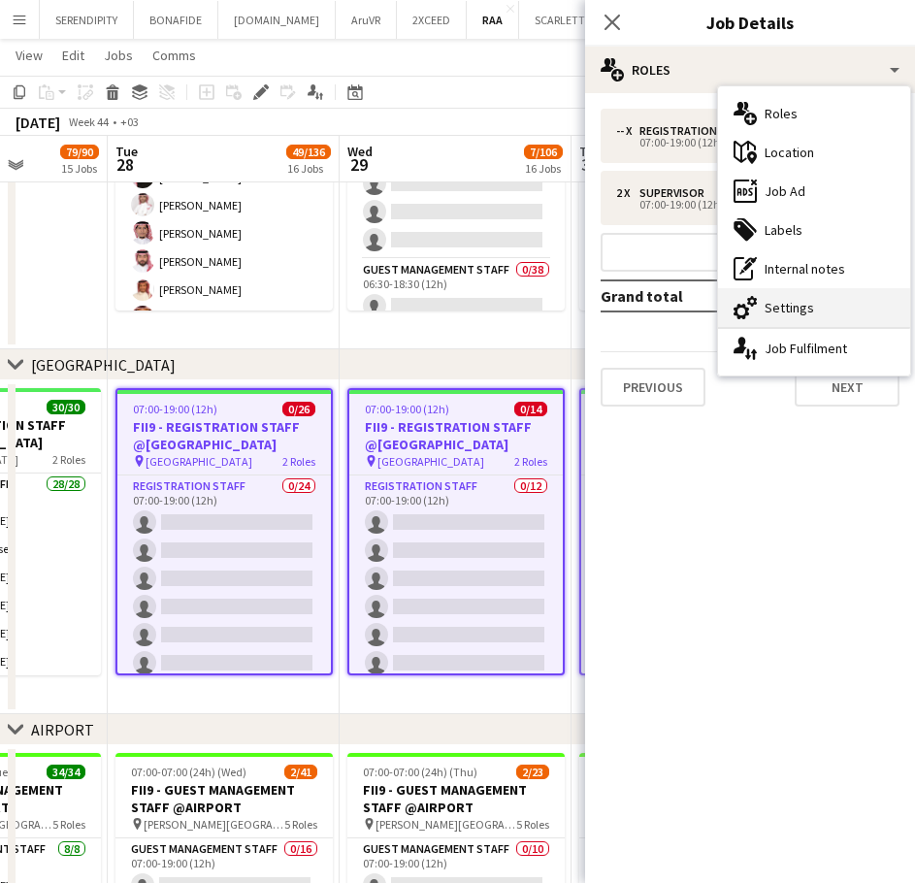
click at [839, 299] on div "cog-double-3 Settings" at bounding box center [814, 307] width 192 height 39
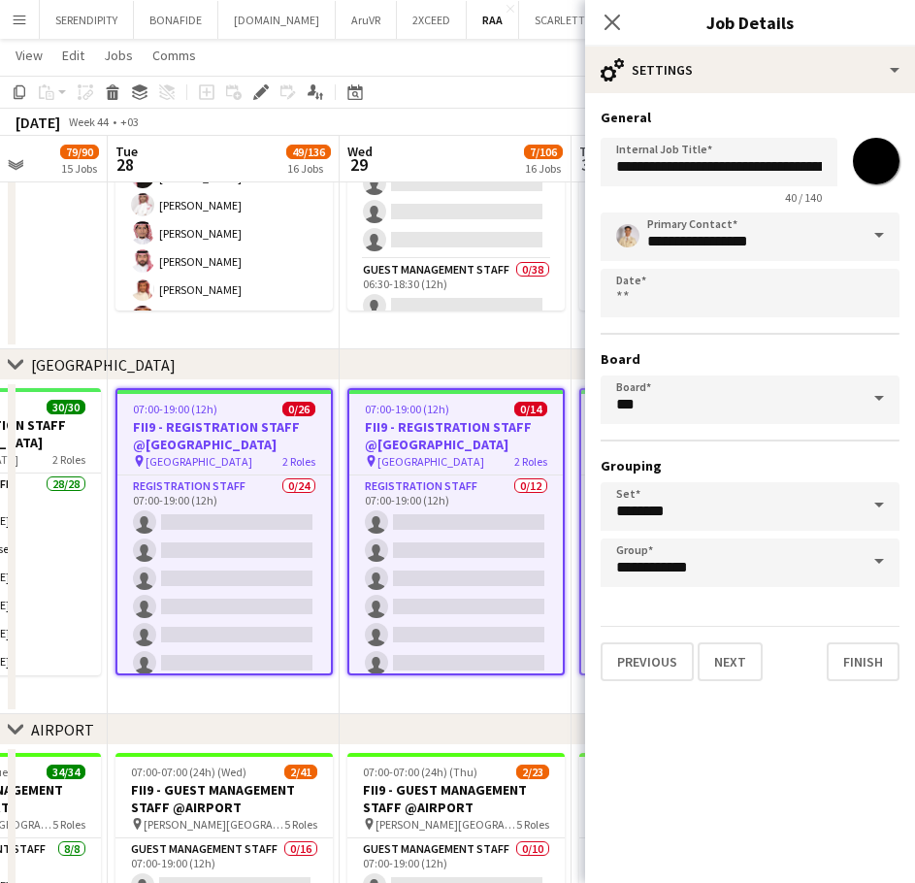
click at [882, 233] on span at bounding box center [879, 236] width 41 height 47
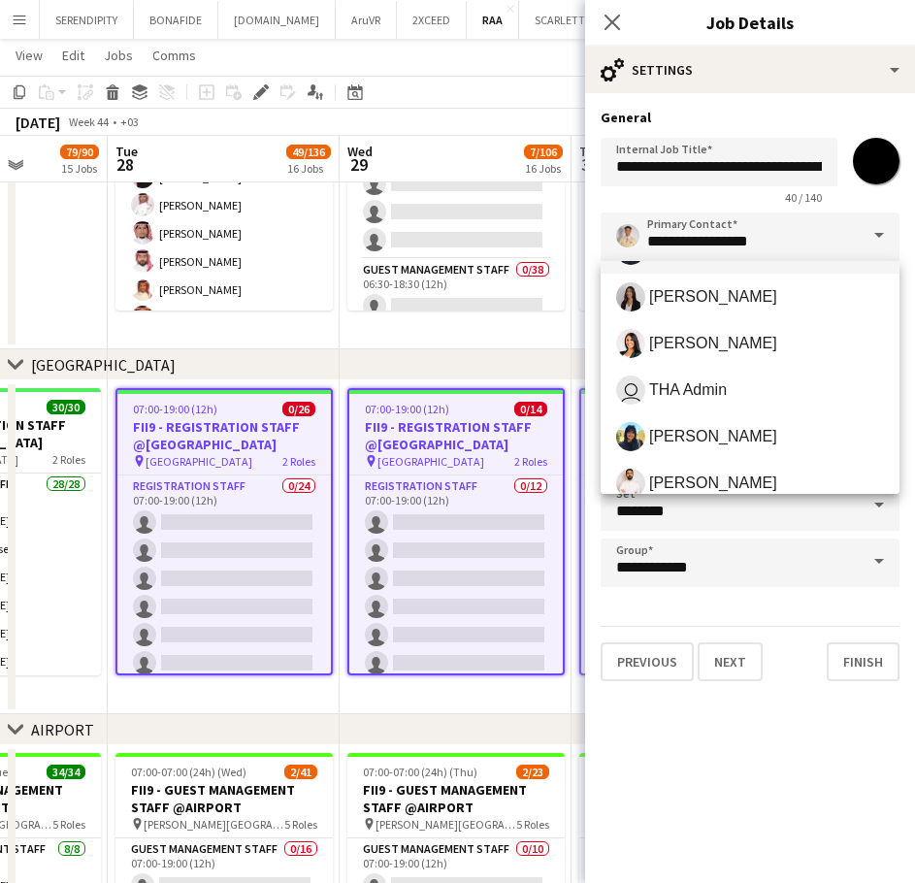
scroll to position [420, 0]
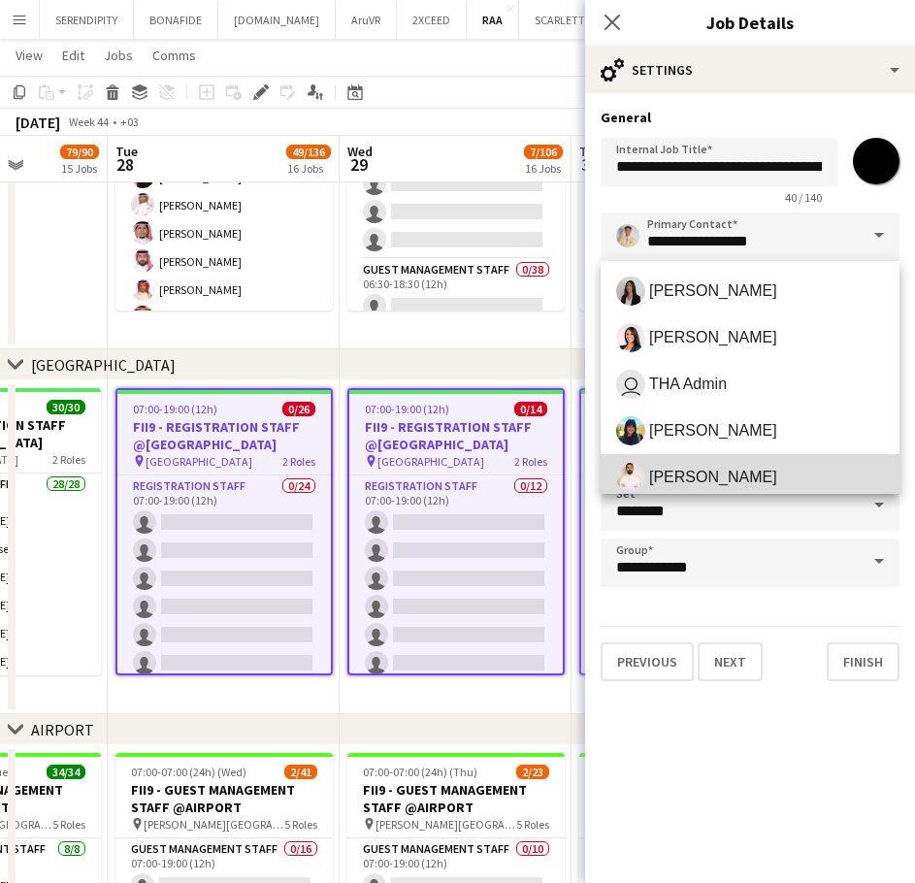
click at [784, 457] on mat-option "[PERSON_NAME]" at bounding box center [750, 477] width 299 height 47
type input "**********"
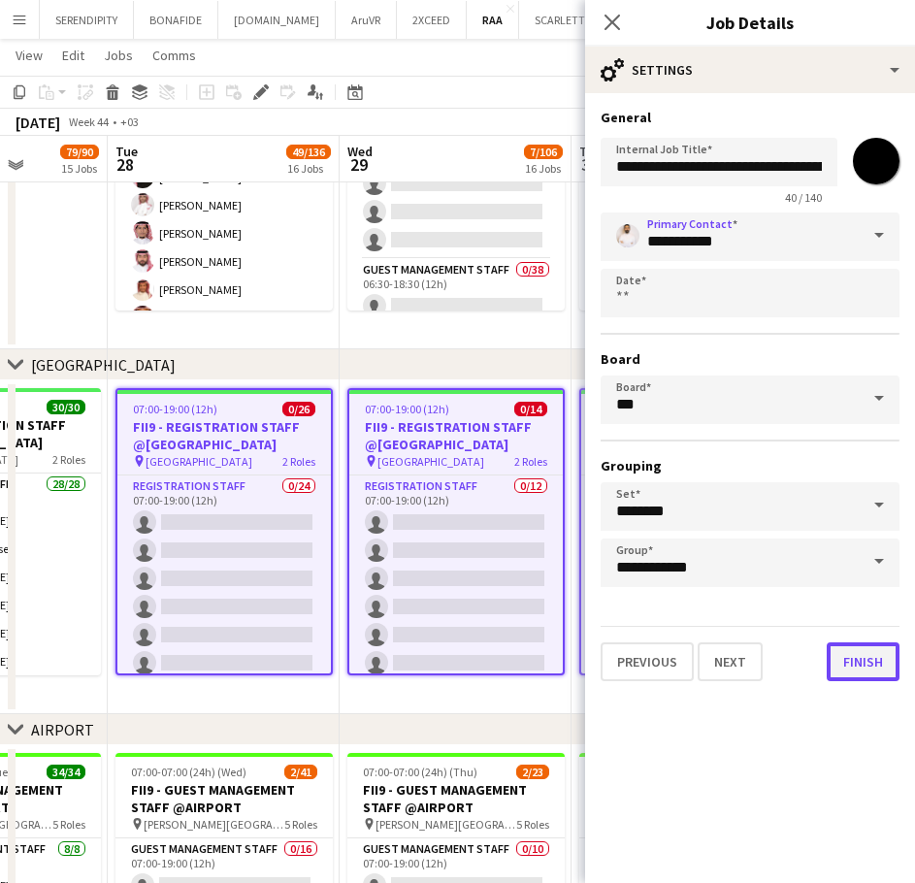
click at [877, 667] on button "Finish" at bounding box center [863, 662] width 73 height 39
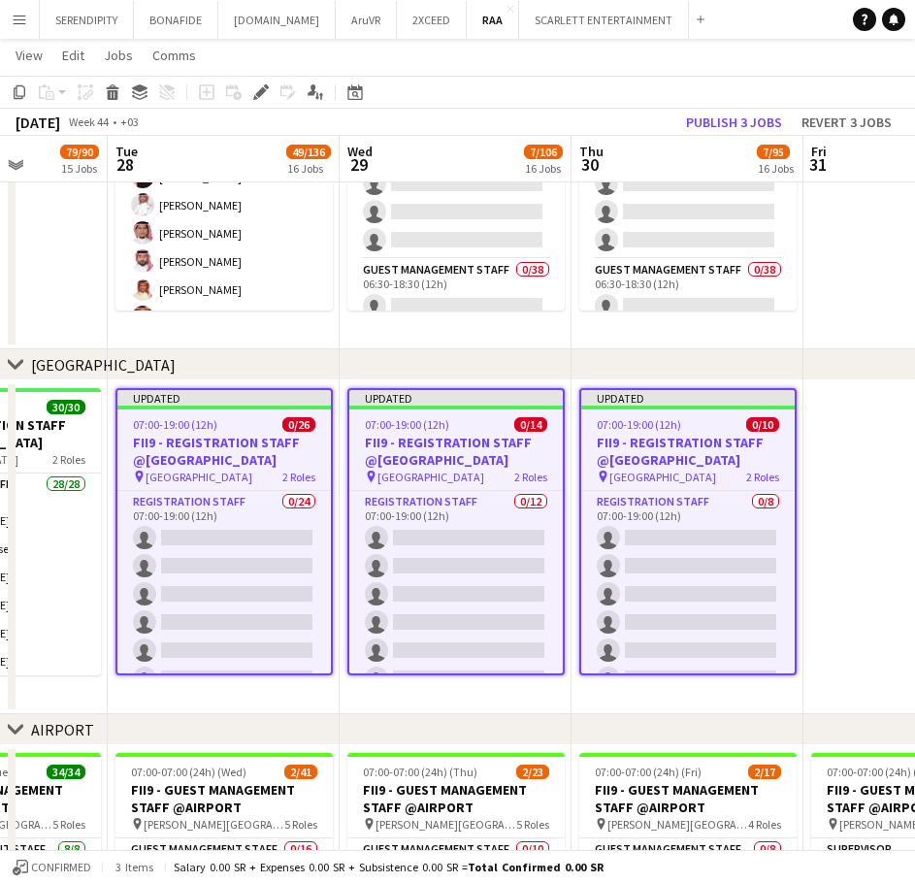
click at [850, 415] on app-date-cell at bounding box center [920, 548] width 232 height 334
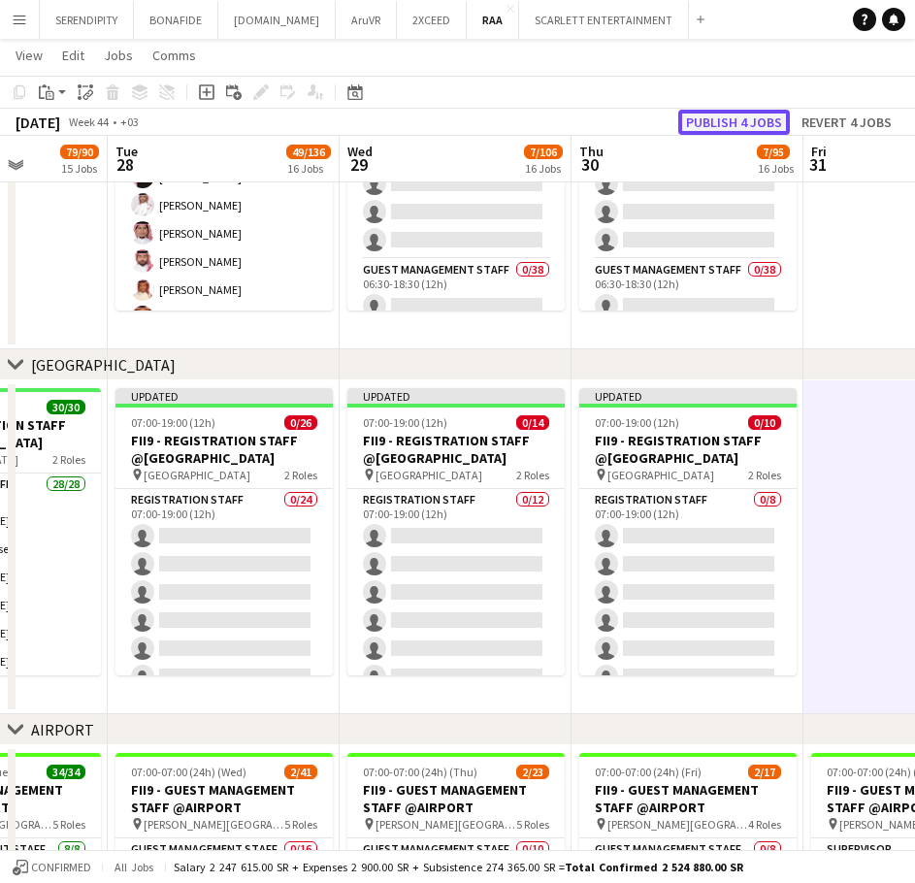
click at [741, 112] on button "Publish 4 jobs" at bounding box center [735, 122] width 112 height 25
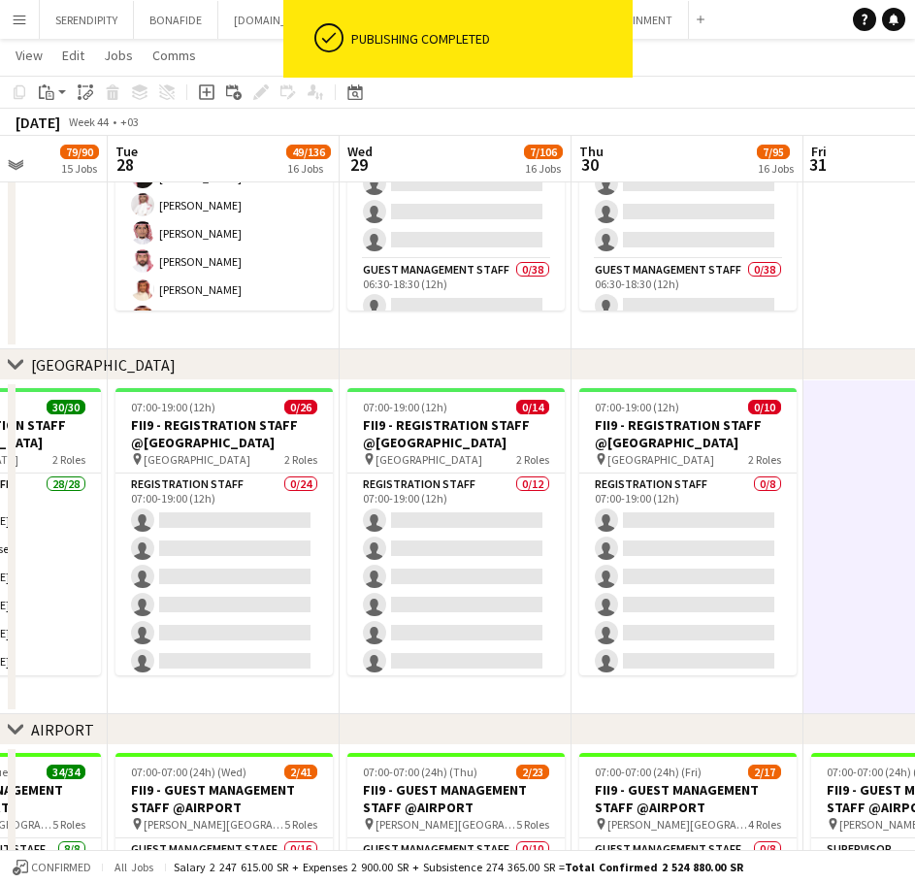
drag, startPoint x: 137, startPoint y: 357, endPoint x: 358, endPoint y: 350, distance: 221.5
click at [365, 350] on div "chevron-right [GEOGRAPHIC_DATA]" at bounding box center [457, 365] width 915 height 31
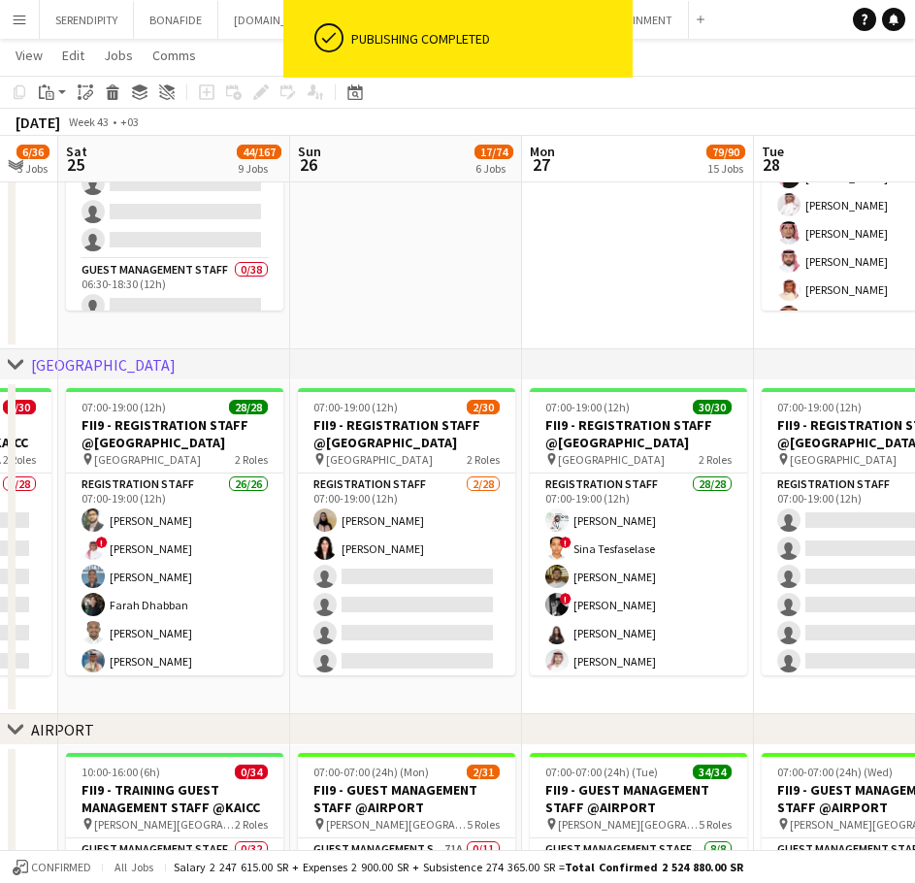
scroll to position [0, 606]
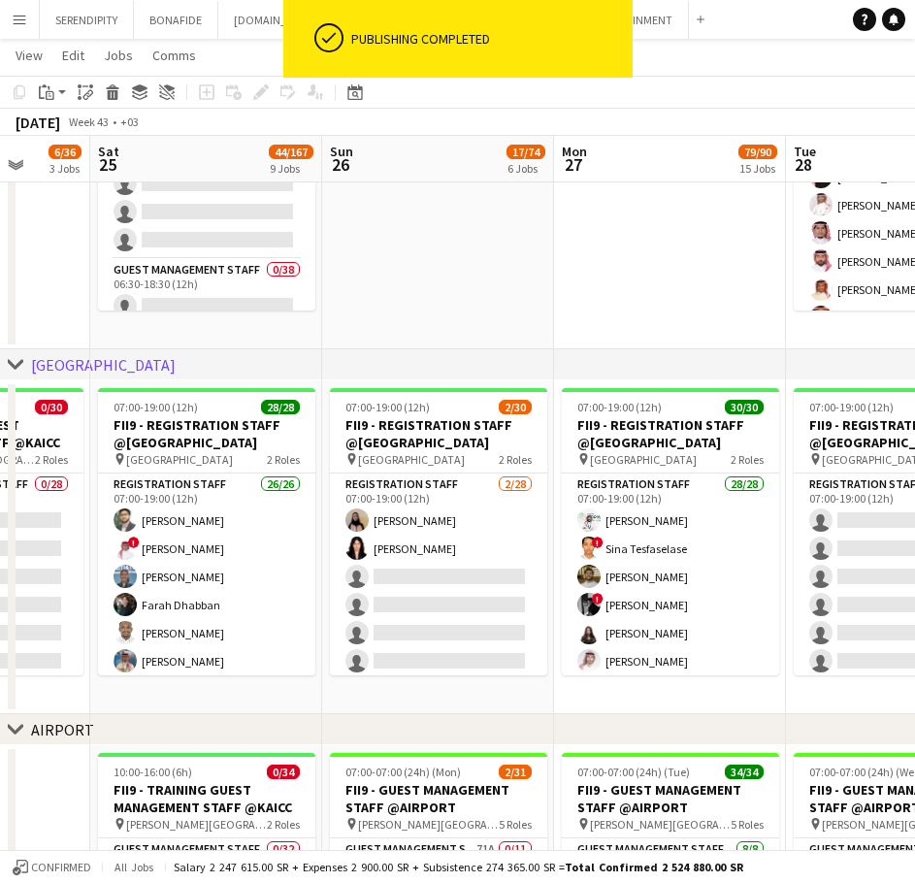
drag, startPoint x: 230, startPoint y: 708, endPoint x: 987, endPoint y: 621, distance: 762.2
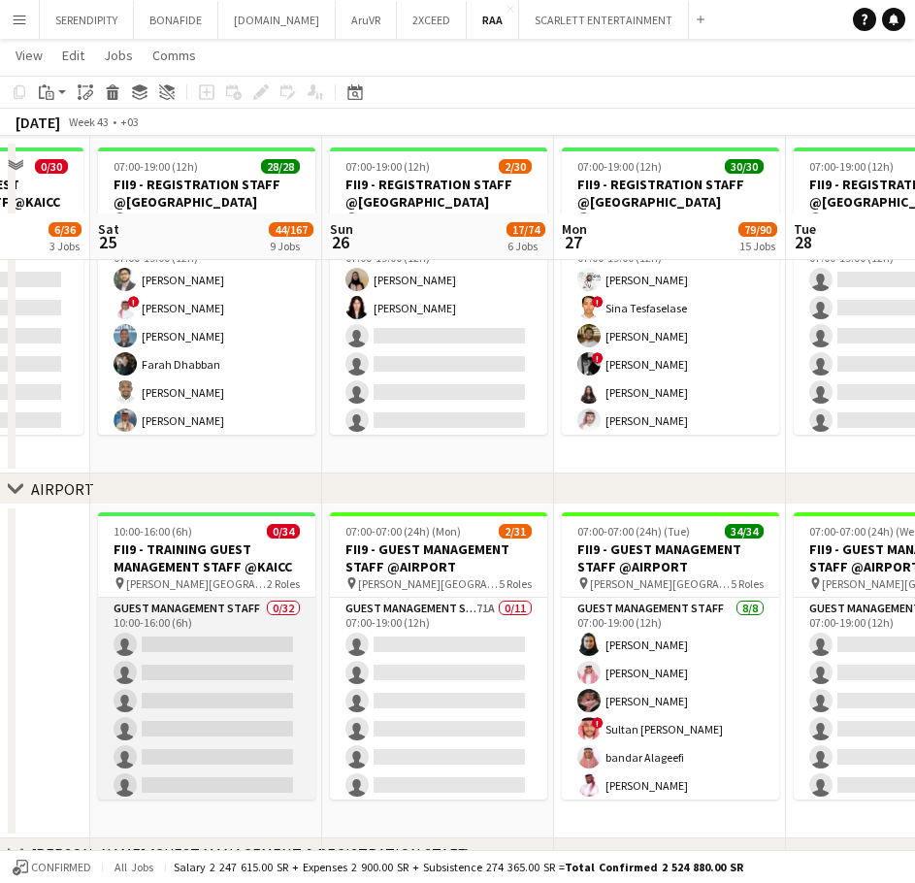
scroll to position [615, 0]
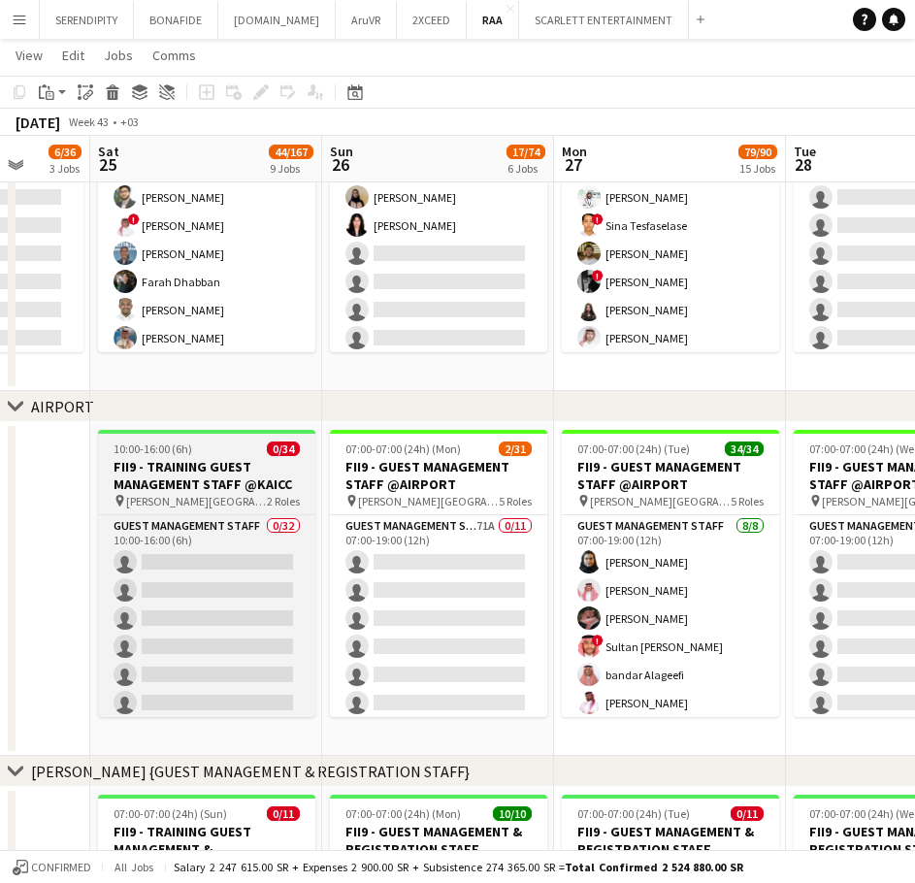
click at [219, 471] on h3 "FII9 - TRAINING GUEST MANAGEMENT STAFF @KAICC" at bounding box center [206, 475] width 217 height 35
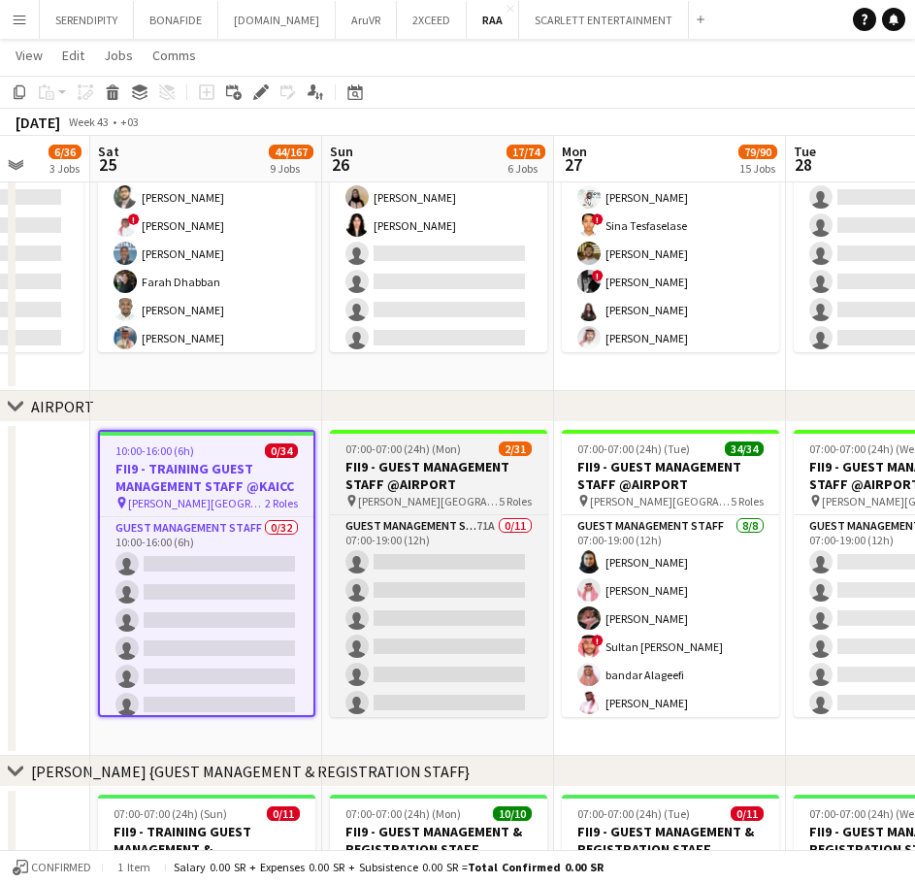
click at [436, 469] on h3 "FII9 - GUEST MANAGEMENT STAFF @AIRPORT" at bounding box center [438, 475] width 217 height 35
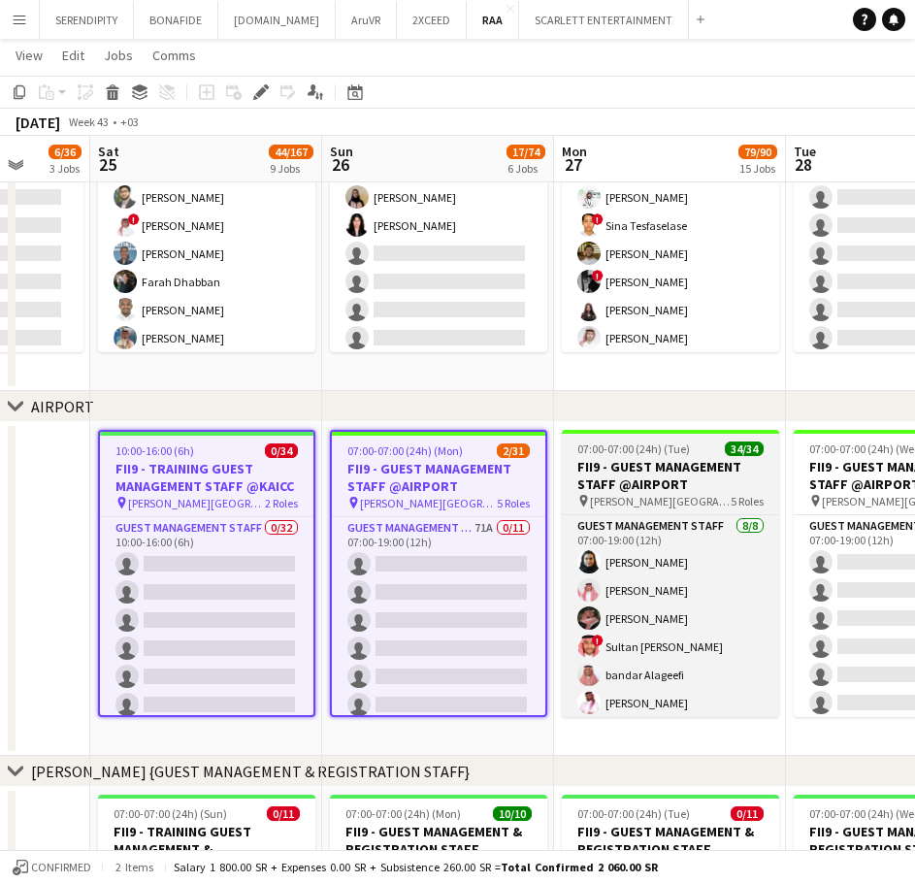
click at [685, 475] on h3 "FII9 - GUEST MANAGEMENT STAFF @AIRPORT" at bounding box center [670, 475] width 217 height 35
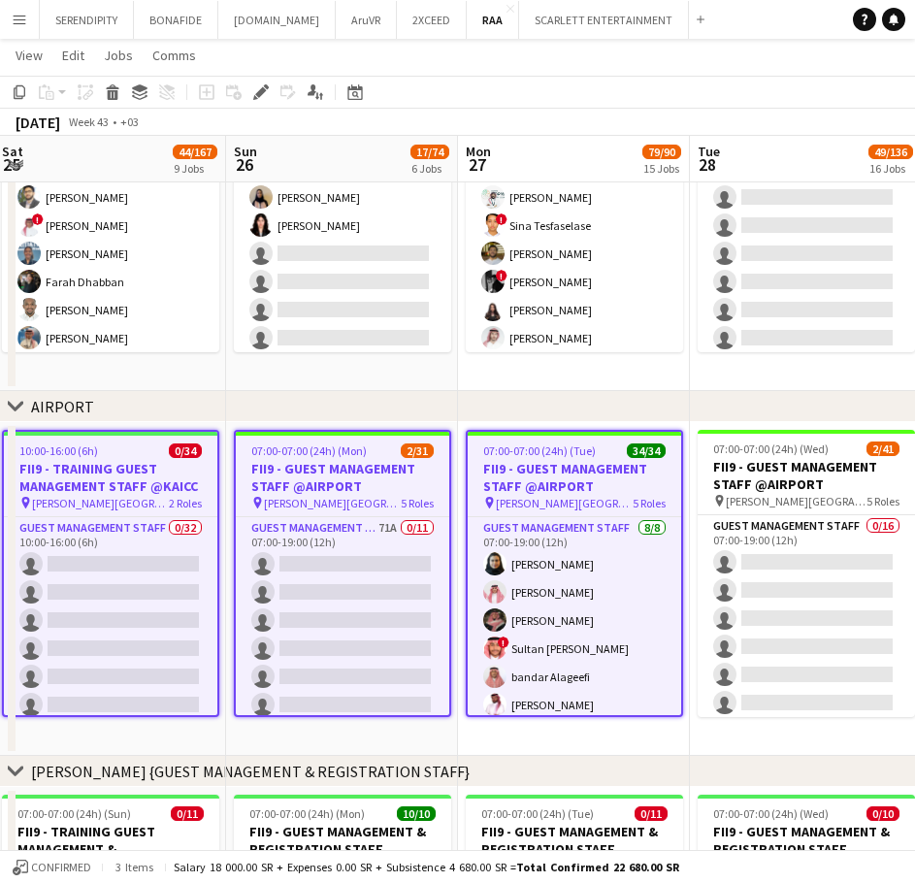
scroll to position [0, 735]
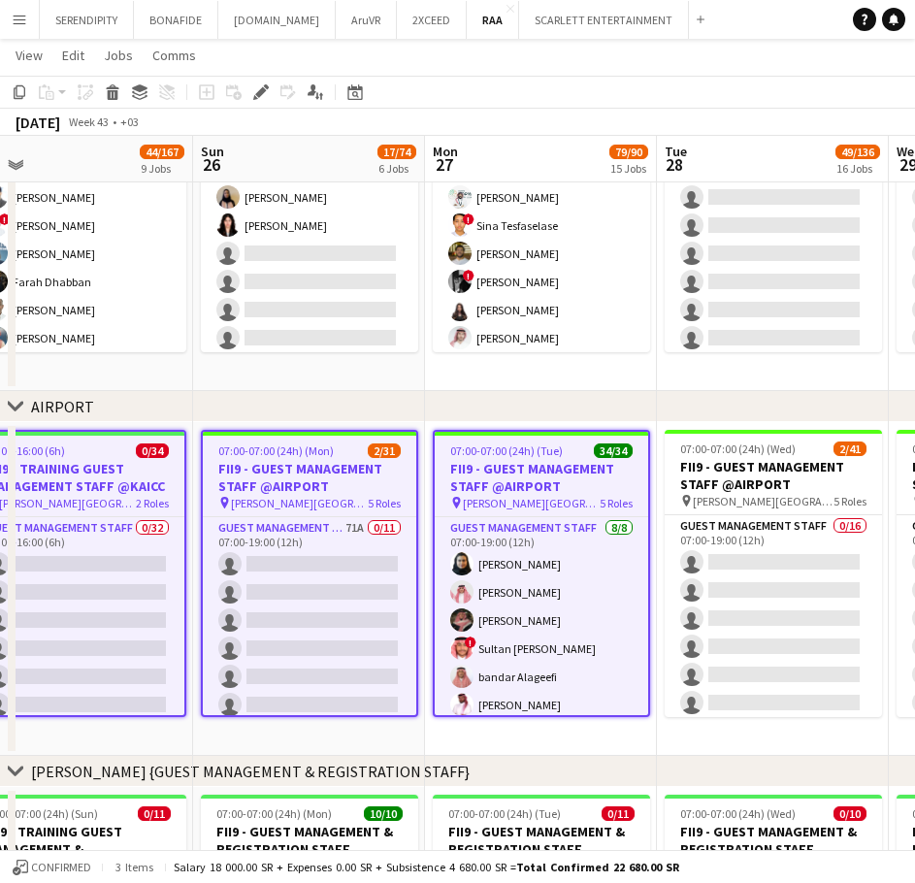
drag, startPoint x: 749, startPoint y: 742, endPoint x: 173, endPoint y: 772, distance: 576.5
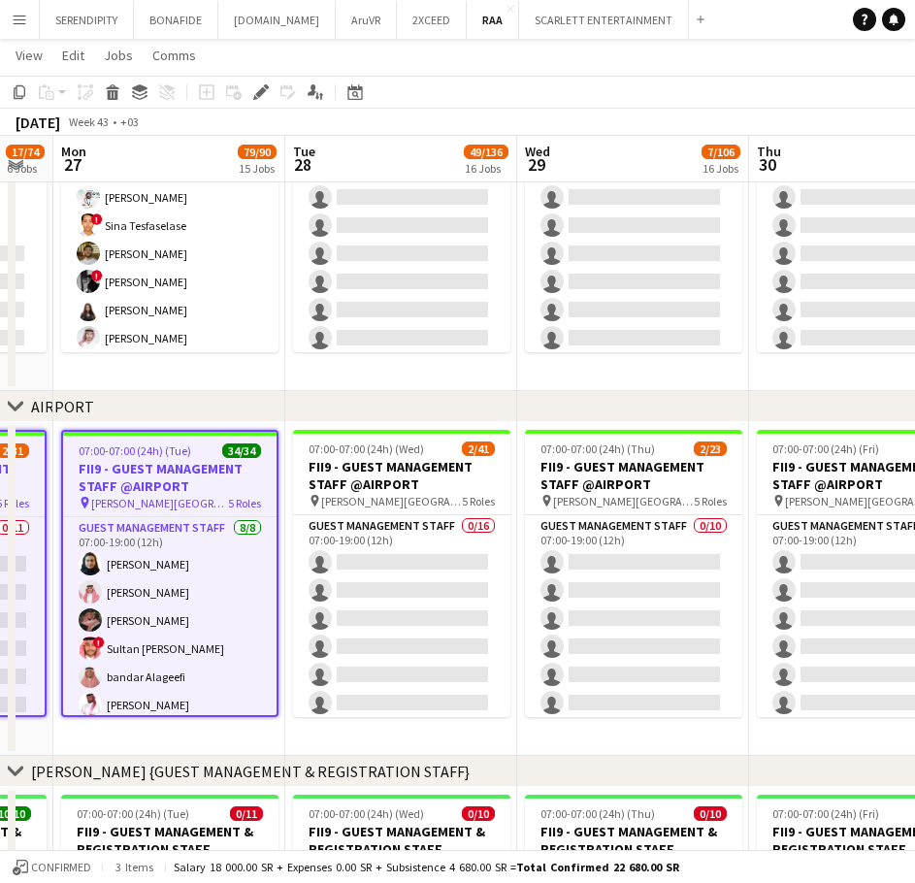
drag, startPoint x: 699, startPoint y: 736, endPoint x: 327, endPoint y: 751, distance: 372.2
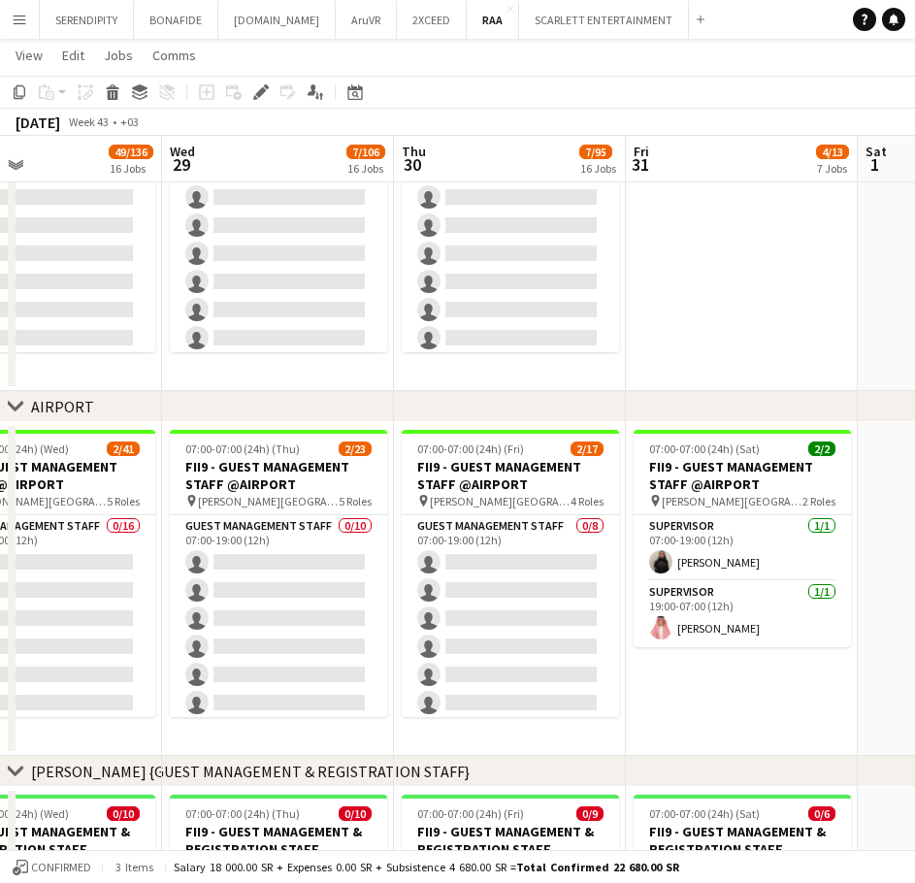
scroll to position [0, 632]
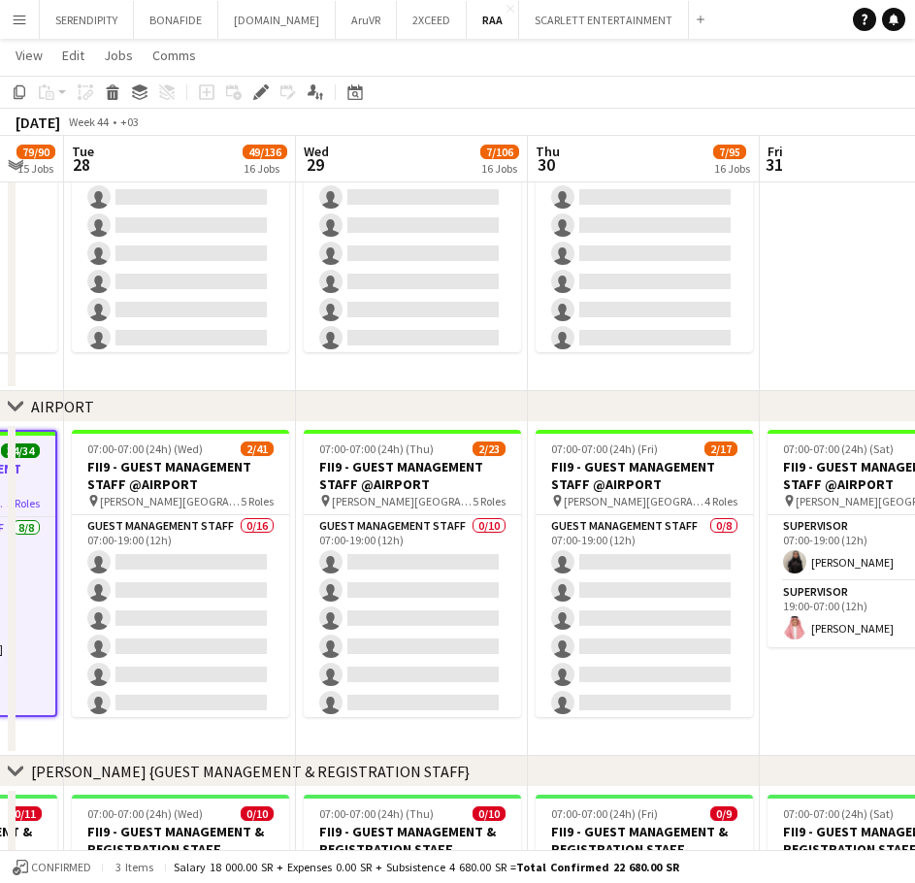
drag, startPoint x: 581, startPoint y: 739, endPoint x: 284, endPoint y: 763, distance: 297.1
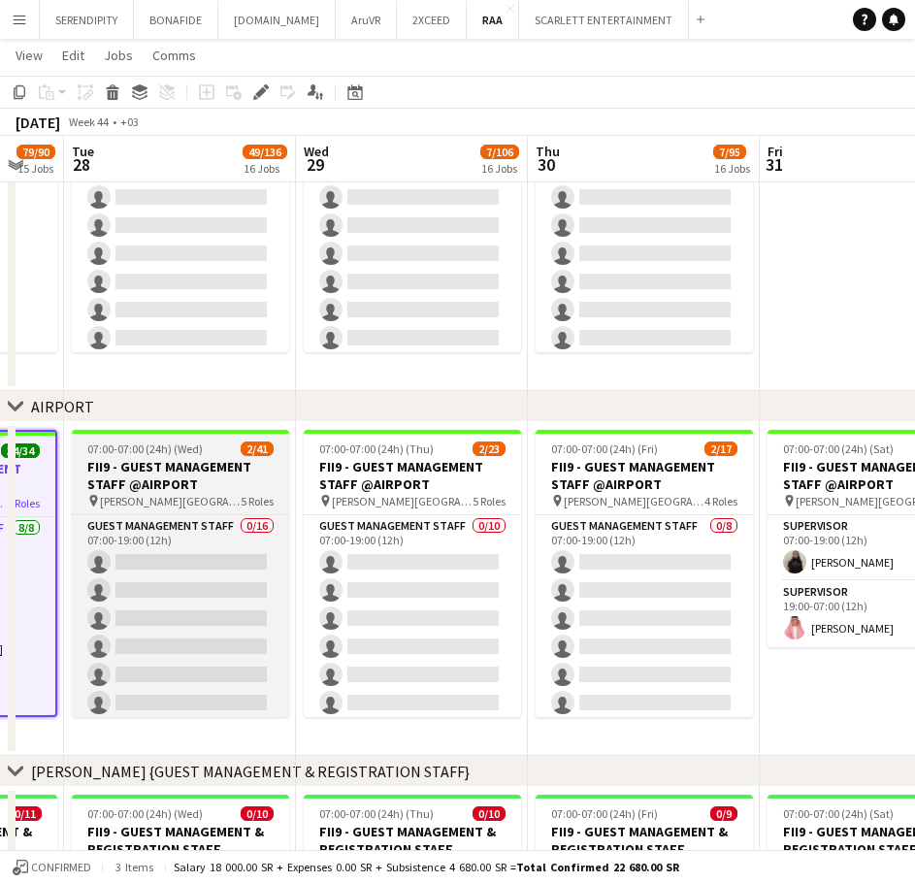
click at [168, 459] on h3 "FII9 - GUEST MANAGEMENT STAFF @AIRPORT" at bounding box center [180, 475] width 217 height 35
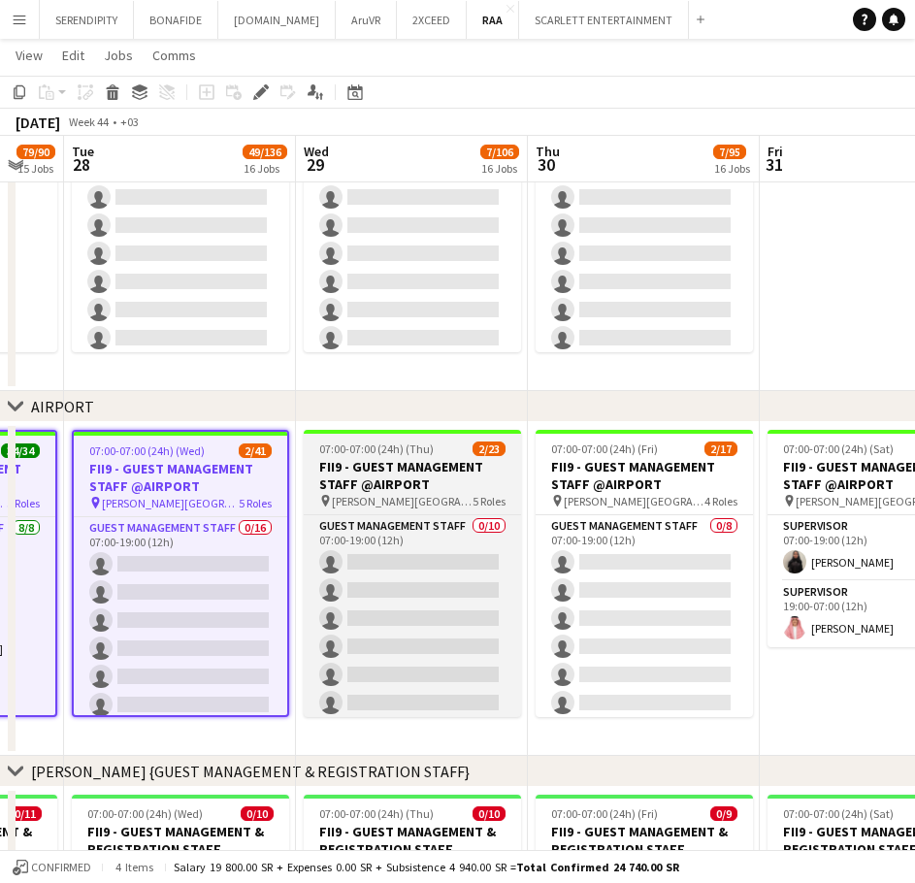
click at [416, 472] on h3 "FII9 - GUEST MANAGEMENT STAFF @AIRPORT" at bounding box center [412, 475] width 217 height 35
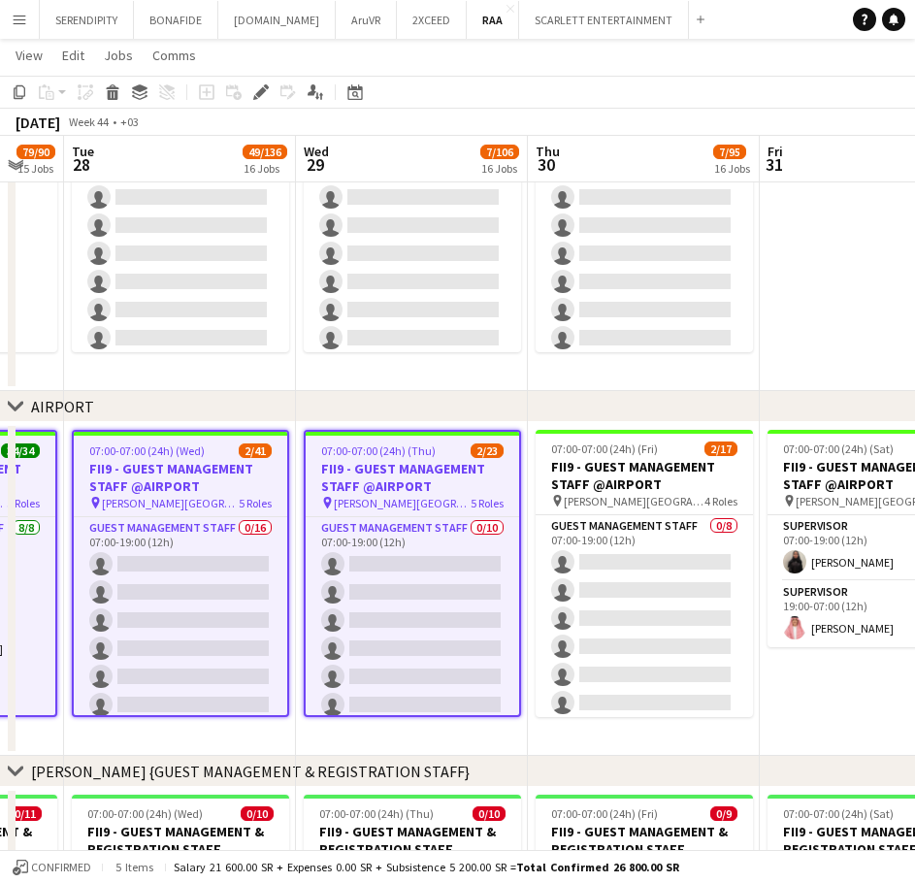
scroll to position [0, 634]
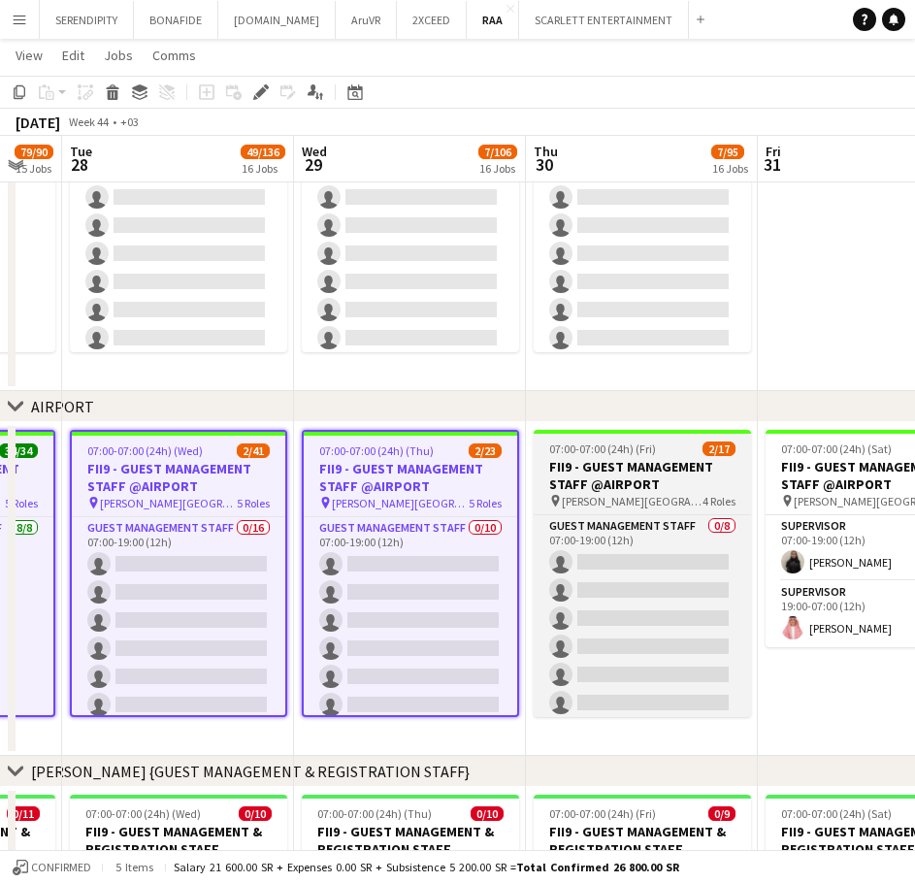
click at [666, 475] on h3 "FII9 - GUEST MANAGEMENT STAFF @AIRPORT" at bounding box center [642, 475] width 217 height 35
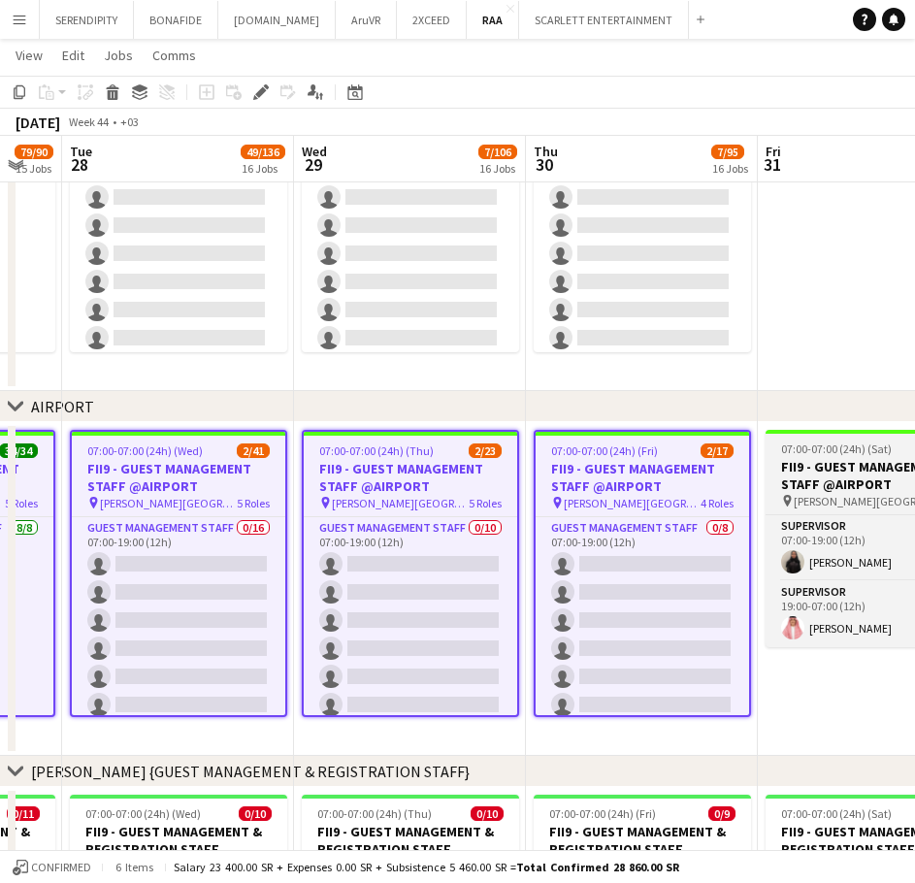
click at [856, 472] on h3 "FII9 - GUEST MANAGEMENT STAFF @AIRPORT" at bounding box center [874, 475] width 217 height 35
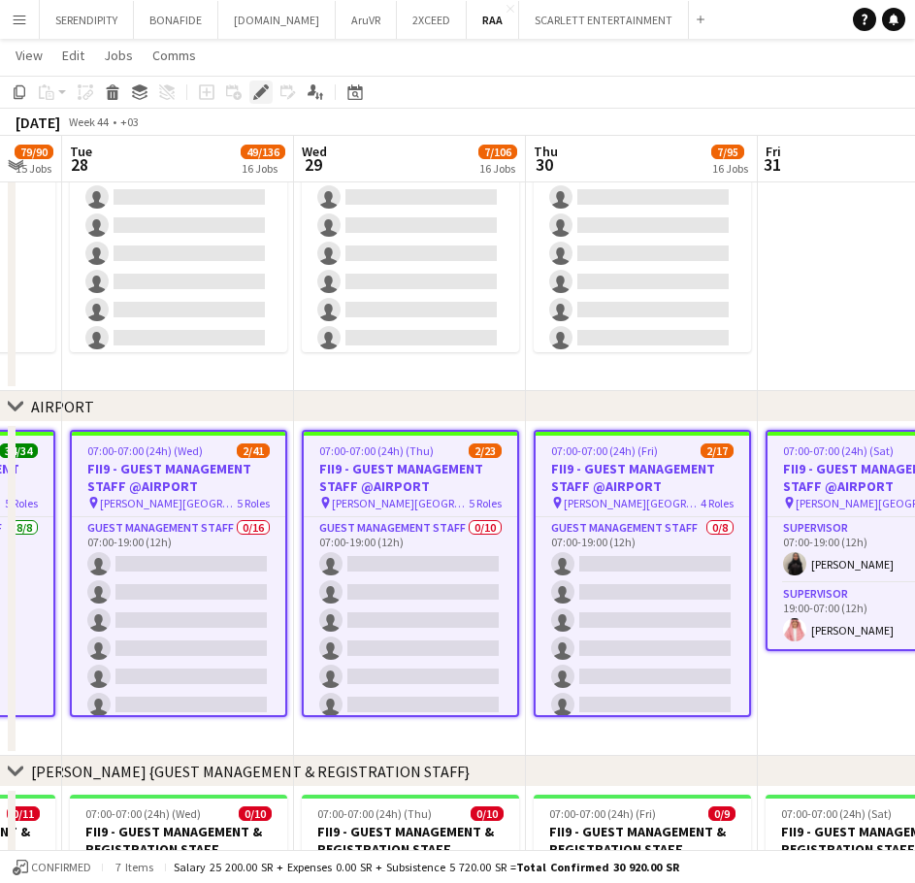
click at [262, 92] on icon at bounding box center [260, 92] width 11 height 11
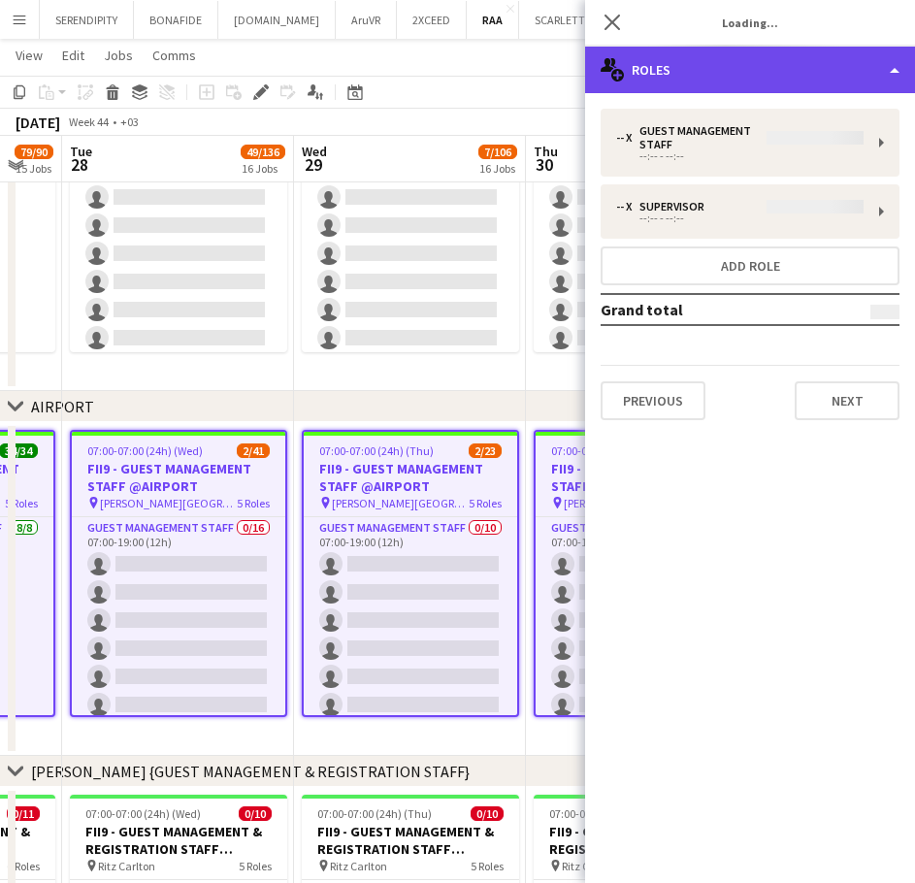
click at [748, 62] on div "multiple-users-add Roles" at bounding box center [750, 70] width 330 height 47
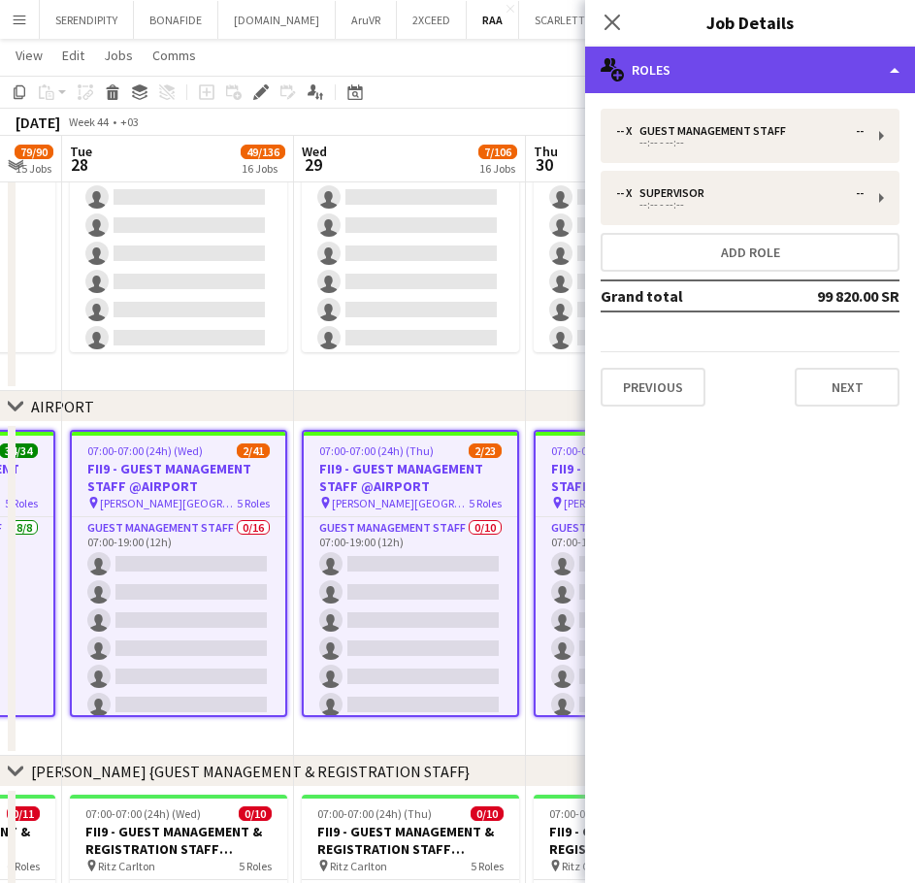
type input "*******"
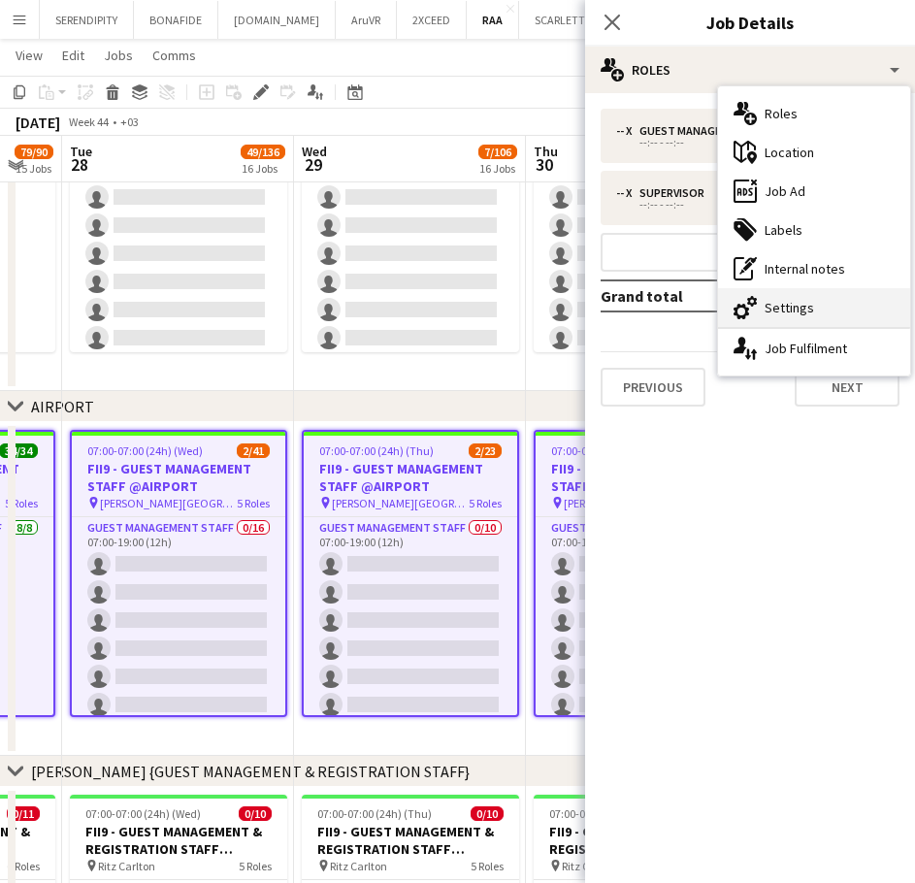
click at [811, 306] on div "cog-double-3 Settings" at bounding box center [814, 307] width 192 height 39
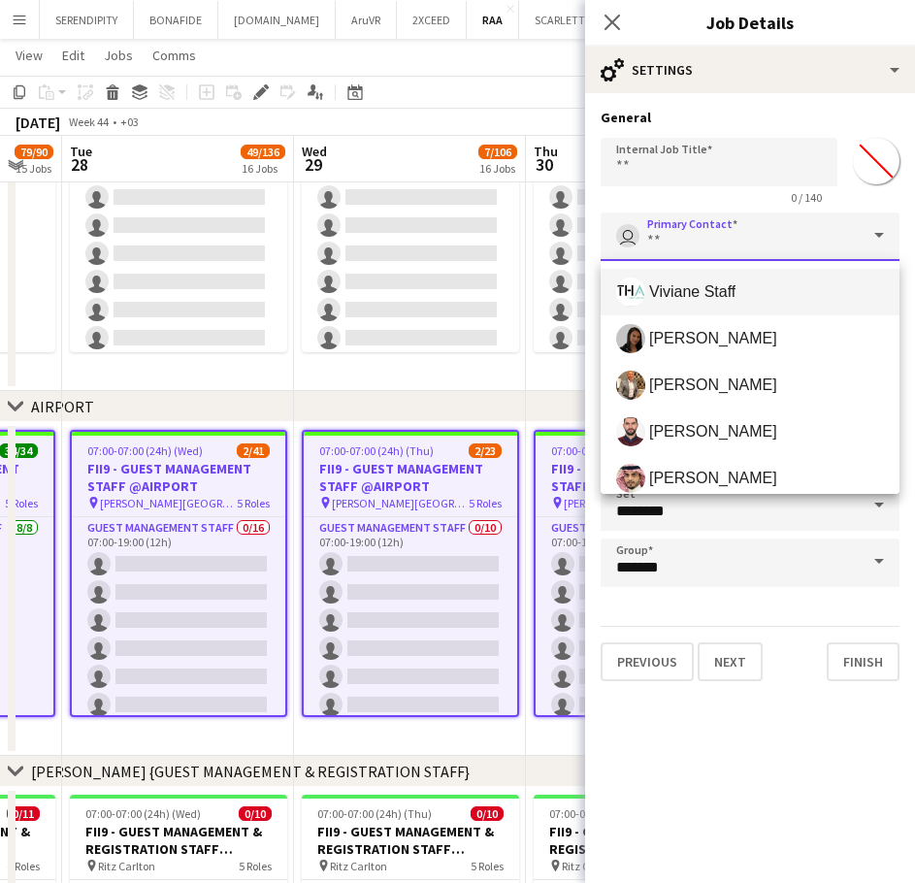
click at [823, 231] on input "Primary Contact" at bounding box center [750, 237] width 299 height 49
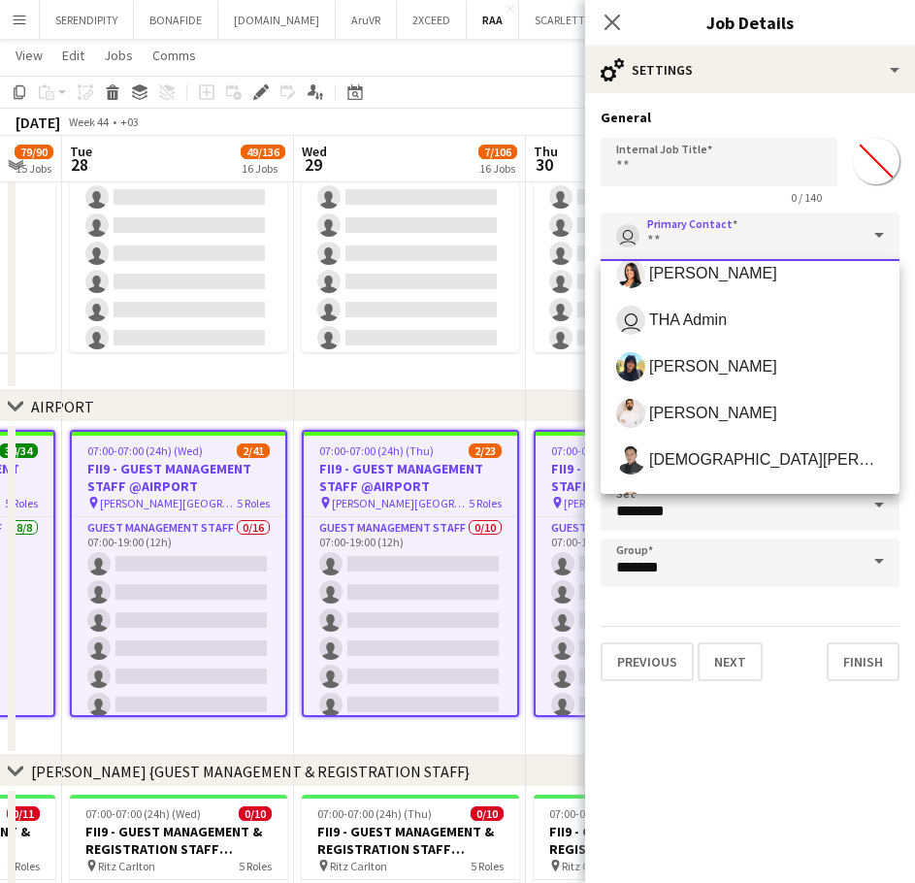
scroll to position [485, 0]
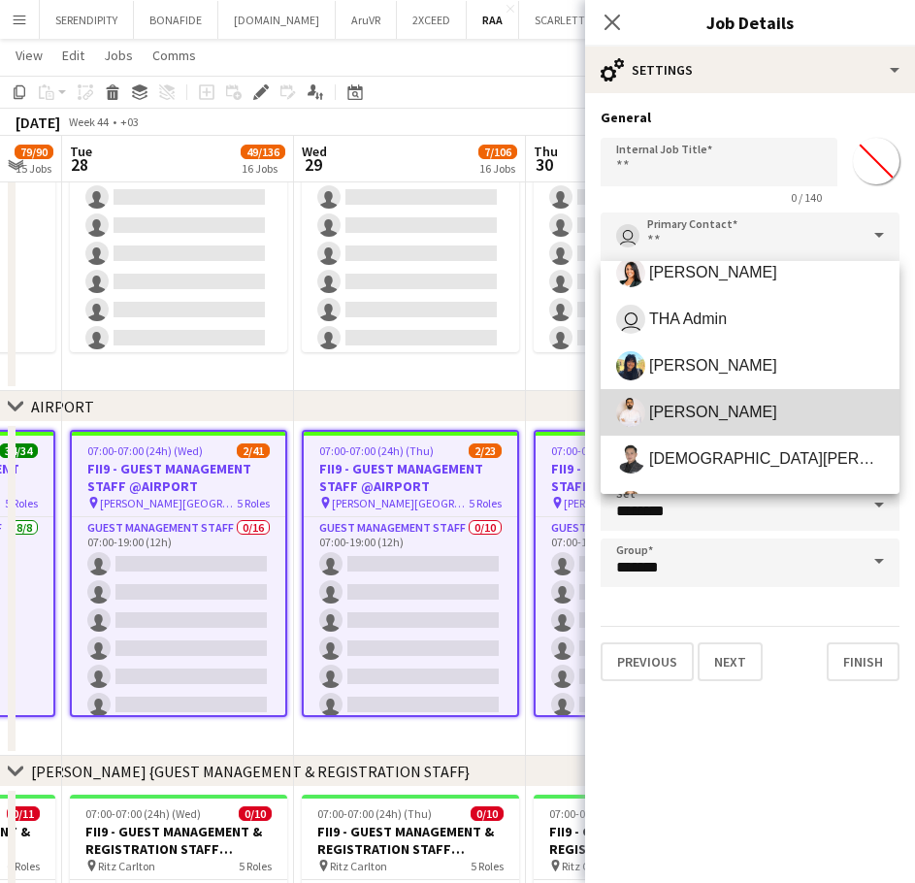
click at [751, 413] on span "[PERSON_NAME]" at bounding box center [750, 412] width 268 height 29
type input "**********"
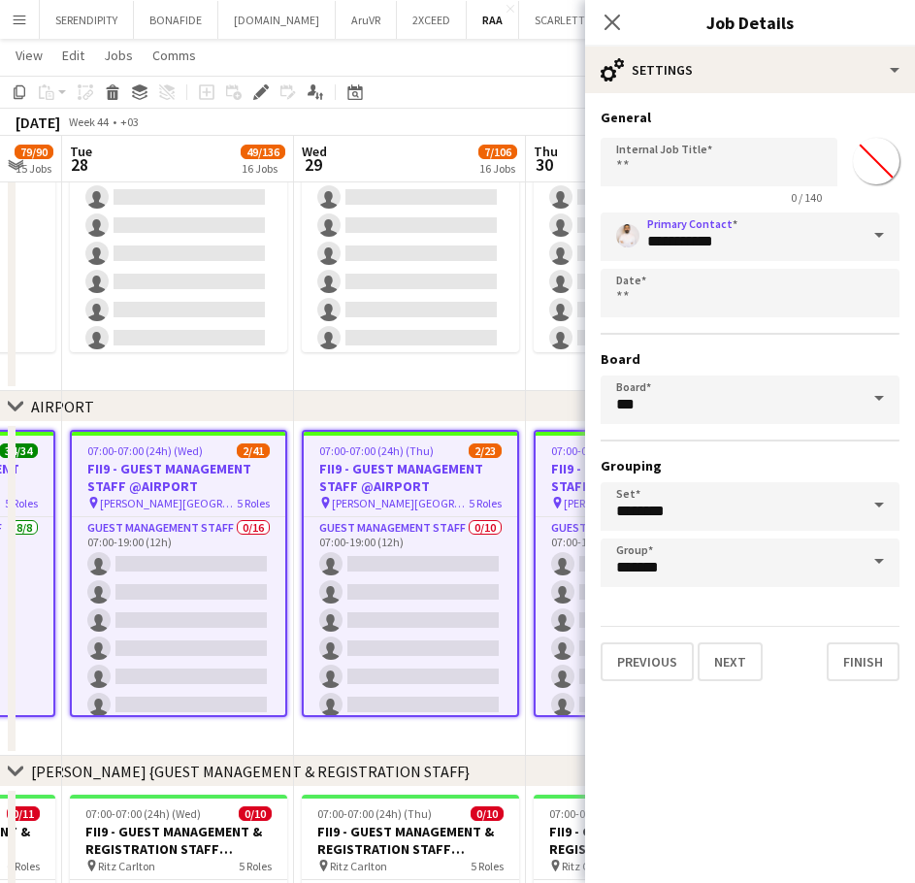
click at [883, 160] on input "*******" at bounding box center [877, 161] width 70 height 70
type input "*******"
click at [805, 691] on div "**********" at bounding box center [750, 395] width 330 height 604
click at [861, 653] on button "Finish" at bounding box center [863, 662] width 73 height 39
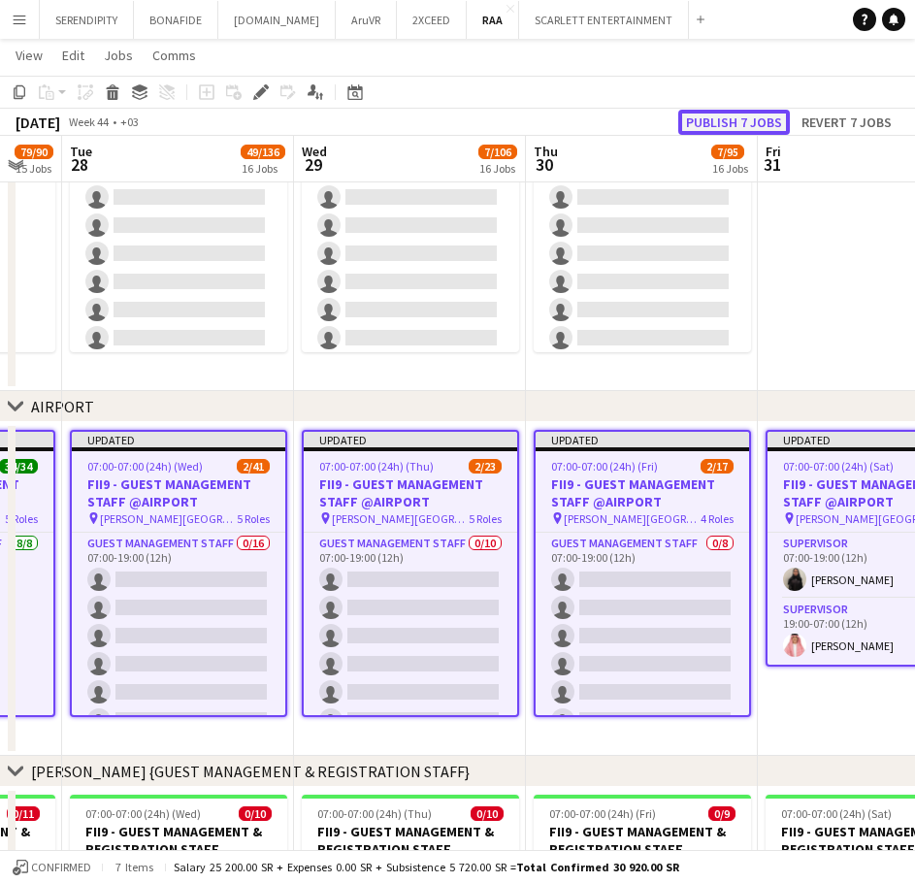
click at [738, 118] on button "Publish 7 jobs" at bounding box center [735, 122] width 112 height 25
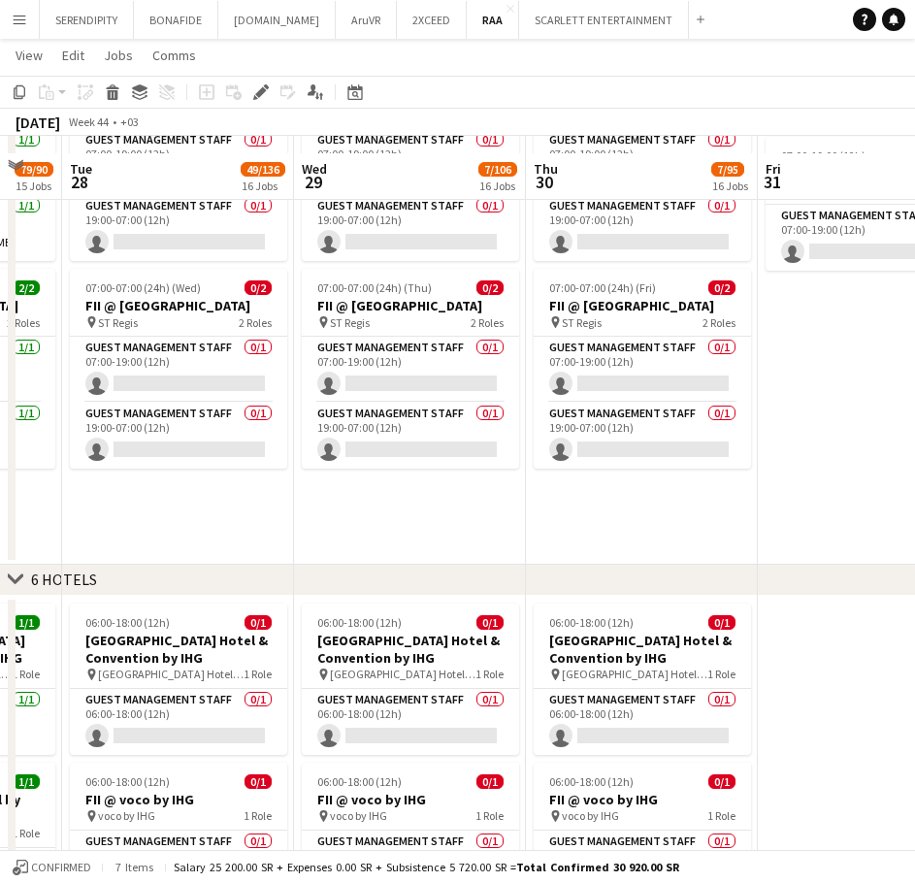
scroll to position [1845, 0]
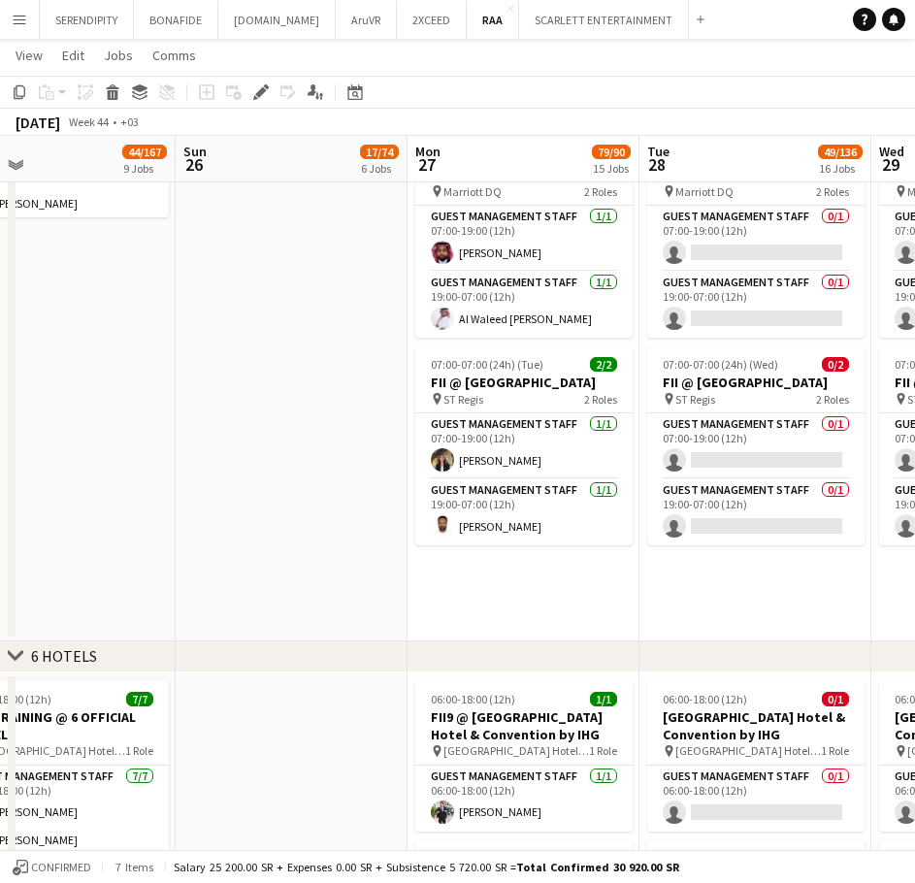
drag, startPoint x: 154, startPoint y: 589, endPoint x: 799, endPoint y: 575, distance: 644.8
click at [815, 575] on app-calendar-viewport "Thu 23 9/11 2 Jobs Fri 24 6/36 3 Jobs Sat 25 44/167 9 Jobs Sun 26 17/74 6 Jobs …" at bounding box center [457, 665] width 915 height 4868
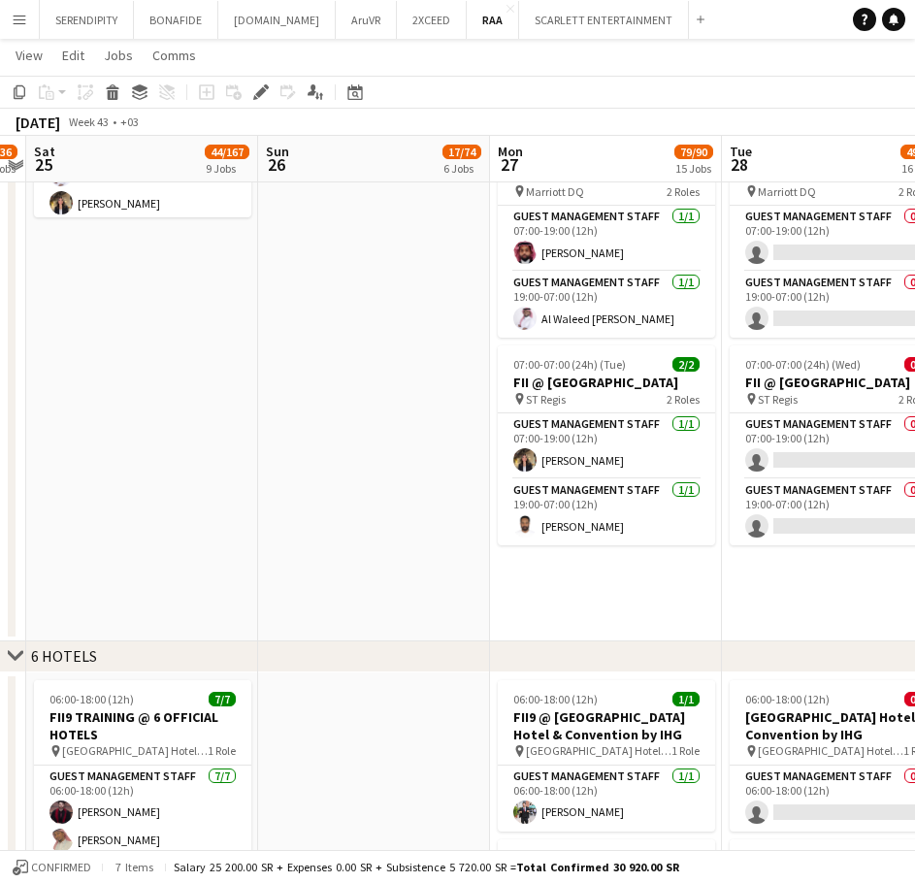
click at [7, 654] on div "chevron-right 6 HOTELS" at bounding box center [457, 657] width 915 height 31
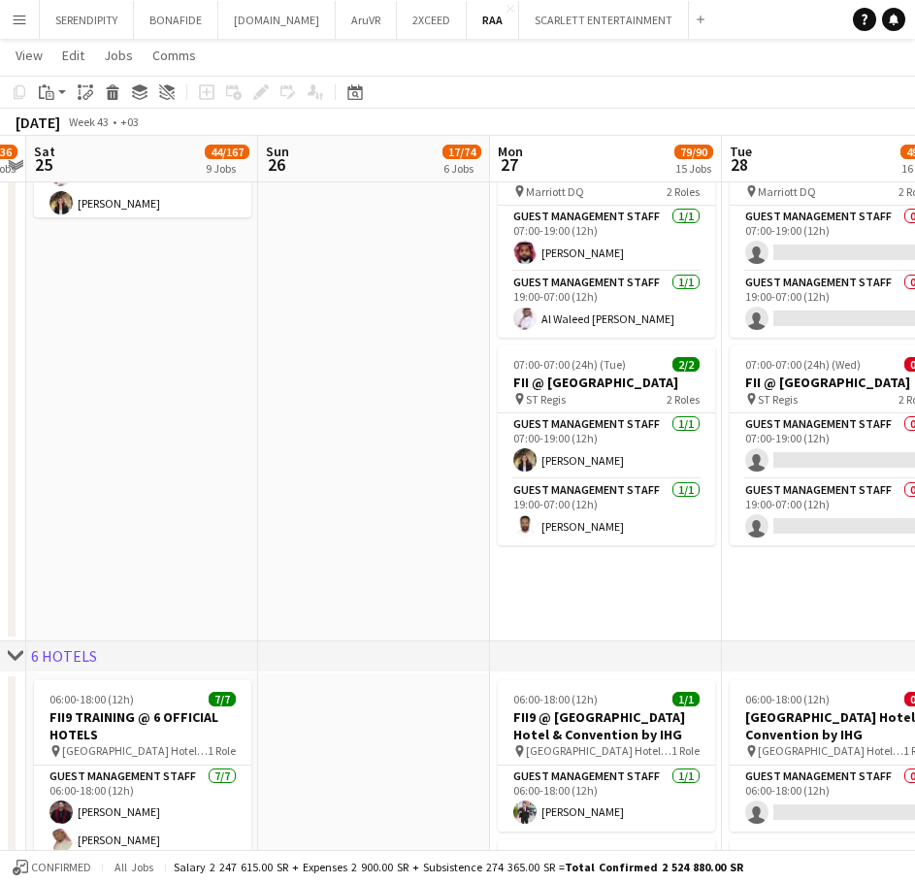
click at [18, 654] on icon at bounding box center [15, 656] width 15 height 8
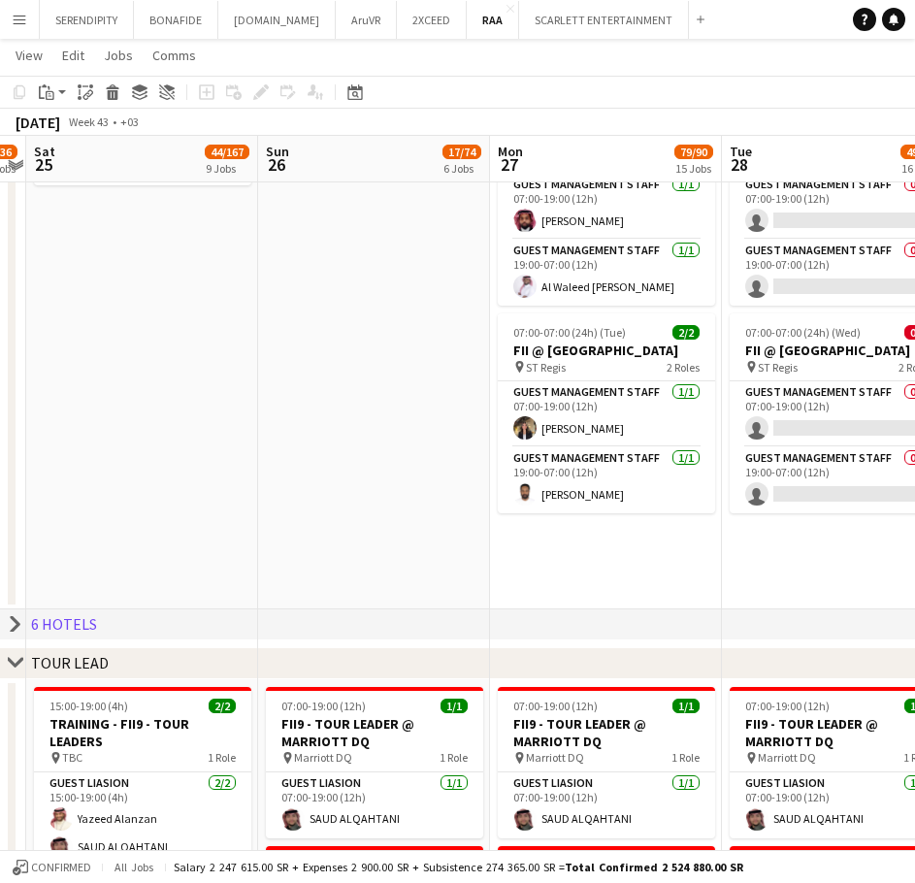
click at [17, 664] on icon at bounding box center [15, 663] width 15 height 8
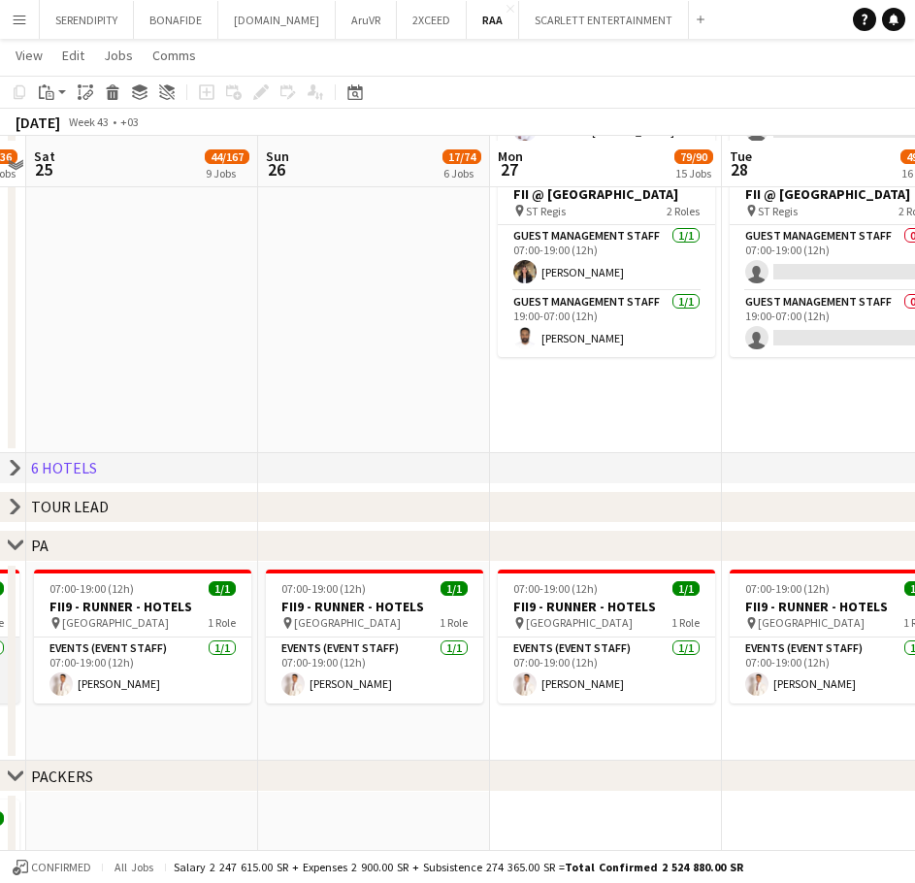
scroll to position [2039, 0]
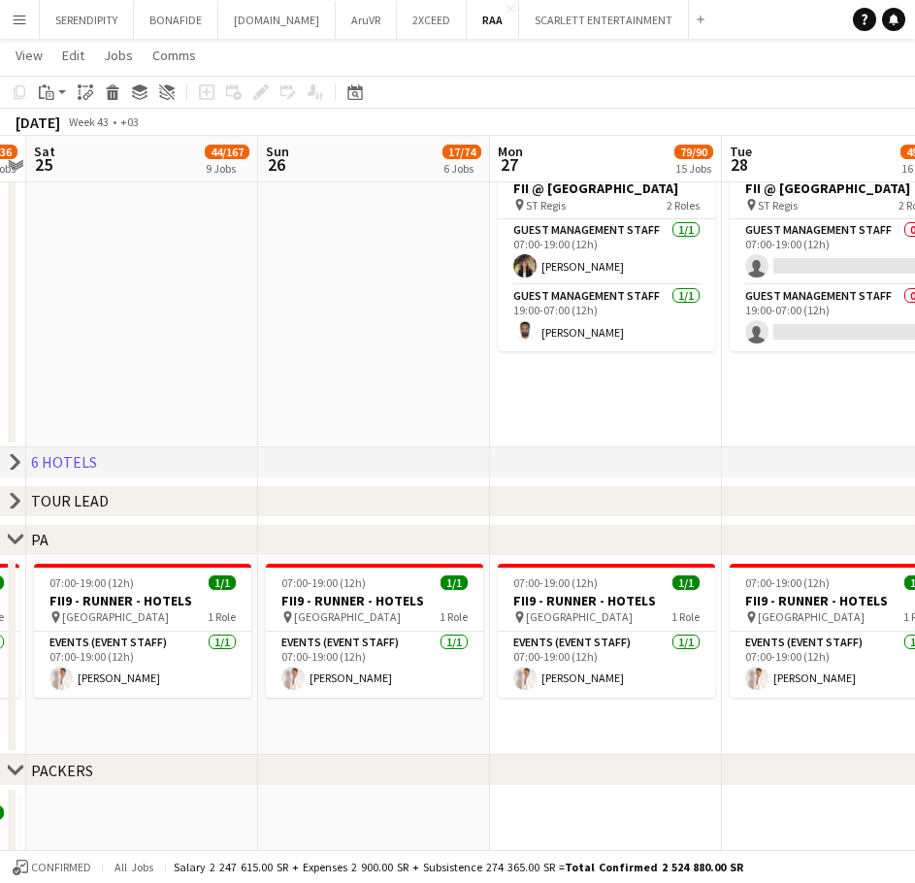
click at [14, 538] on icon "chevron-right" at bounding box center [16, 540] width 16 height 16
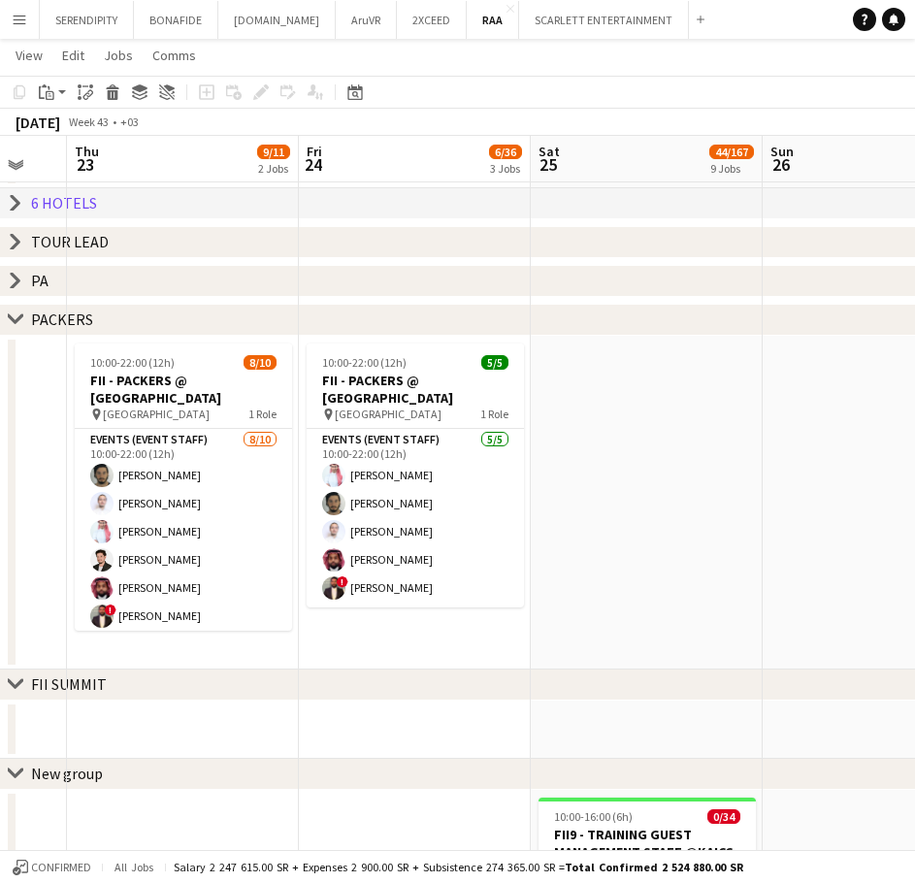
scroll to position [0, 582]
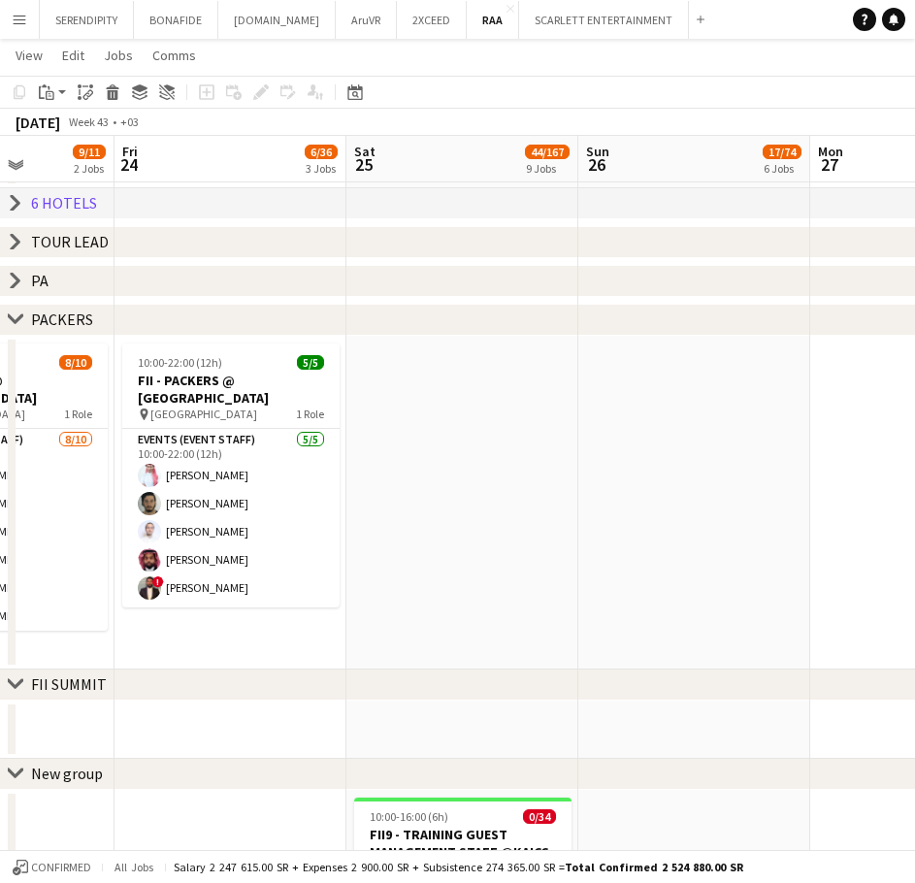
drag, startPoint x: 88, startPoint y: 583, endPoint x: 957, endPoint y: 568, distance: 869.0
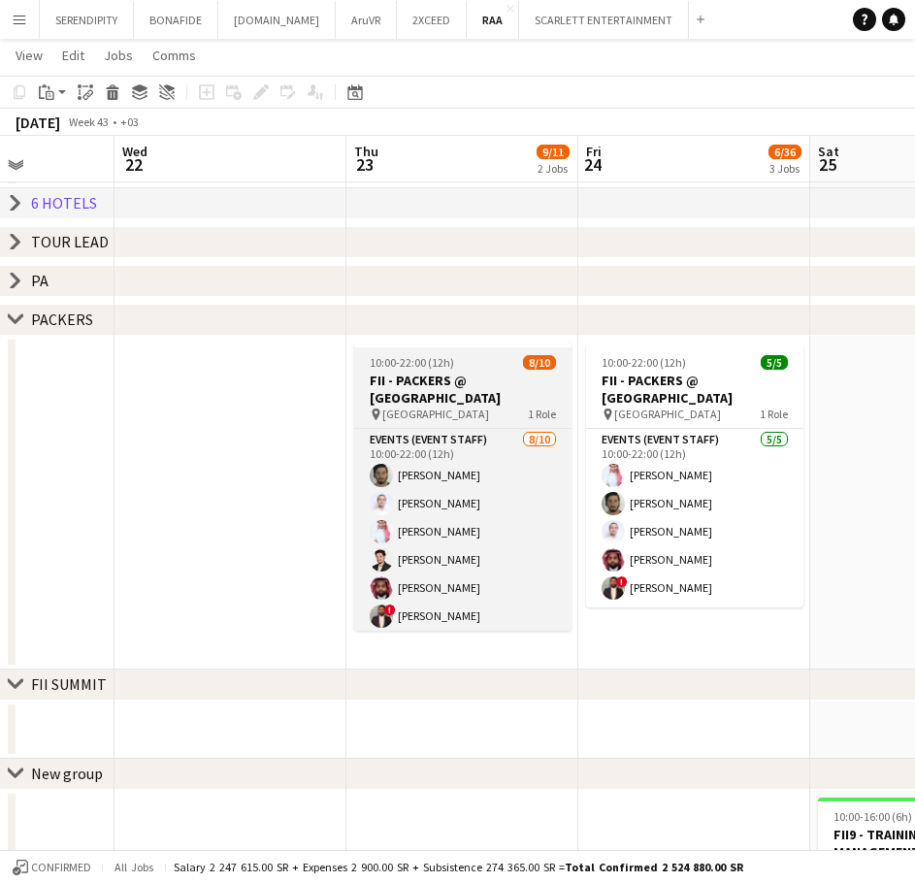
click at [471, 380] on h3 "FII - PACKERS @ [GEOGRAPHIC_DATA]" at bounding box center [462, 389] width 217 height 35
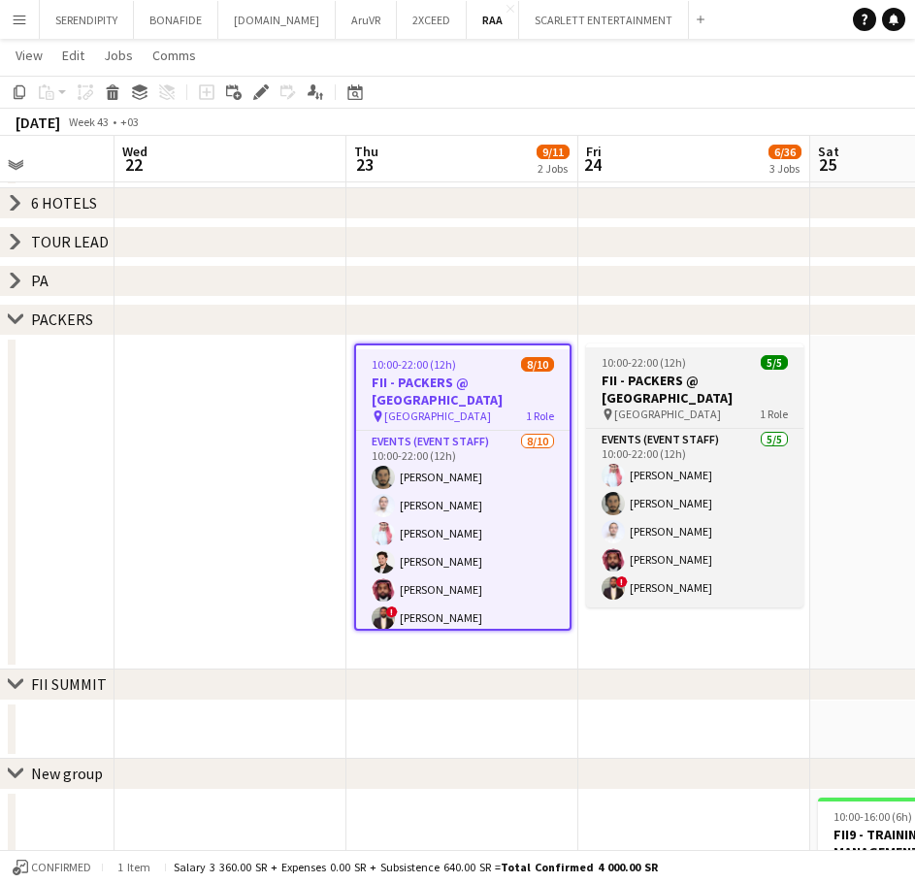
click at [687, 372] on h3 "FII - PACKERS @ [GEOGRAPHIC_DATA]" at bounding box center [694, 389] width 217 height 35
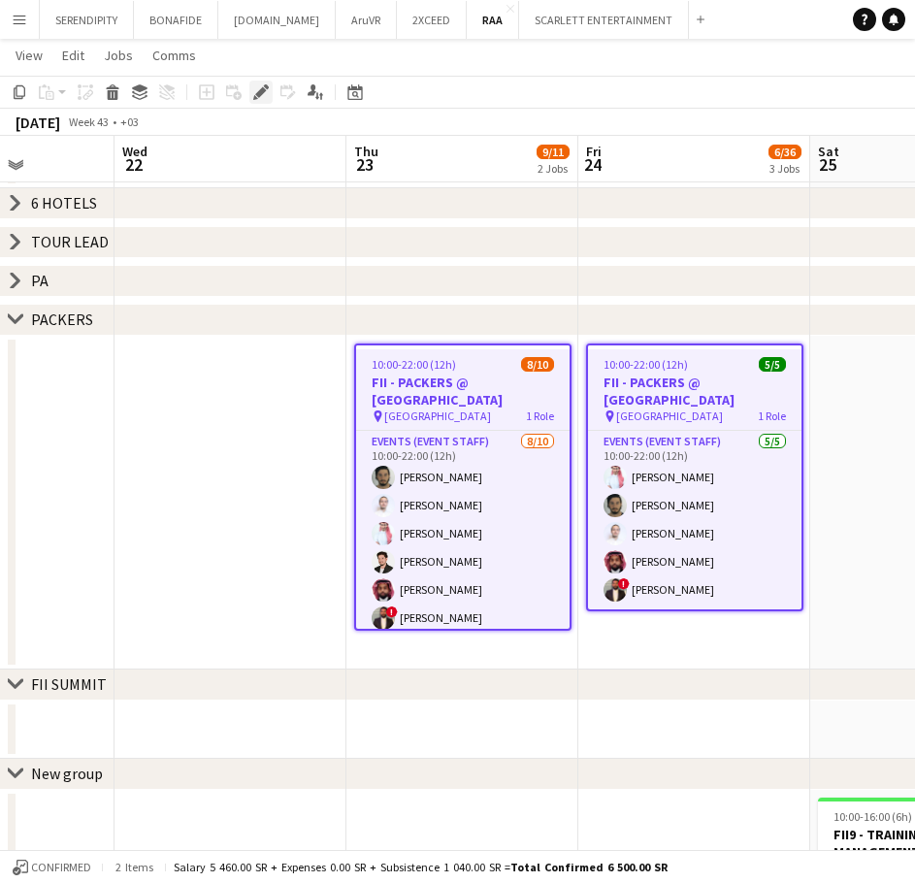
click at [257, 92] on icon "Edit" at bounding box center [261, 92] width 16 height 16
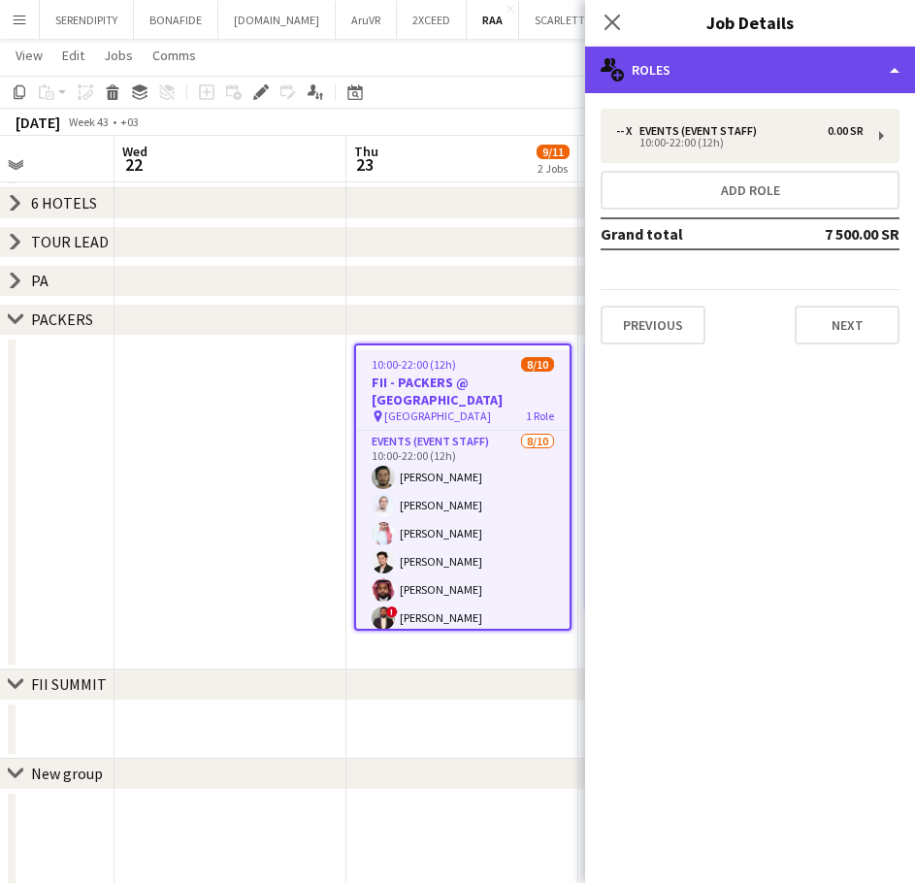
click at [803, 78] on div "multiple-users-add Roles" at bounding box center [750, 70] width 330 height 47
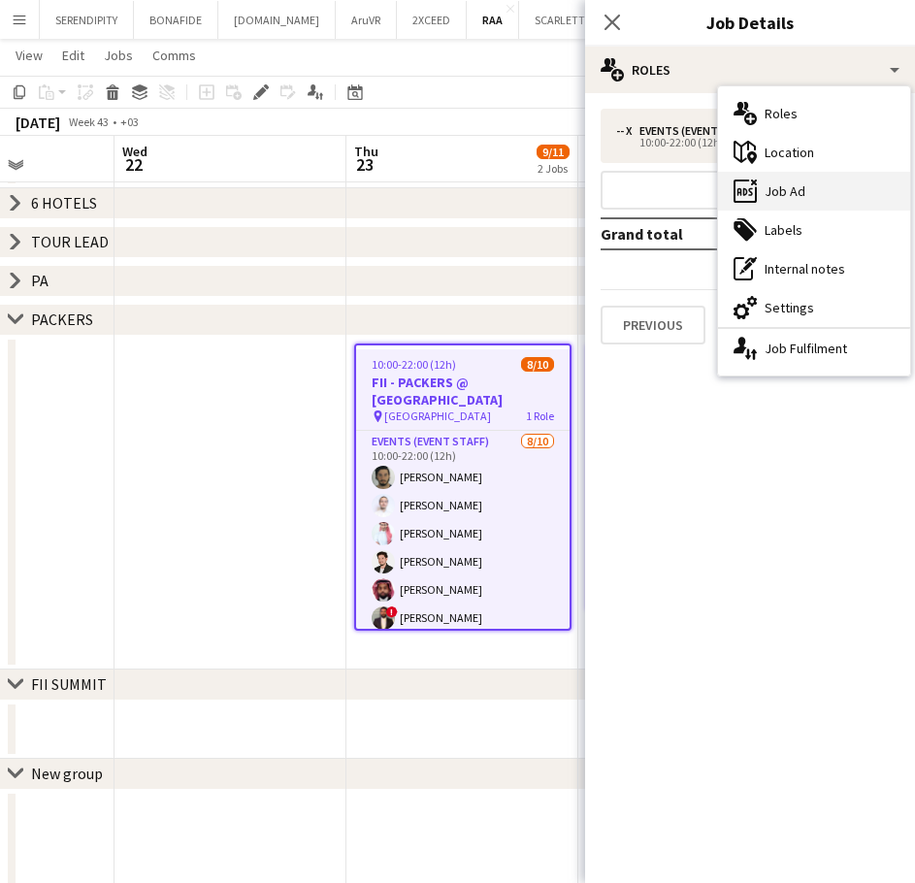
click at [832, 193] on div "ads-window Job Ad" at bounding box center [814, 191] width 192 height 39
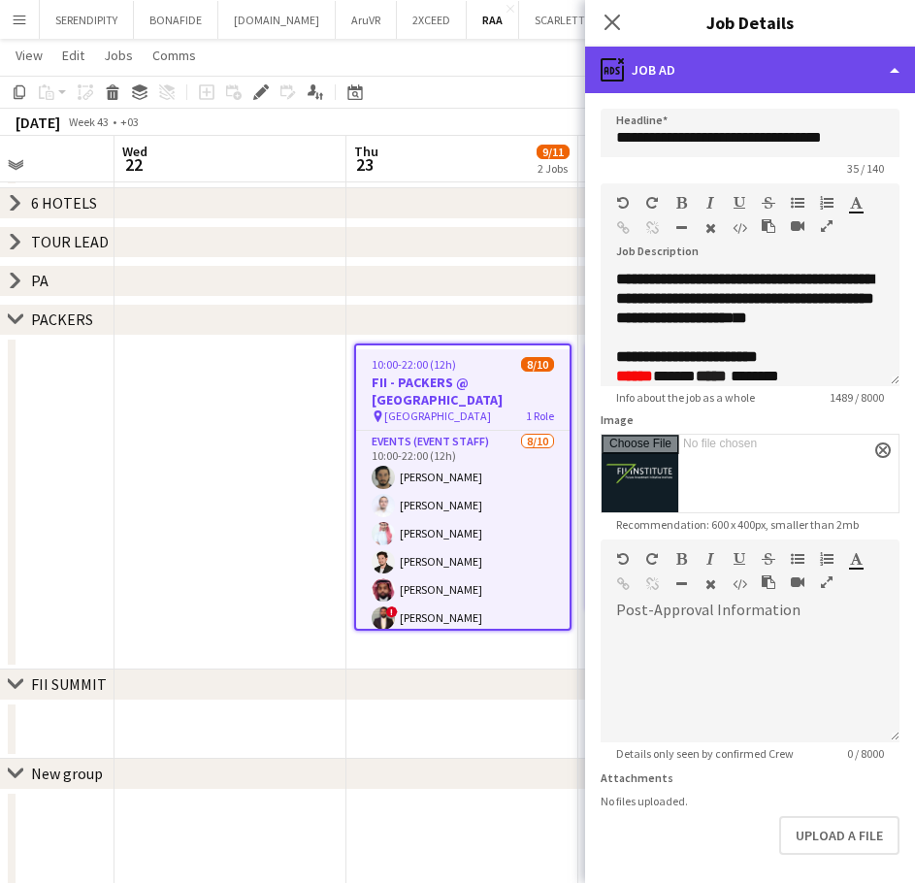
click at [774, 66] on div "ads-window Job Ad" at bounding box center [750, 70] width 330 height 47
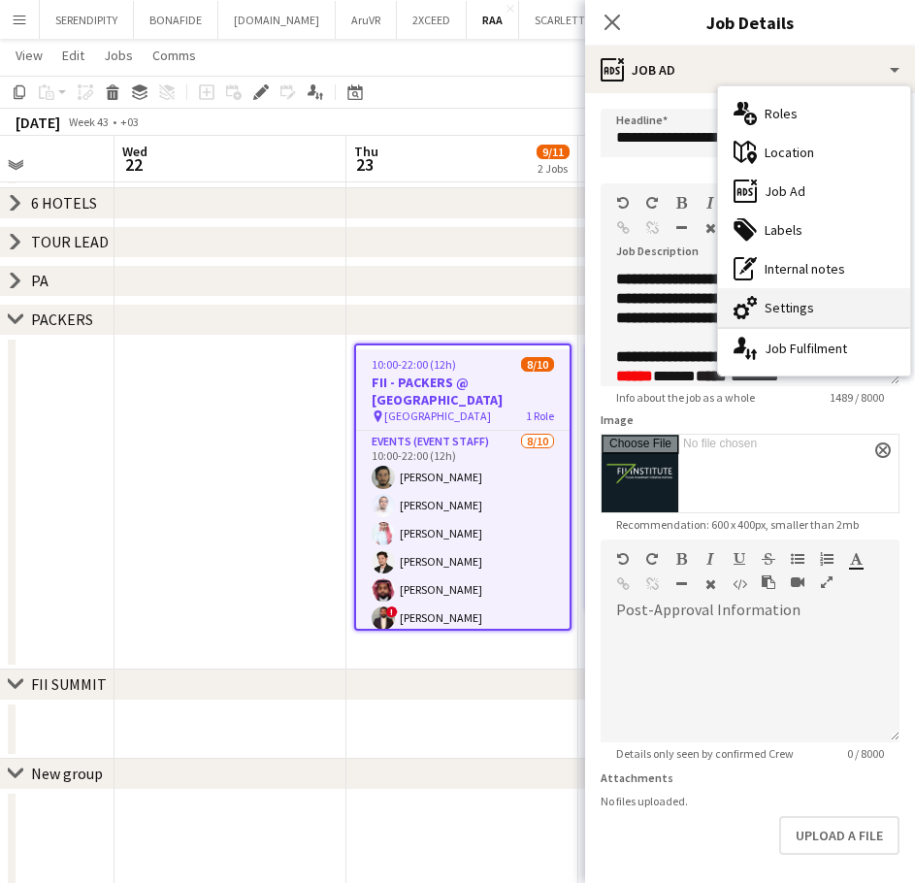
click at [824, 297] on div "cog-double-3 Settings" at bounding box center [814, 307] width 192 height 39
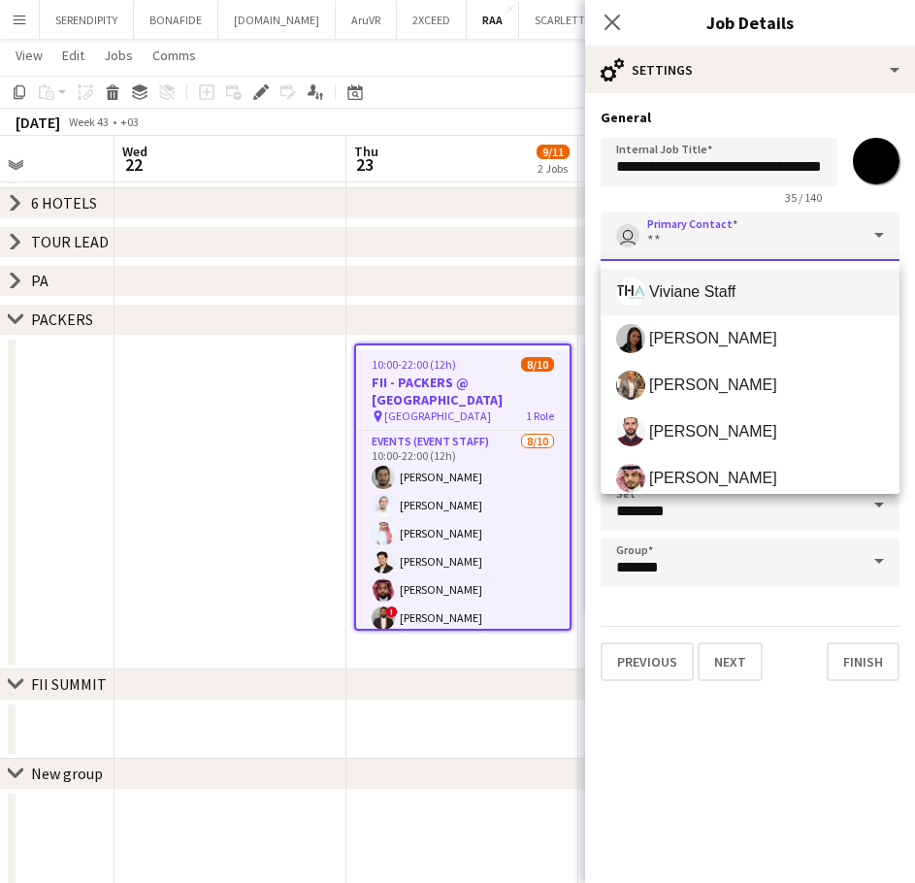
click at [842, 231] on input "Primary Contact" at bounding box center [750, 237] width 299 height 49
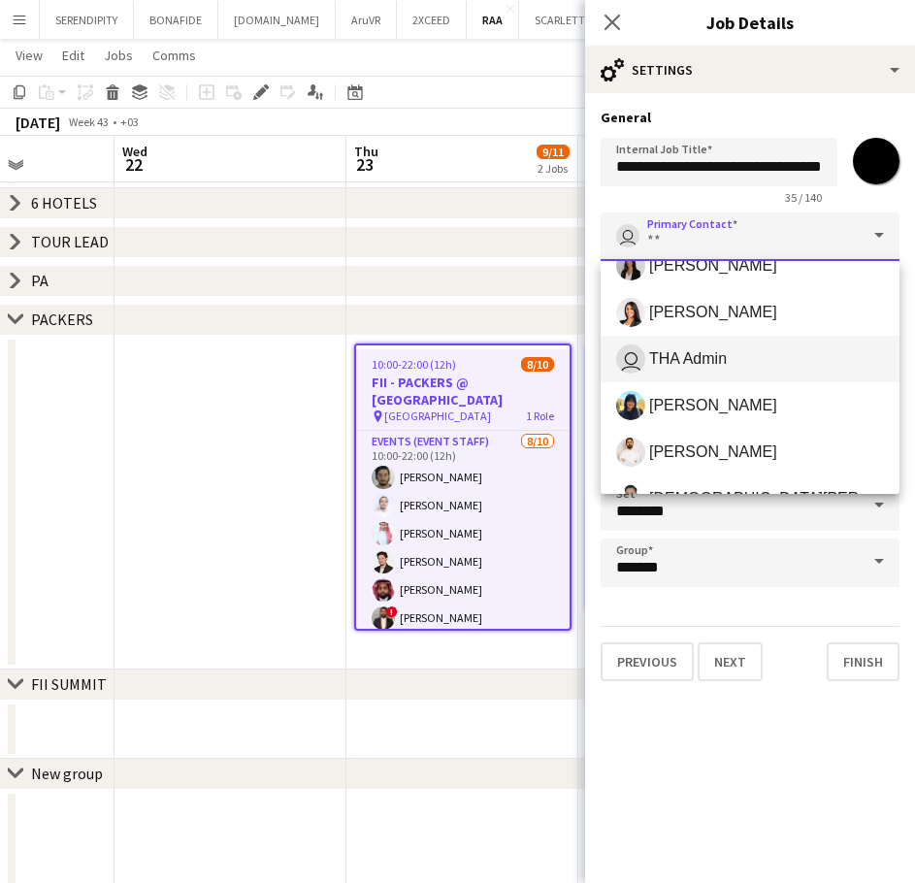
scroll to position [517, 0]
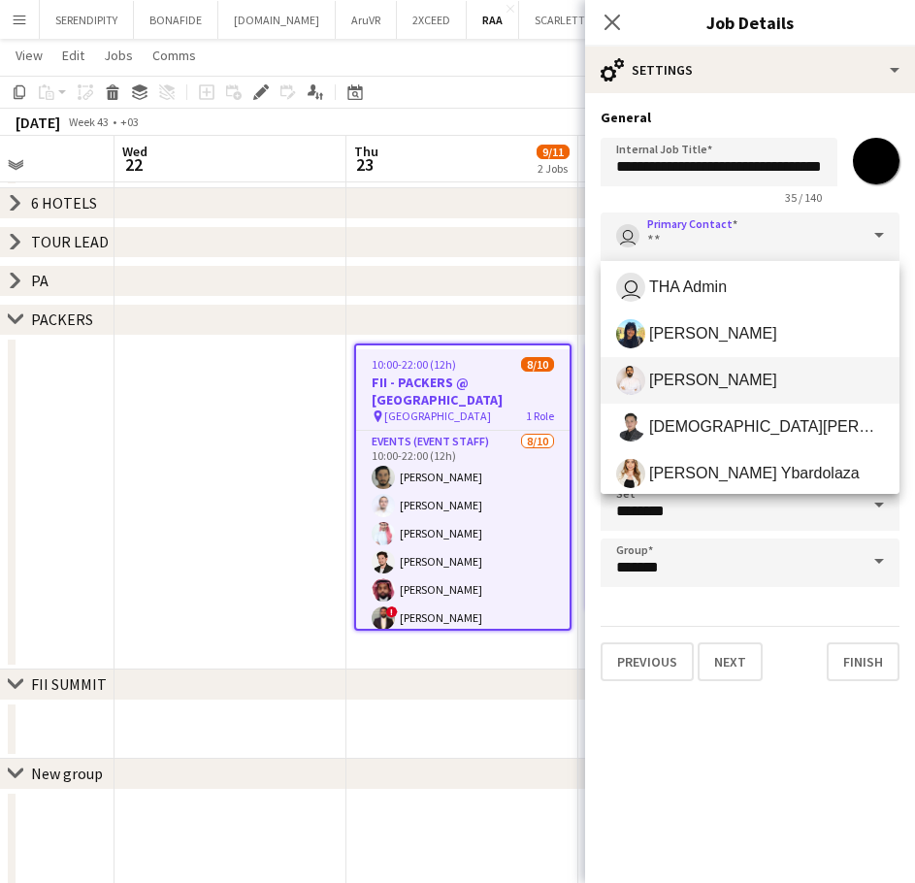
click at [783, 370] on span "[PERSON_NAME]" at bounding box center [750, 380] width 268 height 29
type input "**********"
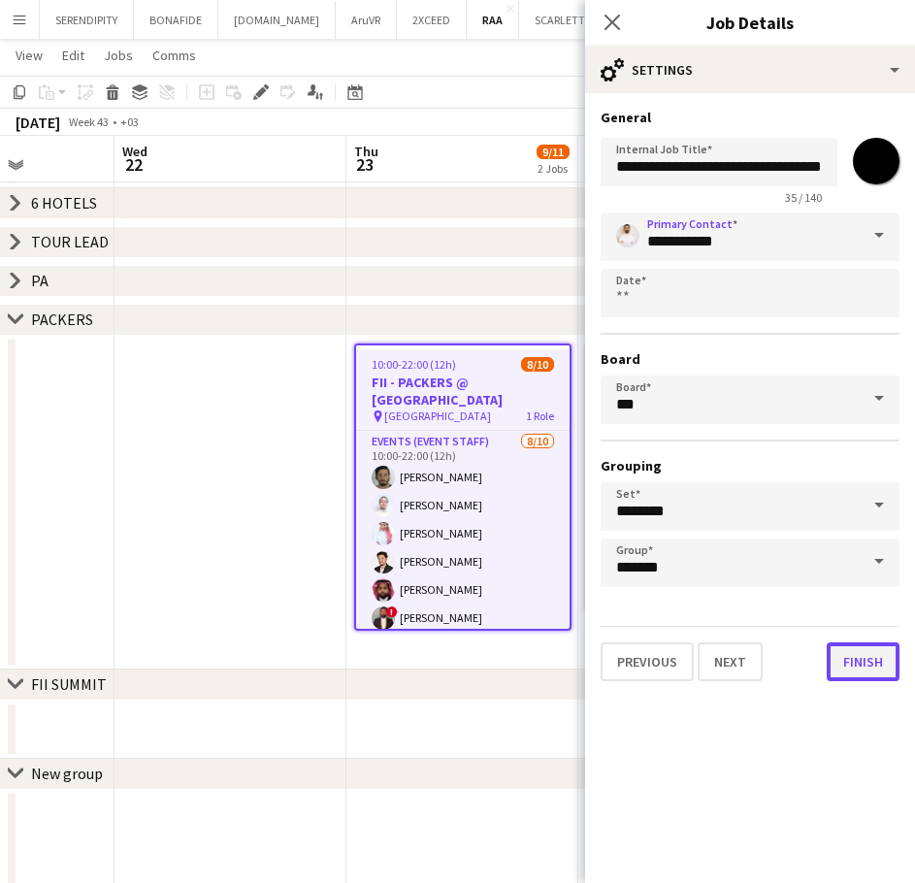
click at [865, 670] on button "Finish" at bounding box center [863, 662] width 73 height 39
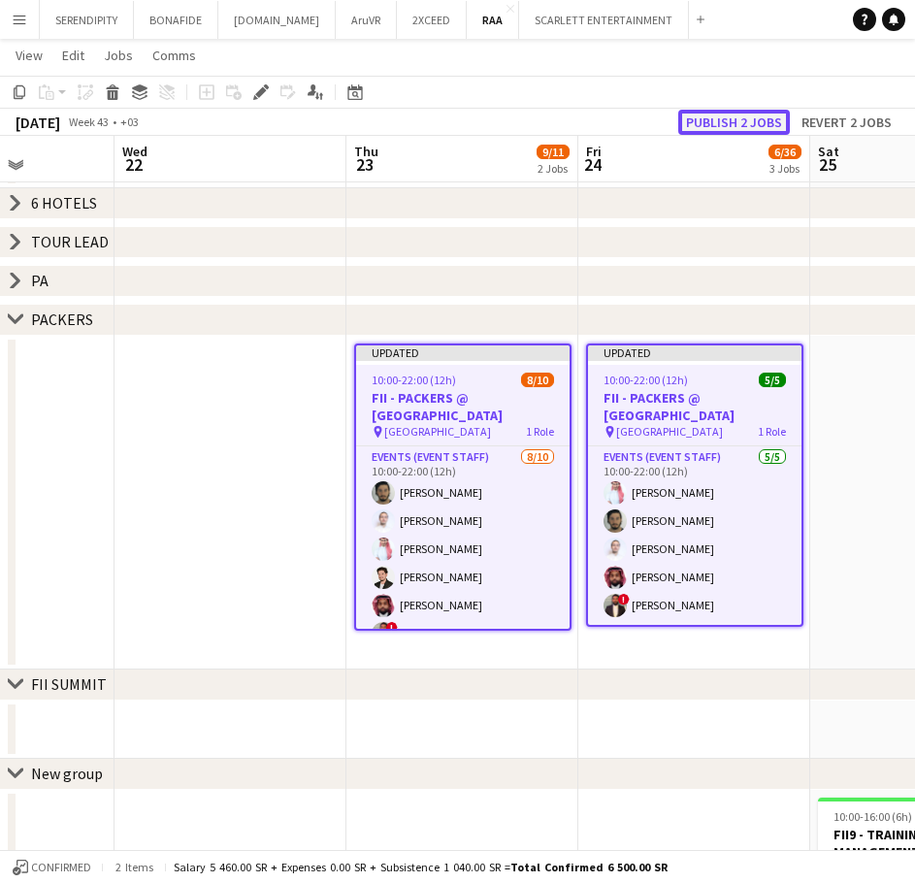
click at [733, 117] on button "Publish 2 jobs" at bounding box center [735, 122] width 112 height 25
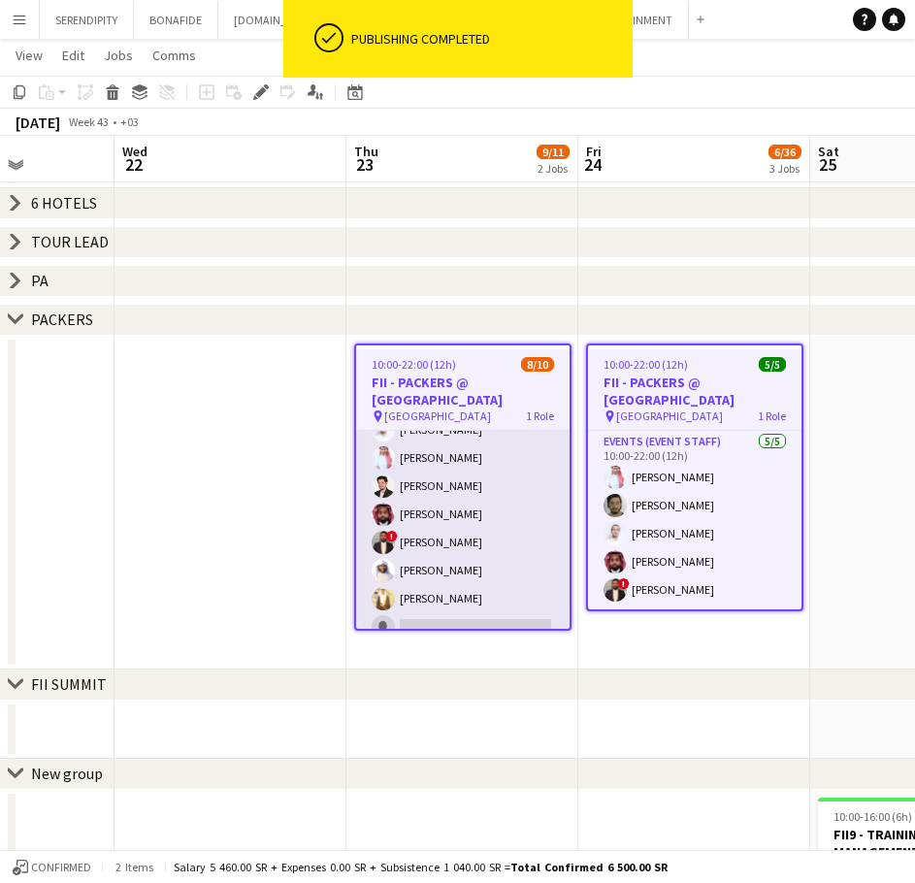
scroll to position [121, 0]
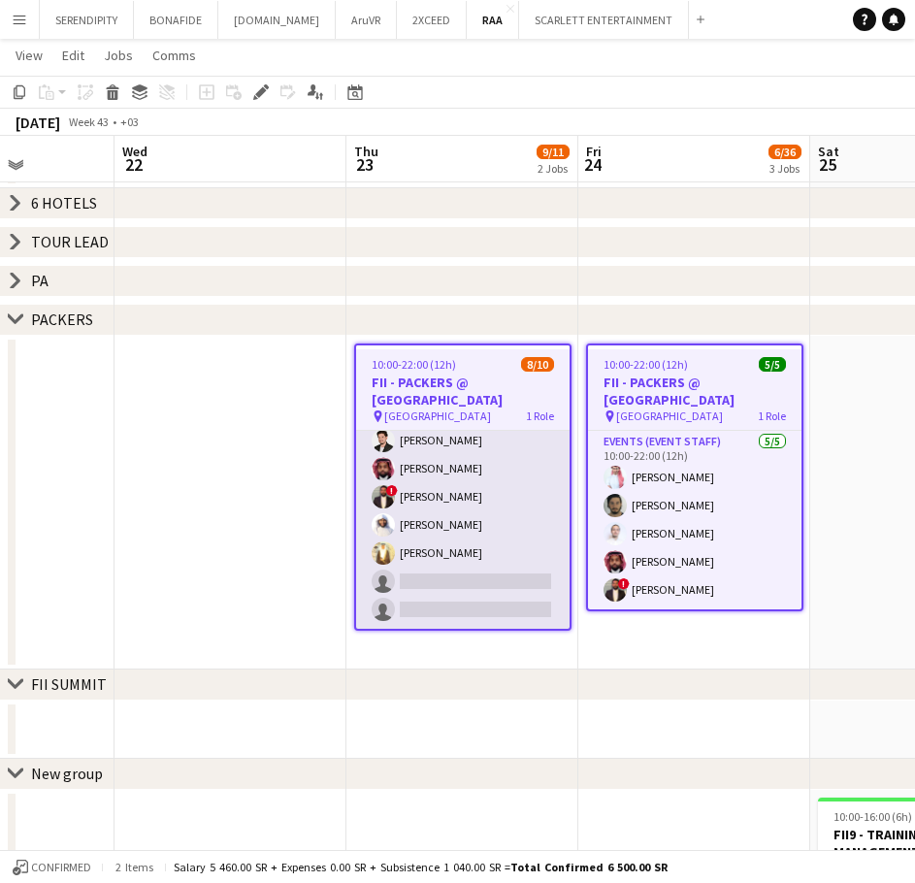
click at [466, 580] on app-card-role "Events (Event Staff) [DATE] 10:00-22:00 (12h) [PERSON_NAME] [PERSON_NAME] [PERS…" at bounding box center [463, 469] width 214 height 319
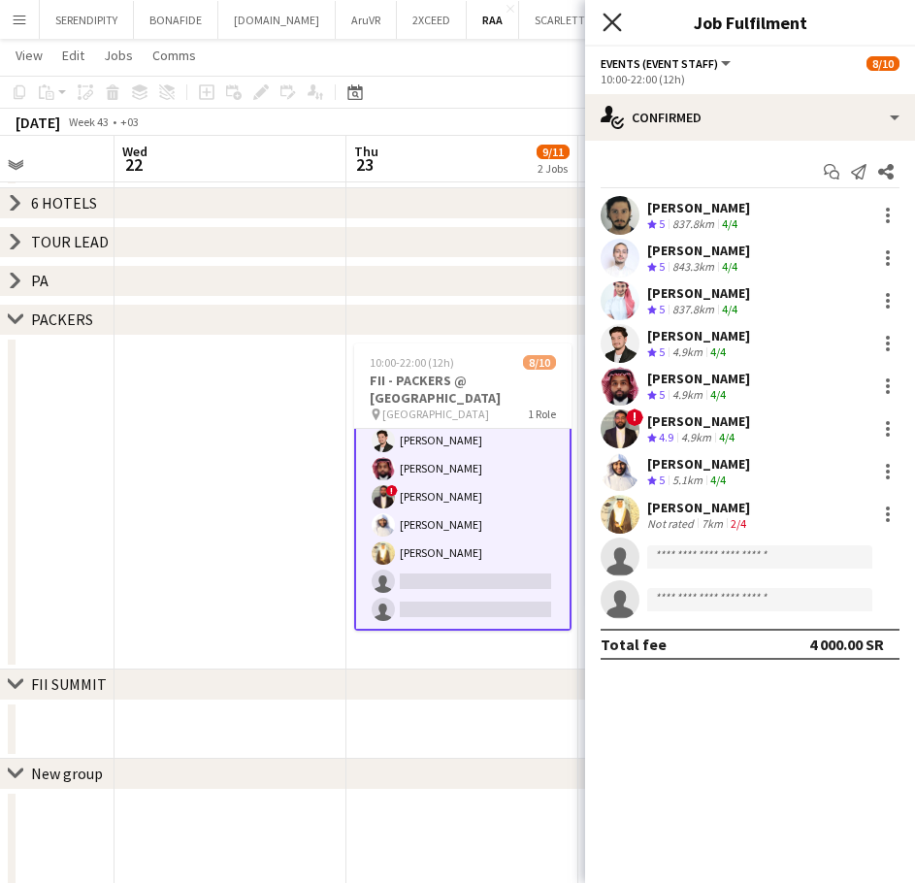
click at [609, 17] on icon at bounding box center [612, 22] width 18 height 18
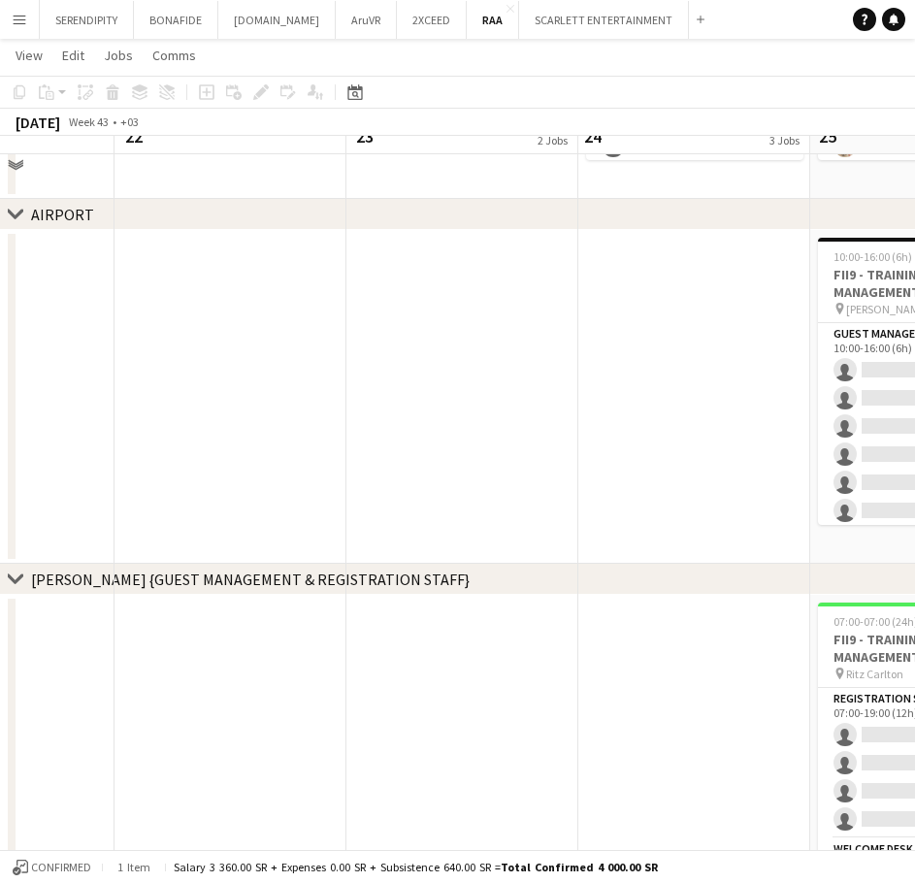
scroll to position [777, 0]
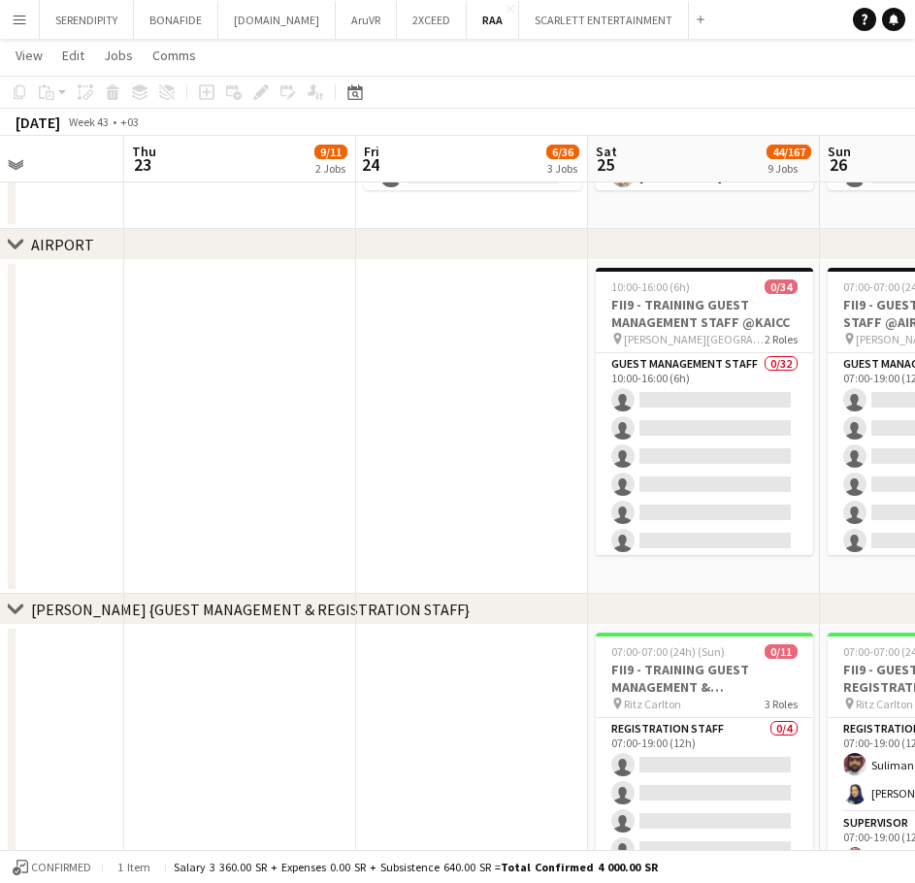
drag, startPoint x: 447, startPoint y: 677, endPoint x: 39, endPoint y: 670, distance: 407.8
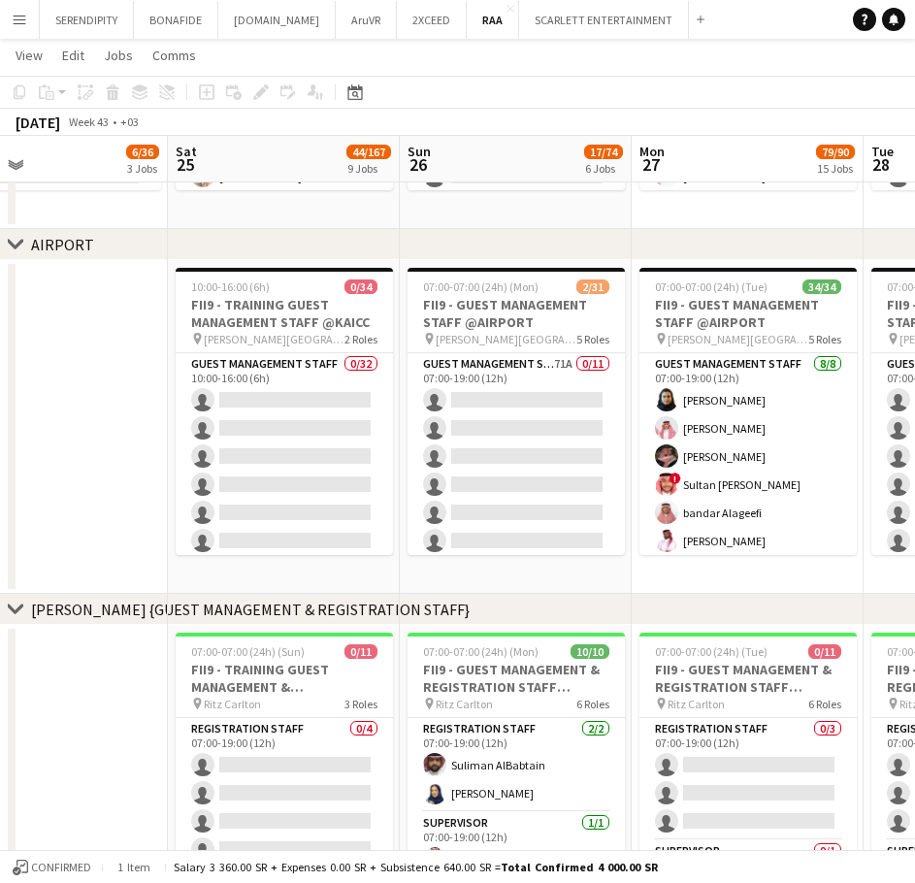
drag, startPoint x: 270, startPoint y: 675, endPoint x: 50, endPoint y: 668, distance: 220.5
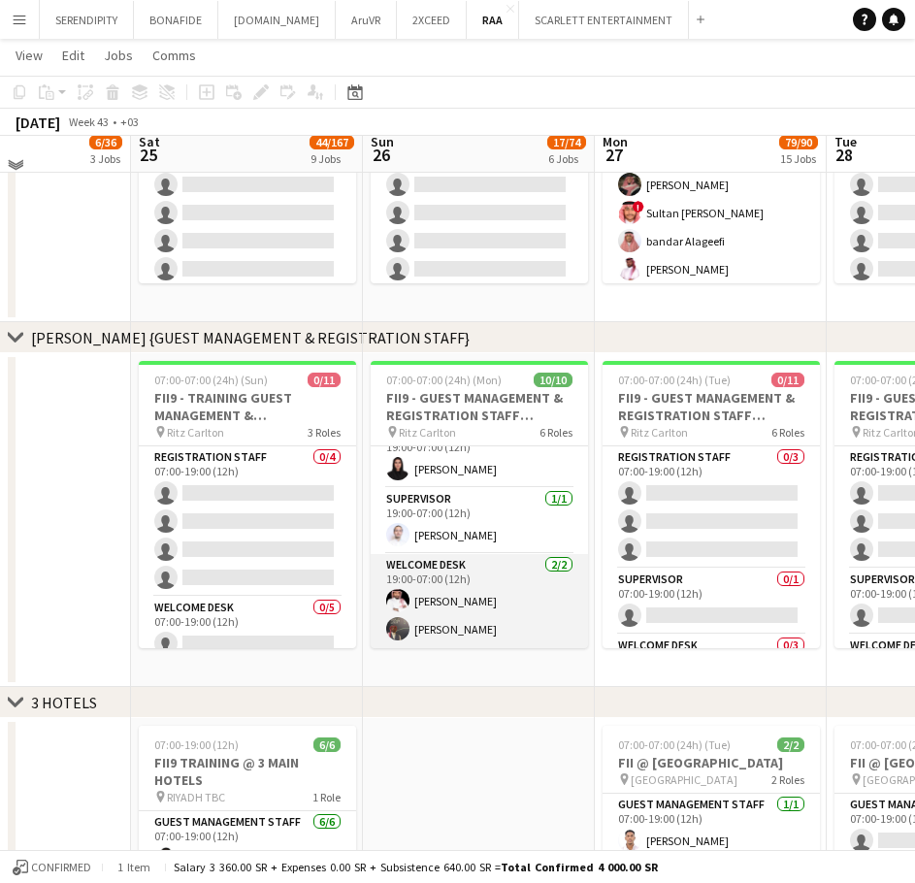
scroll to position [1100, 0]
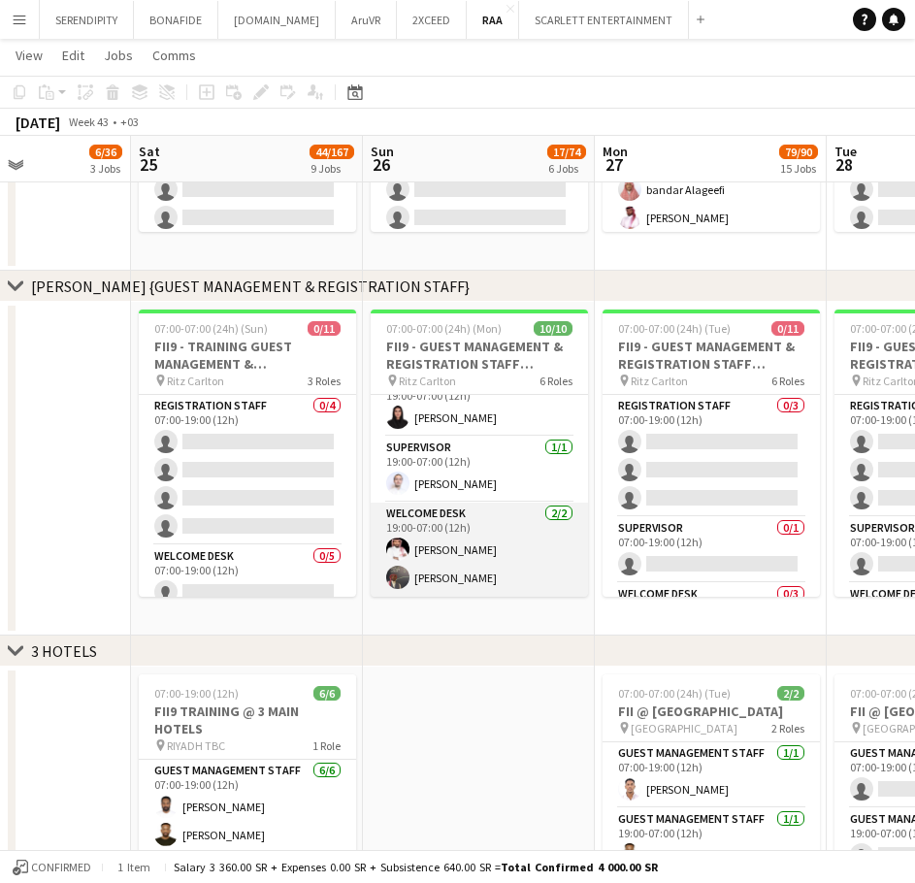
click at [490, 554] on app-card-role "Welcome Desk [DATE] 19:00-07:00 (12h) [PERSON_NAME] [PERSON_NAME]" at bounding box center [479, 550] width 217 height 94
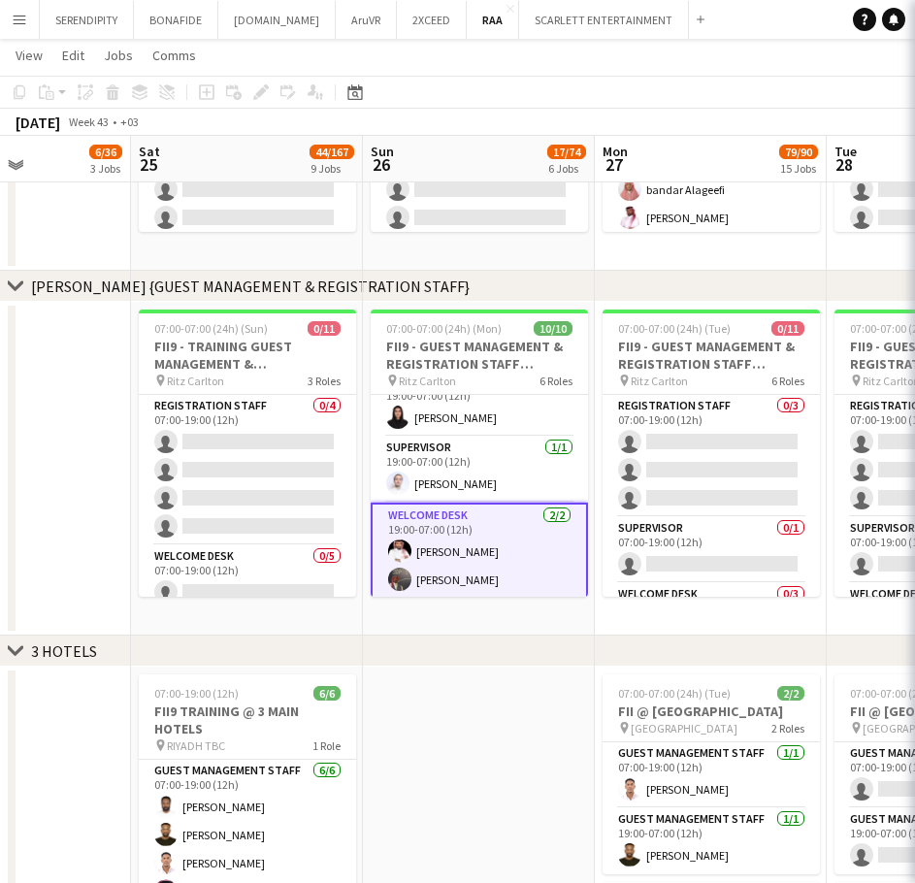
scroll to position [117, 0]
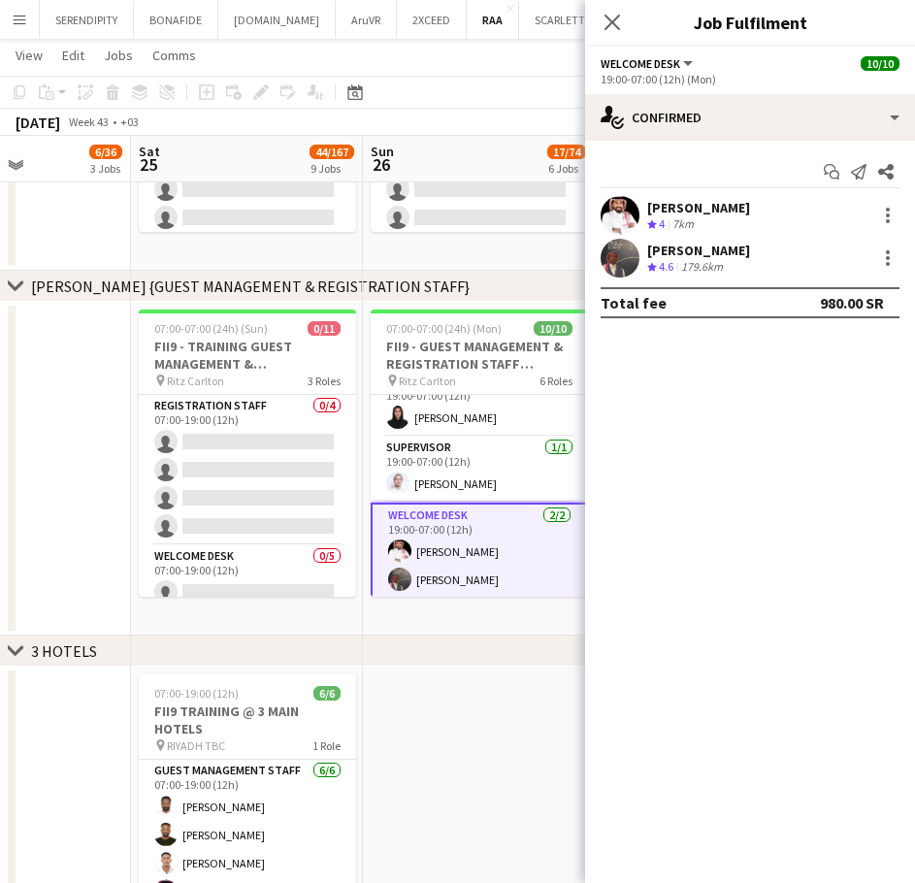
click at [737, 205] on div "[PERSON_NAME]" at bounding box center [699, 207] width 103 height 17
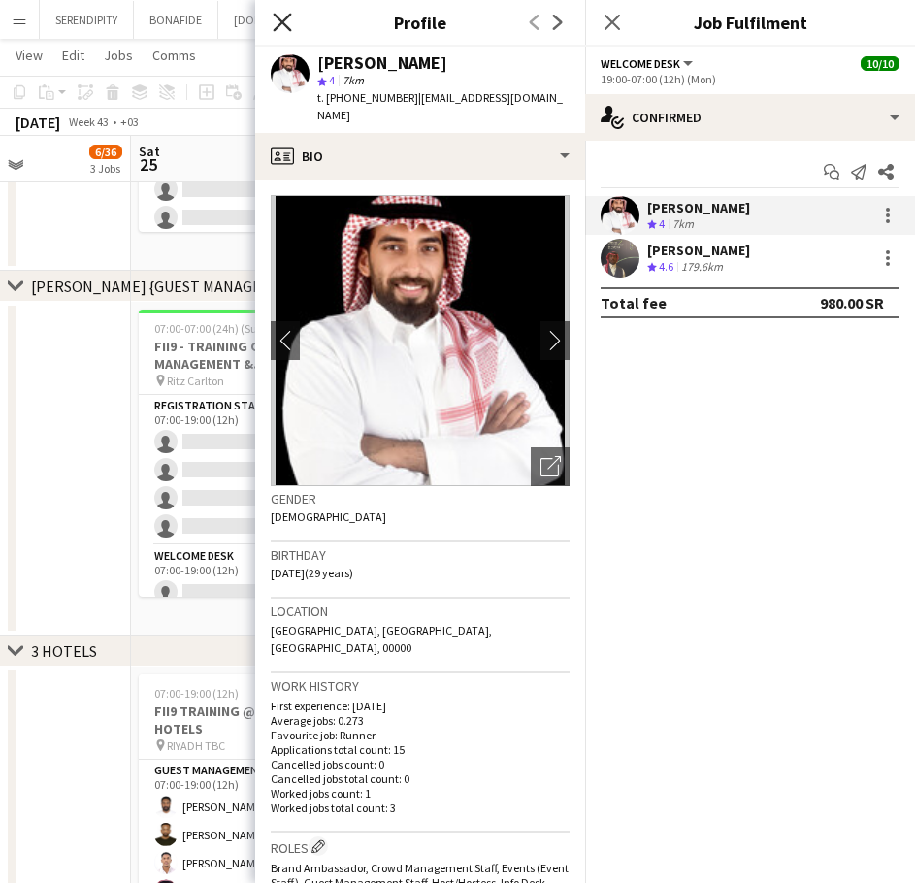
click at [286, 21] on icon "Close pop-in" at bounding box center [282, 22] width 18 height 18
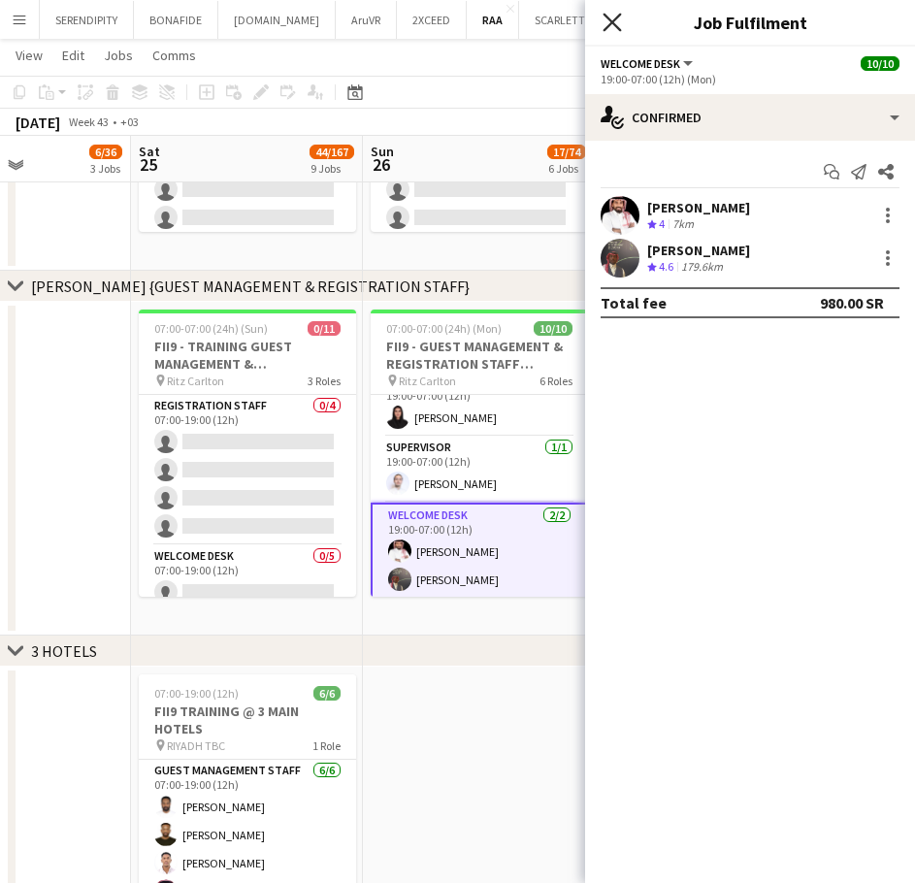
click at [616, 16] on icon "Close pop-in" at bounding box center [612, 22] width 18 height 18
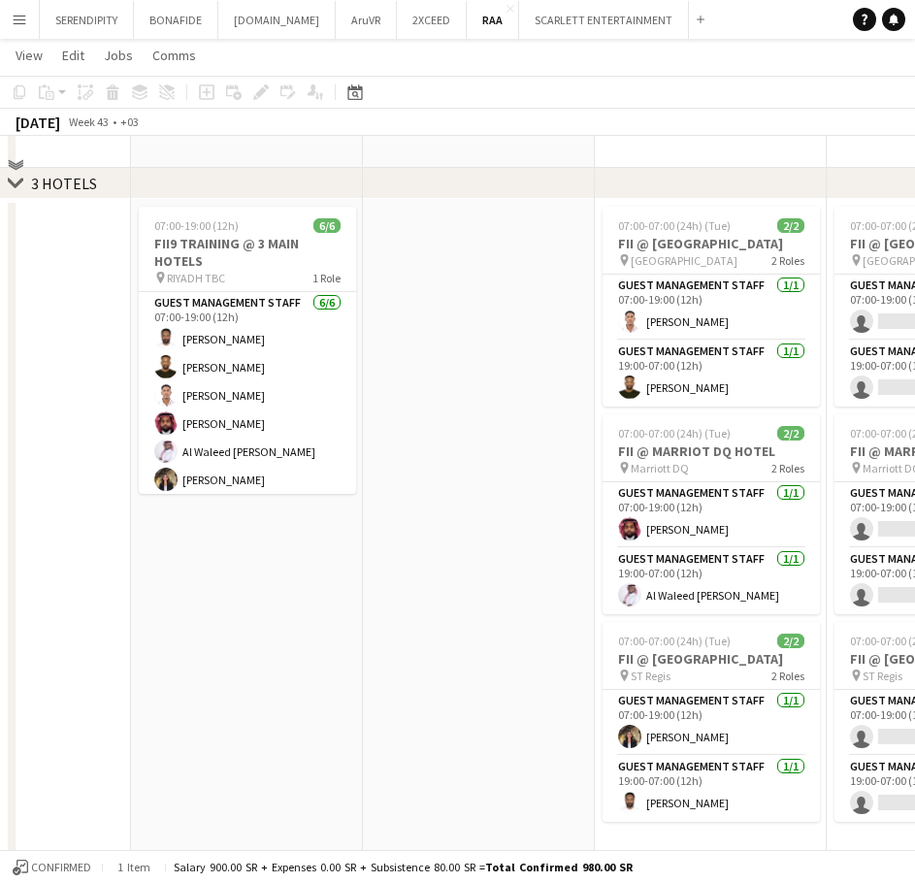
scroll to position [1585, 0]
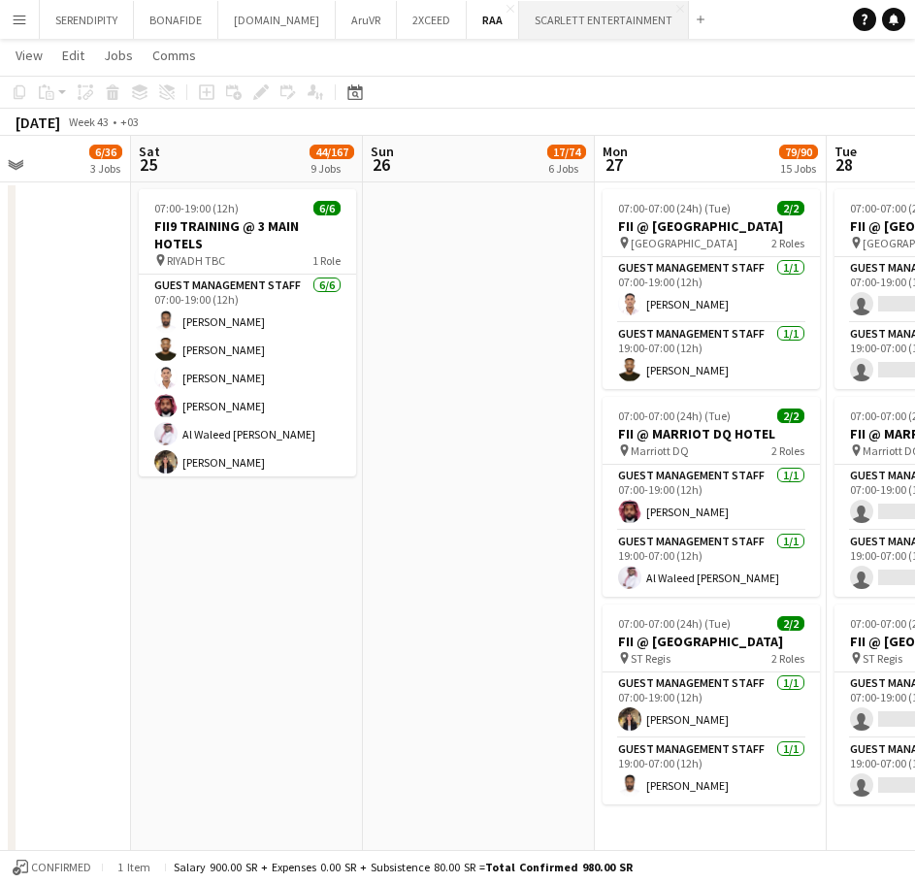
click at [570, 17] on button "SCARLETT ENTERTAINMENT Close" at bounding box center [604, 20] width 170 height 38
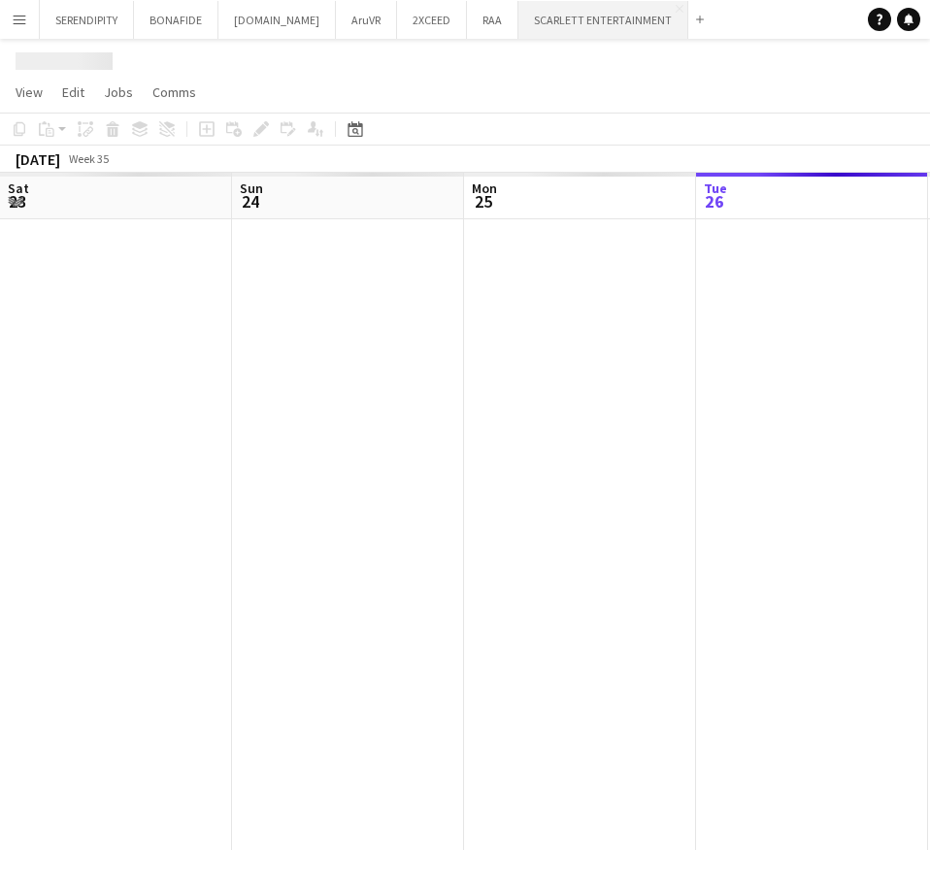
scroll to position [0, 464]
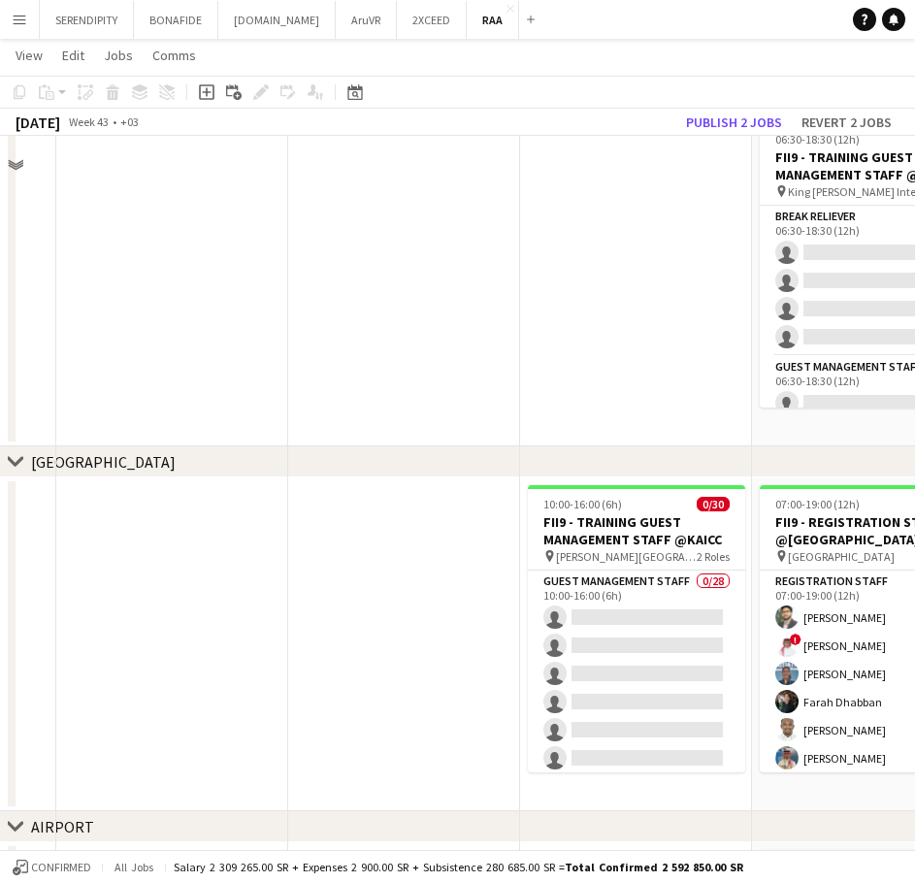
scroll to position [97, 0]
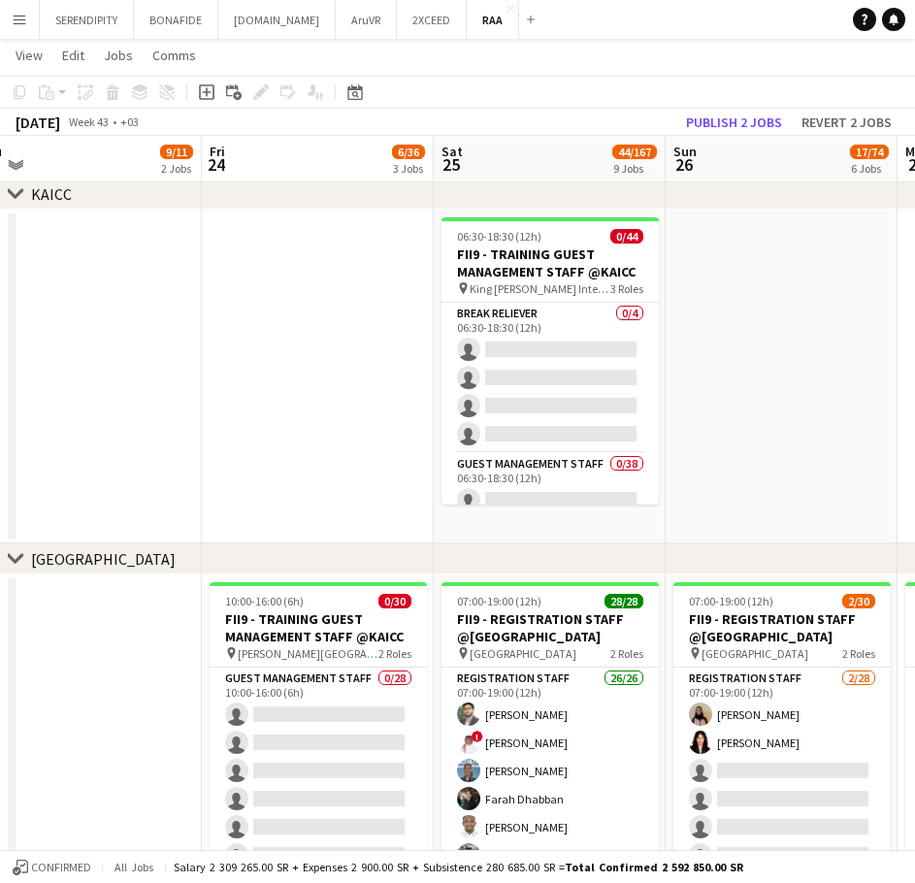
drag, startPoint x: 635, startPoint y: 500, endPoint x: 304, endPoint y: 494, distance: 331.1
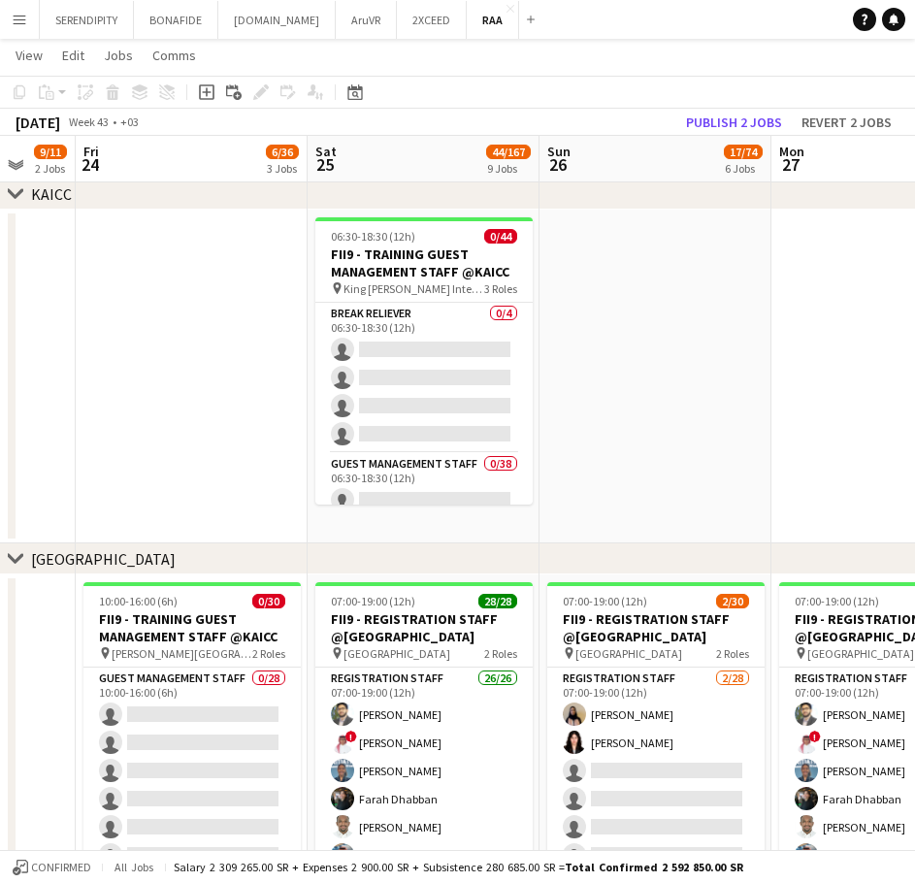
drag, startPoint x: 774, startPoint y: 422, endPoint x: 303, endPoint y: 422, distance: 470.9
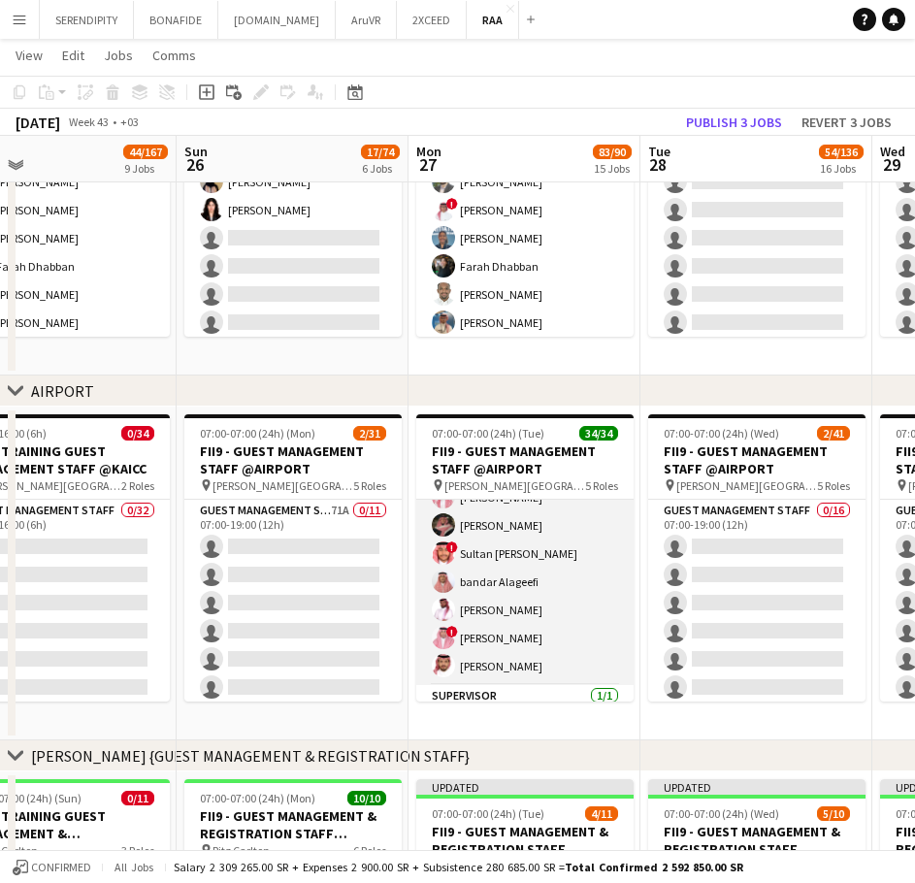
scroll to position [0, 0]
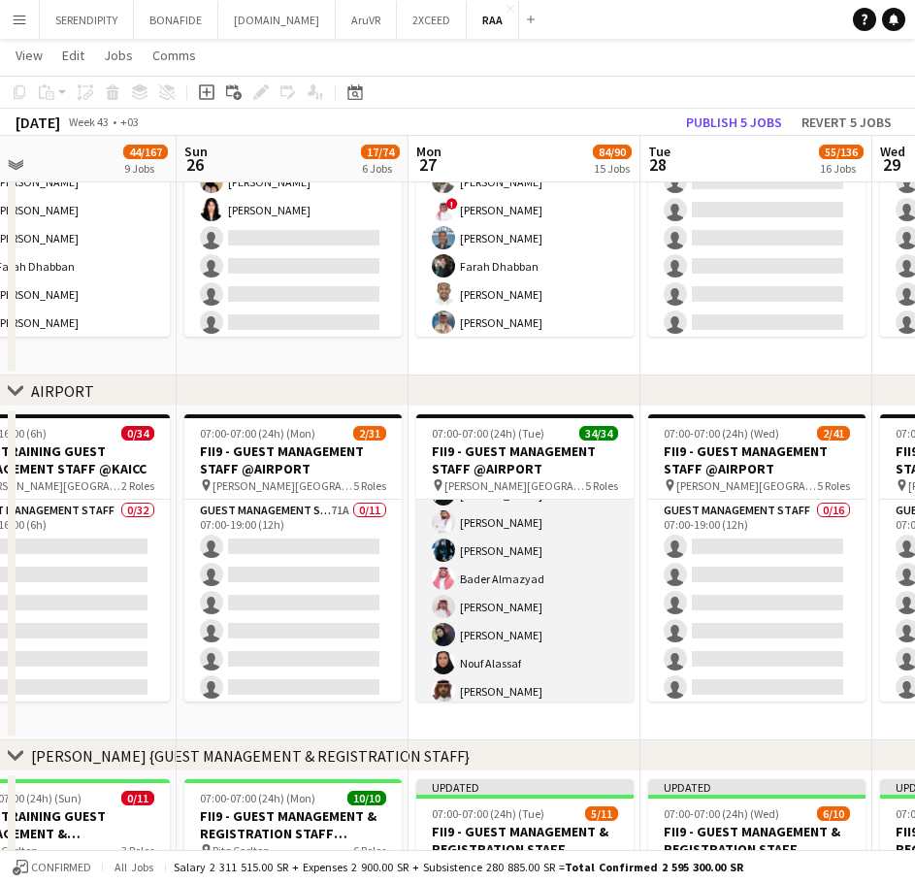
click at [511, 543] on app-card-role "Guest Management Staff 17/17 12:00-00:00 (12h) Yousef Abdelwassie Riyadh Alamou…" at bounding box center [524, 537] width 217 height 516
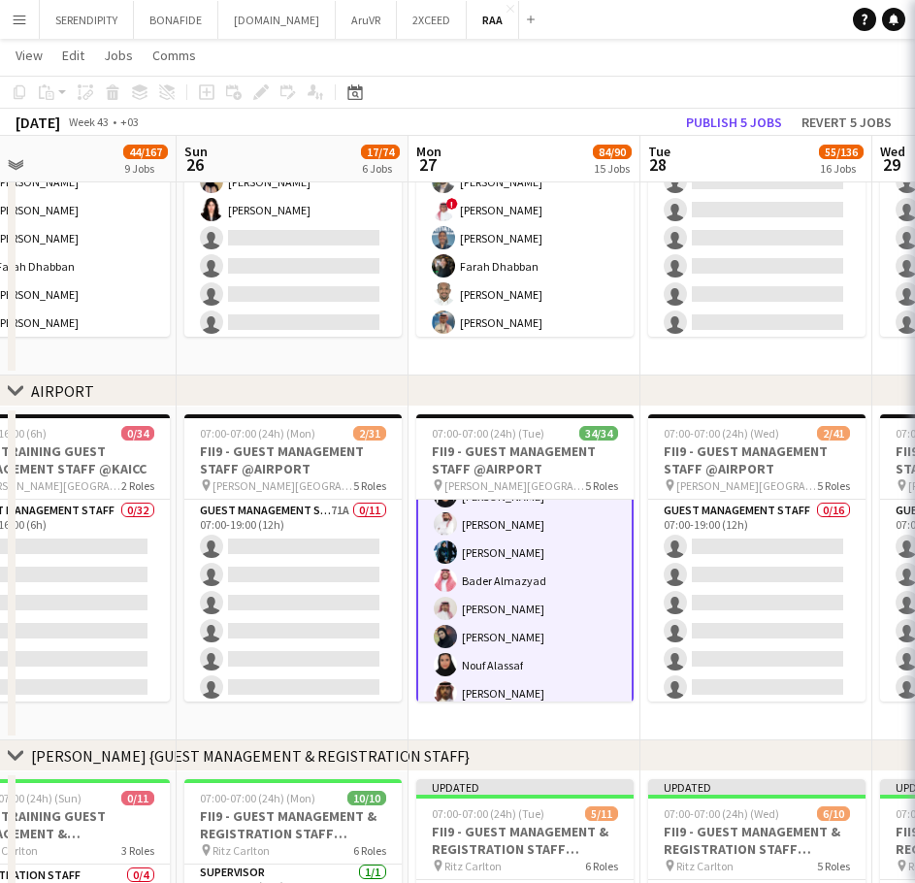
scroll to position [552, 0]
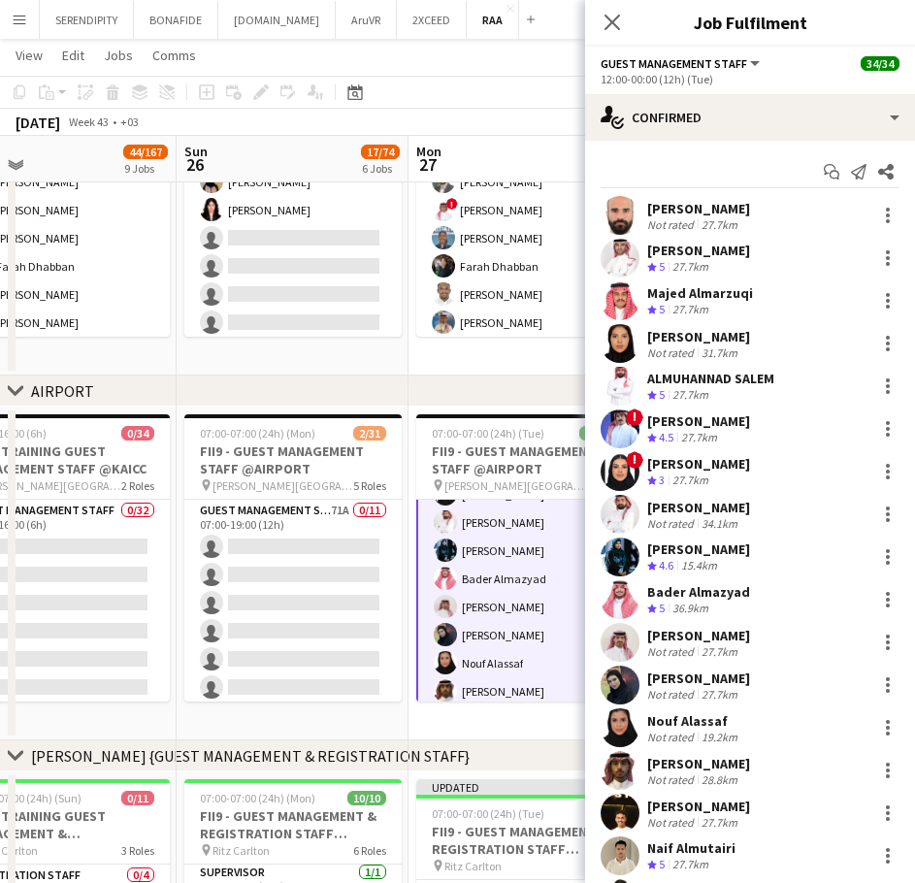
click at [721, 552] on div "[PERSON_NAME]" at bounding box center [699, 549] width 103 height 17
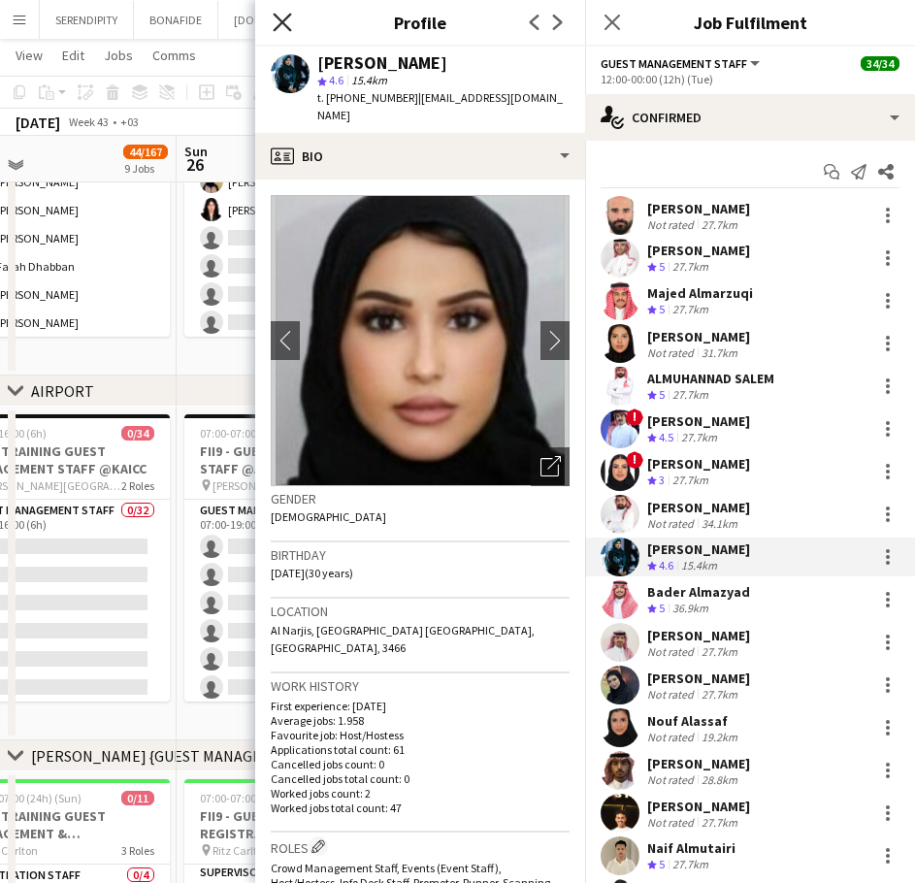
click at [281, 27] on icon "Close pop-in" at bounding box center [282, 22] width 18 height 18
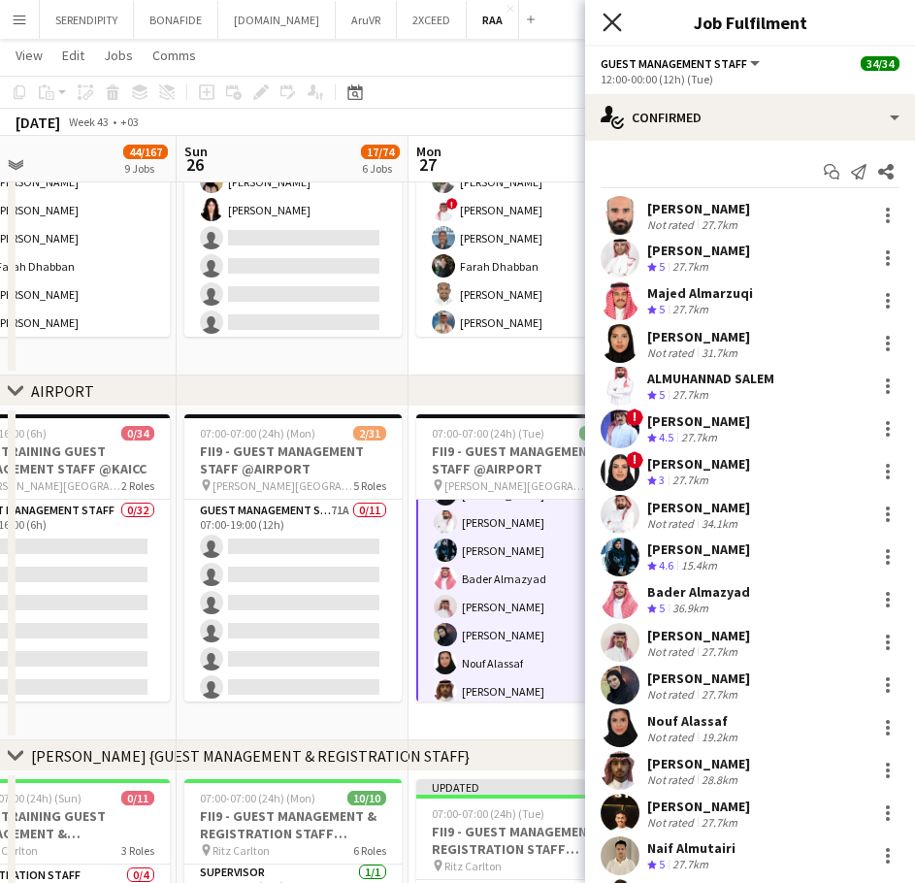
click at [606, 21] on icon "Close pop-in" at bounding box center [612, 22] width 18 height 18
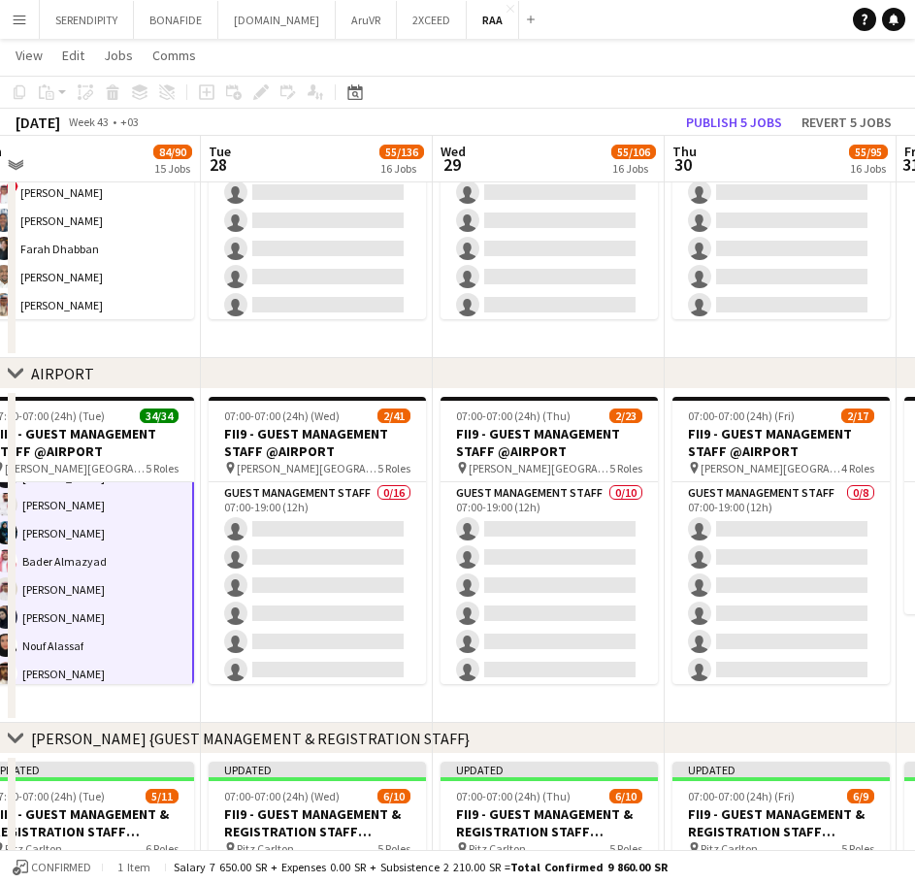
scroll to position [0, 554]
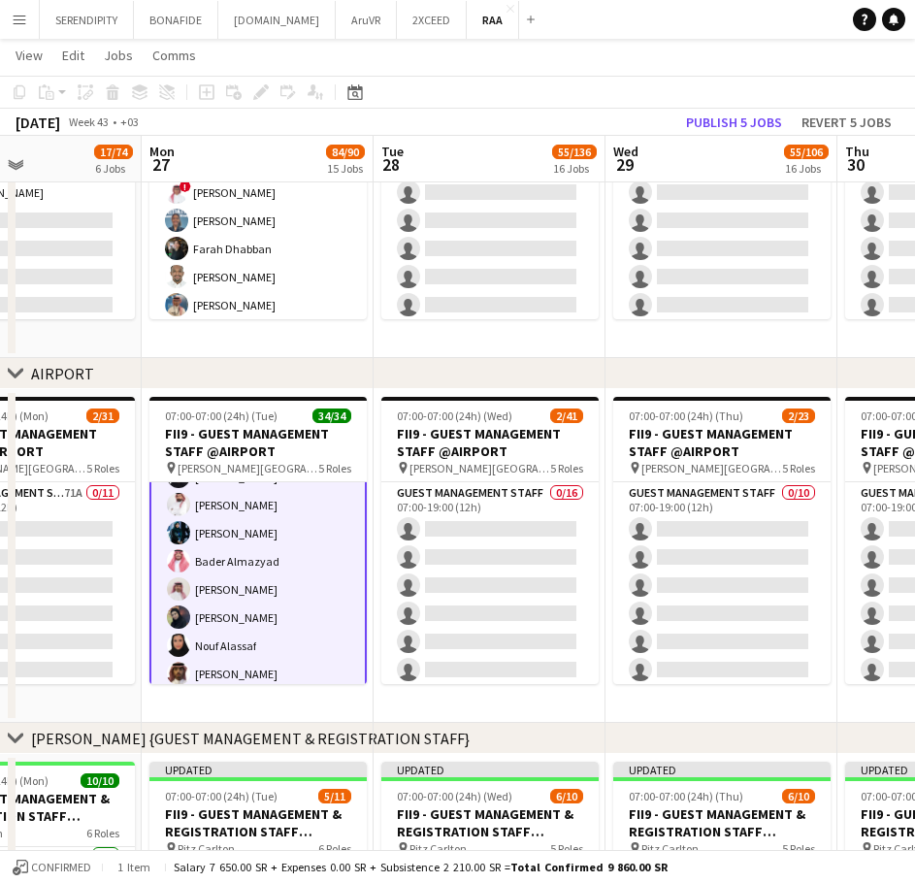
drag, startPoint x: 743, startPoint y: 341, endPoint x: 569, endPoint y: 359, distance: 174.8
drag, startPoint x: 299, startPoint y: 359, endPoint x: 416, endPoint y: 346, distance: 118.3
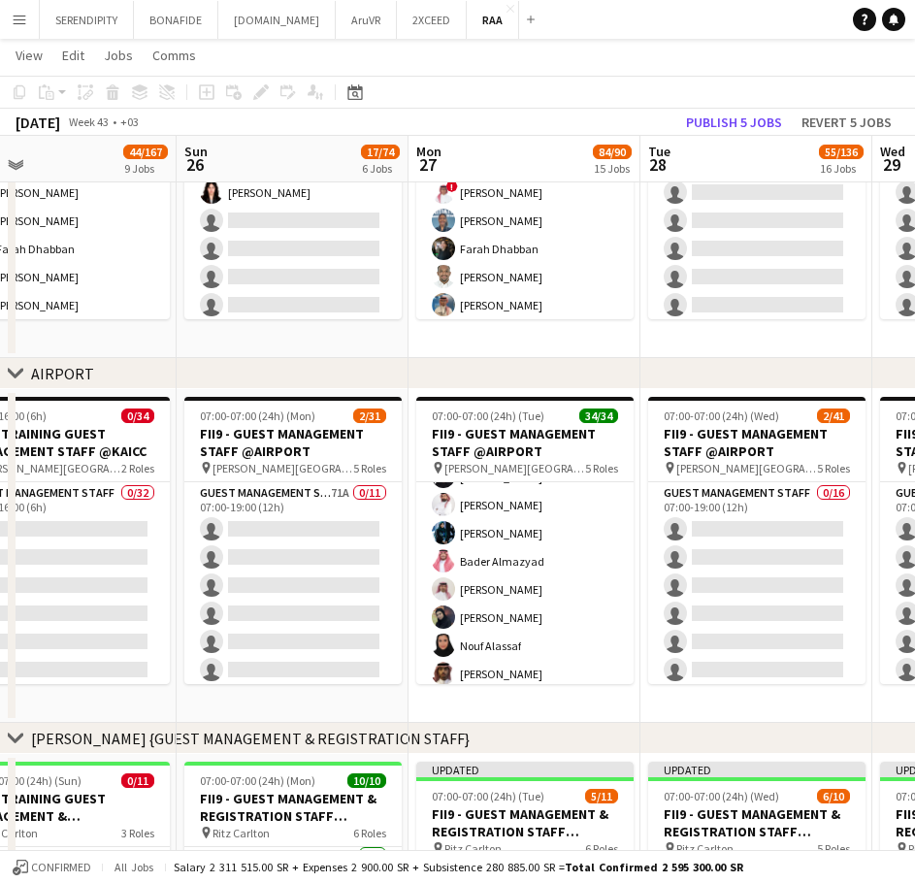
drag, startPoint x: 246, startPoint y: 350, endPoint x: 530, endPoint y: 346, distance: 284.5
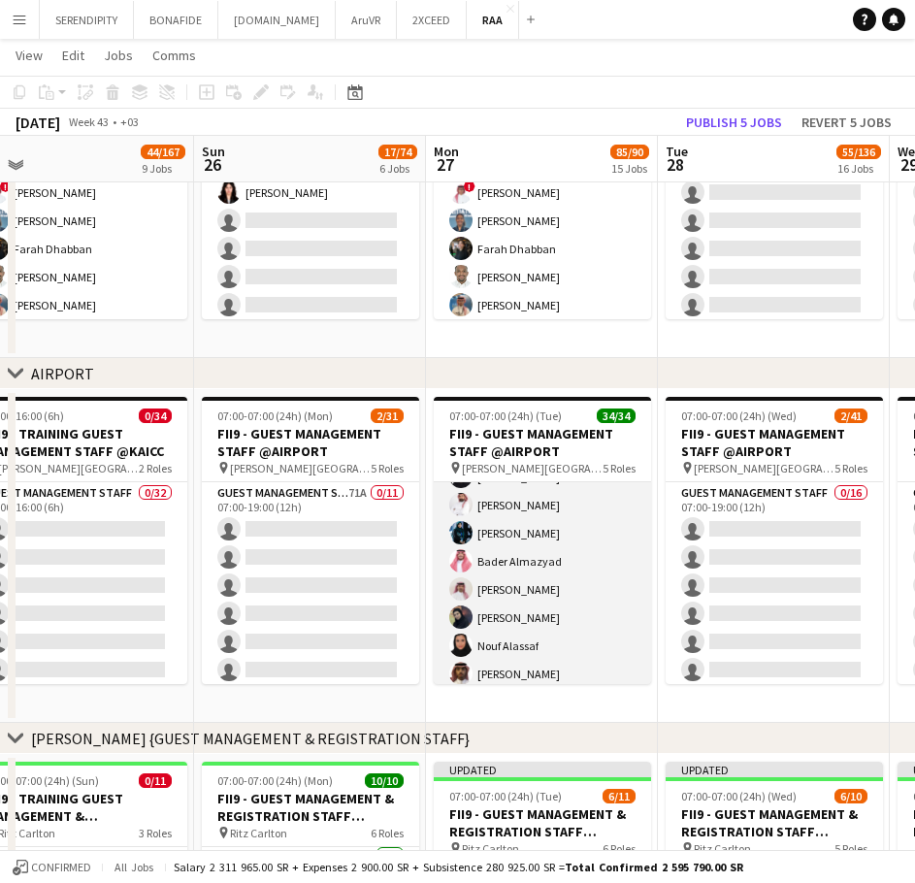
click at [549, 530] on app-card-role "Guest Management Staff 17/17 12:00-00:00 (12h) Yousef Abdelwassie Riyadh Alamou…" at bounding box center [542, 519] width 217 height 516
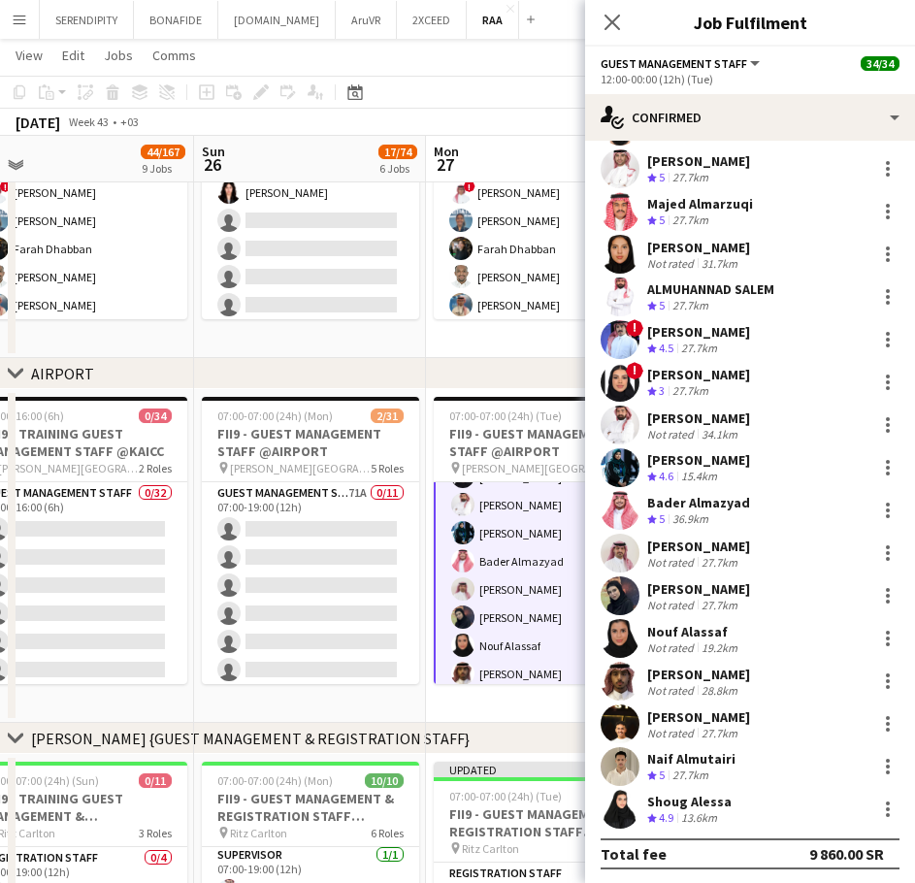
scroll to position [91, 0]
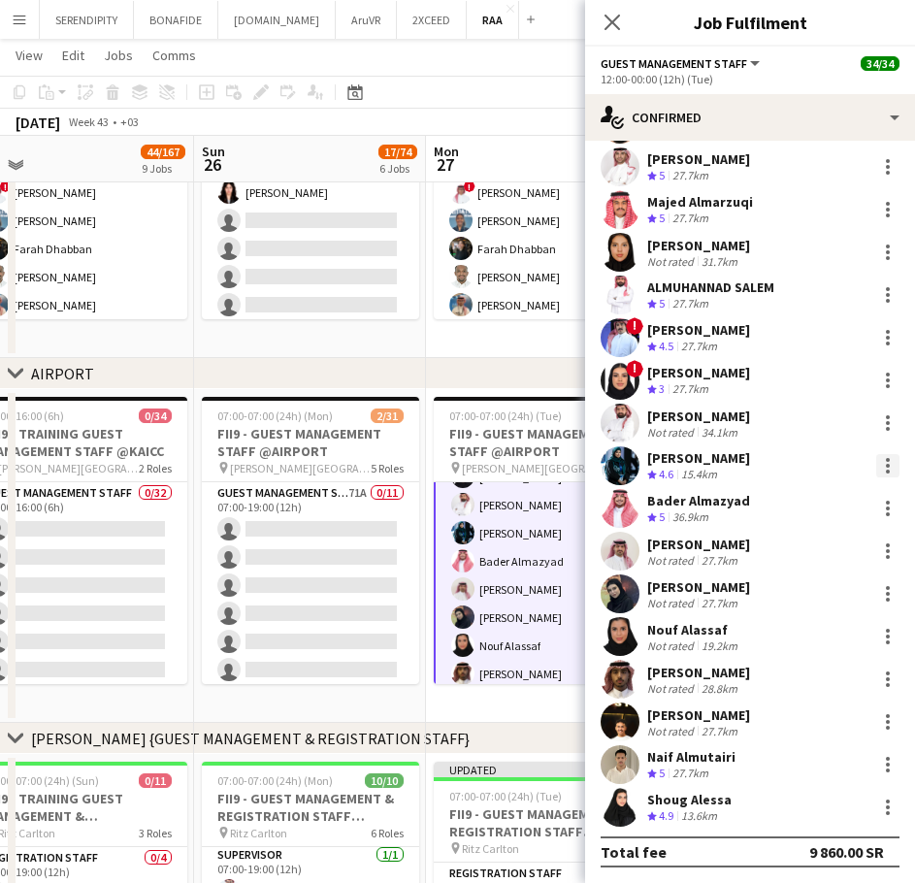
click at [877, 463] on div at bounding box center [888, 465] width 23 height 23
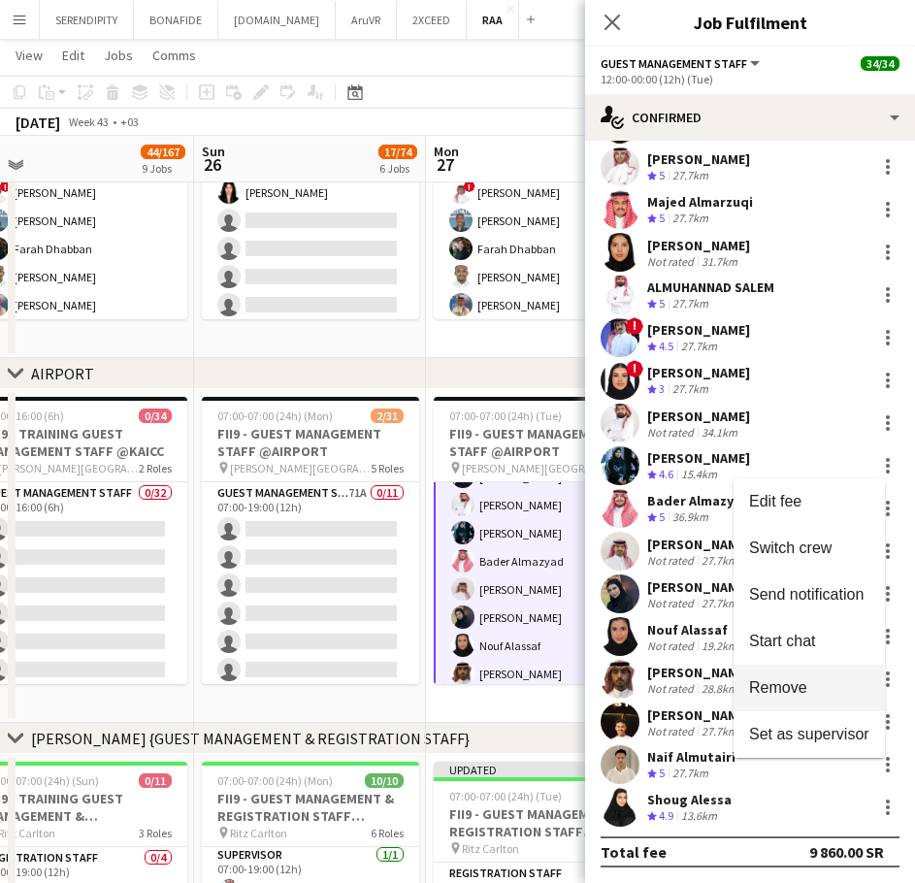
click at [812, 682] on span "Remove" at bounding box center [809, 688] width 120 height 17
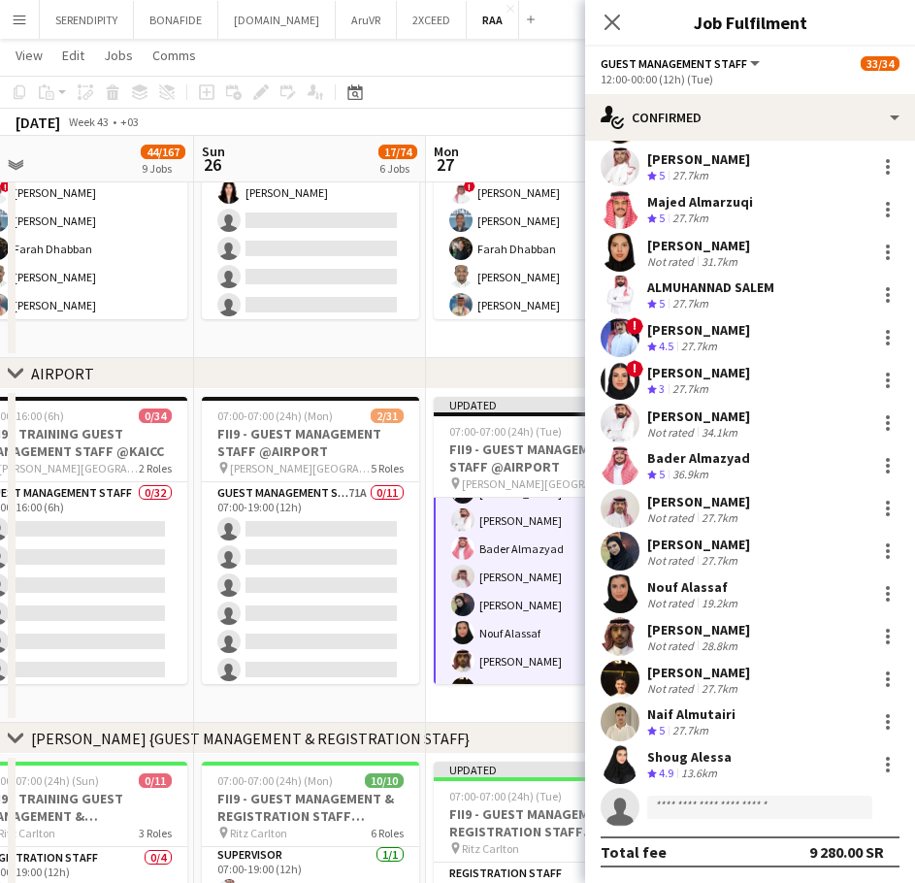
click at [484, 340] on app-date-cell "07:00-19:00 (12h) 30/30 FII9 - REGISTRATION STAFF @Crown Plaza pin Crowne Plaza…" at bounding box center [542, 191] width 232 height 334
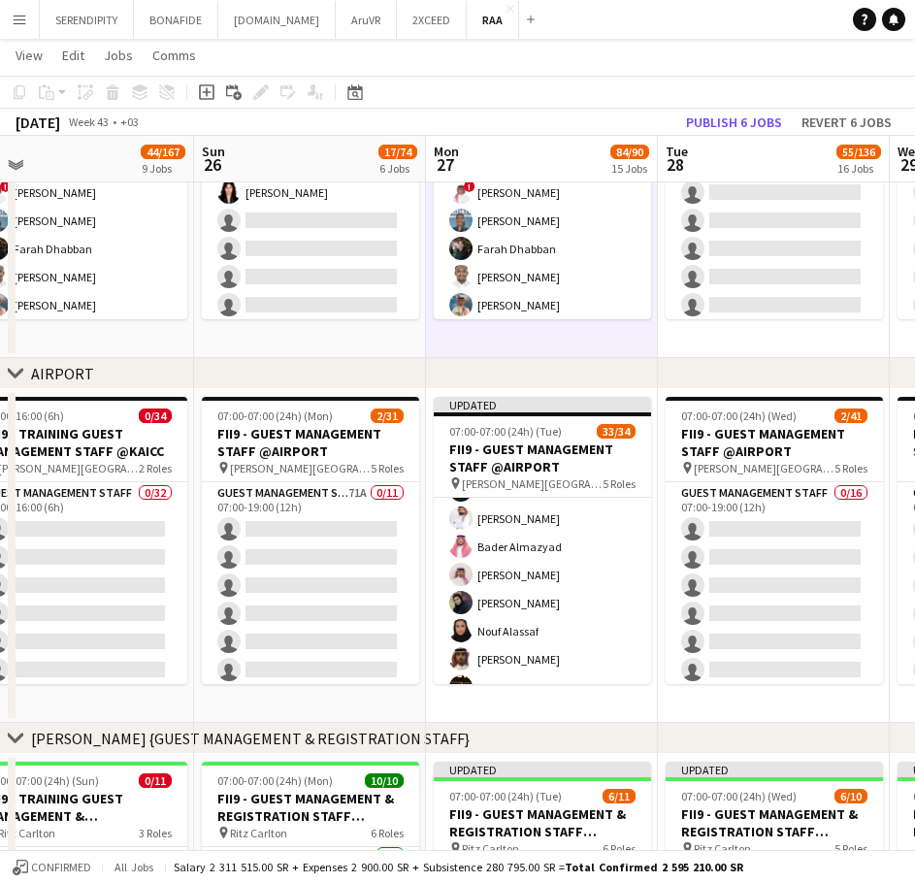
scroll to position [550, 0]
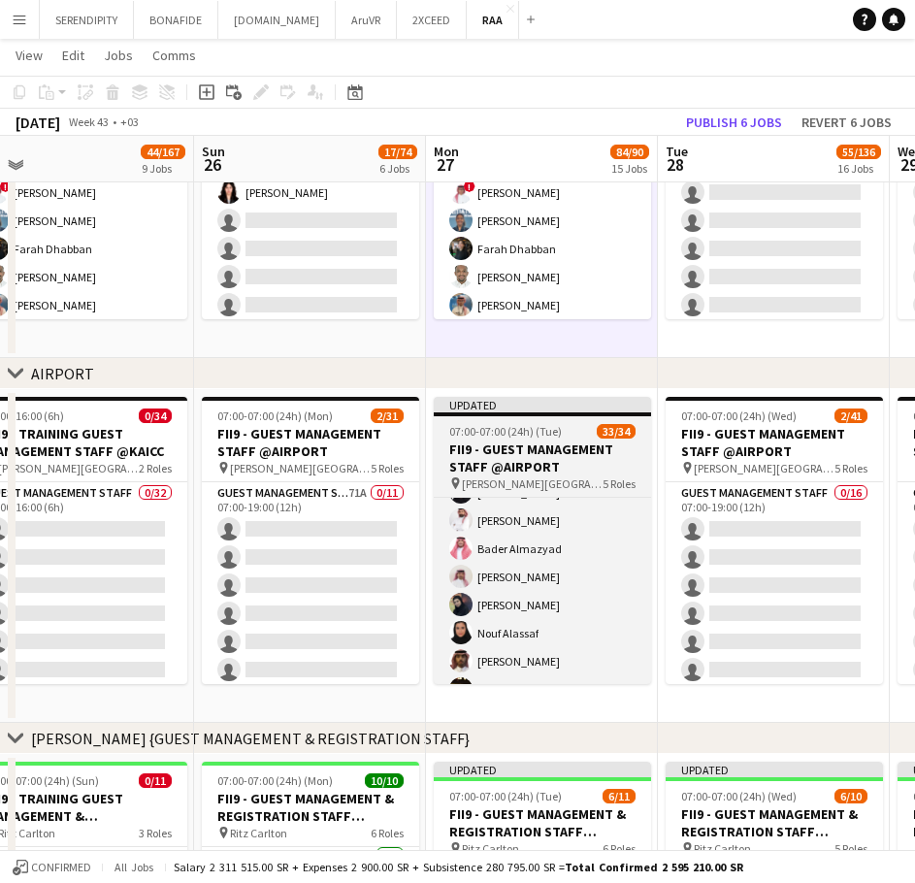
click at [546, 447] on h3 "FII9 - GUEST MANAGEMENT STAFF @AIRPORT" at bounding box center [542, 458] width 217 height 35
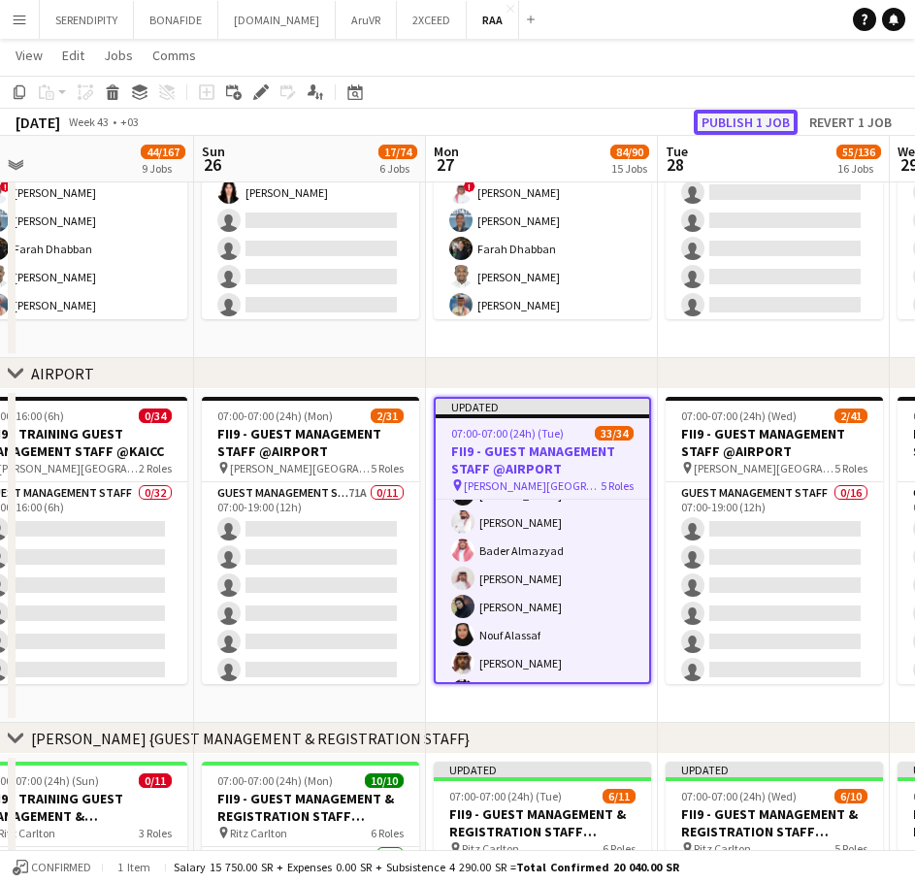
click at [736, 126] on button "Publish 1 job" at bounding box center [746, 122] width 104 height 25
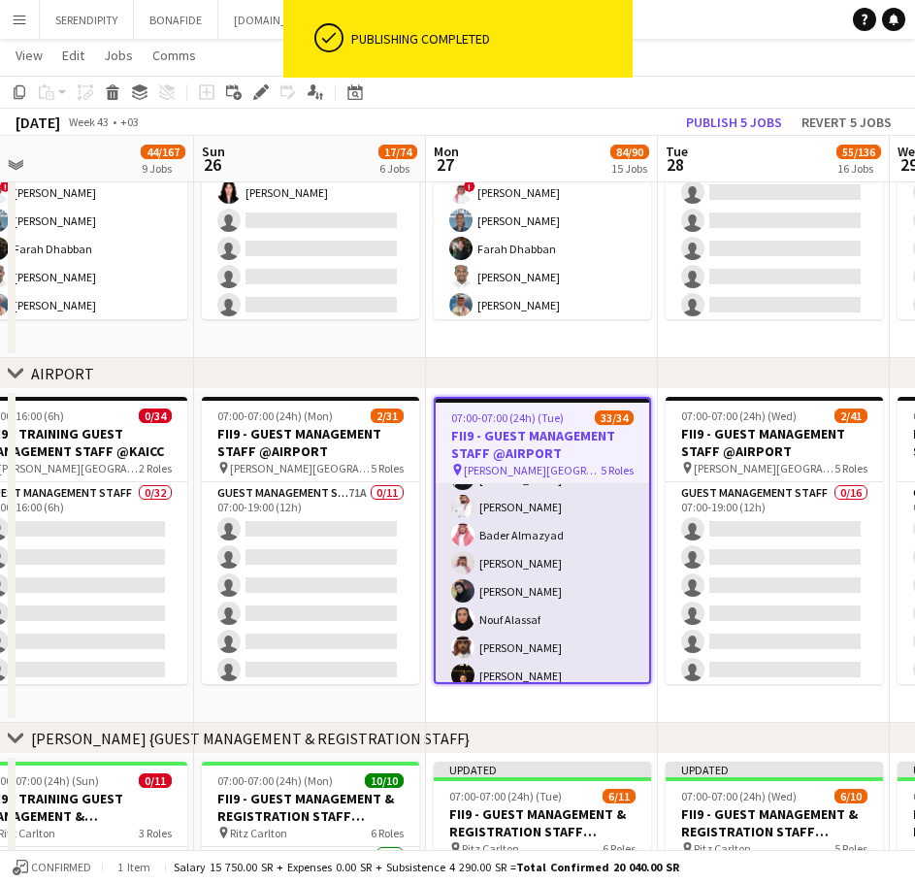
click at [549, 549] on app-card-role "Guest Management Staff 16/17 12:00-00:00 (12h) Yousef Abdelwassie Riyadh Alamou…" at bounding box center [543, 521] width 214 height 516
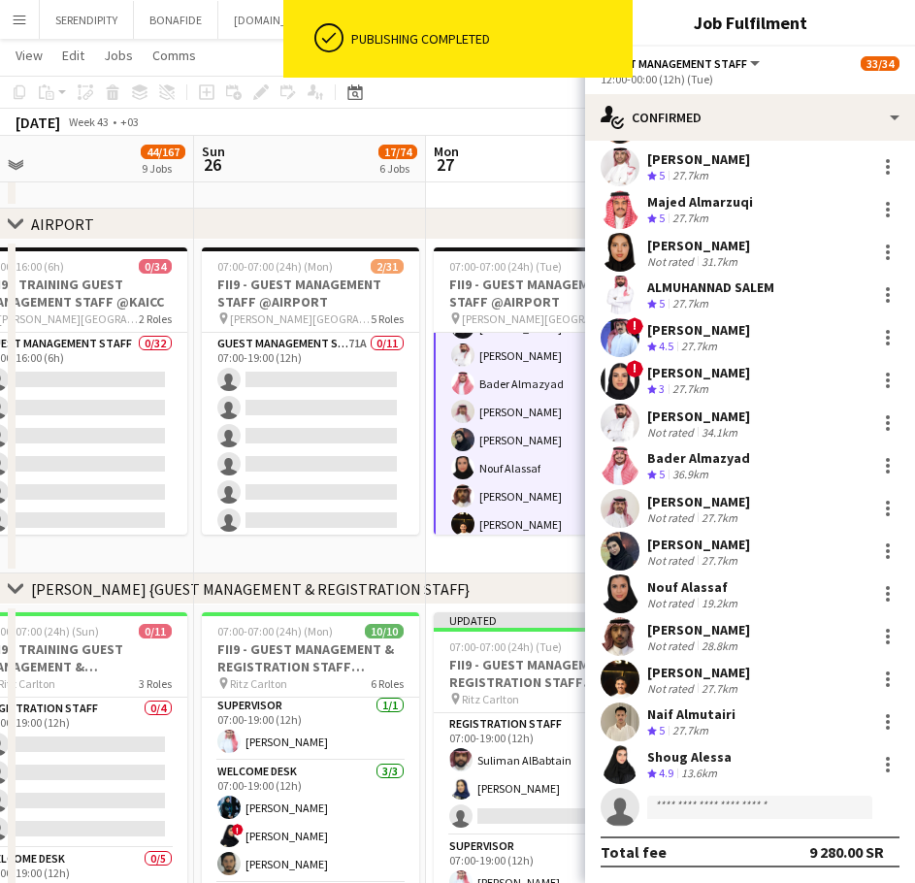
scroll to position [809, 0]
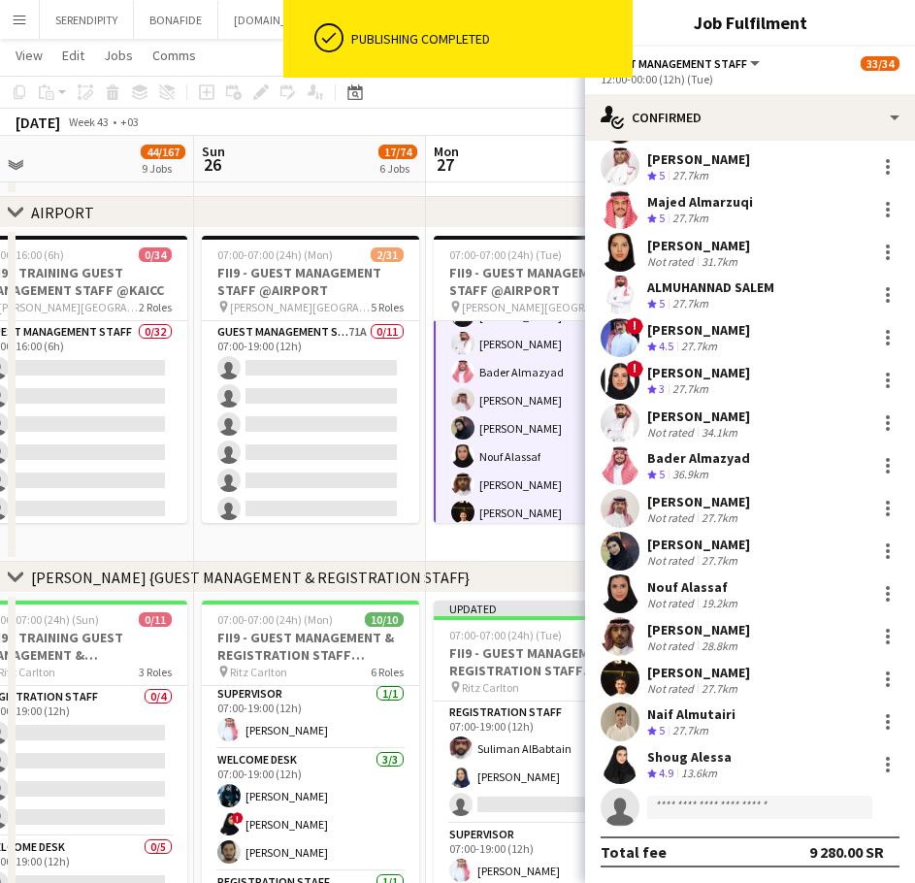
click at [506, 187] on app-date-cell "07:00-19:00 (12h) 30/30 FII9 - REGISTRATION STAFF @Crown Plaza pin Crowne Plaza…" at bounding box center [542, 30] width 232 height 334
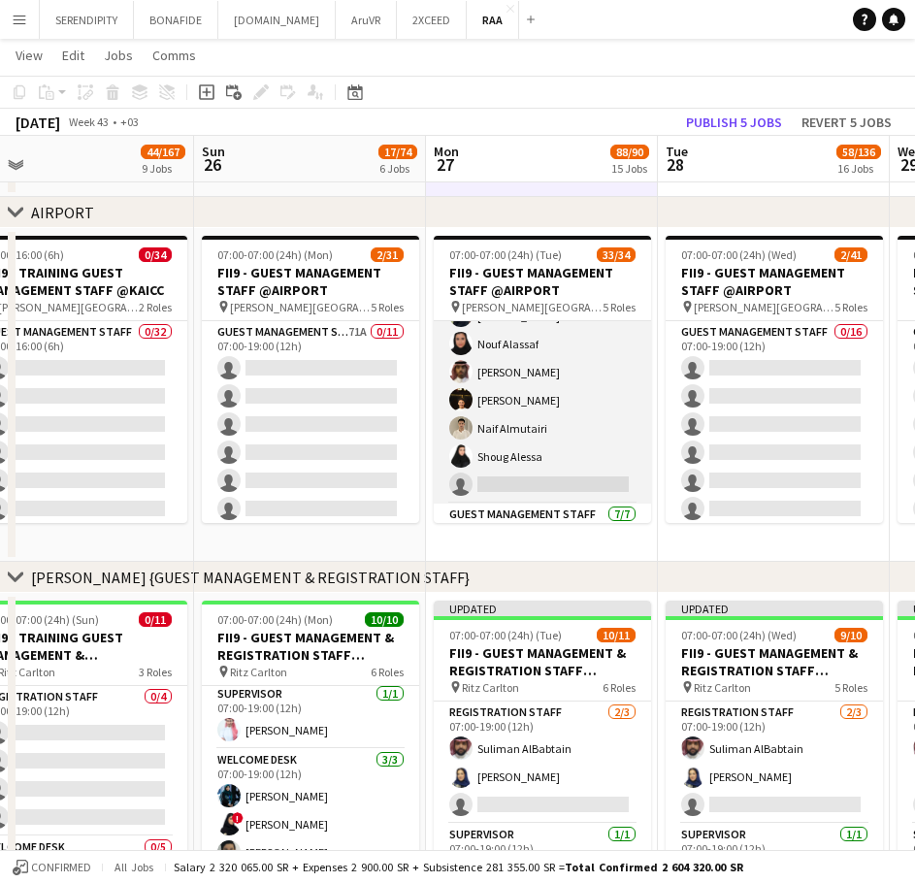
scroll to position [712, 0]
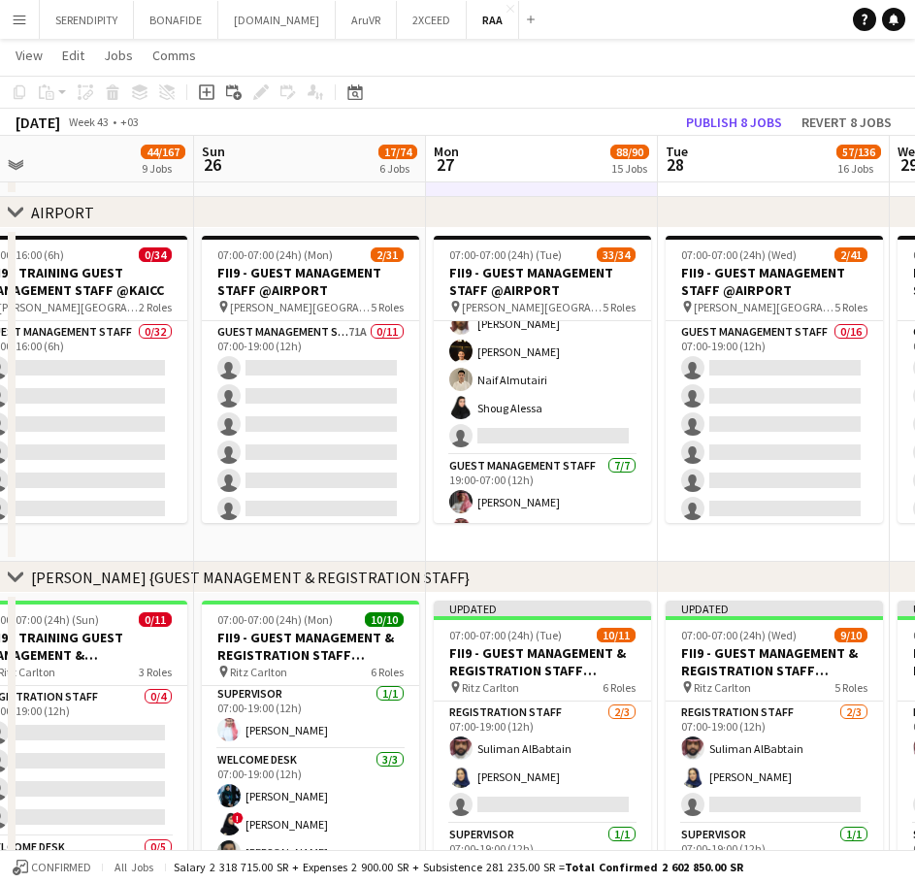
click at [17, 14] on app-icon "Menu" at bounding box center [20, 20] width 16 height 16
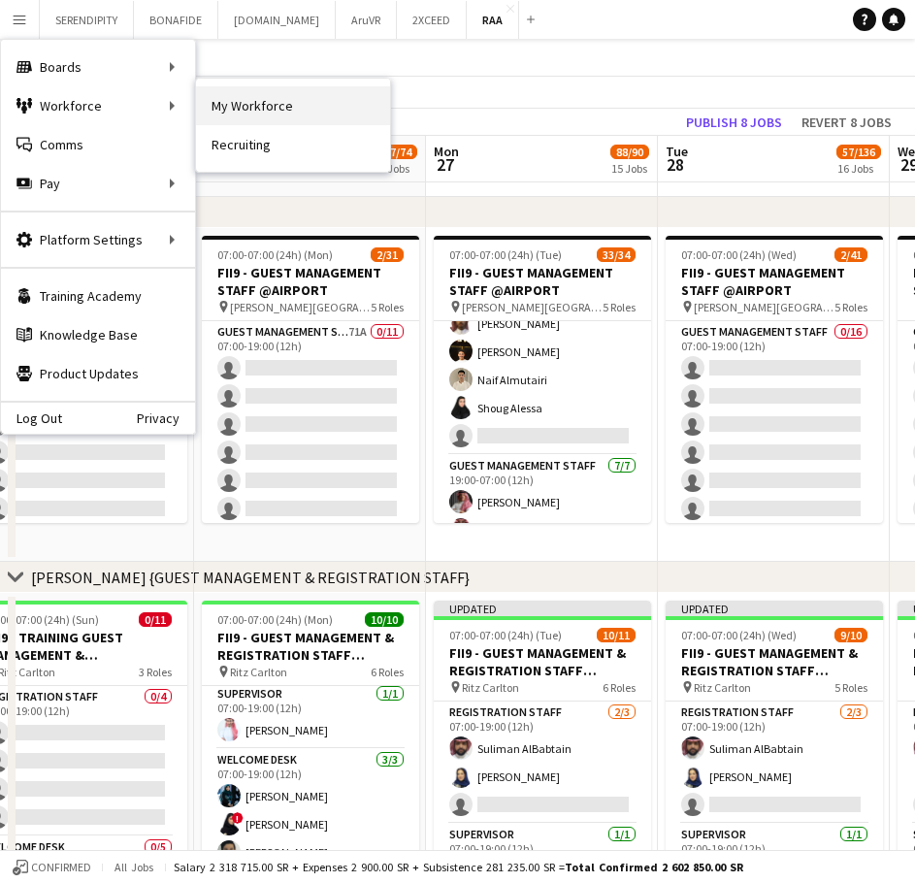
click at [292, 99] on link "My Workforce" at bounding box center [293, 105] width 194 height 39
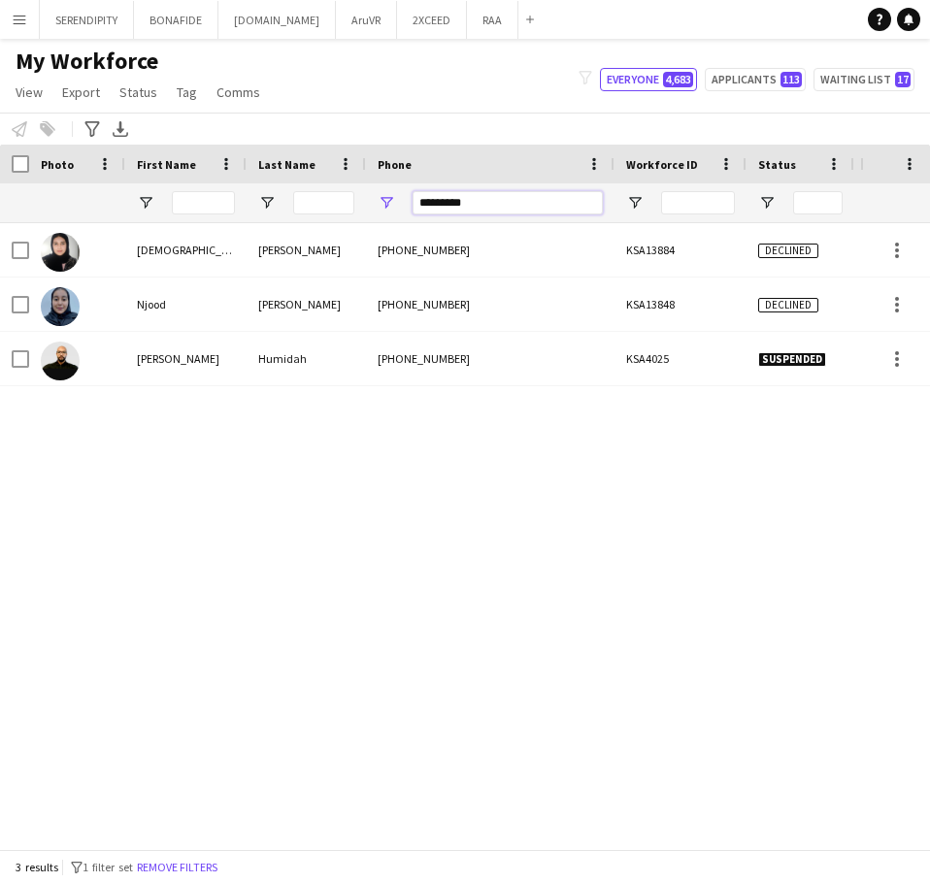
drag, startPoint x: 513, startPoint y: 205, endPoint x: 415, endPoint y: 214, distance: 98.4
click at [415, 214] on input "*********" at bounding box center [508, 202] width 190 height 23
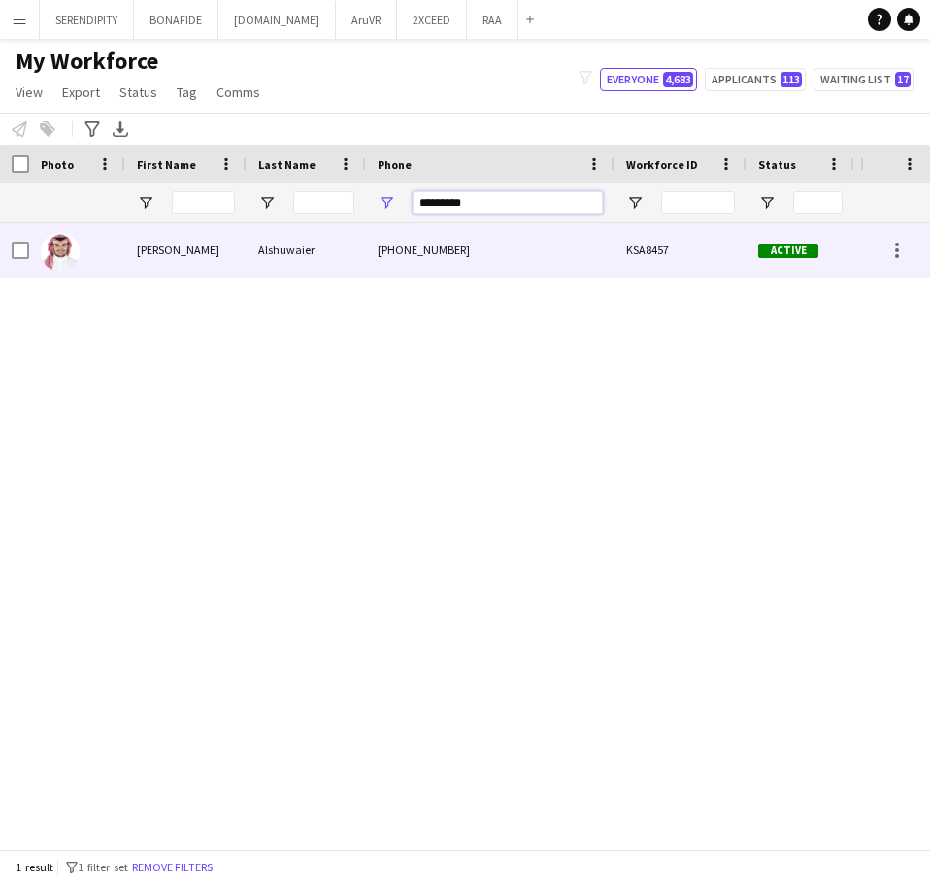
type input "*********"
click at [353, 260] on div "Alshuwaier" at bounding box center [306, 249] width 119 height 53
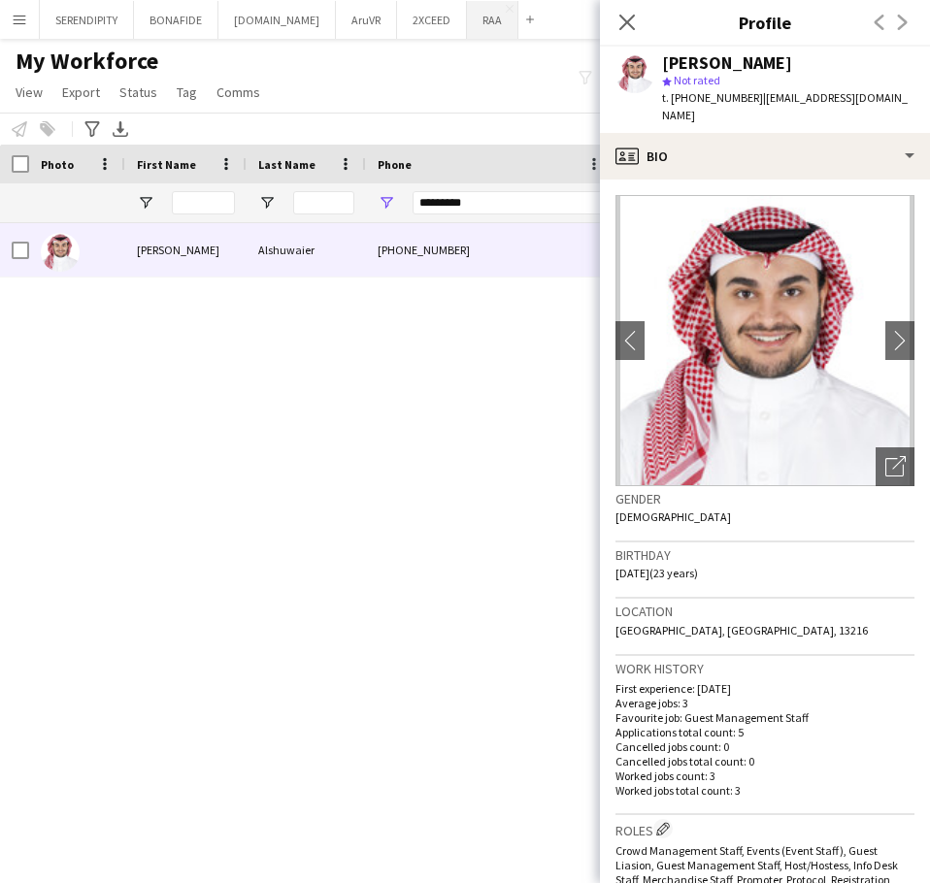
click at [467, 22] on button "RAA Close" at bounding box center [492, 20] width 51 height 38
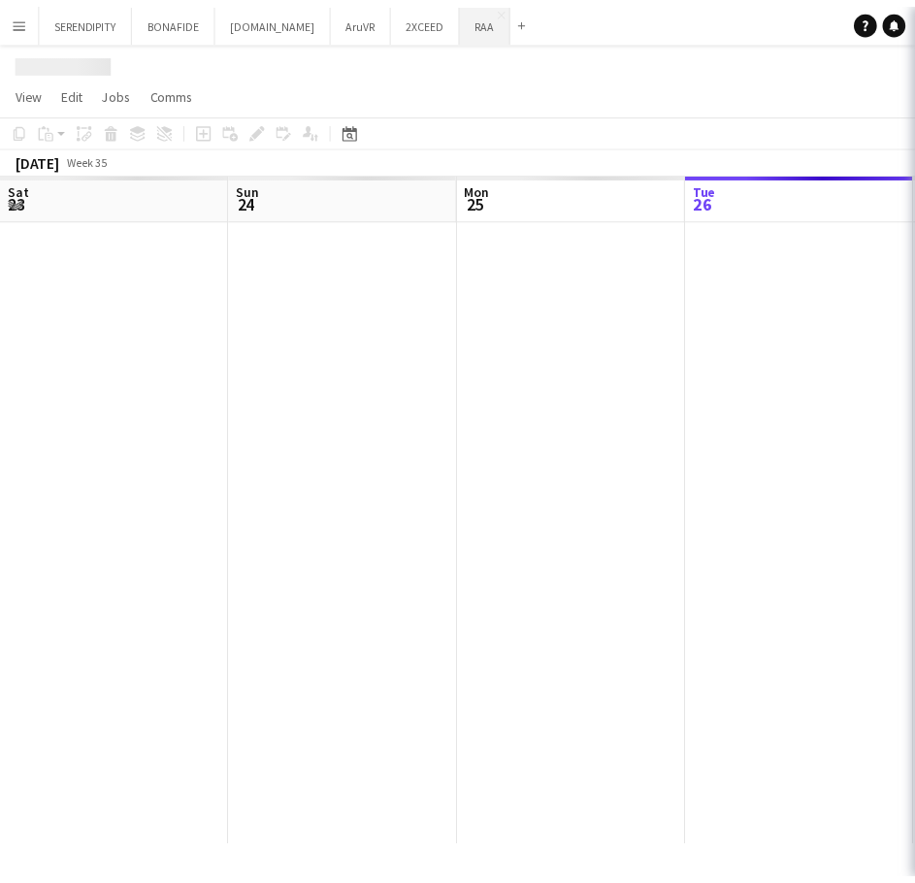
scroll to position [0, 464]
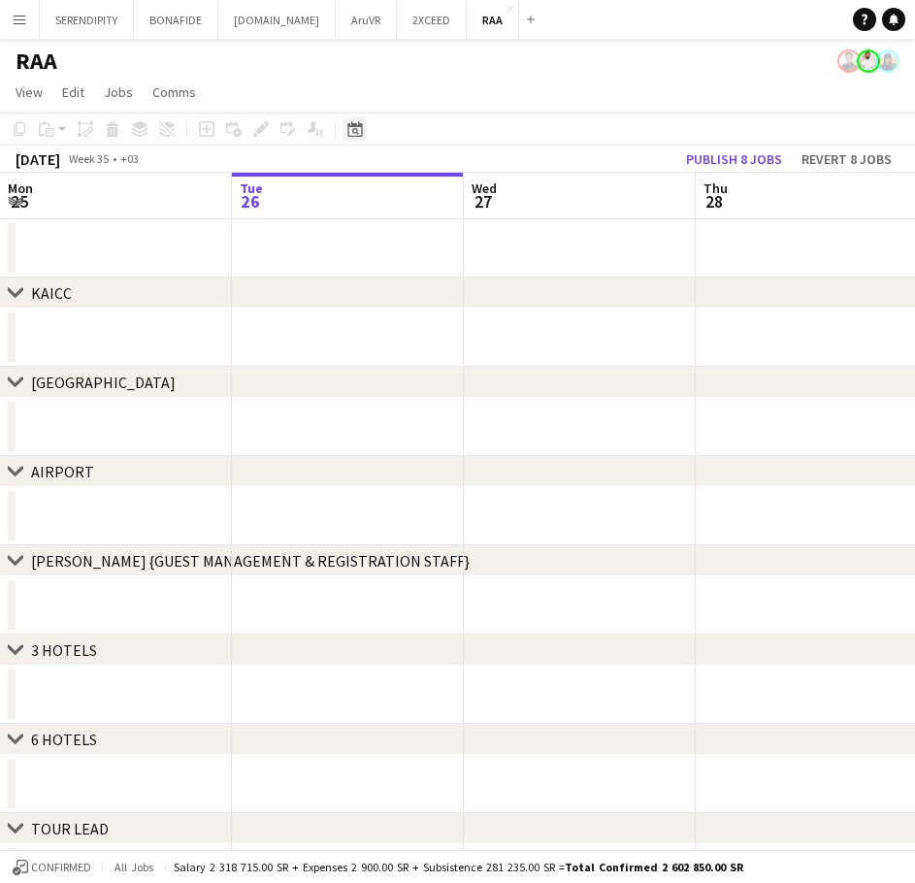
click at [359, 128] on icon "Date picker" at bounding box center [356, 129] width 16 height 16
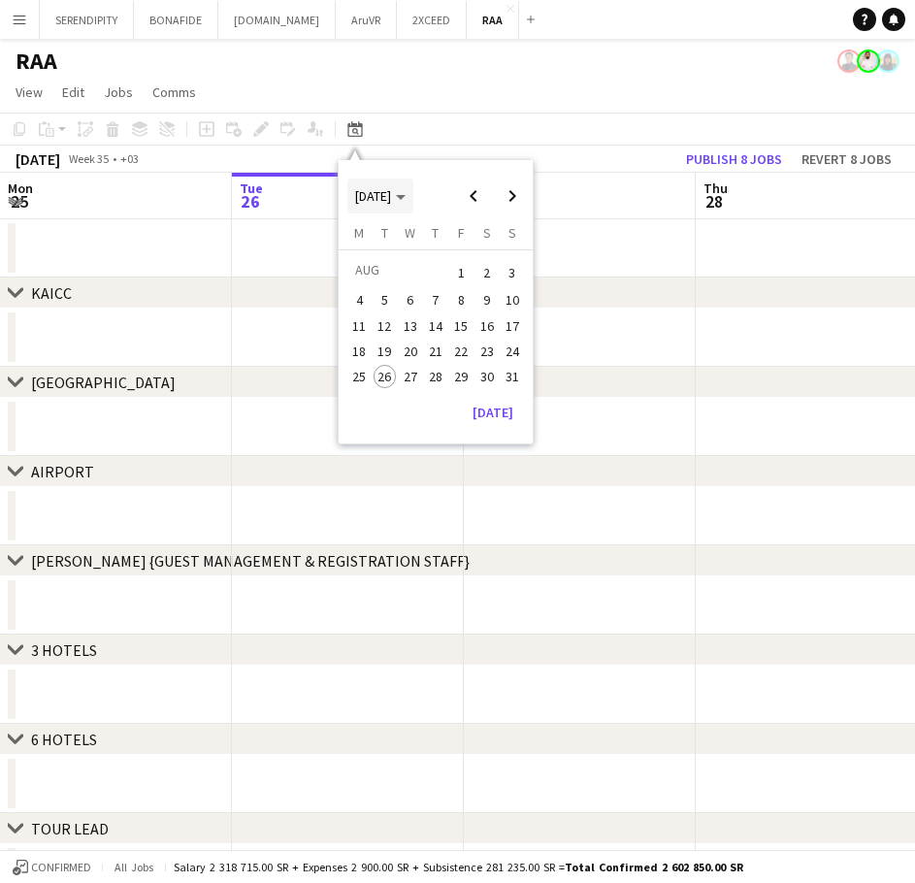
click at [406, 193] on span "[DATE]" at bounding box center [380, 195] width 50 height 17
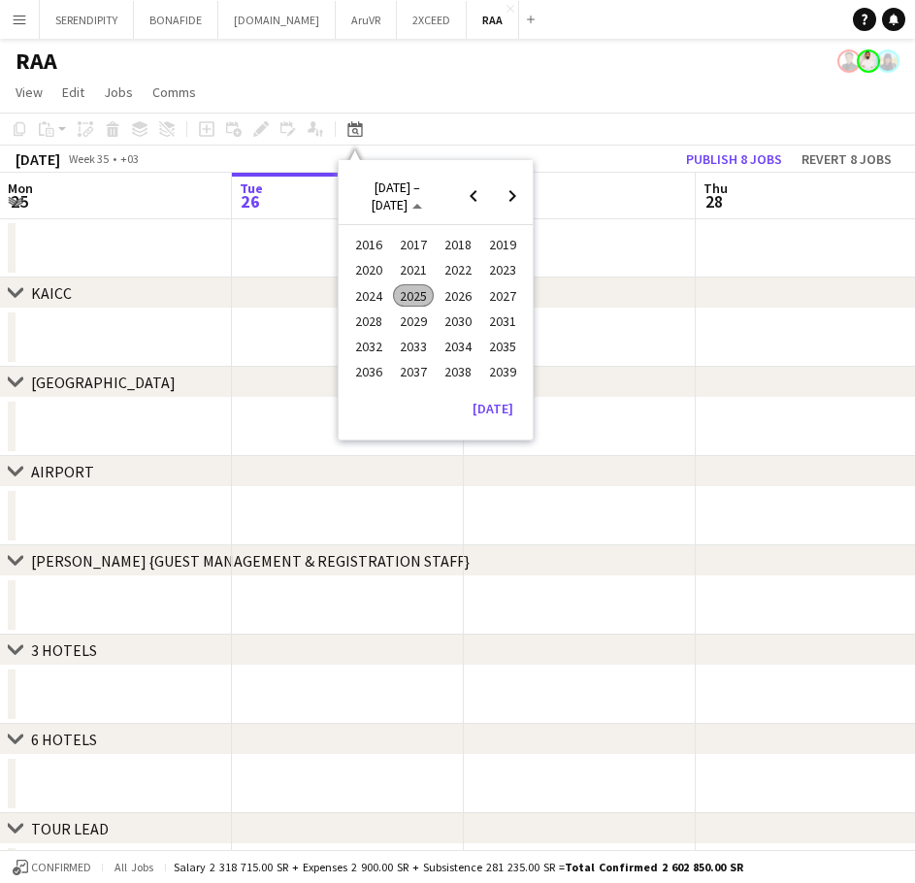
click at [418, 286] on span "2025" at bounding box center [413, 295] width 40 height 23
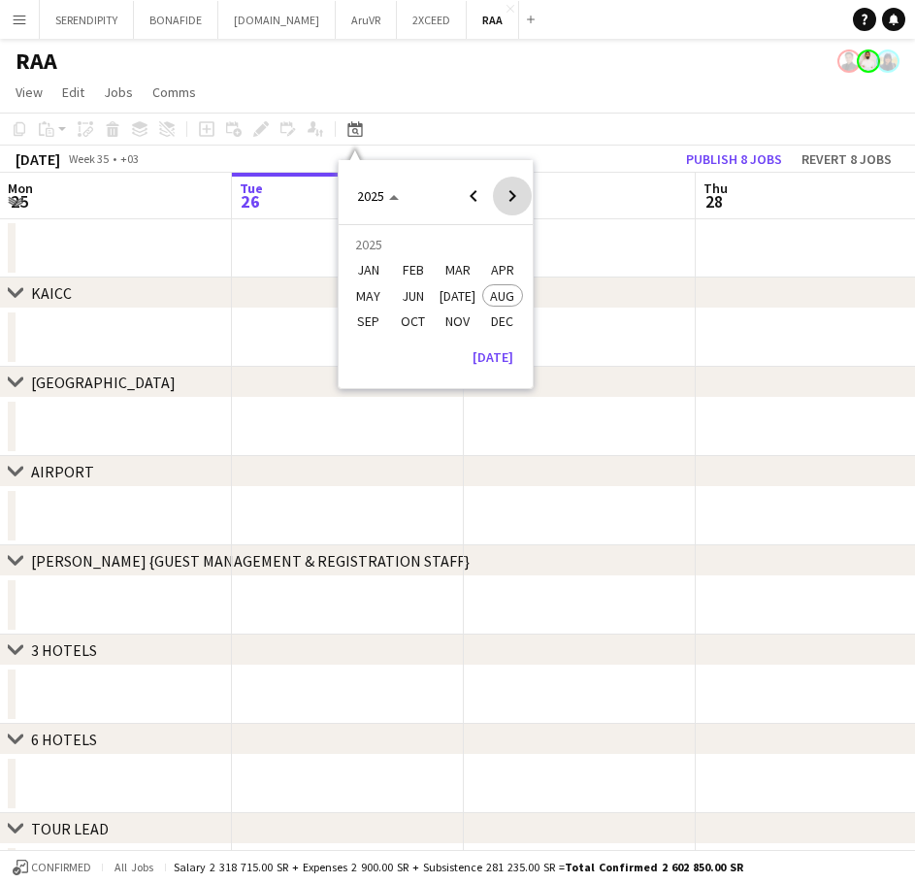
click at [517, 201] on span "Next year" at bounding box center [512, 196] width 39 height 39
click at [413, 315] on span "OCT" at bounding box center [413, 321] width 40 height 23
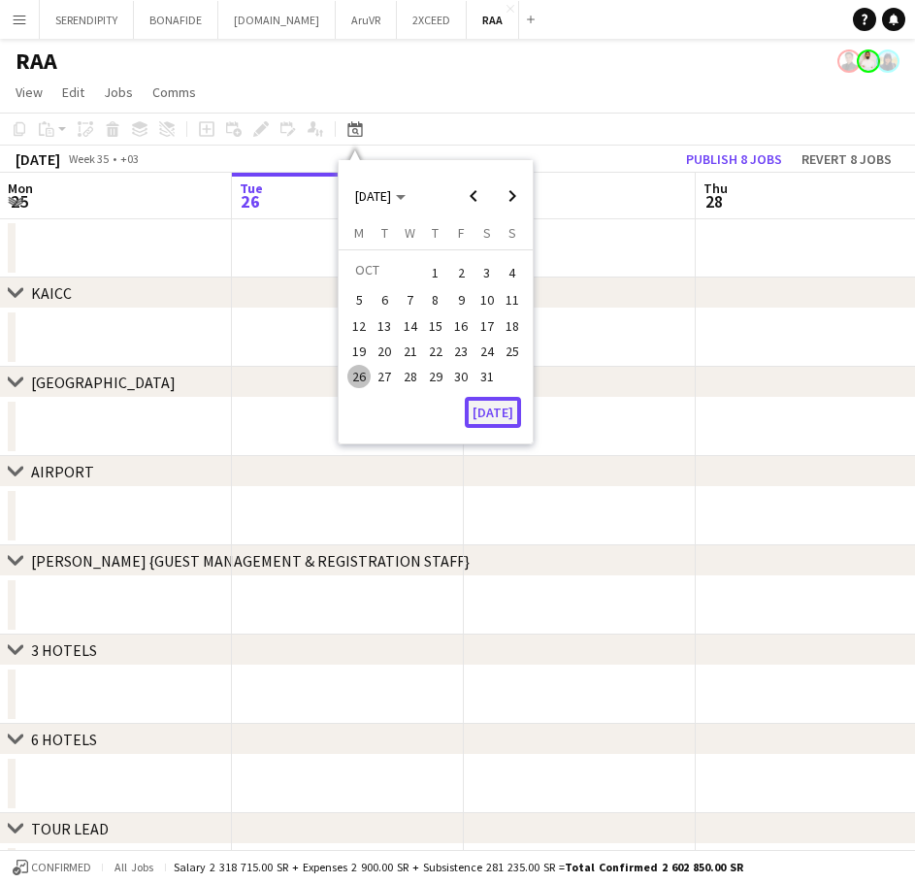
click at [496, 406] on button "[DATE]" at bounding box center [493, 412] width 56 height 31
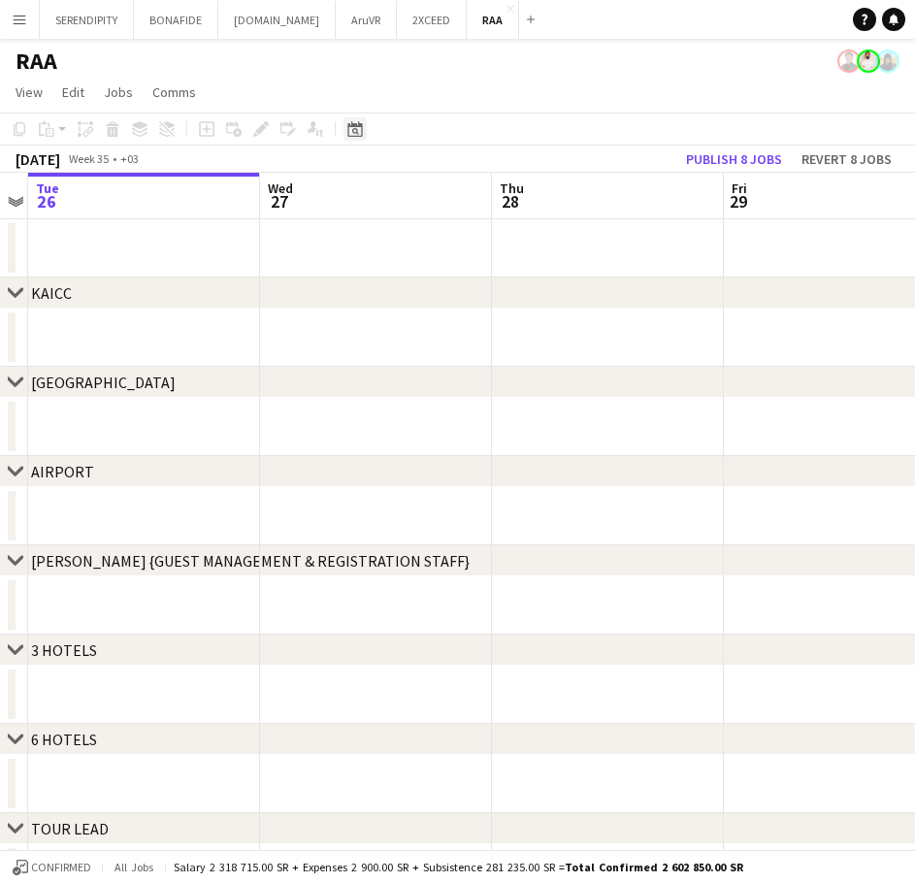
drag, startPoint x: 358, startPoint y: 121, endPoint x: 362, endPoint y: 132, distance: 11.4
click at [357, 121] on icon "Date picker" at bounding box center [356, 129] width 16 height 16
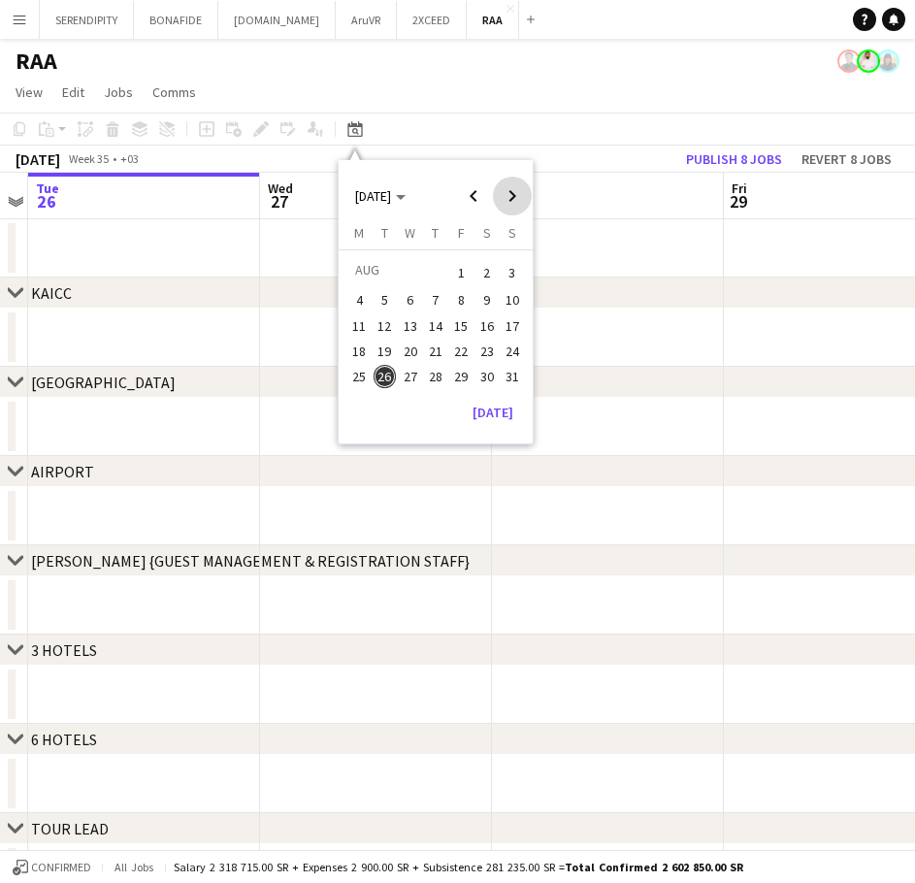
click at [516, 199] on span "Next month" at bounding box center [512, 196] width 39 height 39
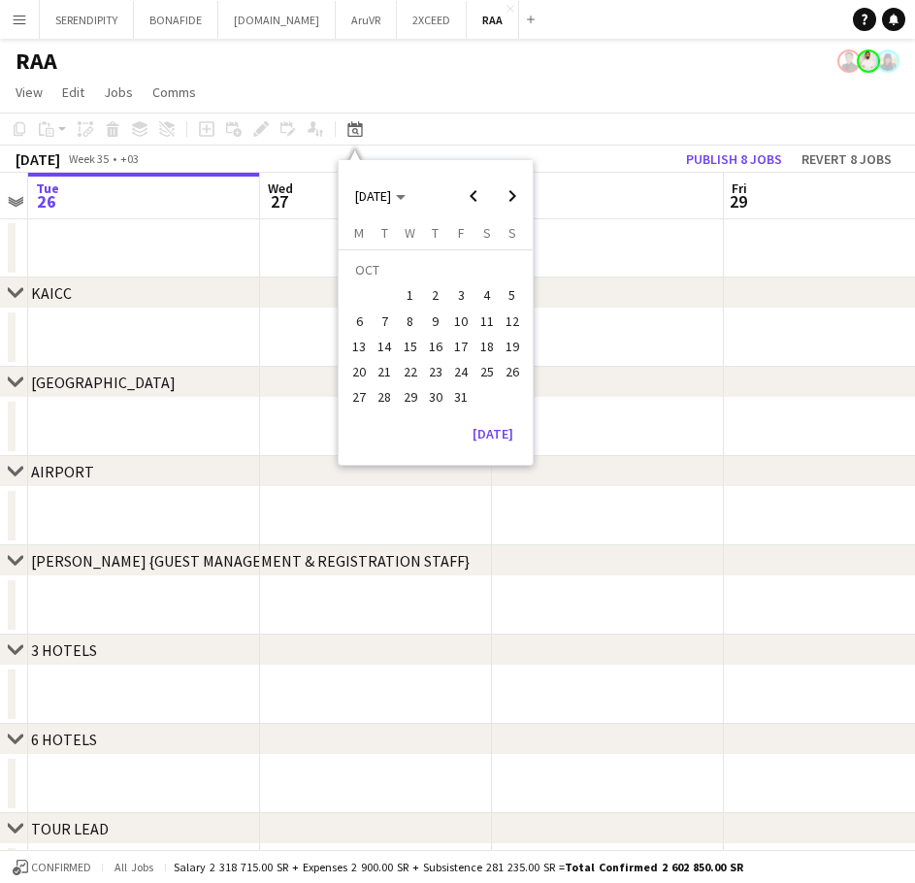
click at [360, 395] on span "27" at bounding box center [359, 397] width 23 height 23
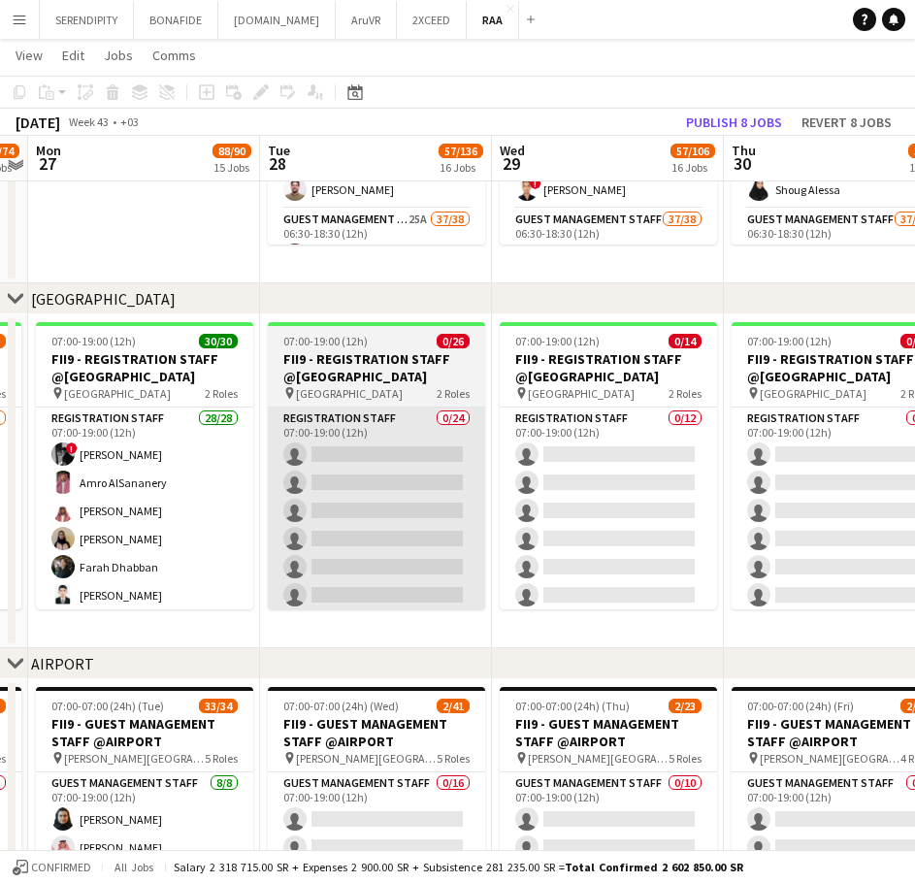
scroll to position [356, 0]
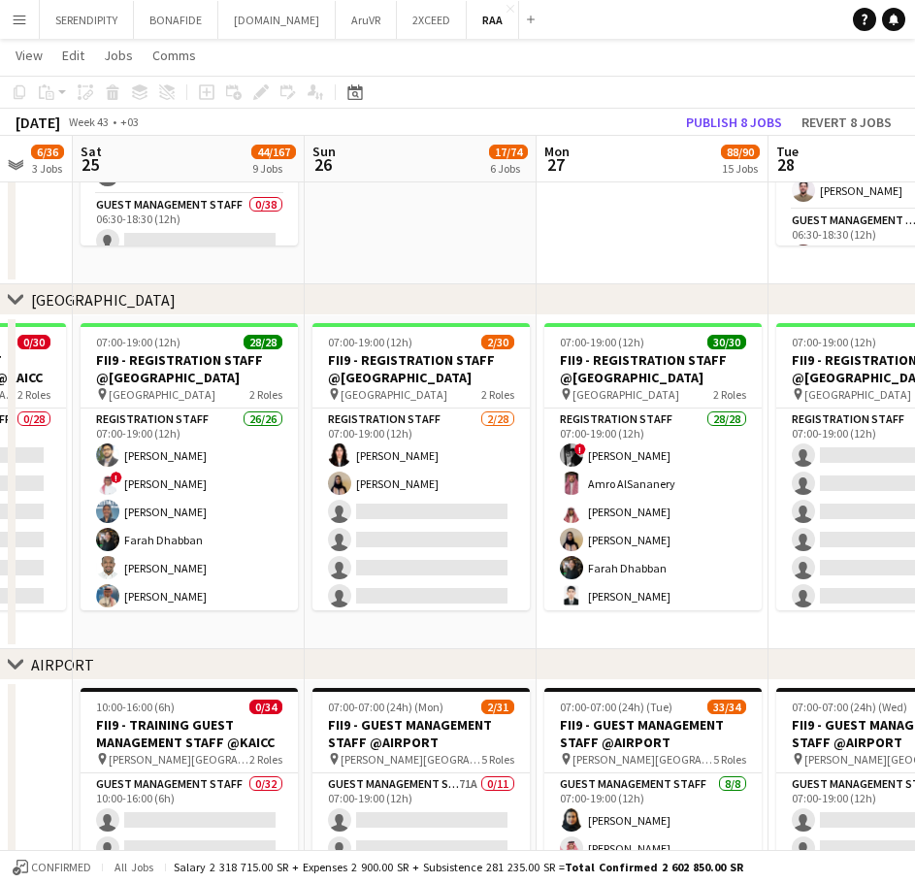
drag, startPoint x: 347, startPoint y: 634, endPoint x: 356, endPoint y: 501, distance: 133.4
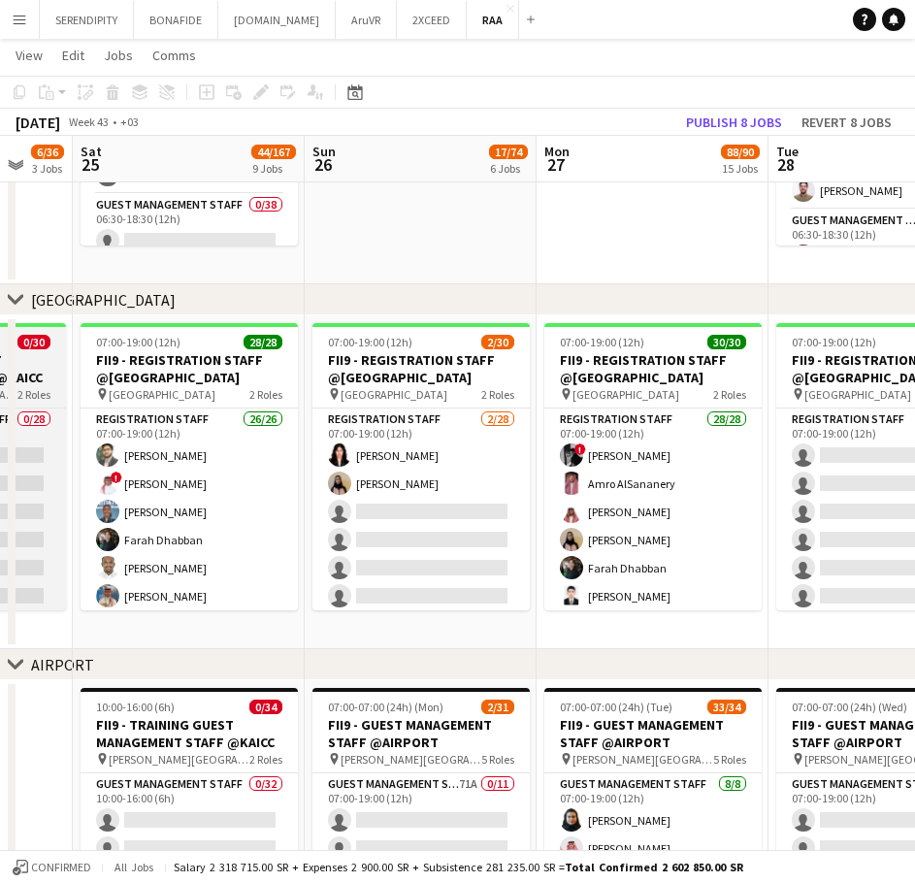
scroll to position [0, 392]
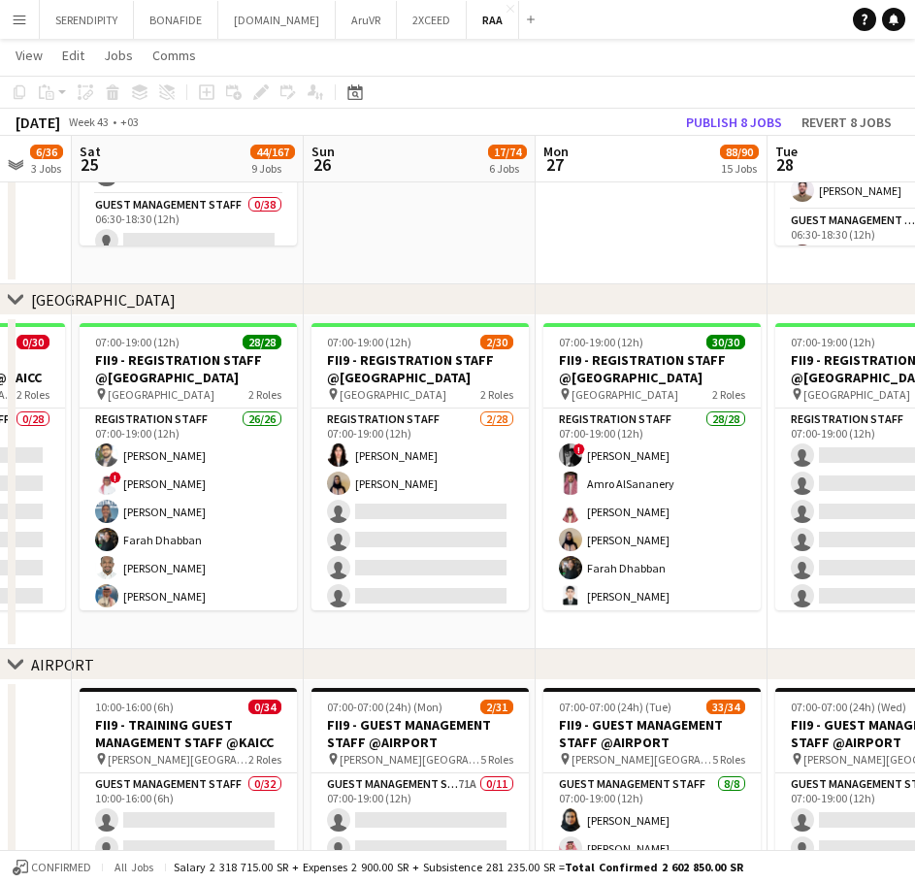
click at [16, 295] on icon "chevron-right" at bounding box center [16, 300] width 16 height 16
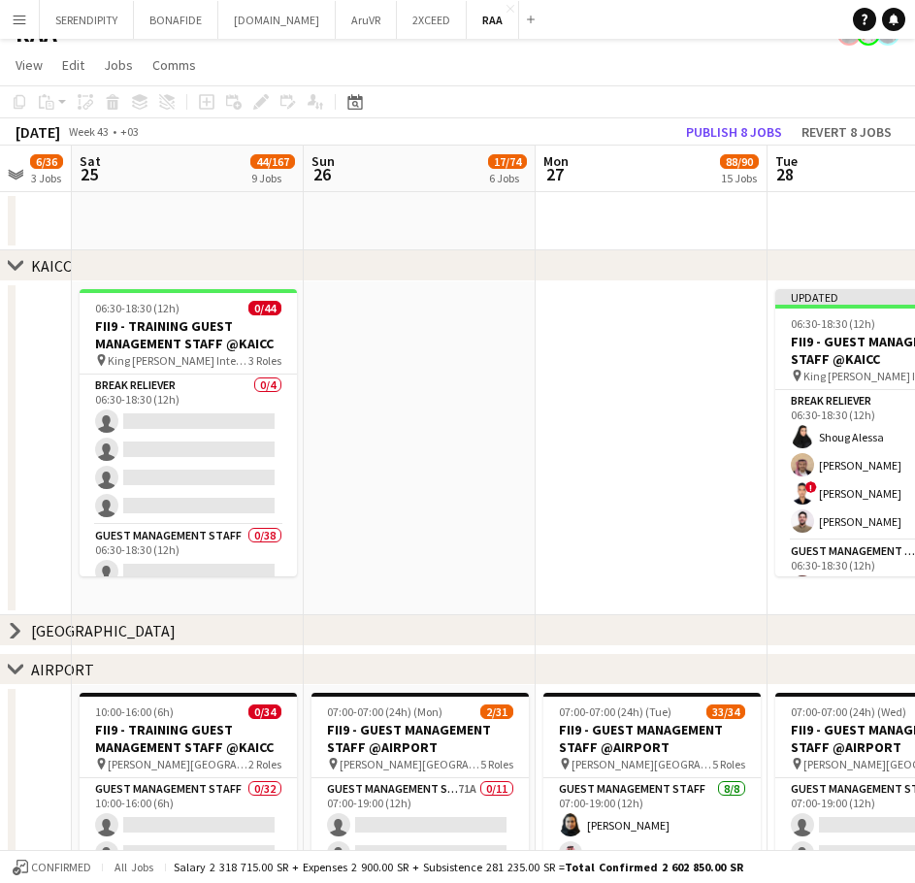
scroll to position [32, 0]
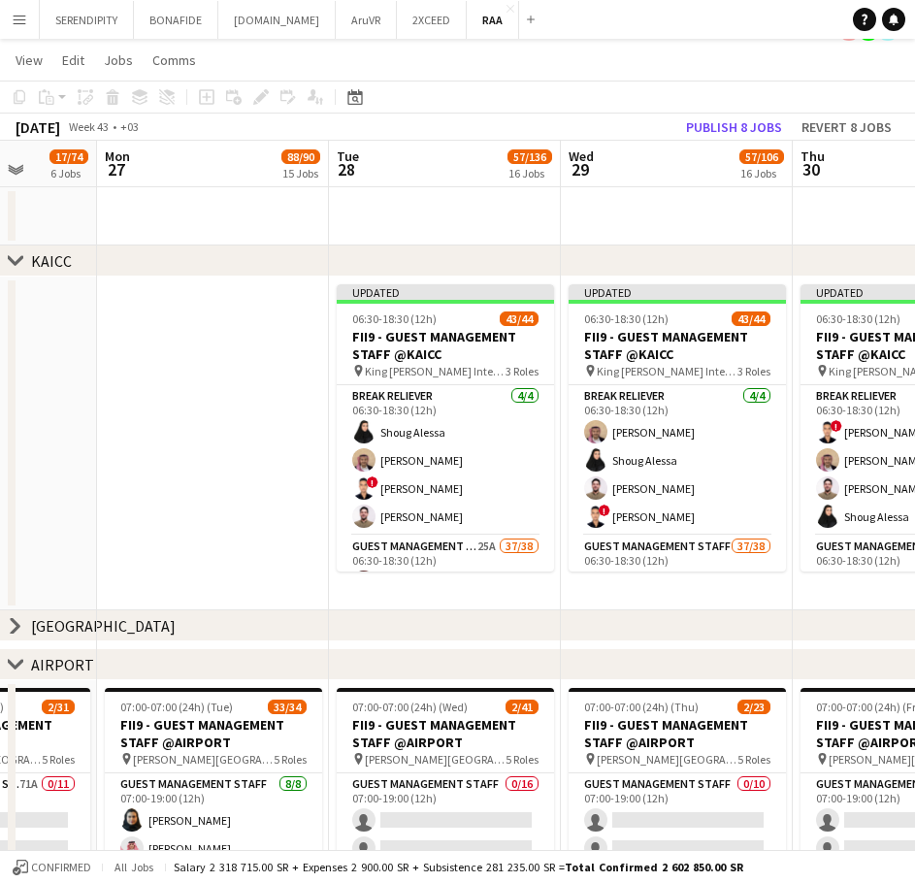
drag, startPoint x: 553, startPoint y: 358, endPoint x: 20, endPoint y: 399, distance: 534.5
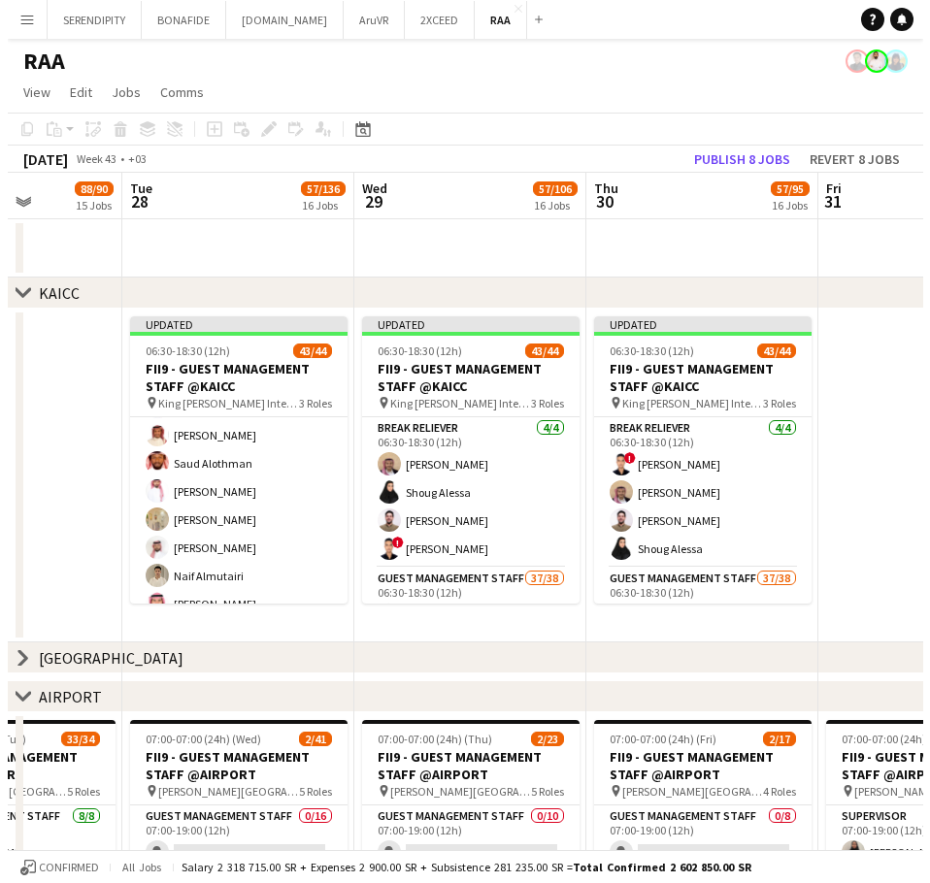
scroll to position [0, 611]
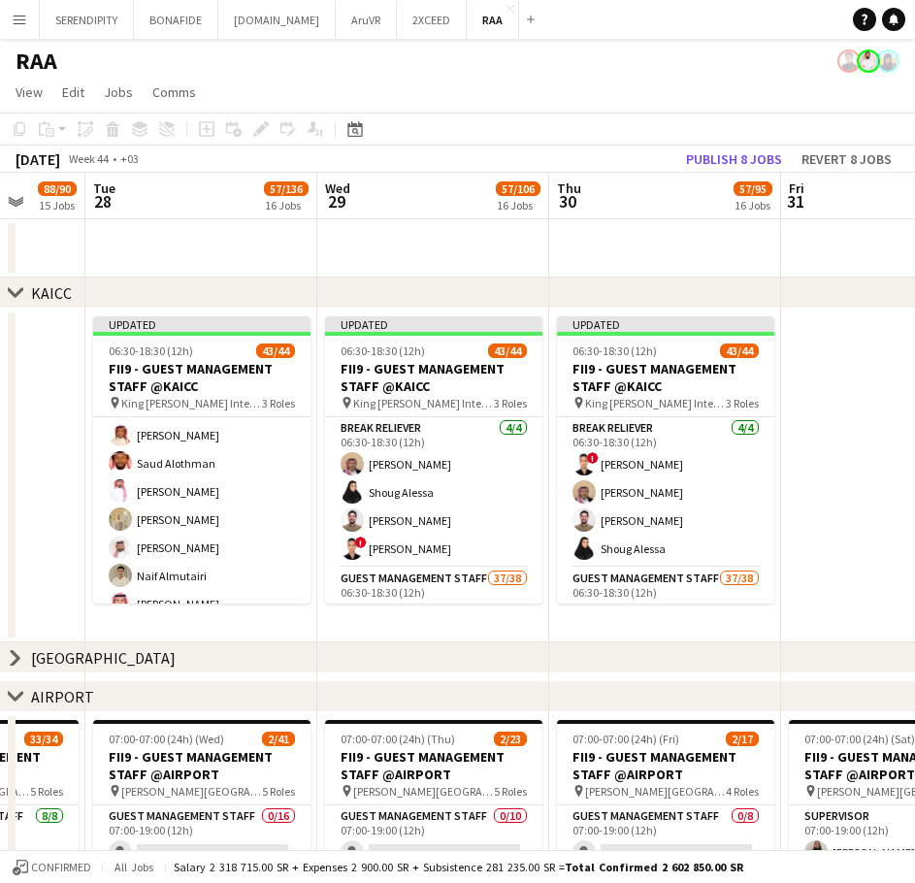
drag, startPoint x: 142, startPoint y: 469, endPoint x: 53, endPoint y: 482, distance: 89.2
click at [21, 19] on app-icon "Menu" at bounding box center [20, 20] width 16 height 16
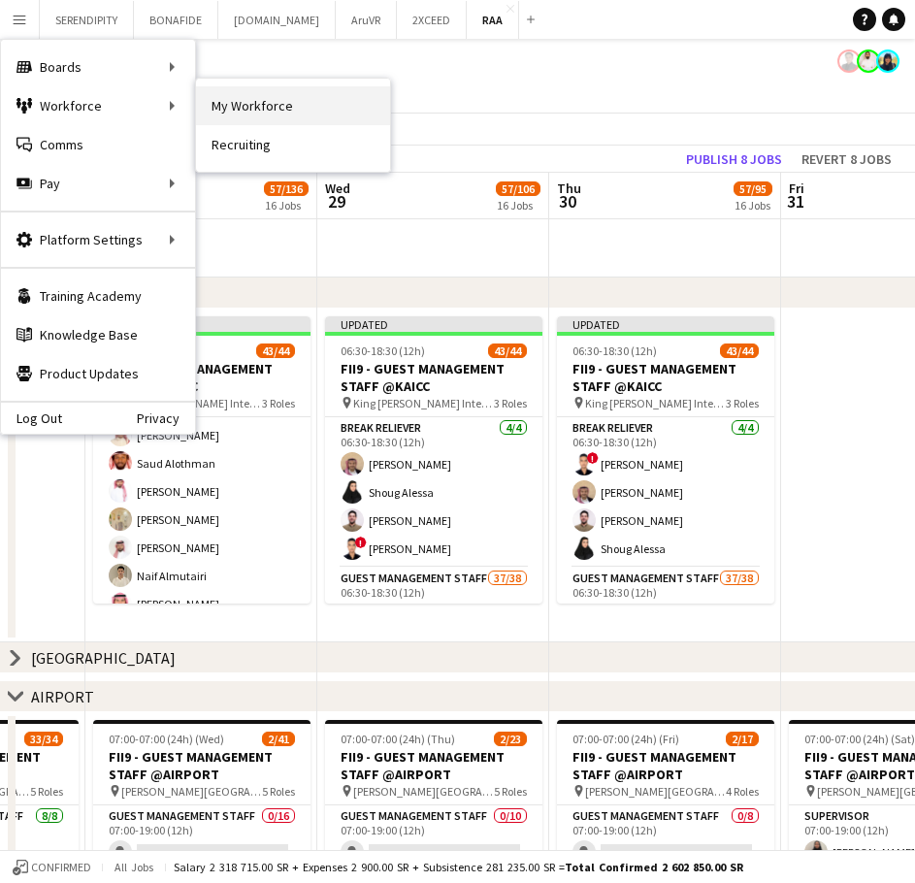
click at [218, 105] on link "My Workforce" at bounding box center [293, 105] width 194 height 39
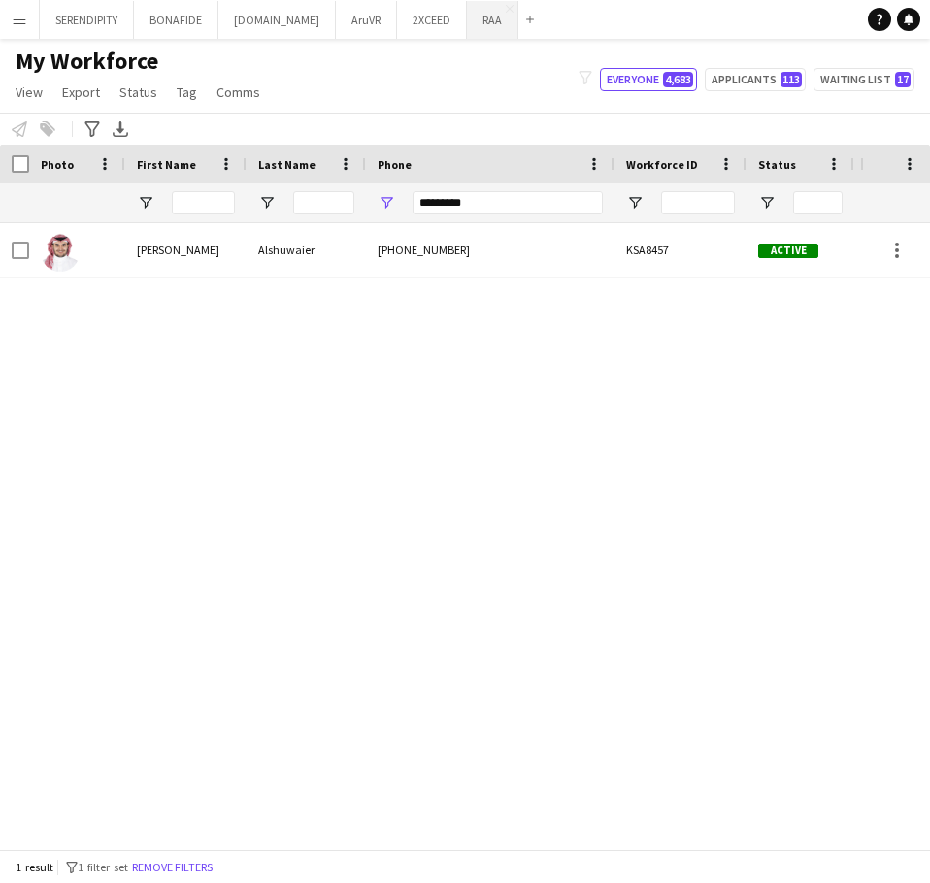
click at [467, 16] on button "RAA Close" at bounding box center [492, 20] width 51 height 38
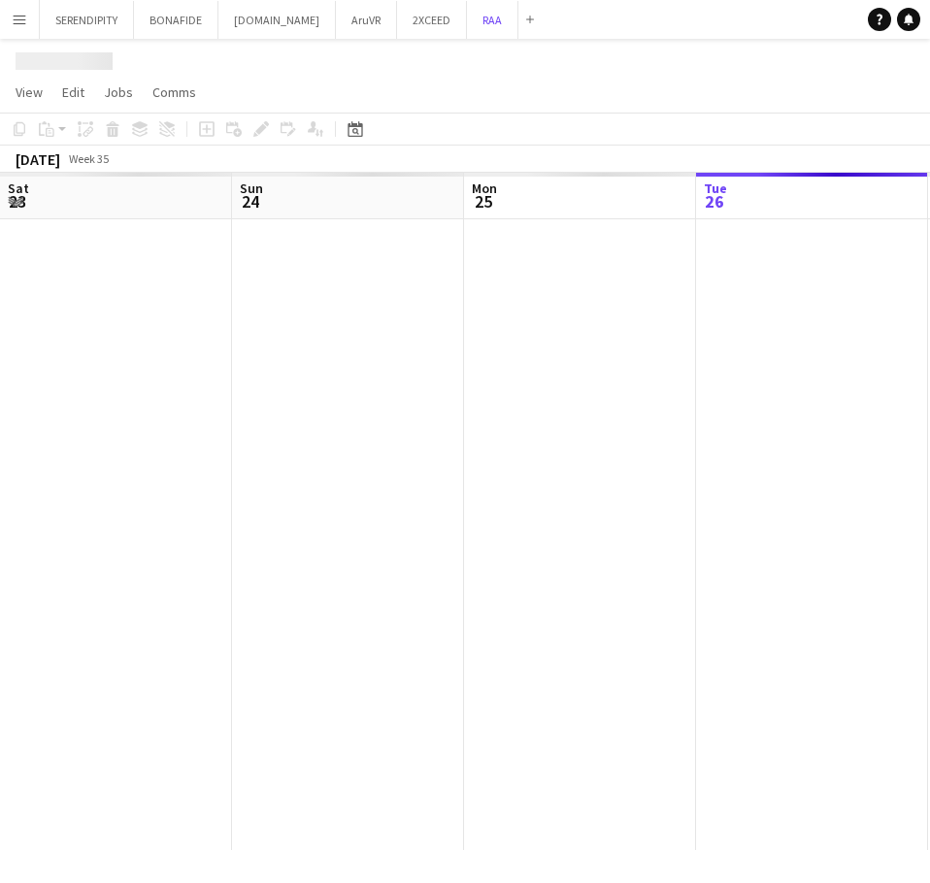
scroll to position [0, 464]
